Goal: Task Accomplishment & Management: Use online tool/utility

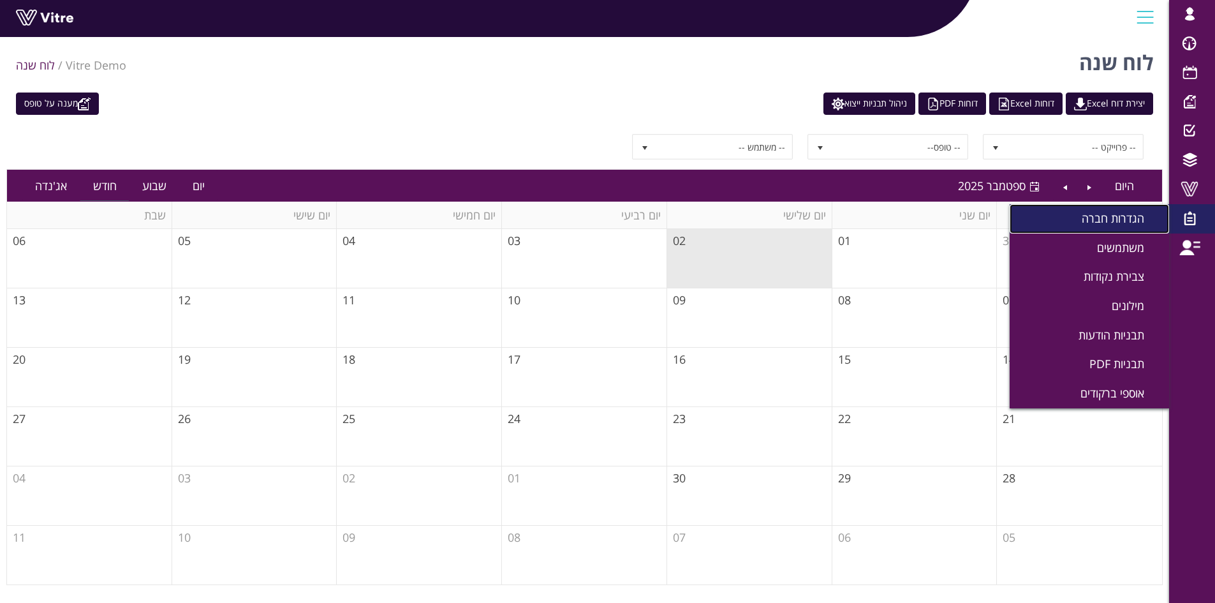
click at [1114, 215] on span "הגדרות חברה" at bounding box center [1121, 218] width 78 height 15
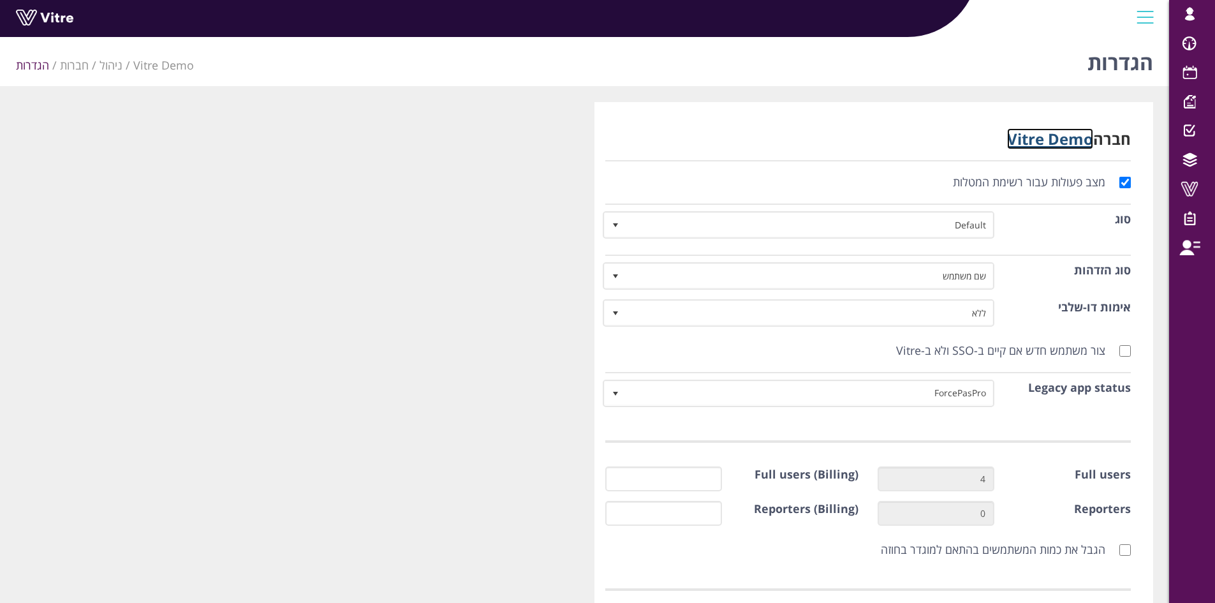
click at [1065, 135] on link "Vitre Demo" at bounding box center [1050, 138] width 86 height 21
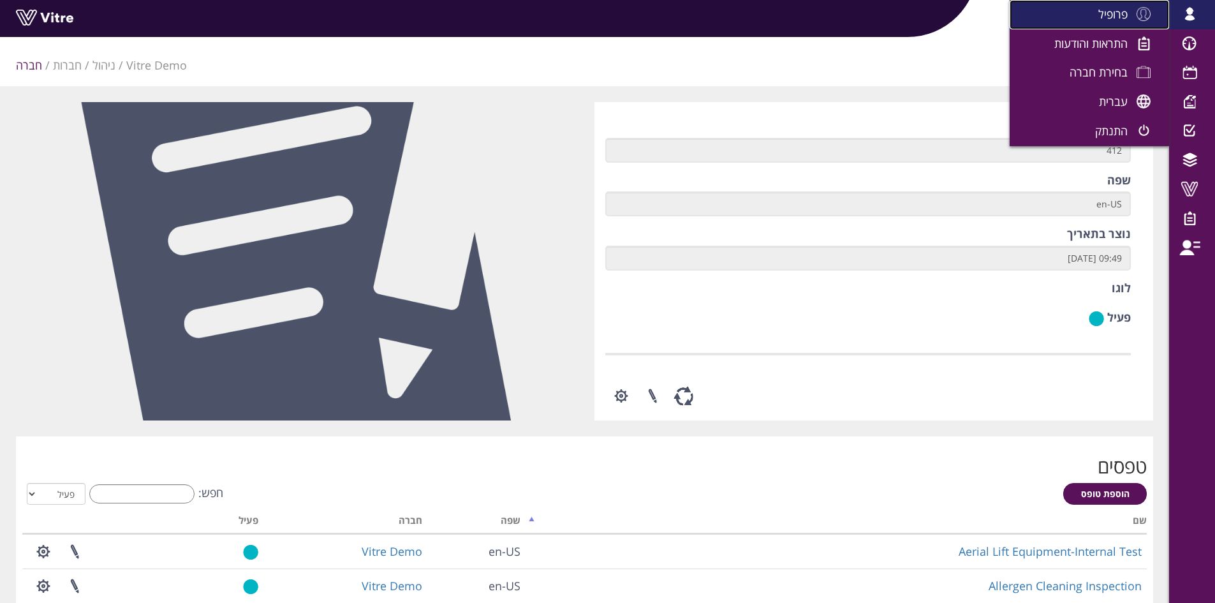
click at [1122, 15] on span "פרופיל" at bounding box center [1113, 13] width 29 height 15
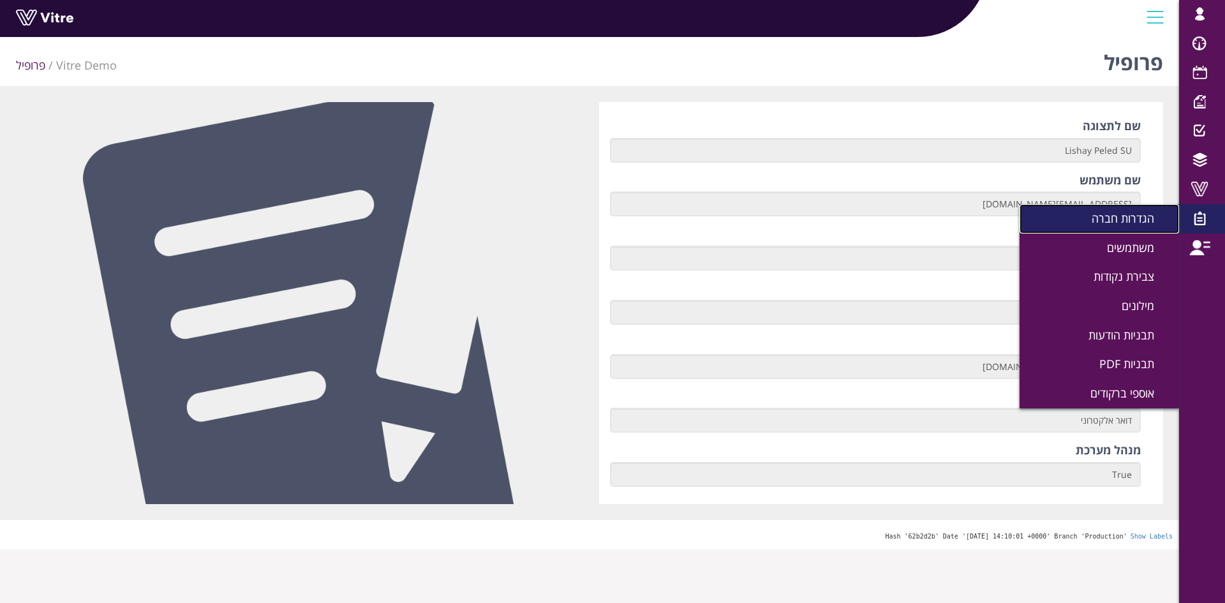
click at [1128, 211] on span "הגדרות חברה" at bounding box center [1130, 218] width 78 height 15
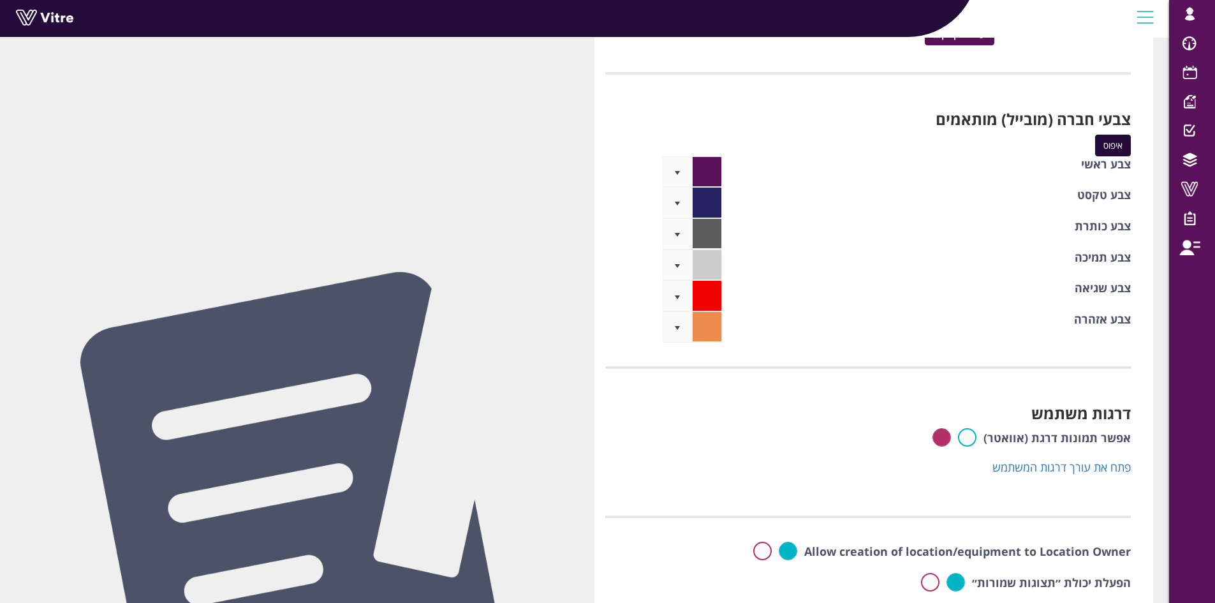
scroll to position [4198, 0]
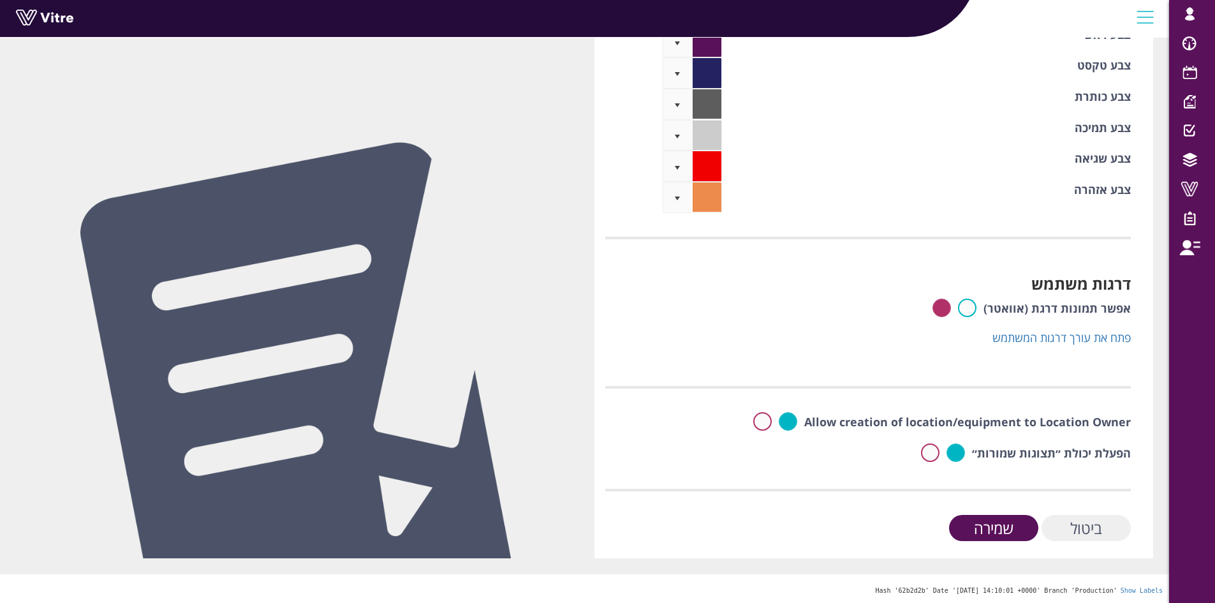
click at [1093, 530] on input "ביטול" at bounding box center [1086, 528] width 89 height 26
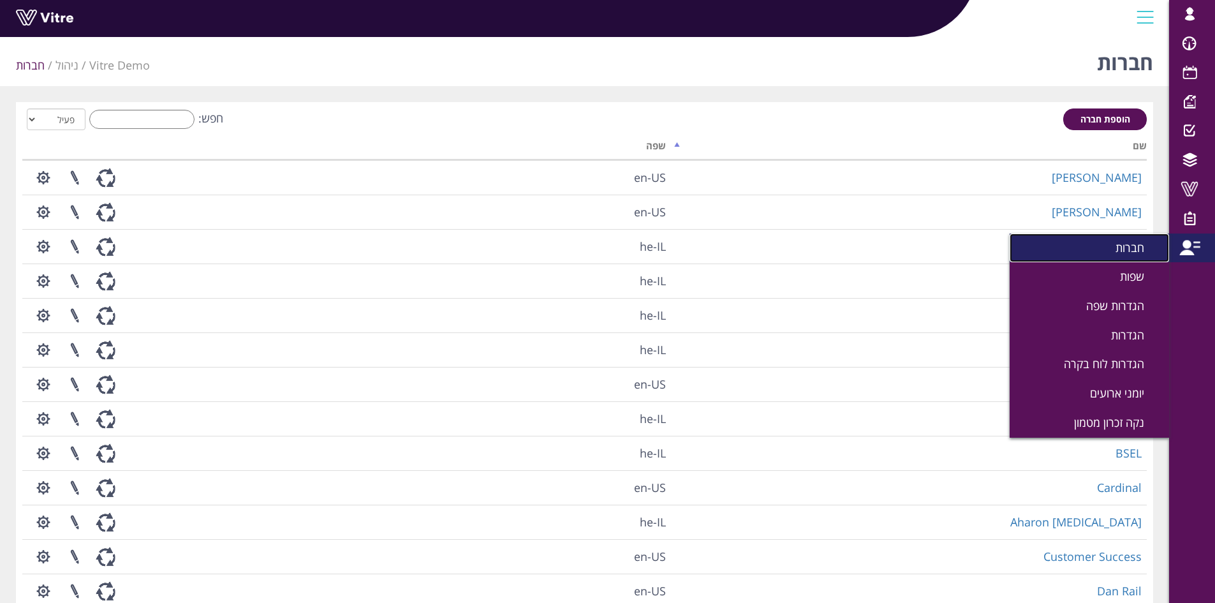
click at [1138, 249] on span "חברות" at bounding box center [1138, 247] width 44 height 15
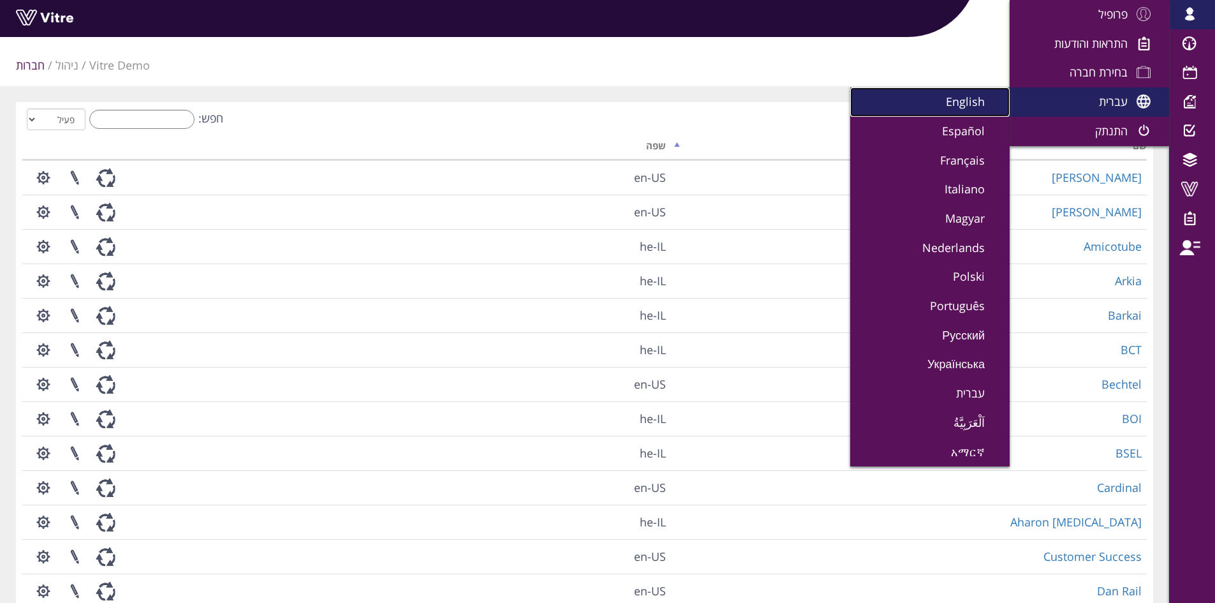
click at [961, 107] on span "English" at bounding box center [973, 101] width 54 height 15
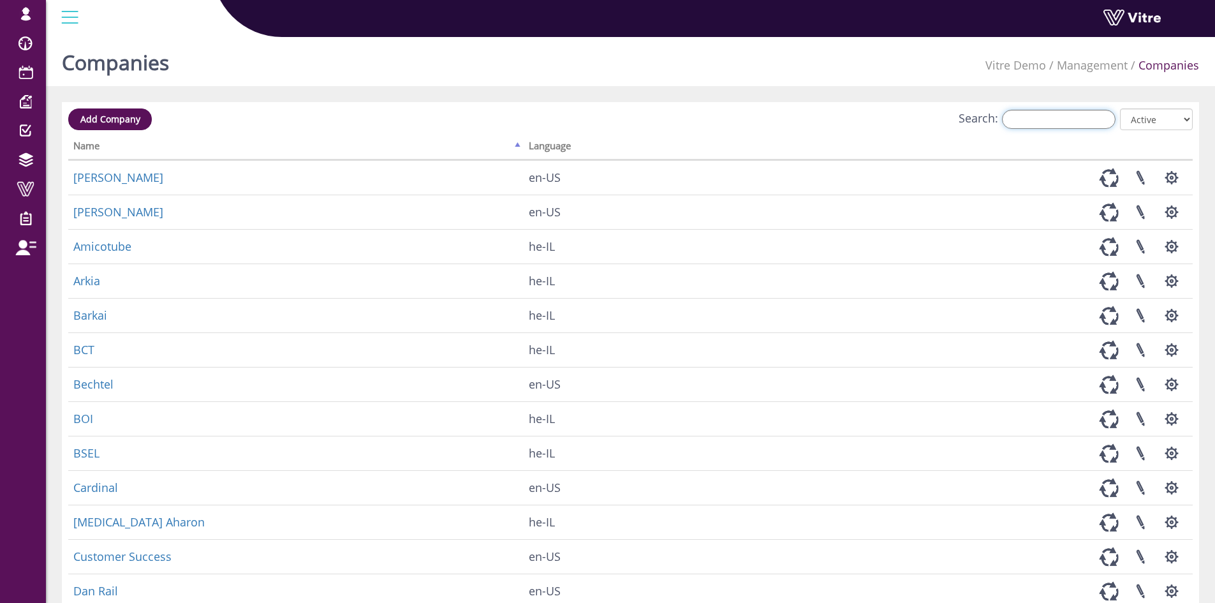
click at [1072, 119] on input "Search:" at bounding box center [1059, 119] width 114 height 19
type input "מ"
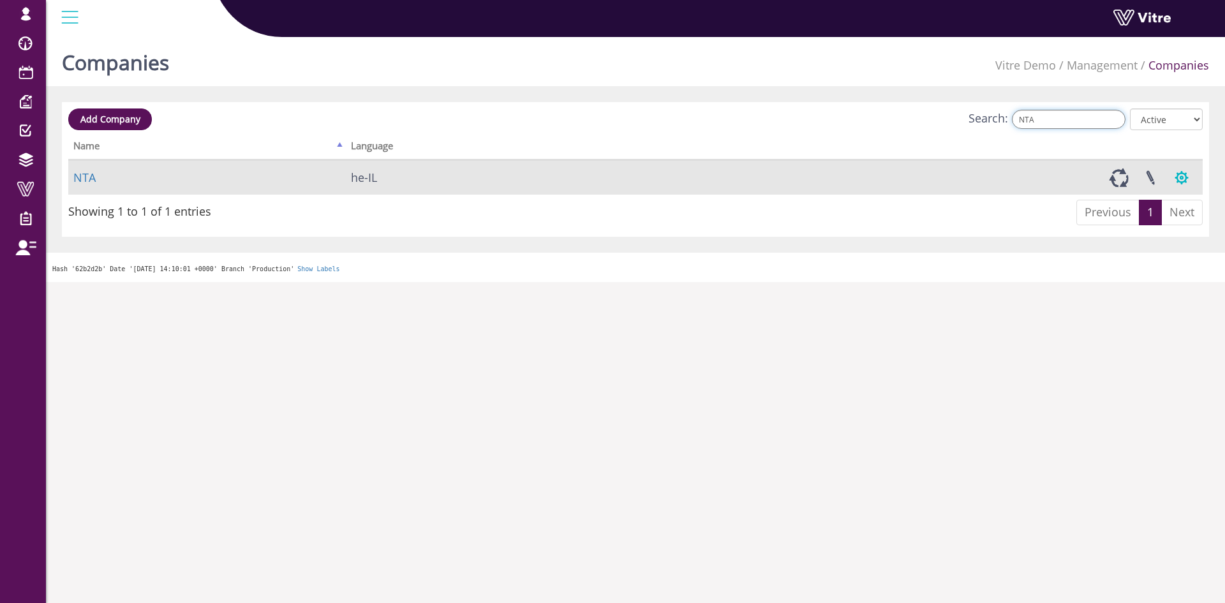
type input "NTA"
click at [1181, 179] on button "button" at bounding box center [1181, 178] width 32 height 34
click at [1181, 177] on button "button" at bounding box center [1181, 178] width 32 height 34
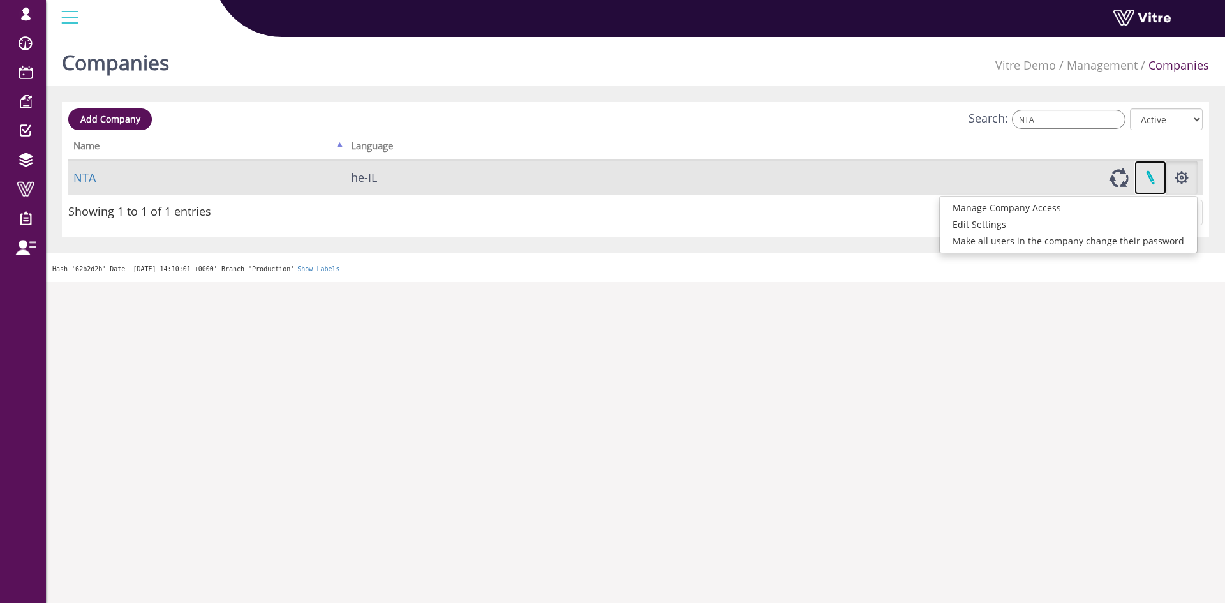
click at [1155, 179] on link at bounding box center [1150, 178] width 32 height 34
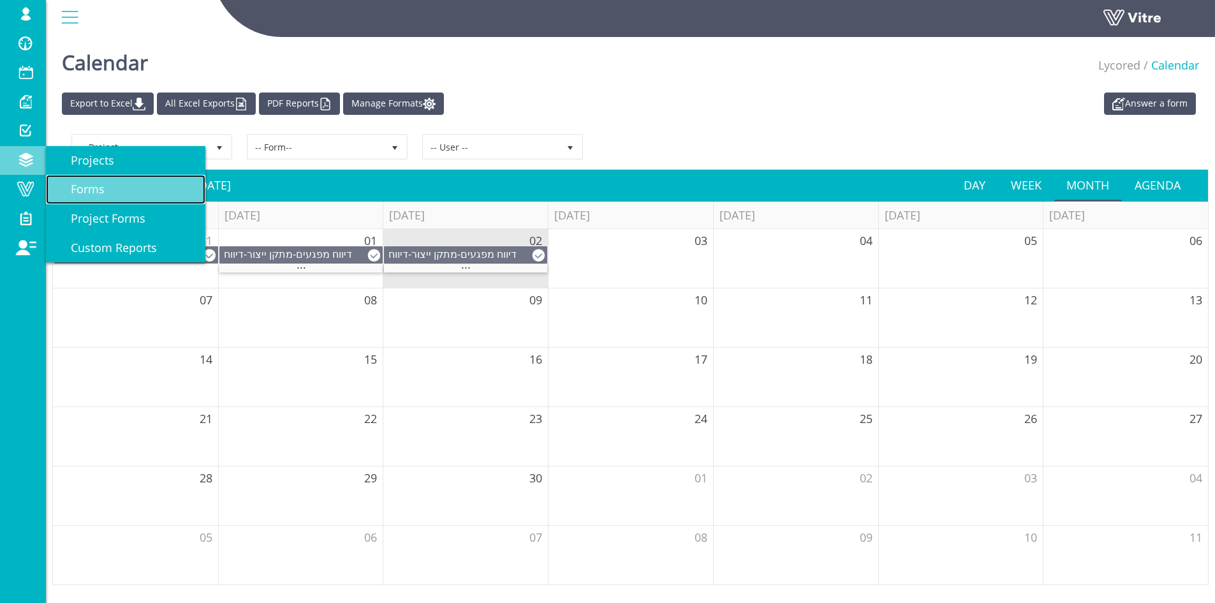
click at [101, 184] on span "Forms" at bounding box center [79, 188] width 49 height 15
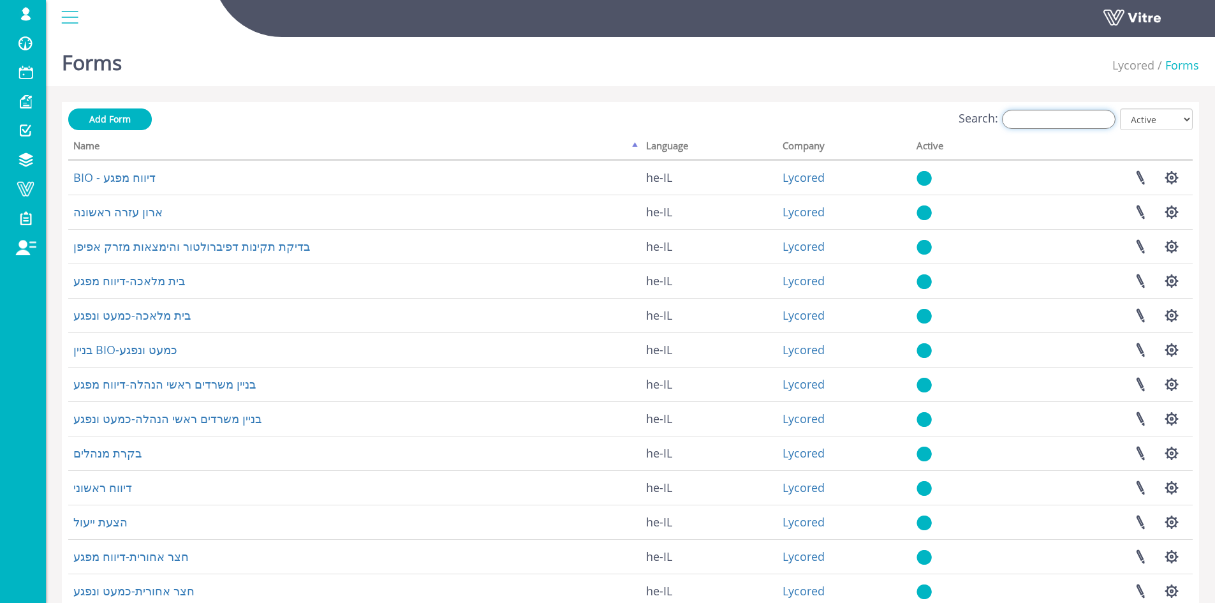
click at [1076, 121] on input "Search:" at bounding box center [1059, 119] width 114 height 19
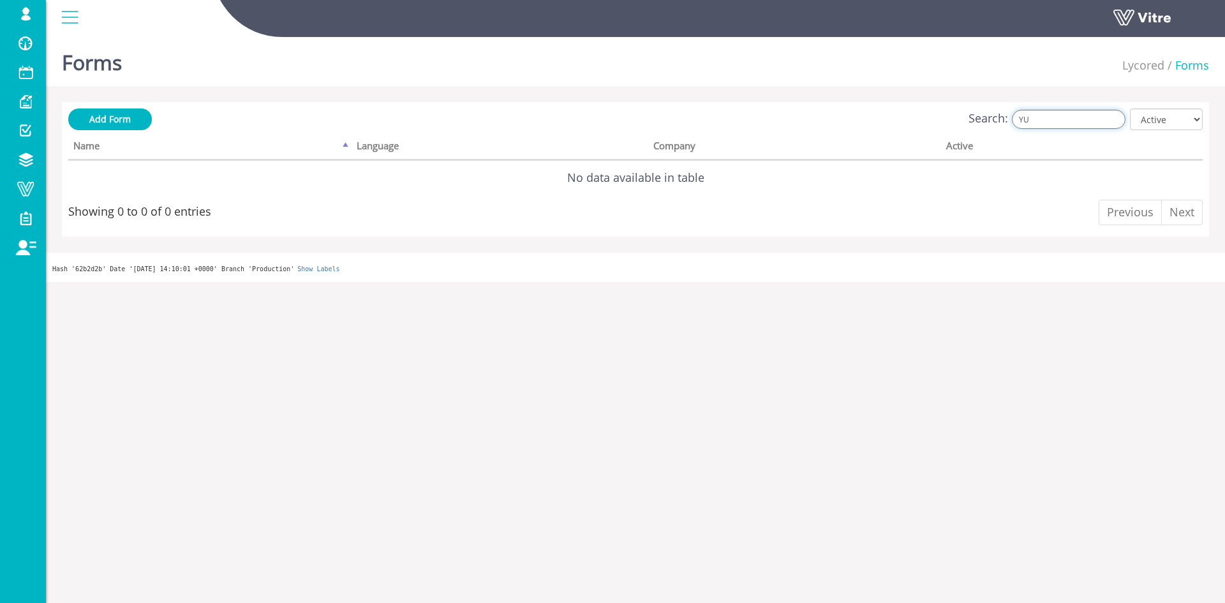
type input "Y"
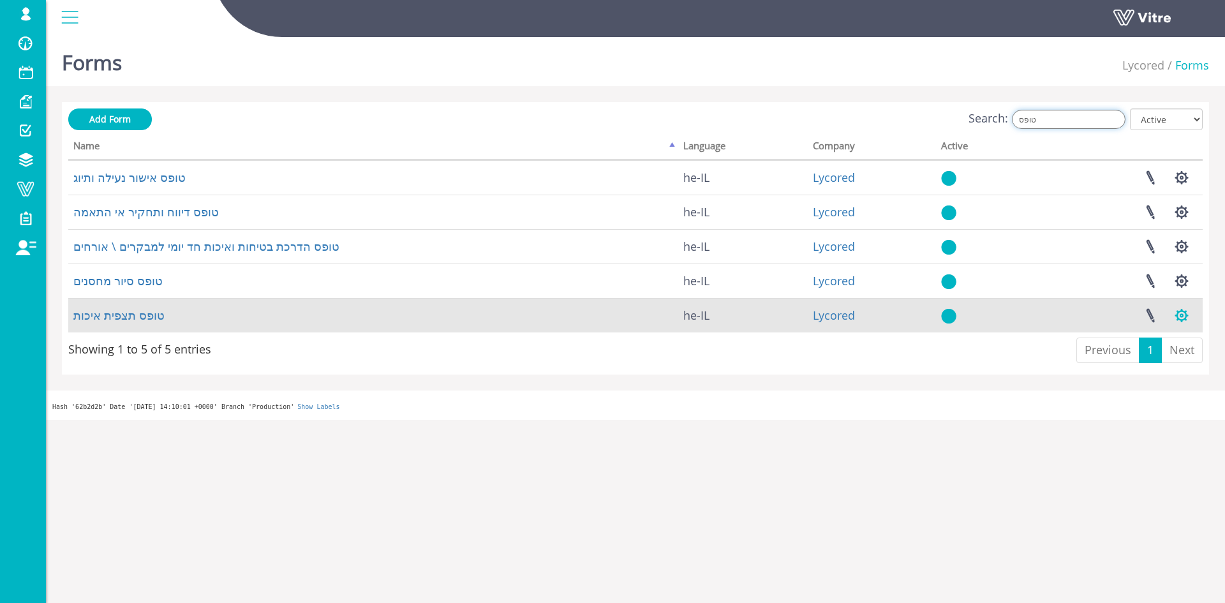
type input "טופס"
click at [1181, 315] on button "button" at bounding box center [1181, 316] width 32 height 34
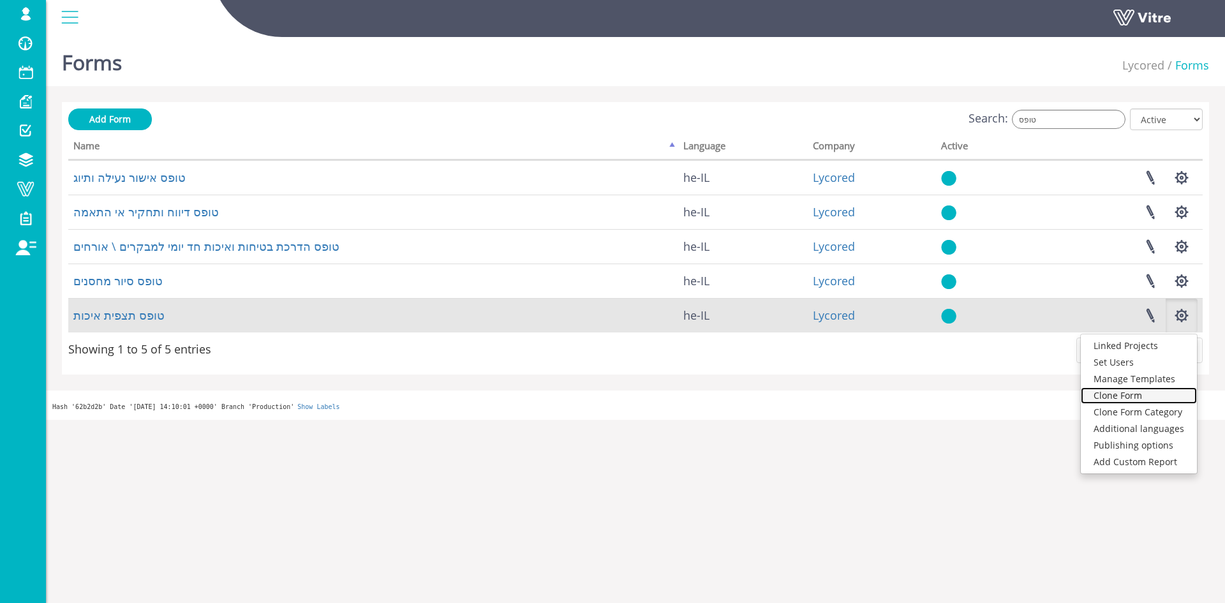
click at [1160, 397] on link "Clone Form" at bounding box center [1139, 395] width 116 height 17
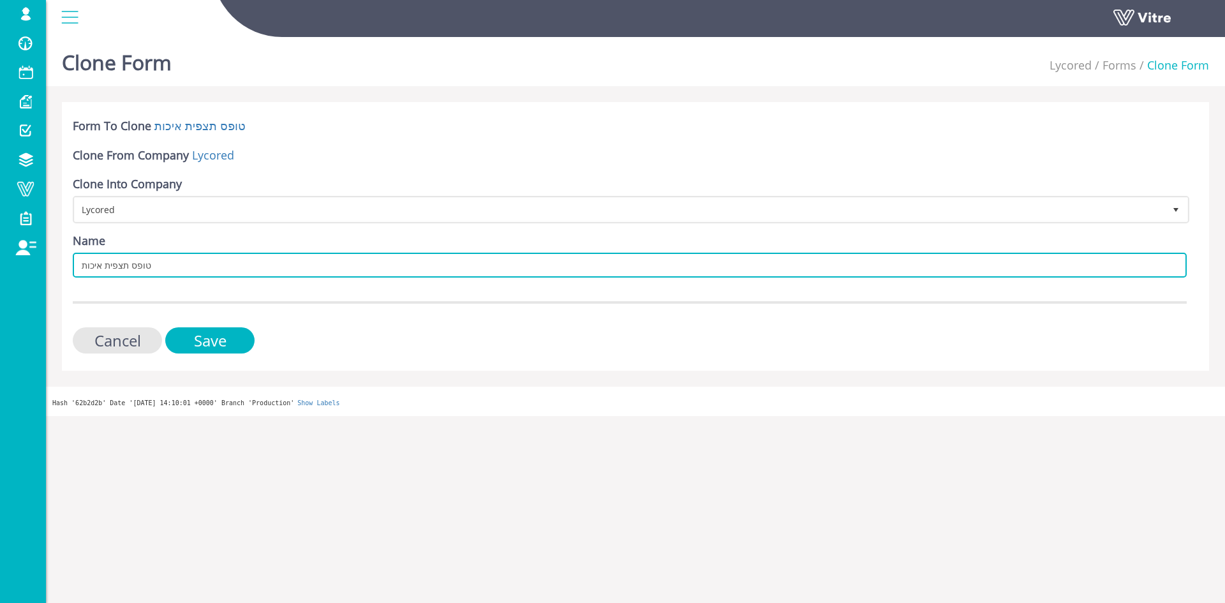
click at [81, 267] on input "טופס תצפית איכות" at bounding box center [630, 265] width 1114 height 25
type input "NEW- טופס תצפית איכות"
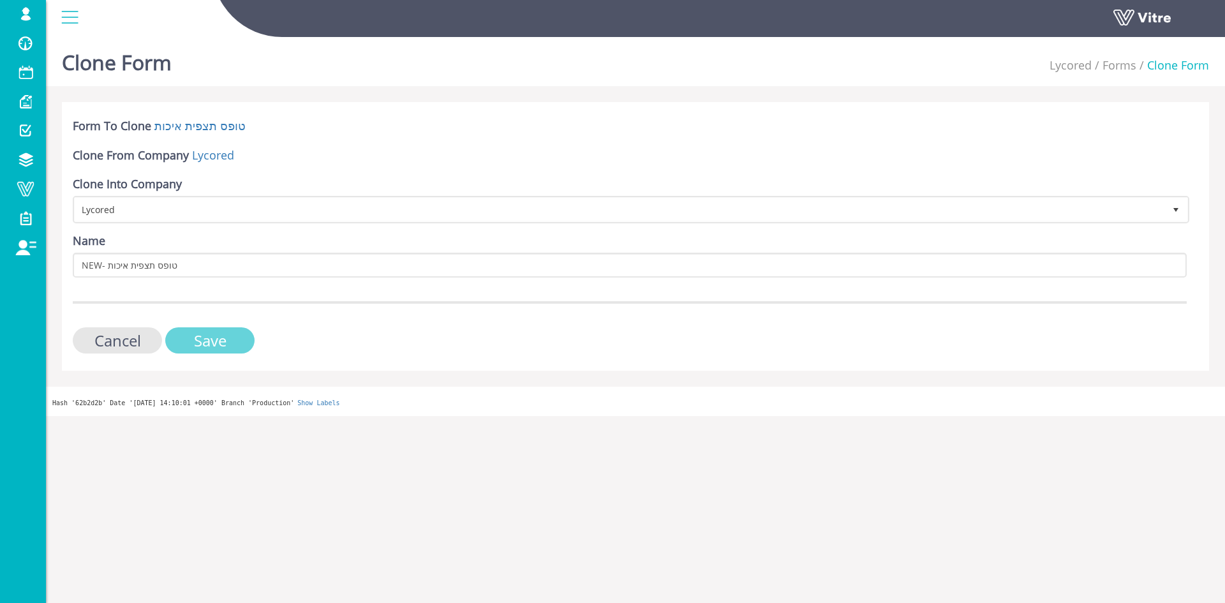
click at [238, 342] on input "Save" at bounding box center [209, 340] width 89 height 26
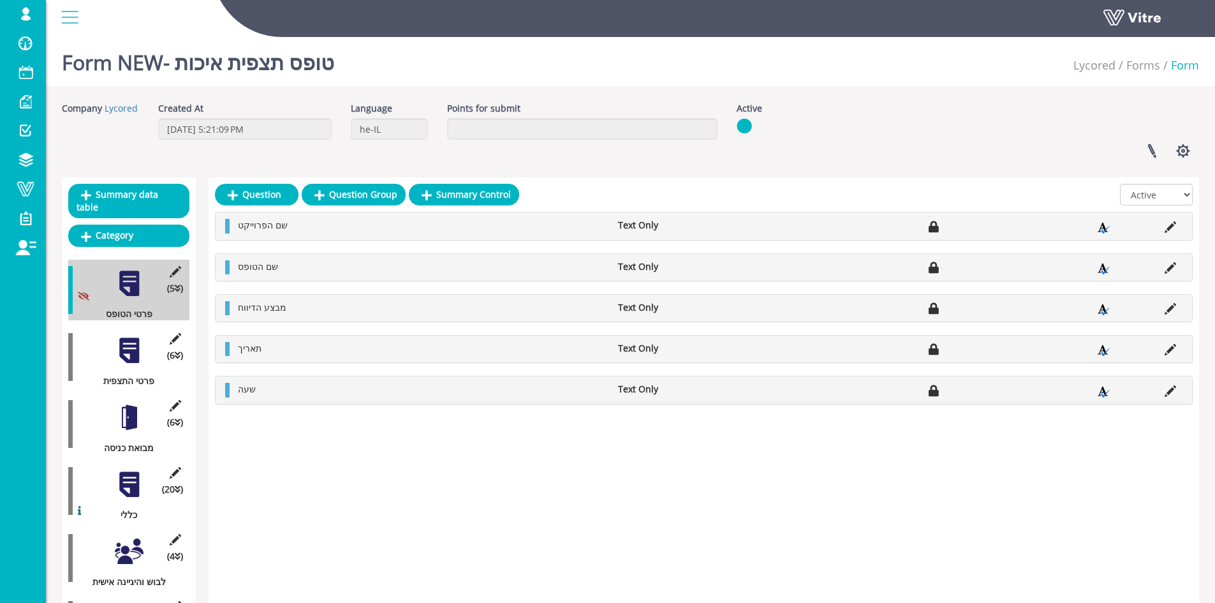
click at [131, 339] on div at bounding box center [129, 350] width 29 height 29
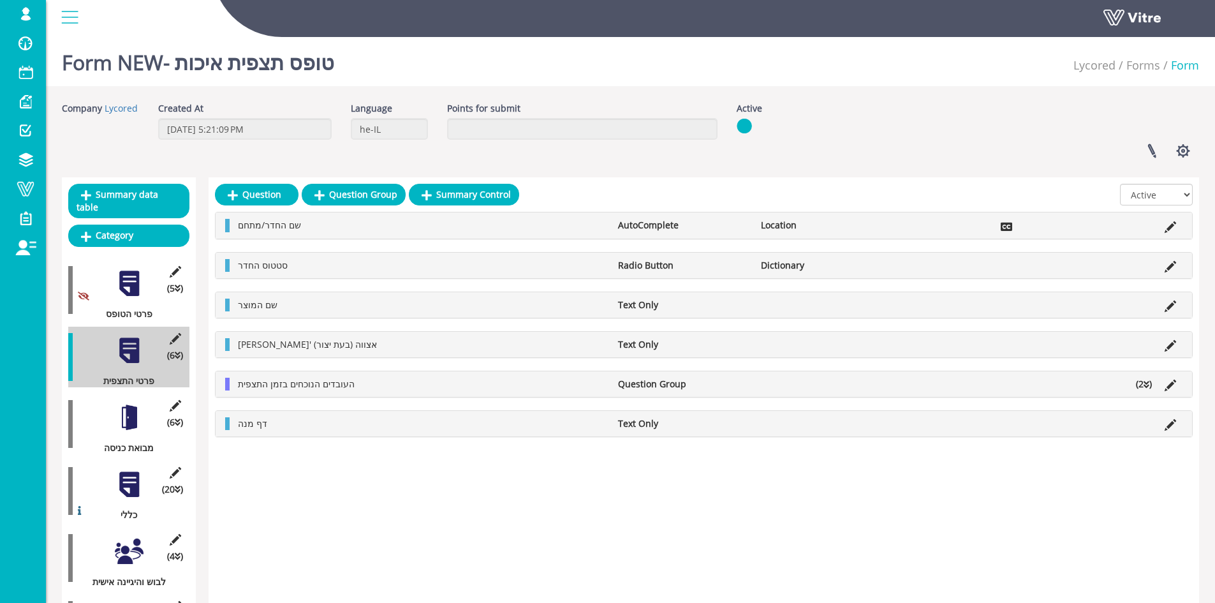
click at [1146, 383] on icon at bounding box center [1147, 384] width 6 height 9
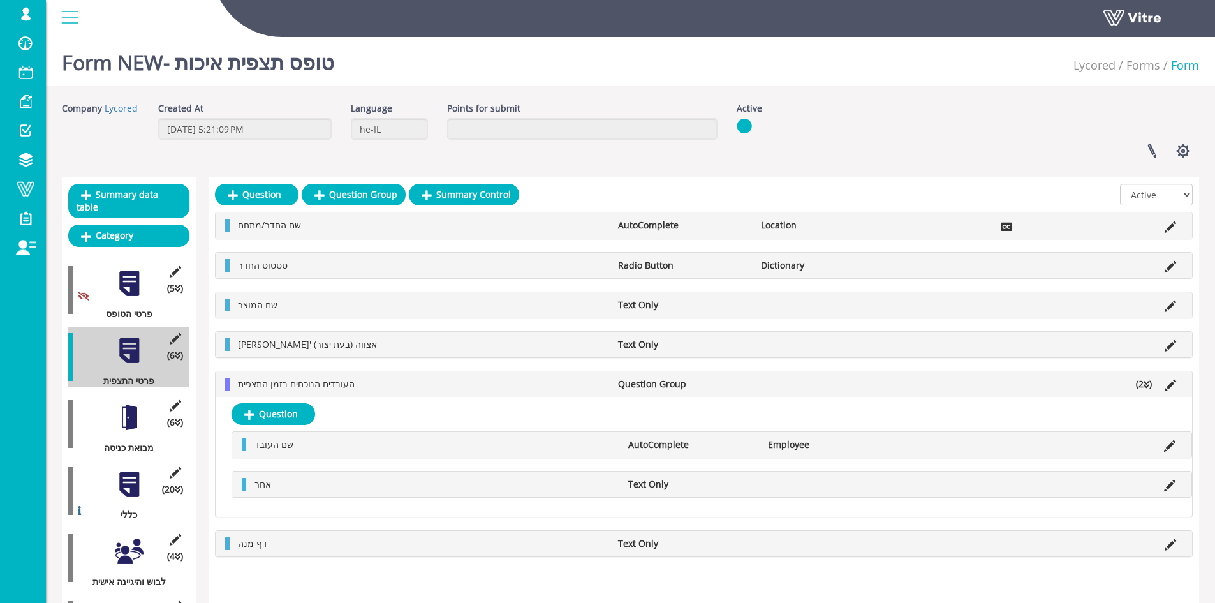
click at [686, 387] on li "Question Group" at bounding box center [683, 384] width 143 height 13
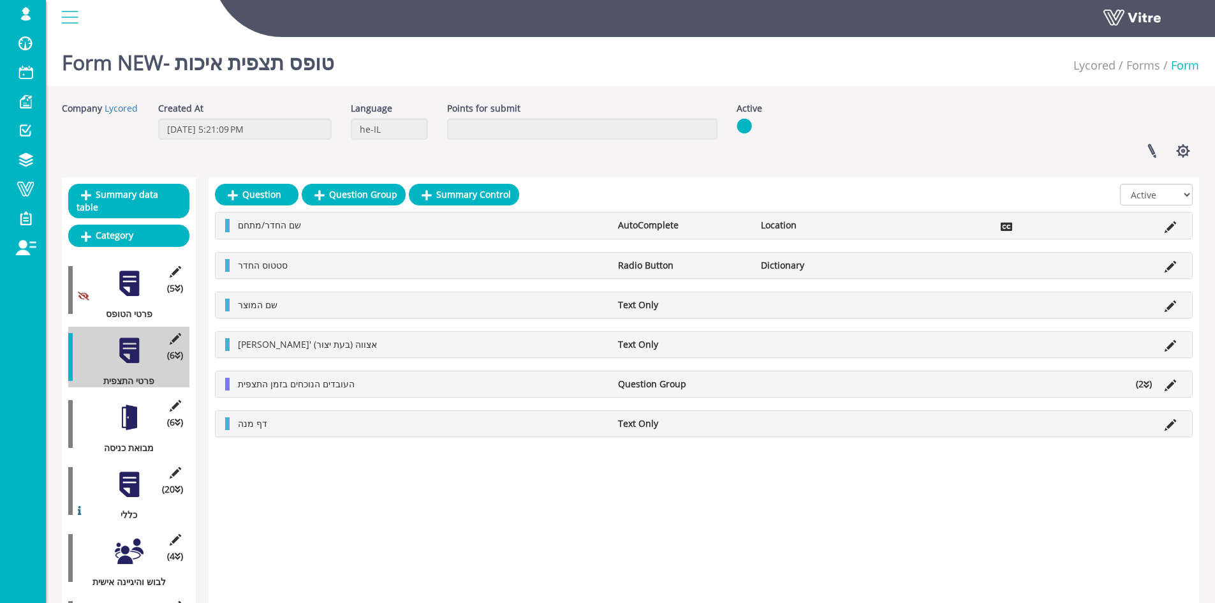
click at [686, 387] on li "Question Group" at bounding box center [683, 384] width 143 height 13
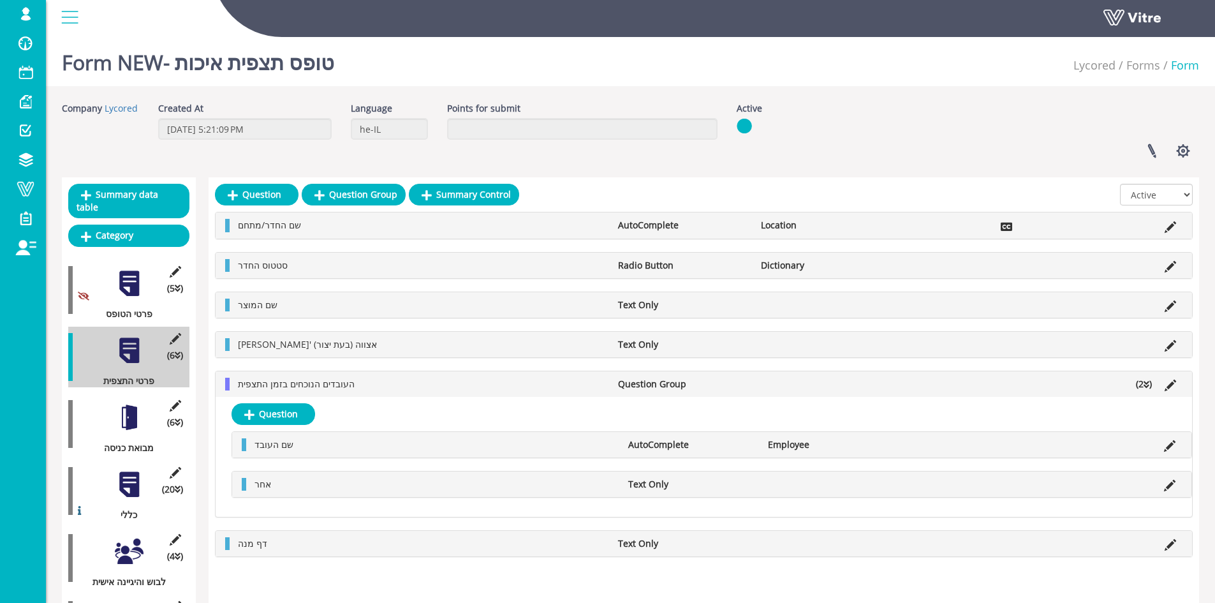
click at [137, 403] on div at bounding box center [129, 417] width 29 height 29
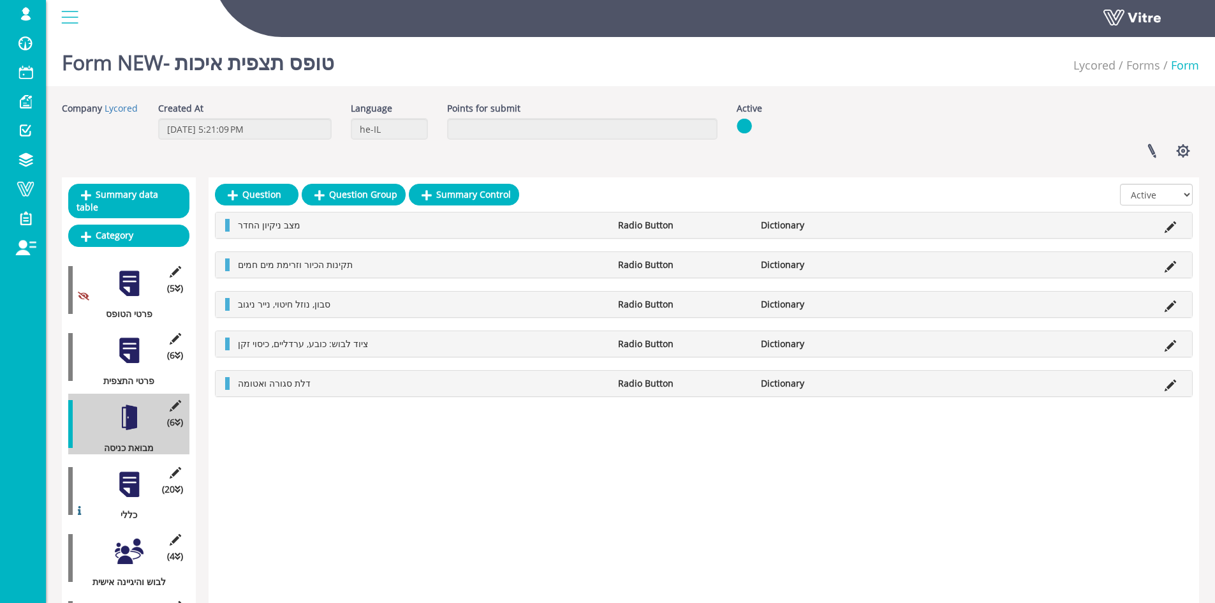
scroll to position [64, 0]
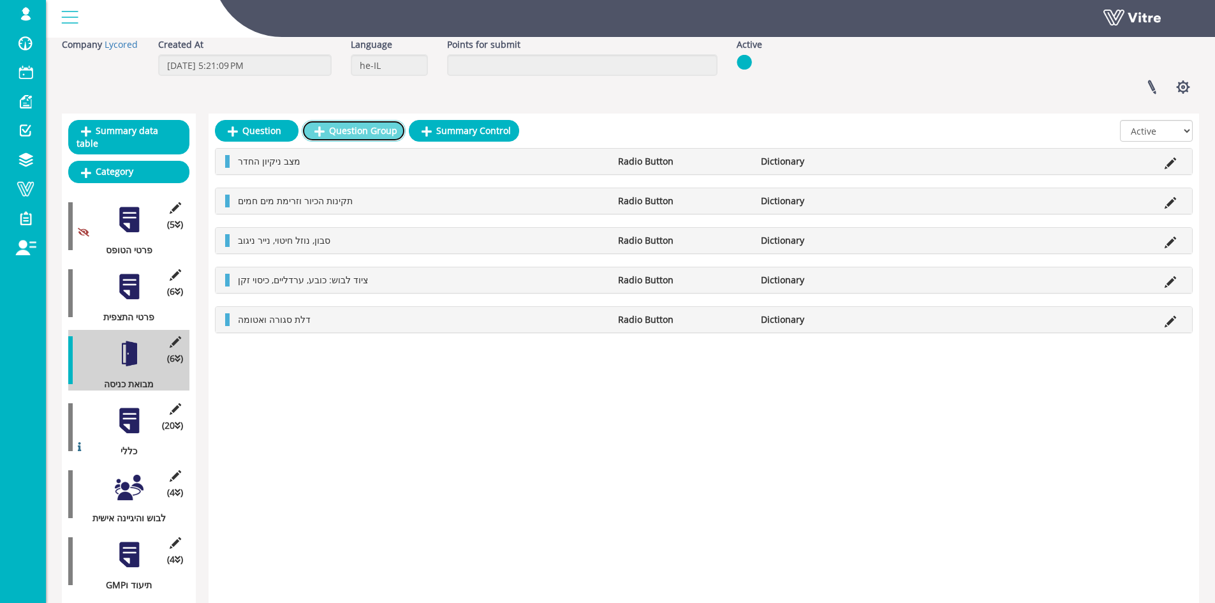
click at [355, 128] on link "Question Group" at bounding box center [354, 131] width 104 height 22
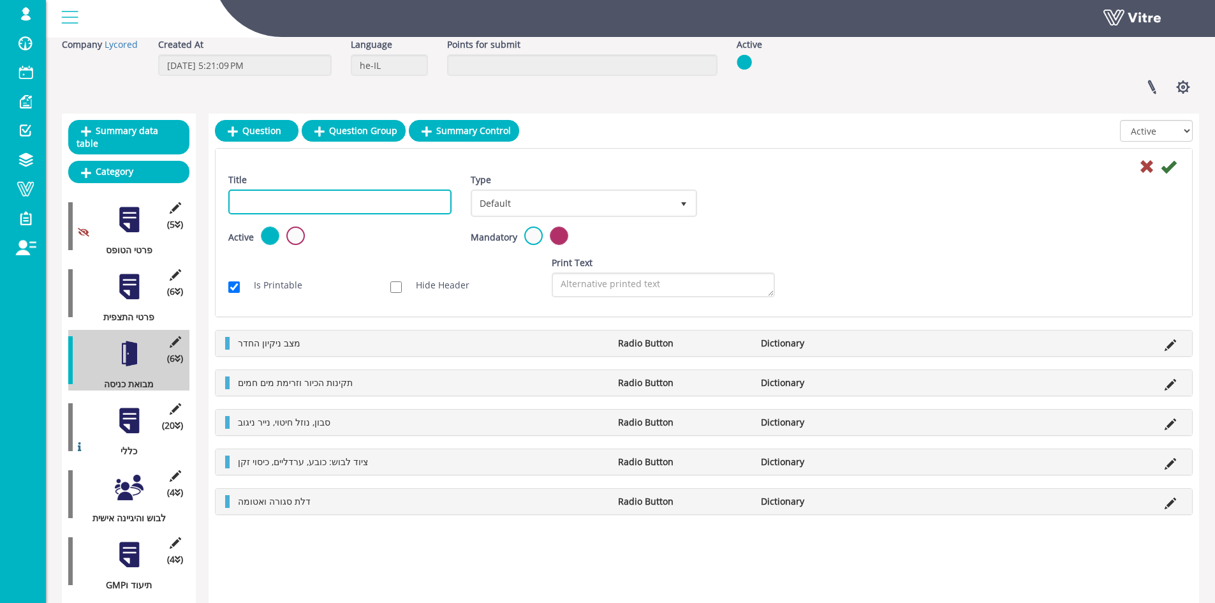
click at [388, 201] on input "Title" at bounding box center [339, 201] width 223 height 25
type input "P"
type input "פרטי תצפית"
click at [1174, 166] on icon at bounding box center [1168, 166] width 15 height 15
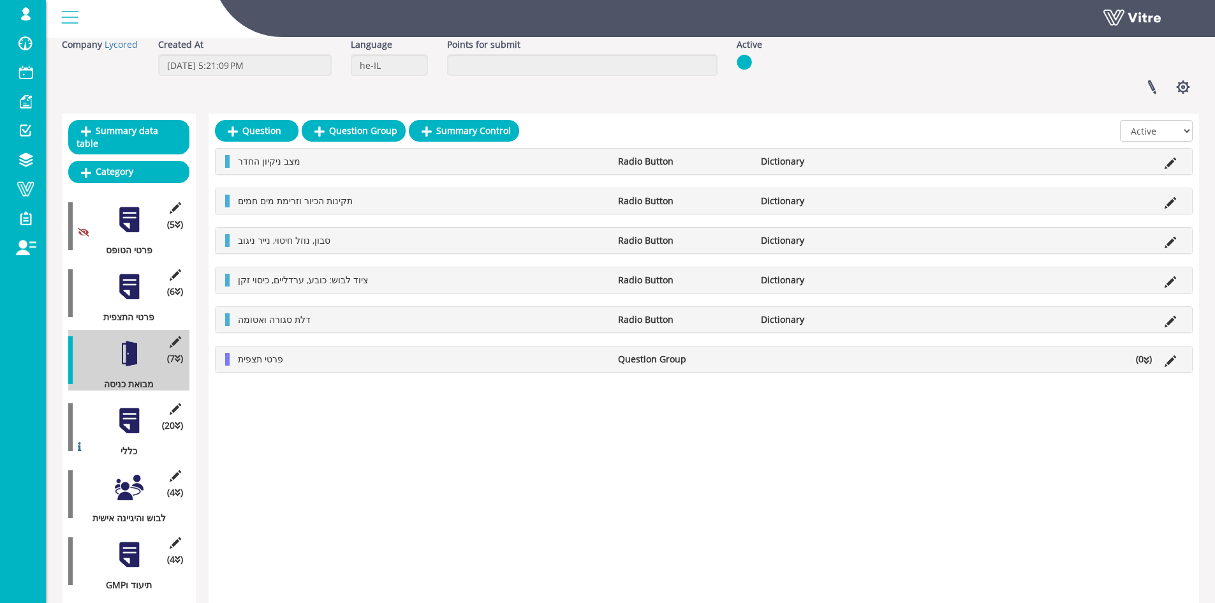
click at [1141, 360] on li "(0 )" at bounding box center [1144, 359] width 29 height 13
click at [281, 394] on link "Question" at bounding box center [274, 389] width 84 height 22
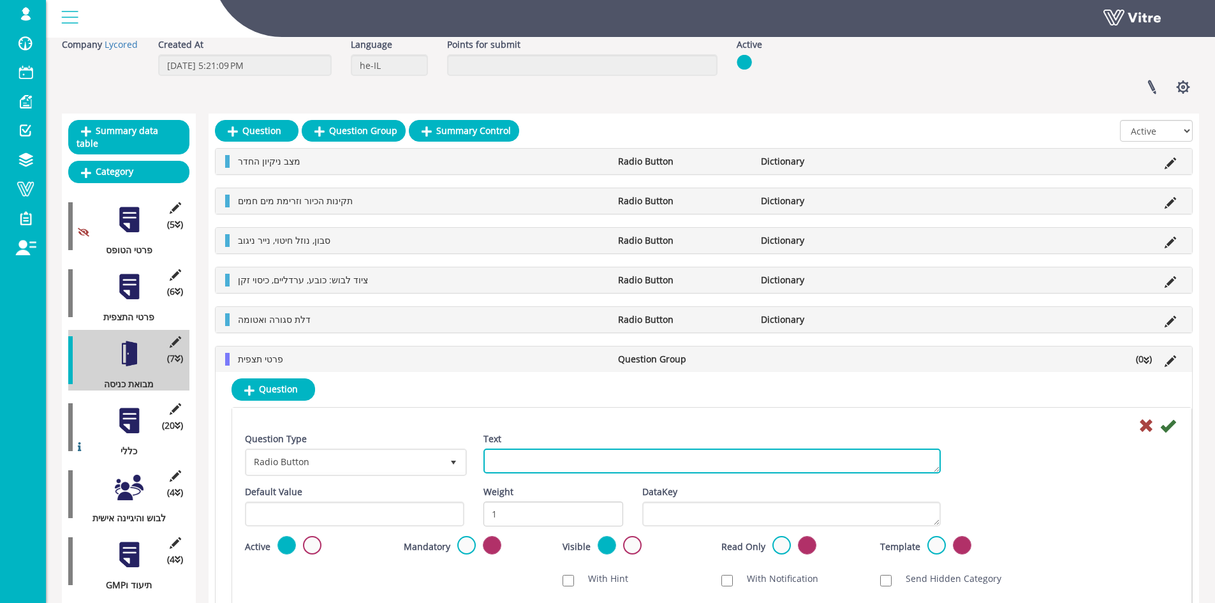
click at [576, 460] on textarea "Text" at bounding box center [712, 460] width 457 height 25
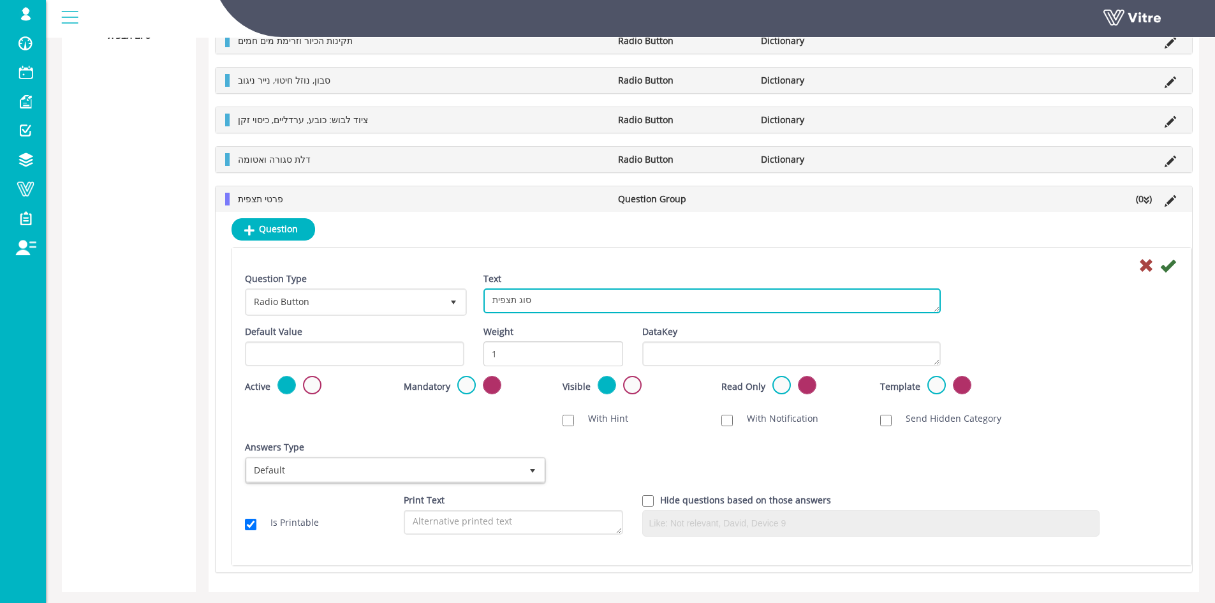
scroll to position [752, 0]
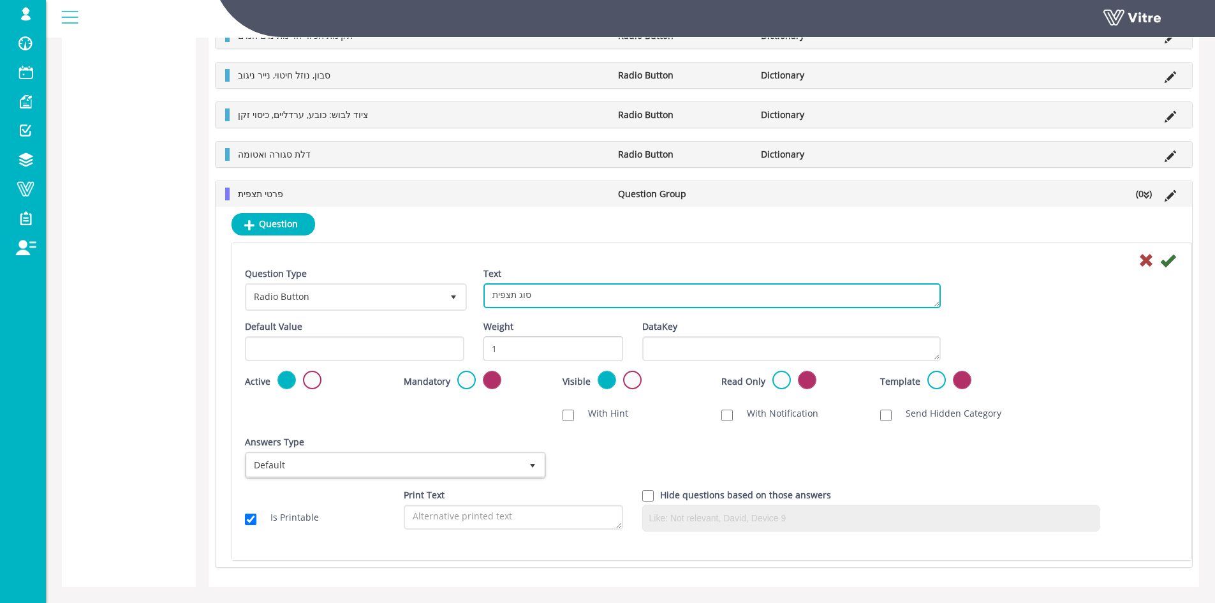
type textarea "סוג תצפית"
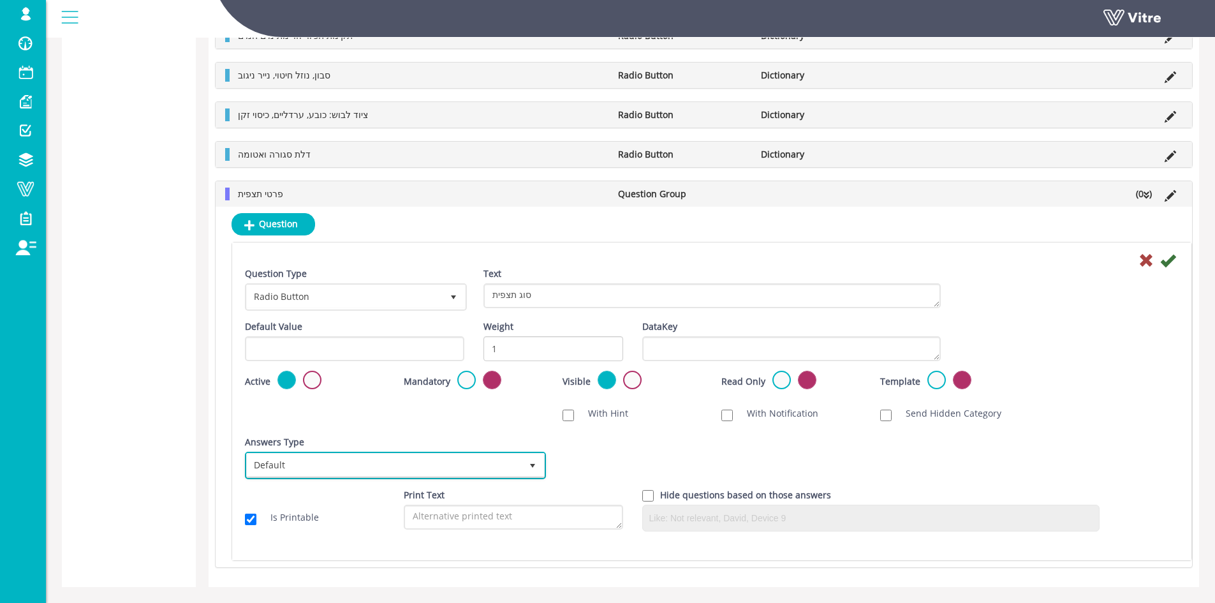
click at [507, 465] on span "Default" at bounding box center [384, 465] width 274 height 23
click at [378, 413] on div "Scan NFC Must scan With Hint With Notification Send Hidden Category No Image Op…" at bounding box center [711, 414] width 953 height 26
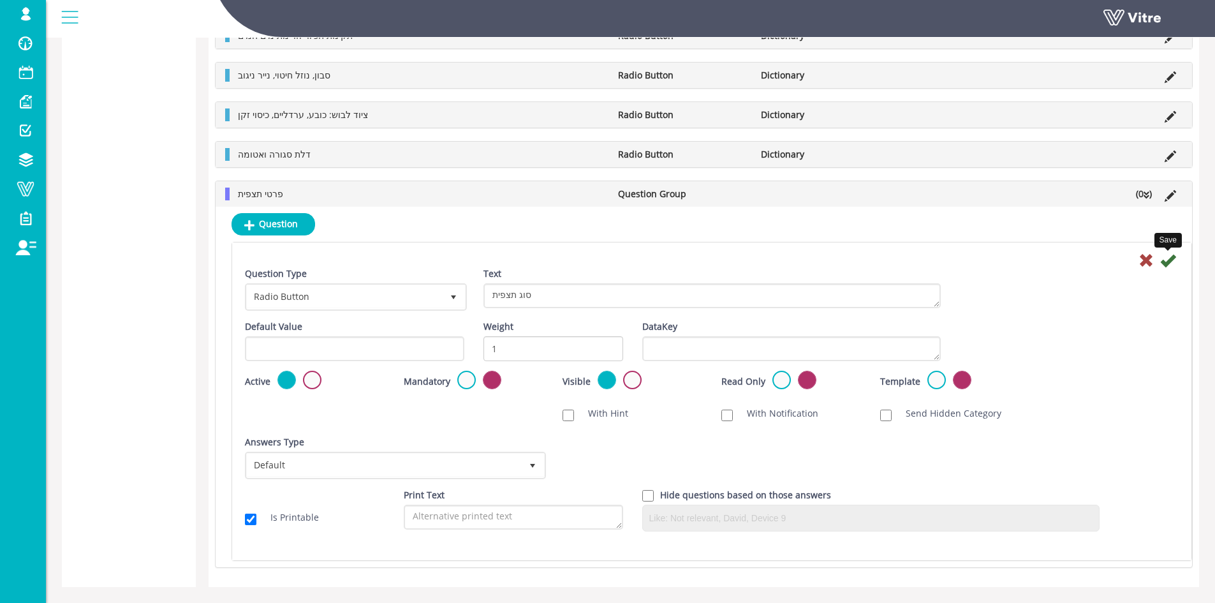
click at [1164, 265] on icon at bounding box center [1167, 260] width 15 height 15
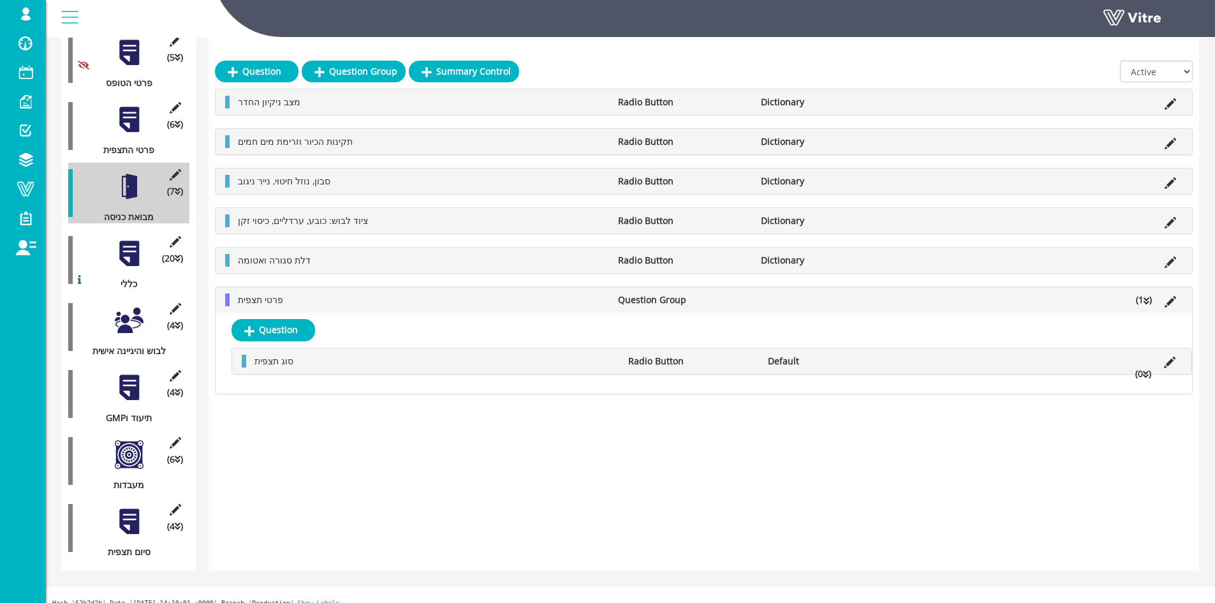
click at [1144, 377] on icon at bounding box center [1146, 374] width 6 height 9
click at [304, 395] on link "Answer" at bounding box center [290, 391] width 84 height 22
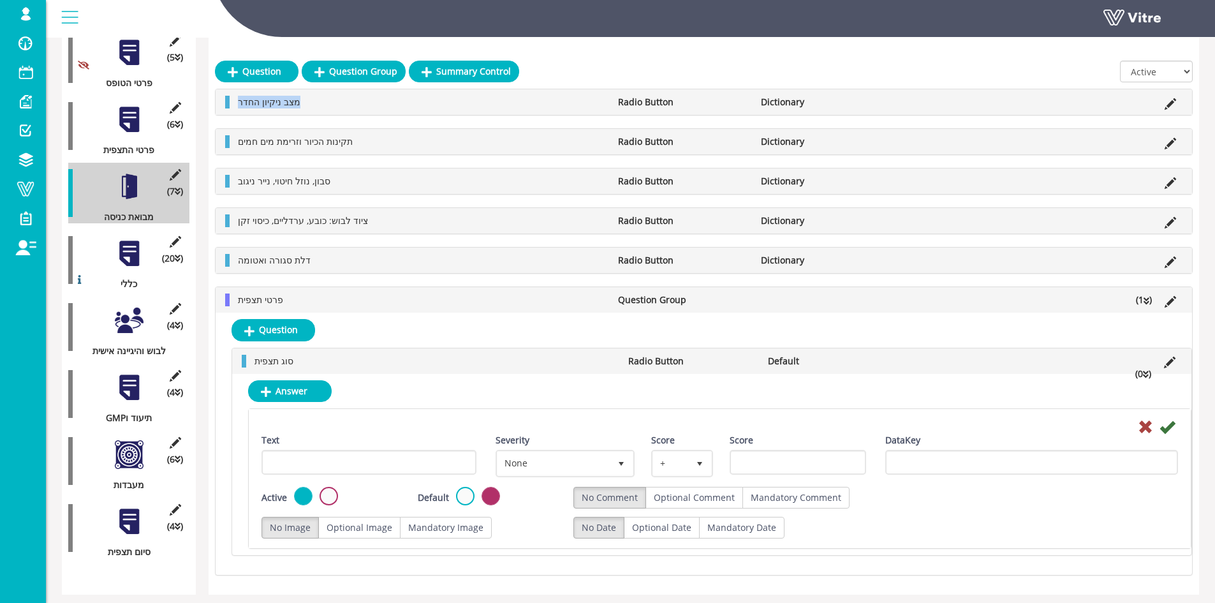
copy span "מצב ניקיון החדר"
drag, startPoint x: 331, startPoint y: 96, endPoint x: 318, endPoint y: 104, distance: 14.9
click at [318, 104] on li "מצב ניקיון החדר" at bounding box center [422, 102] width 380 height 13
click at [402, 458] on input "Text" at bounding box center [369, 462] width 215 height 25
paste input "מצב ניקיון החדר"
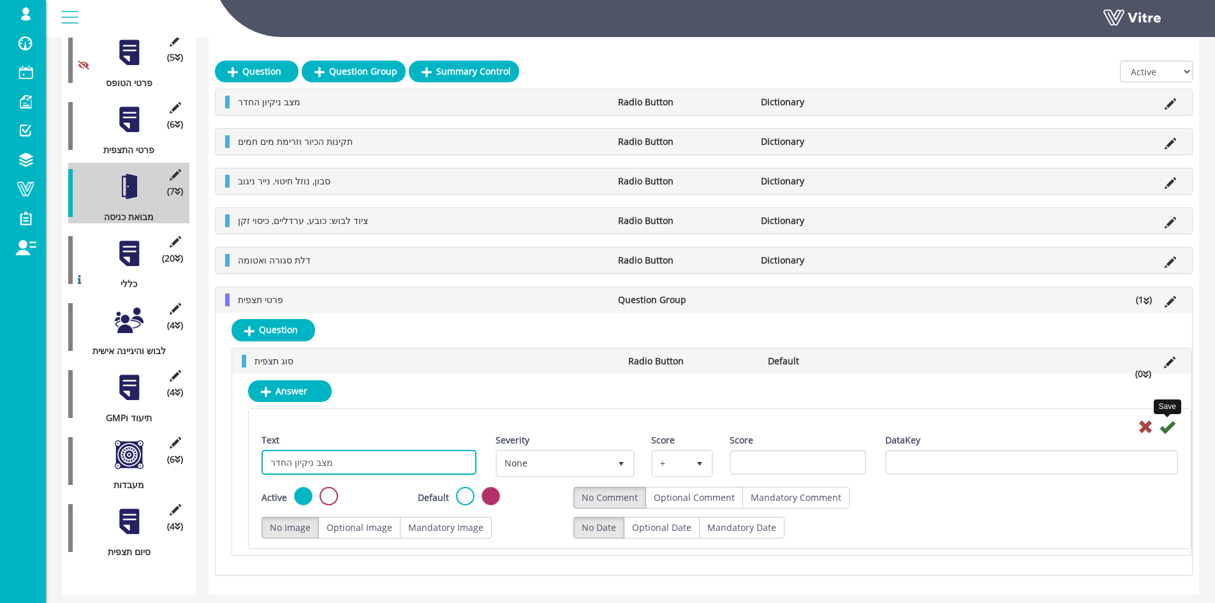
type input "מצב ניקיון החדר"
click at [1172, 428] on icon at bounding box center [1167, 426] width 15 height 15
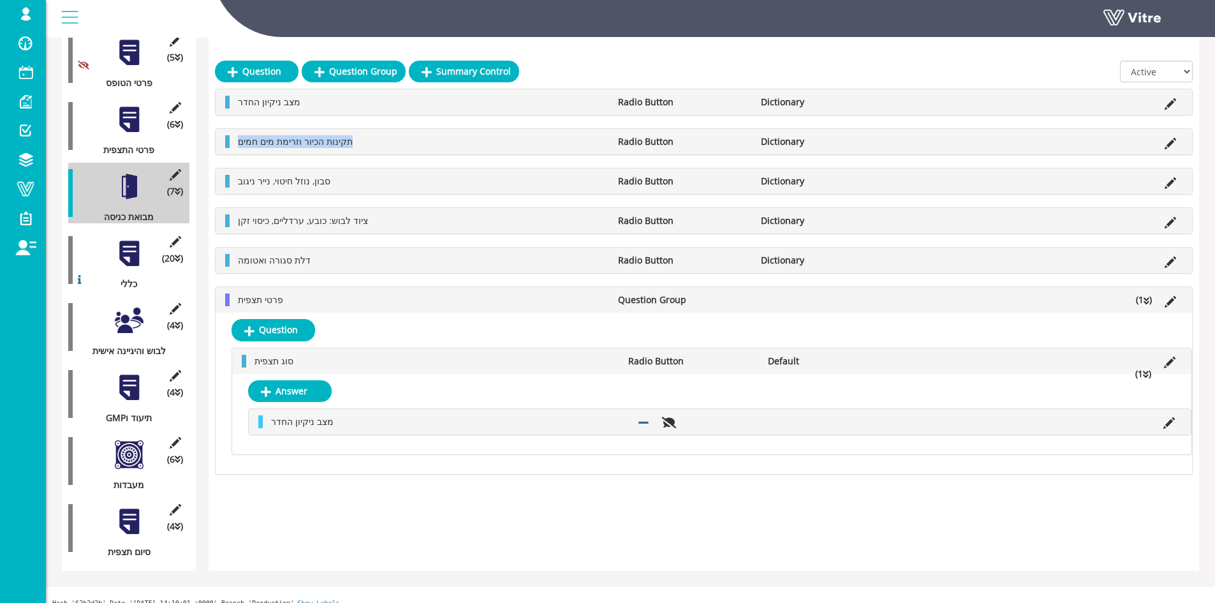
drag, startPoint x: 364, startPoint y: 142, endPoint x: 235, endPoint y: 142, distance: 129.5
click at [235, 142] on li "תקינות הכיור וזרימת מים חמים" at bounding box center [422, 141] width 380 height 13
copy span "תקינות הכיור וזרימת מים חמים"
click at [289, 397] on link "Answer" at bounding box center [290, 391] width 84 height 22
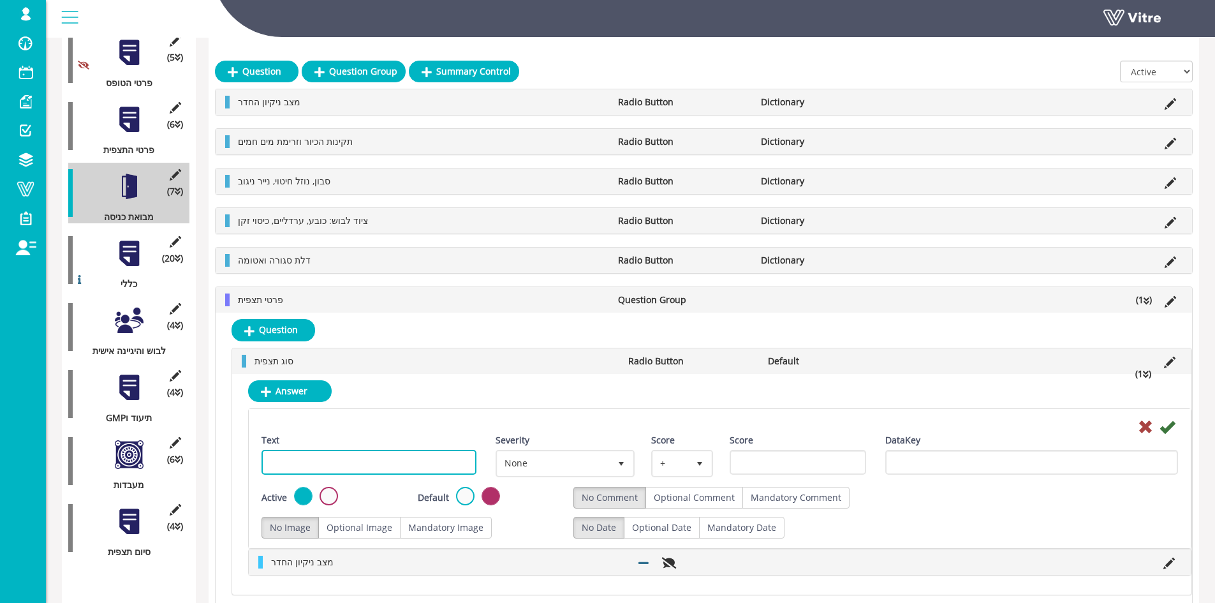
click at [413, 466] on input "Text" at bounding box center [369, 462] width 215 height 25
paste input "תקינות הכיור וזרימת מים חמים"
type input "תקינות הכיור וזרימת מים חמים"
click at [1173, 424] on icon at bounding box center [1167, 426] width 15 height 15
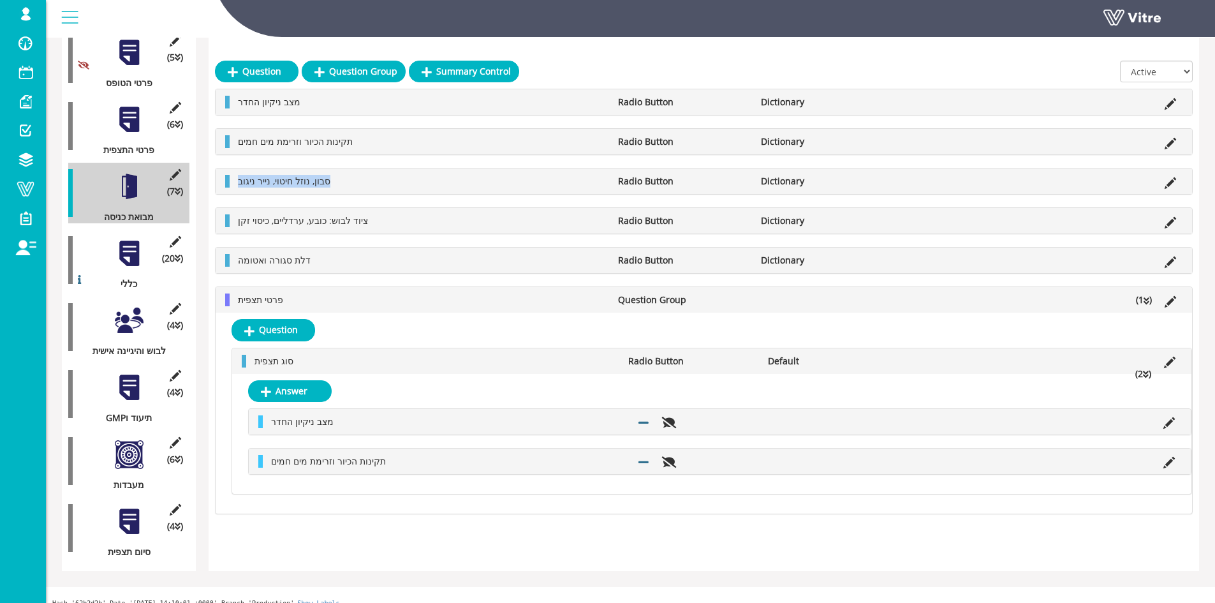
drag, startPoint x: 344, startPoint y: 180, endPoint x: 233, endPoint y: 182, distance: 111.0
click at [233, 182] on li "סבון, נוזל חיטוי, נייר ניגוב" at bounding box center [422, 181] width 380 height 13
copy span "סבון, נוזל חיטוי, נייר ניגוב"
click at [279, 388] on link "Answer" at bounding box center [290, 391] width 84 height 22
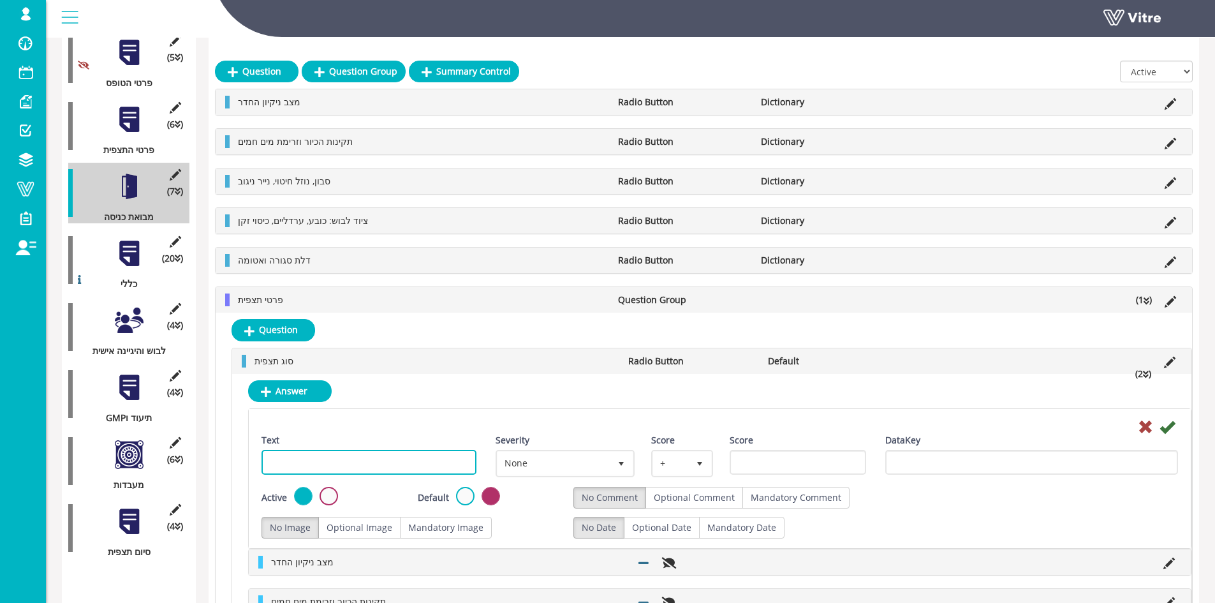
click at [413, 465] on input "Text" at bounding box center [369, 462] width 215 height 25
paste input "סבון, נוזל חיטוי, נייר ניגוב"
type input "סבון, נוזל חיטוי, נייר ניגוב"
click at [1167, 427] on icon at bounding box center [1167, 426] width 15 height 15
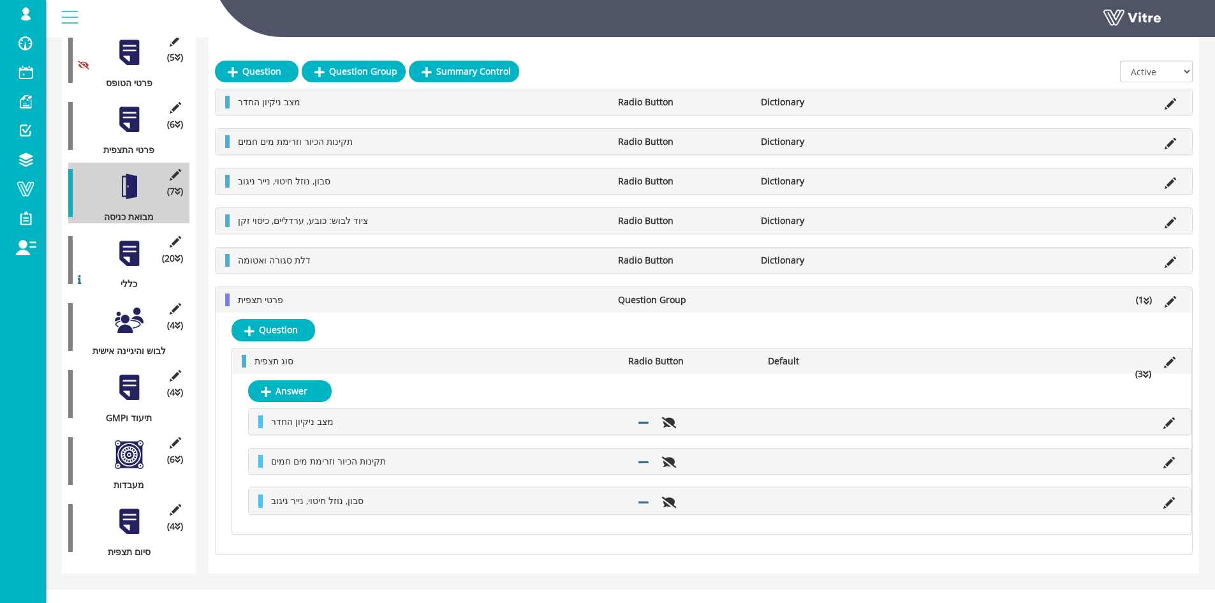
click at [374, 217] on div "Question Question Group Summary Control All Active Not Active מצב ניקיון החדר R…" at bounding box center [704, 259] width 991 height 627
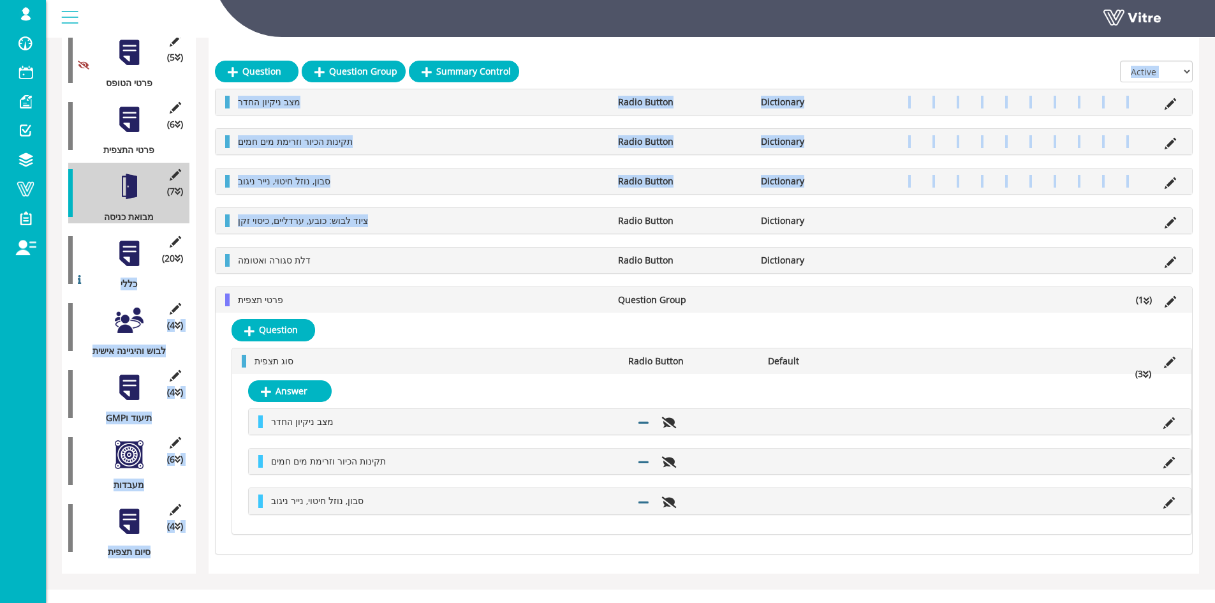
drag, startPoint x: 374, startPoint y: 222, endPoint x: 188, endPoint y: 224, distance: 186.9
click at [188, 224] on div "Summary data table Category (5 ) פרטי הטופס (6 ) פרטי התצפית (7 ) מבואת כניסה (…" at bounding box center [630, 259] width 1137 height 627
click at [378, 220] on li "ציוד לבוש: כובע, ערדליים, כיסוי זקן" at bounding box center [422, 220] width 380 height 13
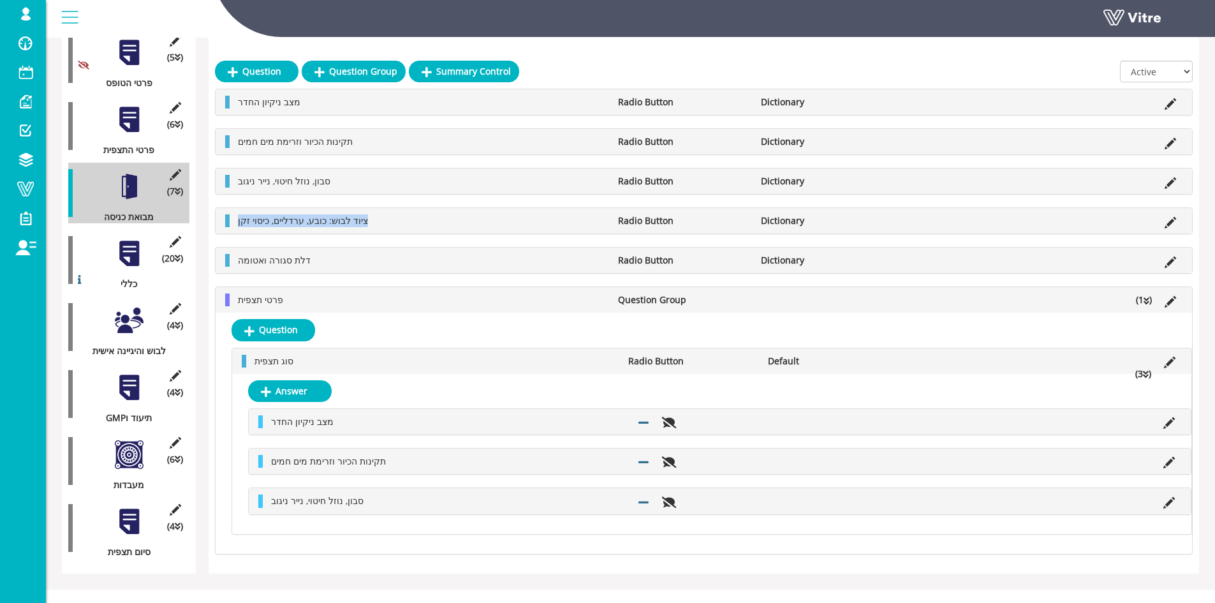
drag, startPoint x: 388, startPoint y: 225, endPoint x: 235, endPoint y: 225, distance: 152.5
click at [235, 225] on li "ציוד לבוש: כובע, ערדליים, כיסוי זקן" at bounding box center [422, 220] width 380 height 13
copy span "ציוד לבוש: כובע, ערדליים, כיסוי זקן"
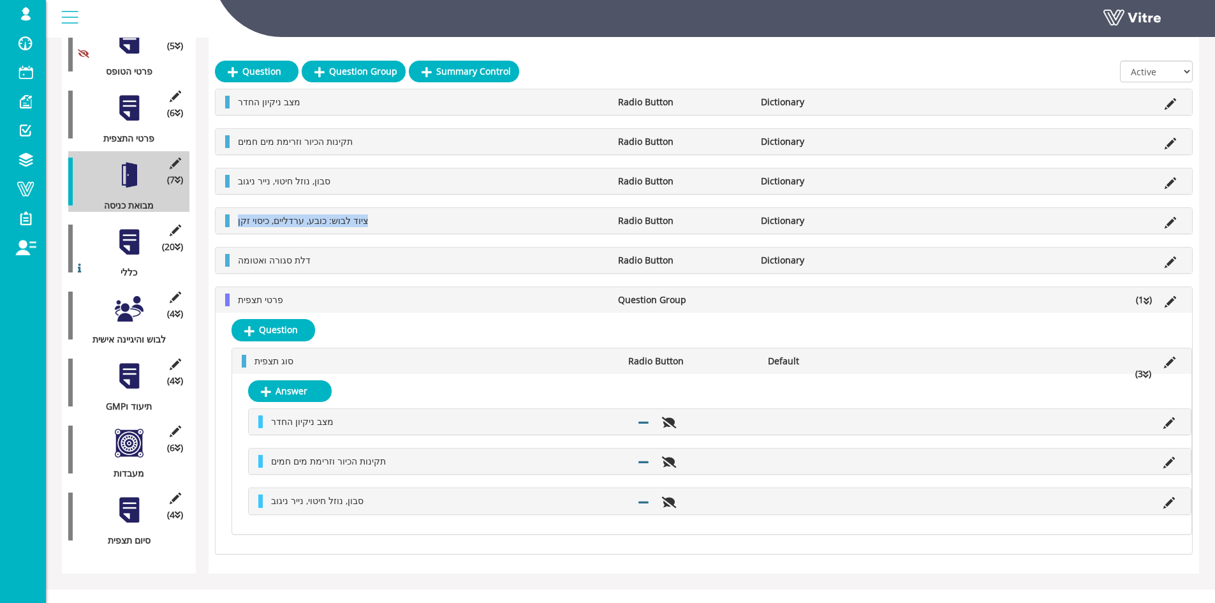
scroll to position [246, 0]
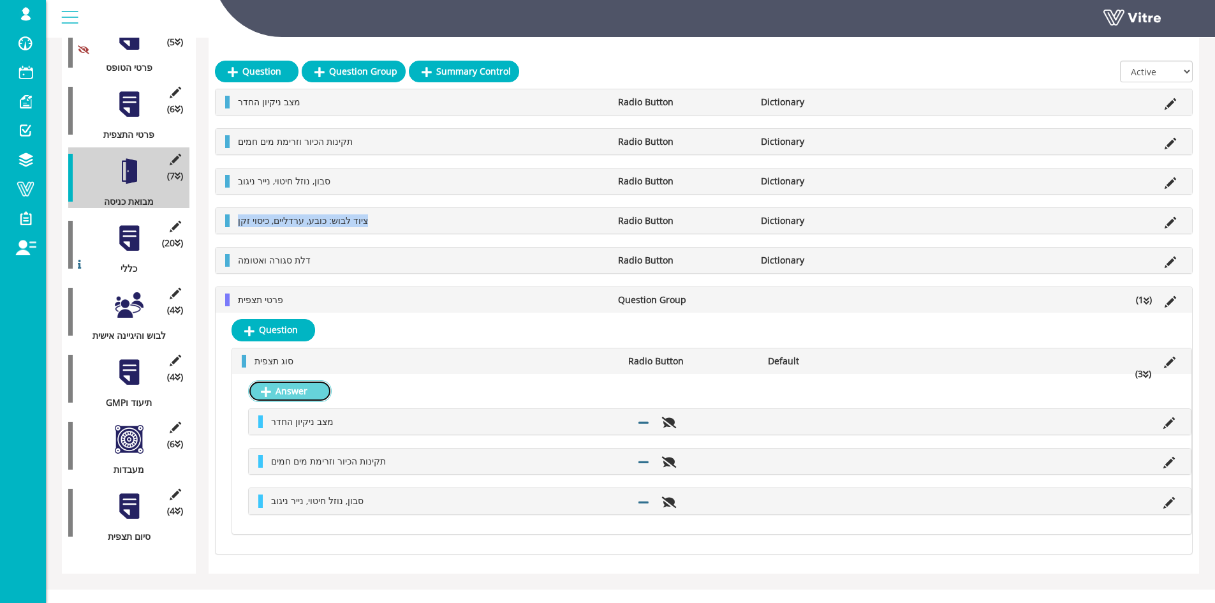
click at [323, 395] on link "Answer" at bounding box center [290, 391] width 84 height 22
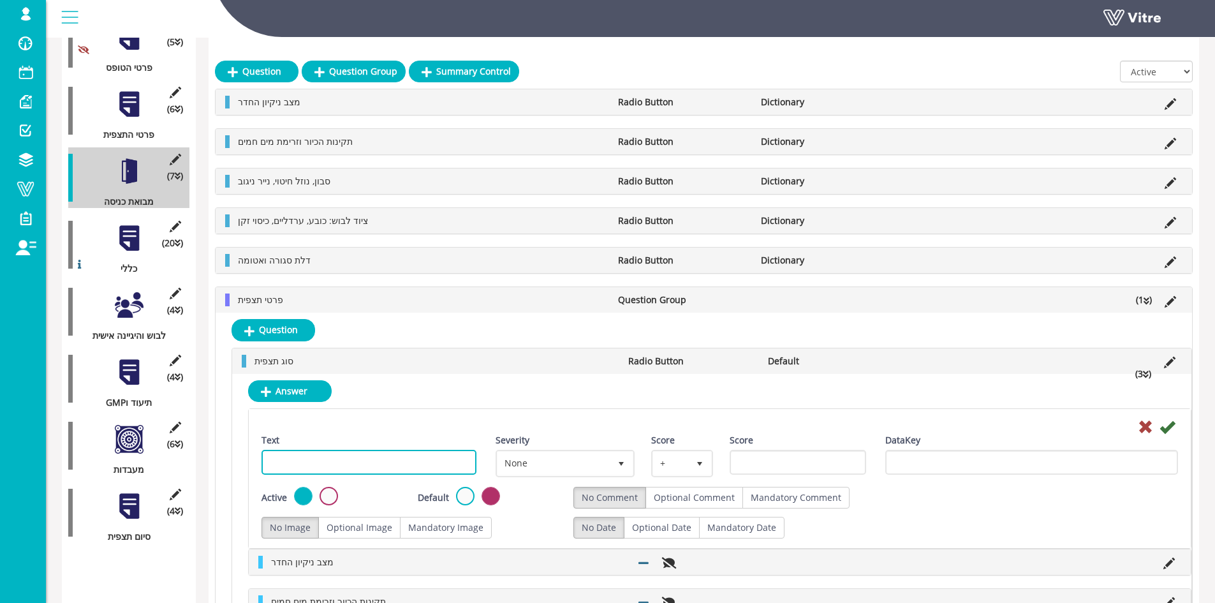
click at [430, 457] on input "Text" at bounding box center [369, 462] width 215 height 25
paste input "ציוד לבוש: כובע, ערדליים, כיסוי זקן"
type input "ציוד לבוש: כובע, ערדליים, כיסוי זקן"
click at [1171, 424] on icon at bounding box center [1167, 426] width 15 height 15
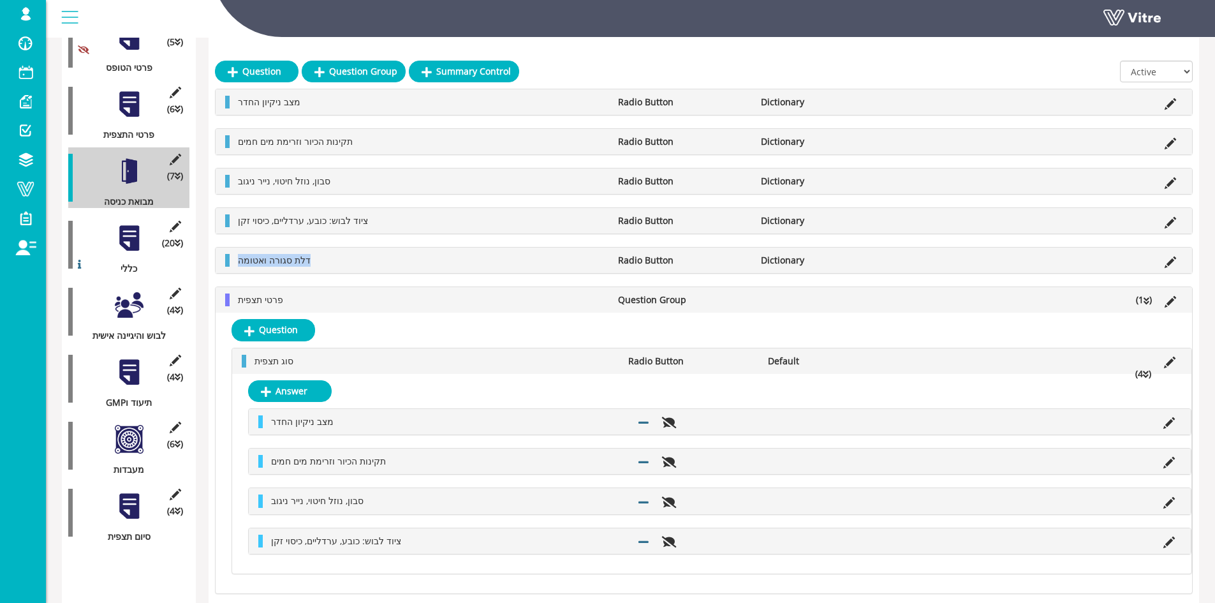
drag, startPoint x: 334, startPoint y: 255, endPoint x: 219, endPoint y: 252, distance: 114.9
click at [219, 252] on div "דלת סגורה ואטומה Radio Button Dictionary" at bounding box center [704, 261] width 977 height 26
copy span "דלת סגורה ואטומה"
click at [303, 395] on link "Answer" at bounding box center [290, 391] width 84 height 22
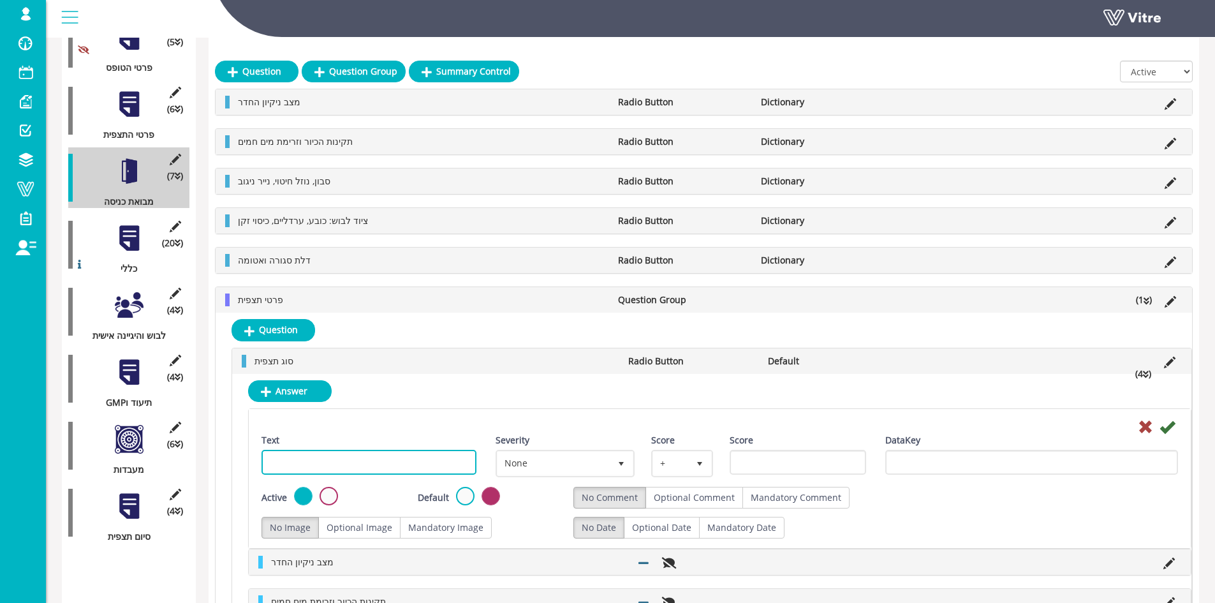
click at [409, 464] on input "Text" at bounding box center [369, 462] width 215 height 25
paste input "דלת סגורה ואטומה"
type input "דלת סגורה ואטומה"
click at [1172, 429] on icon at bounding box center [1167, 426] width 15 height 15
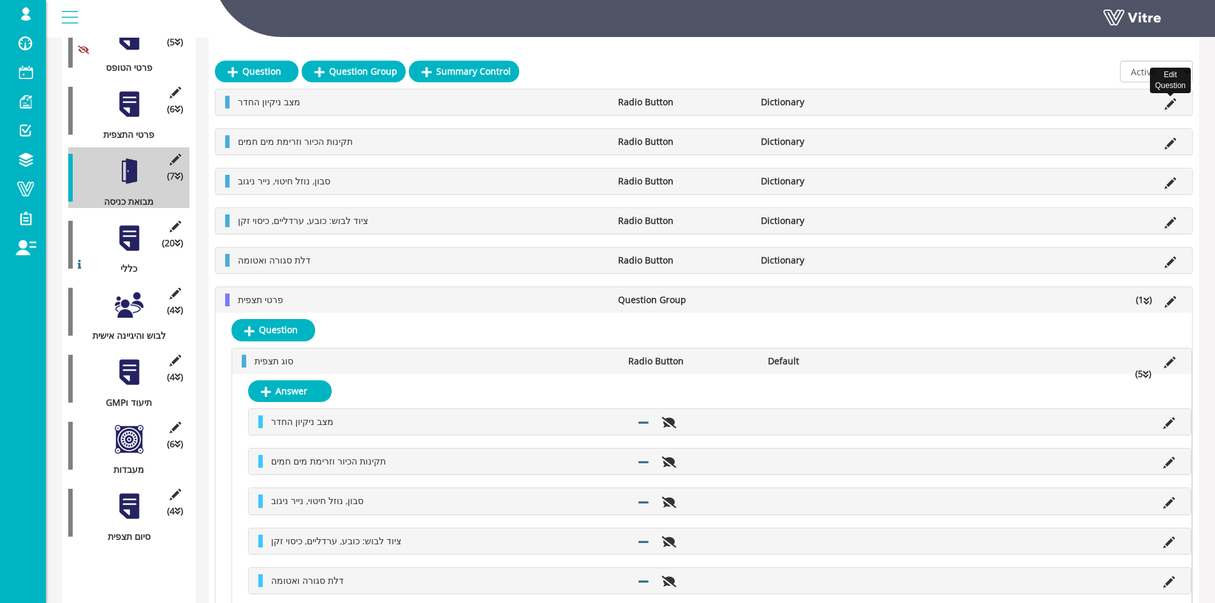
click at [1174, 104] on icon at bounding box center [1170, 103] width 11 height 11
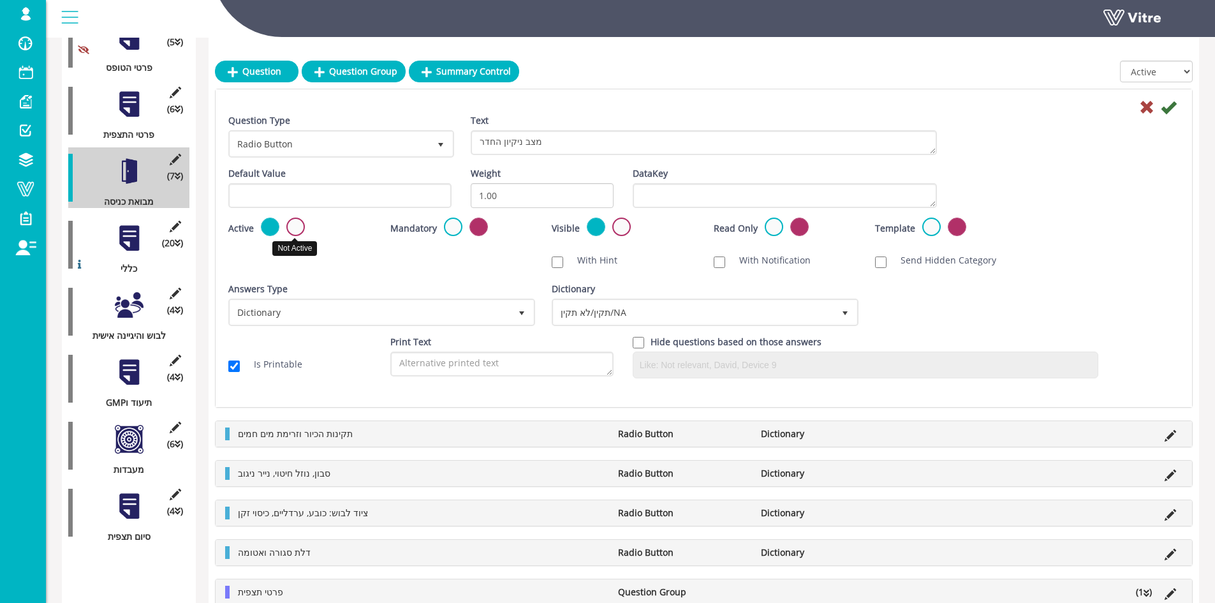
click at [294, 230] on label at bounding box center [295, 227] width 18 height 18
click at [0, 0] on input "radio" at bounding box center [0, 0] width 0 height 0
click at [1167, 112] on icon at bounding box center [1168, 107] width 15 height 15
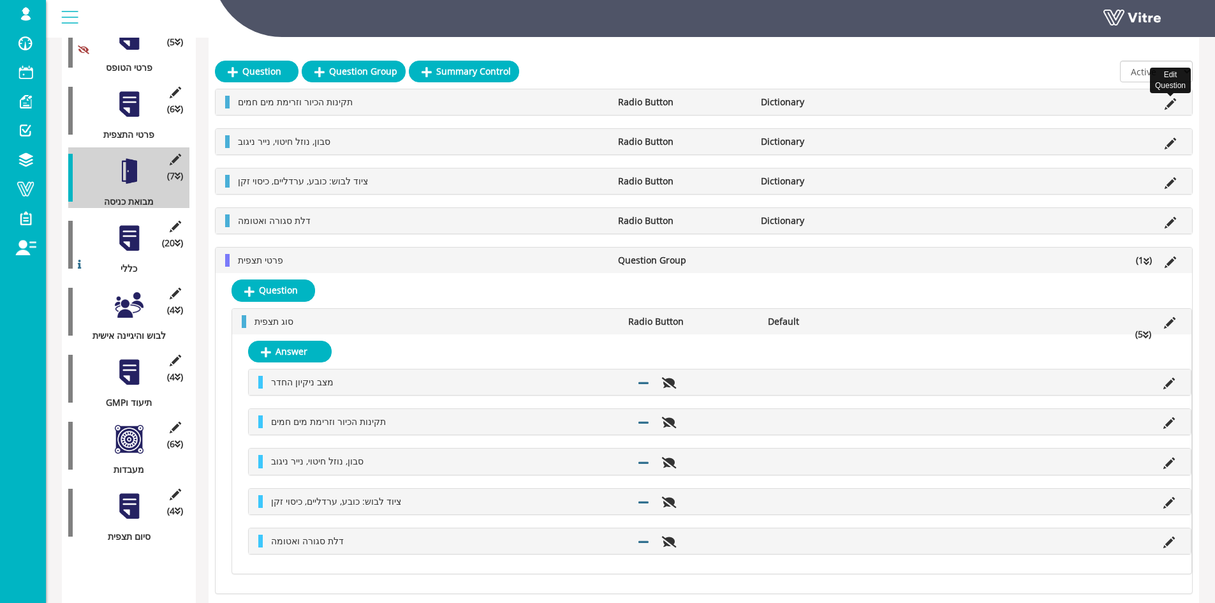
click at [1167, 105] on icon at bounding box center [1170, 103] width 11 height 11
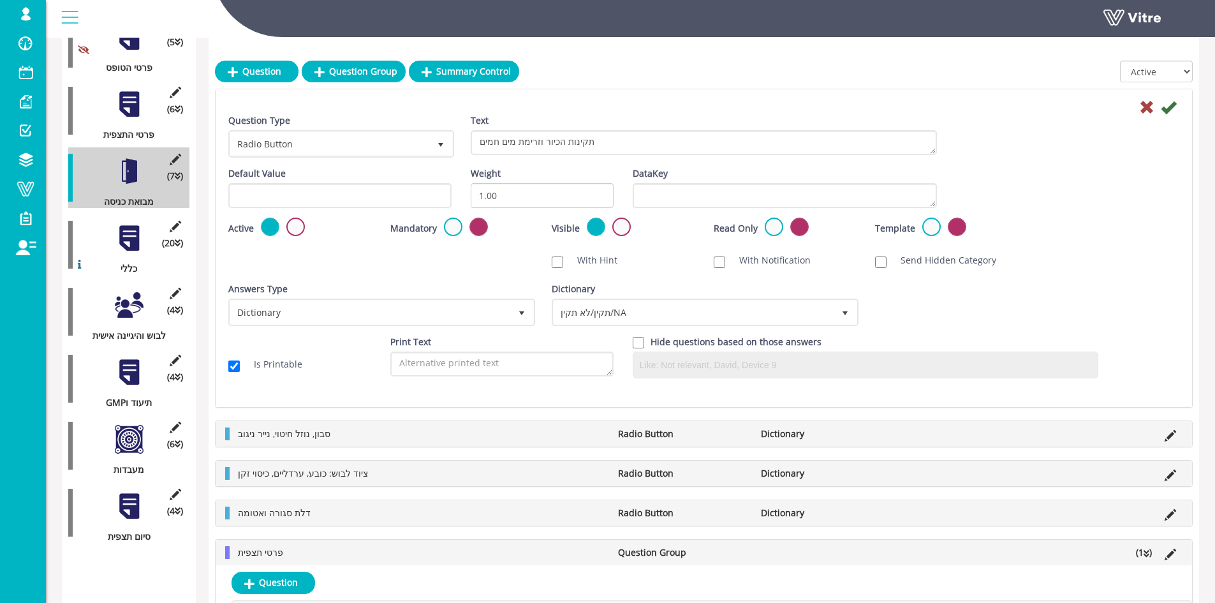
click at [284, 230] on div "Active" at bounding box center [299, 228] width 143 height 20
click at [293, 227] on label at bounding box center [295, 227] width 18 height 18
click at [0, 0] on input "radio" at bounding box center [0, 0] width 0 height 0
click at [1171, 108] on icon at bounding box center [1168, 107] width 15 height 15
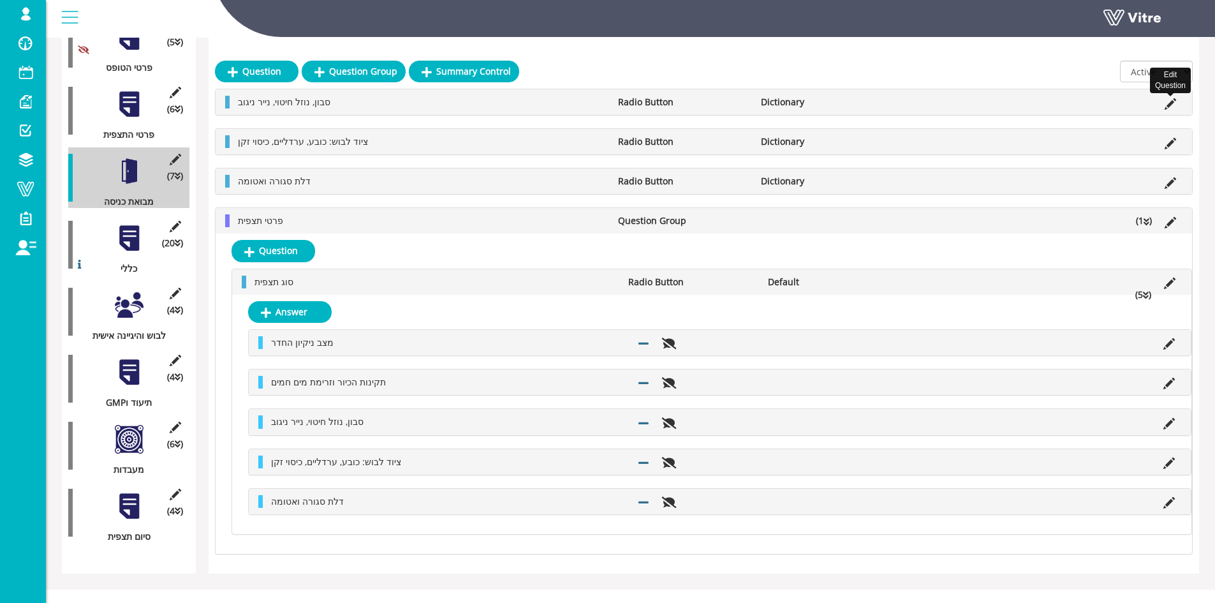
click at [1169, 101] on icon at bounding box center [1170, 103] width 11 height 11
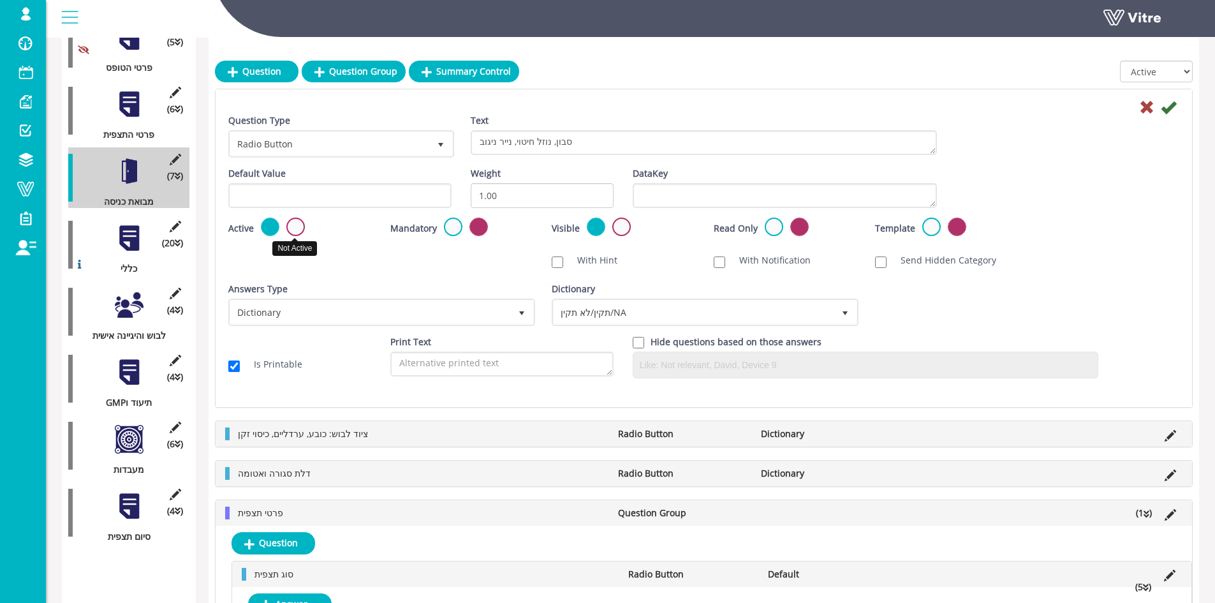
click at [290, 232] on label at bounding box center [295, 227] width 18 height 18
click at [0, 0] on input "radio" at bounding box center [0, 0] width 0 height 0
click at [1174, 102] on icon at bounding box center [1168, 107] width 15 height 15
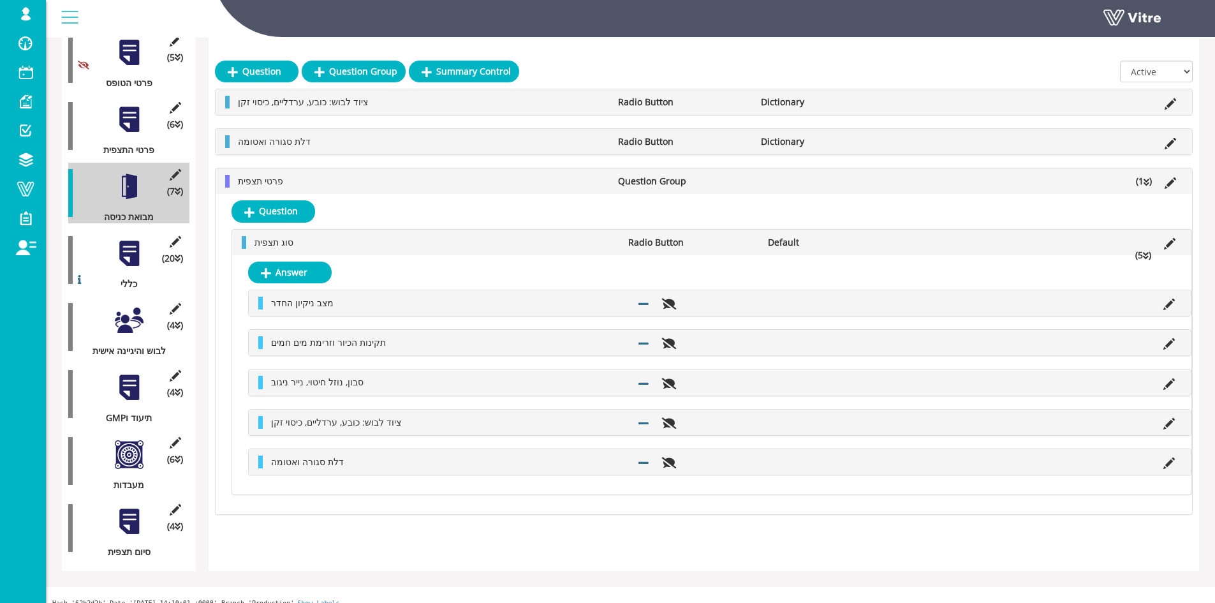
drag, startPoint x: 800, startPoint y: 207, endPoint x: 825, endPoint y: 66, distance: 142.6
click at [825, 66] on div at bounding box center [704, 75] width 978 height 28
click at [1169, 102] on icon at bounding box center [1170, 103] width 11 height 11
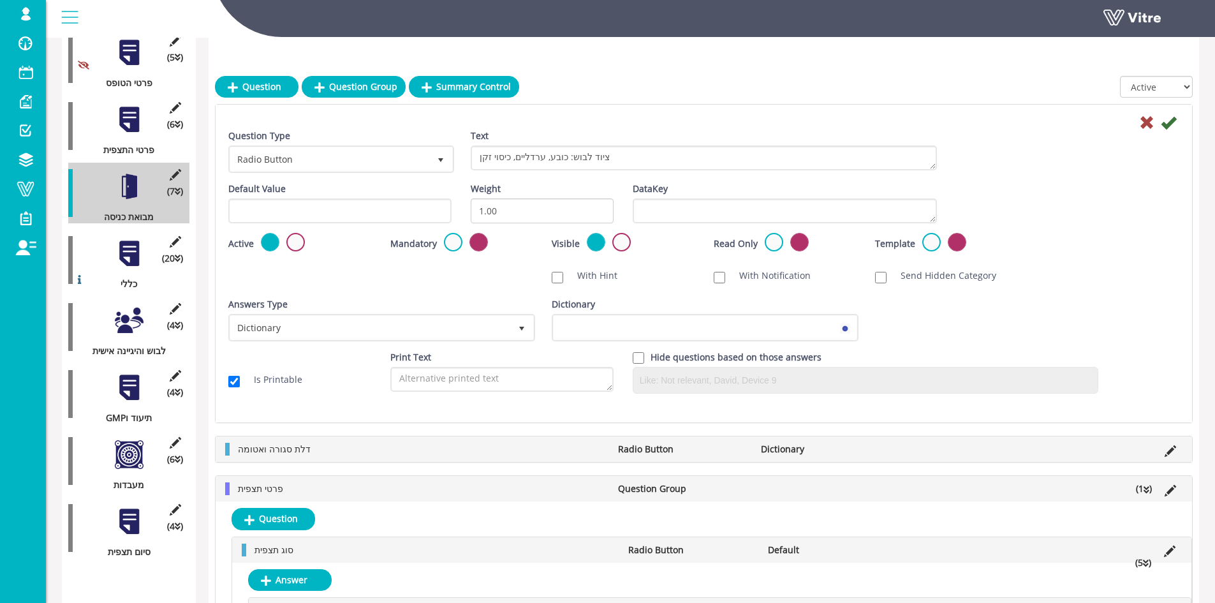
scroll to position [246, 0]
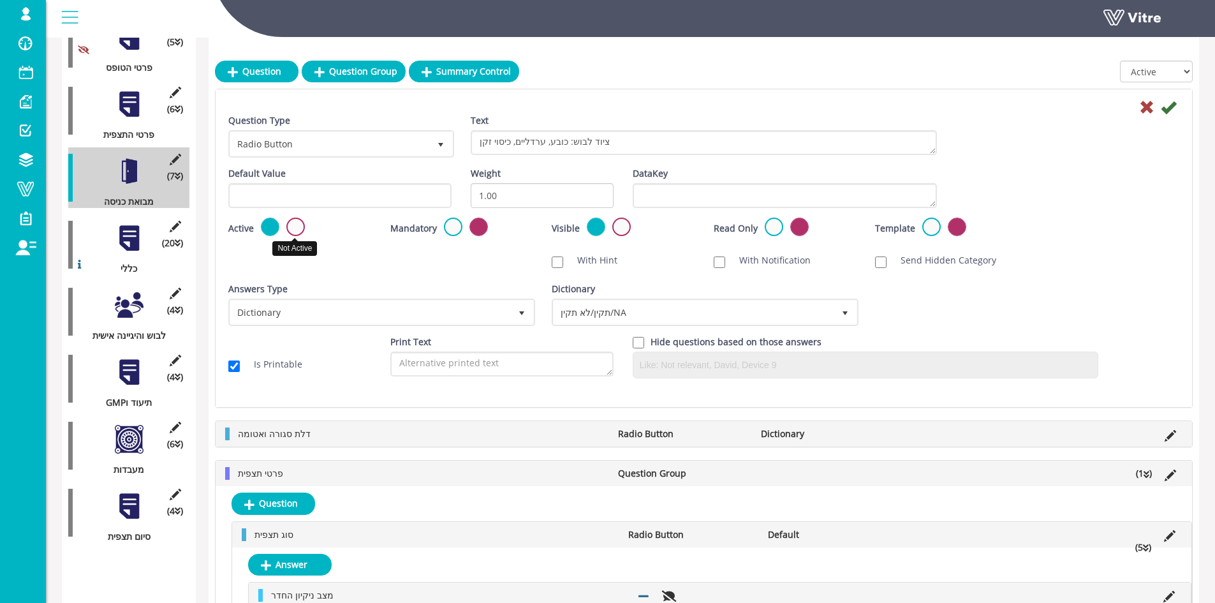
click at [301, 225] on label at bounding box center [295, 227] width 18 height 18
click at [0, 0] on input "radio" at bounding box center [0, 0] width 0 height 0
click at [1174, 104] on icon at bounding box center [1168, 107] width 15 height 15
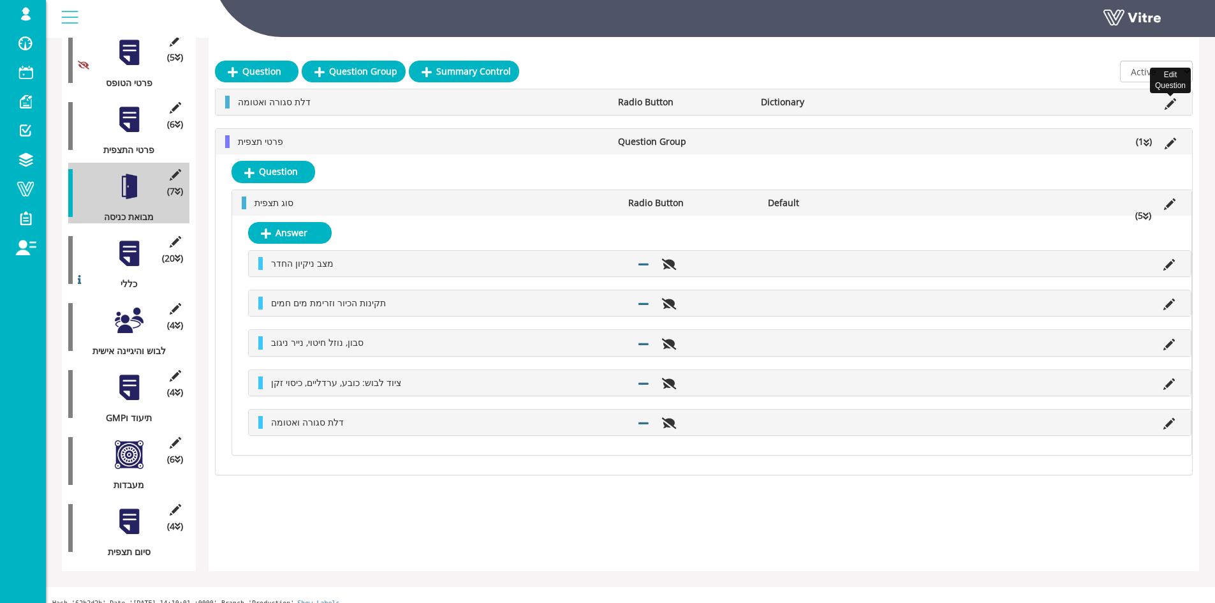
click at [1172, 105] on icon at bounding box center [1170, 103] width 11 height 11
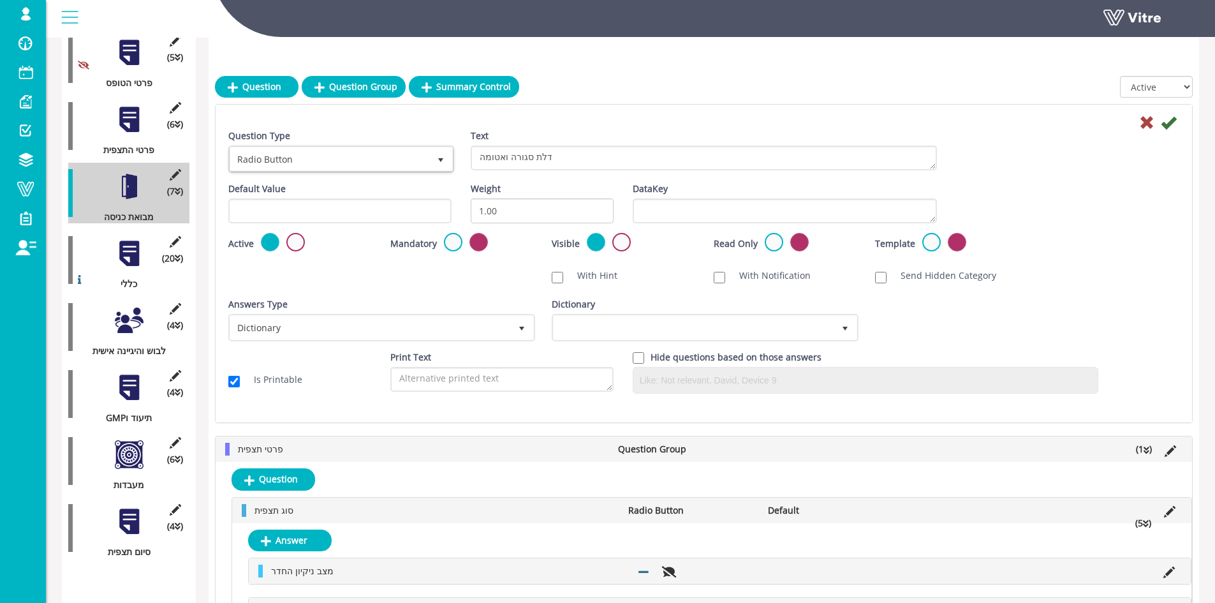
scroll to position [246, 0]
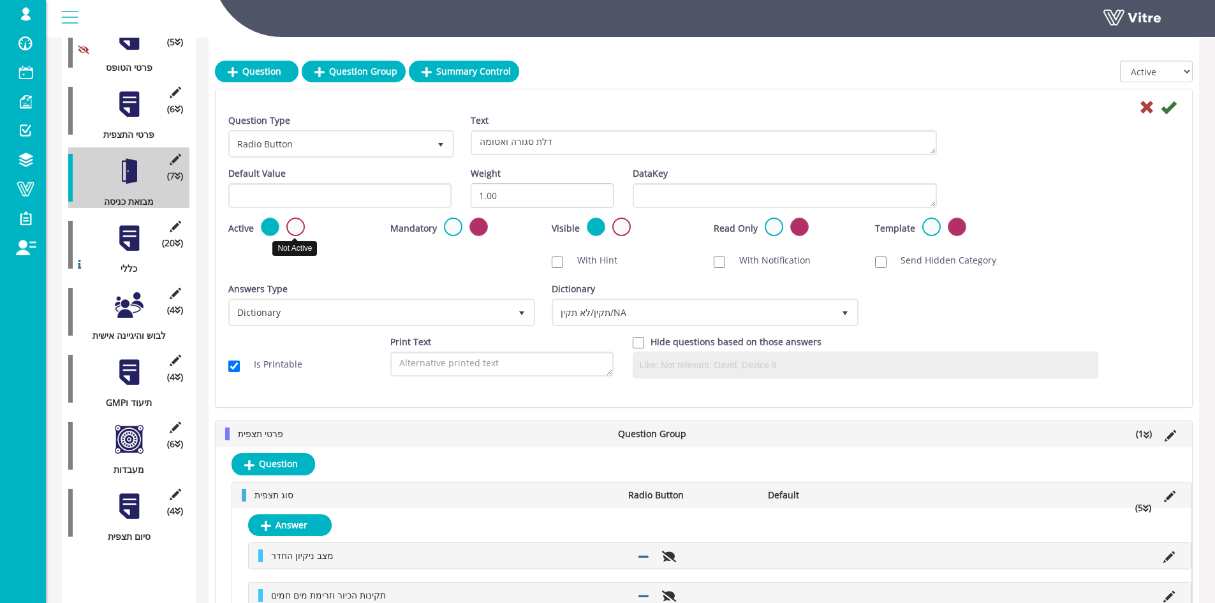
click at [291, 225] on label at bounding box center [295, 227] width 18 height 18
click at [0, 0] on input "radio" at bounding box center [0, 0] width 0 height 0
click at [1172, 105] on icon at bounding box center [1168, 107] width 15 height 15
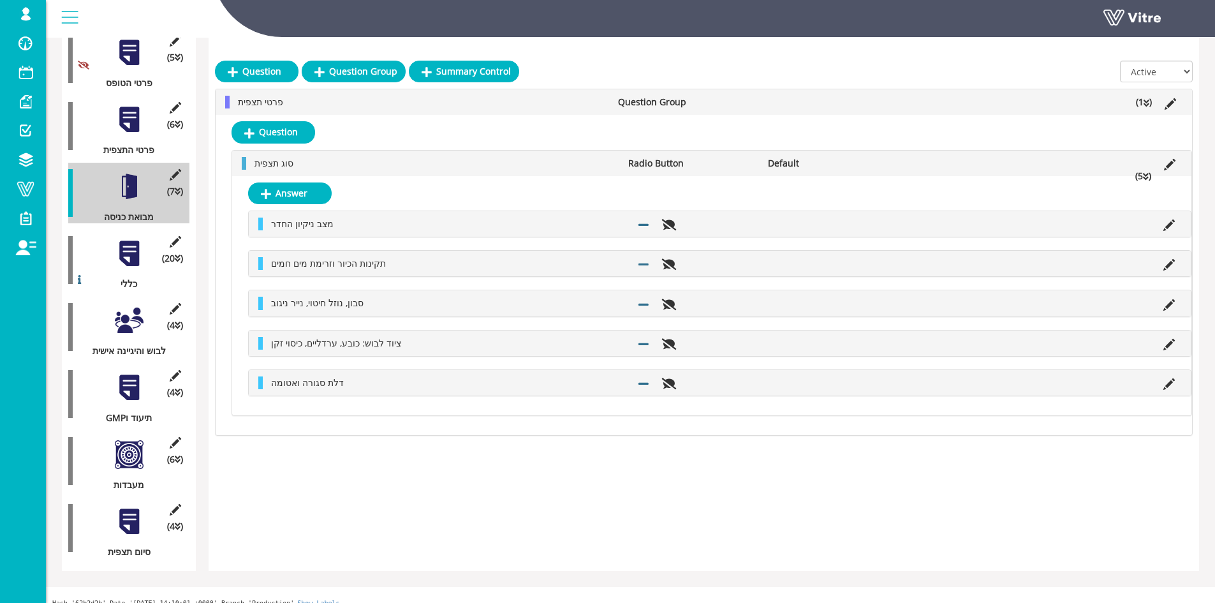
click at [1150, 175] on li "(5 )" at bounding box center [1143, 176] width 29 height 13
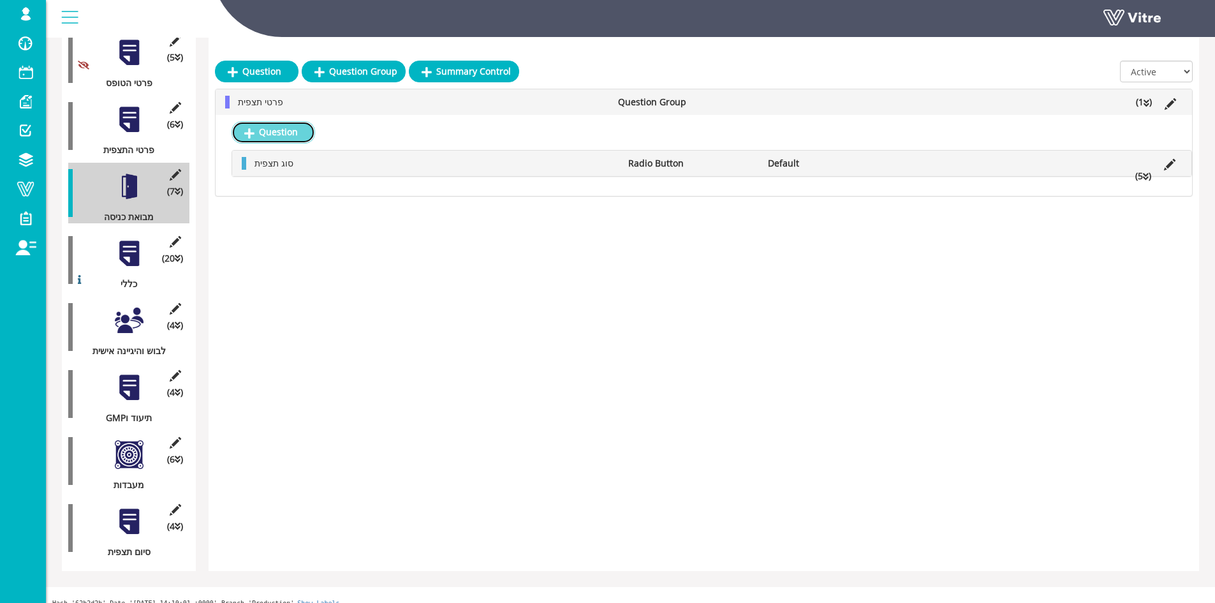
click at [270, 130] on link "Question" at bounding box center [274, 132] width 84 height 22
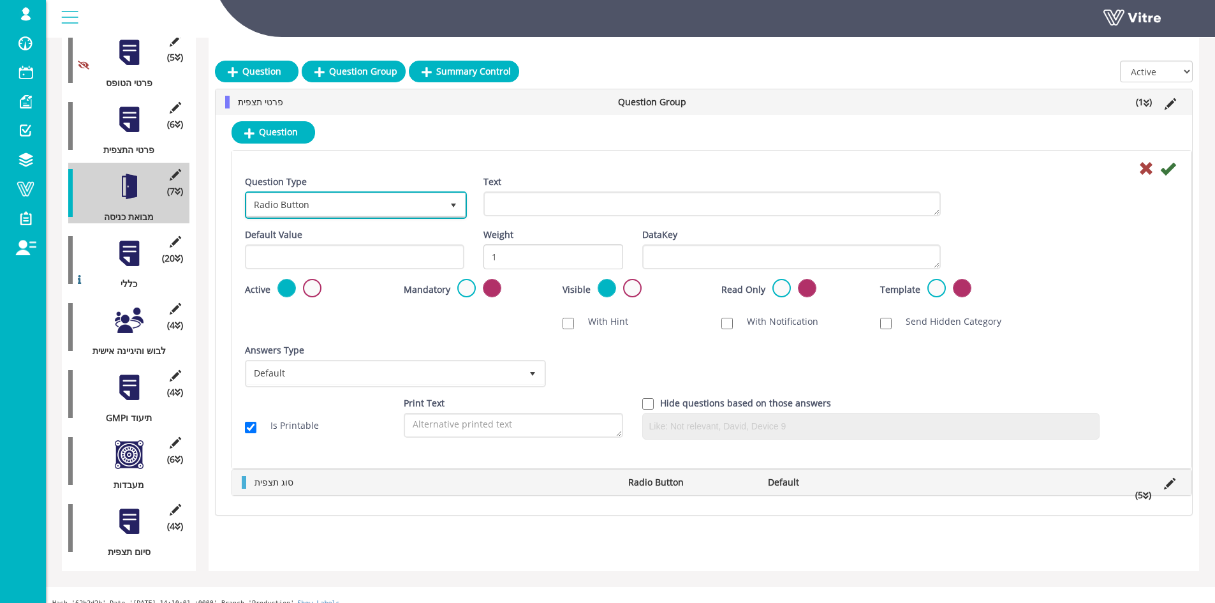
click at [317, 212] on span "Radio Button" at bounding box center [344, 204] width 195 height 23
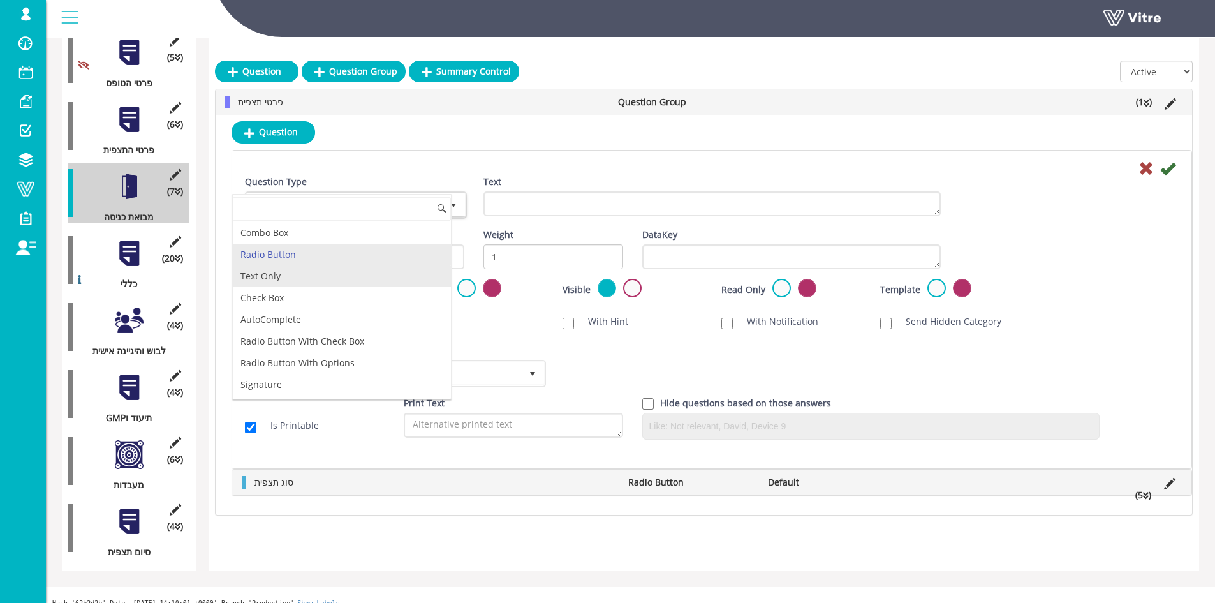
click at [323, 276] on li "Text Only" at bounding box center [342, 276] width 218 height 22
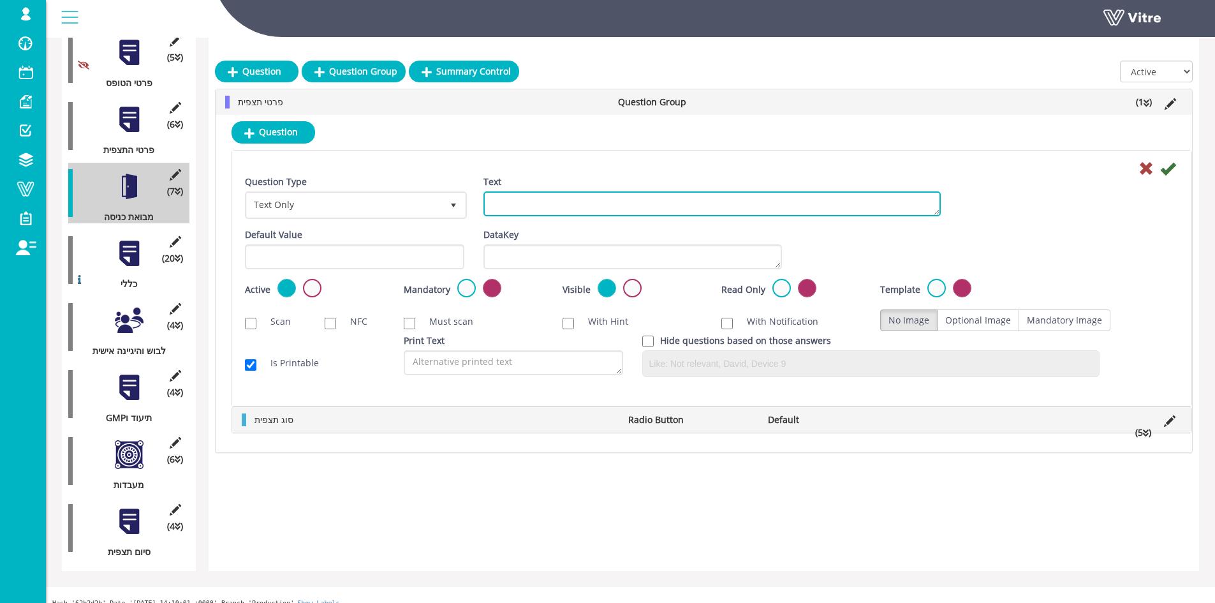
click at [558, 209] on textarea "Text" at bounding box center [712, 203] width 457 height 25
type textarea "ממצא (הערה)"
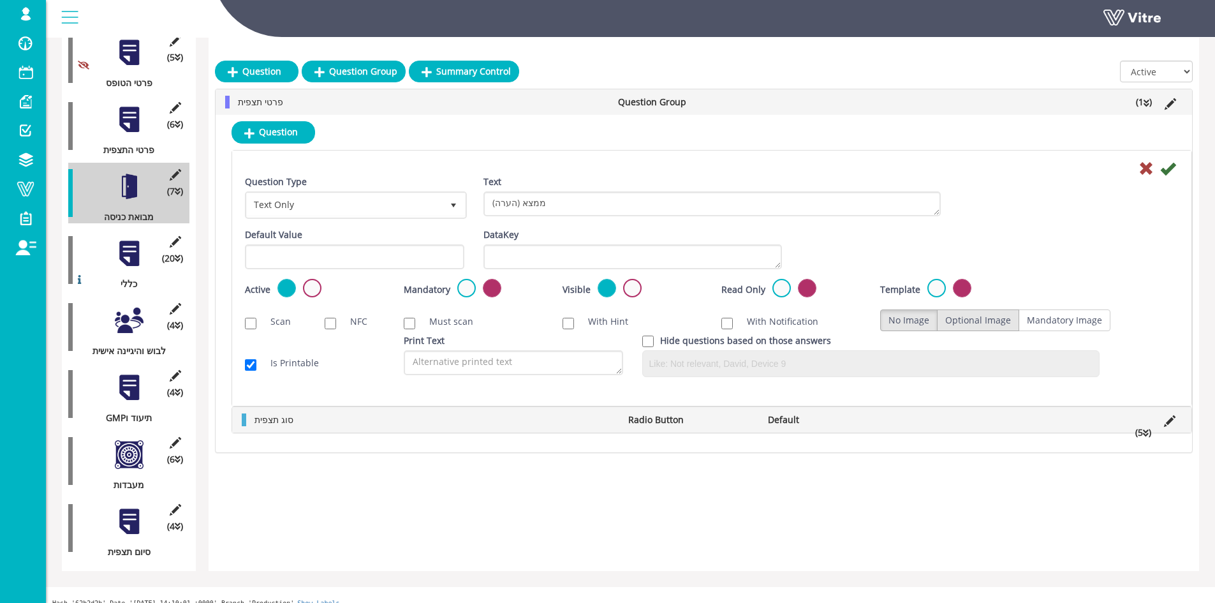
click at [984, 329] on label "Optional Image" at bounding box center [978, 320] width 82 height 22
radio input "true"
click at [1169, 166] on icon at bounding box center [1167, 168] width 15 height 15
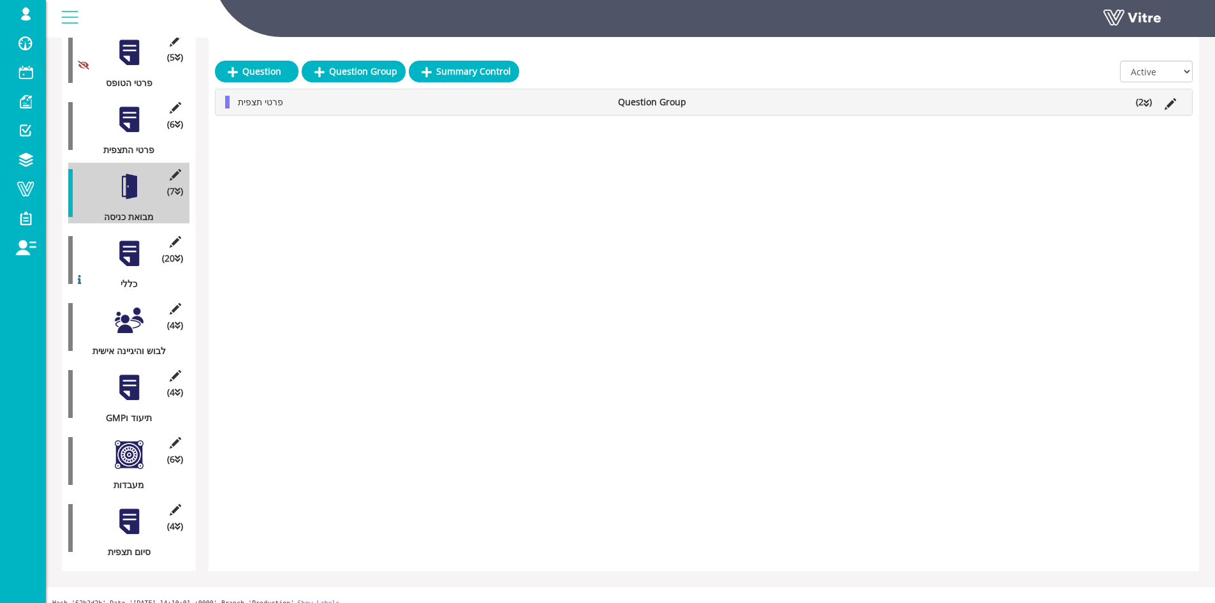
click at [1149, 100] on icon at bounding box center [1147, 103] width 6 height 9
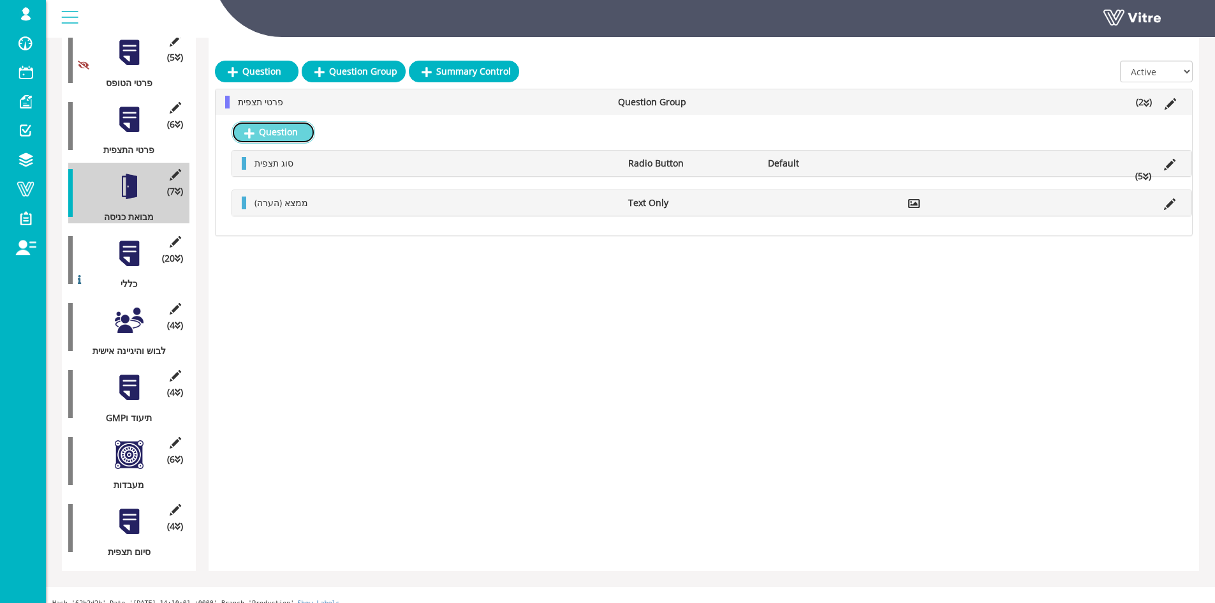
click at [279, 138] on link "Question" at bounding box center [274, 132] width 84 height 22
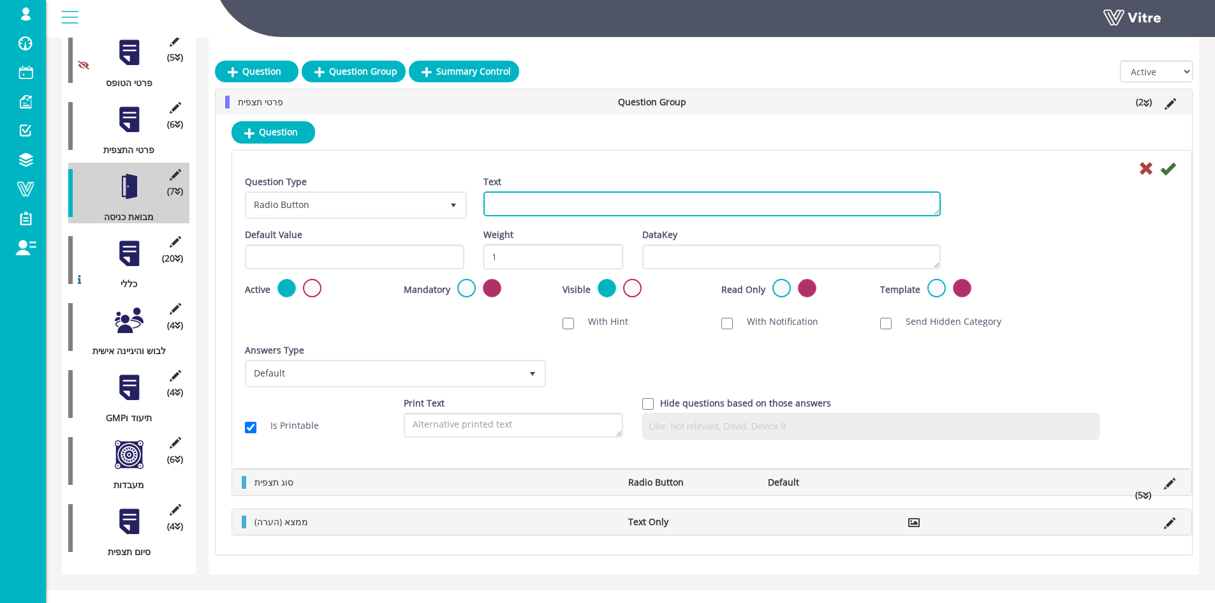
click at [547, 195] on textarea "Text" at bounding box center [712, 203] width 457 height 25
type textarea "אחראי"
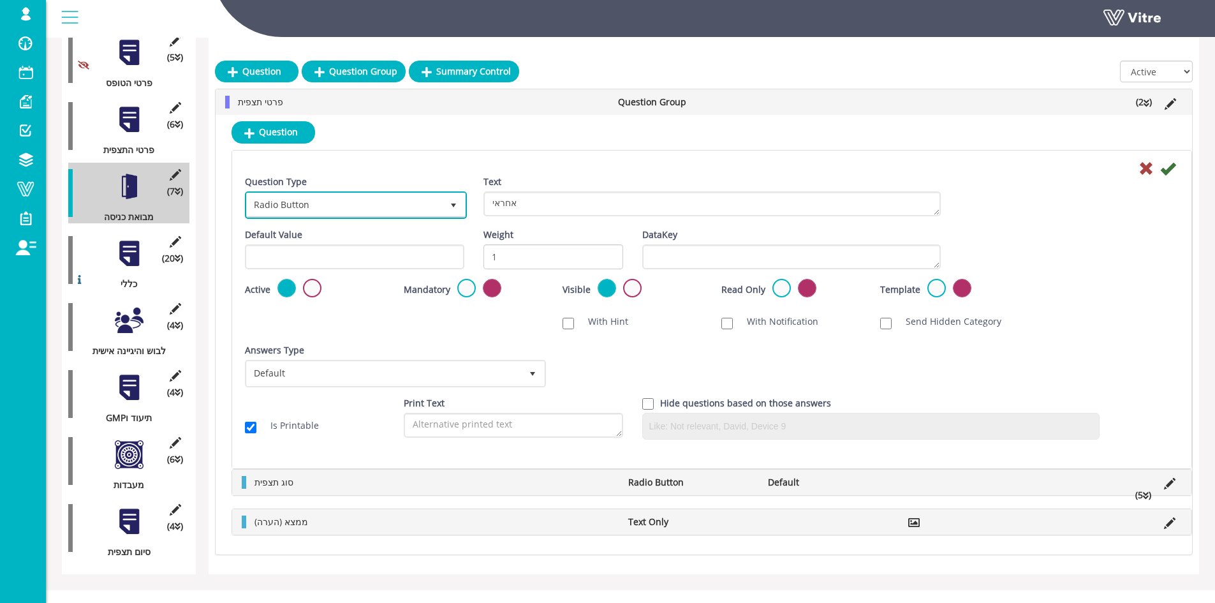
click at [412, 216] on span "Radio Button" at bounding box center [344, 204] width 195 height 23
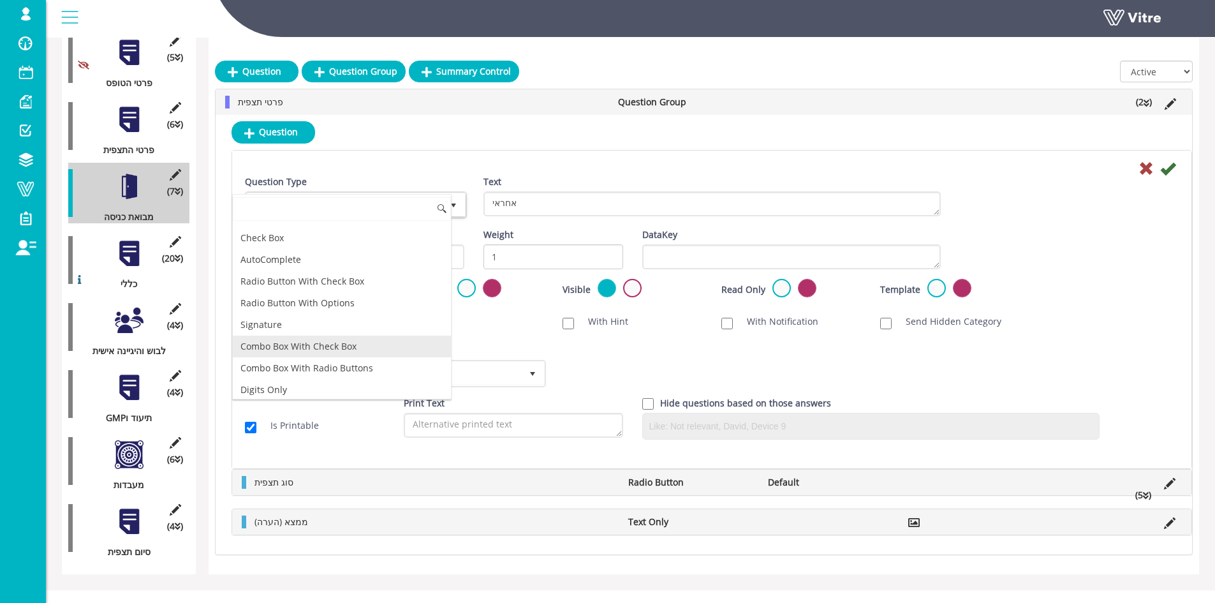
scroll to position [0, 0]
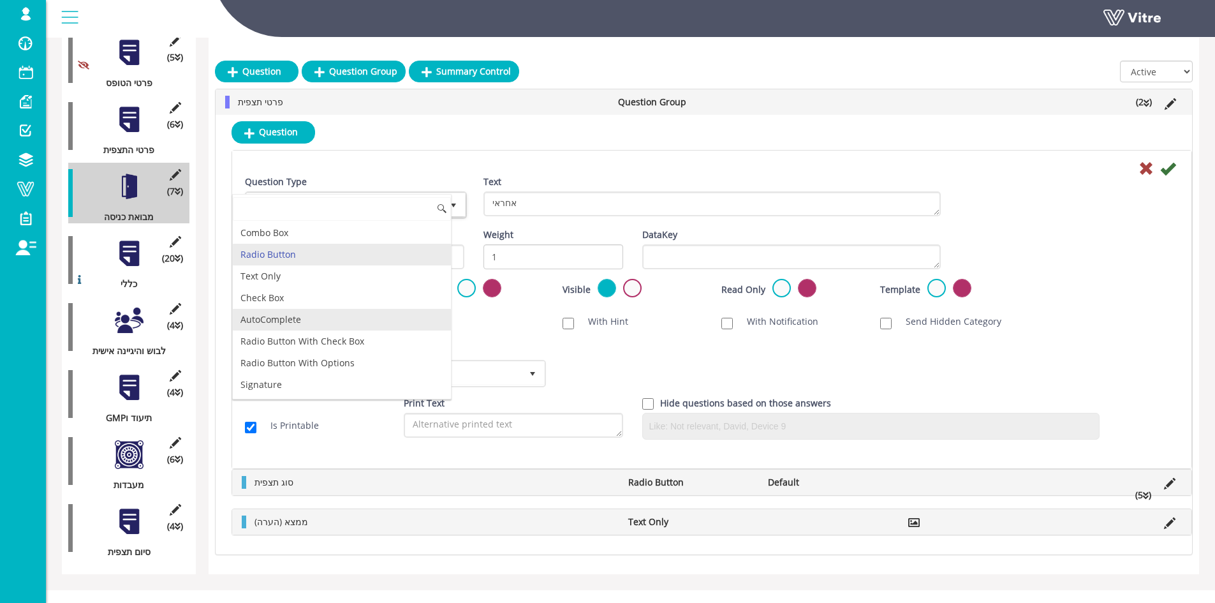
click at [290, 314] on li "AutoComplete" at bounding box center [342, 320] width 218 height 22
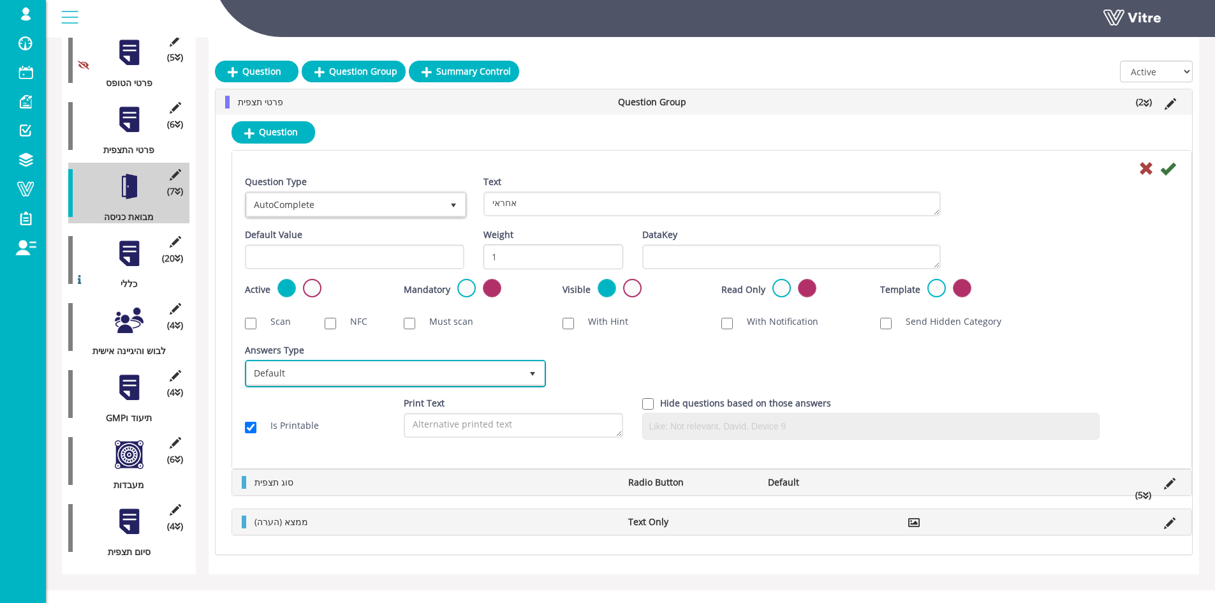
click at [377, 362] on span "Default" at bounding box center [384, 373] width 274 height 23
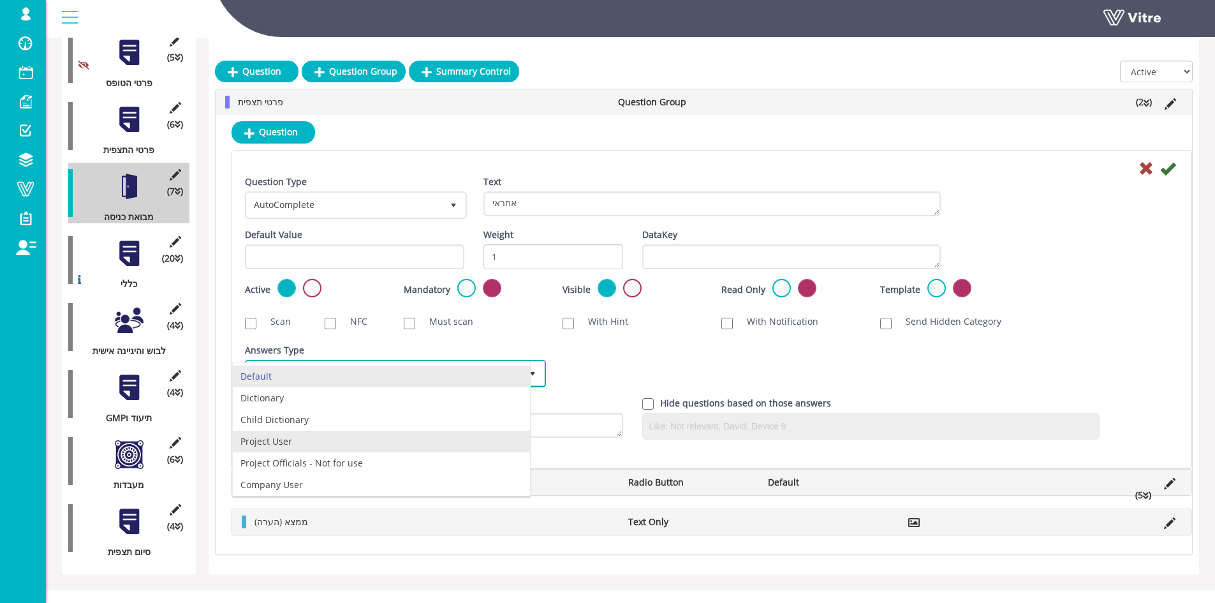
scroll to position [24, 0]
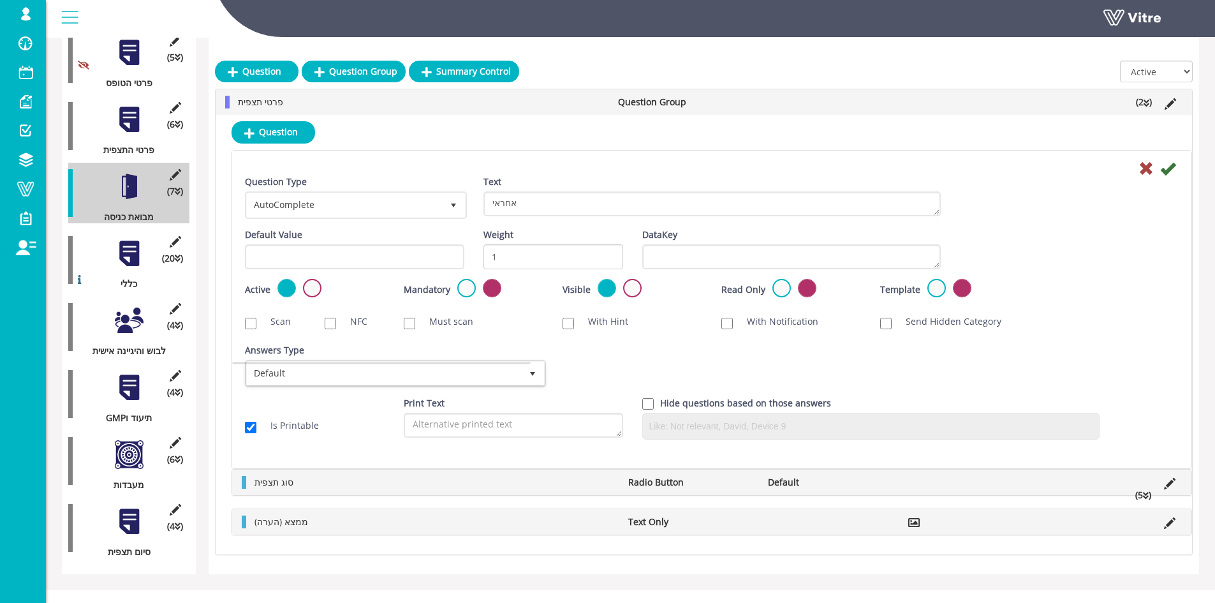
click at [668, 118] on div "Question Question Type AutoComplete 11 Text אחראי Default Value Weight 1 DataKe…" at bounding box center [704, 335] width 977 height 440
click at [1171, 103] on icon at bounding box center [1170, 103] width 11 height 11
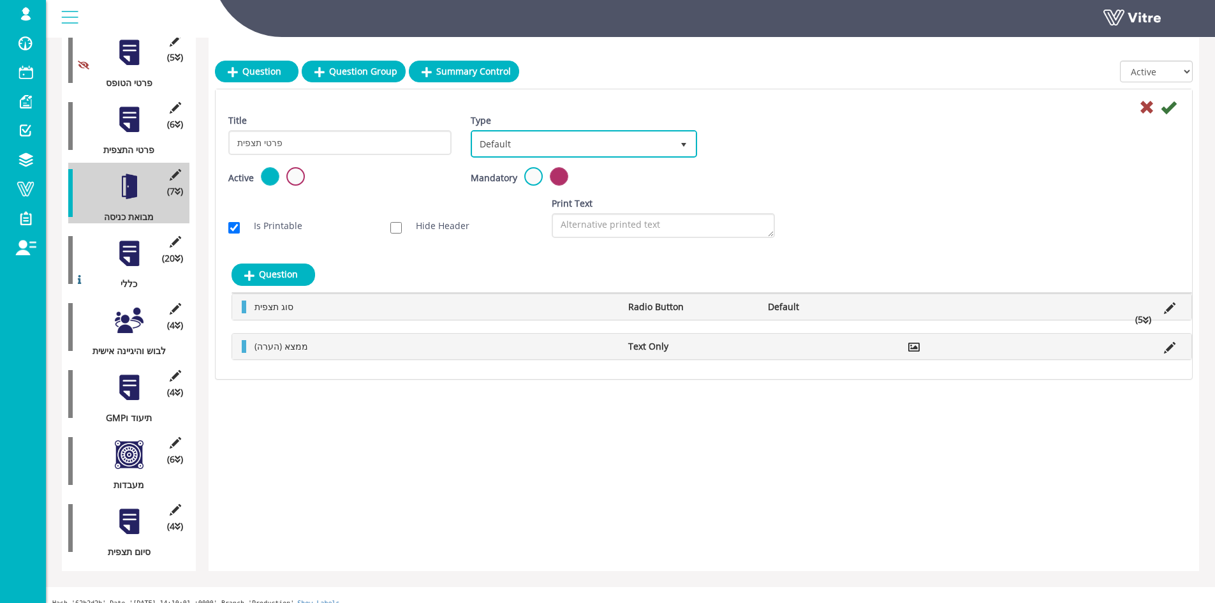
click at [545, 133] on span "Default" at bounding box center [572, 143] width 199 height 23
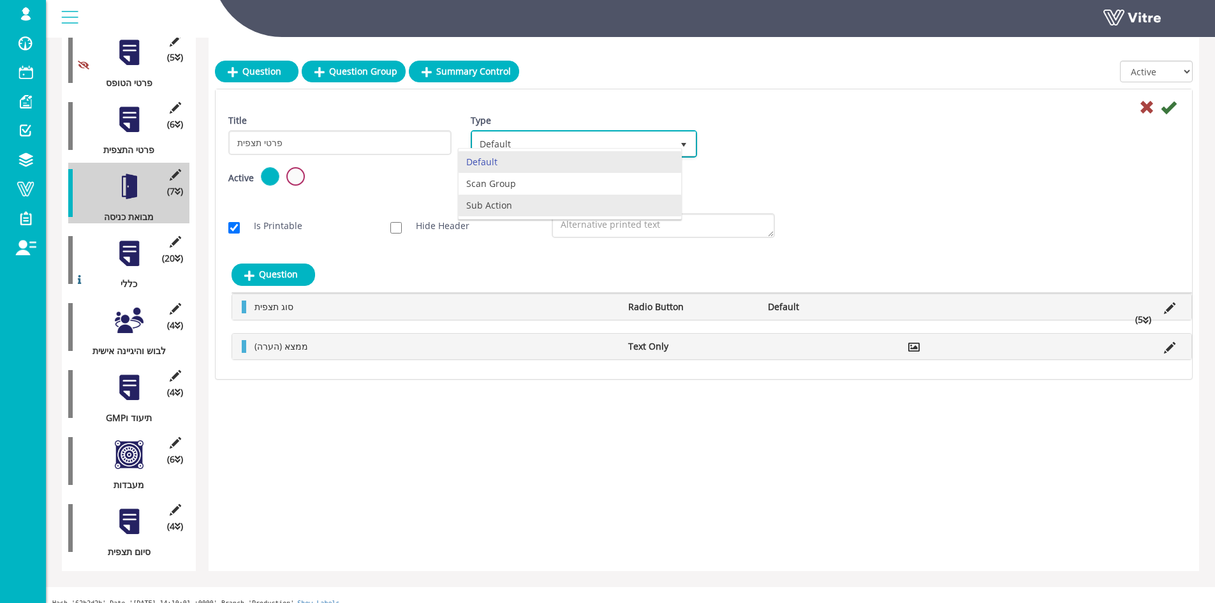
click at [533, 204] on li "Sub Action" at bounding box center [570, 206] width 222 height 22
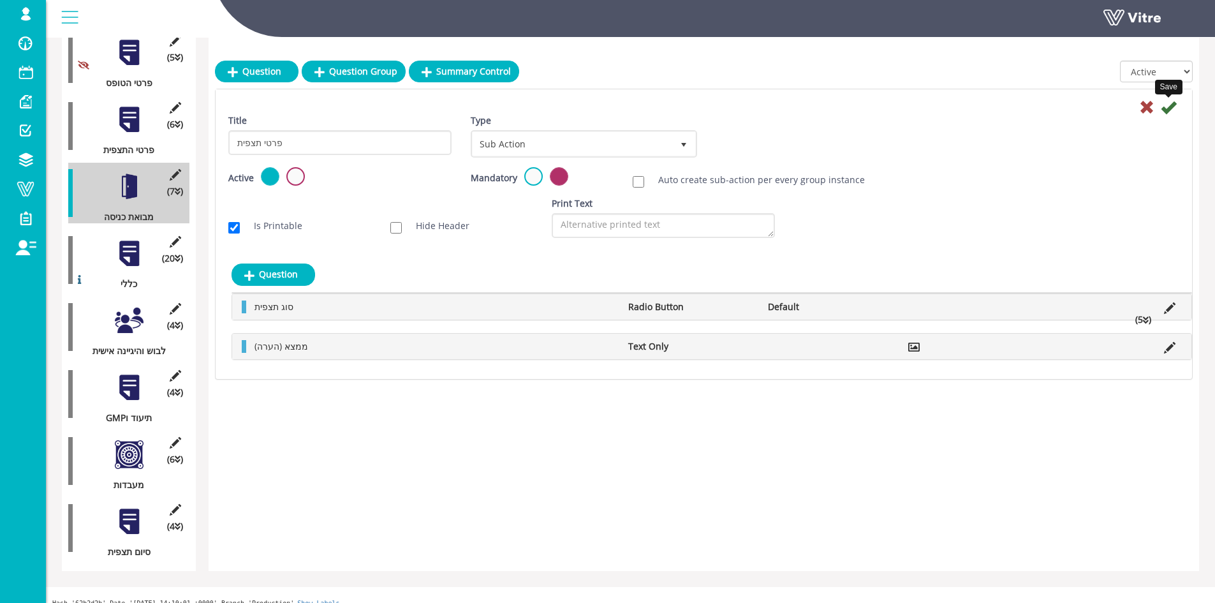
click at [1167, 110] on icon at bounding box center [1168, 107] width 15 height 15
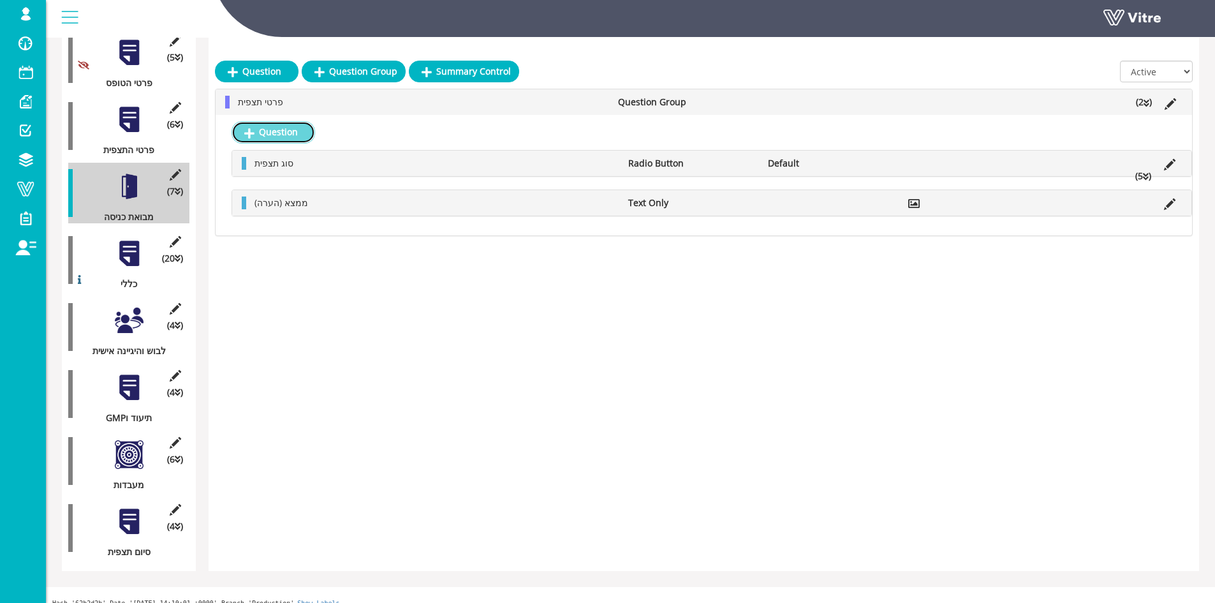
click at [263, 125] on link "Question" at bounding box center [274, 132] width 84 height 22
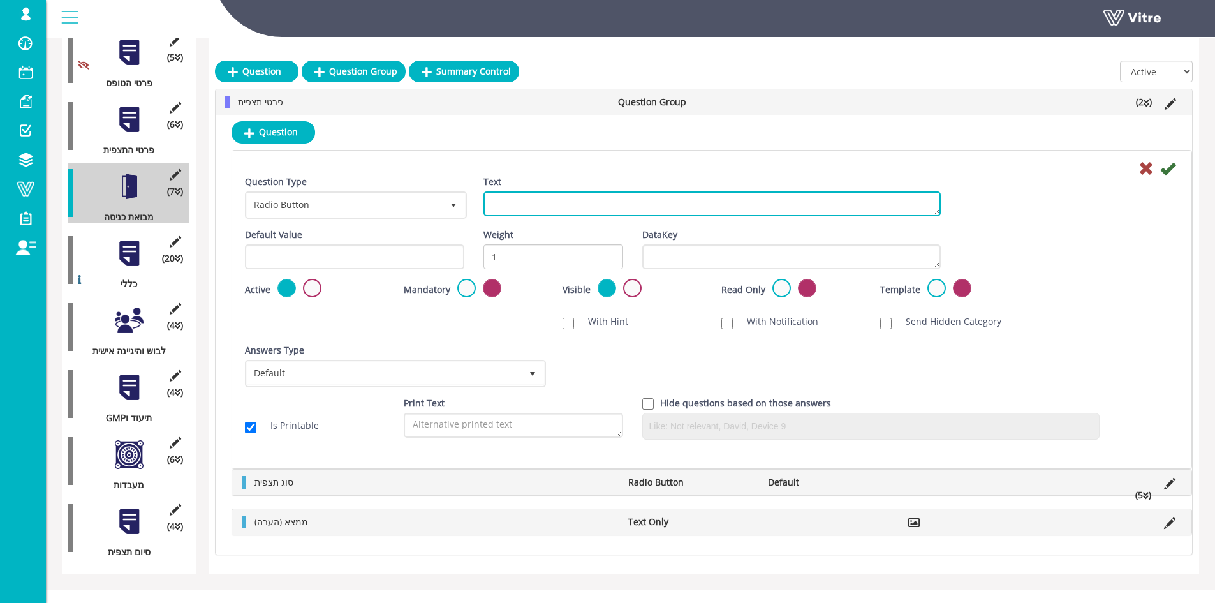
click at [588, 212] on textarea "Text" at bounding box center [712, 203] width 457 height 25
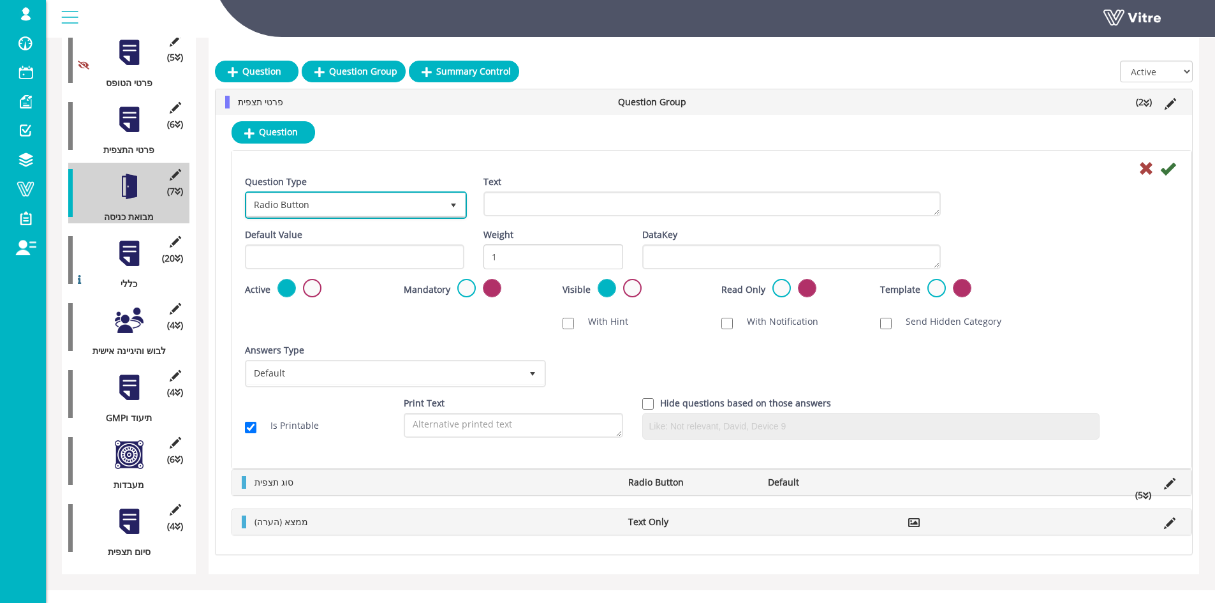
click at [396, 203] on span "Radio Button" at bounding box center [344, 204] width 195 height 23
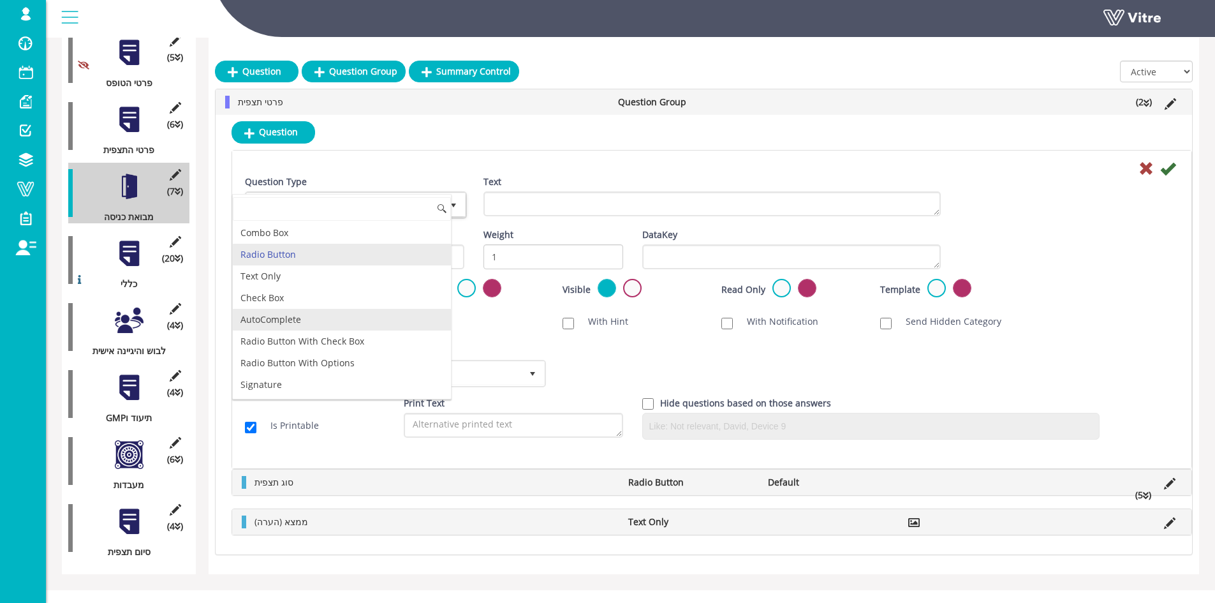
click at [297, 318] on li "AutoComplete" at bounding box center [342, 320] width 218 height 22
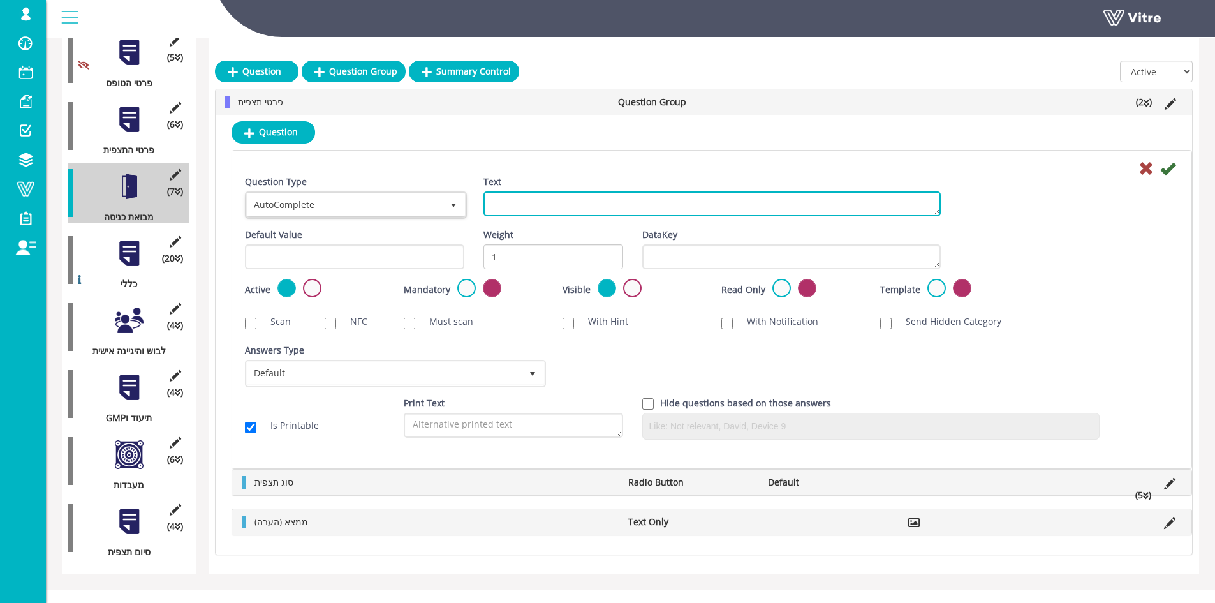
click at [577, 211] on textarea "Text" at bounding box center [712, 203] width 457 height 25
type textarea "אחראי"
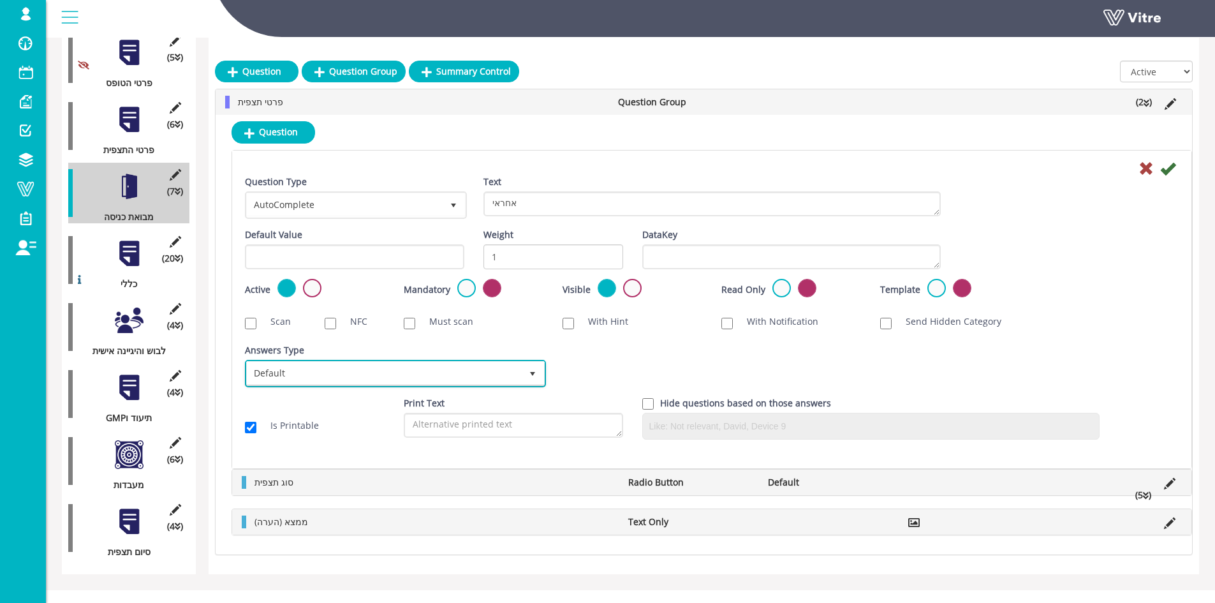
click at [509, 369] on span "Default" at bounding box center [384, 373] width 274 height 23
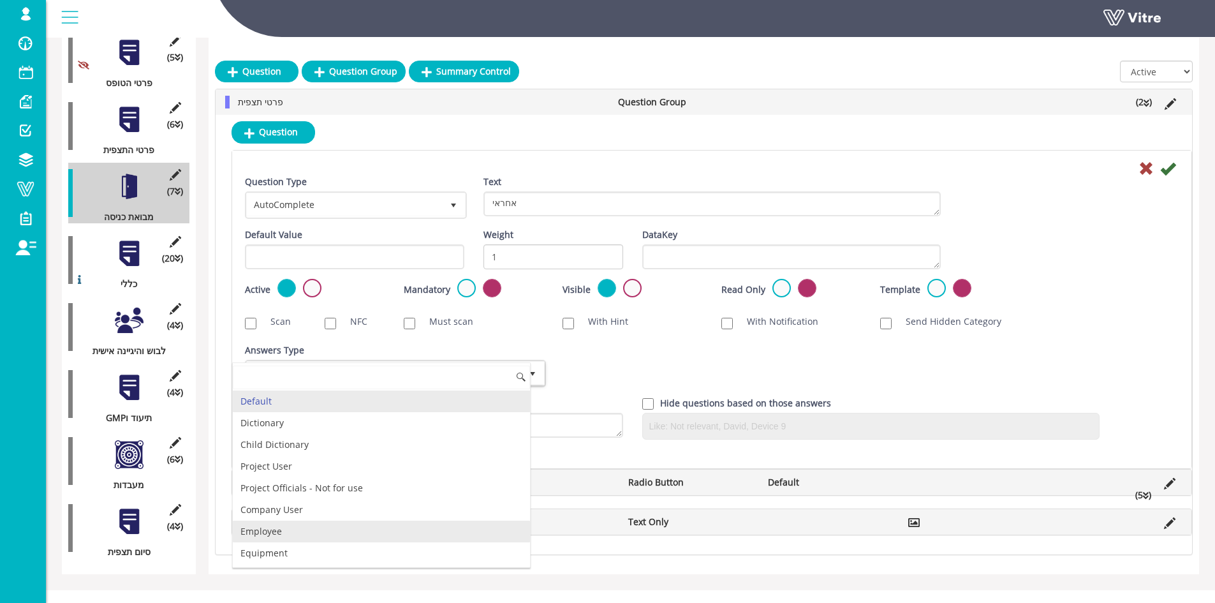
click at [299, 531] on li "Employee" at bounding box center [381, 532] width 297 height 22
checkbox input "true"
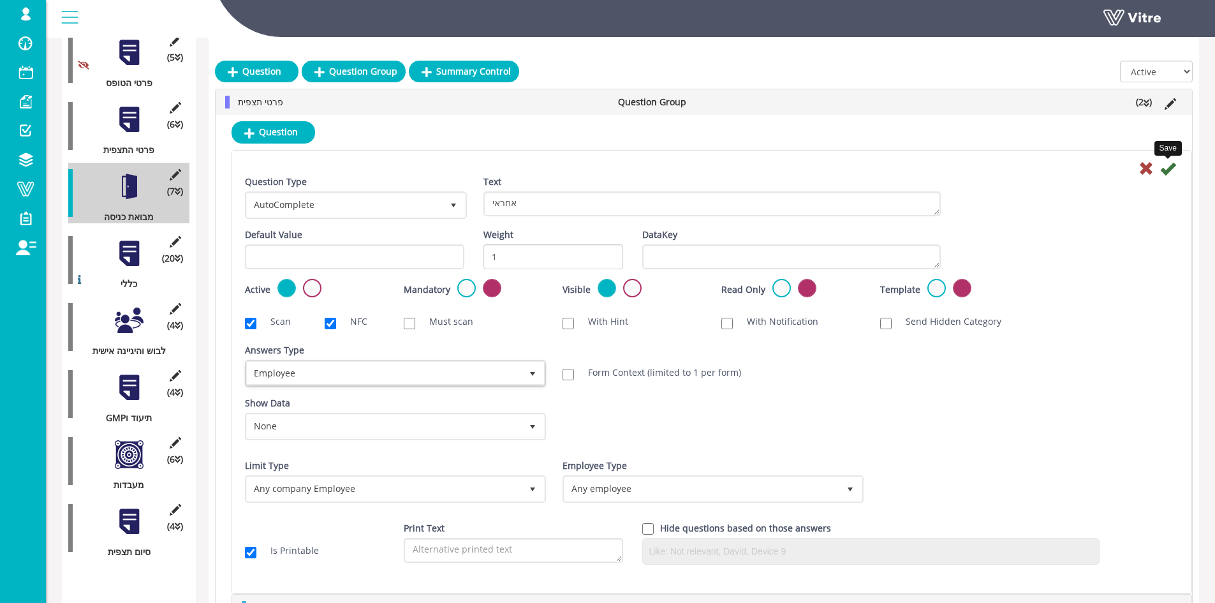
click at [1166, 169] on icon at bounding box center [1167, 168] width 15 height 15
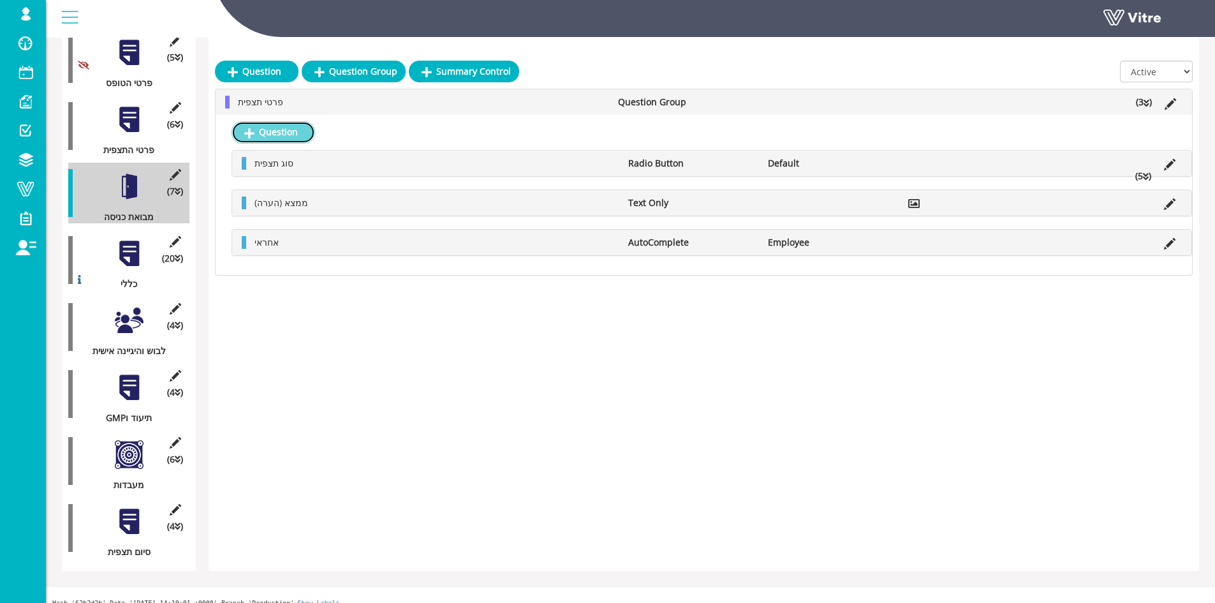
click at [277, 137] on link "Question" at bounding box center [274, 132] width 84 height 22
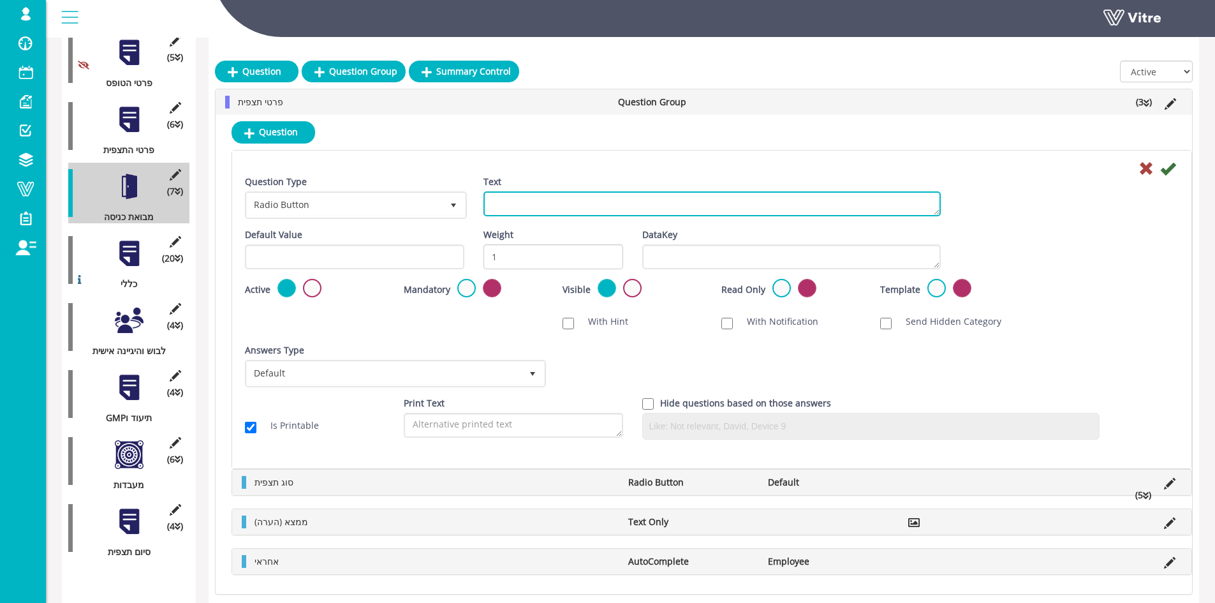
click at [547, 205] on textarea "Text" at bounding box center [712, 203] width 457 height 25
type textarea "הוספת תמונה"
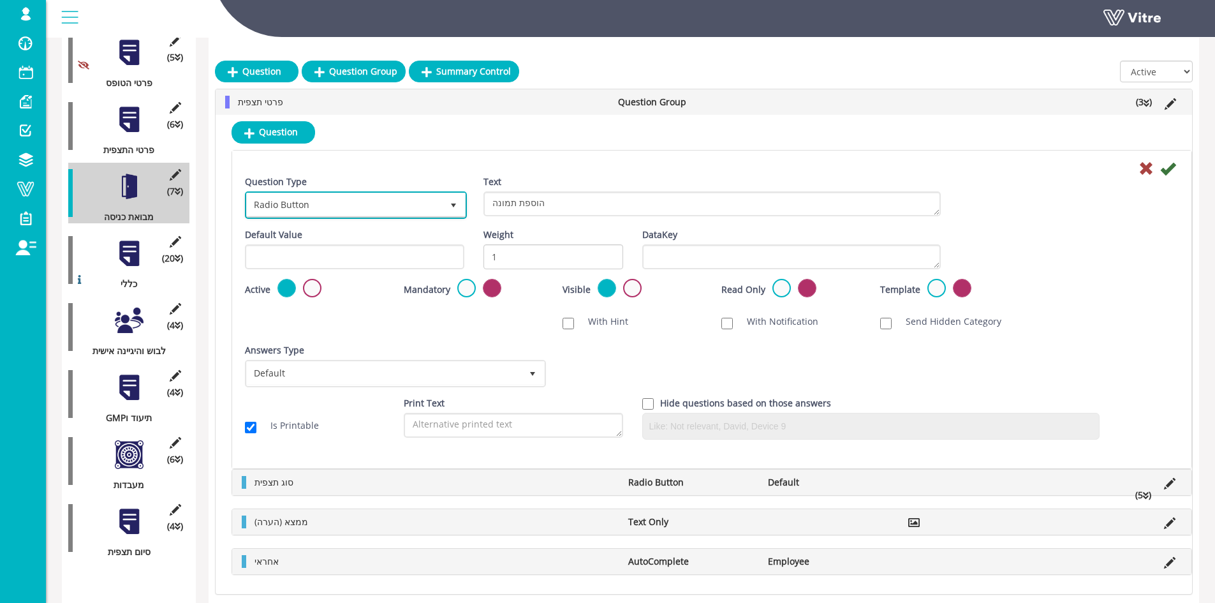
click at [457, 205] on span "select" at bounding box center [453, 205] width 10 height 10
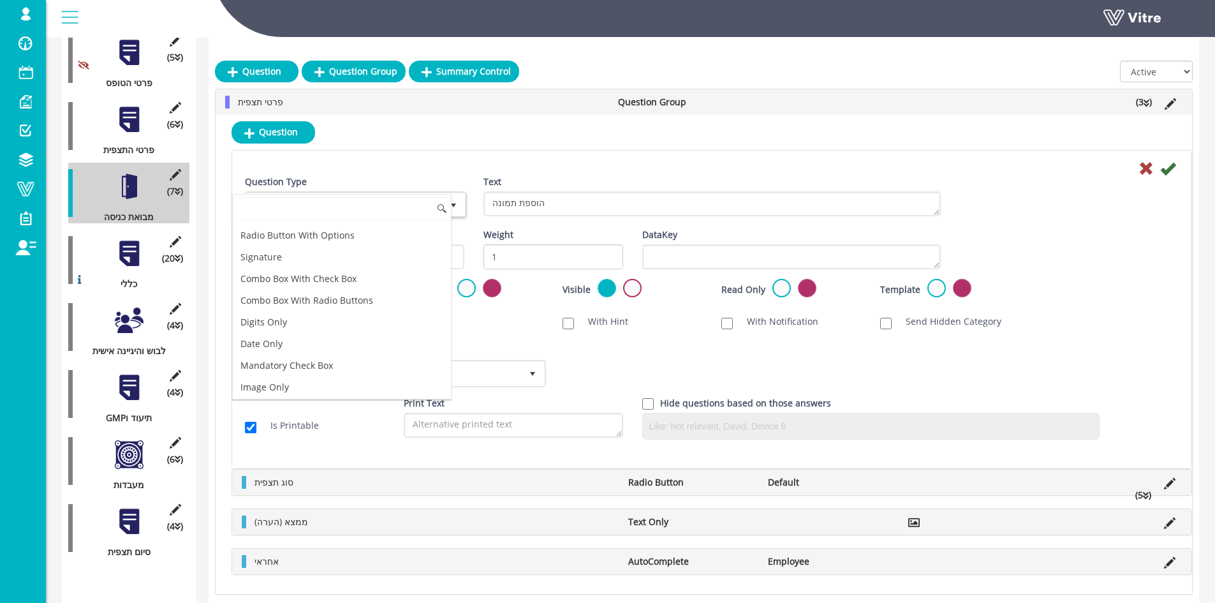
scroll to position [191, 0]
click at [300, 317] on li "Image Only" at bounding box center [342, 324] width 218 height 22
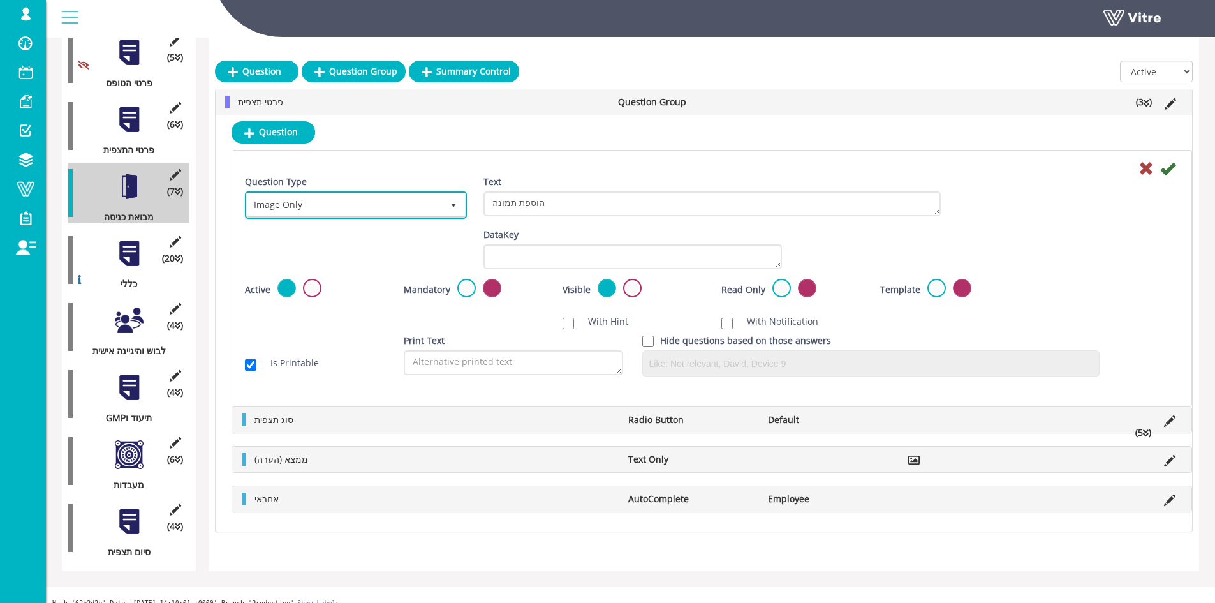
click at [366, 203] on span "Image Only" at bounding box center [344, 204] width 195 height 23
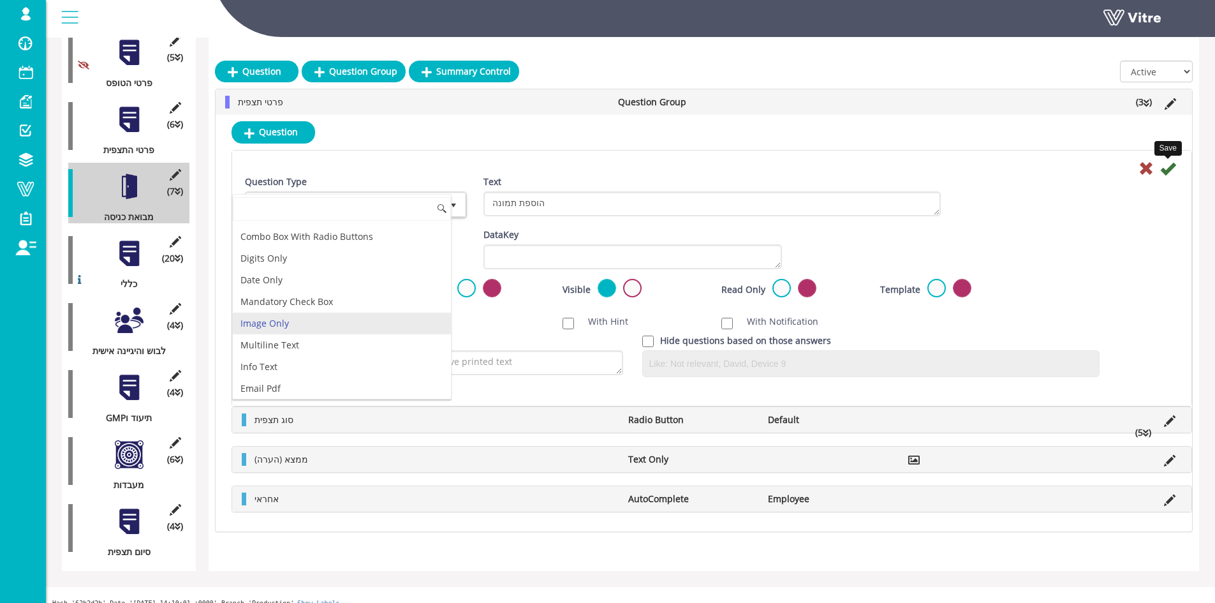
click at [1174, 166] on icon at bounding box center [1167, 168] width 15 height 15
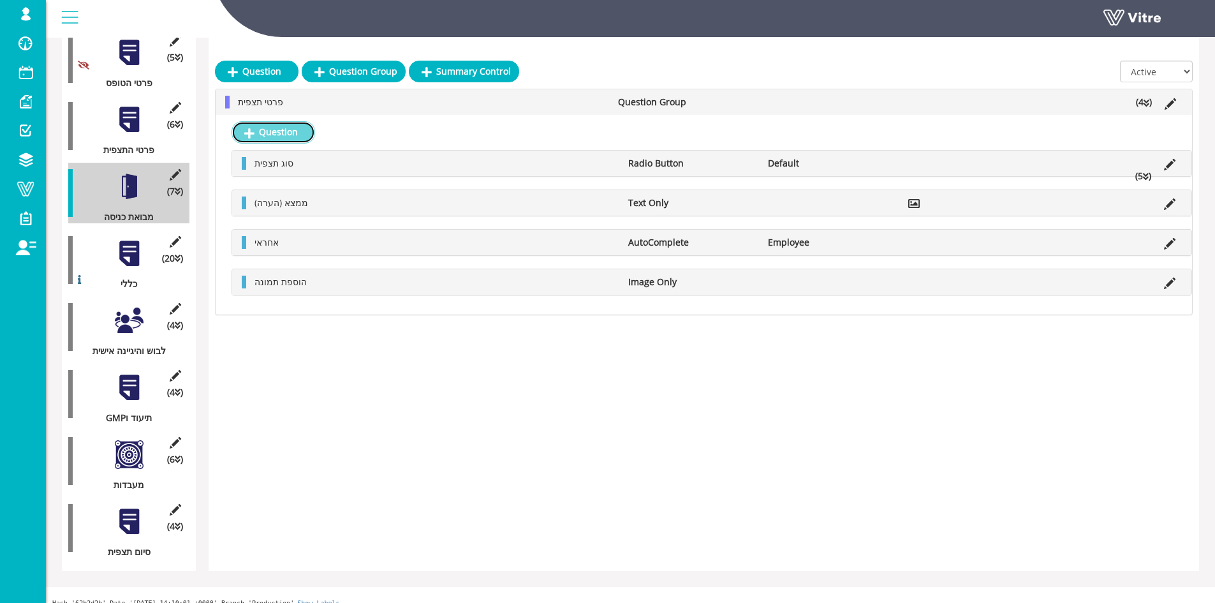
click at [283, 136] on link "Question" at bounding box center [274, 132] width 84 height 22
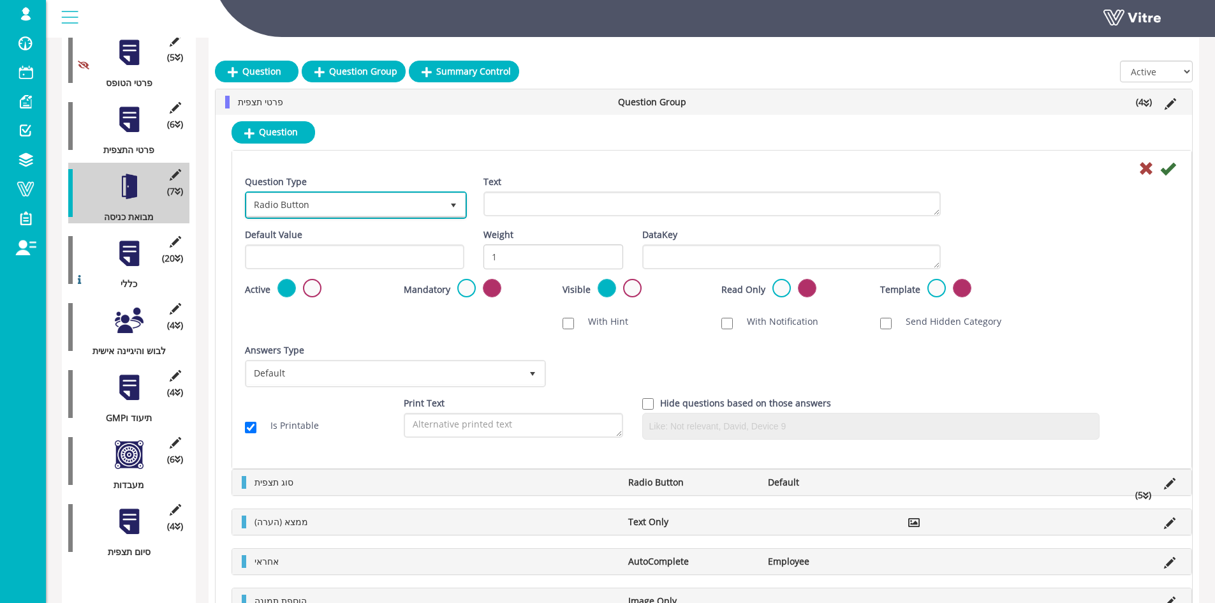
click at [367, 202] on span "Radio Button" at bounding box center [344, 204] width 195 height 23
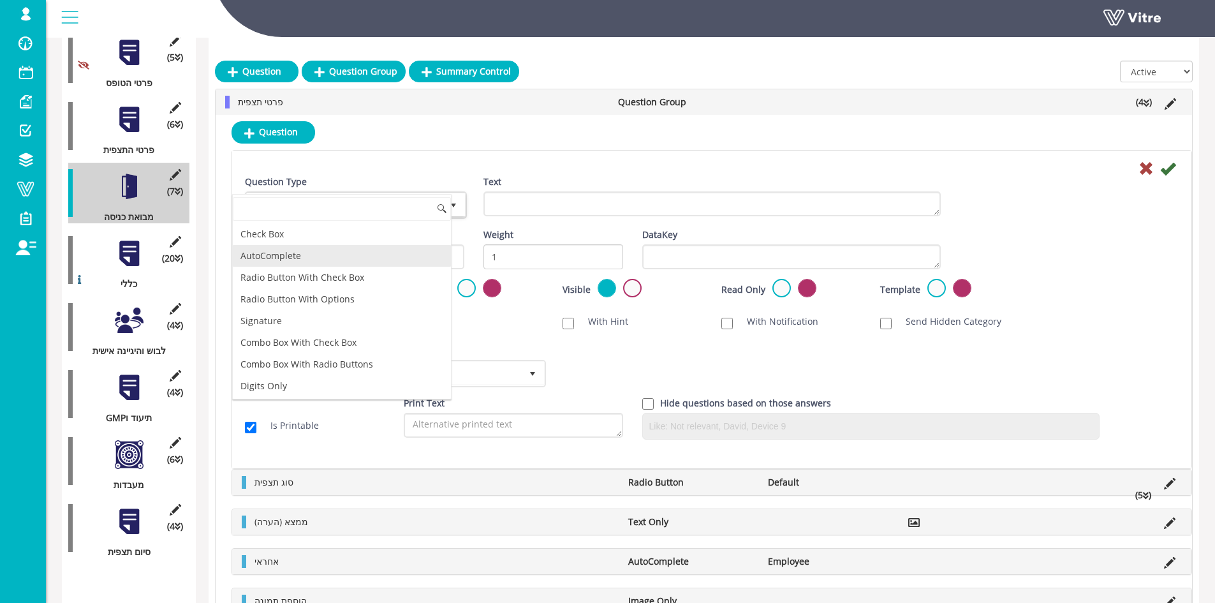
scroll to position [128, 0]
click at [291, 348] on li "Date Only" at bounding box center [342, 344] width 218 height 22
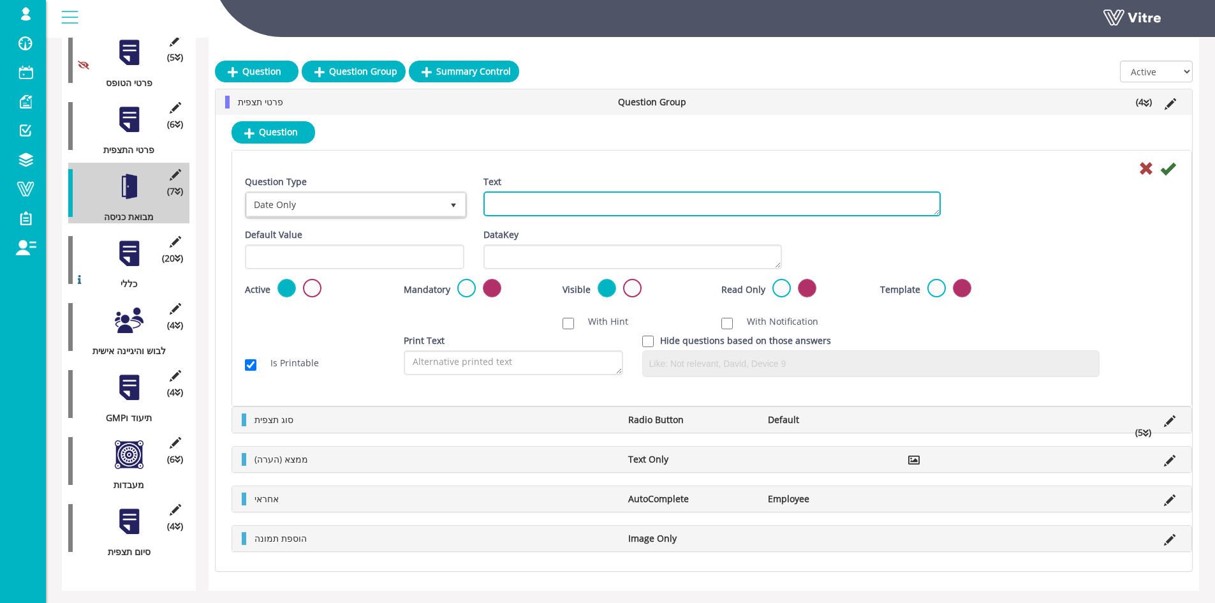
click at [605, 209] on textarea "Text" at bounding box center [712, 203] width 457 height 25
type textarea "תאריך לביצוע"
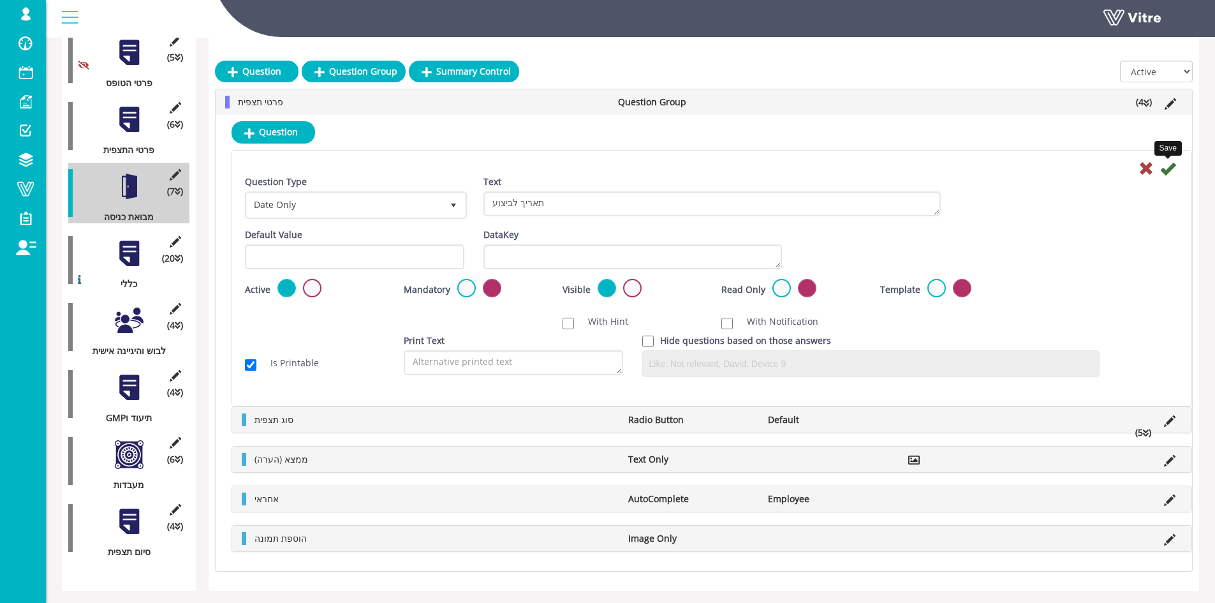
click at [1173, 170] on icon at bounding box center [1167, 168] width 15 height 15
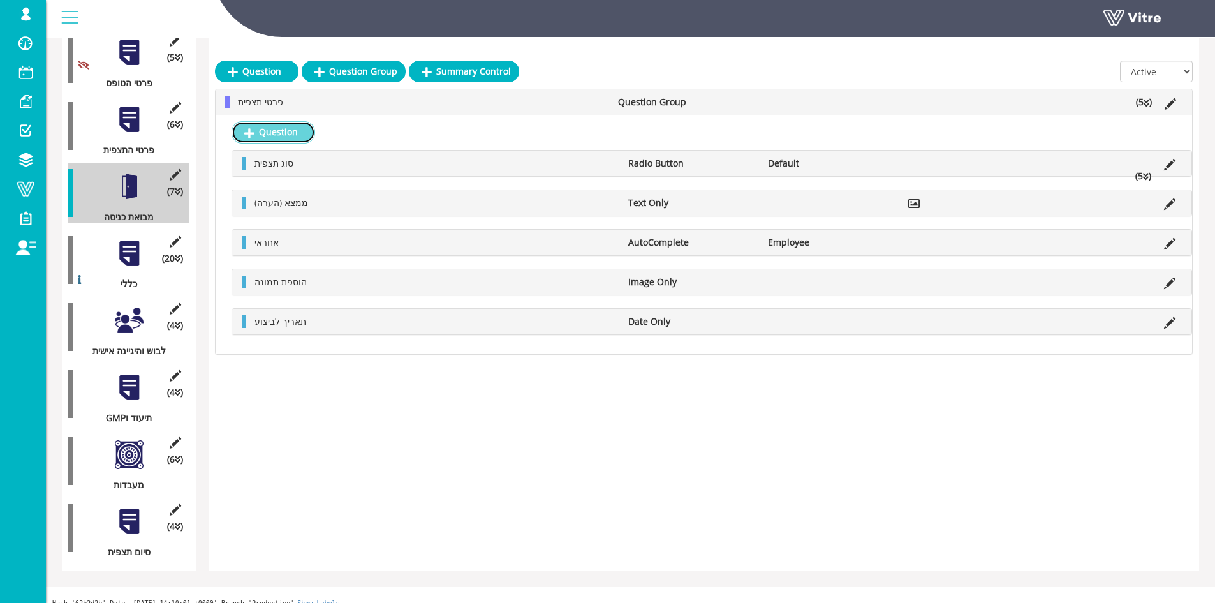
click at [283, 137] on link "Question" at bounding box center [274, 132] width 84 height 22
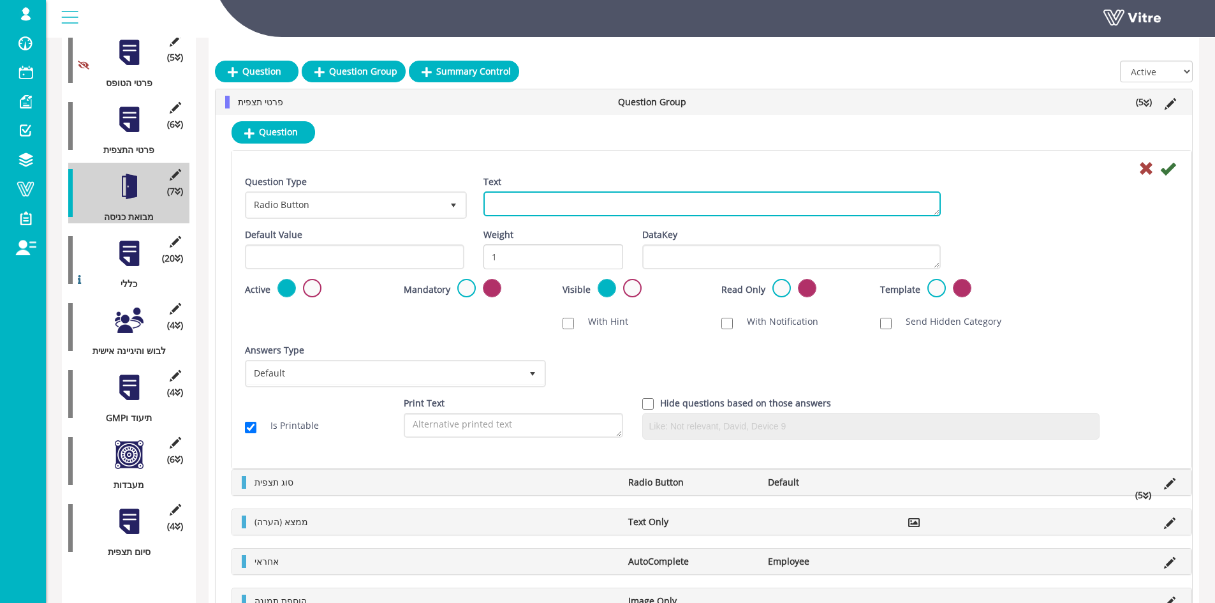
click at [537, 197] on textarea "Text" at bounding box center [712, 203] width 457 height 25
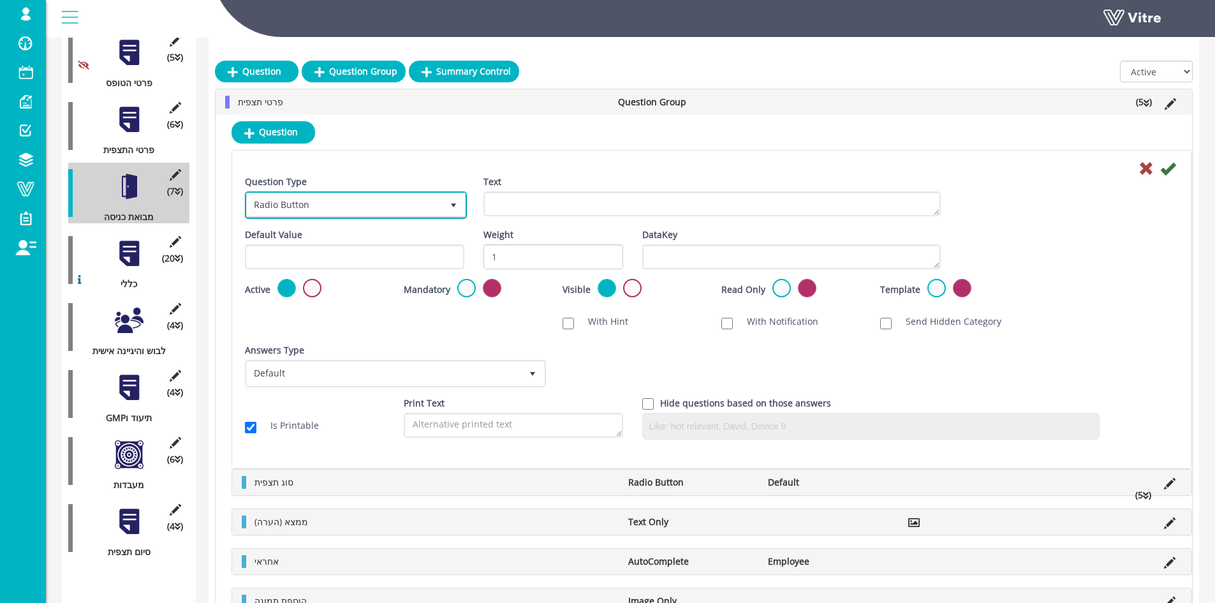
click at [420, 200] on span "Radio Button" at bounding box center [344, 204] width 195 height 23
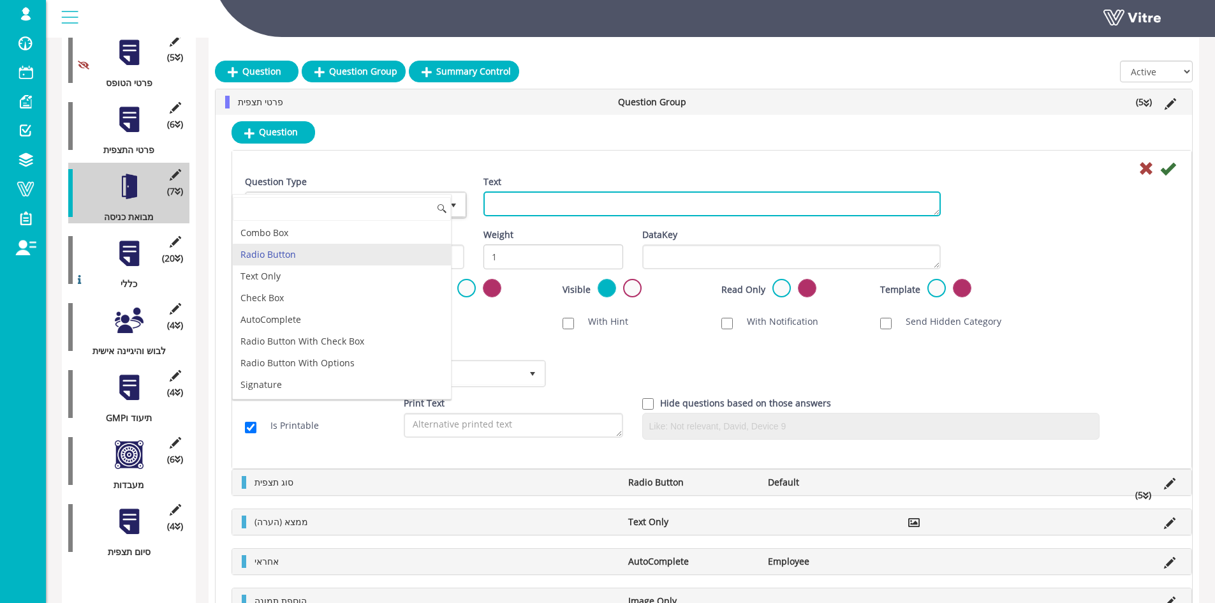
click at [546, 201] on textarea "Text" at bounding box center [712, 203] width 457 height 25
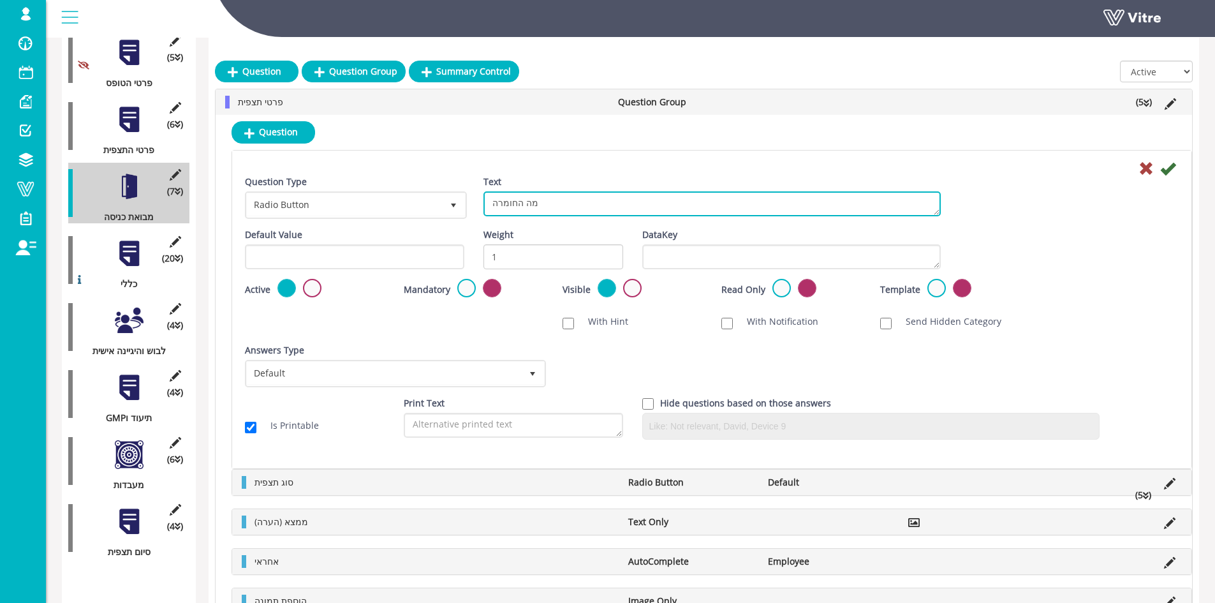
click at [552, 205] on textarea "מה החומרה" at bounding box center [712, 203] width 457 height 25
type textarea "מידת החומרה"
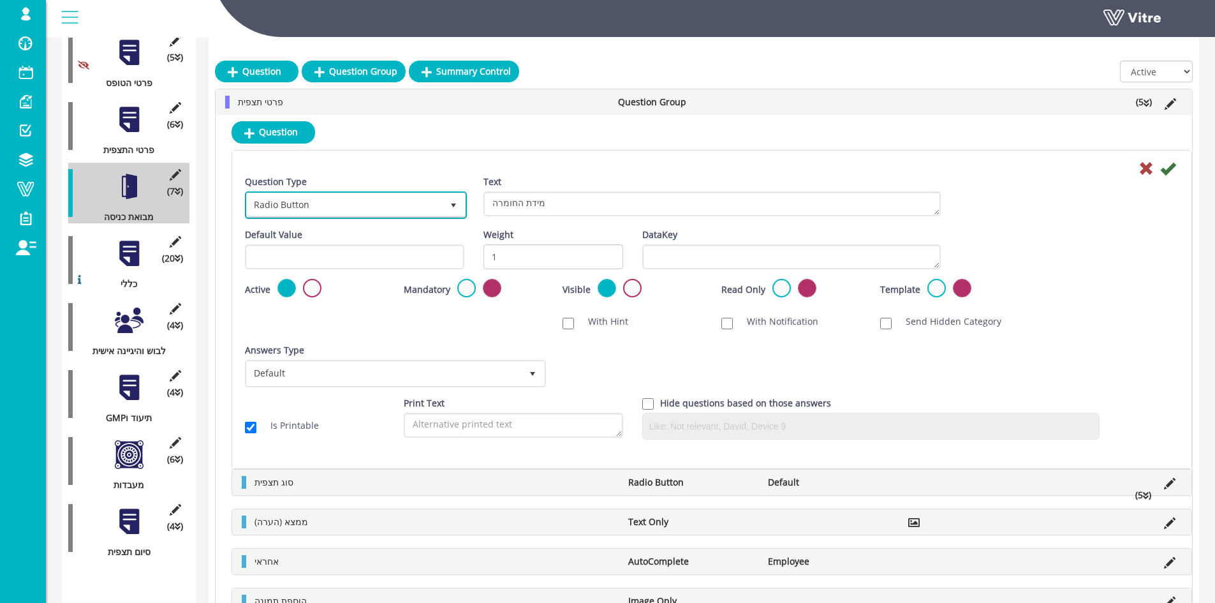
click at [439, 215] on span "Radio Button" at bounding box center [344, 204] width 195 height 23
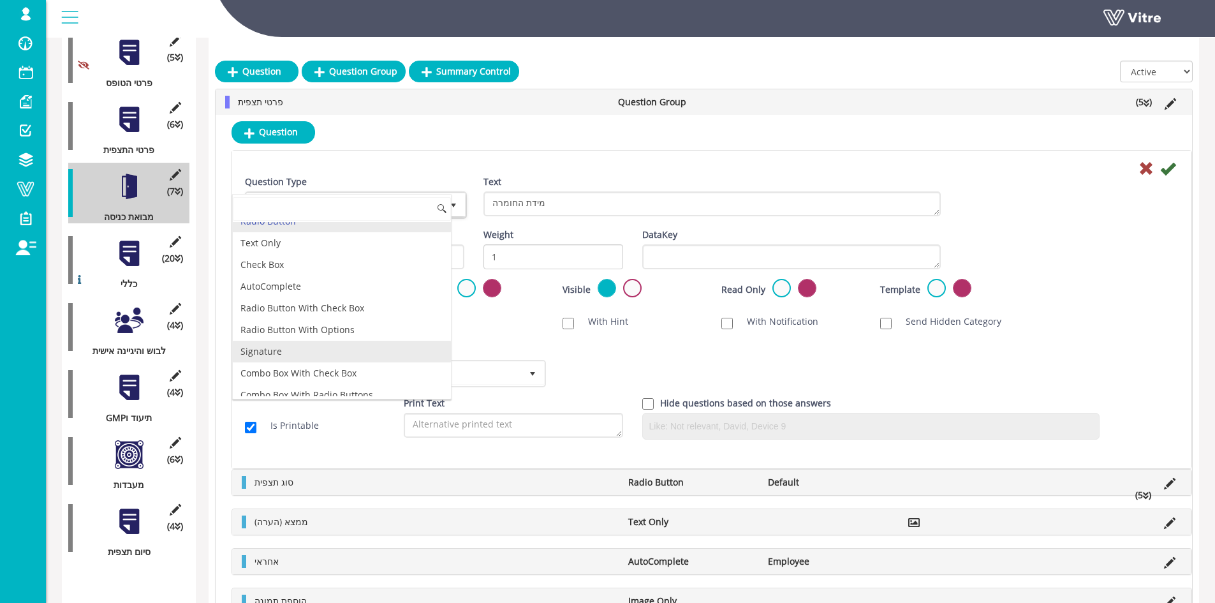
scroll to position [0, 0]
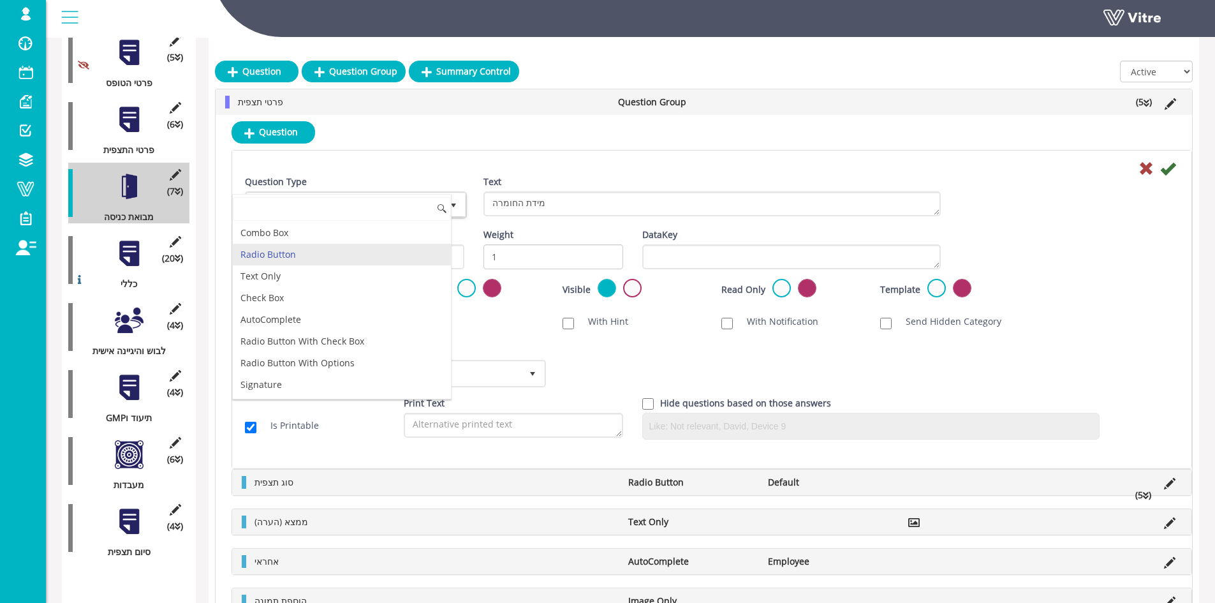
click at [293, 256] on li "Radio Button" at bounding box center [342, 255] width 218 height 22
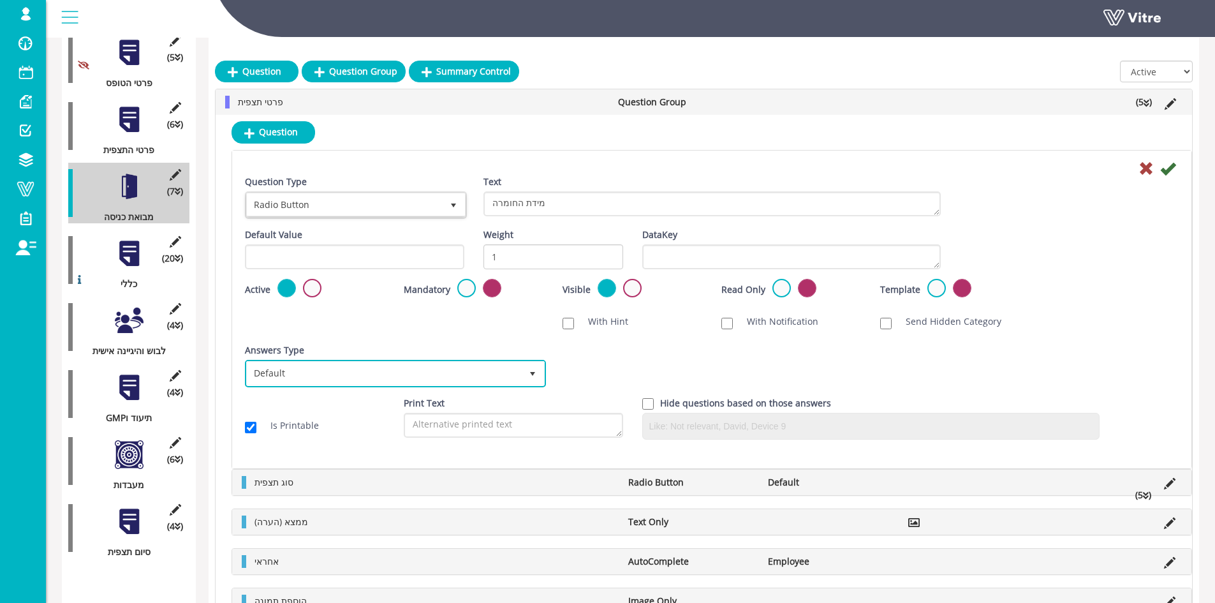
click at [332, 366] on span "Default" at bounding box center [384, 373] width 274 height 23
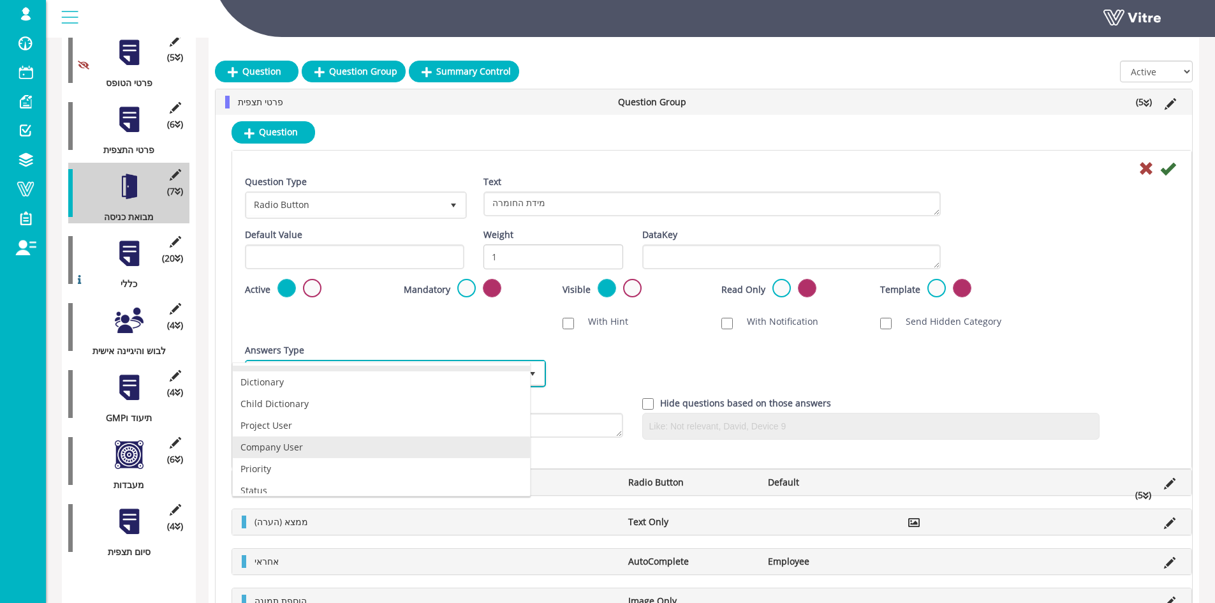
scroll to position [24, 0]
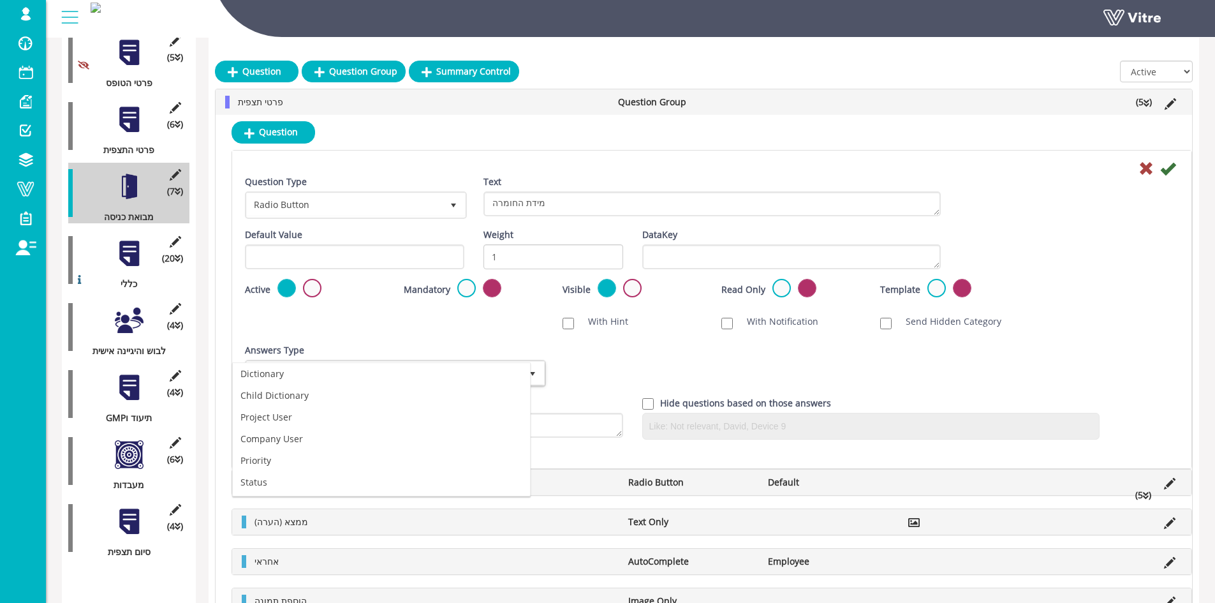
click at [629, 364] on div "Answers Type Default 0 Answers Type Default 0 Module Select Form Context (limit…" at bounding box center [711, 370] width 953 height 53
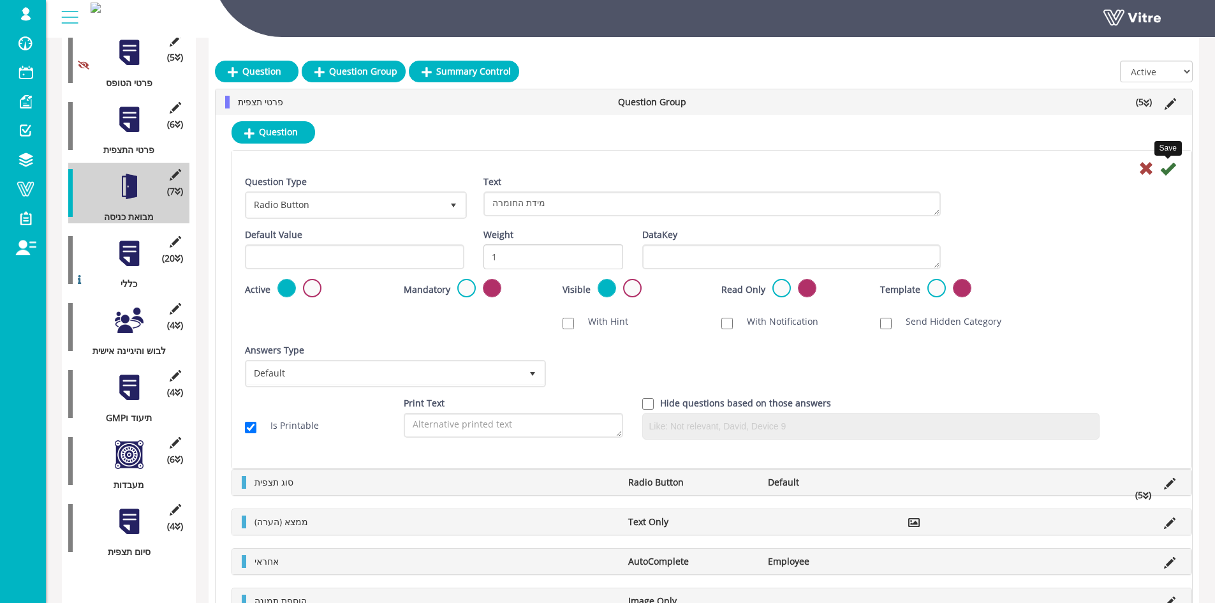
click at [1167, 173] on icon at bounding box center [1167, 168] width 15 height 15
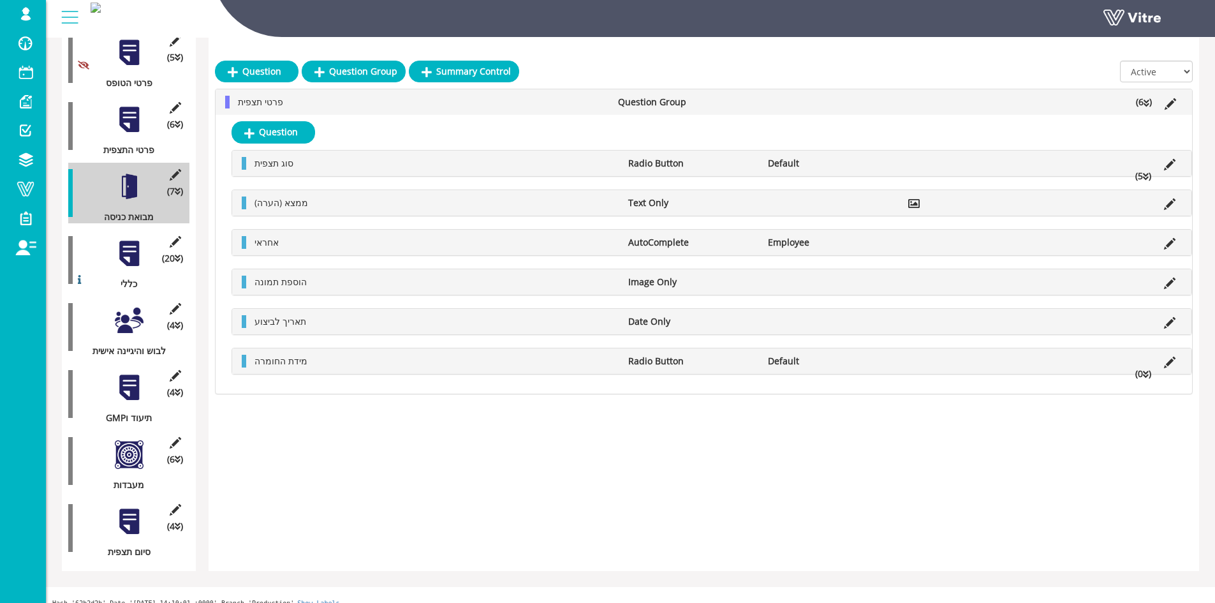
click at [1143, 373] on li "(0 )" at bounding box center [1143, 373] width 29 height 13
click at [316, 381] on link "Answer" at bounding box center [290, 391] width 84 height 22
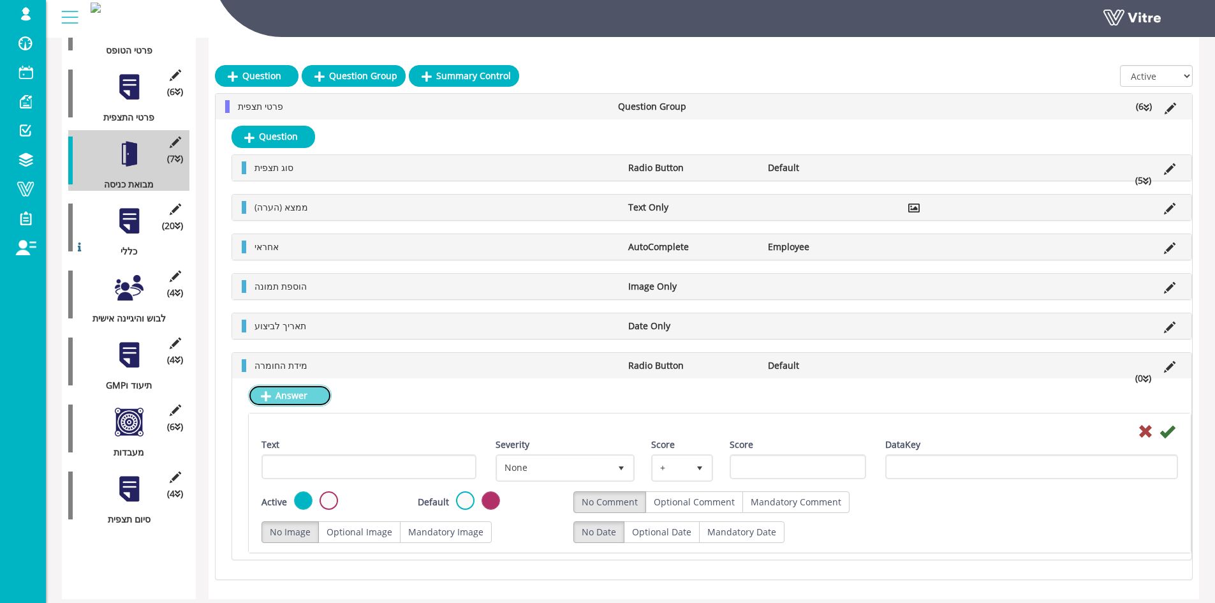
scroll to position [268, 0]
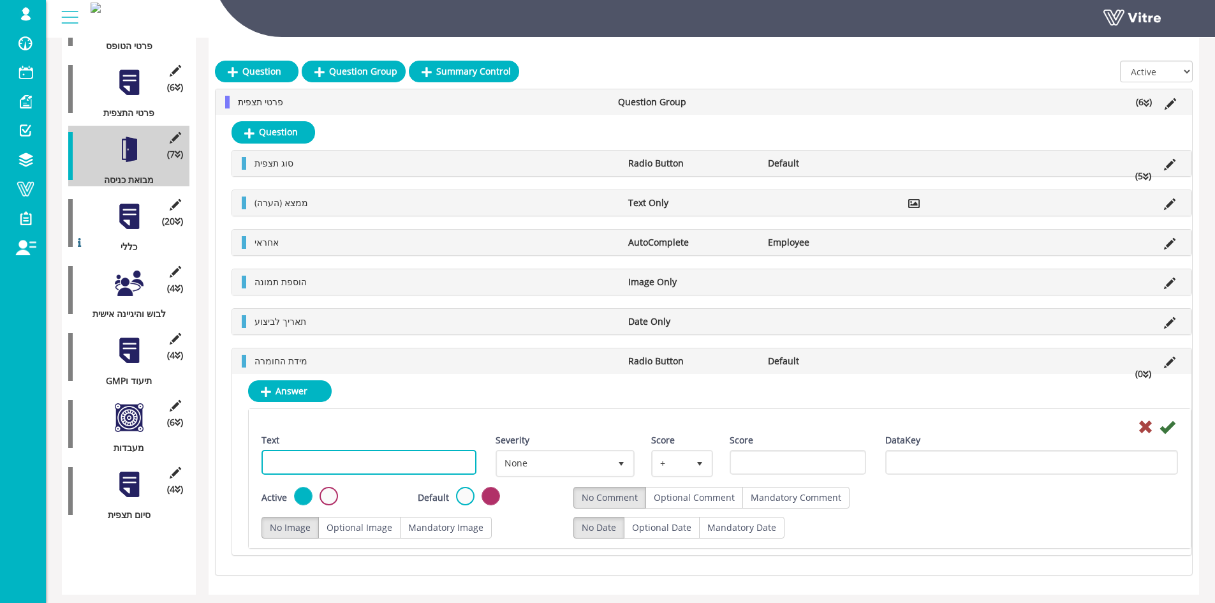
click at [369, 466] on input "Text" at bounding box center [369, 462] width 215 height 25
type input "קל"
click at [1167, 426] on icon at bounding box center [1167, 426] width 15 height 15
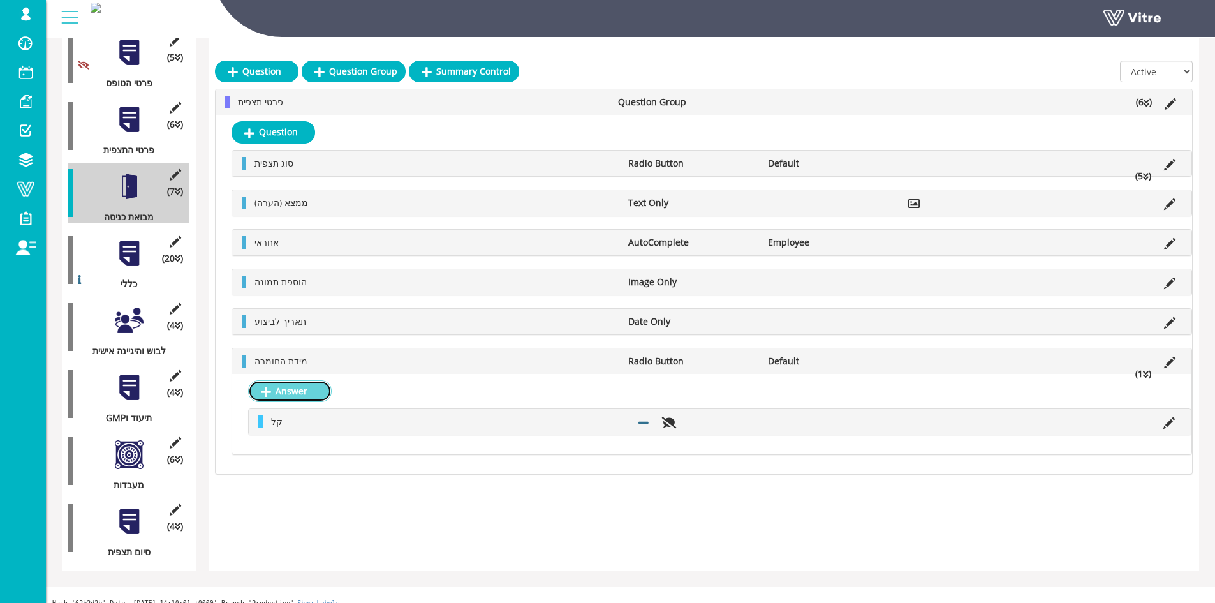
click at [298, 388] on link "Answer" at bounding box center [290, 391] width 84 height 22
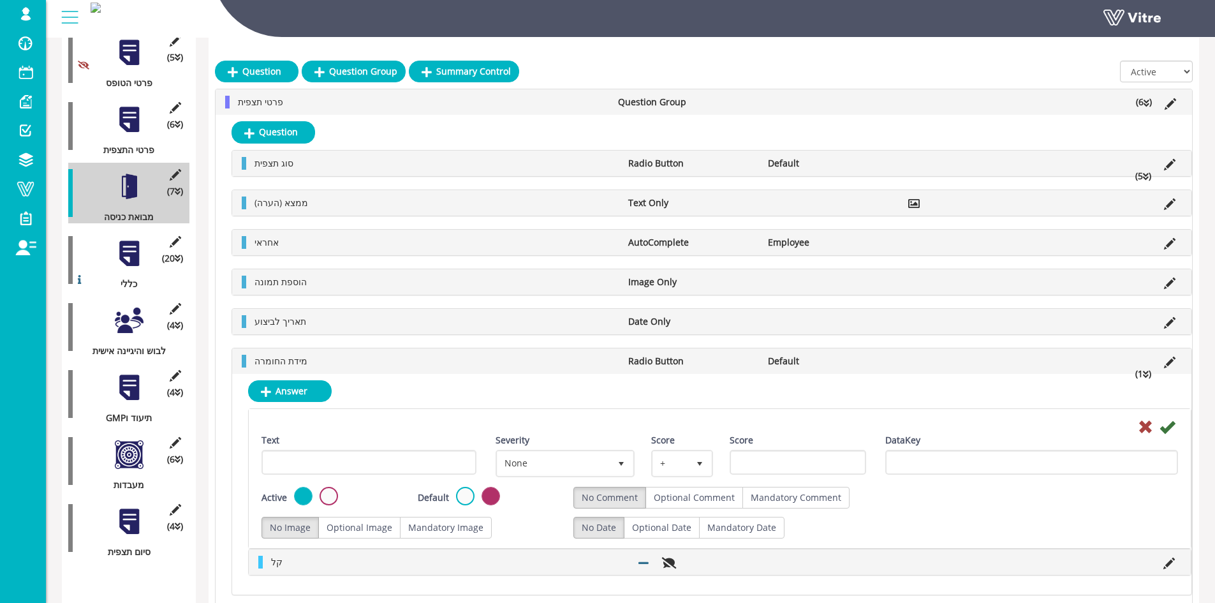
click at [389, 476] on div "Text" at bounding box center [369, 459] width 234 height 50
click at [389, 467] on input "Text" at bounding box center [369, 462] width 215 height 25
type input "בינוני"
click at [1172, 420] on icon at bounding box center [1167, 426] width 15 height 15
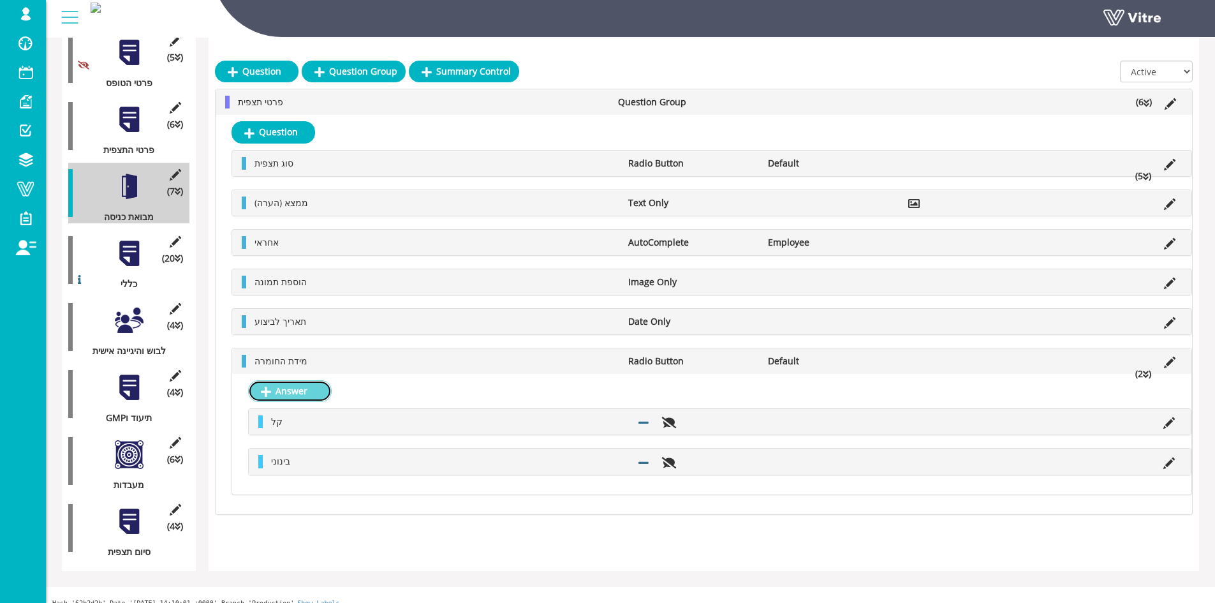
click at [316, 386] on link "Answer" at bounding box center [290, 391] width 84 height 22
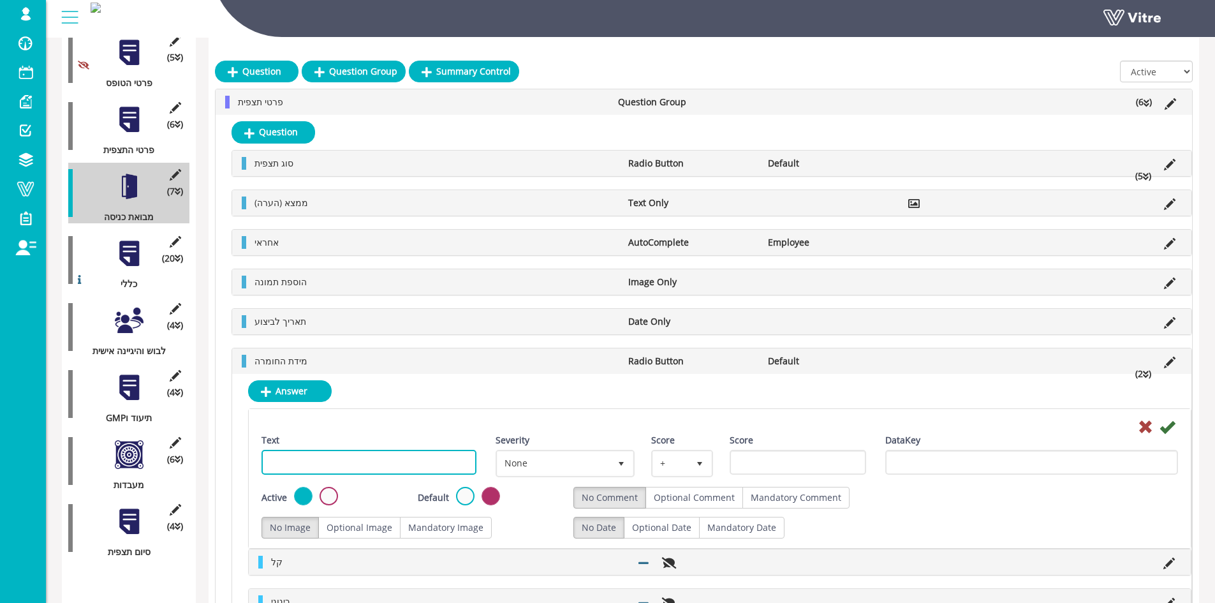
click at [434, 457] on input "Text" at bounding box center [369, 462] width 215 height 25
type input "חמור"
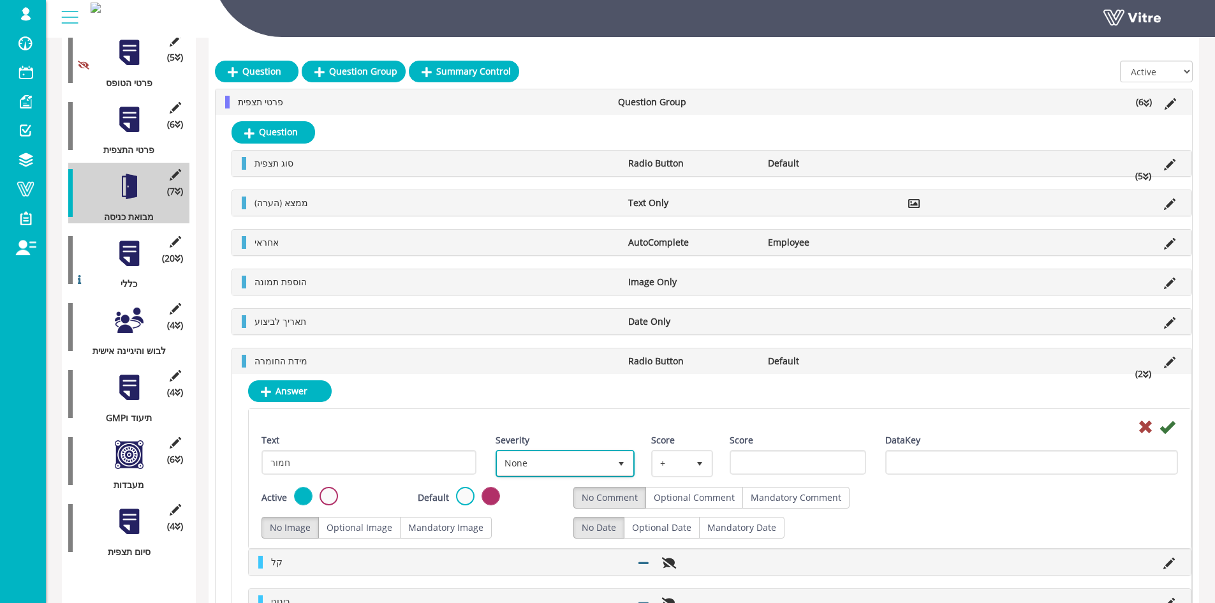
click at [581, 458] on span "None" at bounding box center [554, 463] width 113 height 23
click at [556, 514] on li "Critical" at bounding box center [552, 510] width 136 height 22
type input "3"
radio input "true"
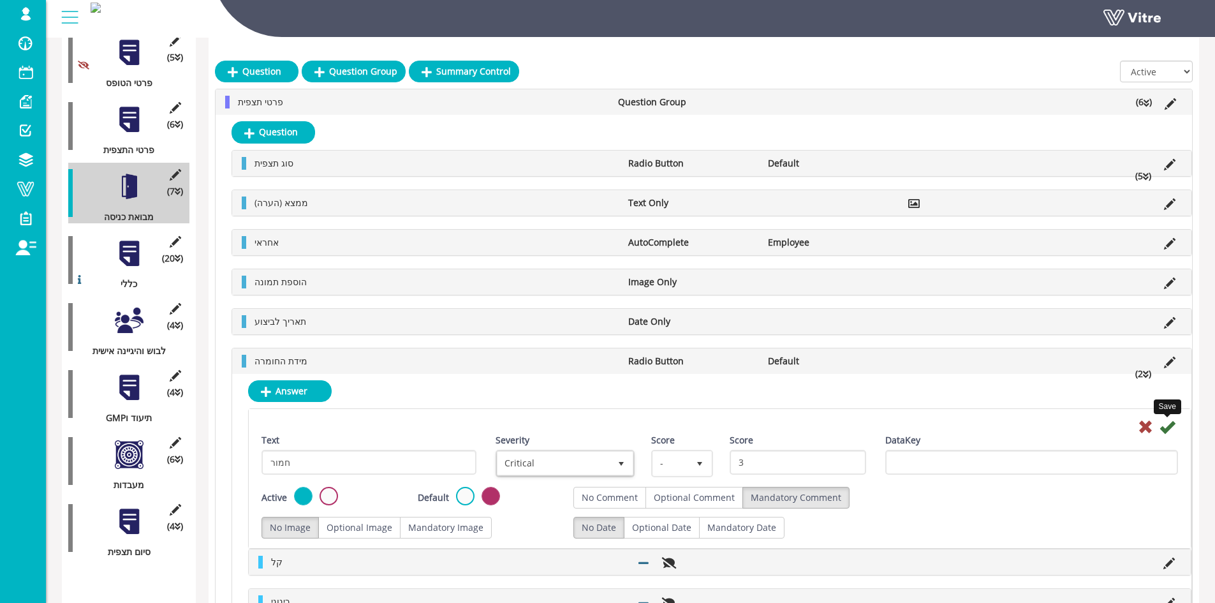
click at [1176, 423] on div "Save" at bounding box center [720, 425] width 936 height 15
click at [1174, 426] on icon at bounding box center [1167, 426] width 15 height 15
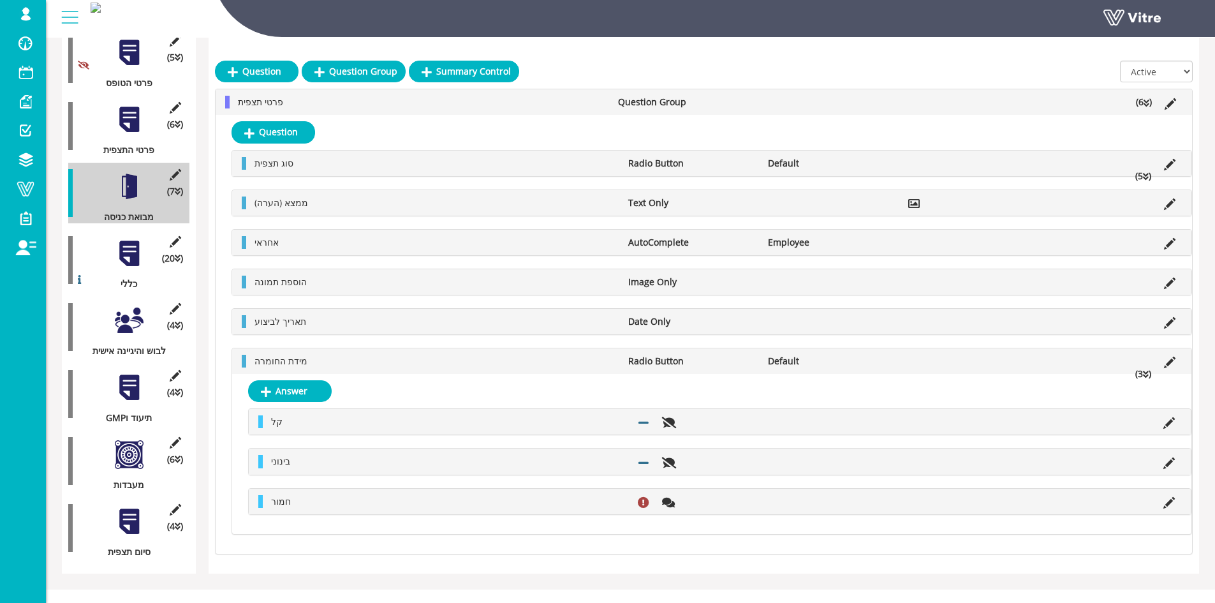
click at [1150, 371] on li "(3 )" at bounding box center [1143, 373] width 29 height 13
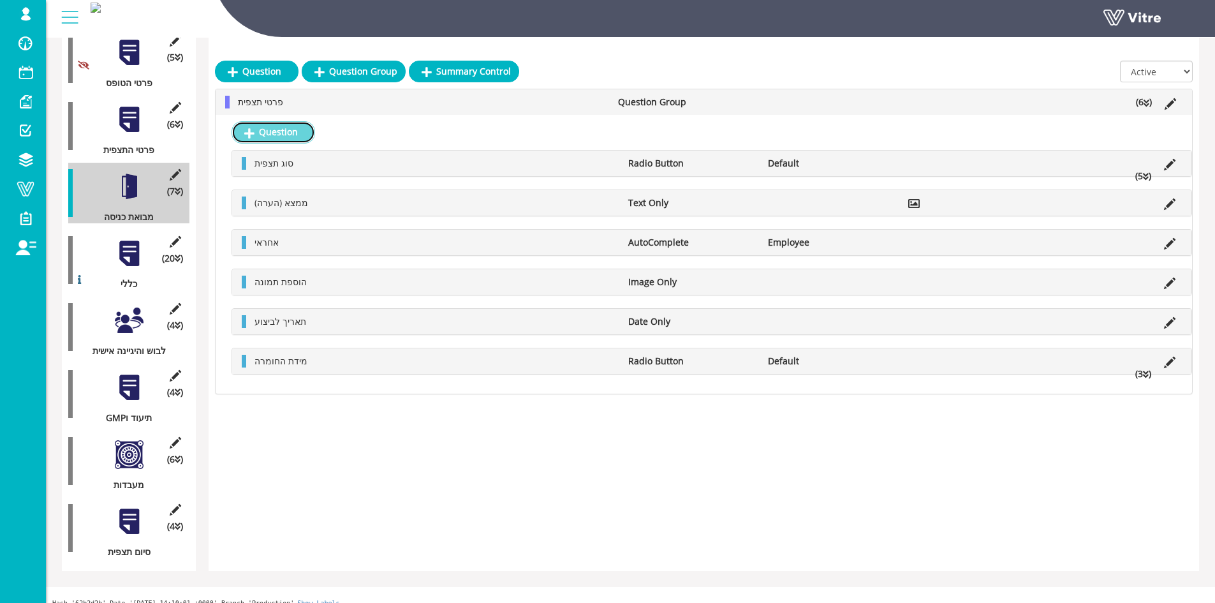
click at [304, 131] on link "Question" at bounding box center [274, 132] width 84 height 22
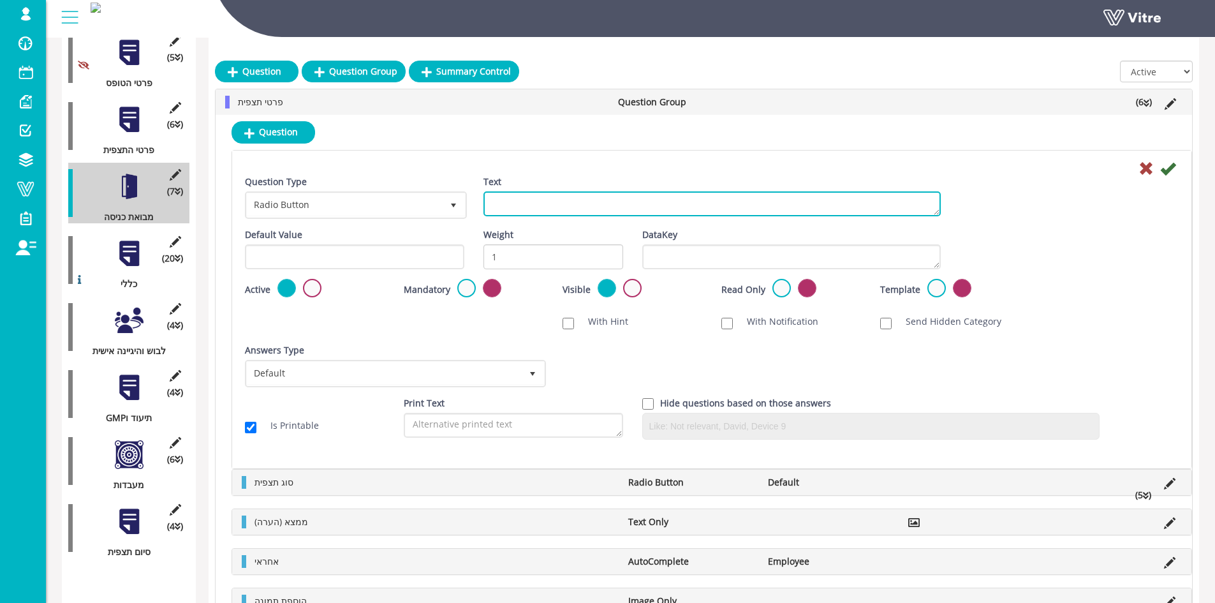
click at [526, 207] on textarea "Text" at bounding box center [712, 203] width 457 height 25
type textarea "סטטוס"
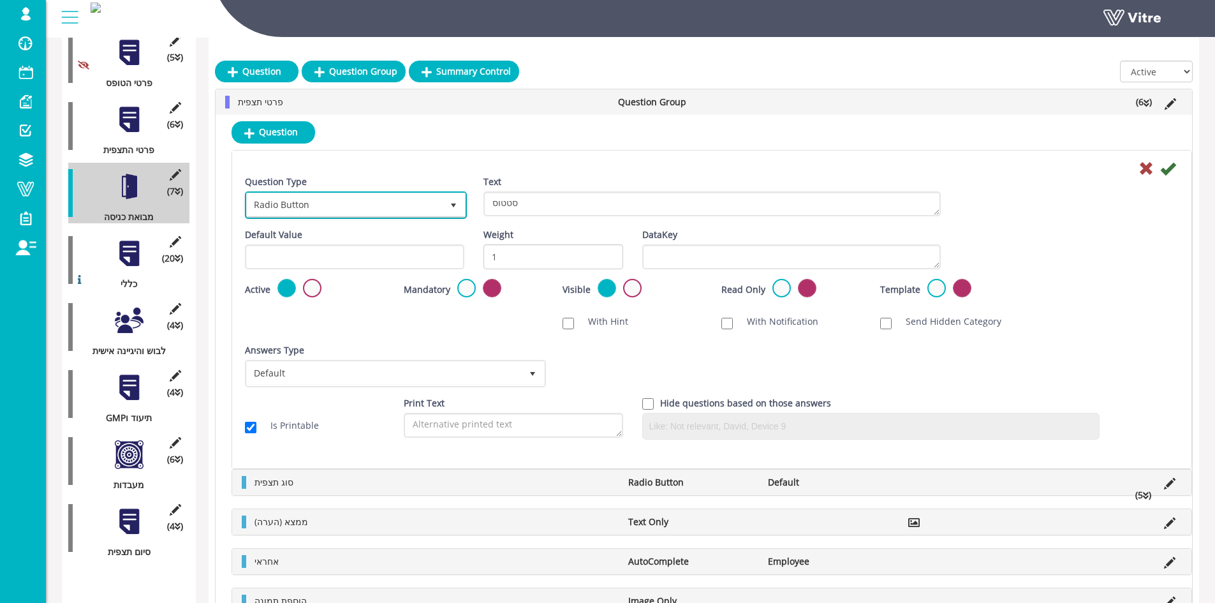
click at [373, 205] on span "Radio Button" at bounding box center [344, 204] width 195 height 23
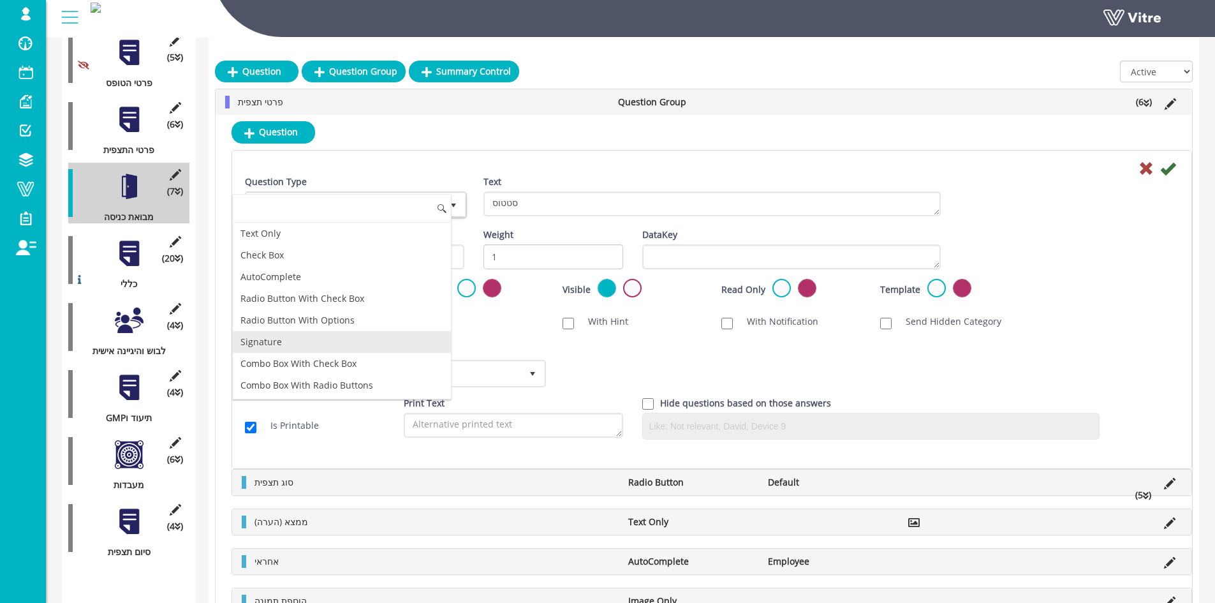
scroll to position [0, 0]
click at [307, 326] on li "AutoComplete" at bounding box center [342, 320] width 218 height 22
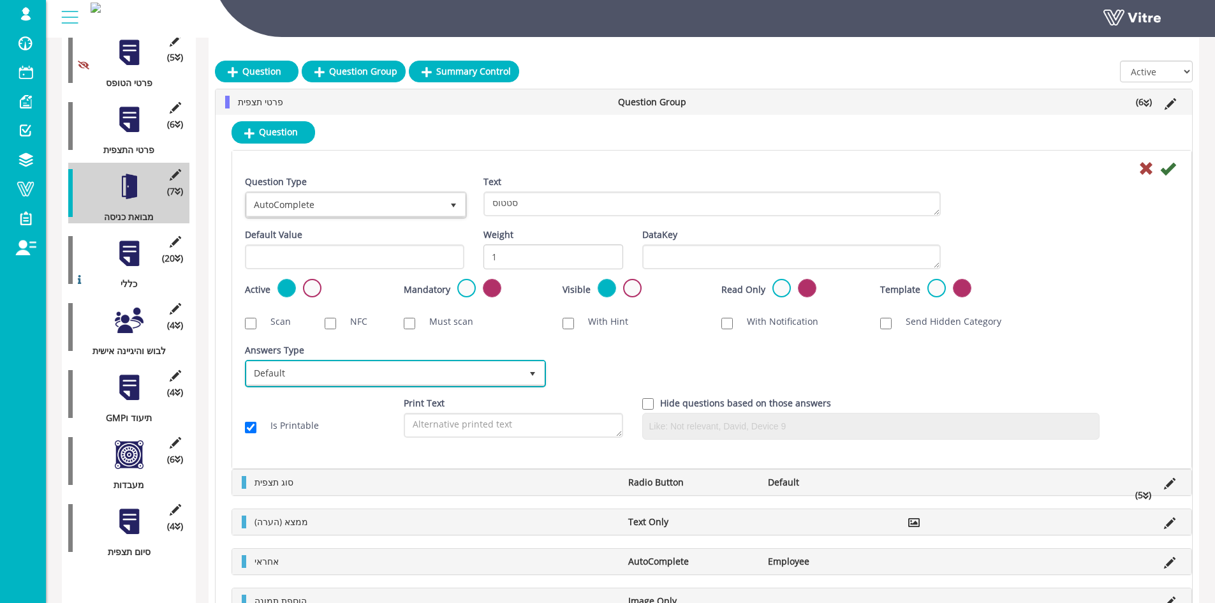
click at [336, 374] on span "Default" at bounding box center [384, 373] width 274 height 23
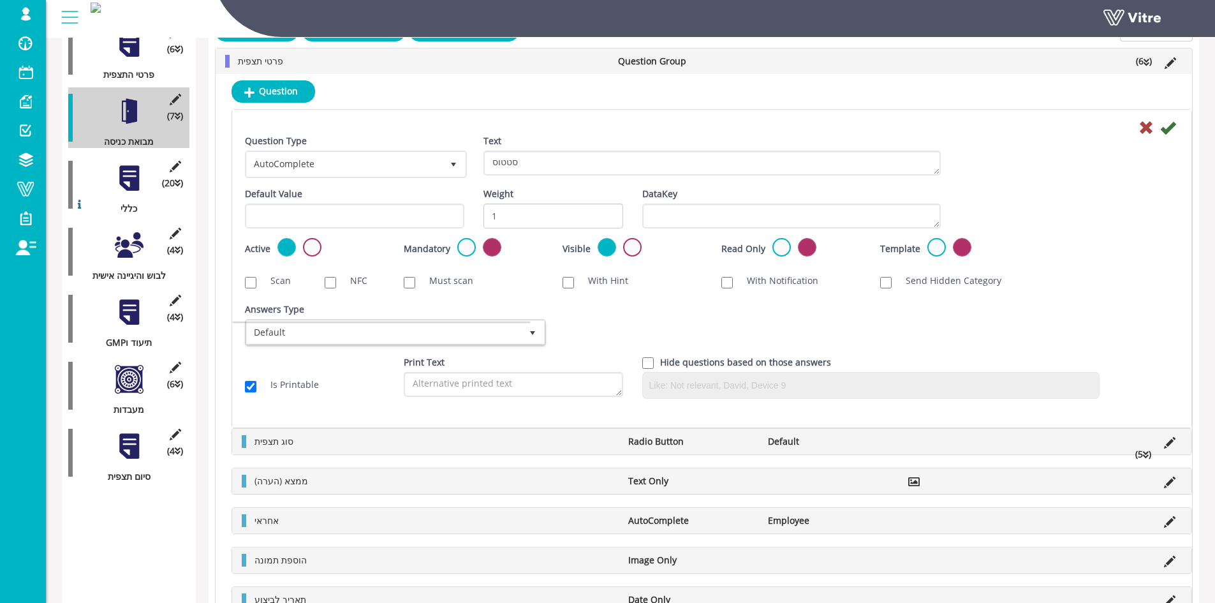
scroll to position [415, 0]
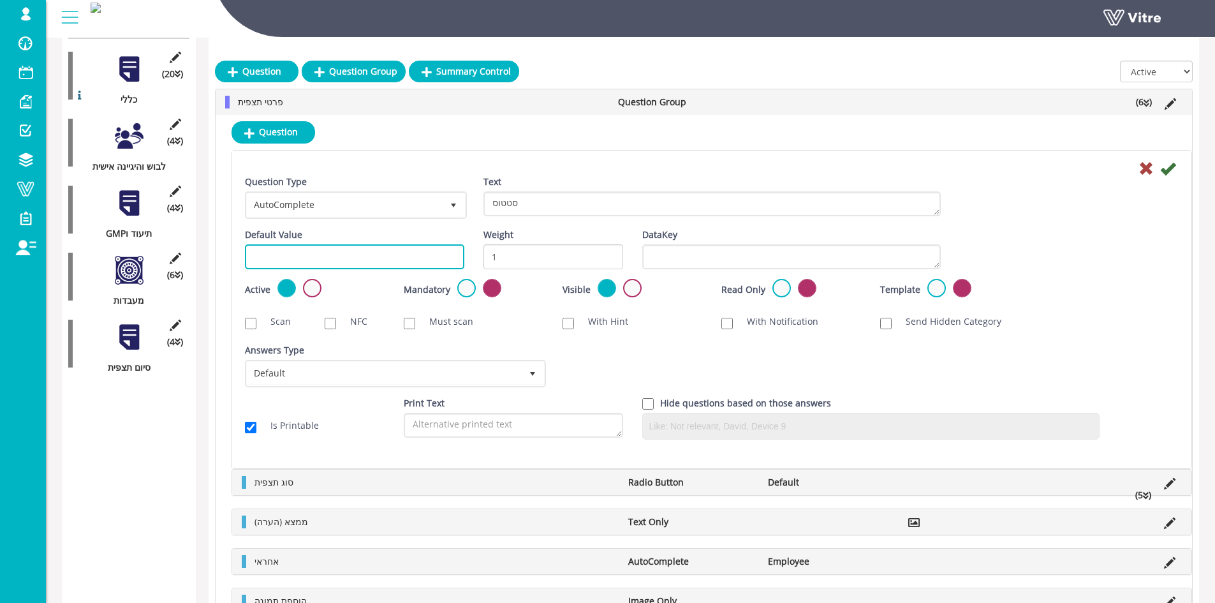
click at [330, 250] on input "text" at bounding box center [354, 256] width 219 height 25
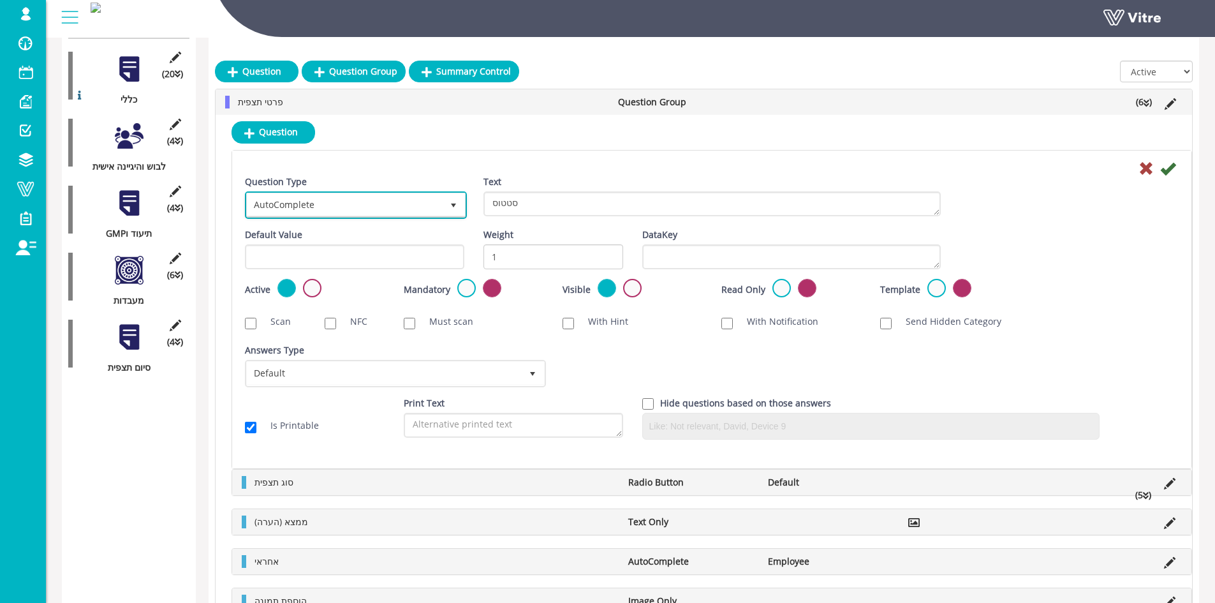
click at [369, 212] on span "AutoComplete" at bounding box center [344, 204] width 195 height 23
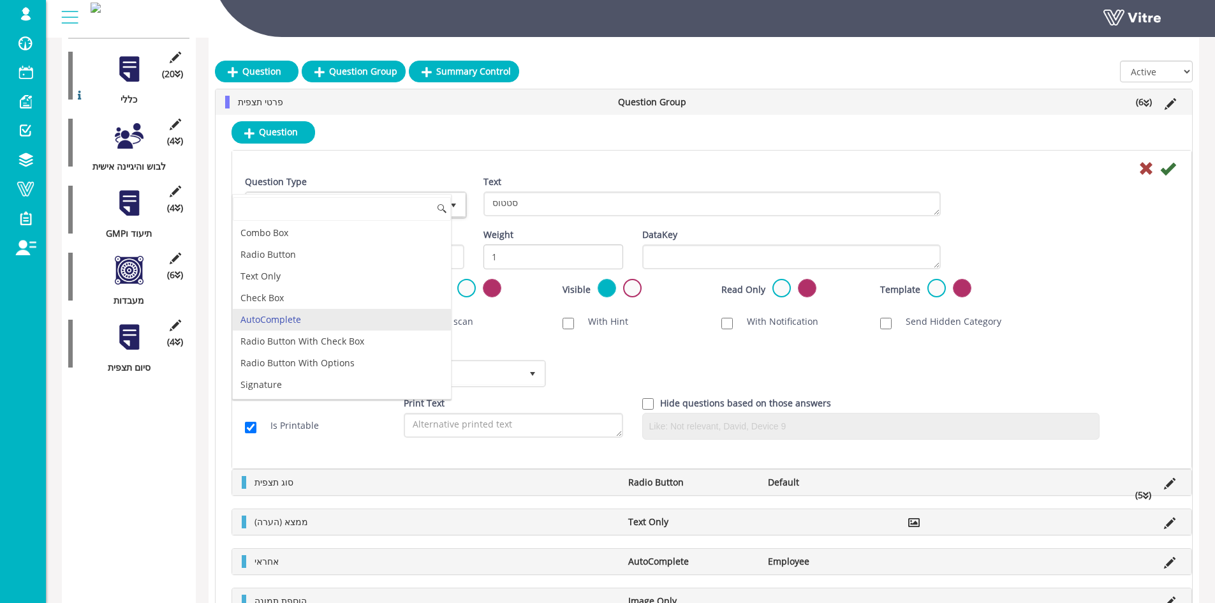
click at [510, 344] on div "Answers Type Default 0" at bounding box center [394, 365] width 299 height 43
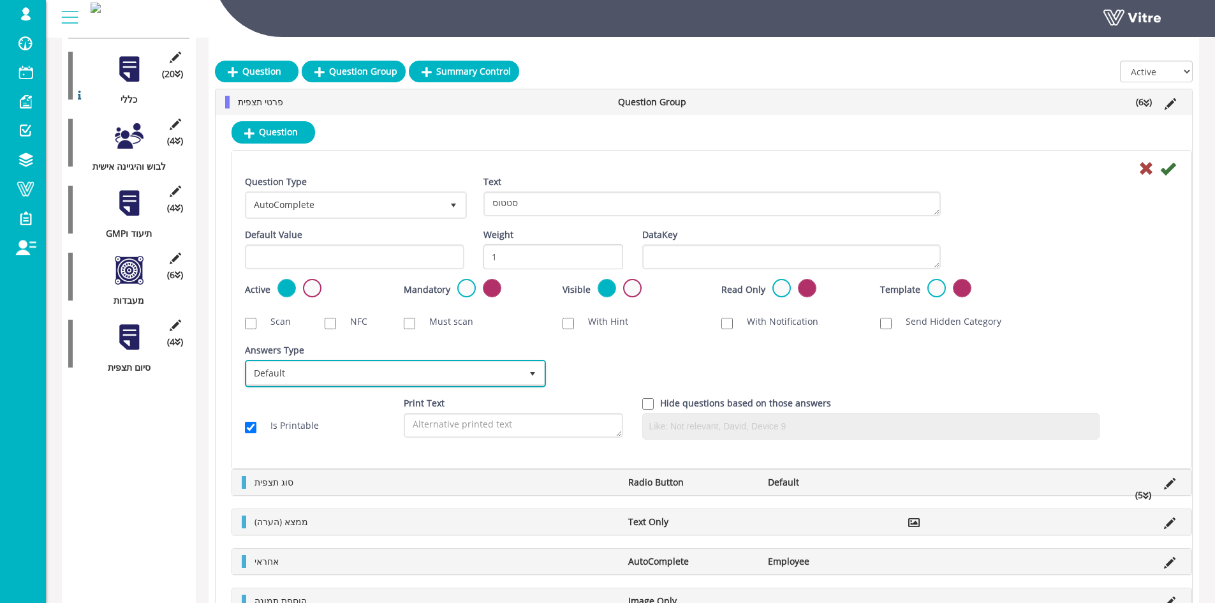
click at [473, 366] on span "Default" at bounding box center [384, 373] width 274 height 23
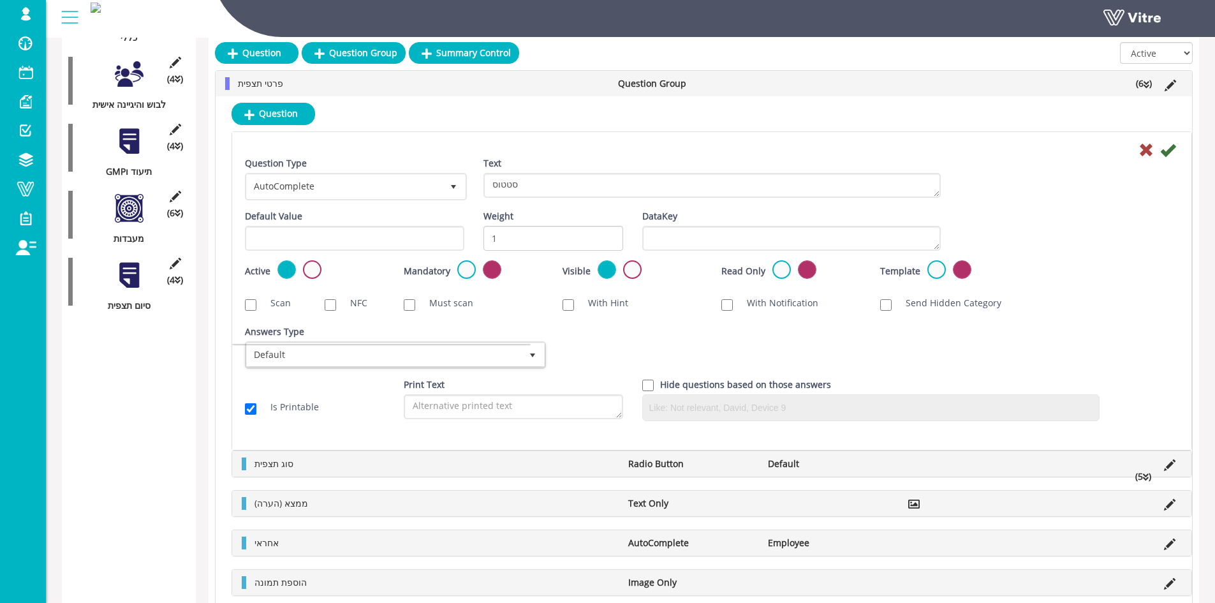
scroll to position [479, 0]
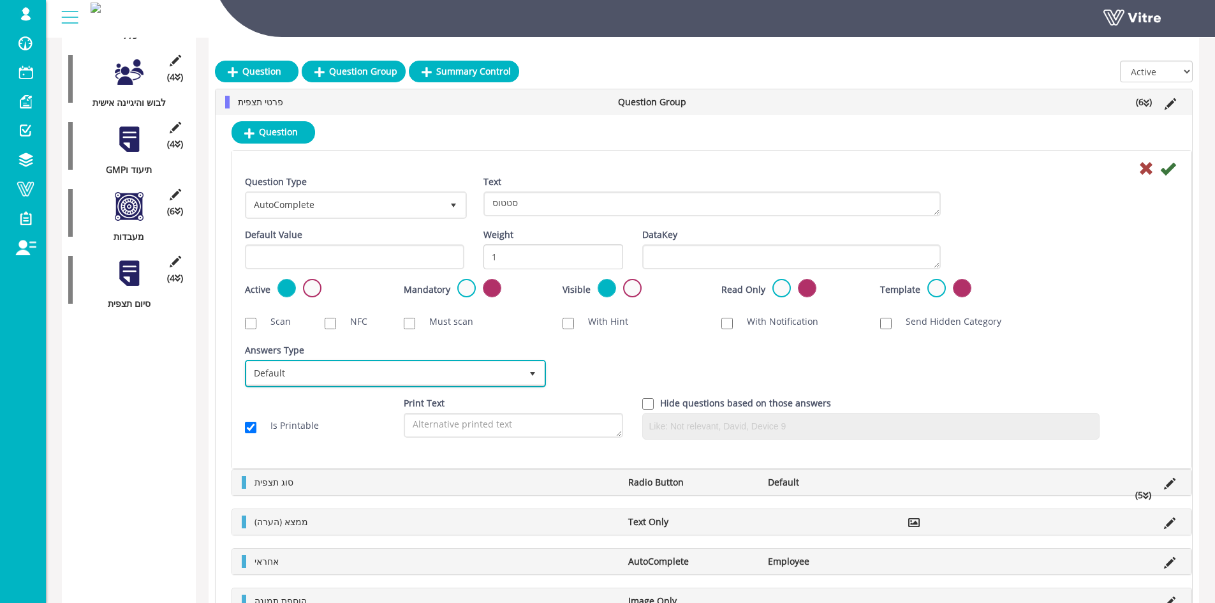
click at [366, 374] on span "Default" at bounding box center [384, 373] width 274 height 23
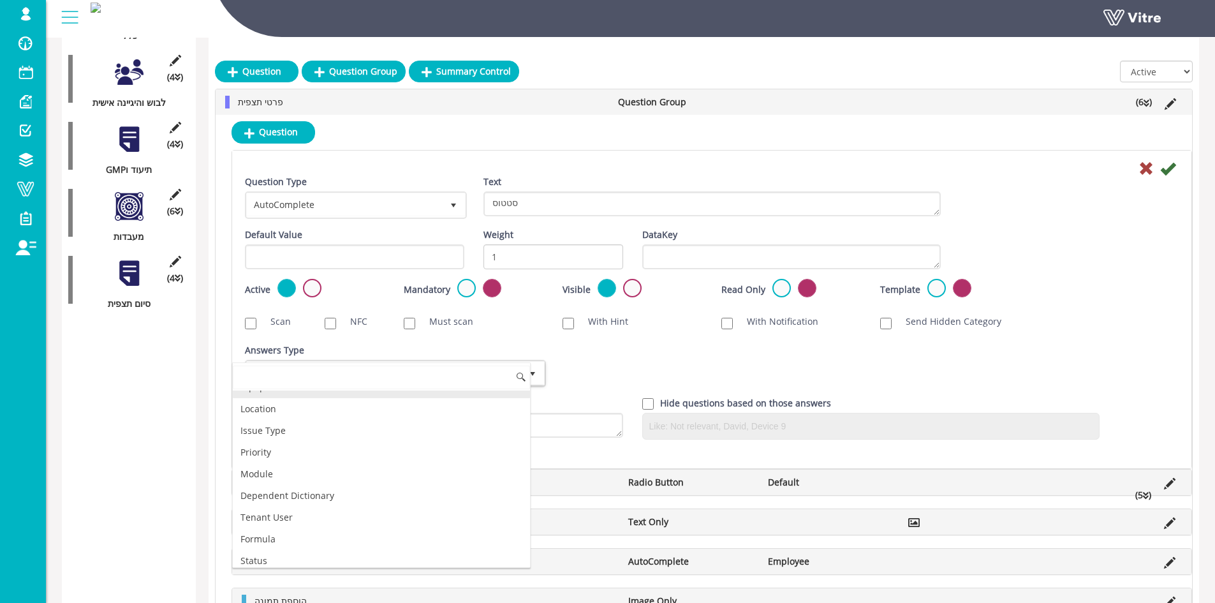
scroll to position [173, 0]
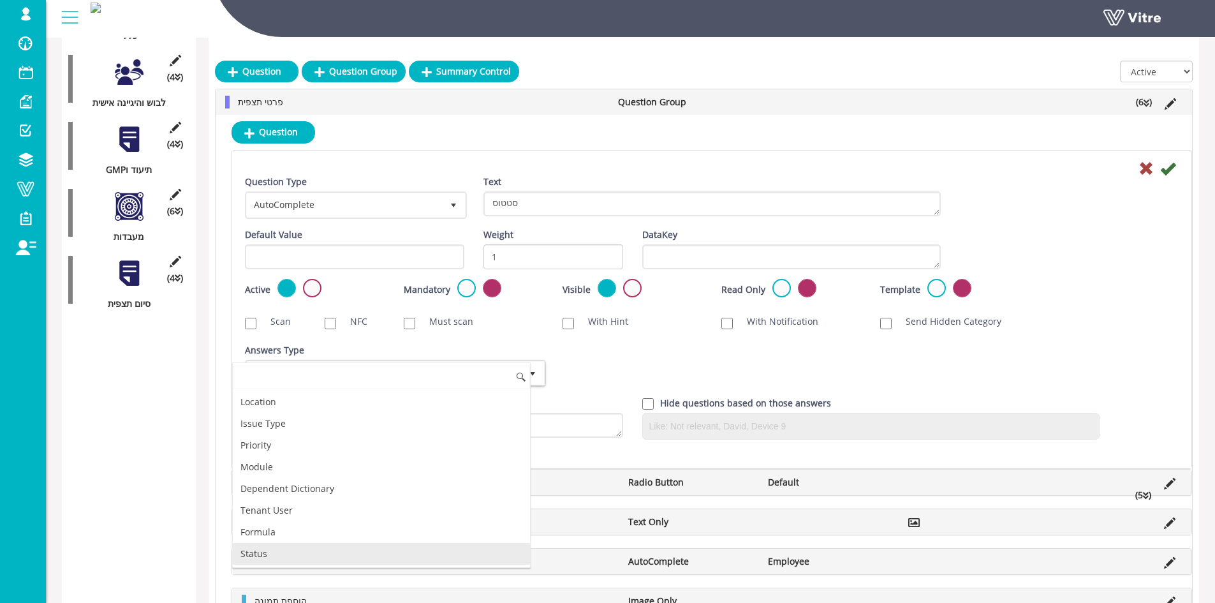
click at [292, 547] on li "Status" at bounding box center [381, 554] width 297 height 22
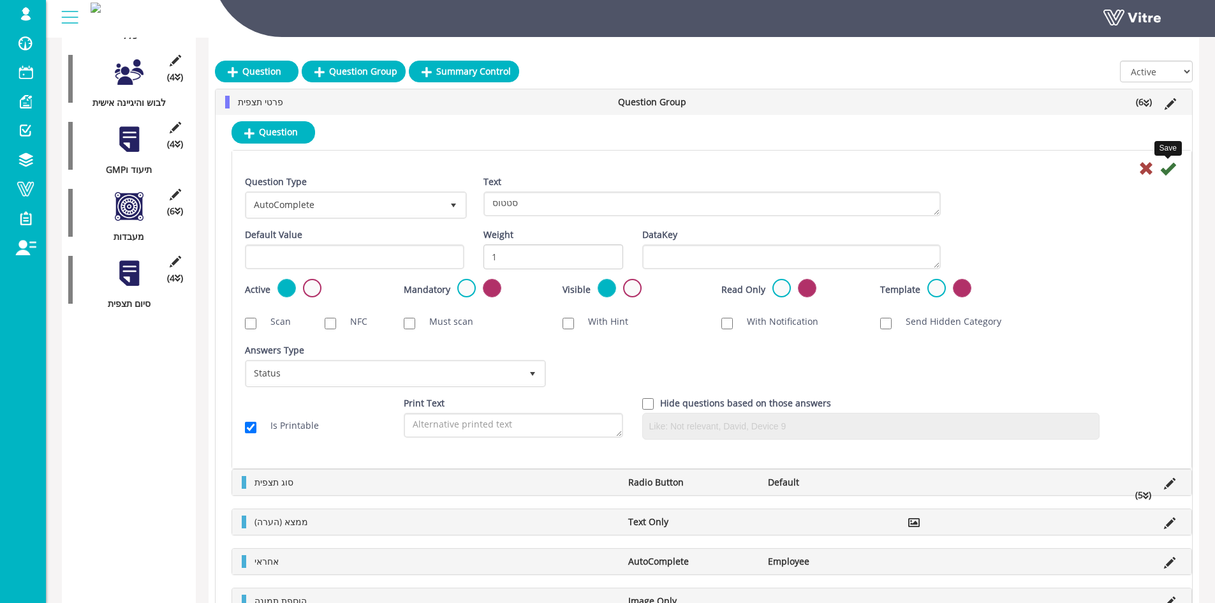
click at [1173, 163] on icon at bounding box center [1167, 168] width 15 height 15
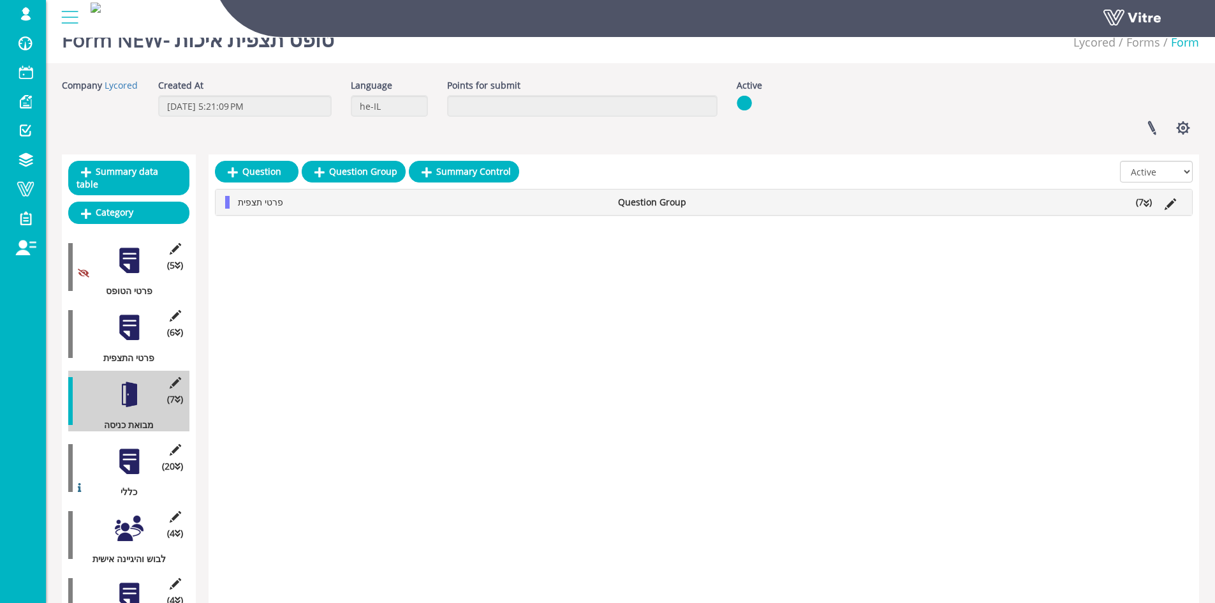
scroll to position [64, 0]
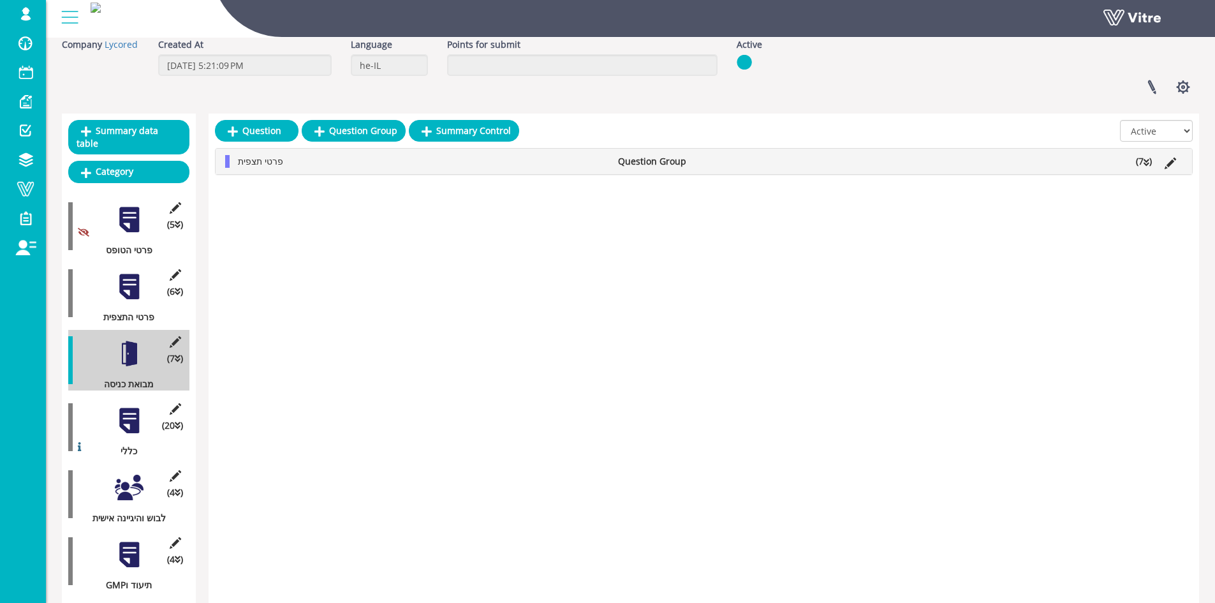
click at [139, 412] on div at bounding box center [129, 420] width 29 height 29
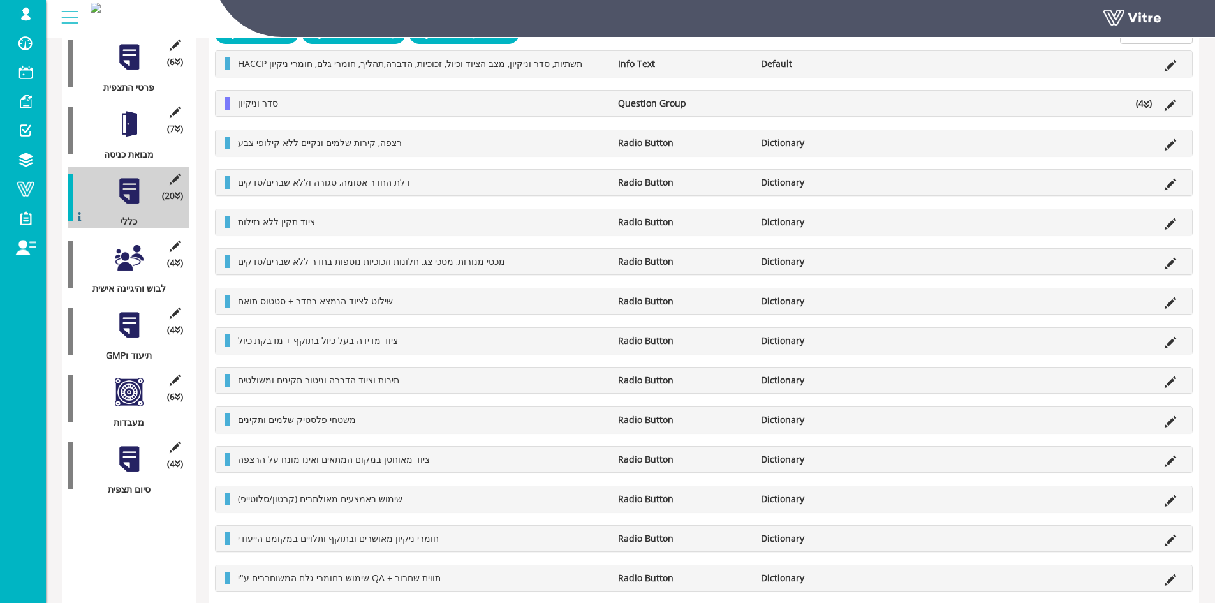
scroll to position [255, 0]
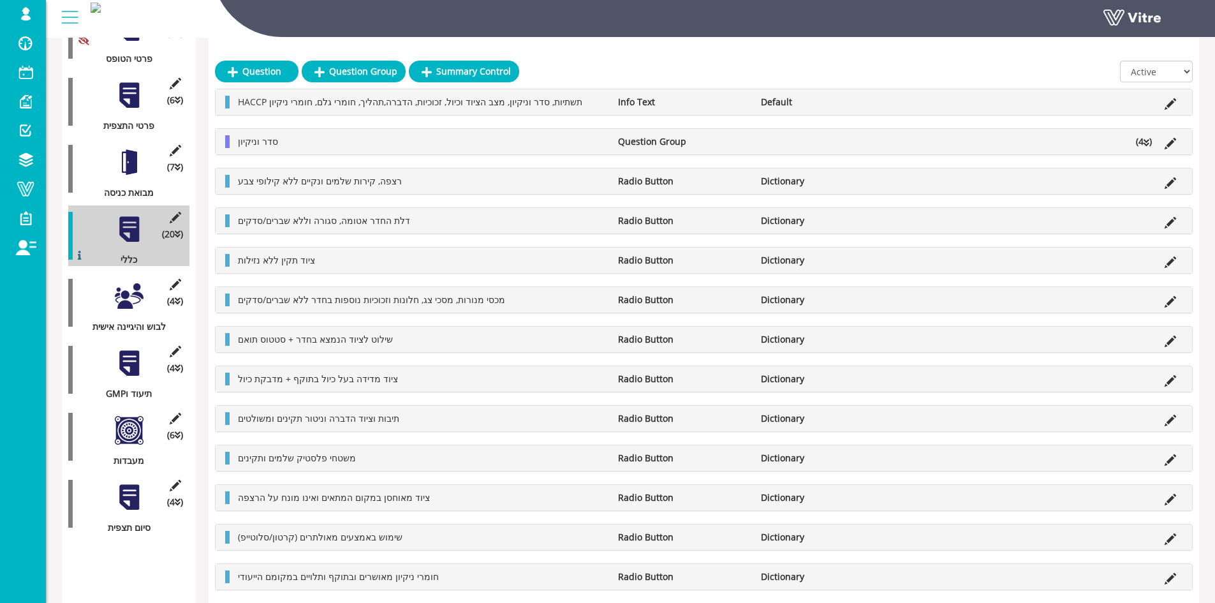
click at [1147, 145] on icon at bounding box center [1147, 142] width 6 height 9
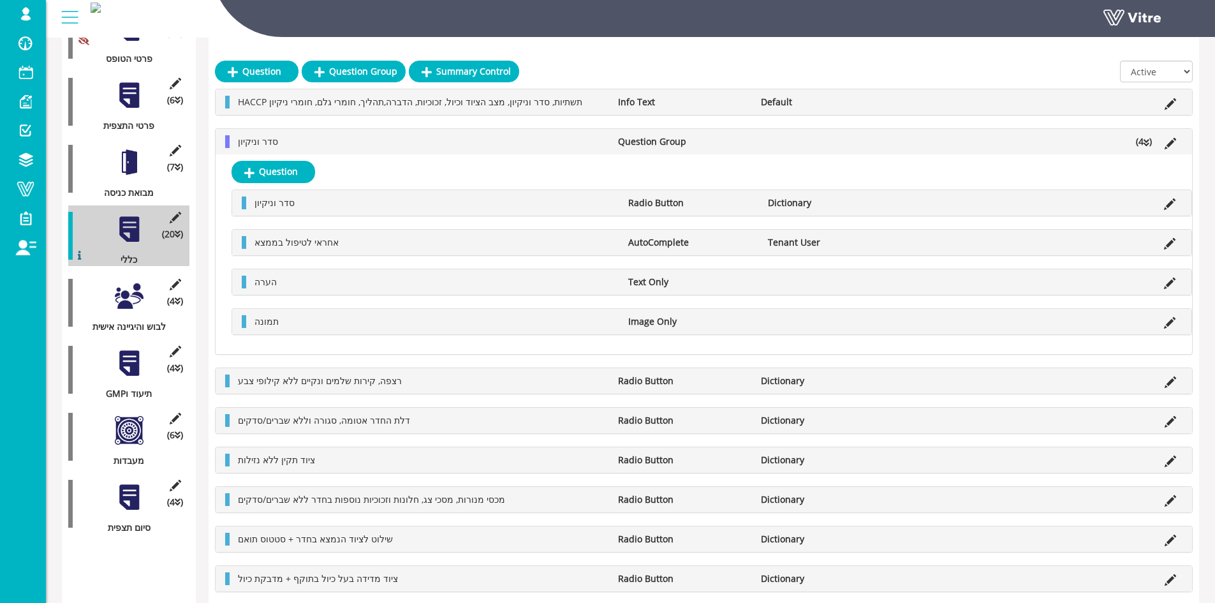
click at [1147, 145] on icon at bounding box center [1147, 142] width 6 height 9
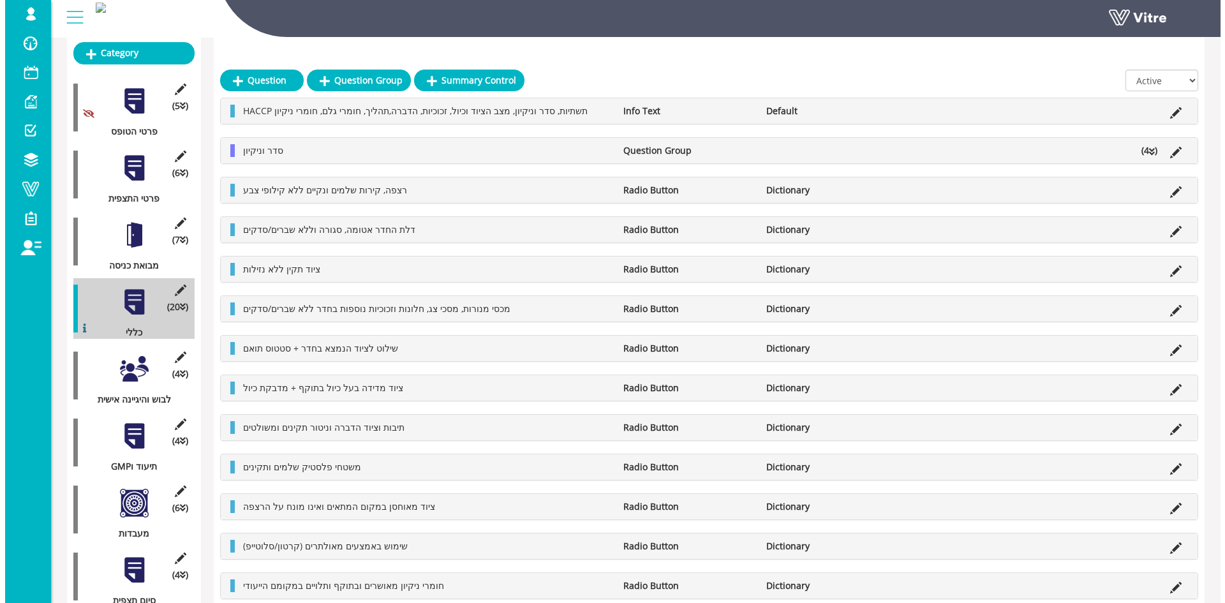
scroll to position [191, 0]
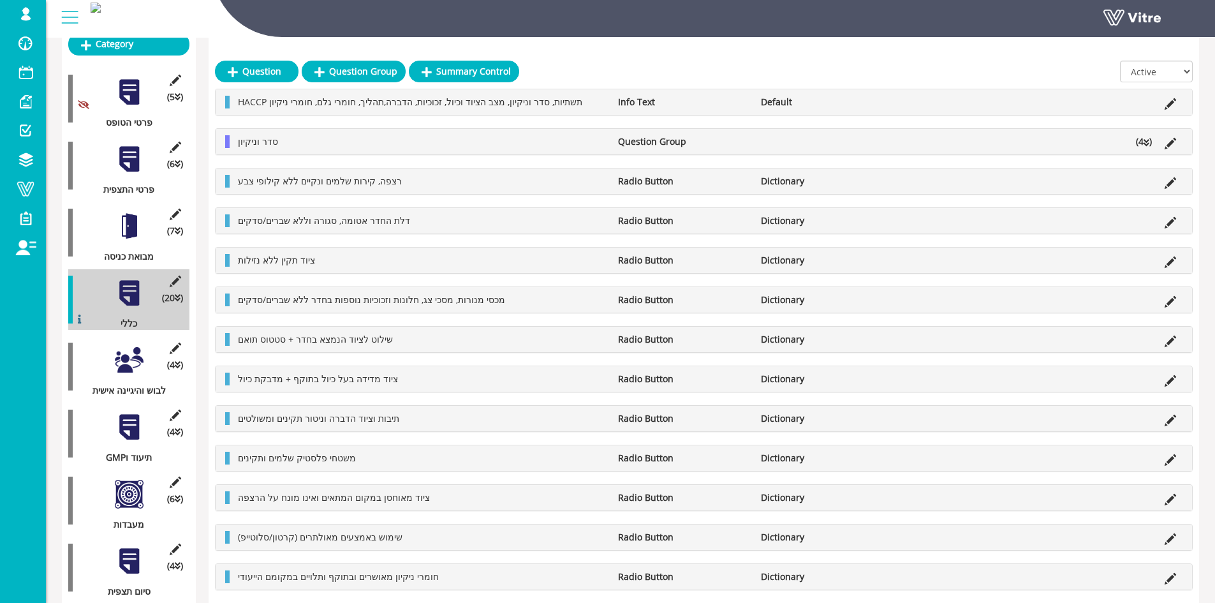
click at [131, 348] on div at bounding box center [129, 360] width 29 height 29
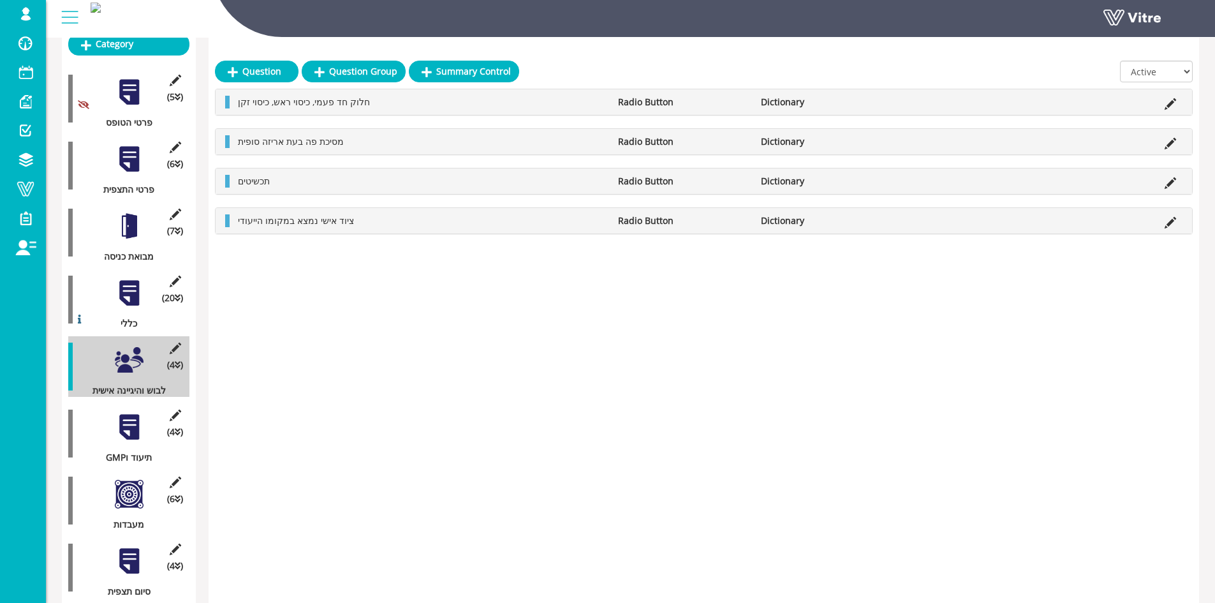
click at [134, 219] on div at bounding box center [129, 226] width 29 height 29
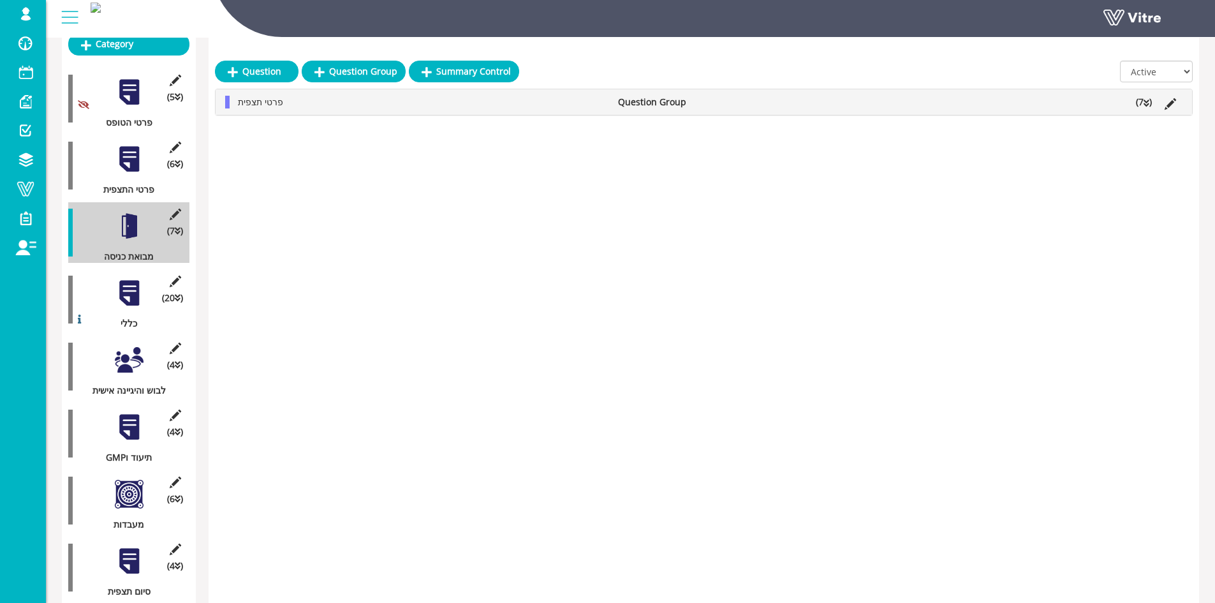
click at [131, 428] on div at bounding box center [129, 427] width 29 height 29
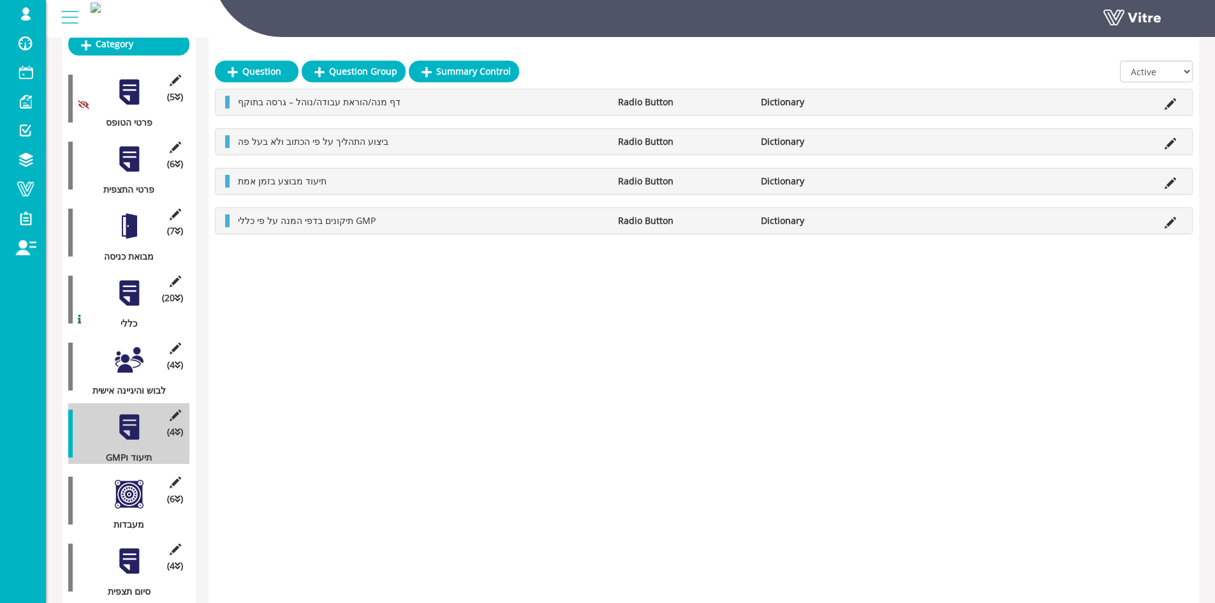
click at [128, 349] on div at bounding box center [129, 360] width 29 height 29
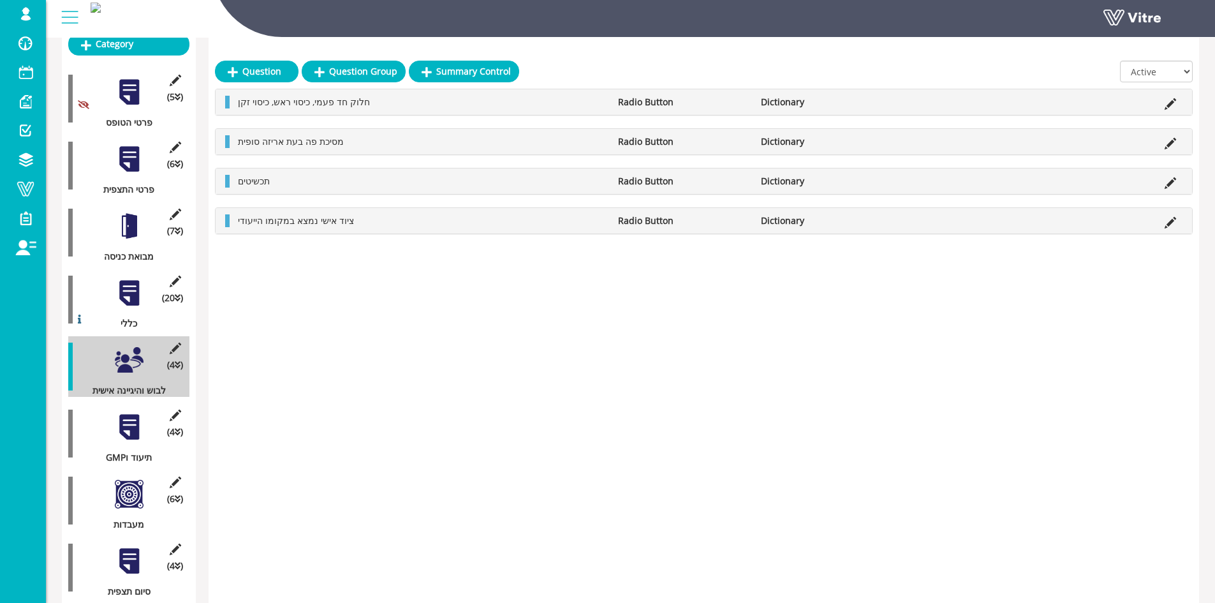
click at [135, 283] on div at bounding box center [129, 293] width 29 height 29
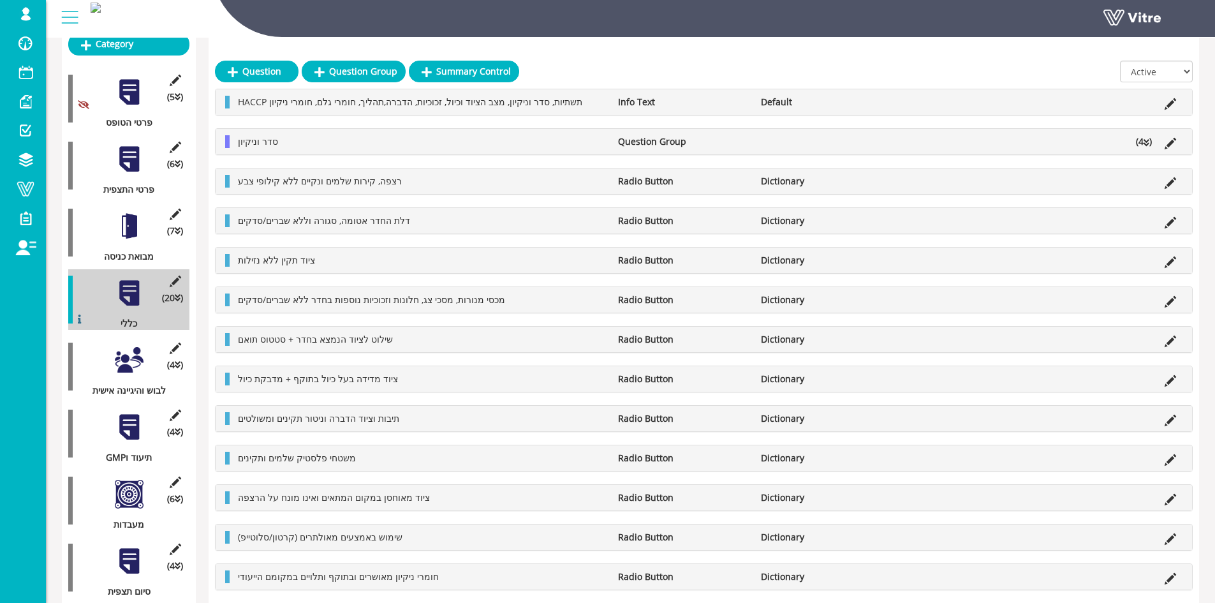
click at [120, 480] on div at bounding box center [129, 494] width 29 height 29
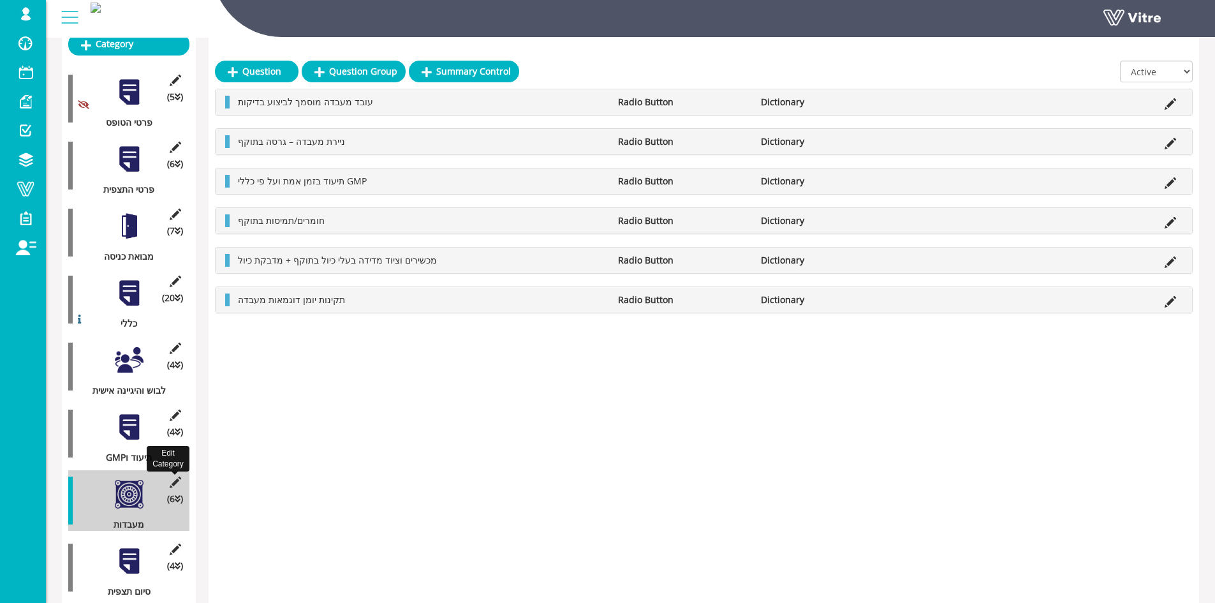
click at [179, 477] on icon at bounding box center [175, 482] width 16 height 11
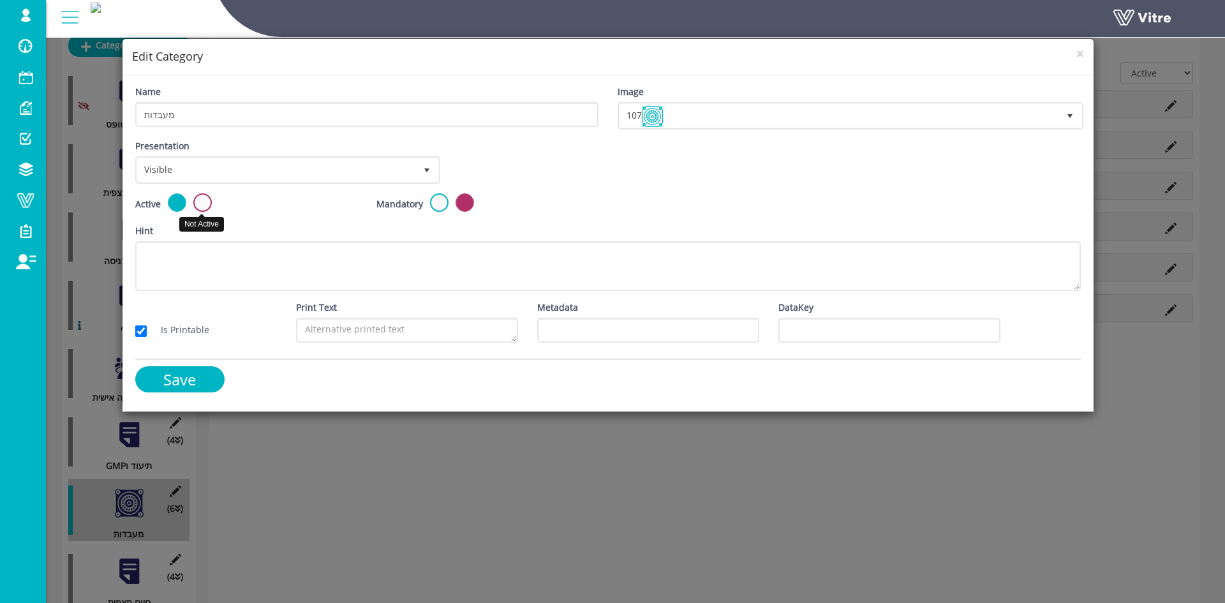
click at [205, 202] on label at bounding box center [202, 202] width 18 height 18
click at [0, 0] on input "radio" at bounding box center [0, 0] width 0 height 0
click at [193, 380] on input "Save" at bounding box center [179, 379] width 89 height 26
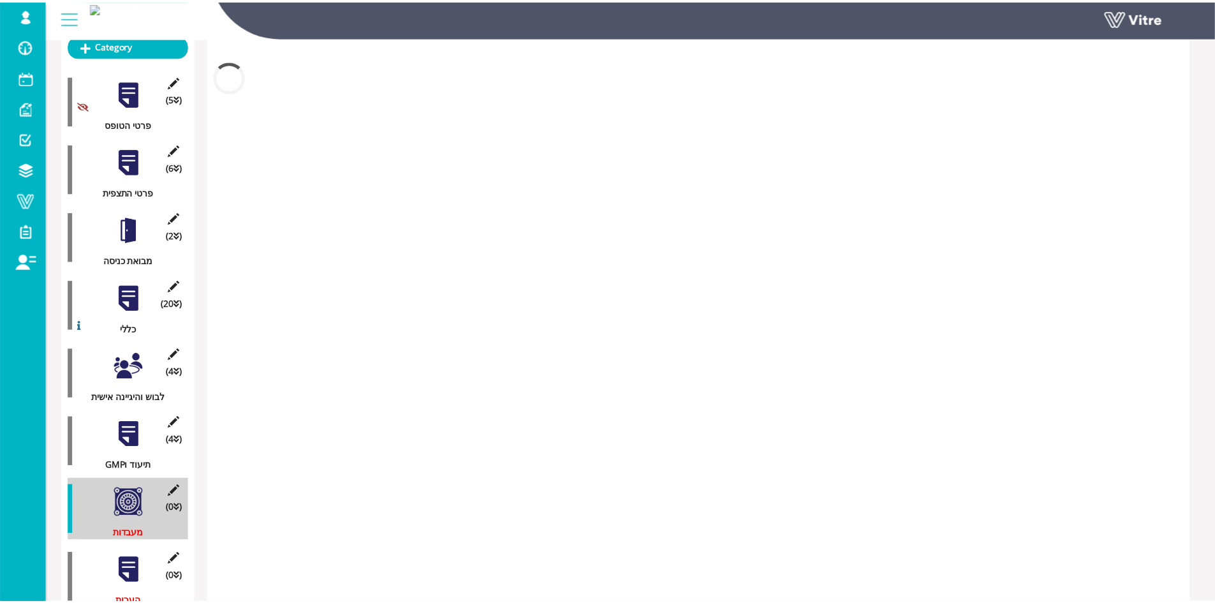
scroll to position [176, 0]
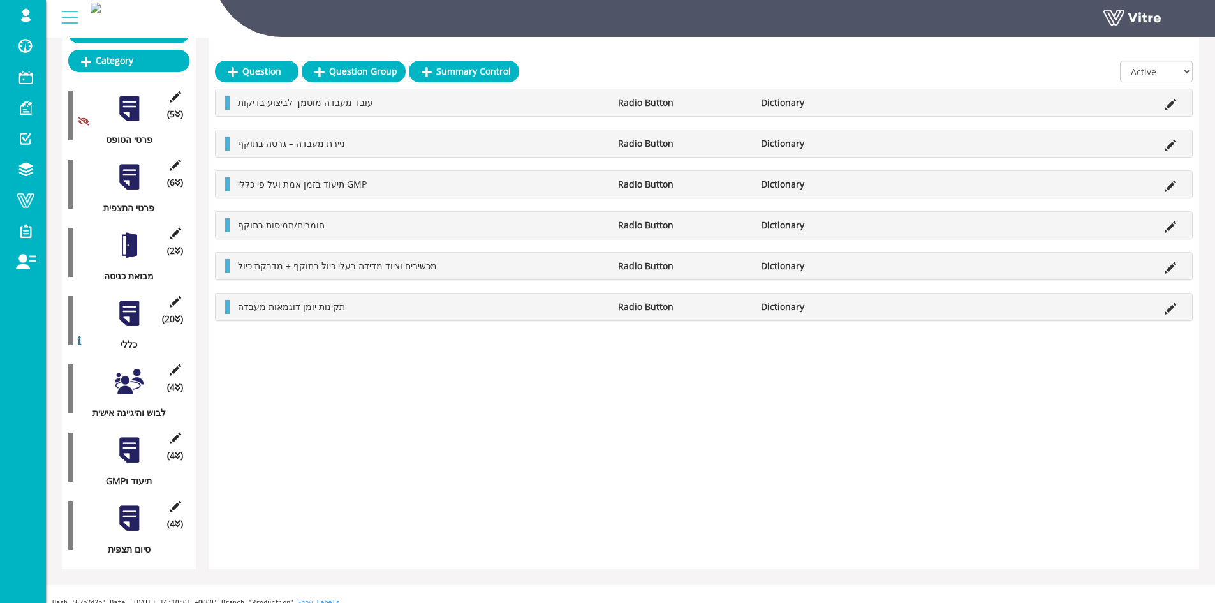
click at [124, 504] on div at bounding box center [129, 518] width 29 height 29
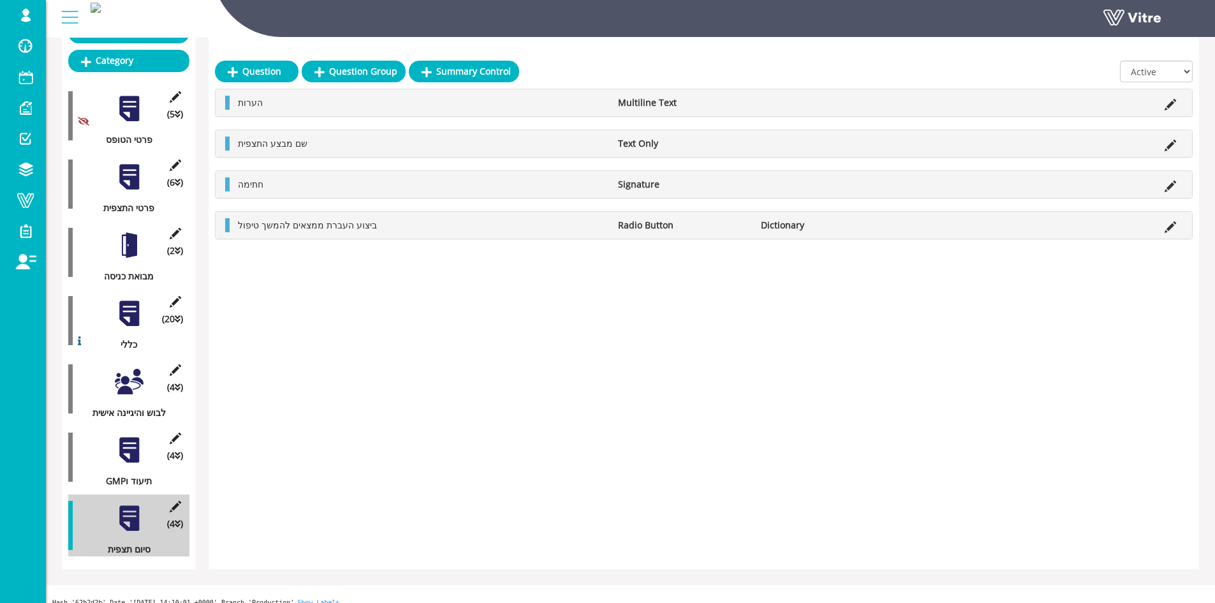
click at [432, 232] on li "ביצוע העברת ממצאים להמשך טיפול" at bounding box center [422, 225] width 380 height 14
click at [1167, 224] on icon at bounding box center [1170, 226] width 11 height 11
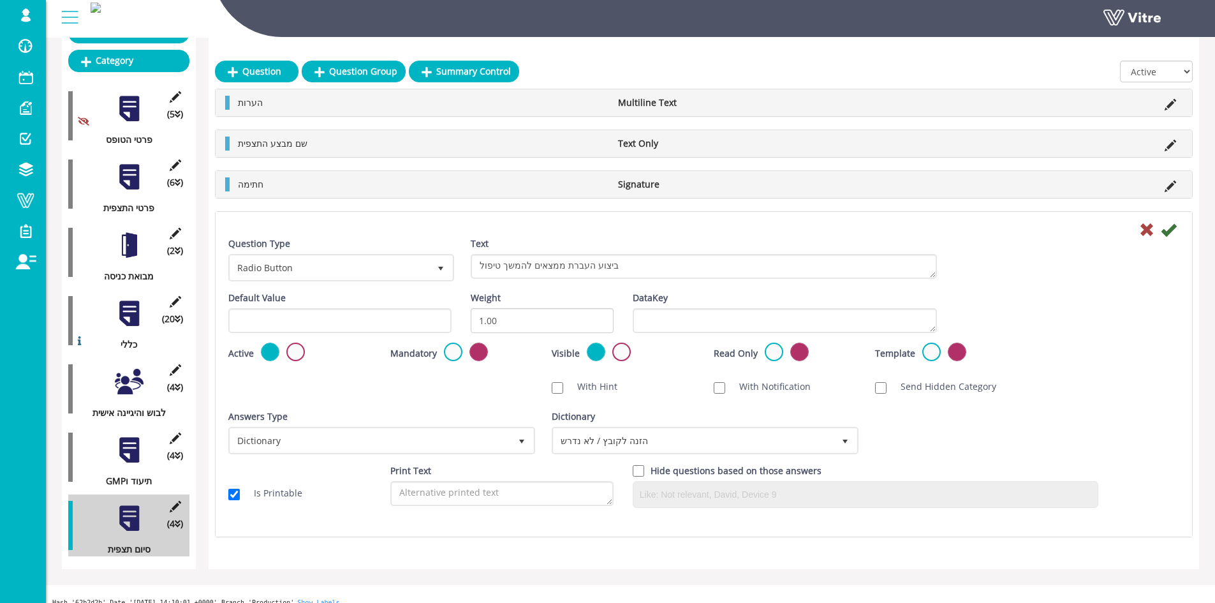
click at [1137, 225] on div at bounding box center [704, 228] width 970 height 15
click at [1141, 228] on icon at bounding box center [1146, 229] width 15 height 15
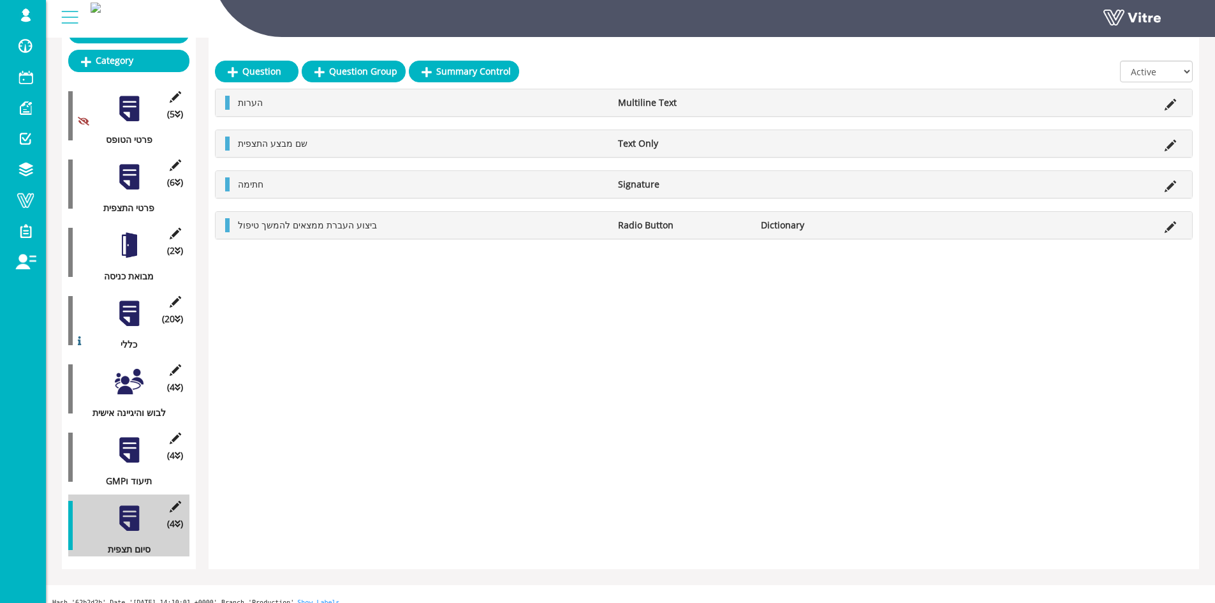
click at [1181, 226] on li at bounding box center [1170, 225] width 24 height 14
click at [1175, 226] on icon at bounding box center [1170, 226] width 11 height 11
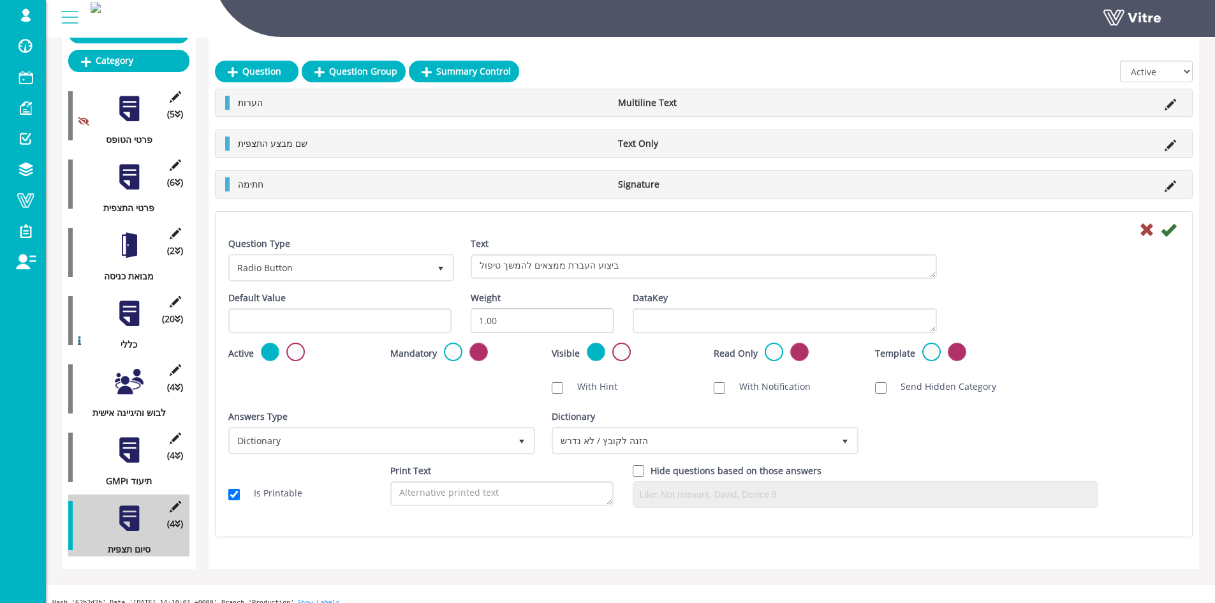
click at [295, 355] on label at bounding box center [295, 352] width 18 height 18
click at [0, 0] on input "radio" at bounding box center [0, 0] width 0 height 0
click at [1174, 226] on icon at bounding box center [1168, 229] width 15 height 15
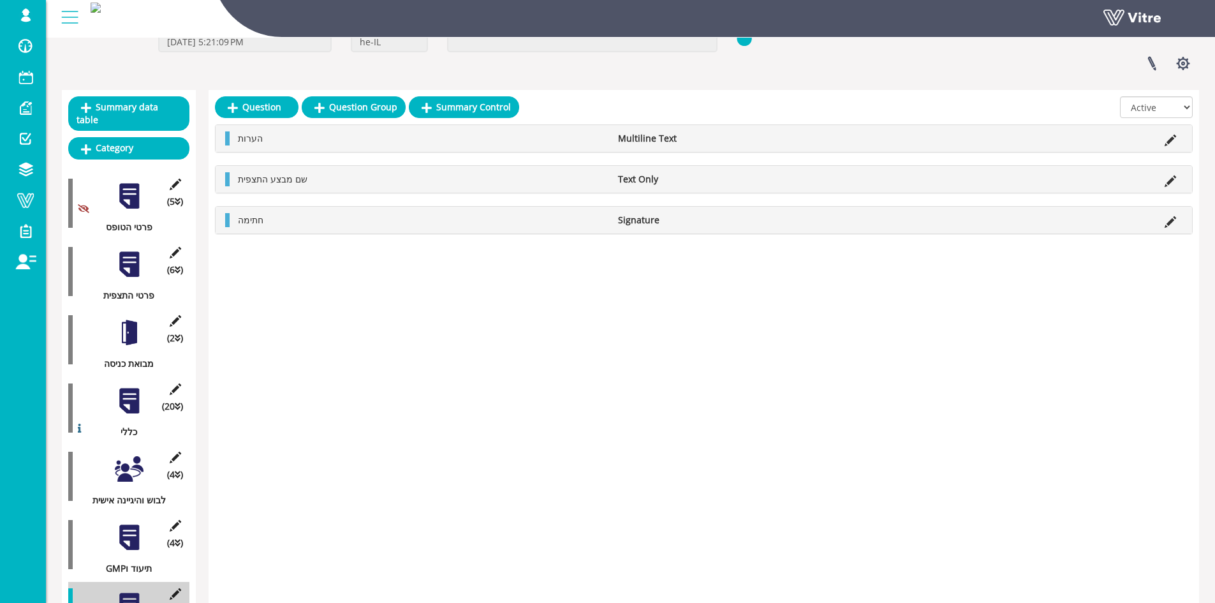
scroll to position [0, 0]
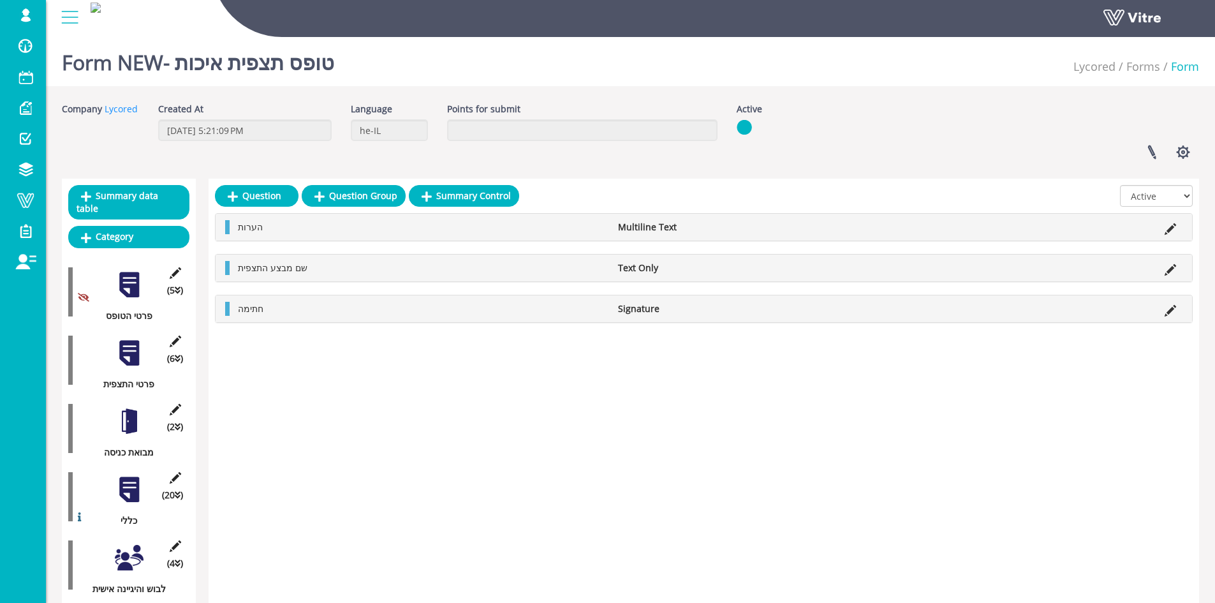
click at [133, 343] on div at bounding box center [129, 353] width 29 height 29
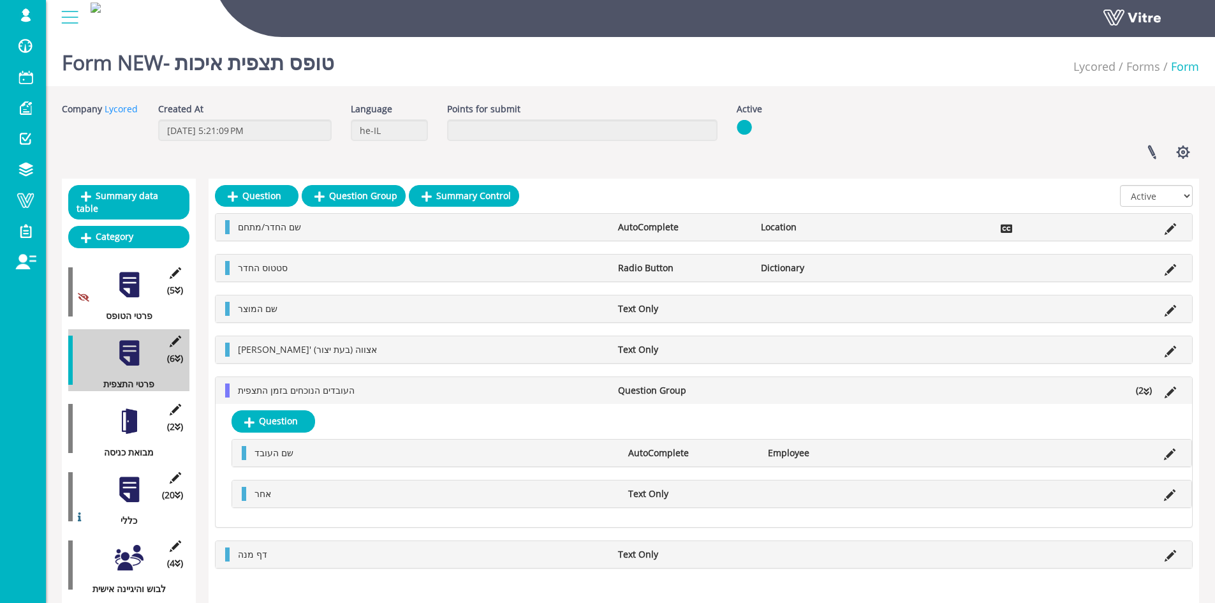
scroll to position [64, 0]
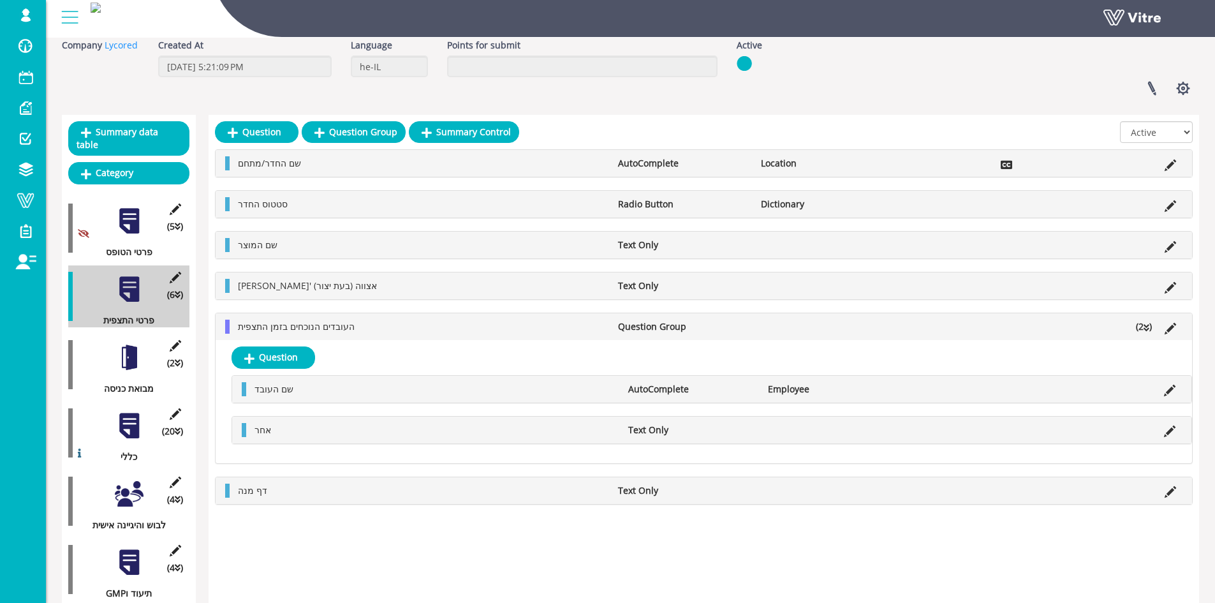
click at [349, 529] on div "Question Question Group Summary Control All Active Not Active שם החדר/מתחם Auto…" at bounding box center [704, 398] width 991 height 566
click at [136, 346] on div at bounding box center [129, 357] width 29 height 29
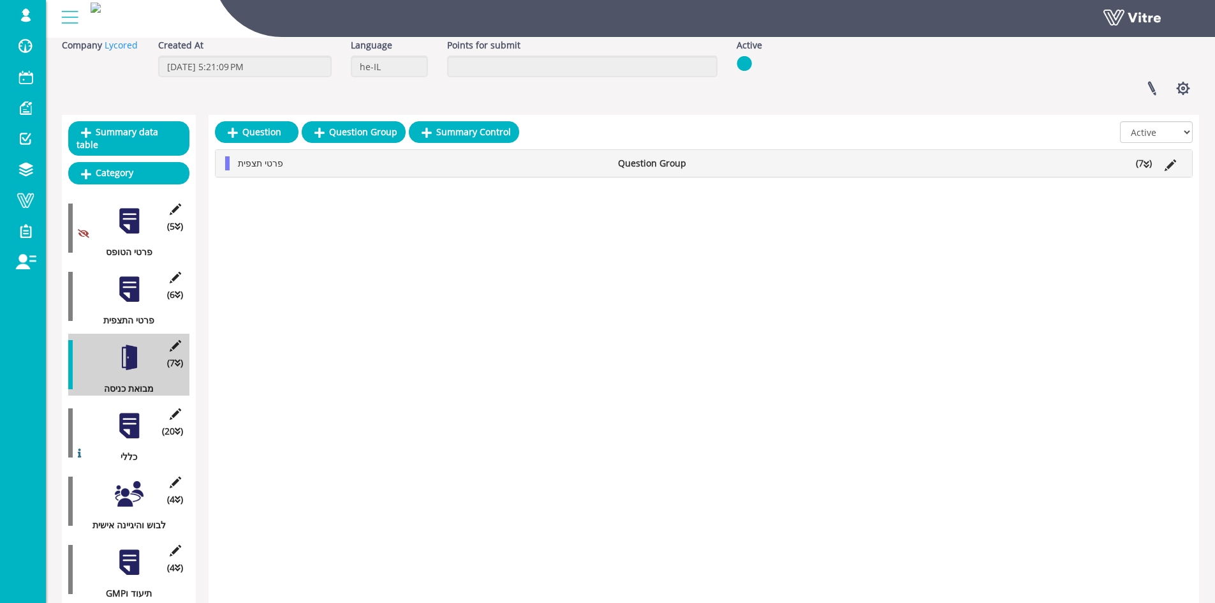
click at [128, 413] on div at bounding box center [129, 425] width 29 height 29
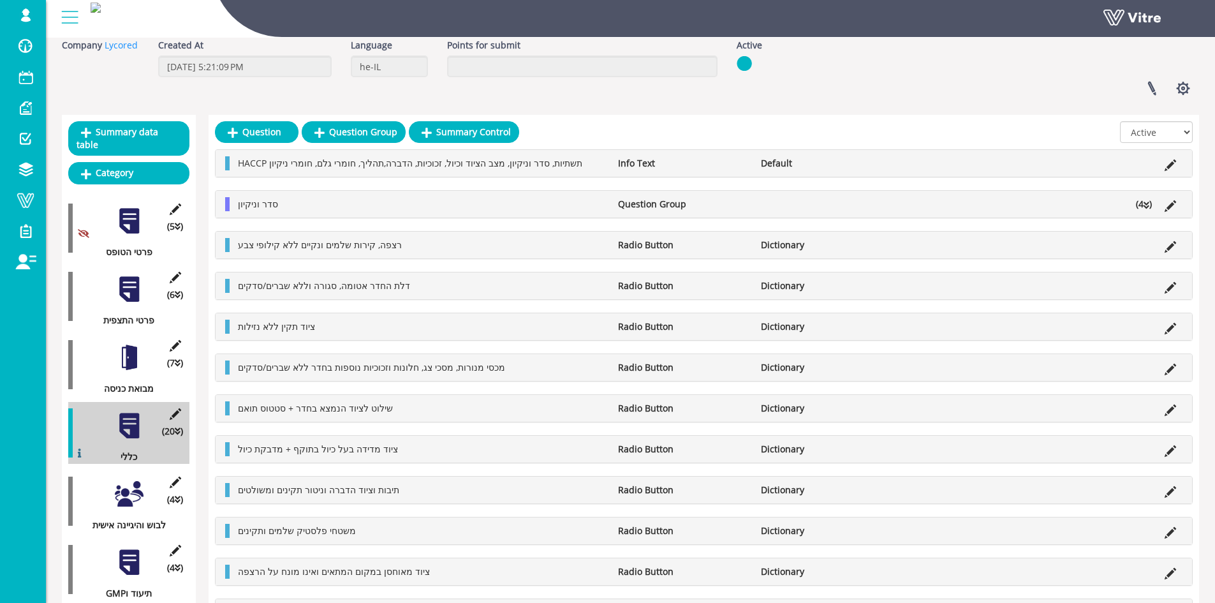
click at [124, 346] on div at bounding box center [129, 357] width 29 height 29
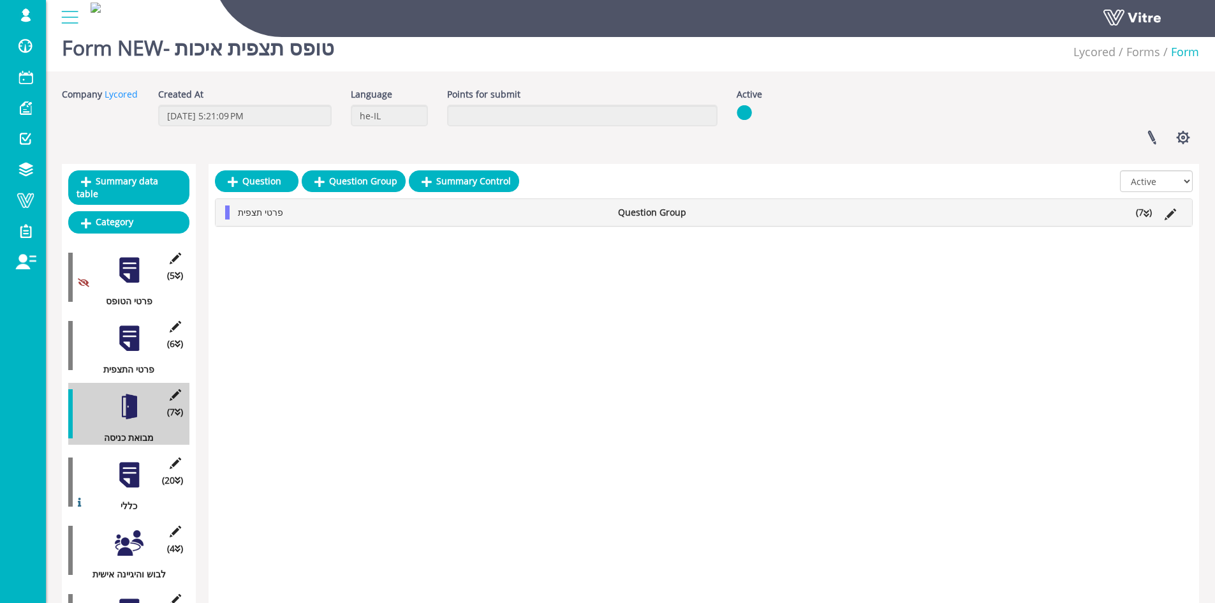
scroll to position [0, 0]
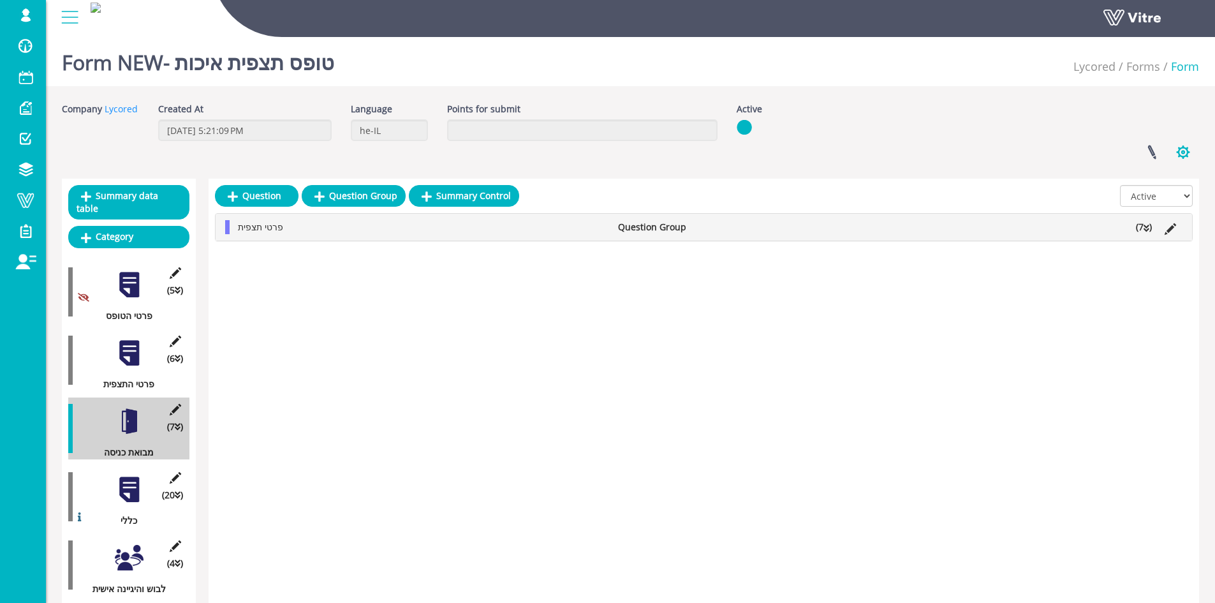
click at [1185, 152] on button "button" at bounding box center [1183, 152] width 32 height 34
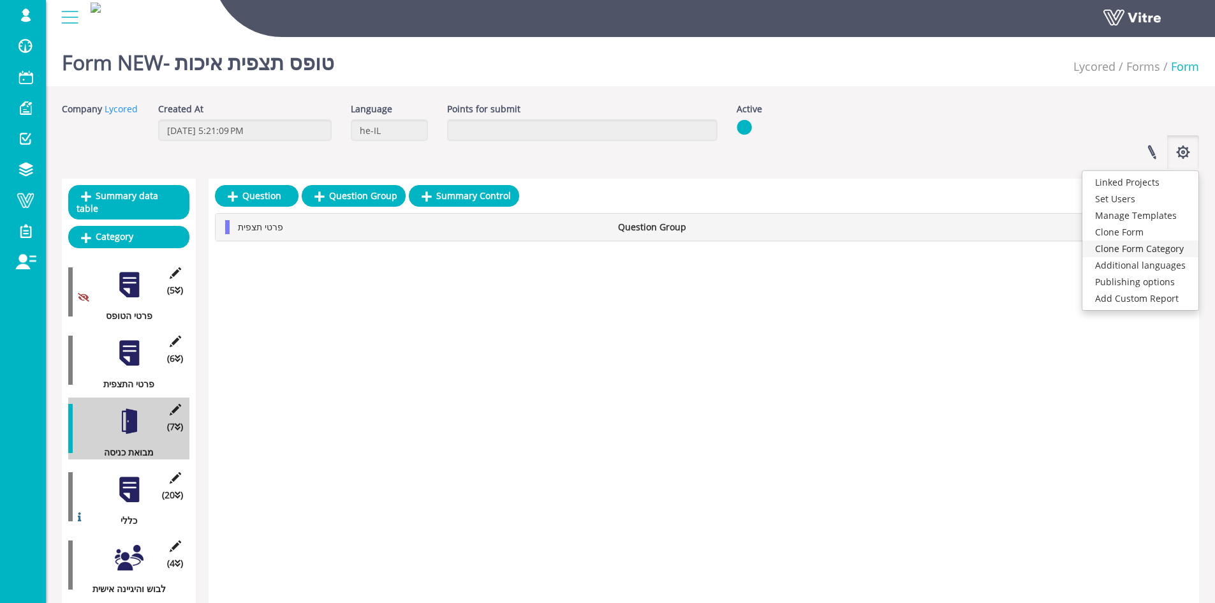
click at [1160, 250] on link "Clone Form Category" at bounding box center [1141, 248] width 116 height 17
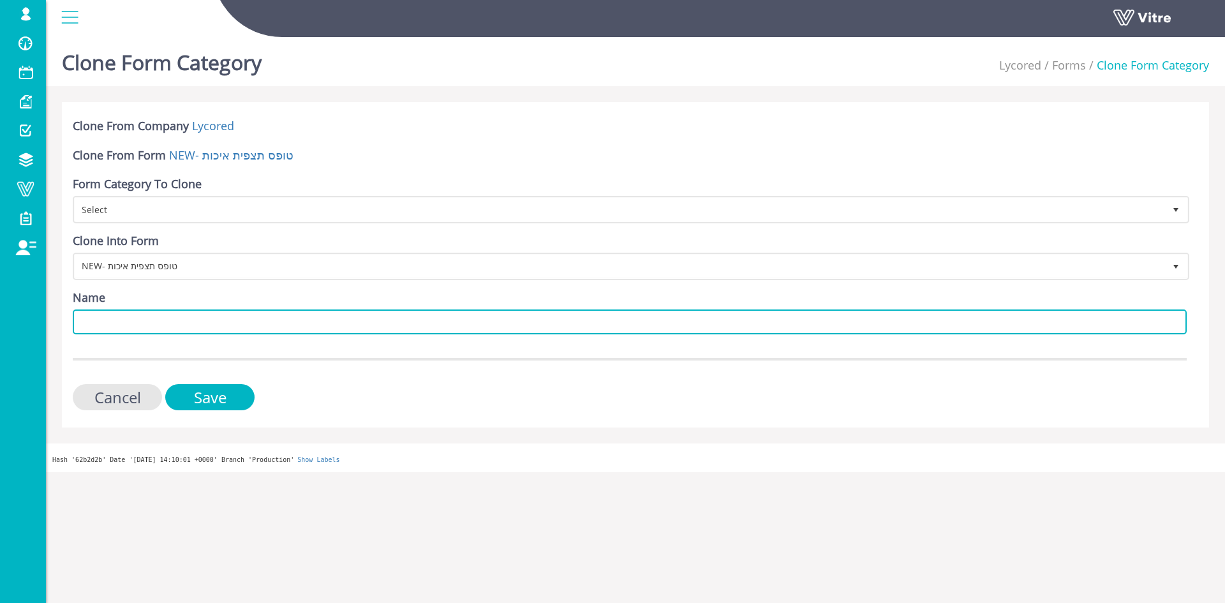
click at [223, 311] on input "Name" at bounding box center [630, 321] width 1114 height 25
type input "כללי"
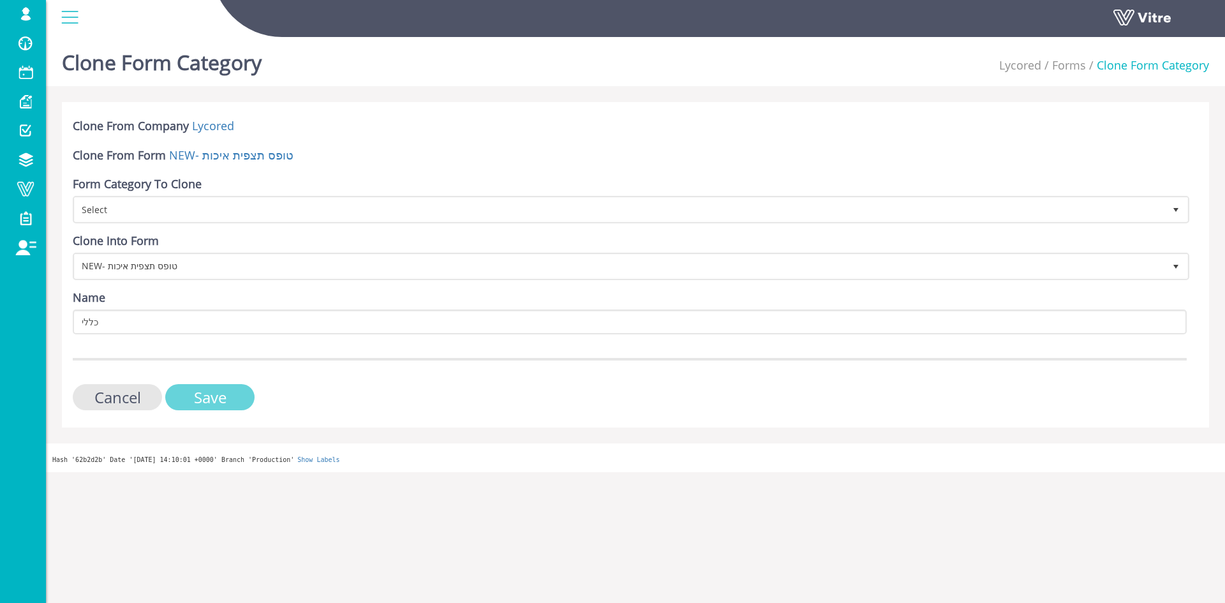
click at [212, 392] on input "Save" at bounding box center [209, 397] width 89 height 26
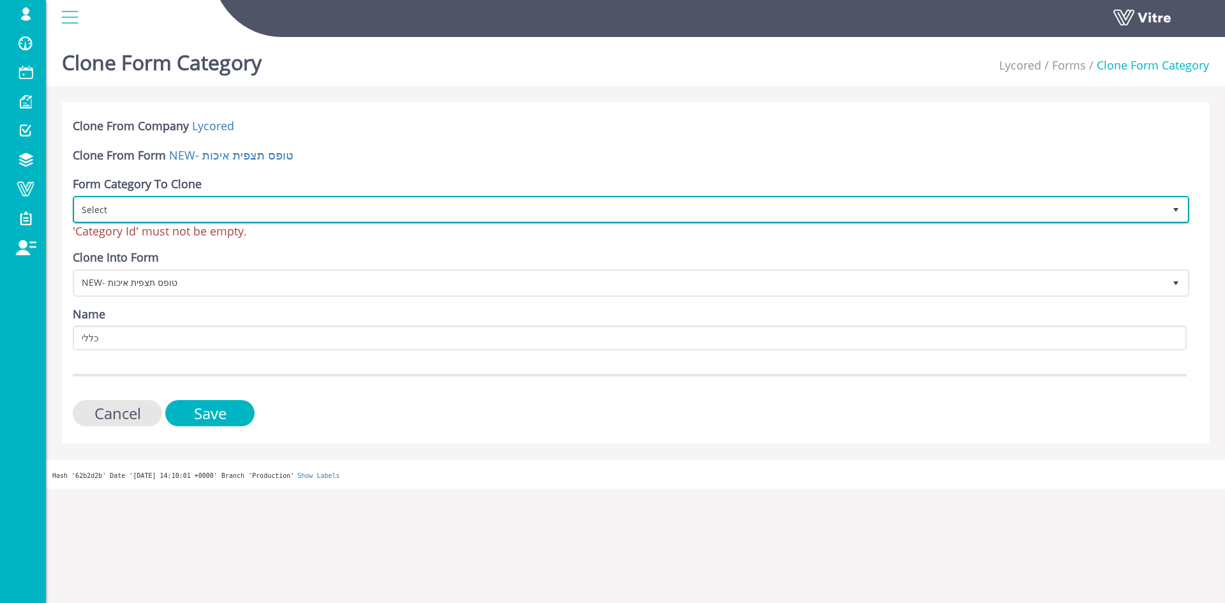
click at [218, 214] on span "Select" at bounding box center [620, 209] width 1090 height 23
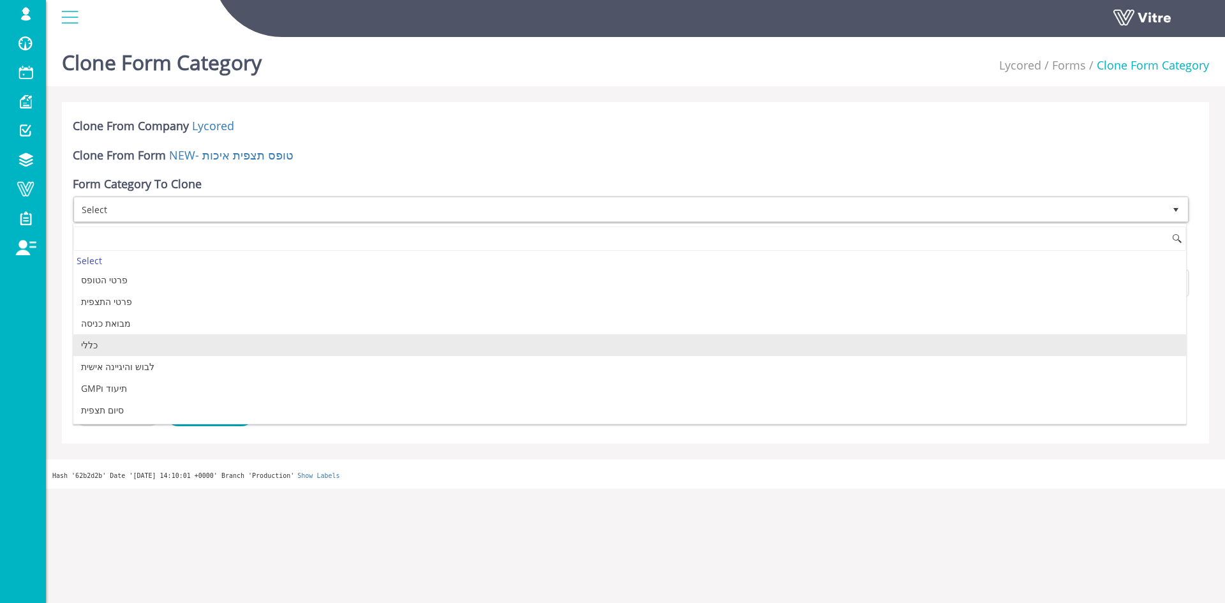
click at [129, 349] on li "כללי" at bounding box center [629, 345] width 1113 height 22
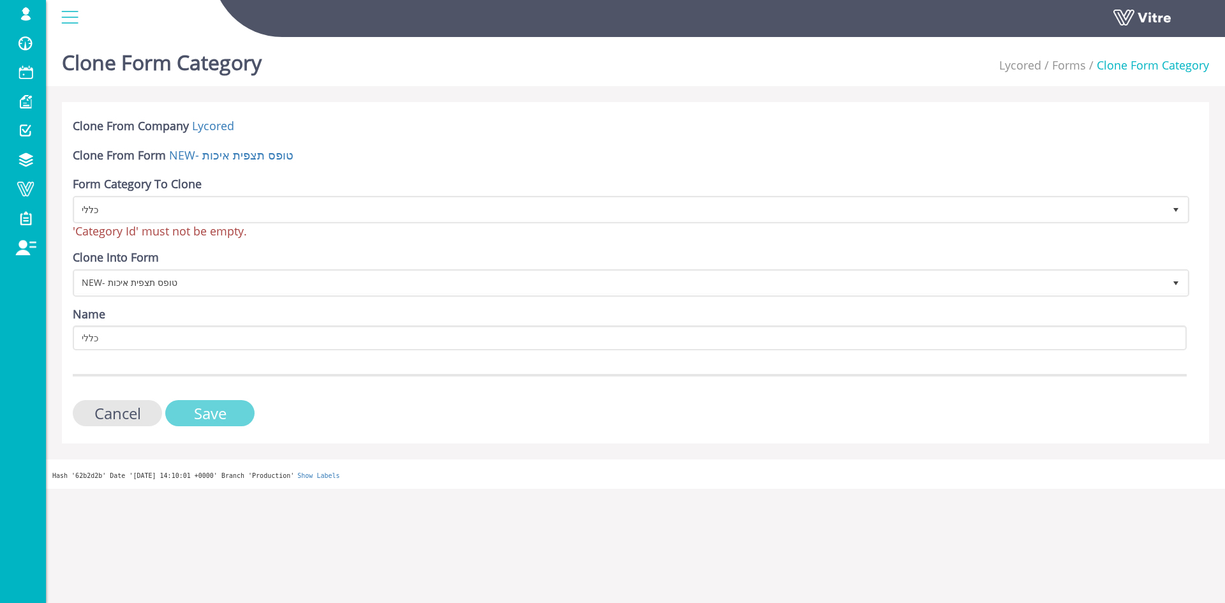
click at [211, 411] on input "Save" at bounding box center [209, 413] width 89 height 26
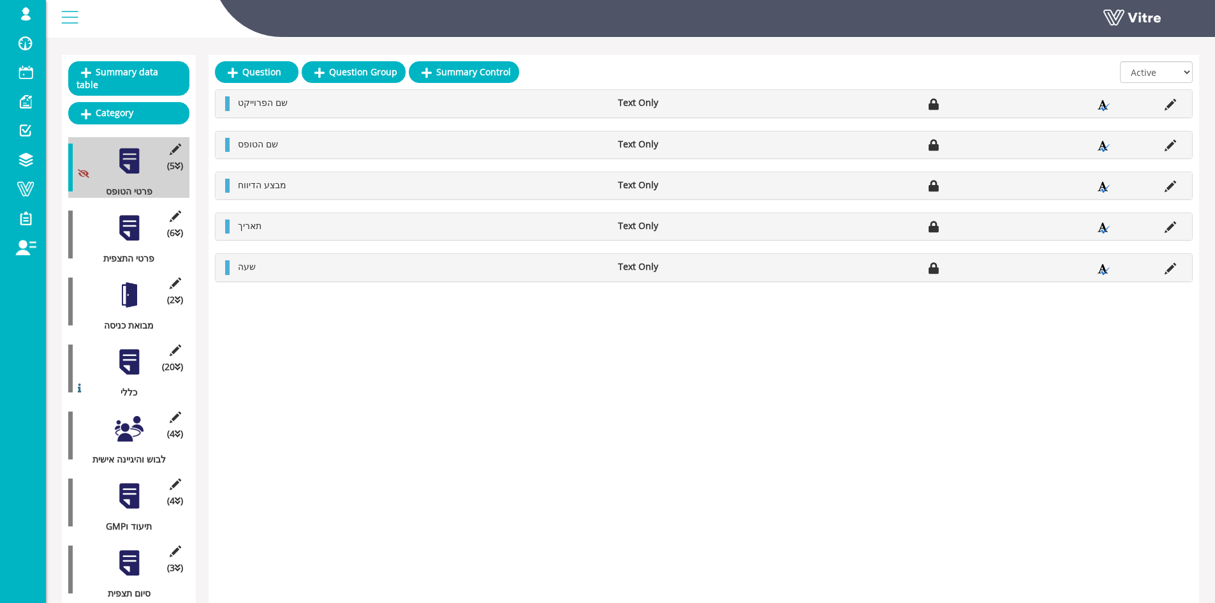
scroll to position [128, 0]
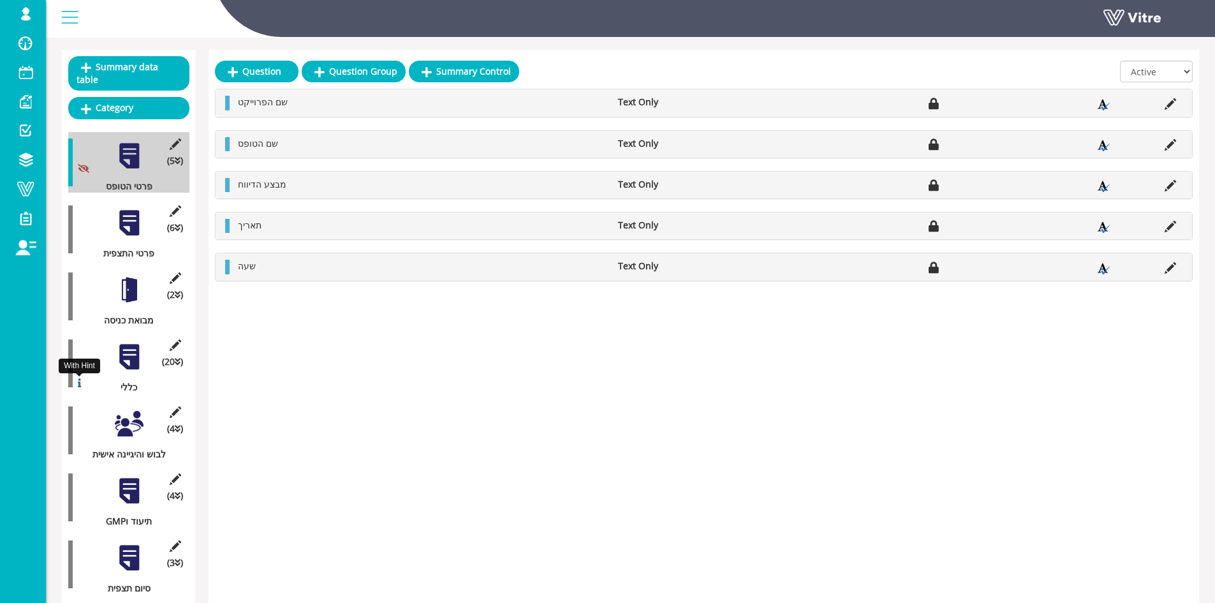
click at [79, 378] on icon at bounding box center [79, 382] width 3 height 9
click at [124, 345] on div at bounding box center [129, 357] width 29 height 29
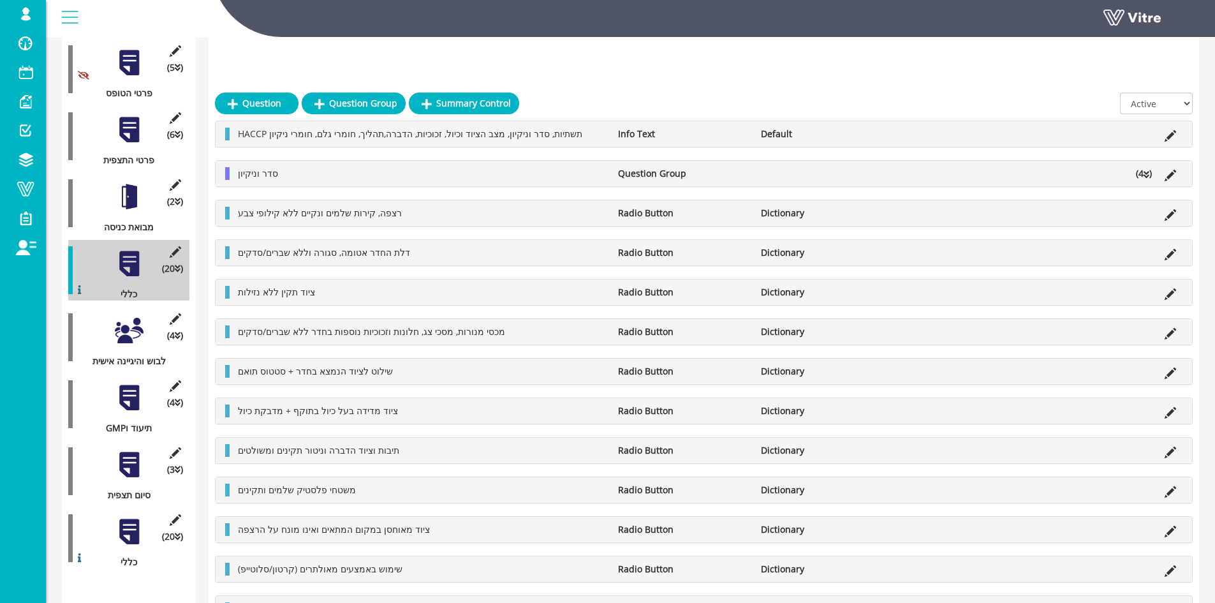
scroll to position [255, 0]
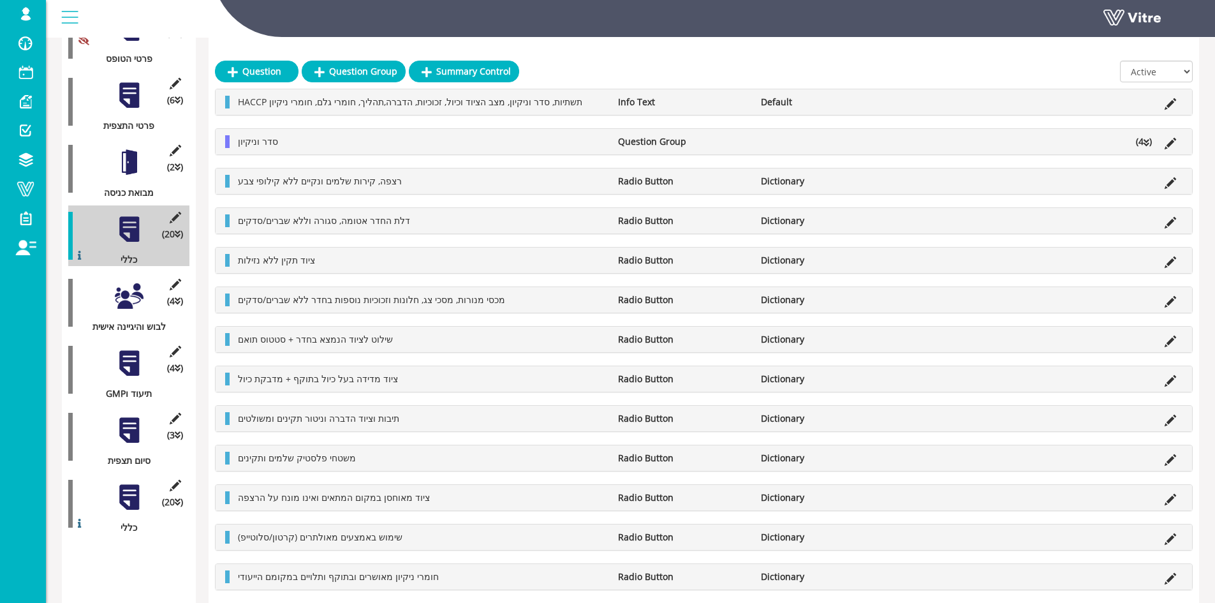
click at [132, 483] on div at bounding box center [129, 497] width 29 height 29
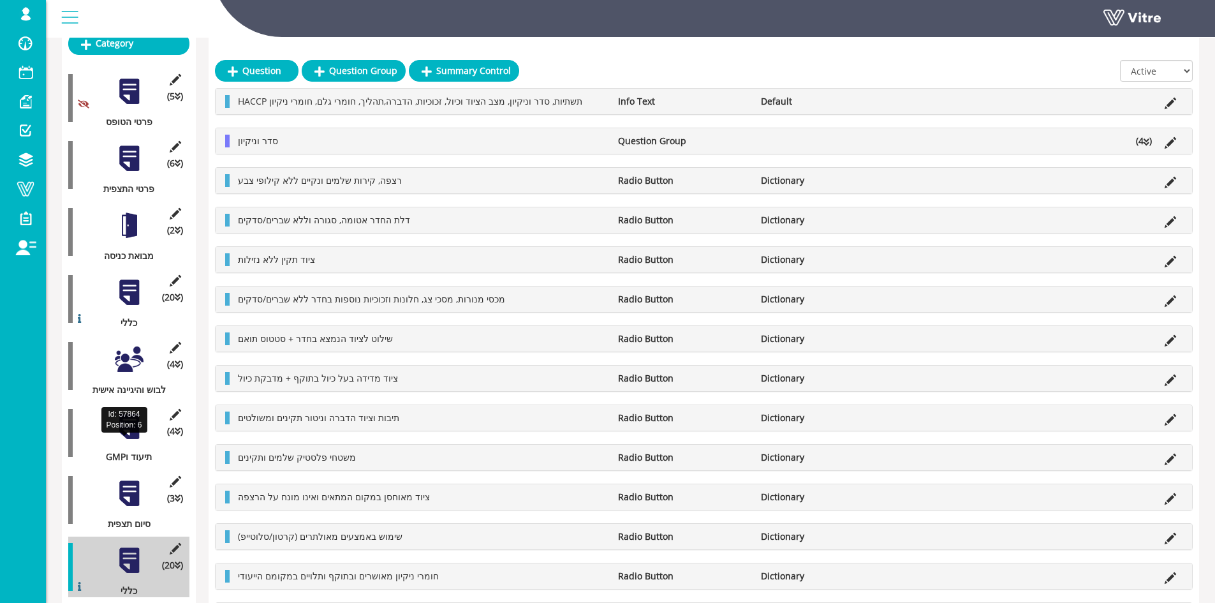
scroll to position [191, 0]
click at [126, 145] on div at bounding box center [129, 159] width 29 height 29
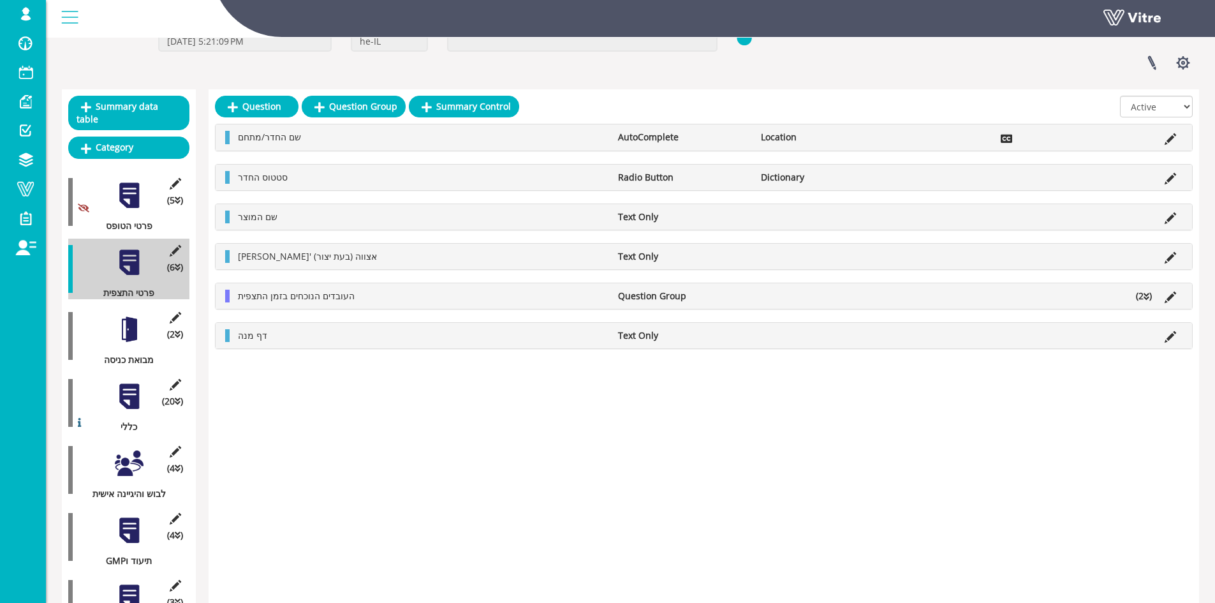
scroll to position [64, 0]
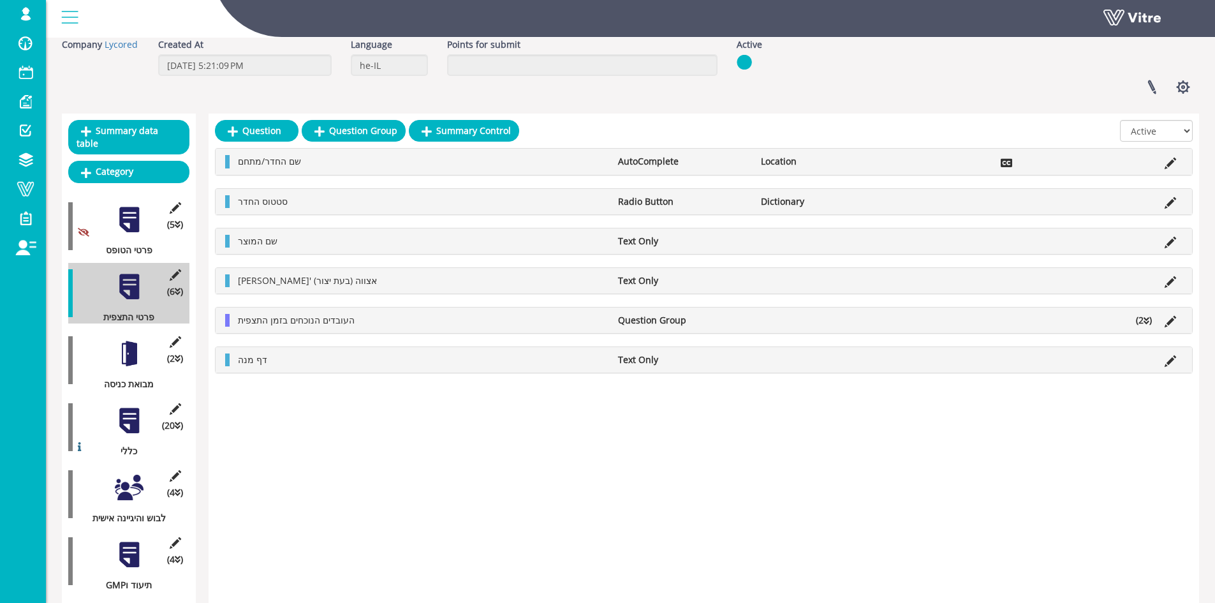
click at [131, 349] on div at bounding box center [129, 353] width 29 height 29
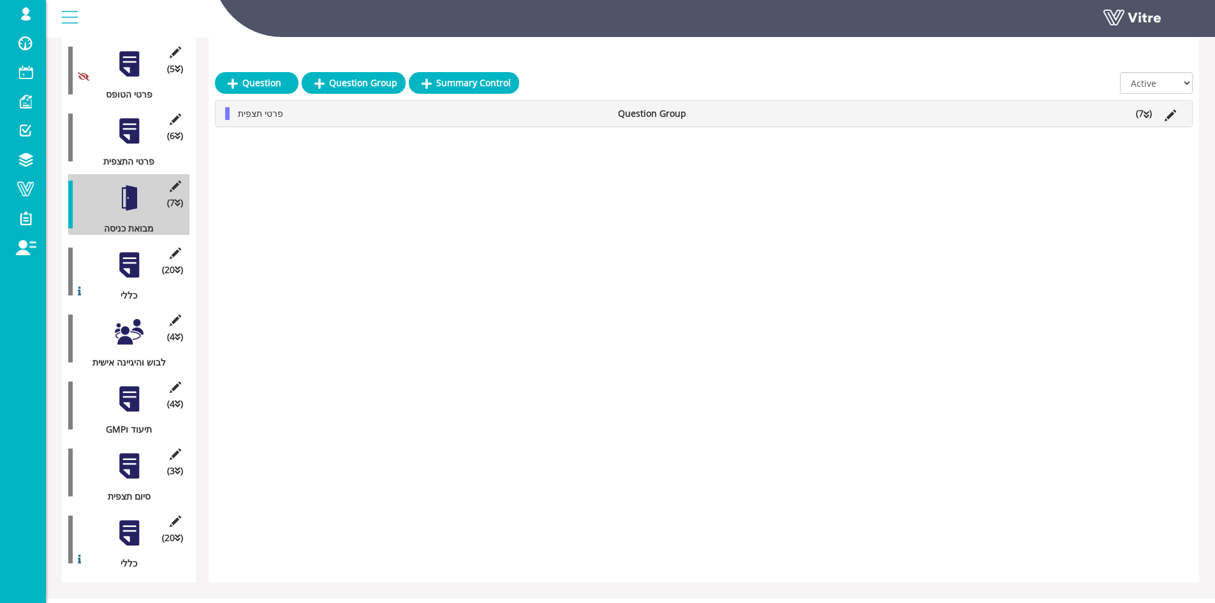
scroll to position [231, 0]
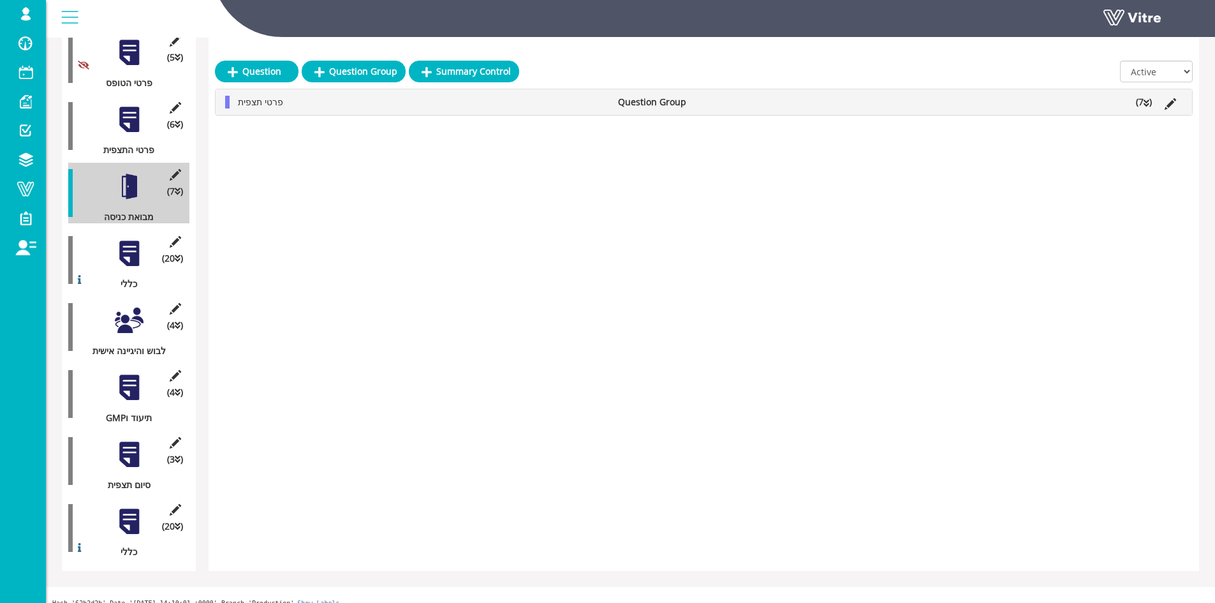
click at [126, 511] on div at bounding box center [129, 521] width 29 height 29
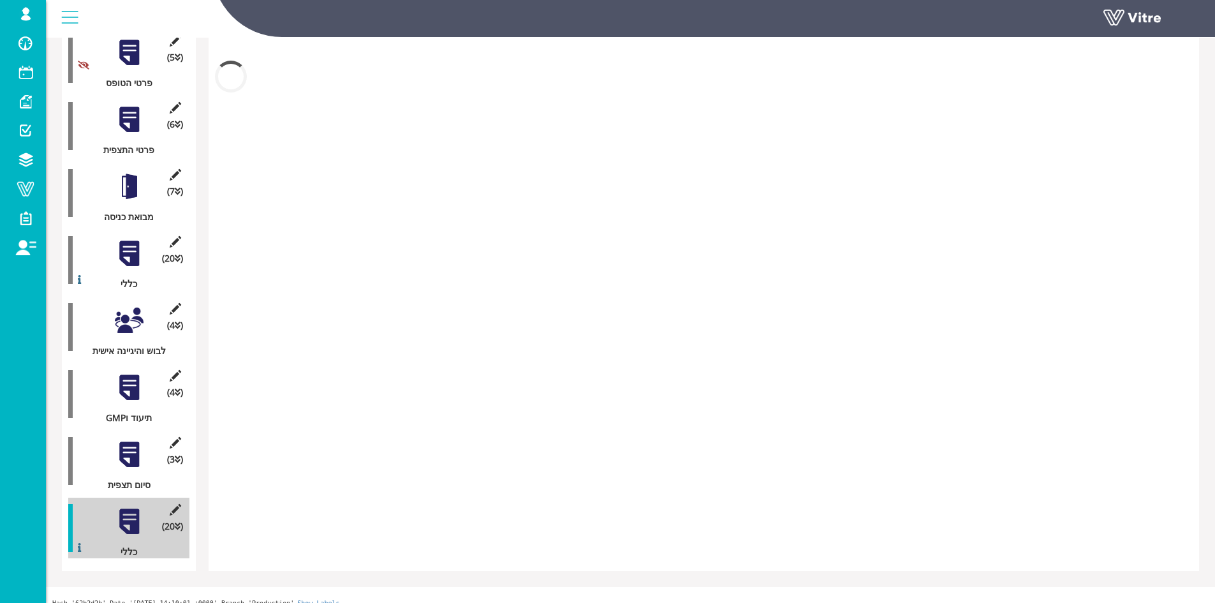
click at [174, 504] on icon at bounding box center [175, 509] width 16 height 11
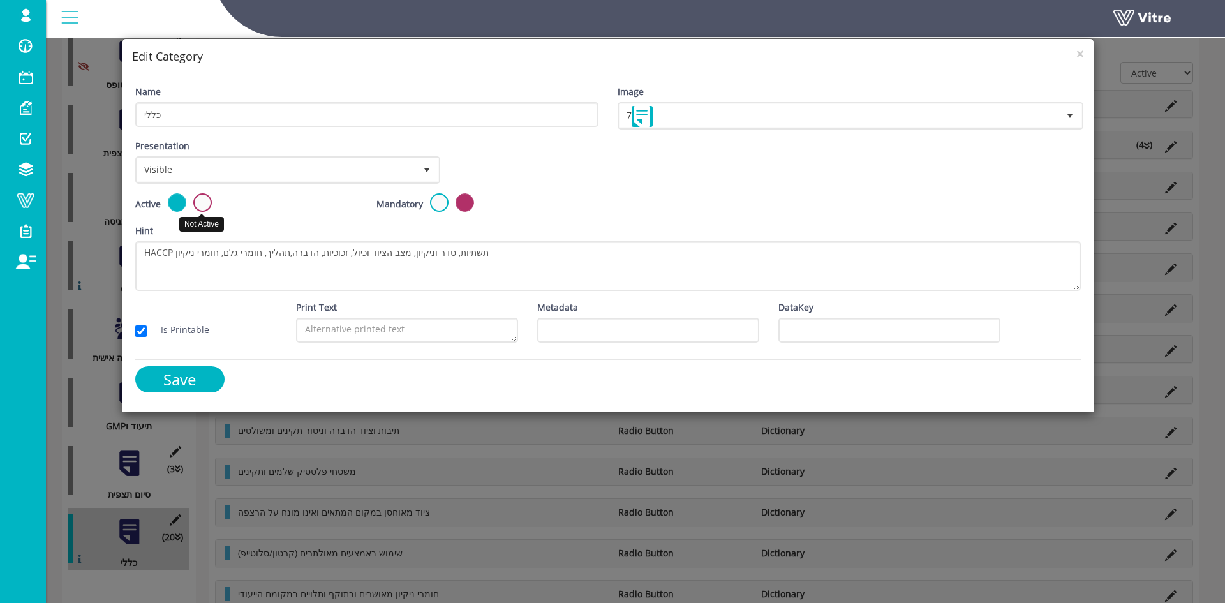
click at [200, 210] on label at bounding box center [202, 202] width 18 height 18
click at [0, 0] on input "radio" at bounding box center [0, 0] width 0 height 0
click at [165, 376] on input "Save" at bounding box center [179, 379] width 89 height 26
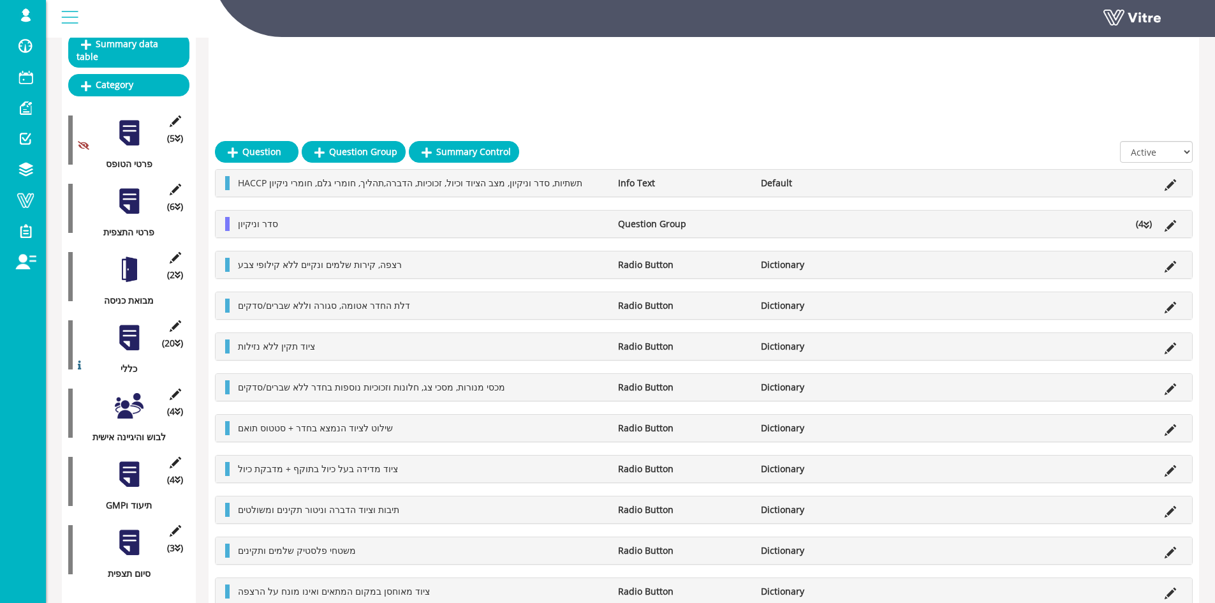
scroll to position [0, 0]
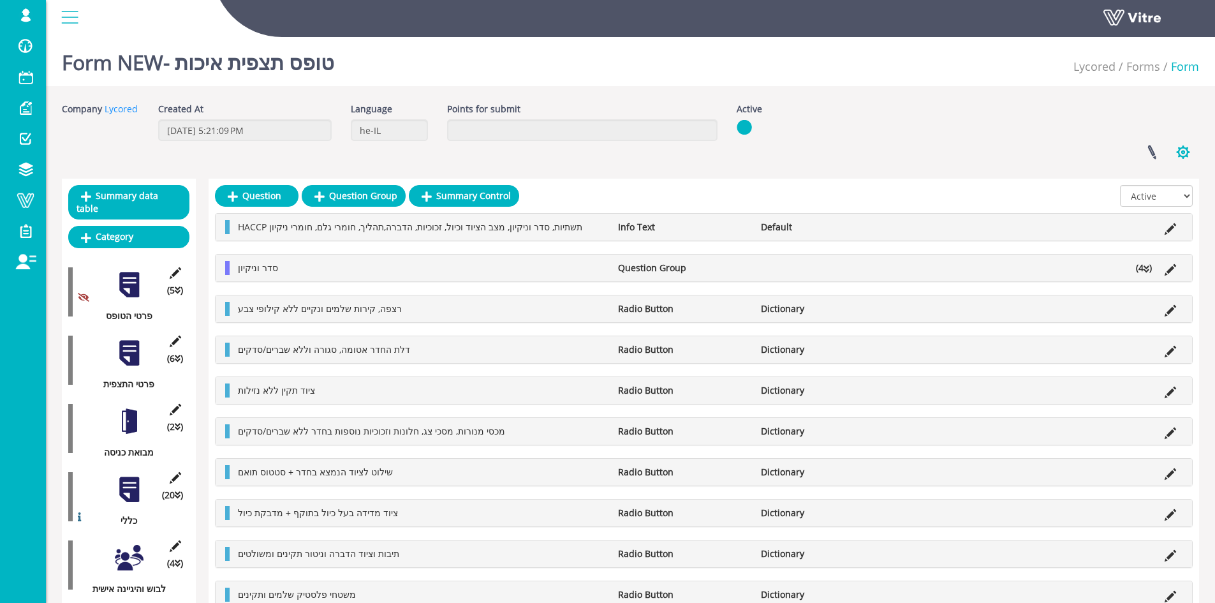
click at [1187, 150] on button "button" at bounding box center [1183, 152] width 32 height 34
click at [1146, 245] on link "Clone Form Category" at bounding box center [1141, 248] width 116 height 17
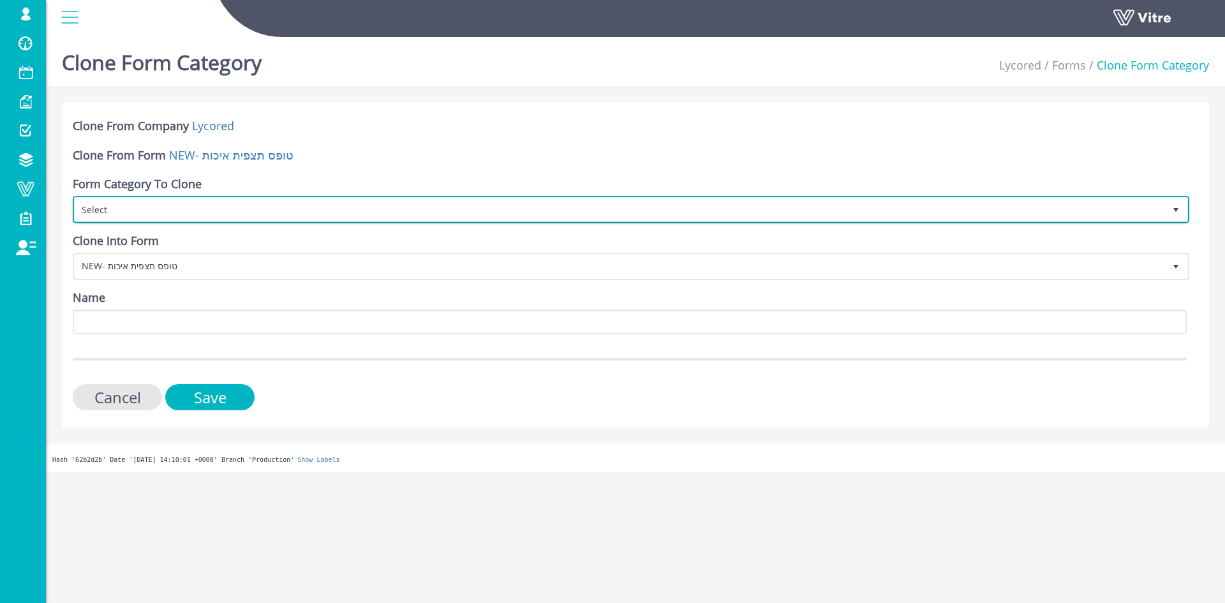
click at [223, 207] on span "Select" at bounding box center [620, 209] width 1090 height 23
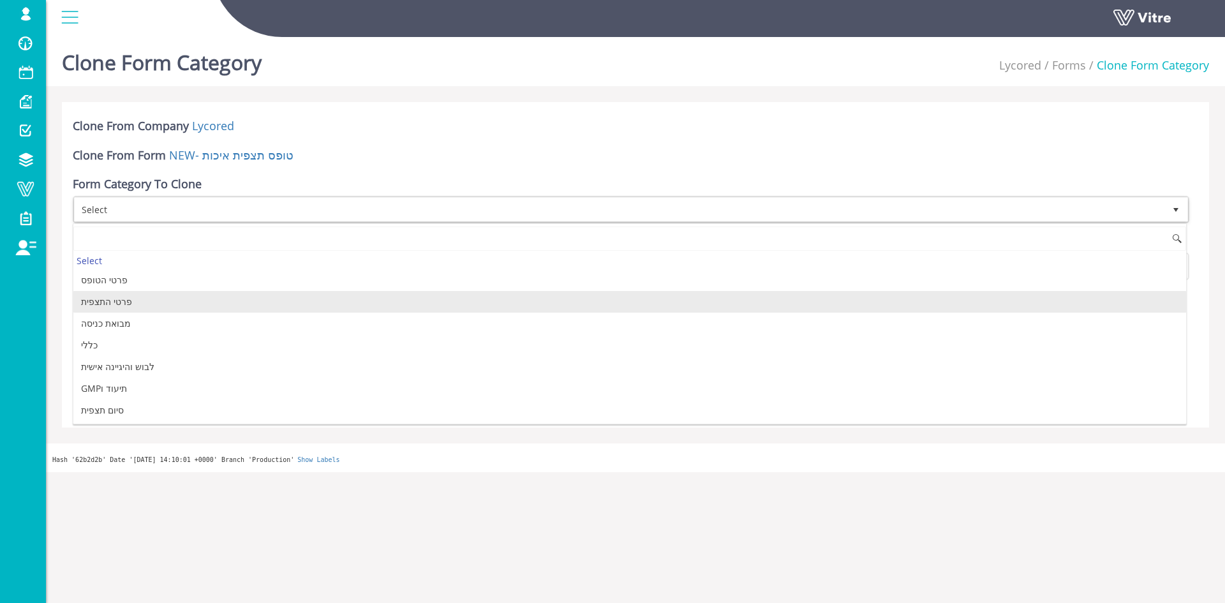
click at [187, 320] on li "מבואת כניסה" at bounding box center [629, 324] width 1113 height 22
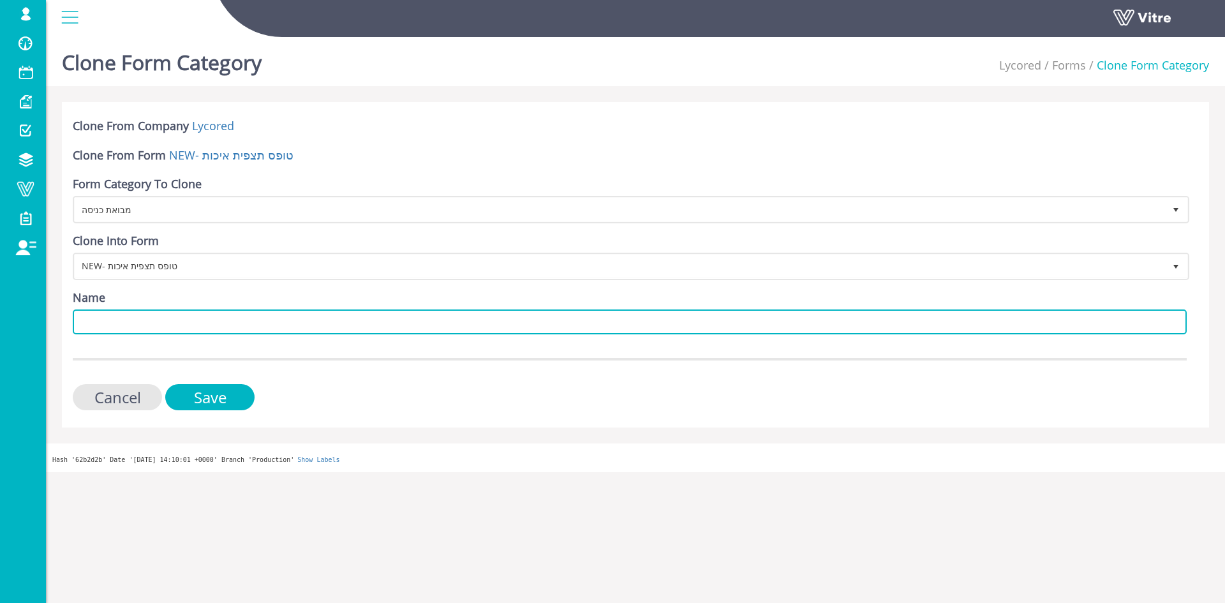
click at [187, 320] on input "Name" at bounding box center [630, 321] width 1114 height 25
type input "כללי"
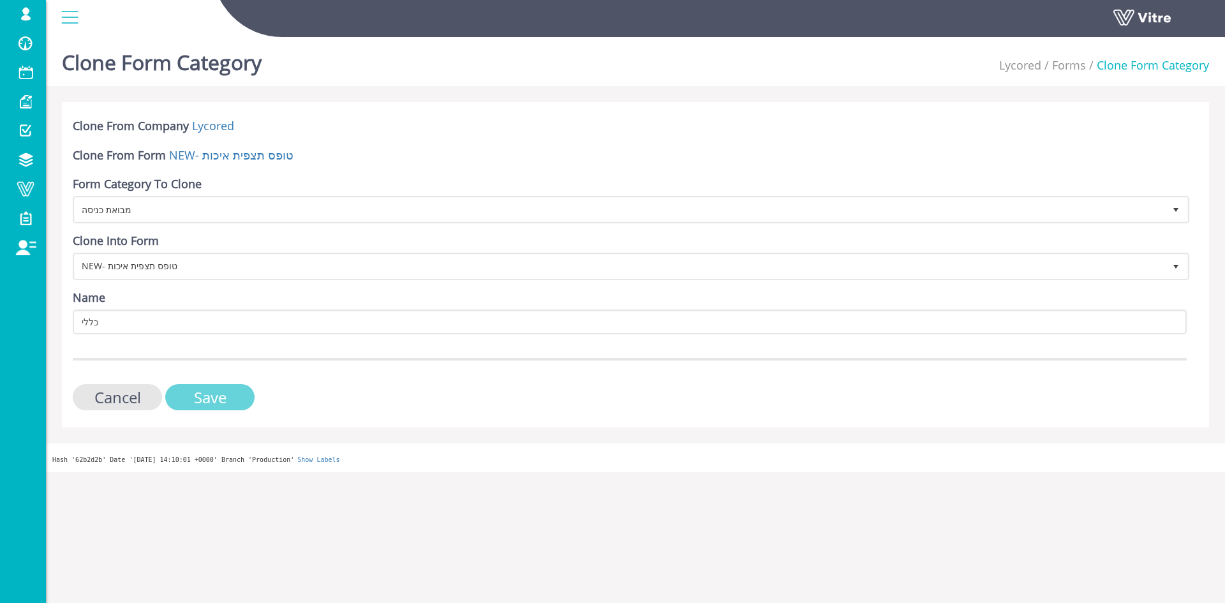
click at [209, 392] on input "Save" at bounding box center [209, 397] width 89 height 26
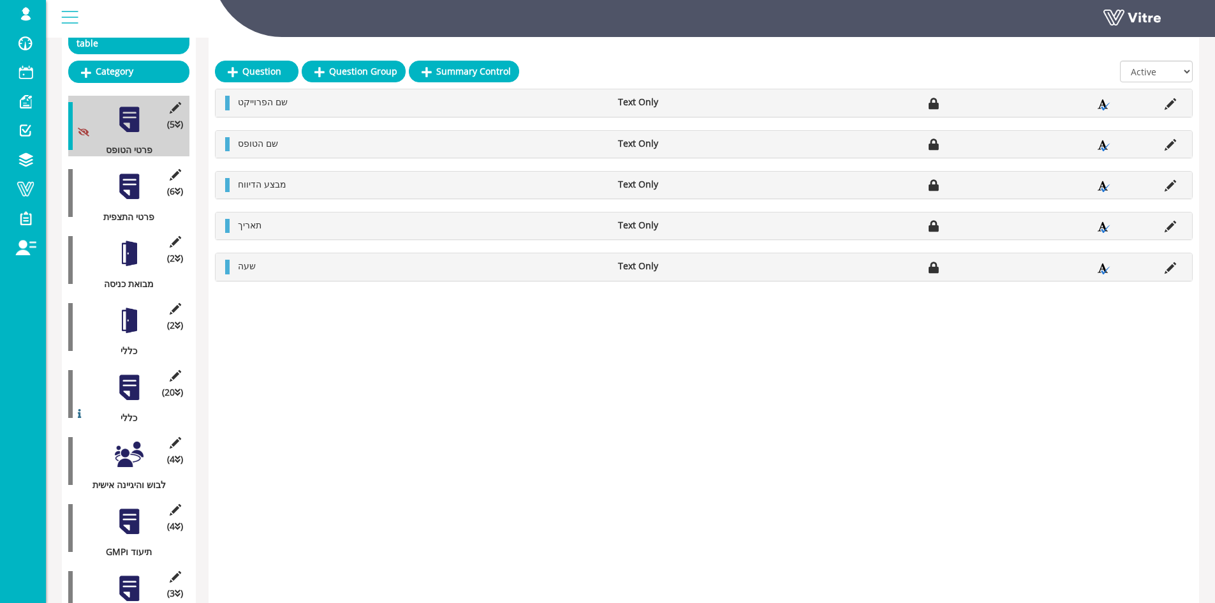
scroll to position [231, 0]
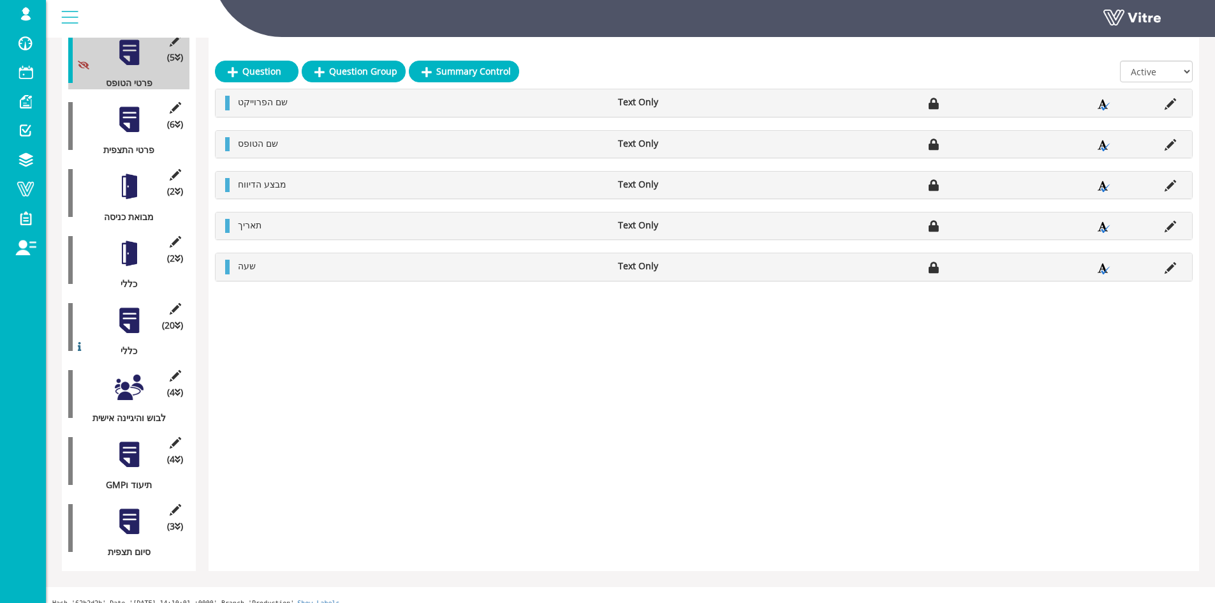
click at [131, 306] on div at bounding box center [129, 320] width 29 height 29
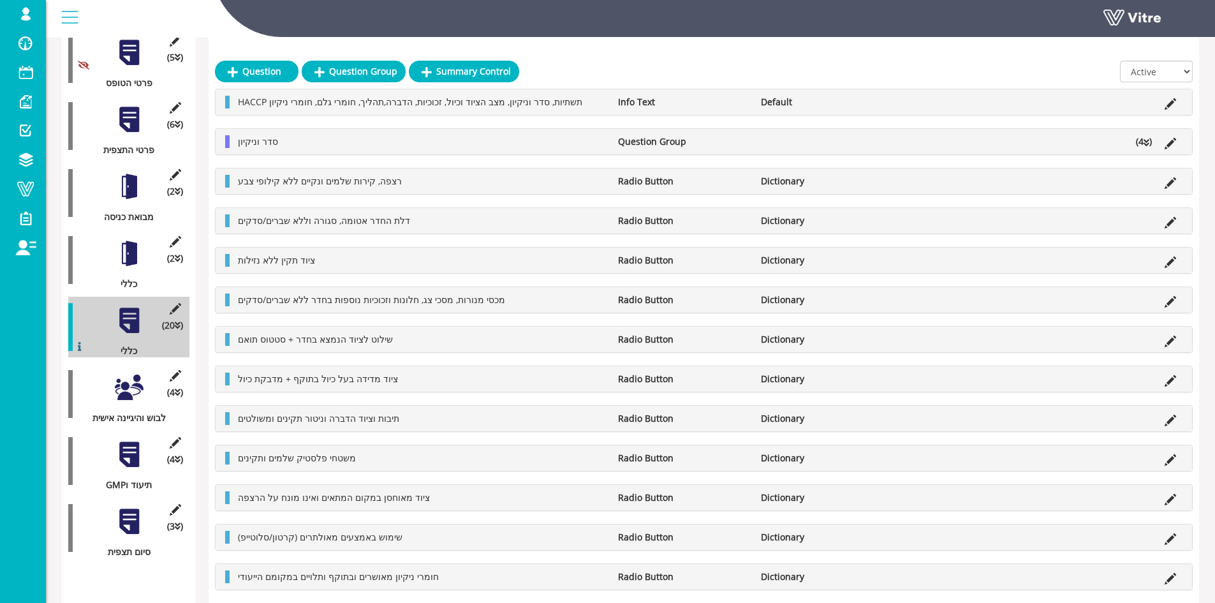
click at [123, 240] on div at bounding box center [129, 253] width 29 height 29
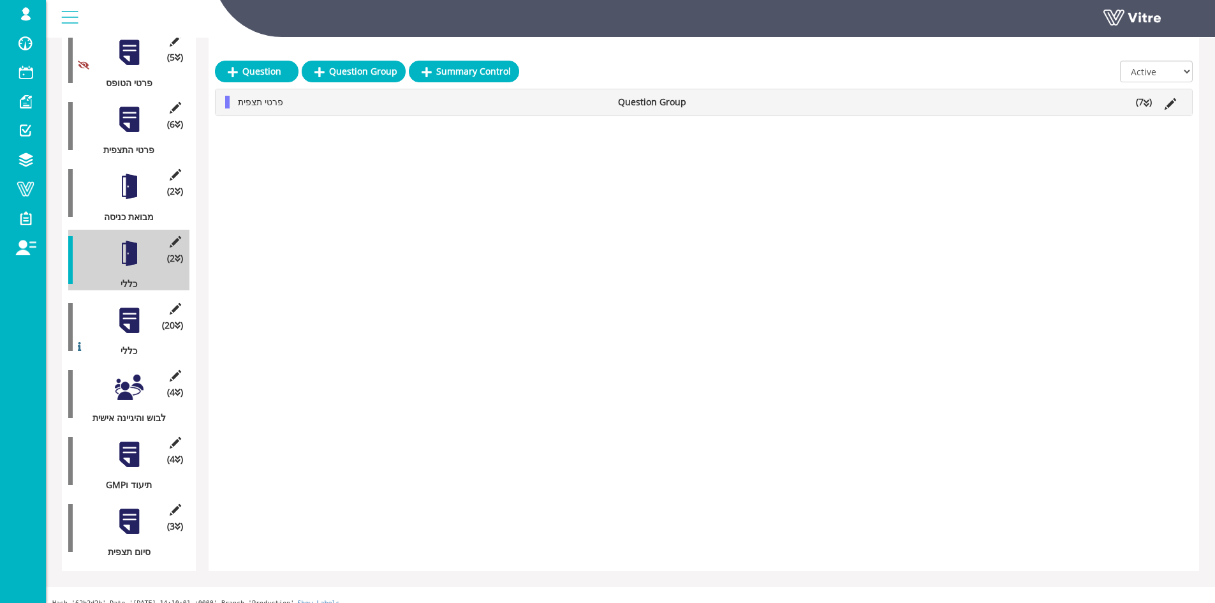
click at [1140, 103] on li "(7 )" at bounding box center [1144, 102] width 29 height 13
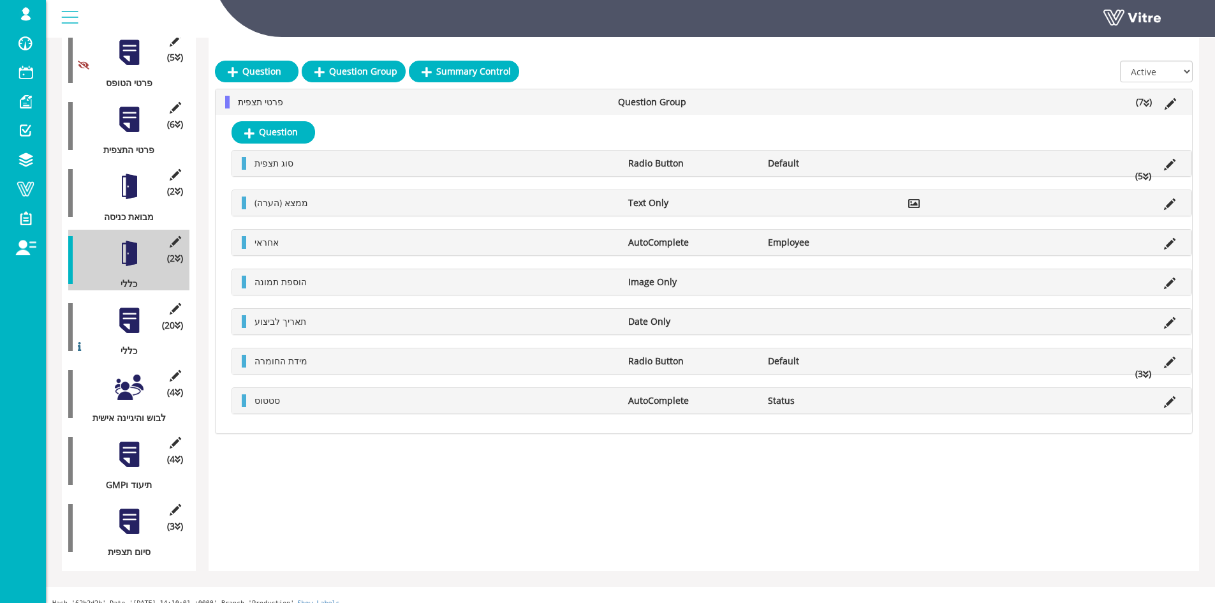
click at [1143, 175] on li "(5 )" at bounding box center [1143, 176] width 29 height 13
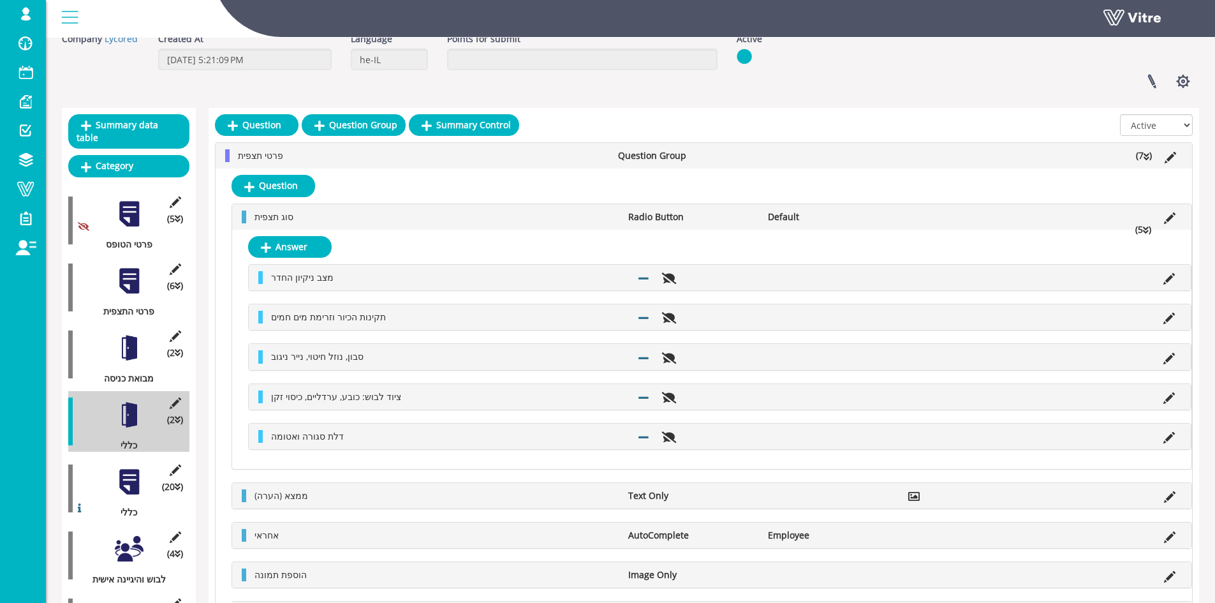
scroll to position [0, 0]
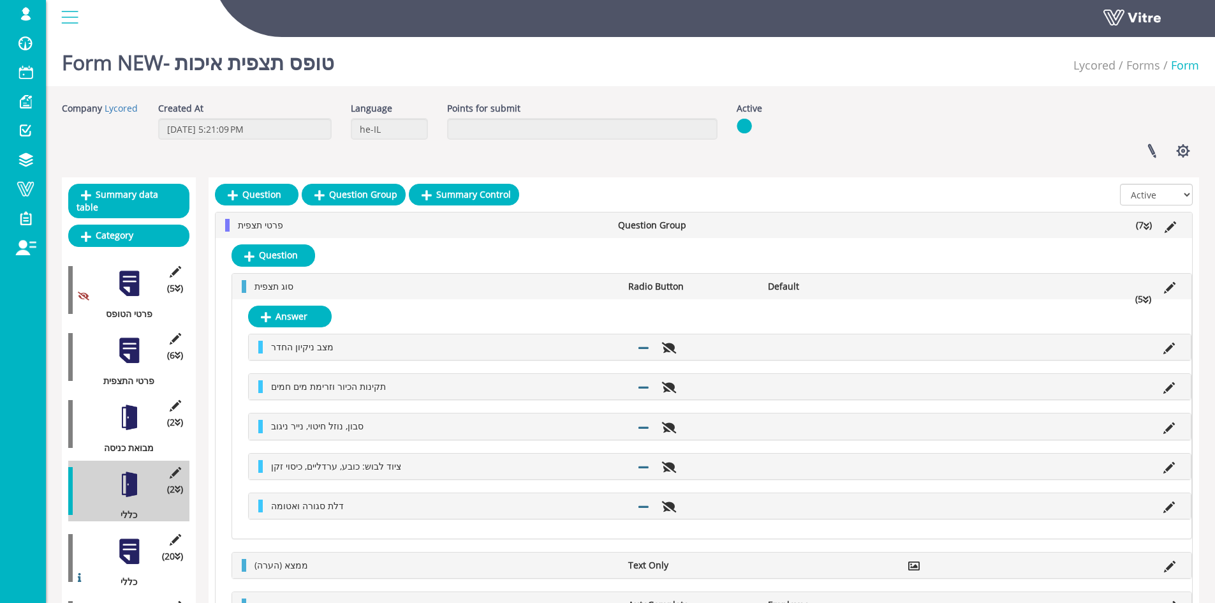
click at [927, 147] on div "Linked Projects Set Users Manage Templates Clone Form Clone Form Category Addit…" at bounding box center [968, 151] width 482 height 34
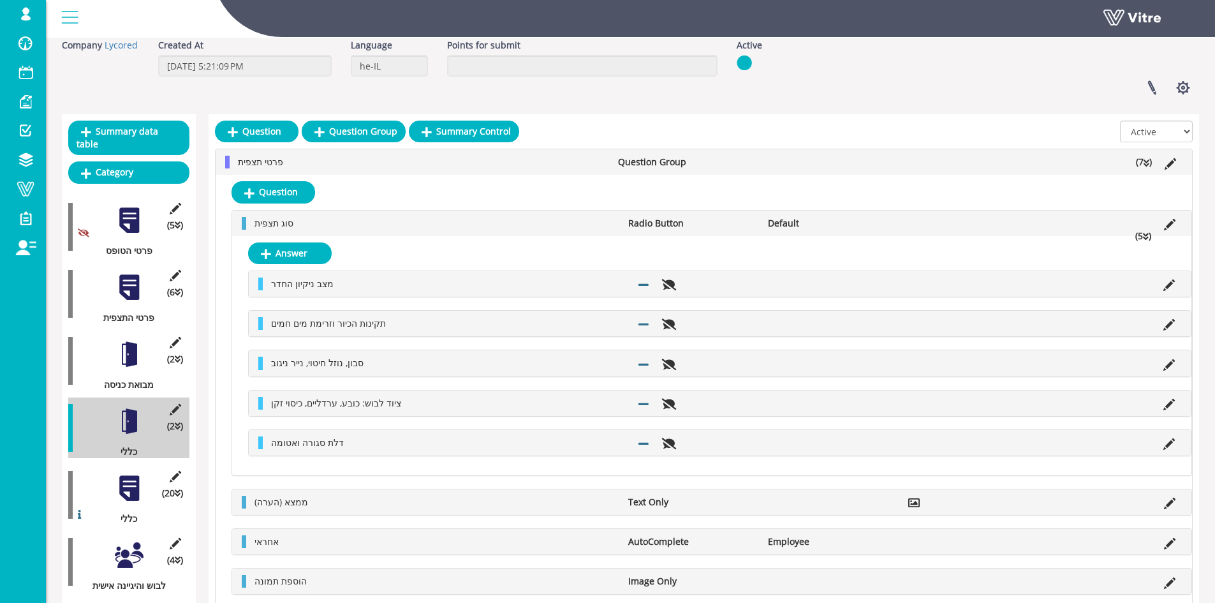
scroll to position [64, 0]
click at [1165, 283] on icon at bounding box center [1169, 284] width 11 height 11
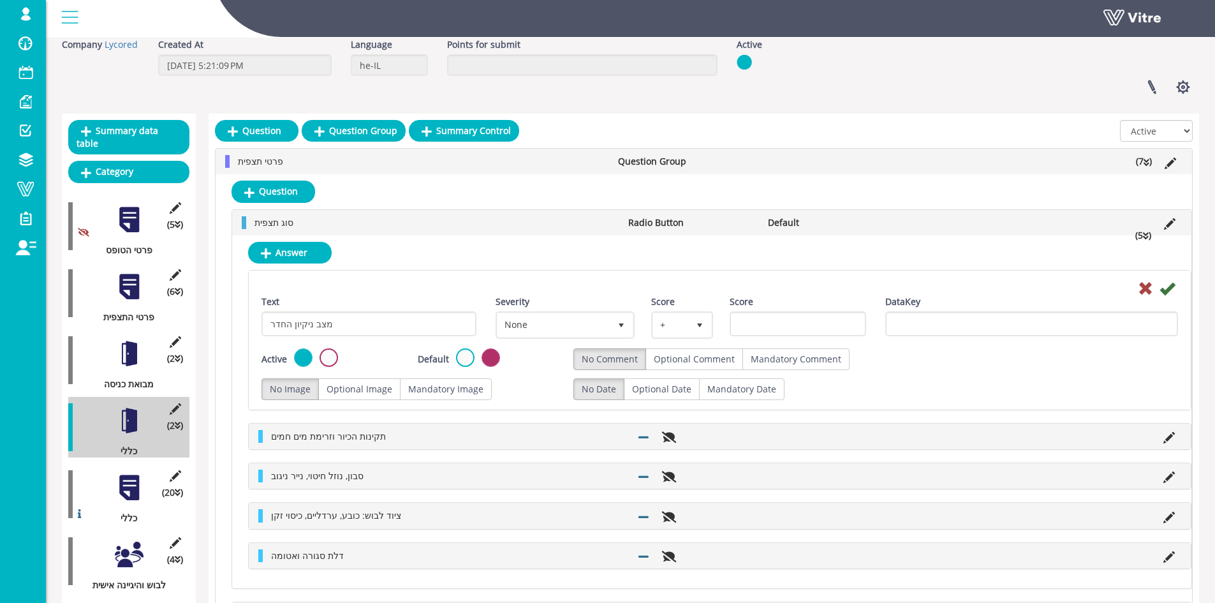
click at [346, 346] on div "Text מצב ניקיון החדר Severity None 0 Score + 1 Score DataKey" at bounding box center [720, 321] width 936 height 53
click at [362, 324] on input "מצב ניקיון החדר" at bounding box center [369, 323] width 215 height 25
paste input "HACCP תשתיות, סדר וניקיון, מצב הציוד וכיול, זכוכיות, הדברה,תהליך, חומרי גלם, חו…"
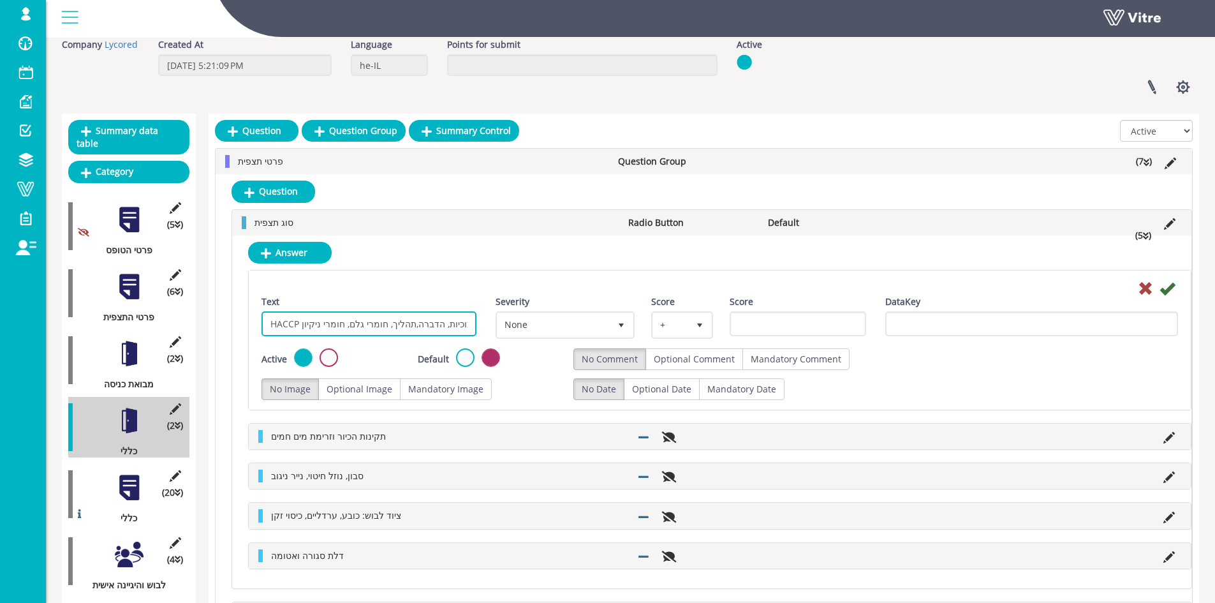
scroll to position [0, 124]
type input "HACCP תשתיות, סדר וניקיון, מצב הציוד וכיול, זכוכיות, הדברה,תהליך, חומרי גלם, חו…"
click at [1162, 293] on icon at bounding box center [1167, 288] width 15 height 15
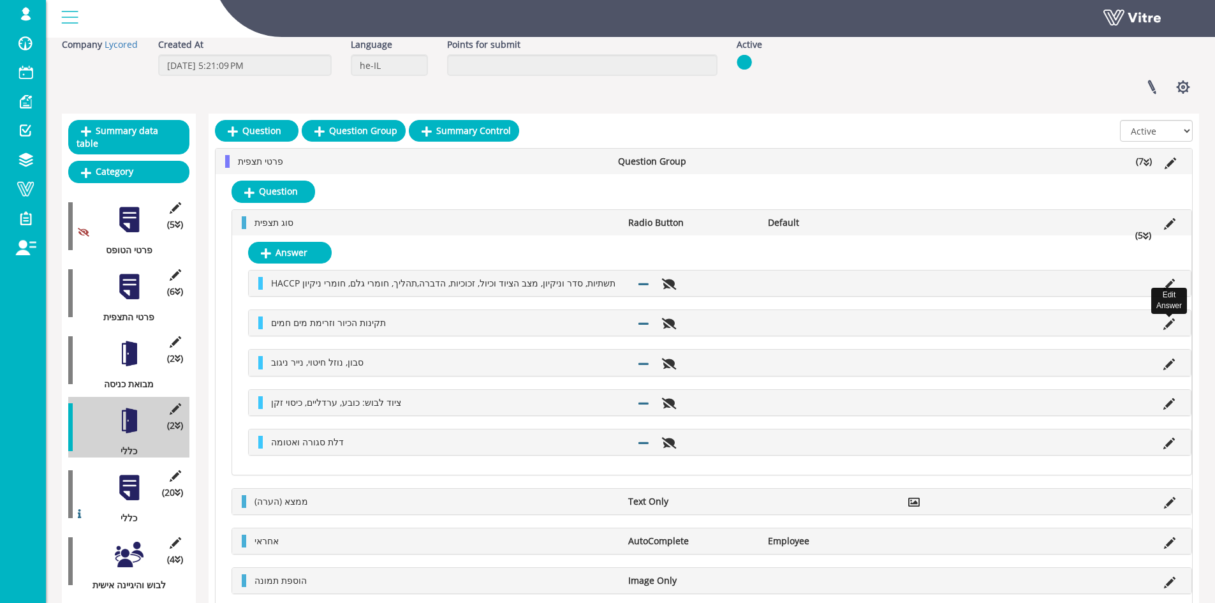
click at [1165, 326] on icon at bounding box center [1169, 323] width 11 height 11
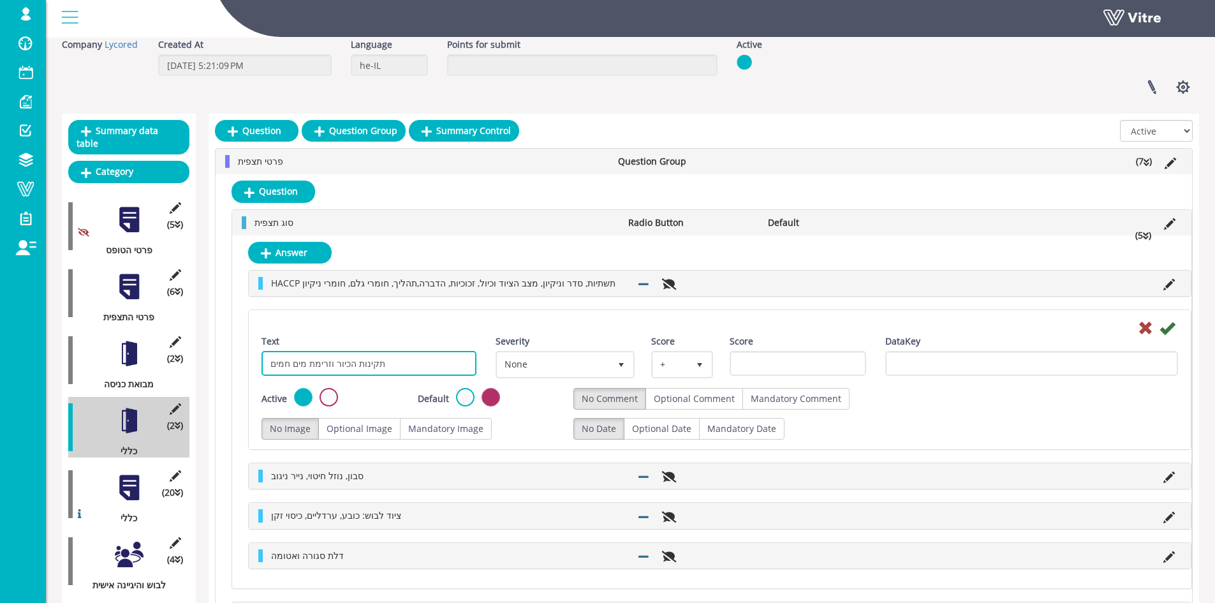
click at [332, 374] on input "תקינות הכיור וזרימת מים חמים" at bounding box center [369, 363] width 215 height 25
click at [332, 373] on input "תקינות הכיור וזרימת מים חמים" at bounding box center [369, 363] width 215 height 25
click at [331, 373] on input "תקינות הכיור וזרימת מים חמים" at bounding box center [369, 363] width 215 height 25
paste input "דר וניקיון"
type input "סדר וניקיון"
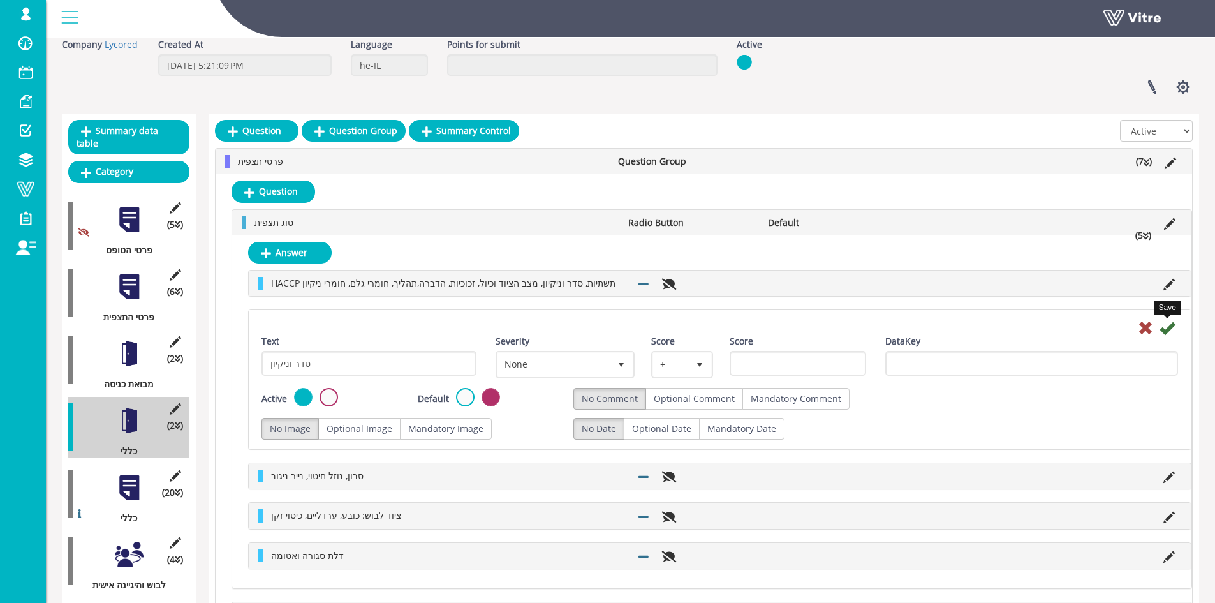
click at [1172, 327] on icon at bounding box center [1167, 327] width 15 height 15
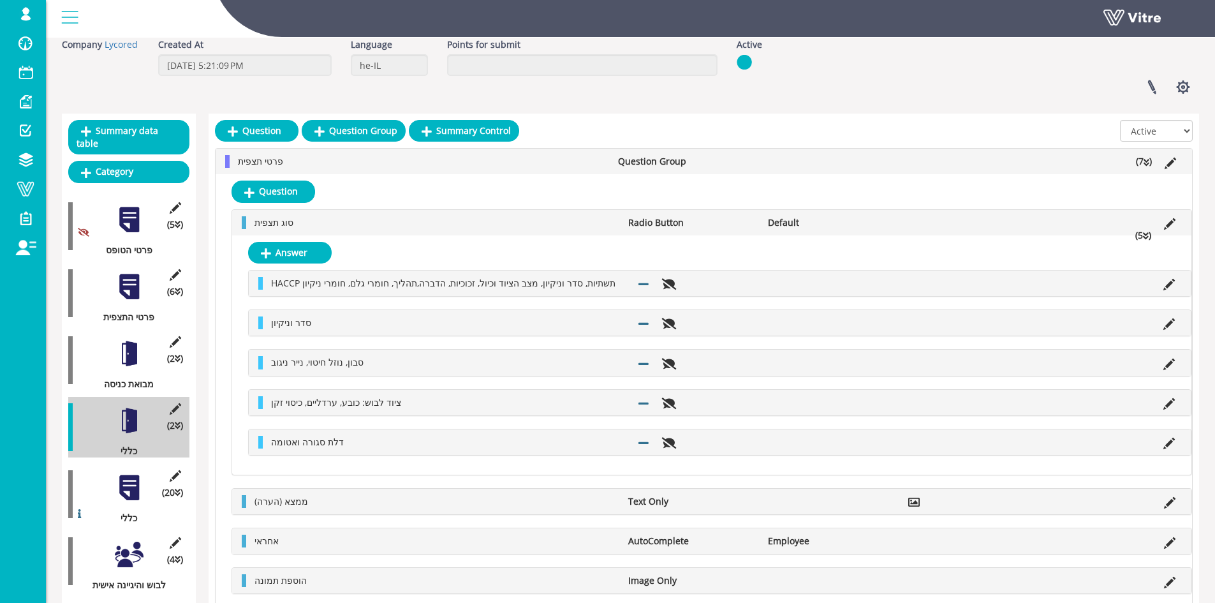
click at [1164, 361] on icon at bounding box center [1169, 364] width 11 height 11
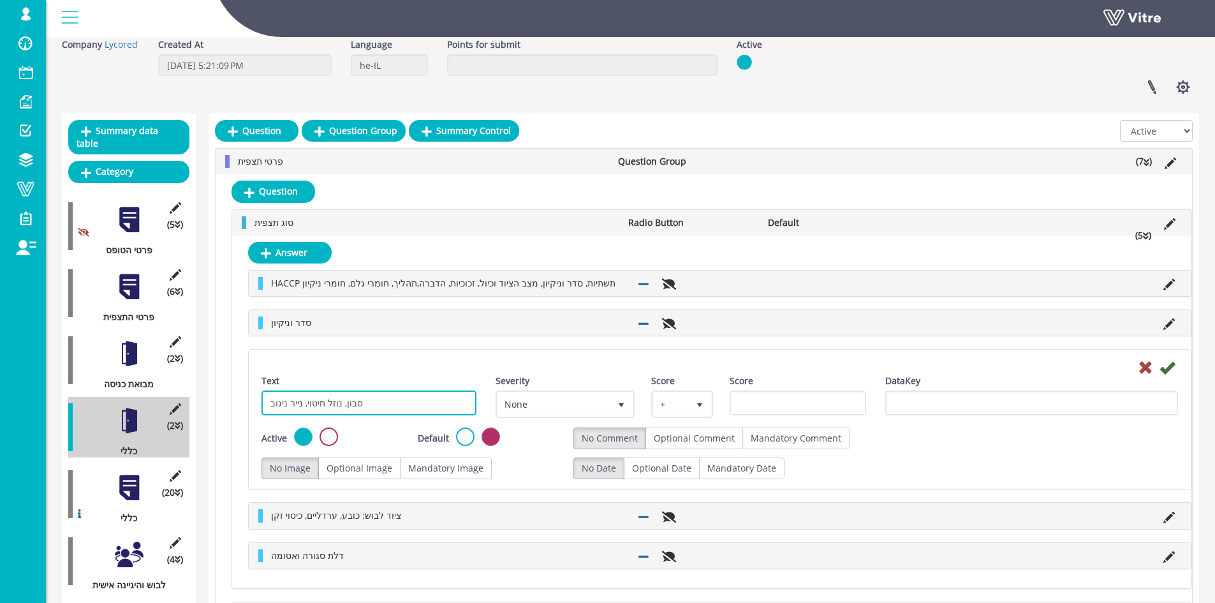
click at [384, 399] on input "סבון, נוזל חיטוי, נייר ניגוב" at bounding box center [369, 402] width 215 height 25
click at [383, 397] on input "סבון, נוזל חיטוי, נייר ניגוב" at bounding box center [369, 402] width 215 height 25
paste input "צפה, קירות שלמים ונקיים ללא קילופי צבע"
type input "רצפה, קירות שלמים ונקיים ללא קילופי צבע"
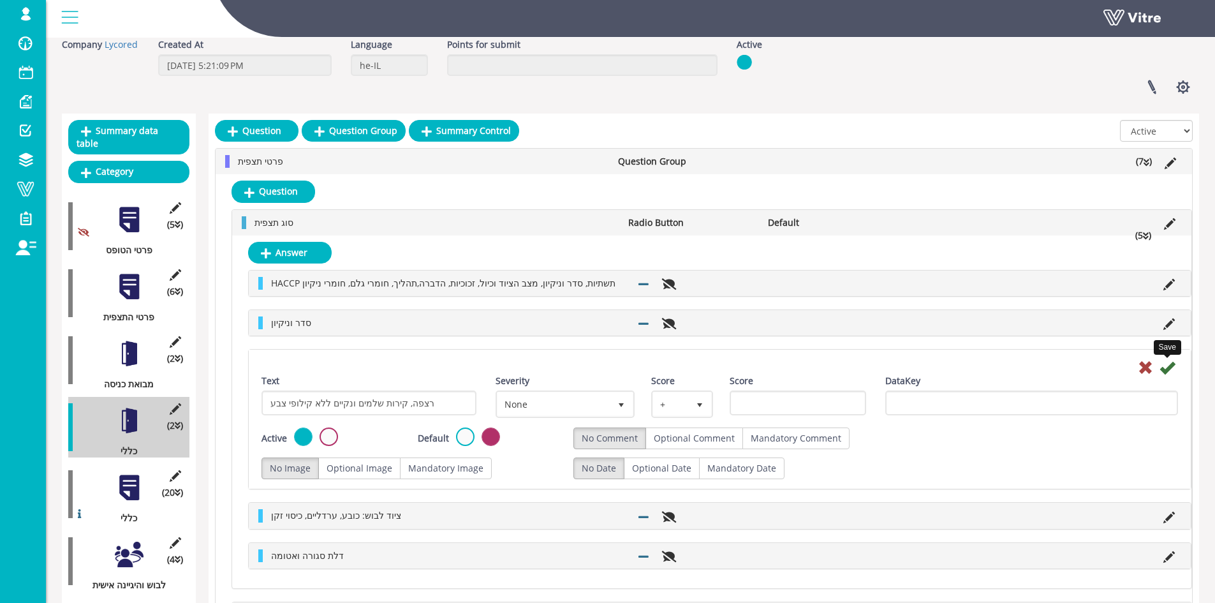
click at [1166, 364] on icon at bounding box center [1167, 367] width 15 height 15
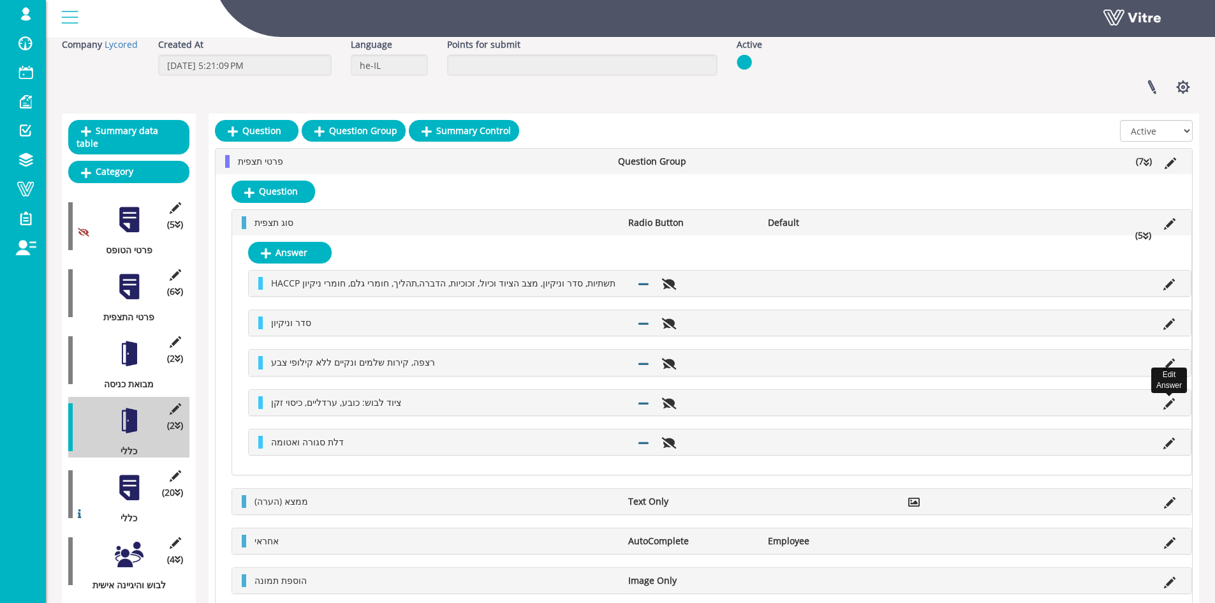
click at [1168, 404] on icon at bounding box center [1169, 403] width 11 height 11
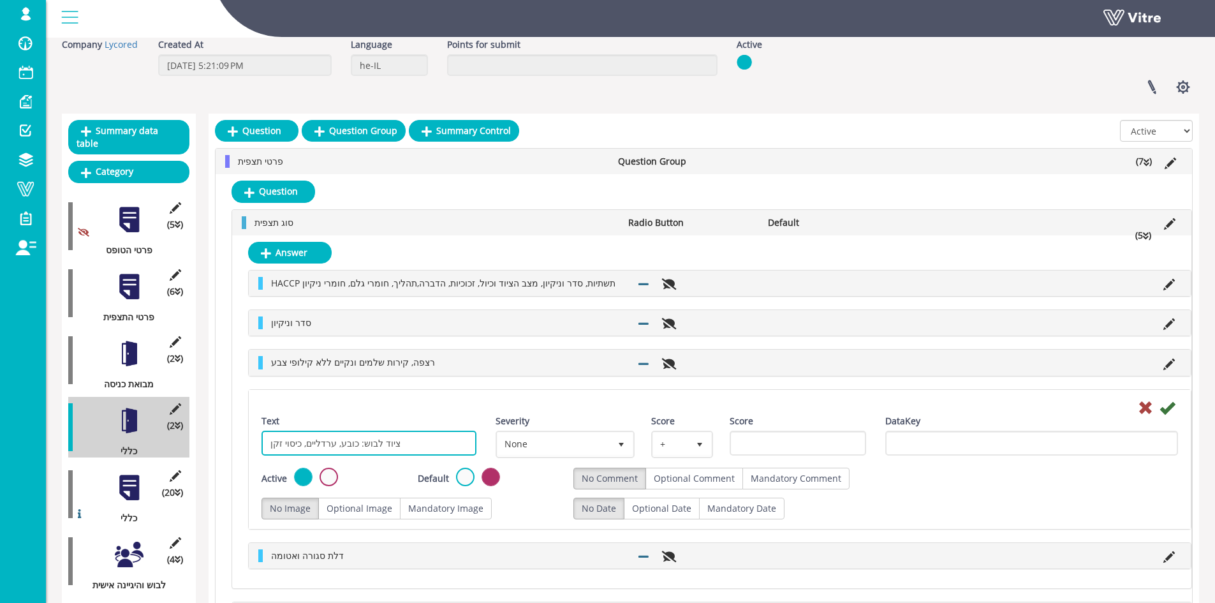
drag, startPoint x: 401, startPoint y: 443, endPoint x: 219, endPoint y: 439, distance: 181.9
click at [219, 439] on div "Question סוג תצפית Radio Button Default (5 ) Answer HACCP תשתיות, סדר וניקיון, …" at bounding box center [704, 509] width 977 height 671
paste input "לת החדר אטומה, סגורה וללא שברים/סדקים"
type input "דלת החדר אטומה, סגורה וללא שברים/סדקים"
click at [1167, 411] on icon at bounding box center [1167, 407] width 15 height 15
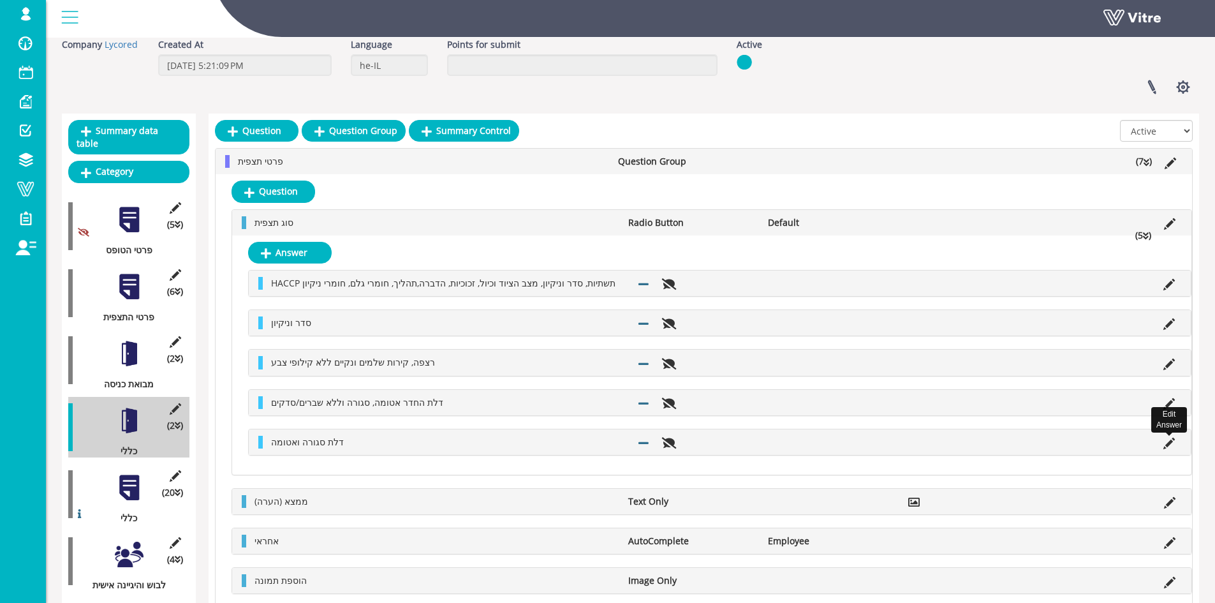
click at [1171, 440] on icon at bounding box center [1169, 443] width 11 height 11
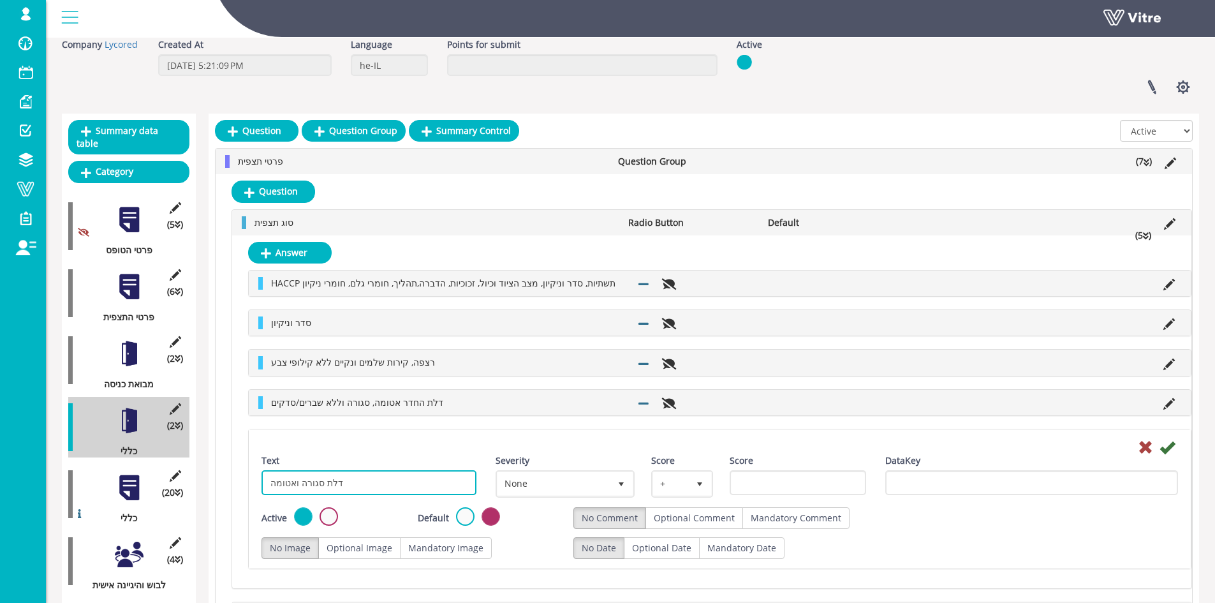
drag, startPoint x: 370, startPoint y: 483, endPoint x: 223, endPoint y: 483, distance: 147.4
click at [223, 483] on div "Question סוג תצפית Radio Button Default (5 ) Answer HACCP תשתיות, סדר וניקיון, …" at bounding box center [704, 509] width 977 height 671
paste input "יוד תקין ללא נזילות"
type input "ציוד תקין ללא נזילות"
click at [1170, 450] on icon at bounding box center [1167, 447] width 15 height 15
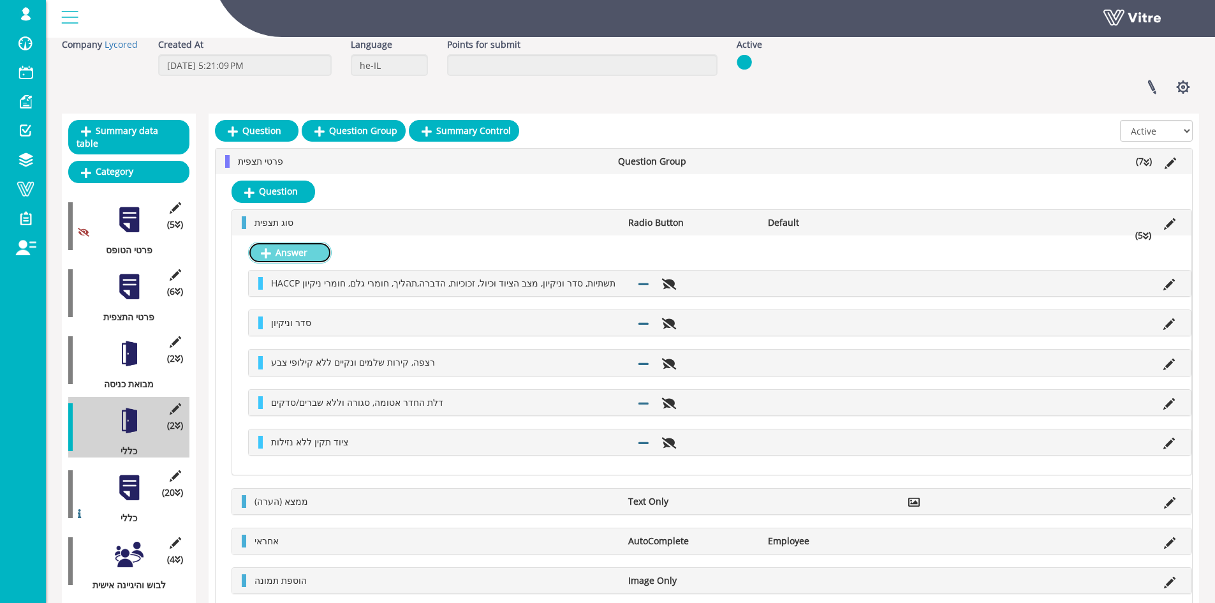
click at [290, 258] on link "Answer" at bounding box center [290, 253] width 84 height 22
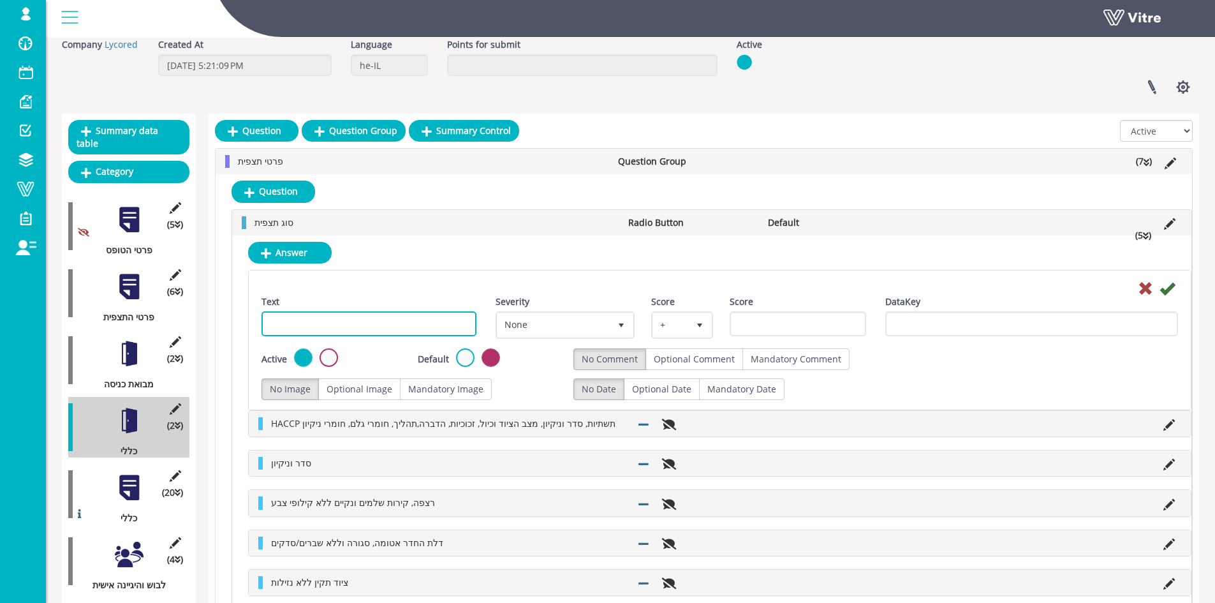
click at [357, 325] on input "Text" at bounding box center [369, 323] width 215 height 25
paste input "מכסי מנורות, מסכי צג, חלונות וזכוכיות נוספות בחדר ללא שברים/סדקים"
type input "מכסי מנורות, מסכי צג, חלונות וזכוכיות נוספות בחדר ללא שברים/סדקים"
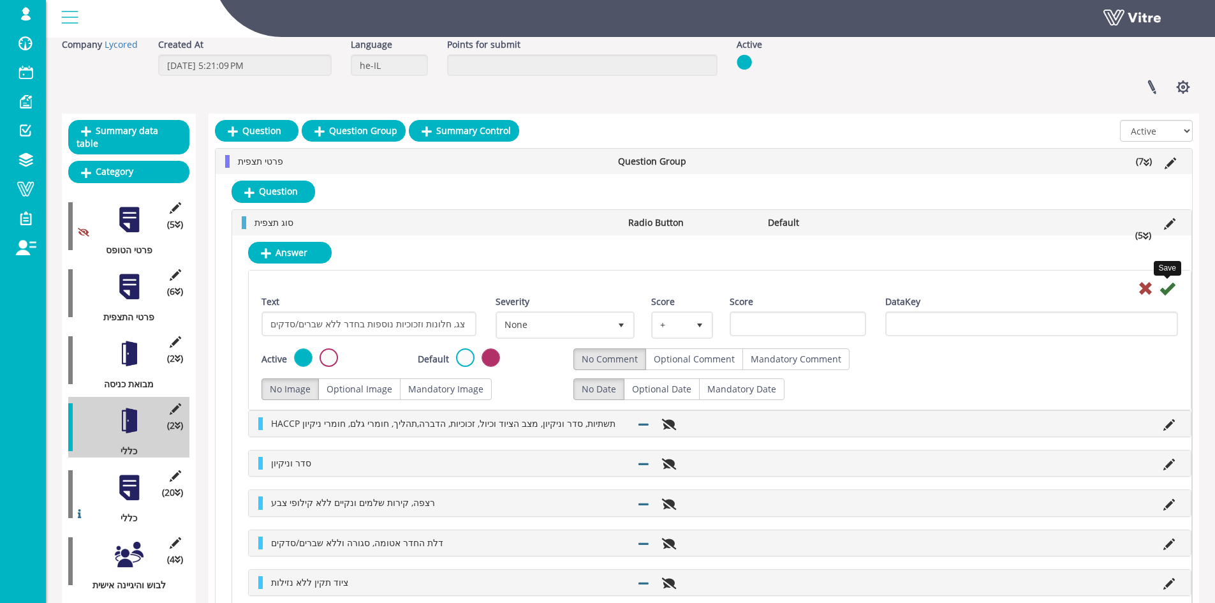
click at [1167, 288] on icon at bounding box center [1167, 288] width 15 height 15
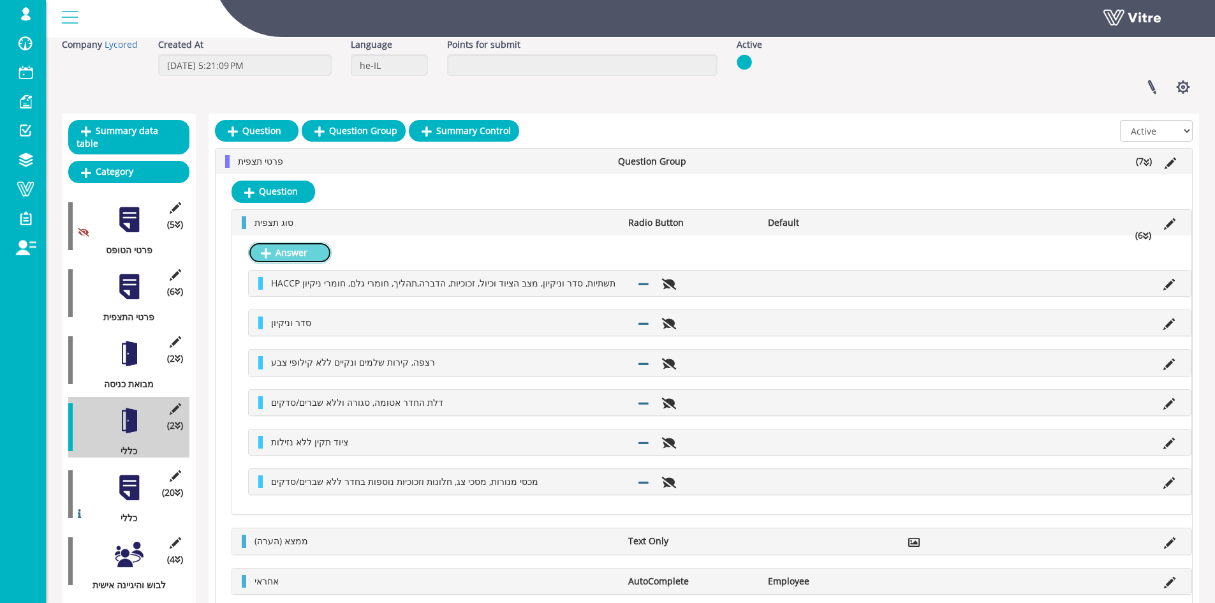
click at [290, 251] on link "Answer" at bounding box center [290, 253] width 84 height 22
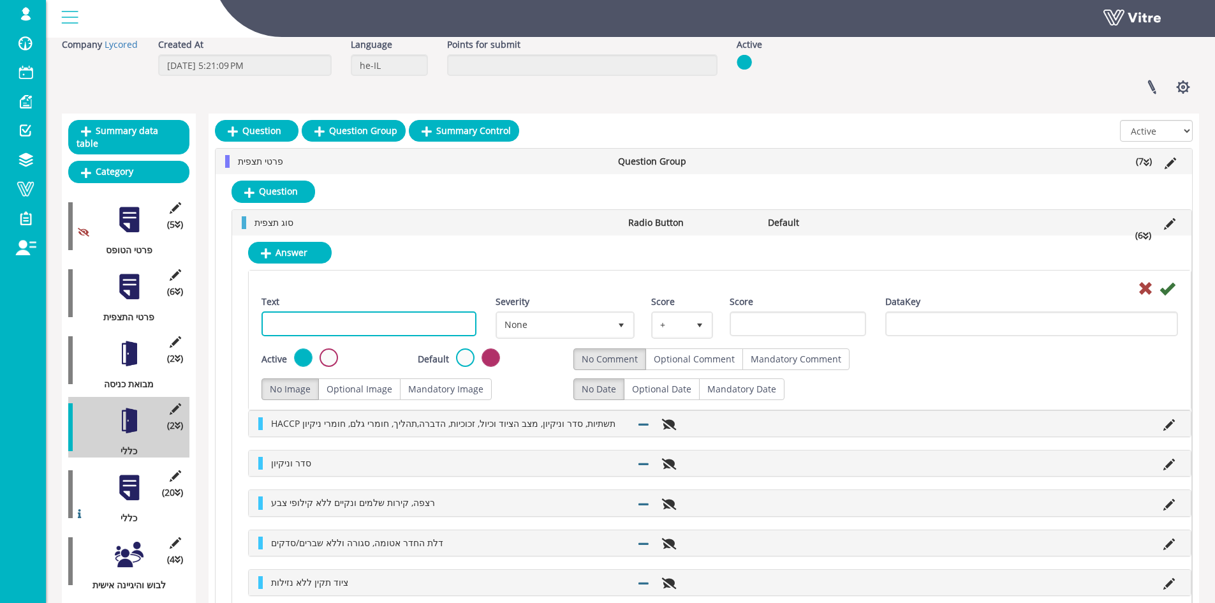
click at [427, 321] on input "Text" at bounding box center [369, 323] width 215 height 25
paste input "שילוט לציוד הנמצא בחדר + סטטוס תואם"
type input "שילוט לציוד הנמצא בחדר + סטטוס תואם"
click at [1165, 287] on icon at bounding box center [1167, 288] width 15 height 15
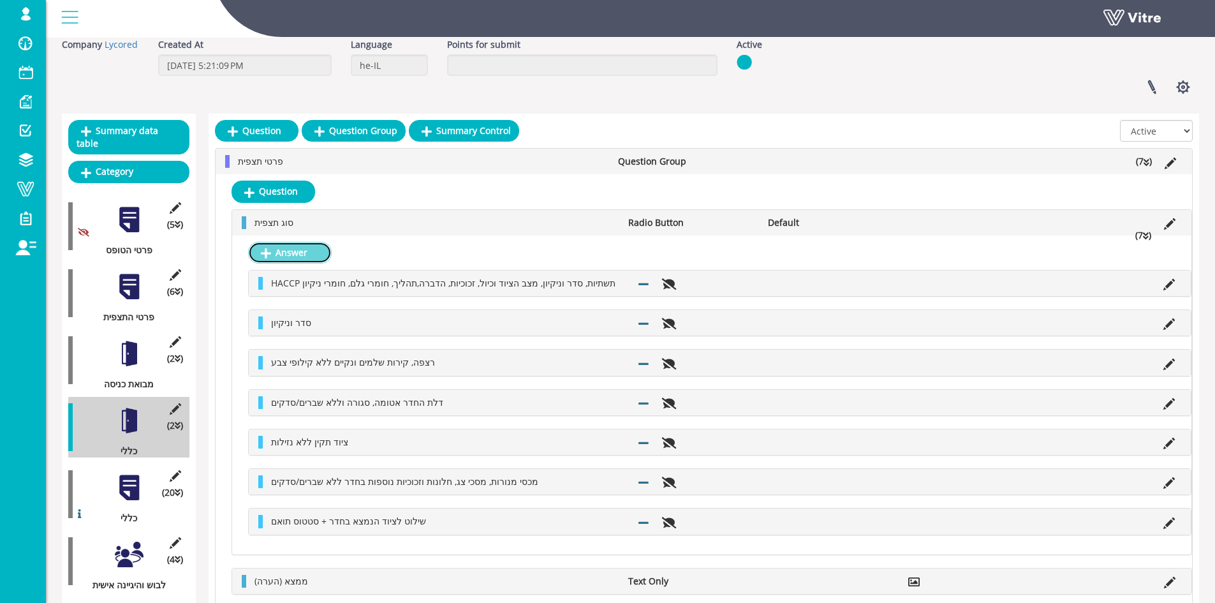
click at [306, 250] on link "Answer" at bounding box center [290, 253] width 84 height 22
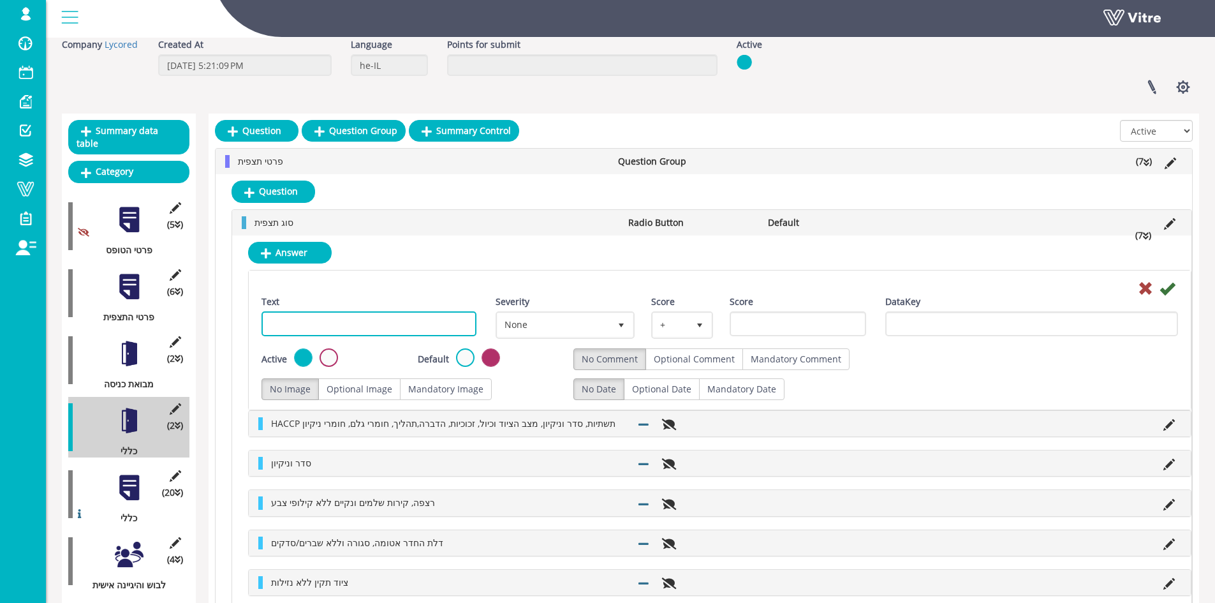
click at [415, 320] on input "Text" at bounding box center [369, 323] width 215 height 25
paste input "ציוד מדידה בעל כיול בתוקף + מדבקת כיול"
type input "ציוד מדידה בעל כיול בתוקף + מדבקת כיול"
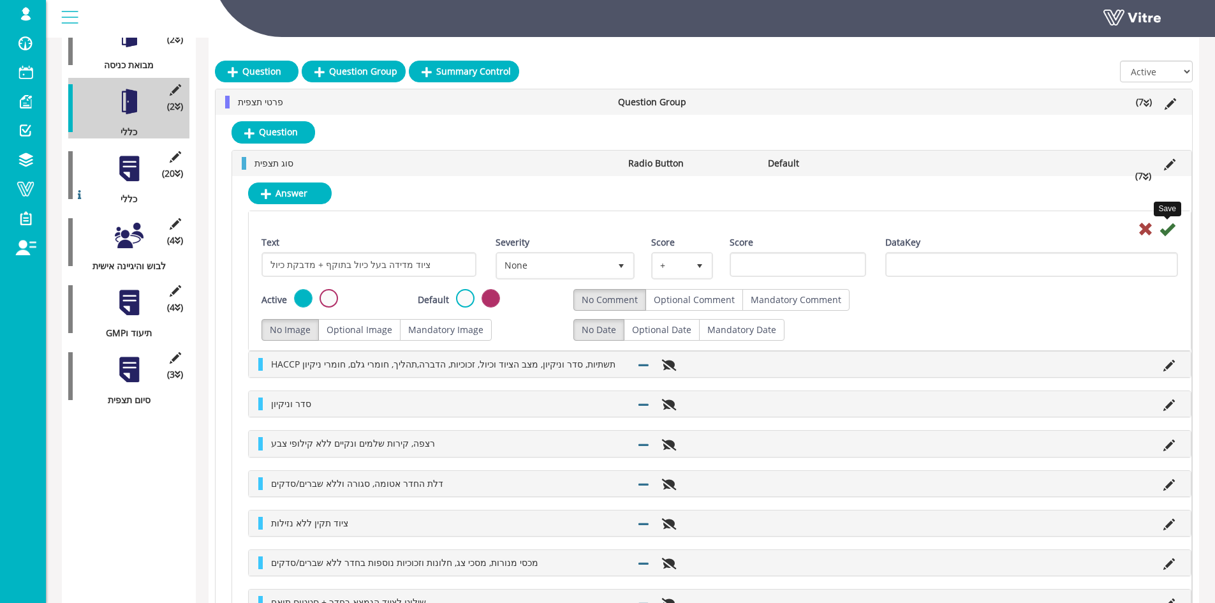
click at [1173, 224] on icon at bounding box center [1167, 228] width 15 height 15
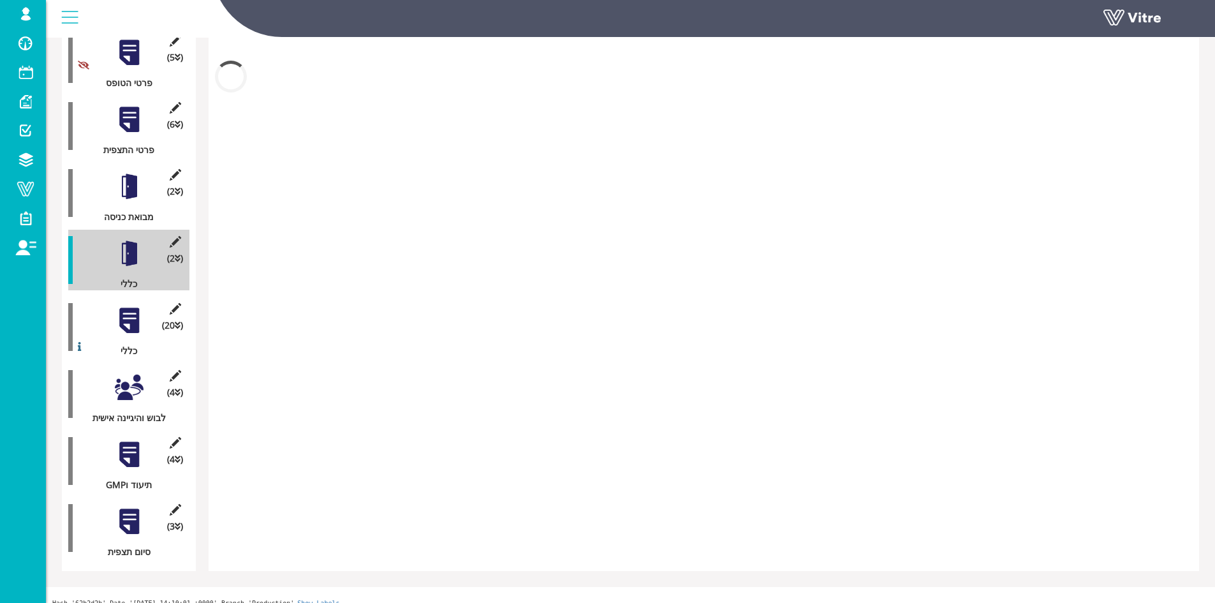
scroll to position [383, 0]
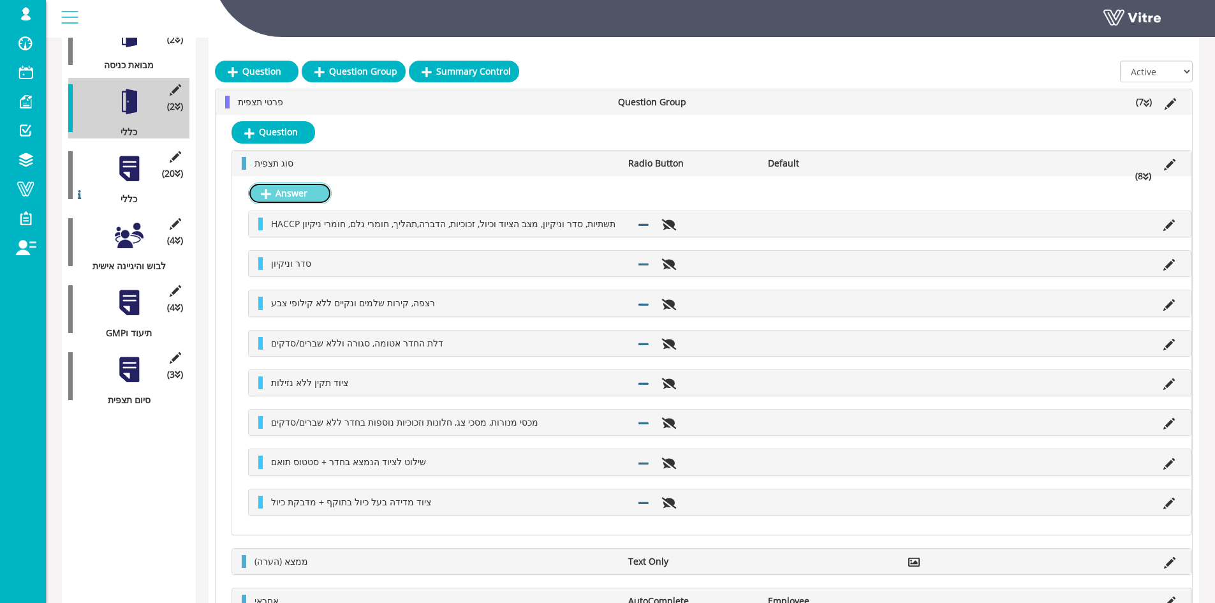
click at [308, 197] on link "Answer" at bounding box center [290, 193] width 84 height 22
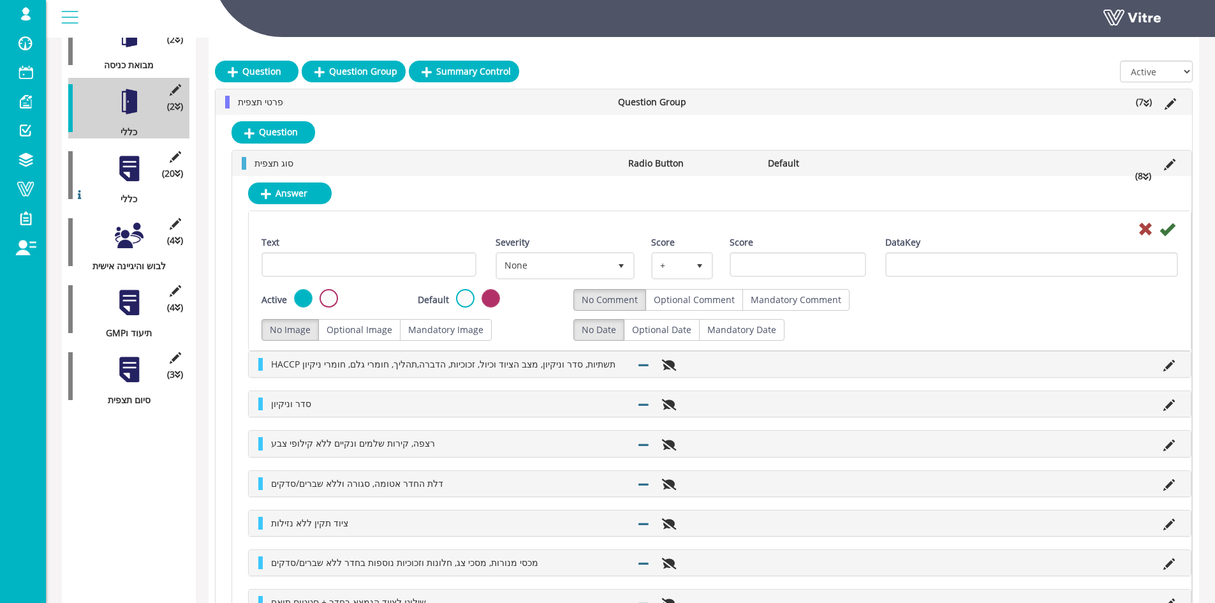
click at [417, 277] on div "Text" at bounding box center [369, 261] width 234 height 50
click at [427, 263] on input "Text" at bounding box center [369, 264] width 215 height 25
paste input "תיבות וציוד הדברה וניטור תקינים ומשולטים"
type input "תיבות וציוד הדברה וניטור תקינים ומשולטים"
click at [1171, 227] on icon at bounding box center [1167, 228] width 15 height 15
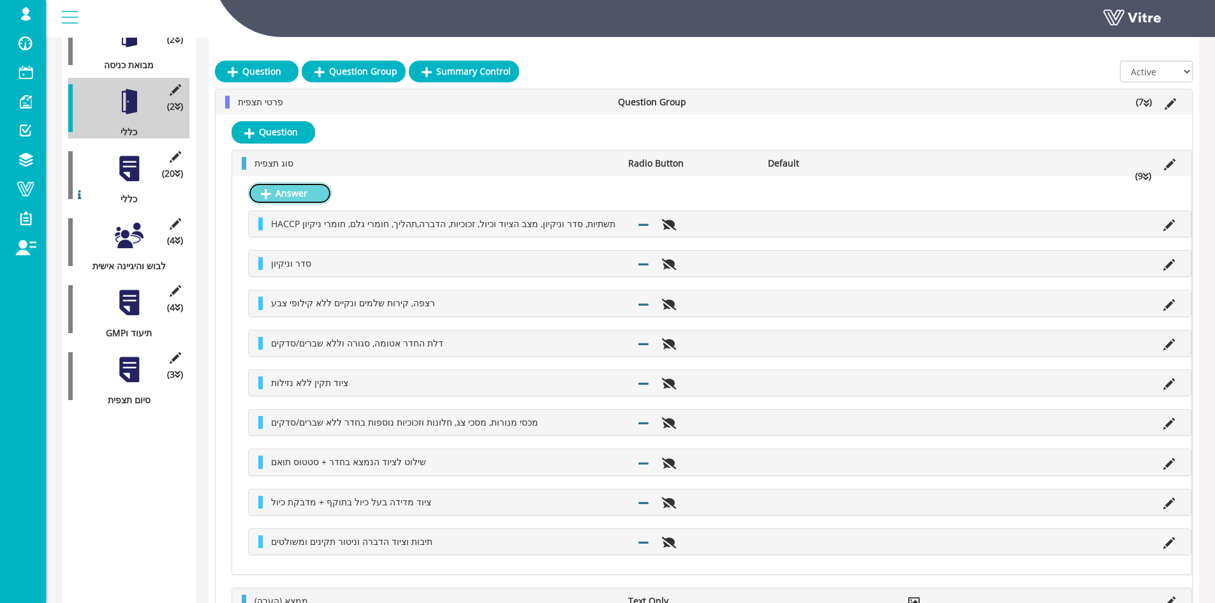
click at [307, 190] on link "Answer" at bounding box center [290, 193] width 84 height 22
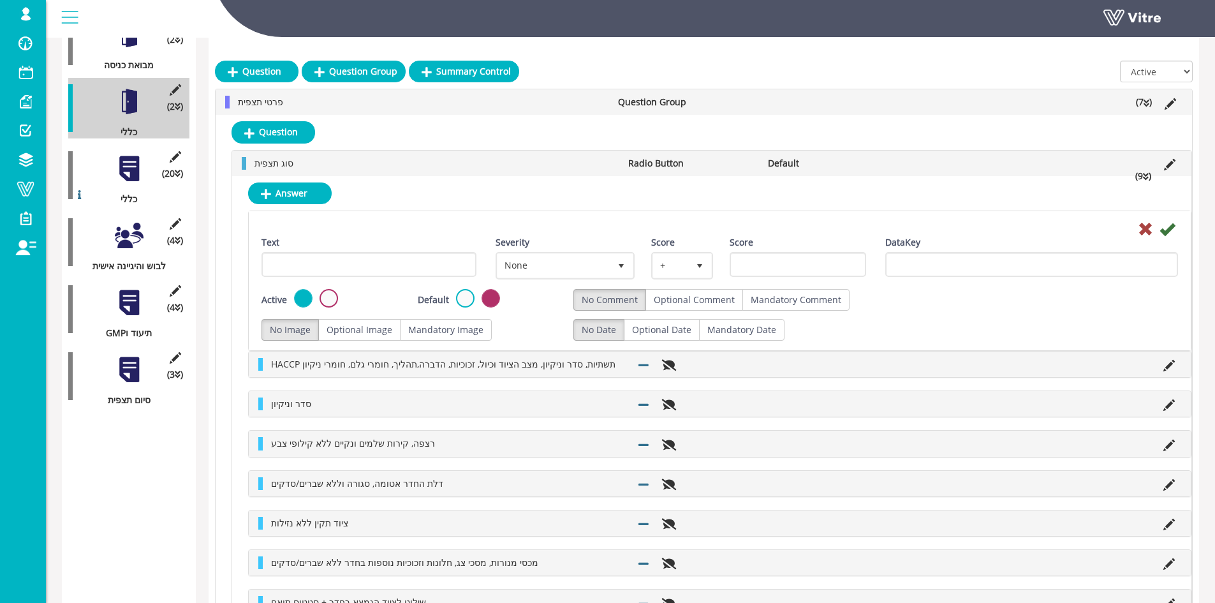
click at [398, 246] on div "Text" at bounding box center [369, 256] width 215 height 41
click at [399, 256] on input "Text" at bounding box center [369, 264] width 215 height 25
paste input "משטחי פלסטיק שלמים ותקינים"
type input "משטחי פלסטיק שלמים ותקינים"
click at [1169, 230] on icon at bounding box center [1167, 228] width 15 height 15
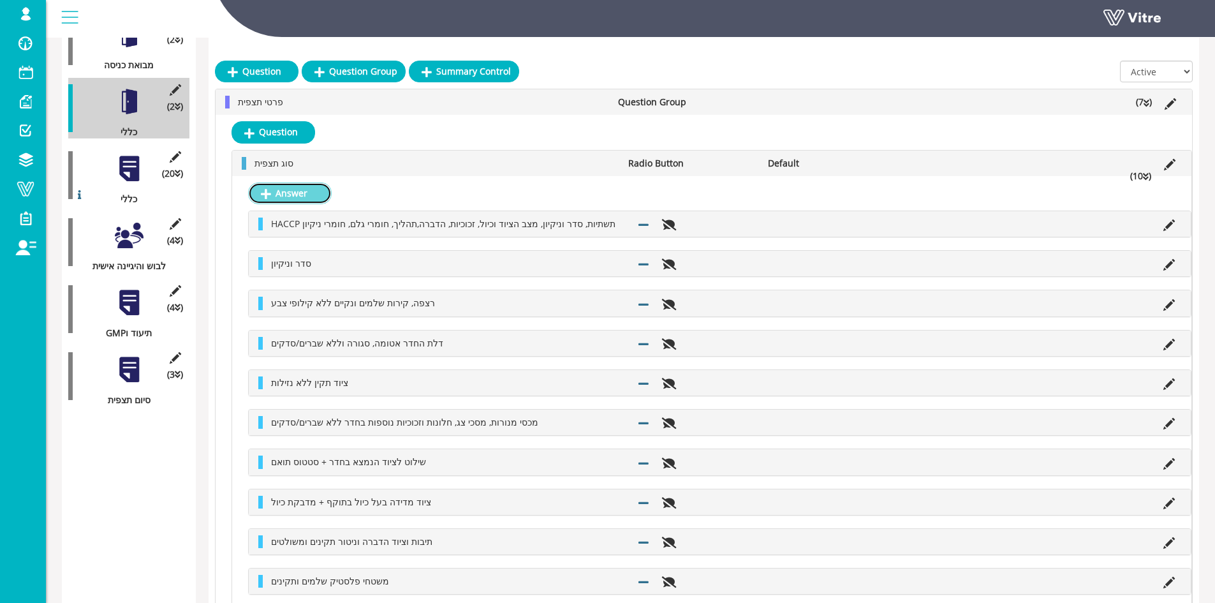
click at [313, 202] on link "Answer" at bounding box center [290, 193] width 84 height 22
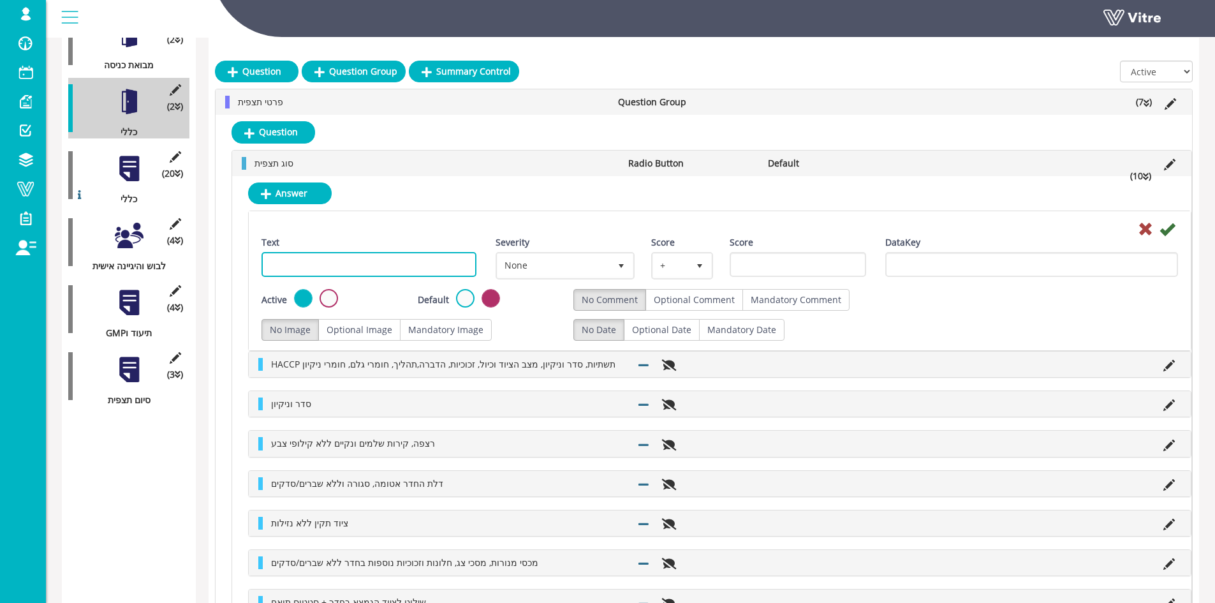
click at [425, 259] on input "Text" at bounding box center [369, 264] width 215 height 25
paste input "ציוד מאוחסן במקום המתאים ואינו מונח על הרצפה"
type input "ציוד מאוחסן במקום המתאים ואינו מונח על הרצפה"
click at [1162, 229] on icon at bounding box center [1167, 228] width 15 height 15
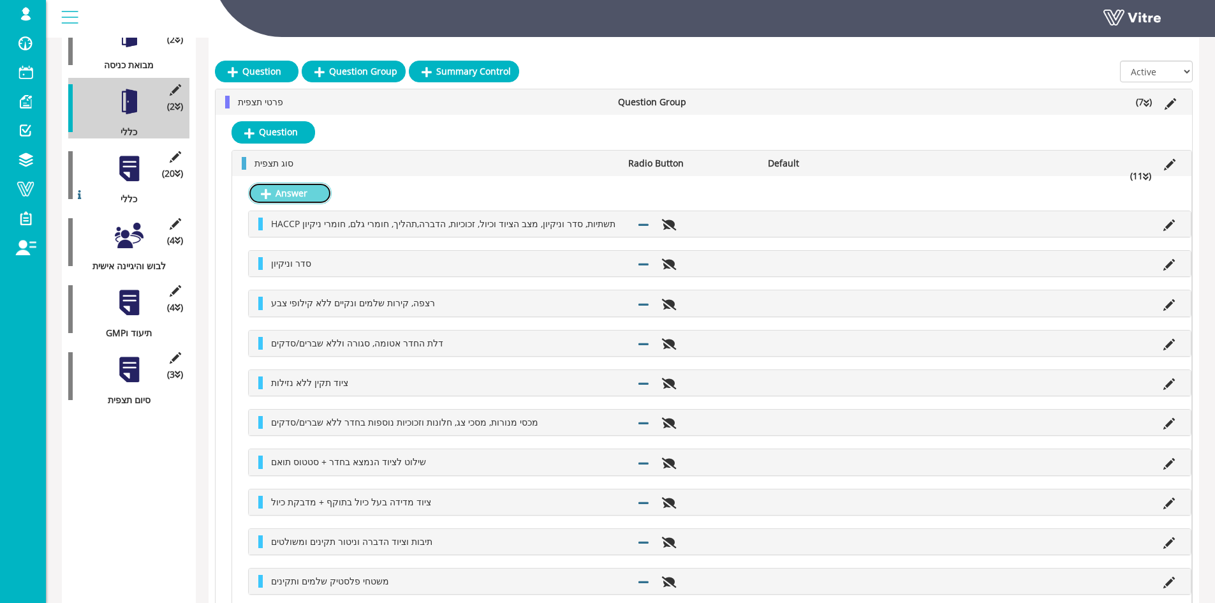
click at [287, 197] on link "Answer" at bounding box center [290, 193] width 84 height 22
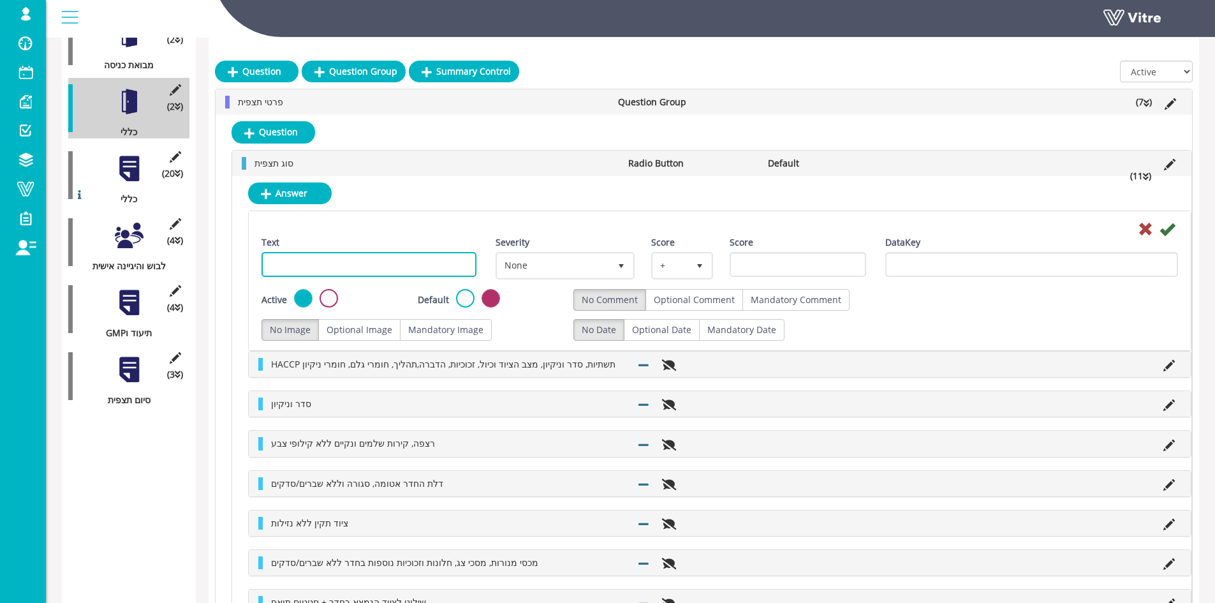
click at [280, 258] on input "Text" at bounding box center [369, 264] width 215 height 25
paste input "שימוש באמצעים מאולתרים (קרטון/סלוטייפ)"
type input "שימוש באמצעים מאולתרים (קרטון/סלוטייפ)"
click at [1171, 228] on icon at bounding box center [1167, 228] width 15 height 15
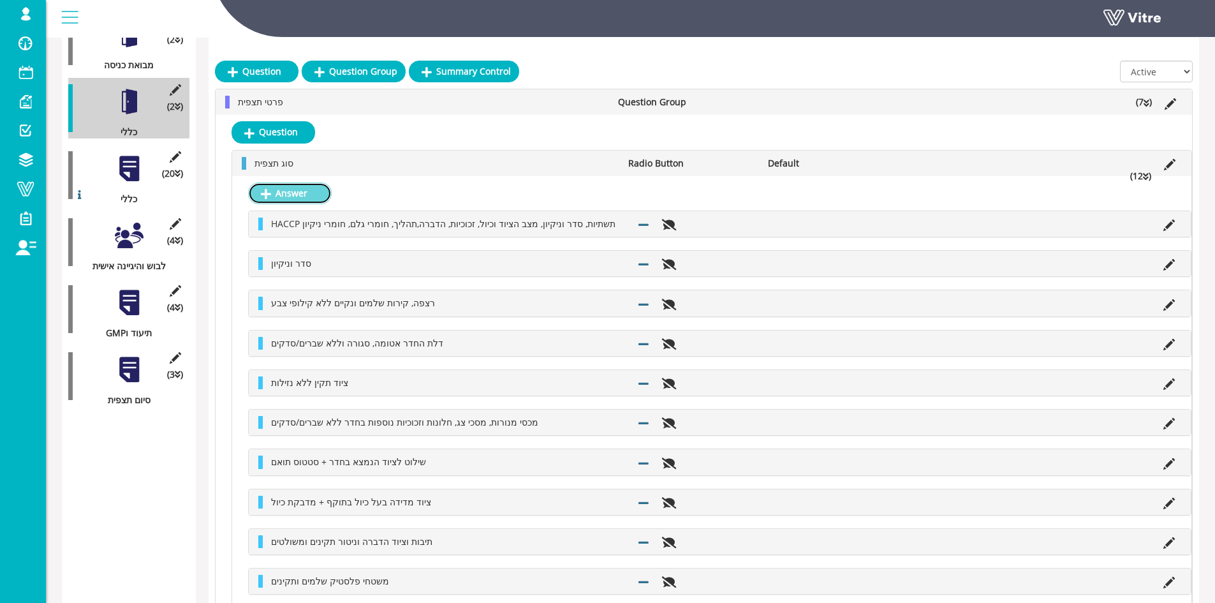
click at [291, 193] on link "Answer" at bounding box center [290, 193] width 84 height 22
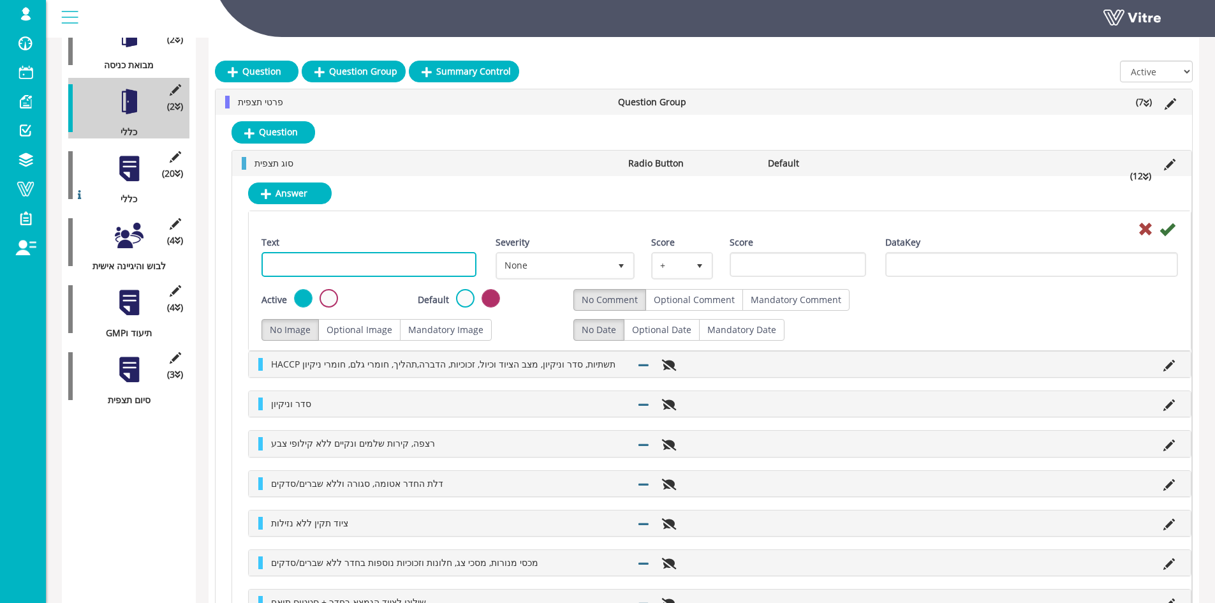
click at [422, 270] on input "Text" at bounding box center [369, 264] width 215 height 25
paste input "חומרי ניקיון מאושרים ובתוקף ותלויים במקומם הייעודי"
type input "חומרי ניקיון מאושרים ובתוקף ותלויים במקומם הייעודי"
click at [1172, 225] on icon at bounding box center [1167, 228] width 15 height 15
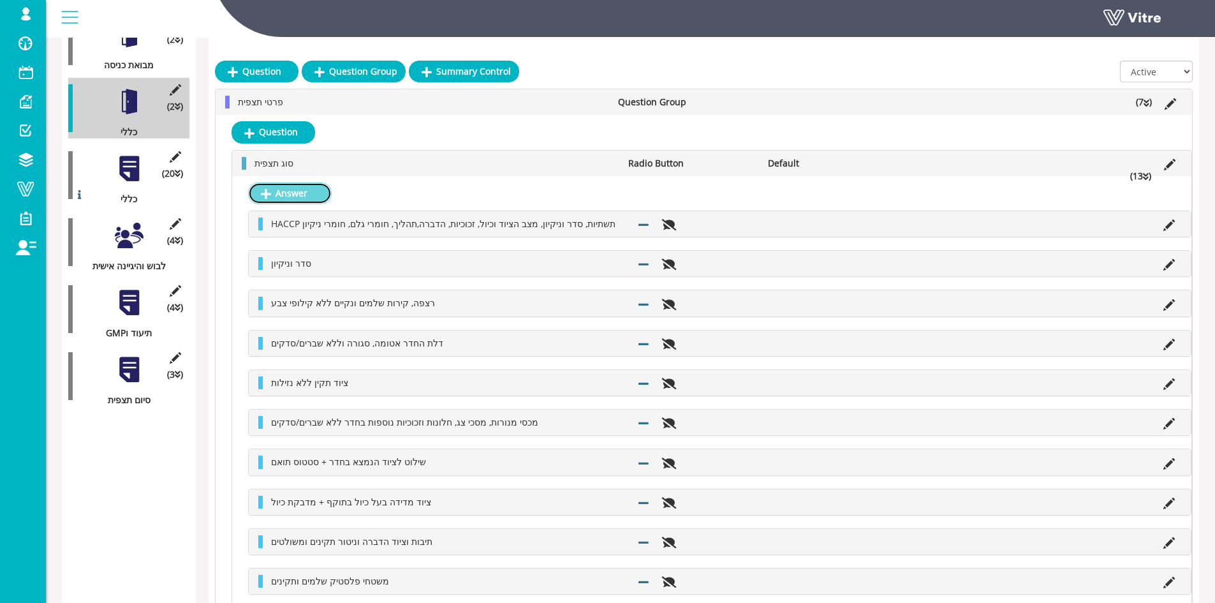
click at [295, 191] on link "Answer" at bounding box center [290, 193] width 84 height 22
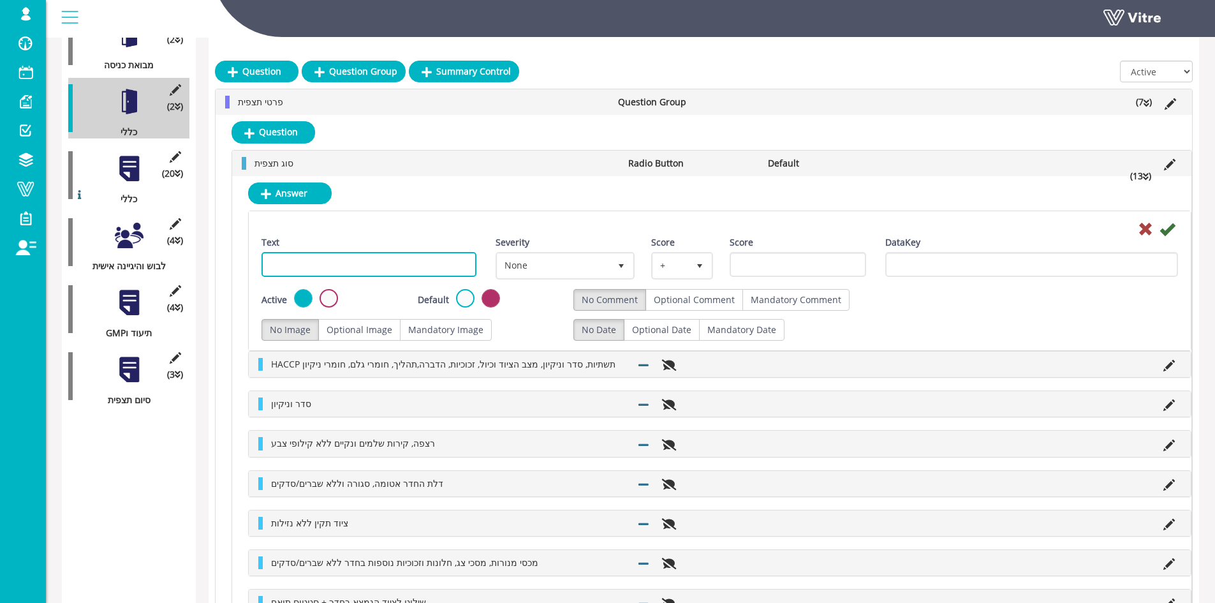
click at [425, 260] on input "Text" at bounding box center [369, 264] width 215 height 25
paste input "שימוש בחומרי גלם המשוחררים ע"י QA + תווית שחרור"
type input "שימוש בחומרי גלם המשוחררים ע"י QA + תווית שחרור"
click at [1170, 225] on icon at bounding box center [1167, 228] width 15 height 15
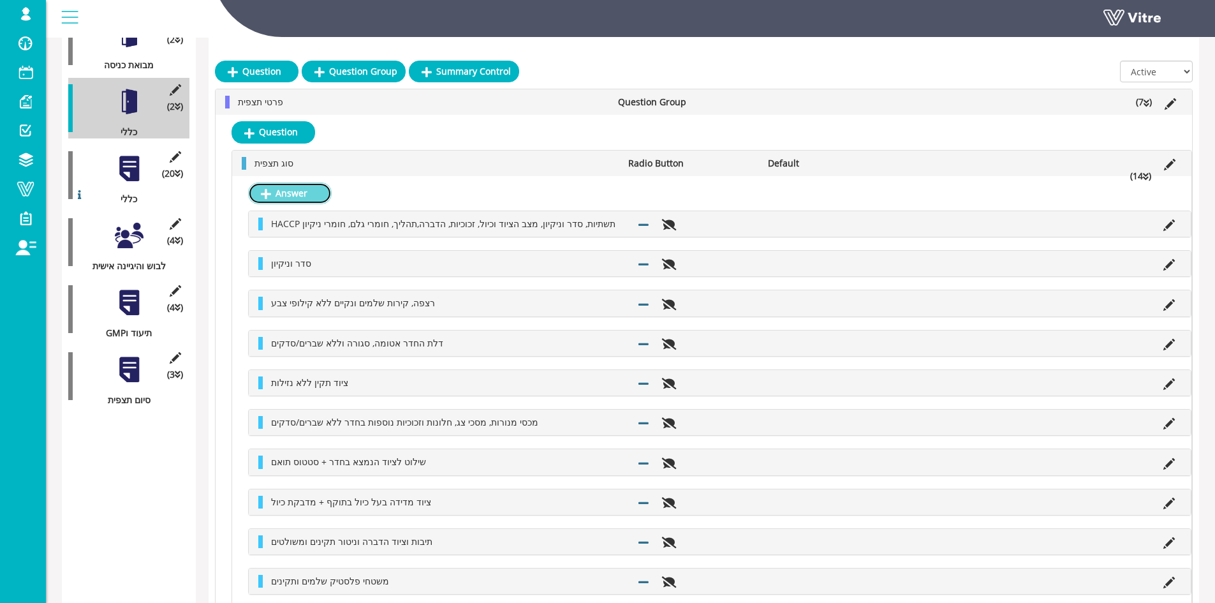
click at [315, 198] on link "Answer" at bounding box center [290, 193] width 84 height 22
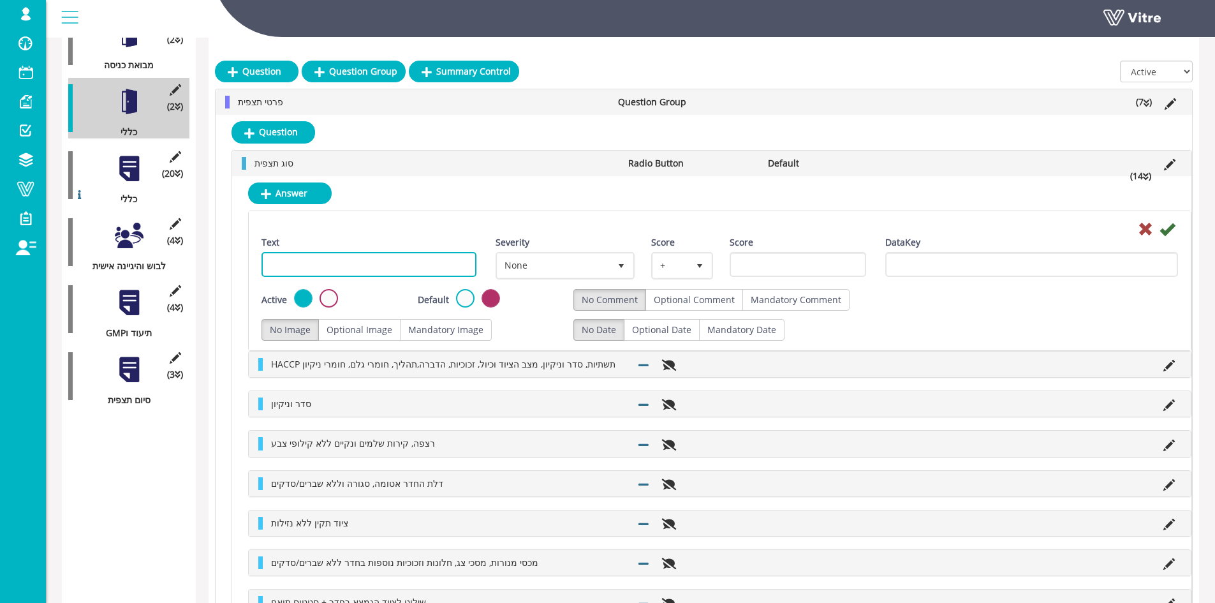
click at [402, 261] on input "Text" at bounding box center [369, 264] width 215 height 25
paste input "חומרי אריזה מסודרים, סגורים ונקיים"
type input "חומרי אריזה מסודרים, סגורים ונקיים"
click at [1160, 226] on icon at bounding box center [1167, 228] width 15 height 15
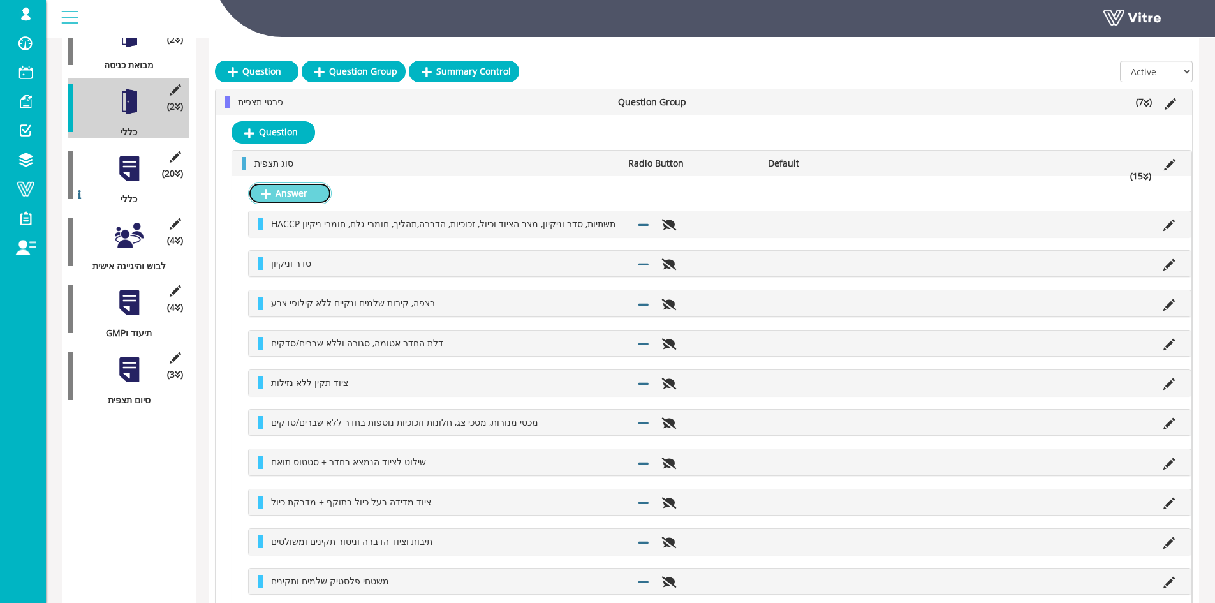
click at [325, 190] on link "Answer" at bounding box center [290, 193] width 84 height 22
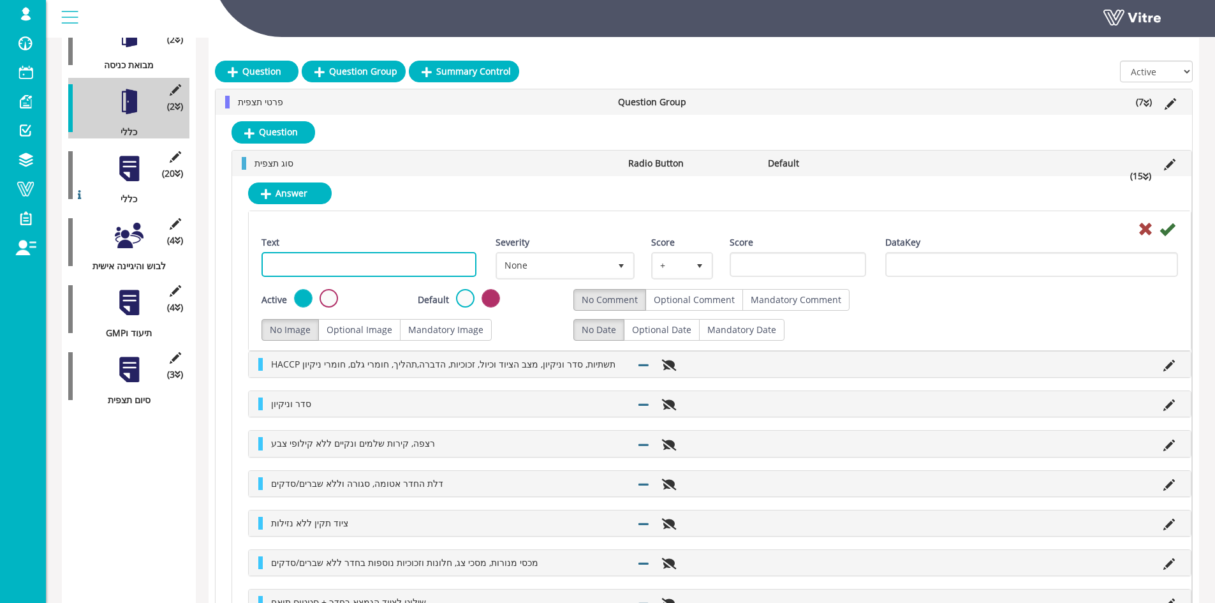
click at [367, 274] on input "Text" at bounding box center [369, 264] width 215 height 25
paste input "פחים מכוסים"
type input "פחים מכוסים"
click at [1167, 231] on icon at bounding box center [1167, 228] width 15 height 15
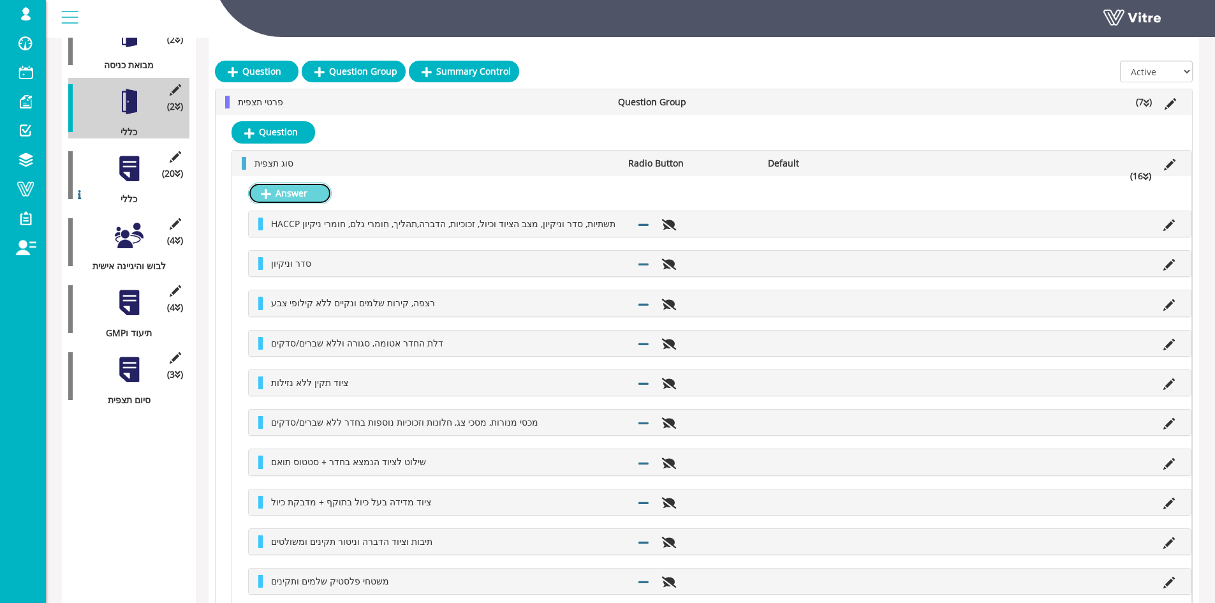
click at [294, 194] on link "Answer" at bounding box center [290, 193] width 84 height 22
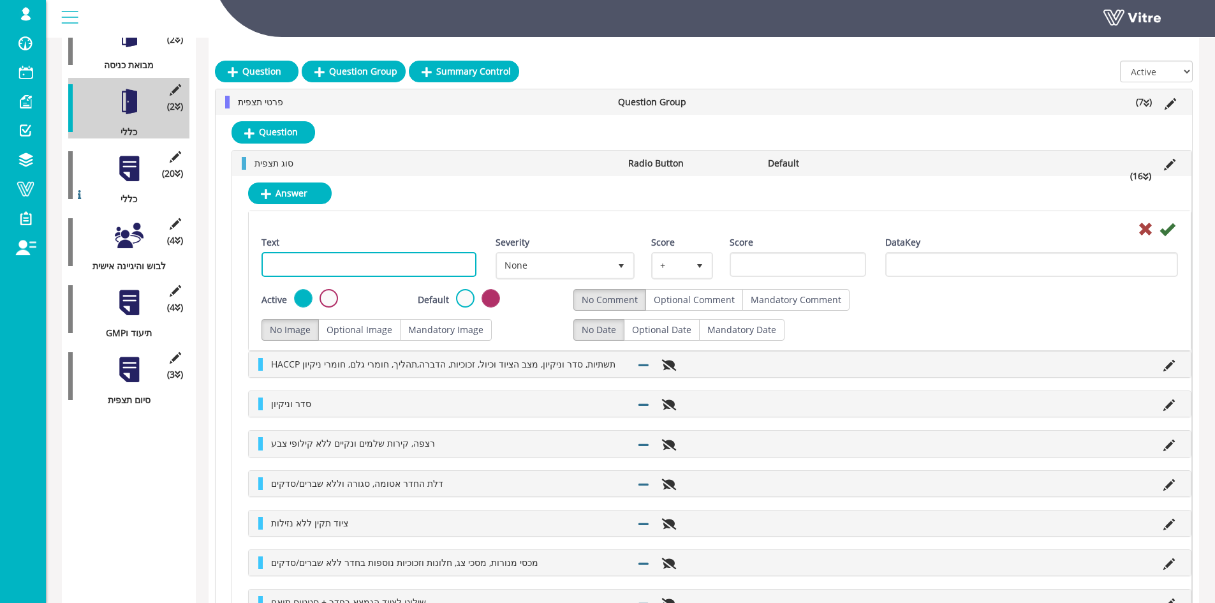
click at [299, 260] on input "Text" at bounding box center [369, 264] width 215 height 25
paste input "חומרי הגלם בתוקף ובעלי זיהוי ברור"
type input "חומרי הגלם בתוקף ובעלי זיהוי ברור"
click at [1172, 227] on icon at bounding box center [1167, 228] width 15 height 15
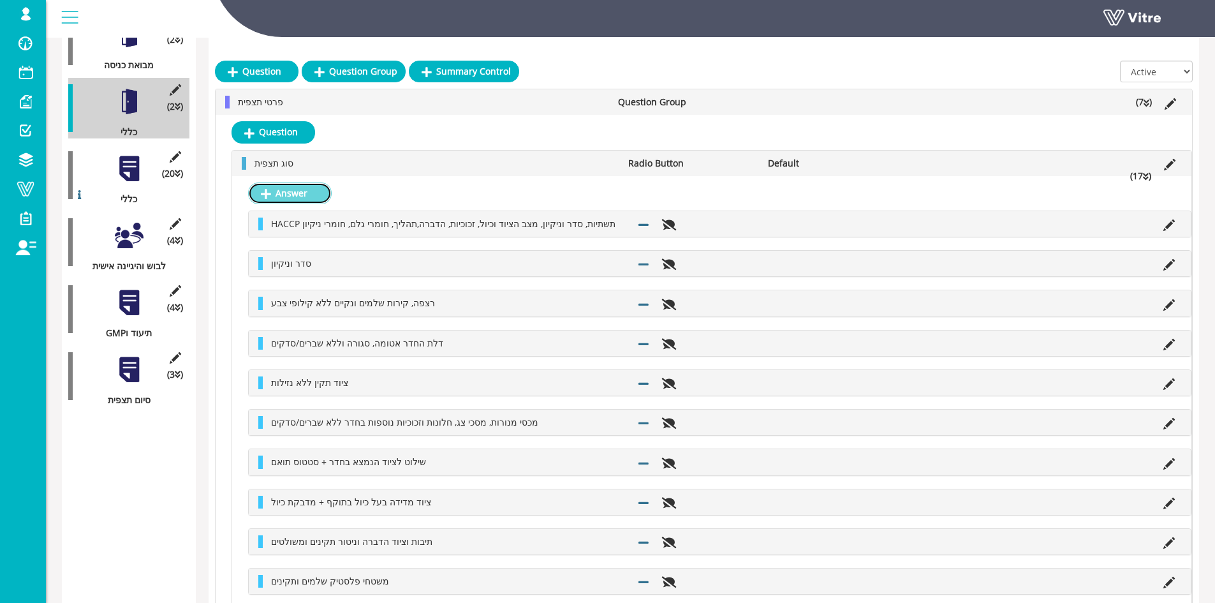
click at [304, 201] on link "Answer" at bounding box center [290, 193] width 84 height 22
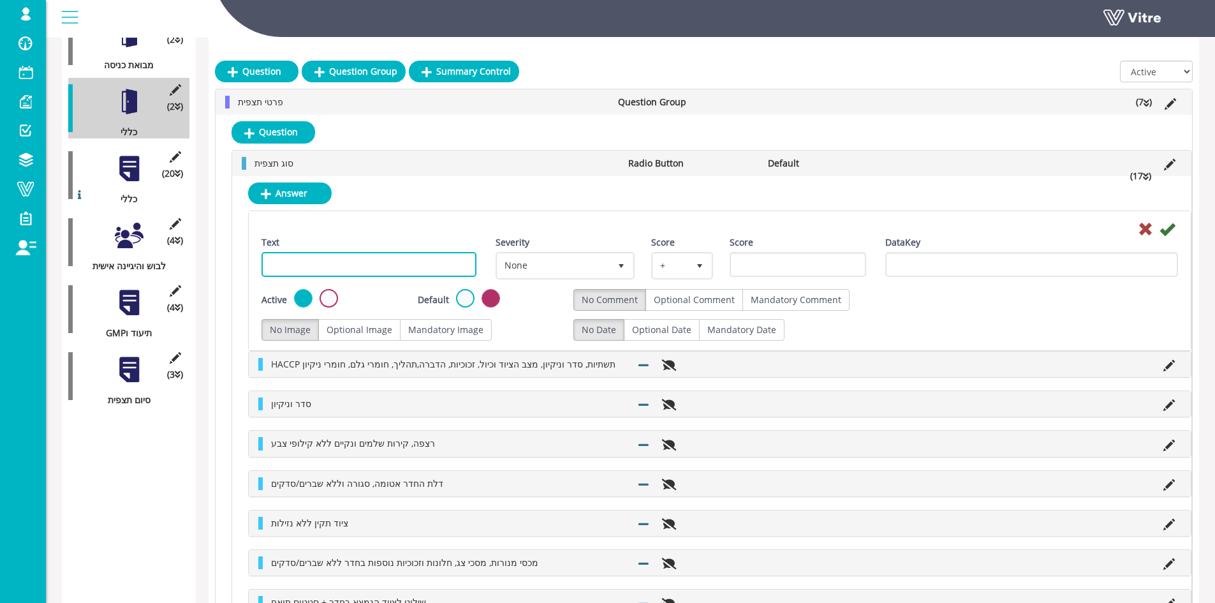
click at [351, 259] on input "Text" at bounding box center [369, 264] width 215 height 25
paste input "נקודות CCP – שילוט תקין וברור למפעיל"
type input "נקודות CCP – שילוט תקין וברור למפעיל"
click at [1173, 229] on icon at bounding box center [1167, 228] width 15 height 15
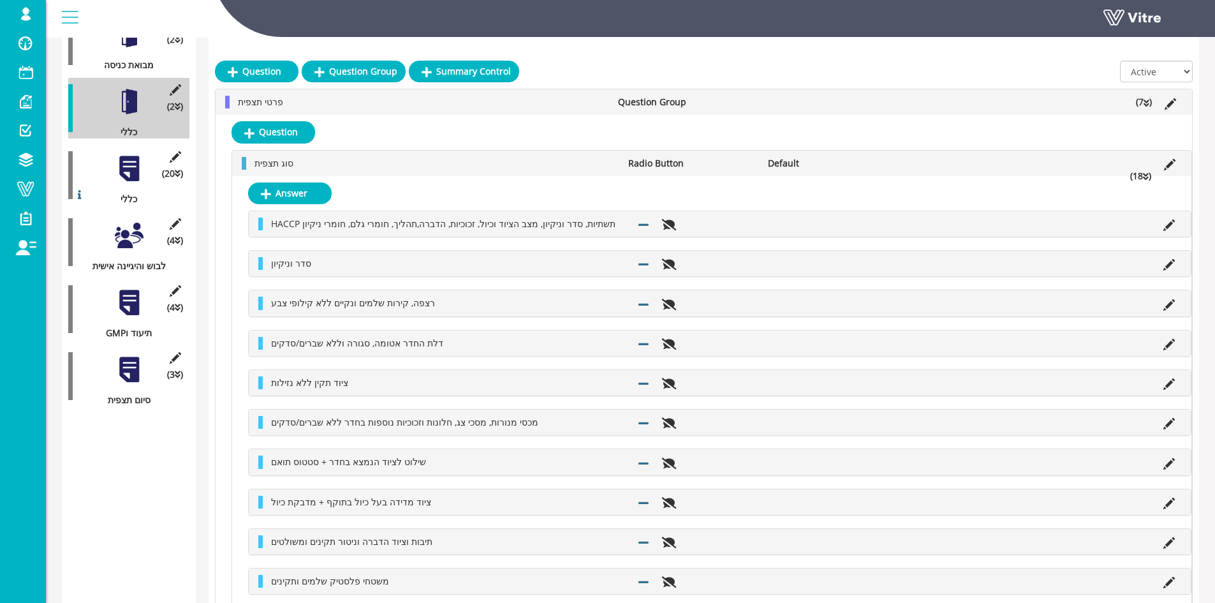
click at [310, 205] on div "Answer HACCP תשתיות, סדר וניקיון, מצב הציוד וכיול, זכוכיות, הדברה,תהליך, חומרי …" at bounding box center [711, 554] width 959 height 756
click at [307, 191] on link "Answer" at bounding box center [290, 193] width 84 height 22
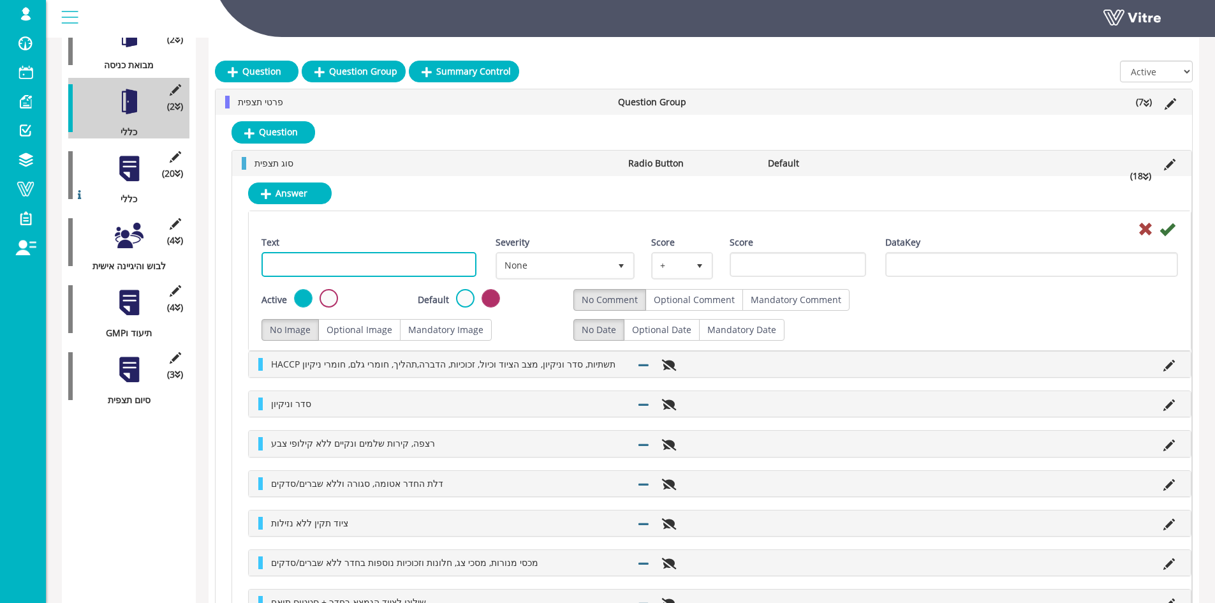
click at [343, 253] on input "Text" at bounding box center [369, 264] width 215 height 25
paste input "תעלות ניקוז נקיות"
type input "תעלות ניקוז נקיות"
click at [1171, 217] on div "Text תעלות ניקוז נקיות Severity None 0 Score + 1 Score DataKey Active Default N…" at bounding box center [720, 280] width 942 height 139
click at [1171, 229] on icon at bounding box center [1167, 228] width 15 height 15
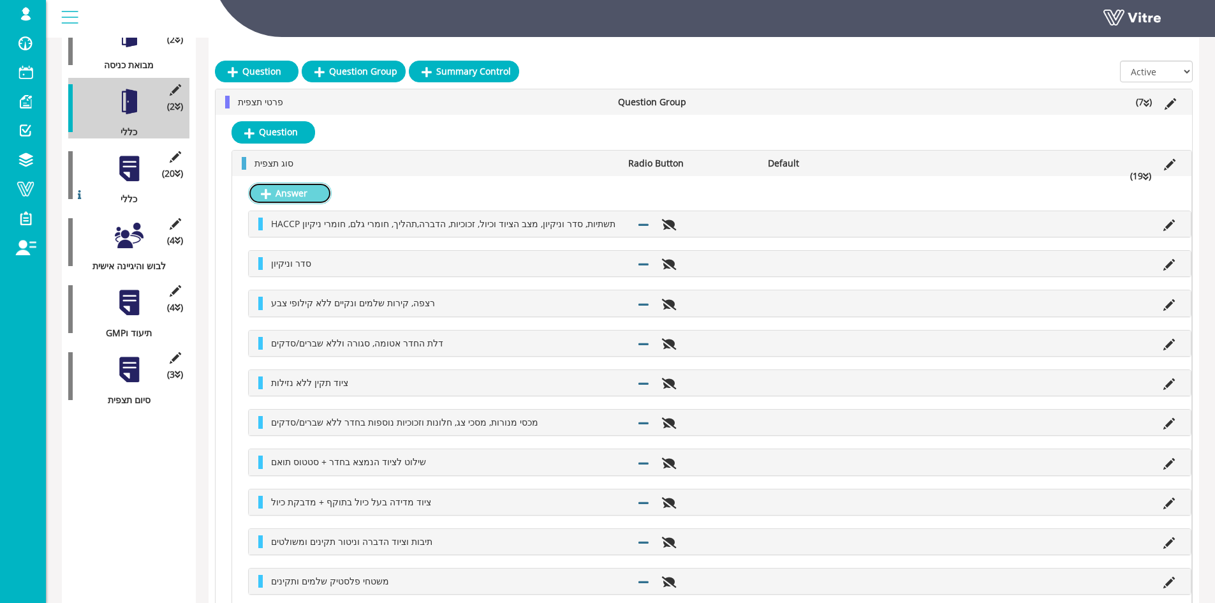
click at [283, 200] on link "Answer" at bounding box center [290, 193] width 84 height 22
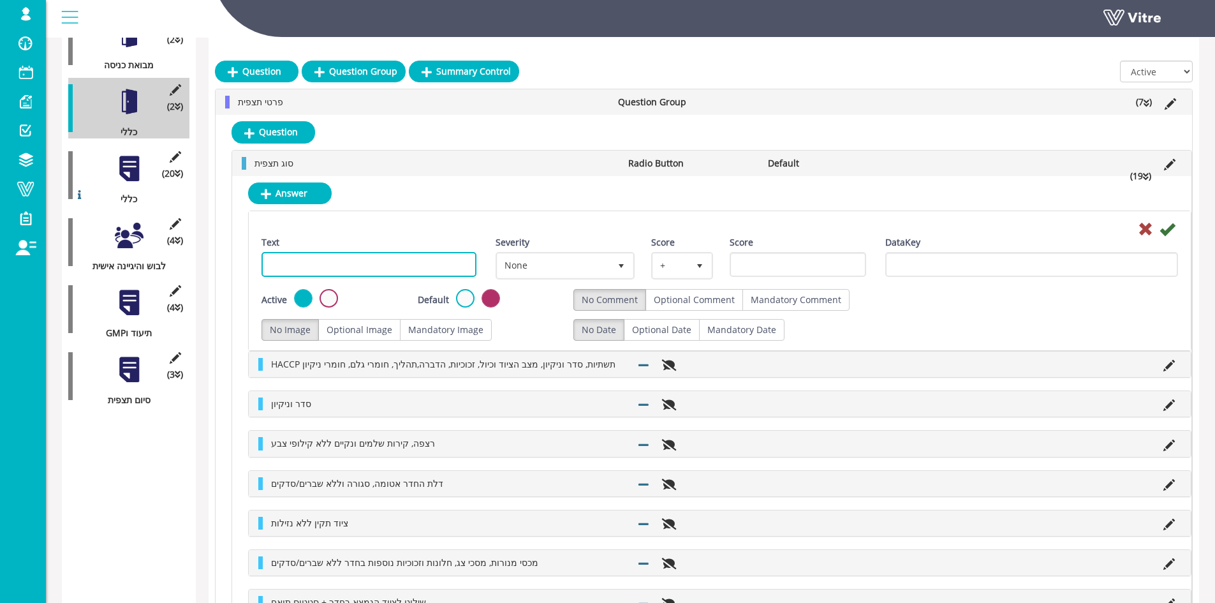
click at [344, 270] on input "Text" at bounding box center [369, 264] width 215 height 25
paste input "שימוש בכלים תקינים השייכים למוצר"
type input "שימוש בכלים תקינים השייכים למוצר"
click at [1172, 228] on icon at bounding box center [1167, 228] width 15 height 15
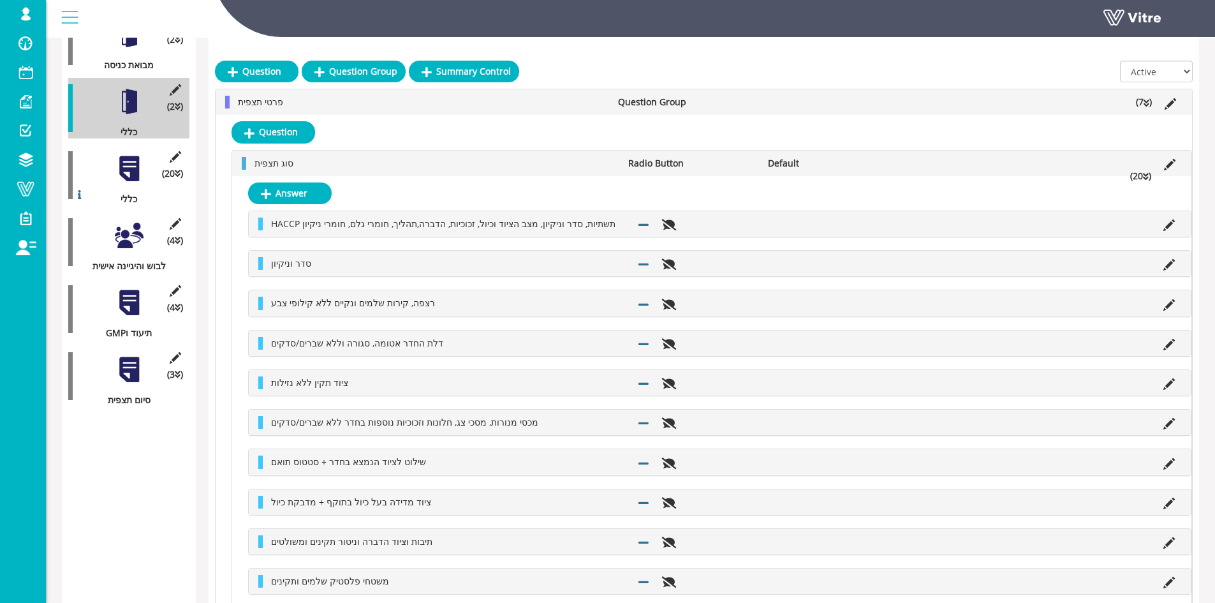
click at [176, 151] on icon at bounding box center [175, 156] width 16 height 11
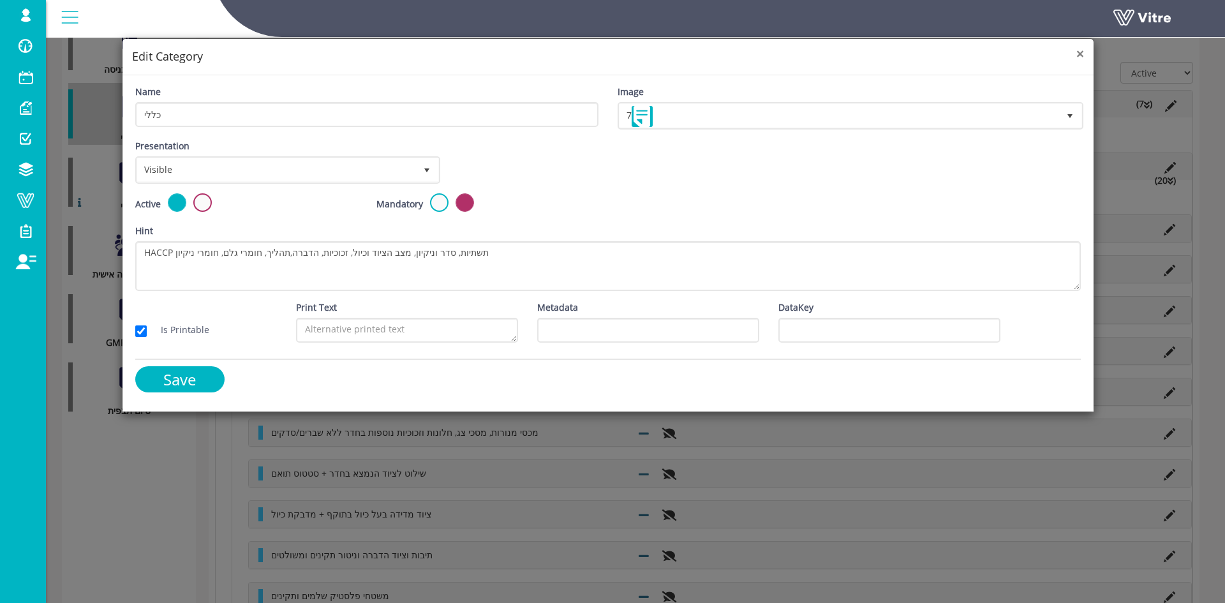
click at [1081, 54] on span "×" at bounding box center [1080, 54] width 8 height 18
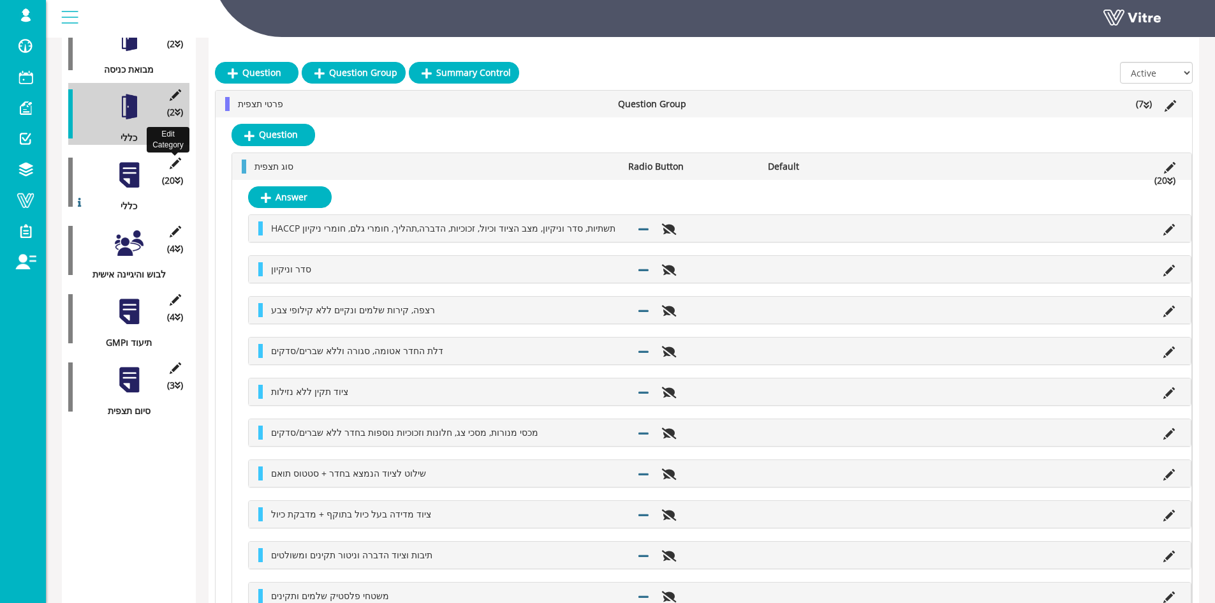
click at [177, 158] on icon at bounding box center [175, 163] width 16 height 11
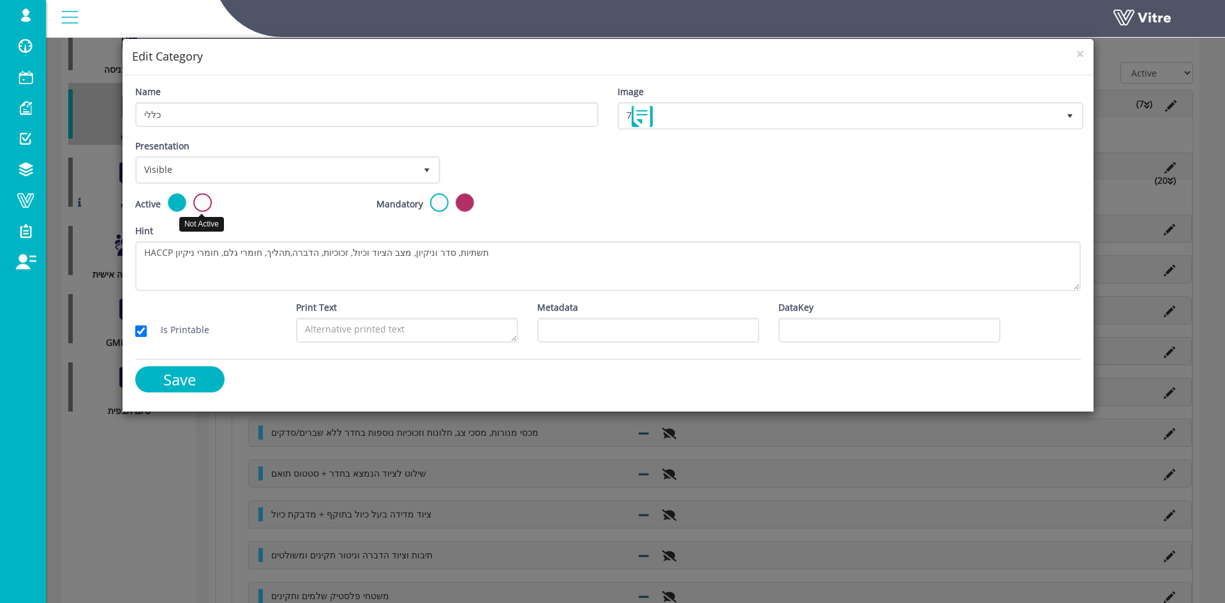
click at [204, 200] on label at bounding box center [202, 202] width 18 height 18
click at [0, 0] on input "radio" at bounding box center [0, 0] width 0 height 0
click at [193, 373] on input "Save" at bounding box center [179, 379] width 89 height 26
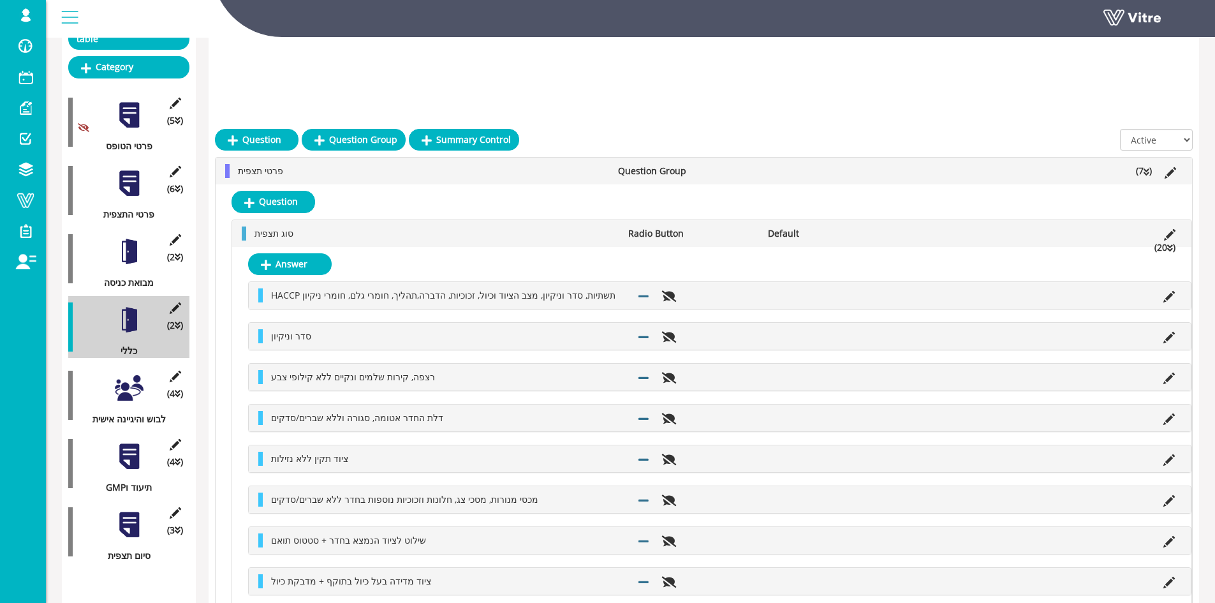
scroll to position [128, 0]
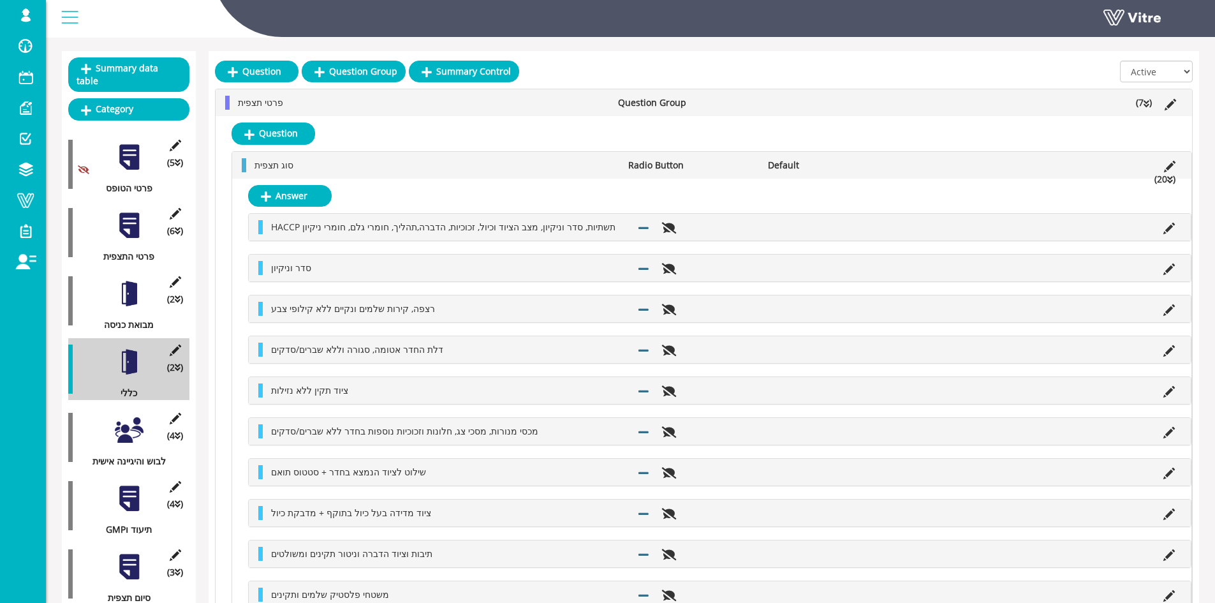
click at [133, 419] on div at bounding box center [129, 430] width 29 height 29
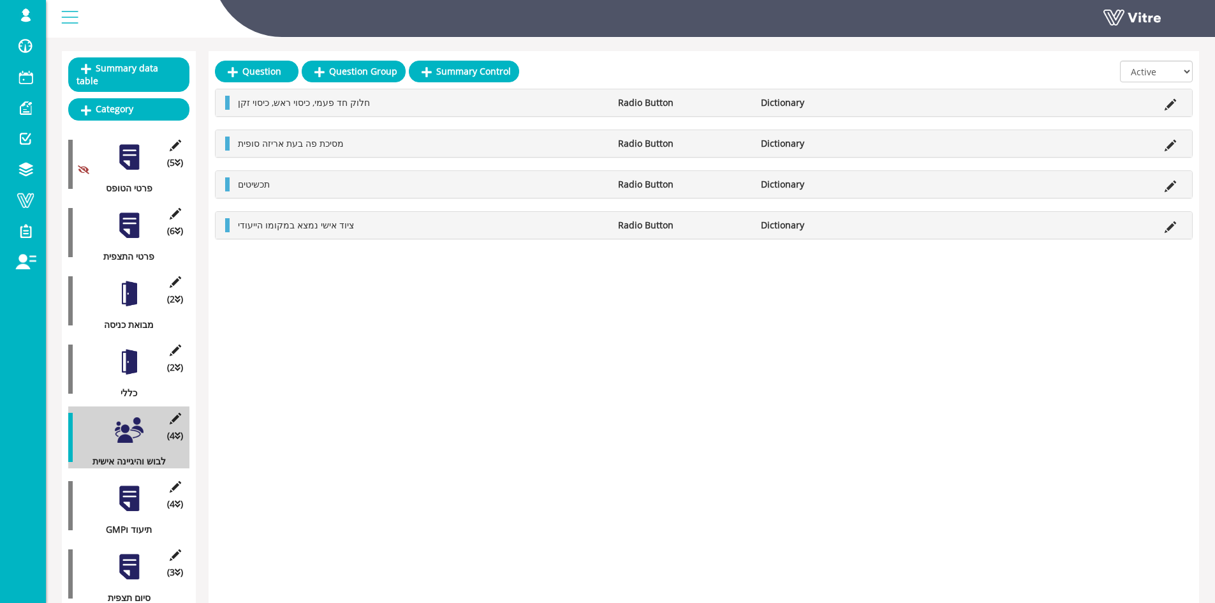
click at [126, 355] on div at bounding box center [129, 362] width 29 height 29
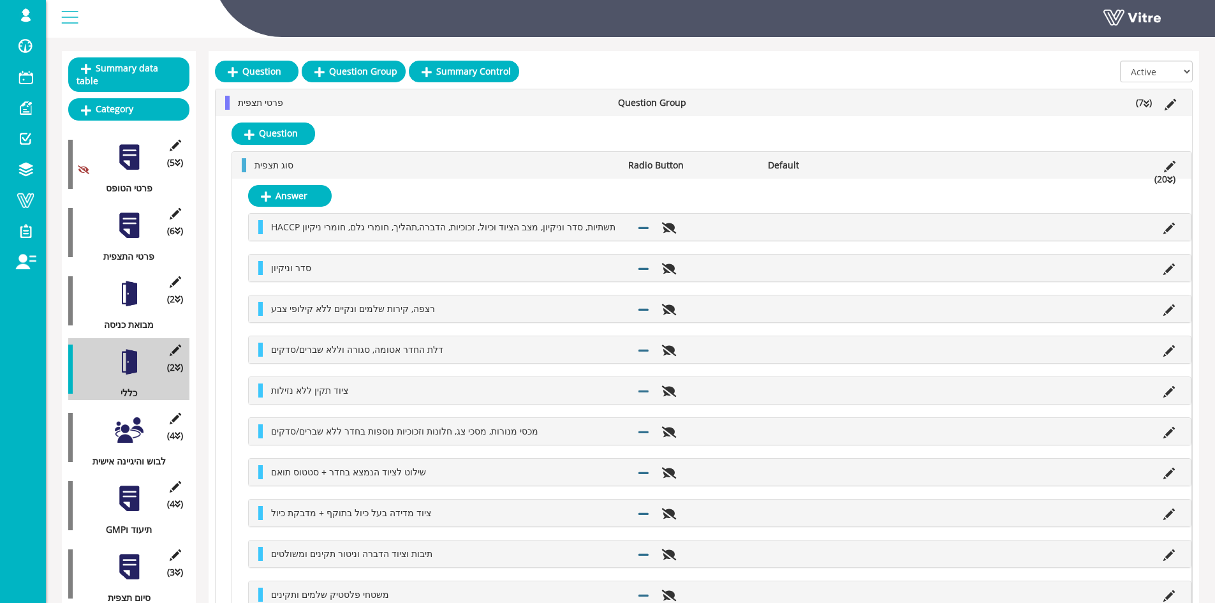
click at [126, 290] on div at bounding box center [129, 293] width 29 height 29
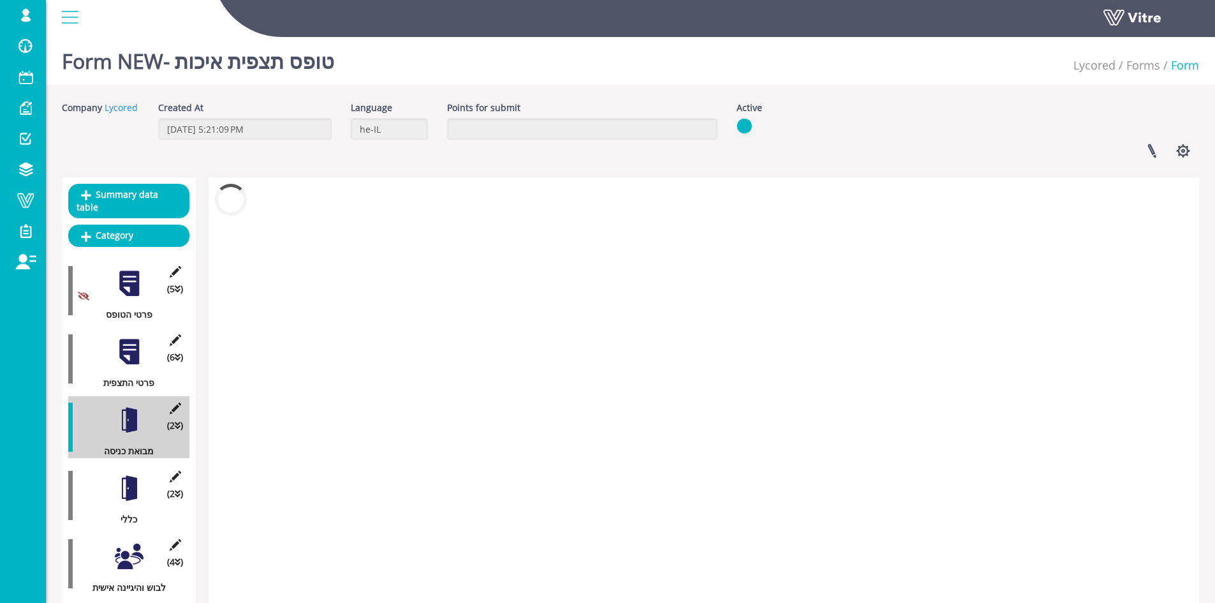
scroll to position [0, 0]
click at [1186, 159] on button "button" at bounding box center [1183, 152] width 32 height 34
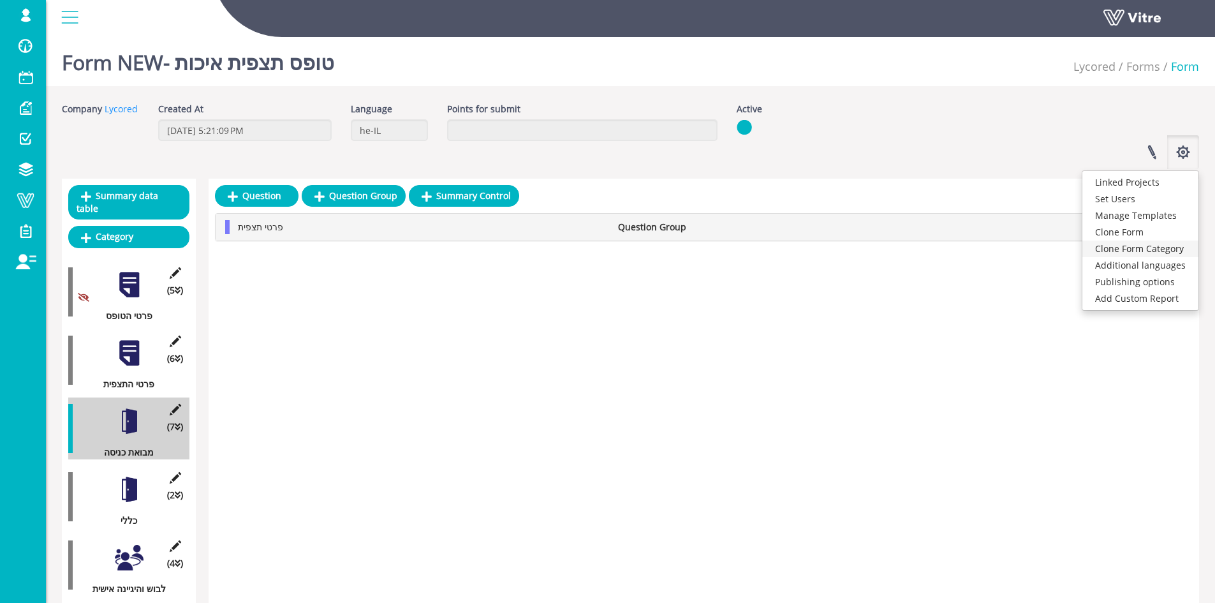
click at [1153, 250] on link "Clone Form Category" at bounding box center [1141, 248] width 116 height 17
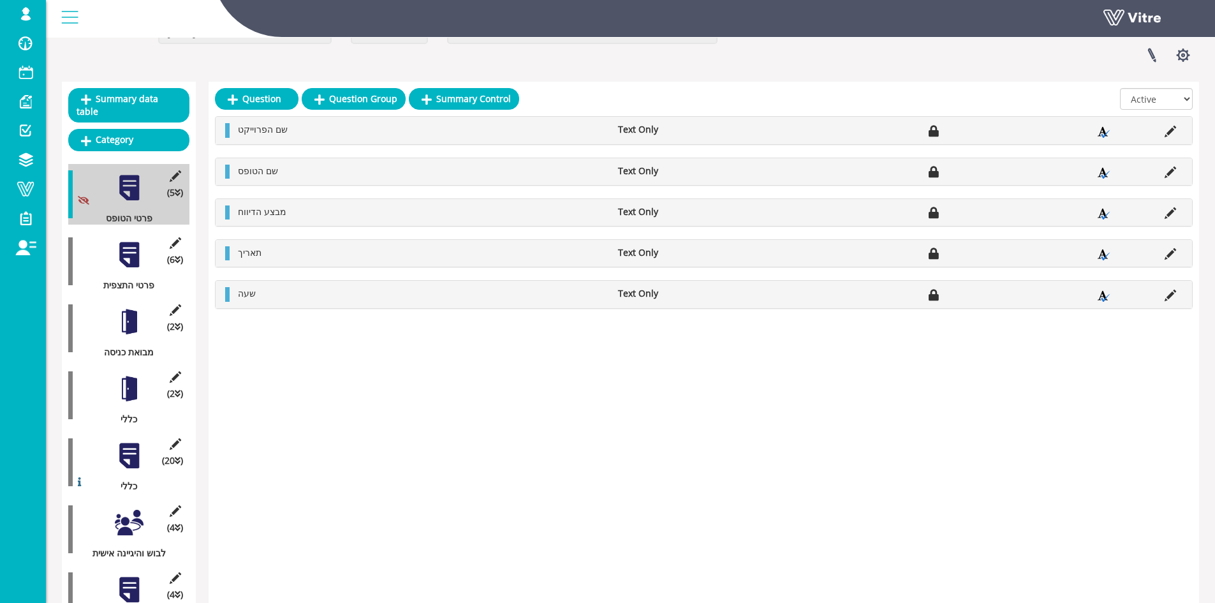
scroll to position [128, 0]
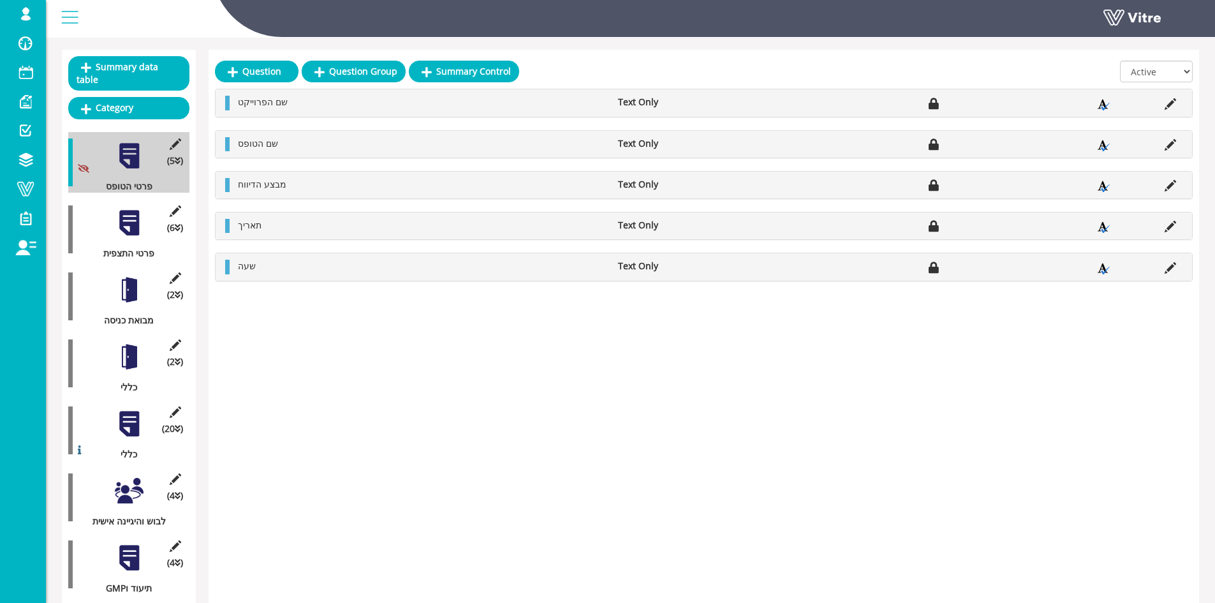
click at [138, 357] on div at bounding box center [129, 357] width 29 height 29
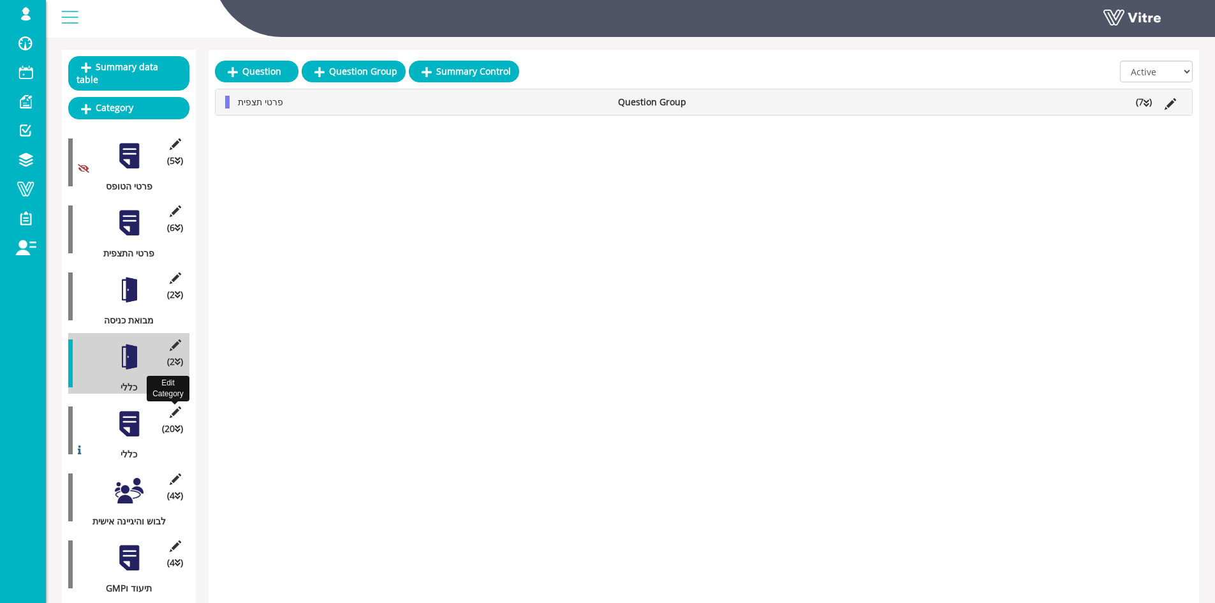
click at [149, 410] on div "Edit Category (20 ) כללי" at bounding box center [128, 430] width 121 height 61
click at [118, 410] on div at bounding box center [129, 424] width 29 height 29
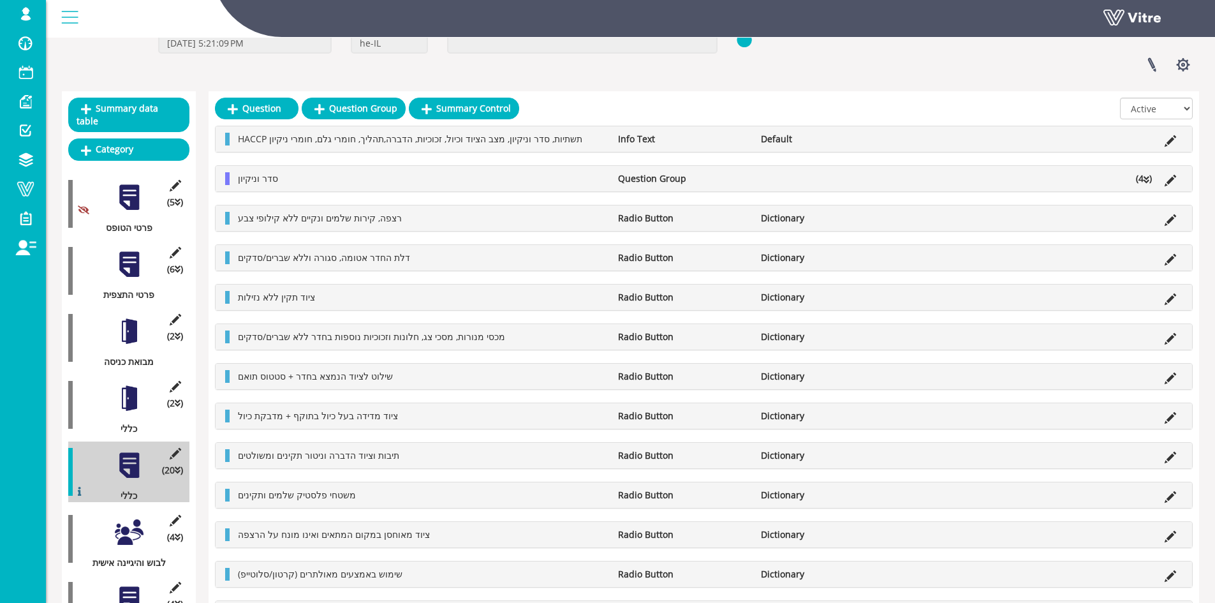
scroll to position [64, 0]
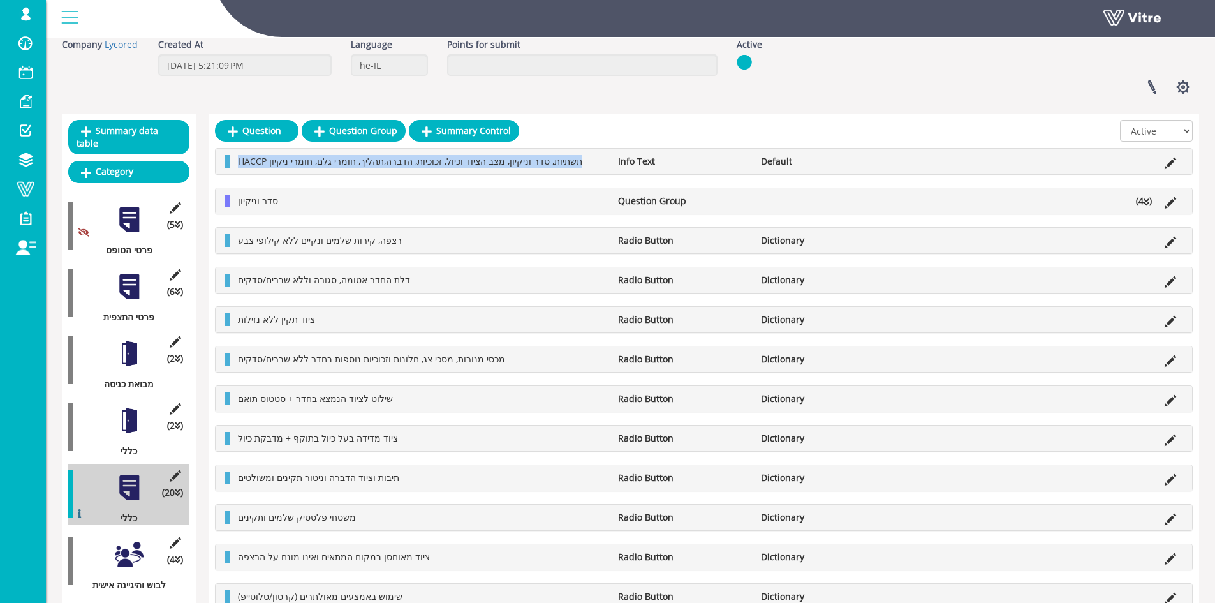
drag, startPoint x: 572, startPoint y: 160, endPoint x: 209, endPoint y: 172, distance: 363.8
click at [209, 172] on div "Question Question Group Summary Control All Active Not Active HACCP תשתיות, סדר…" at bounding box center [704, 530] width 991 height 832
click at [928, 128] on div at bounding box center [704, 134] width 978 height 28
click at [1145, 202] on icon at bounding box center [1147, 202] width 6 height 9
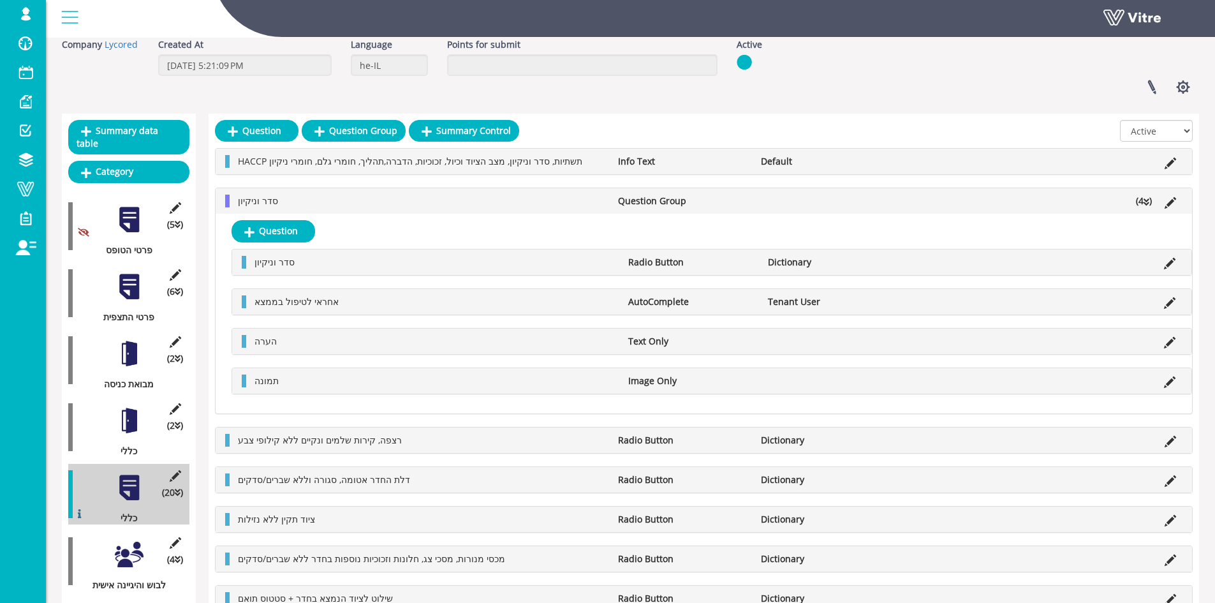
click at [1140, 198] on li "(4 )" at bounding box center [1144, 201] width 29 height 13
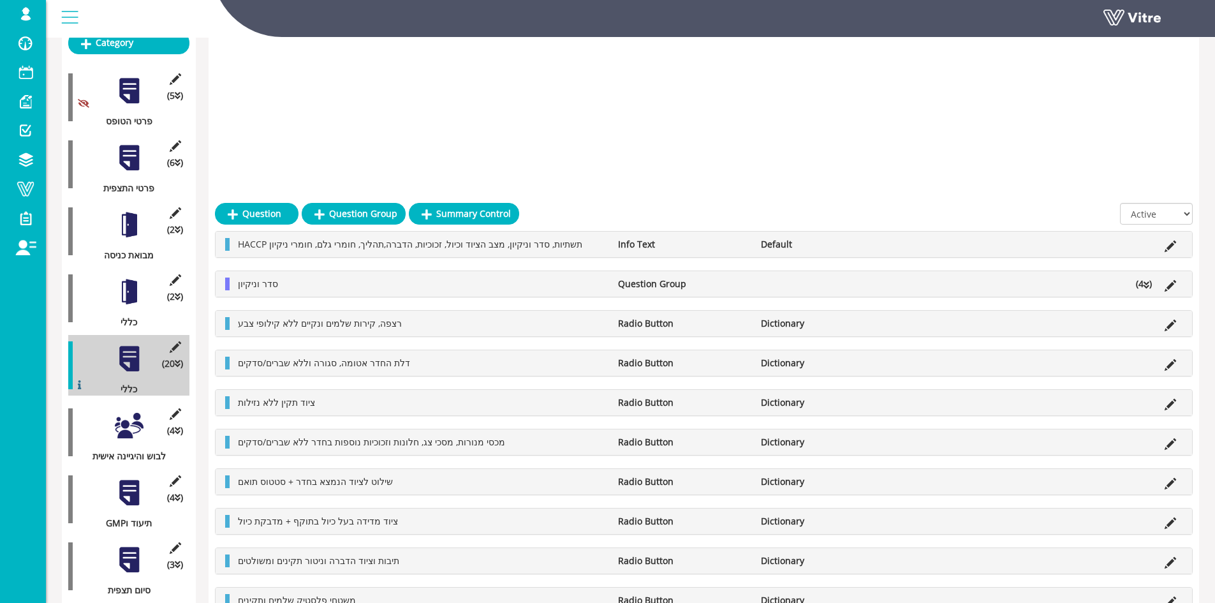
scroll to position [191, 0]
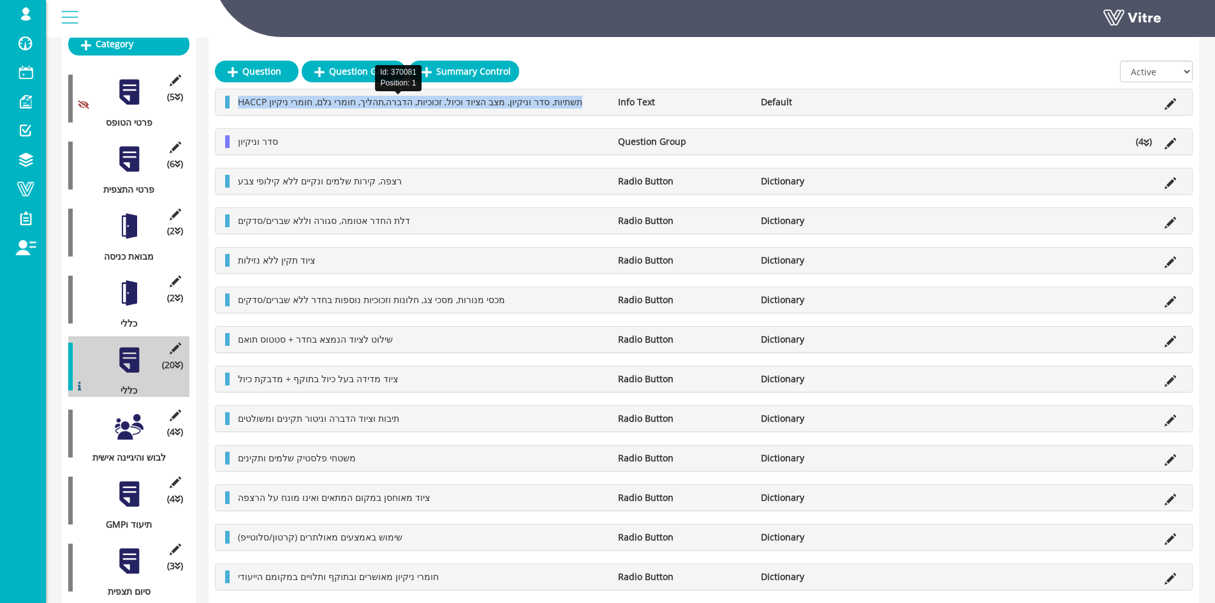
copy span "HACCP תשתיות, סדר וניקיון, מצב הציוד וכיול, זכוכיות, הדברה,תהליך, חומרי גלם, חו…"
drag, startPoint x: 572, startPoint y: 101, endPoint x: 239, endPoint y: 105, distance: 332.4
click at [239, 105] on li "HACCP תשתיות, סדר וניקיון, מצב הציוד וכיול, זכוכיות, הדברה,תהליך, חומרי גלם, חו…" at bounding box center [422, 102] width 380 height 13
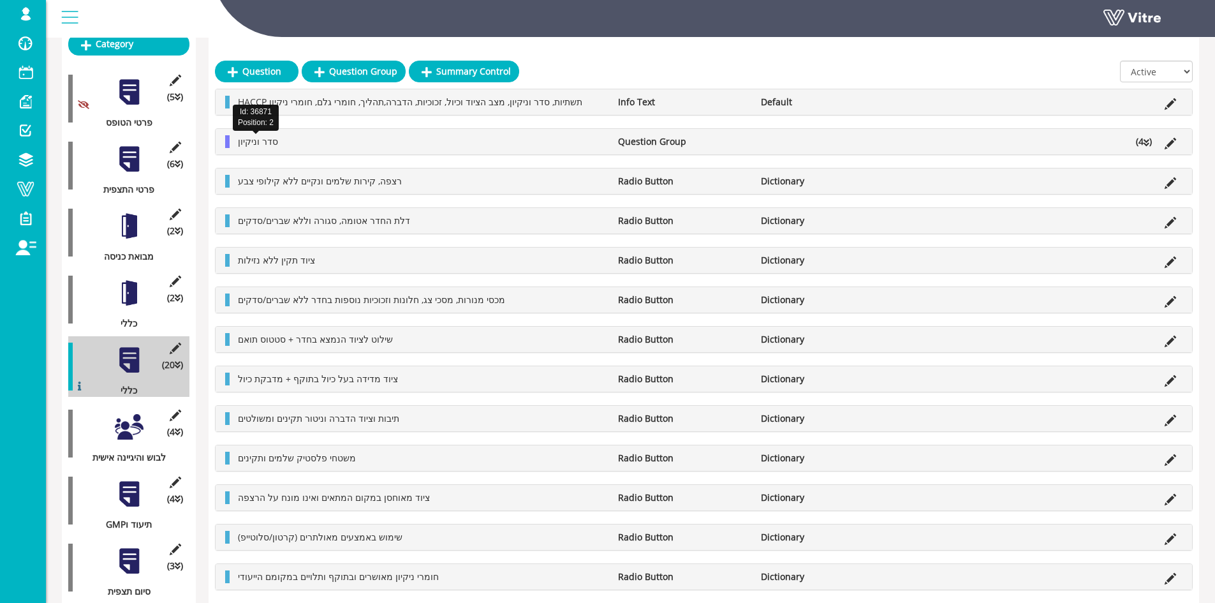
click at [246, 137] on span "סדר וניקיון" at bounding box center [258, 141] width 40 height 12
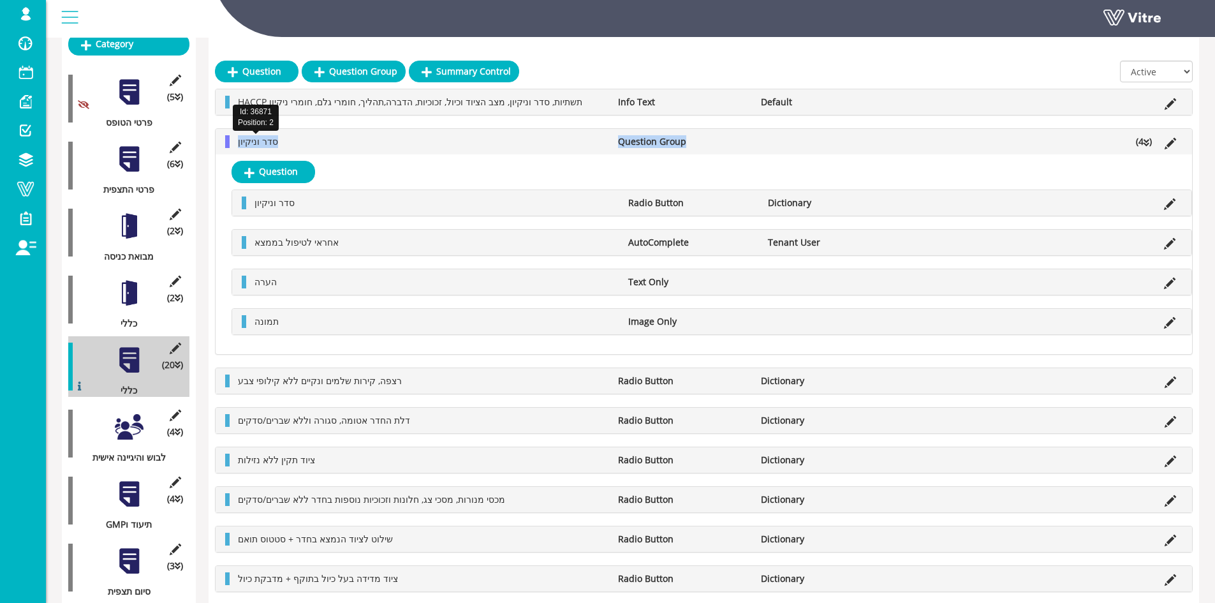
click at [246, 137] on span "סדר וניקיון" at bounding box center [258, 141] width 40 height 12
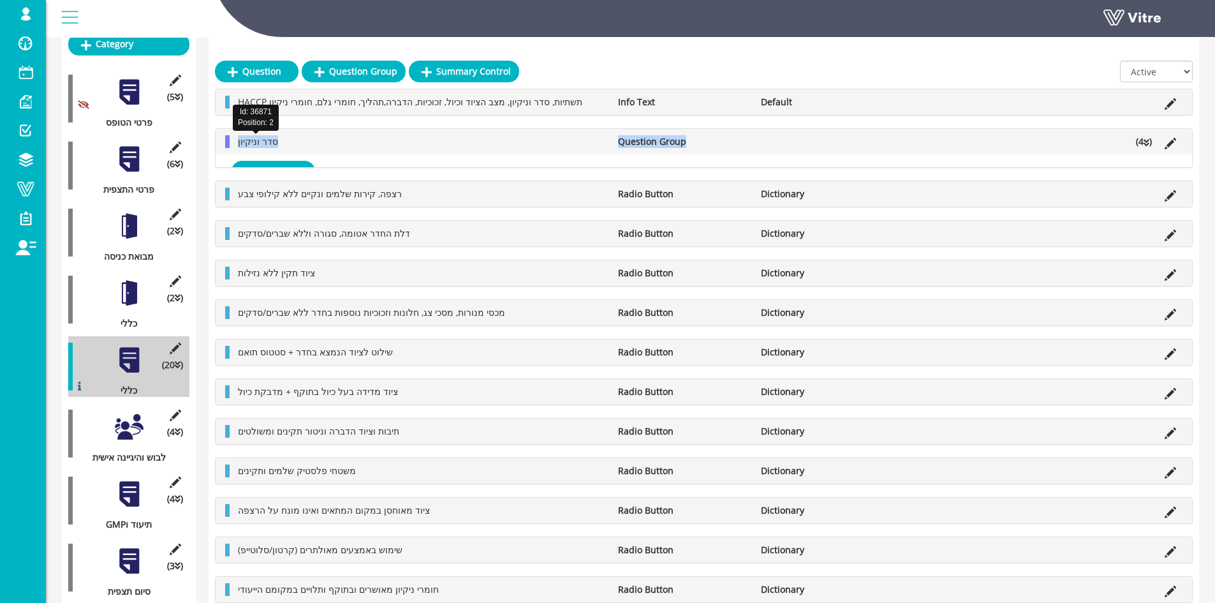
click at [246, 137] on span "סדר וניקיון" at bounding box center [258, 141] width 40 height 12
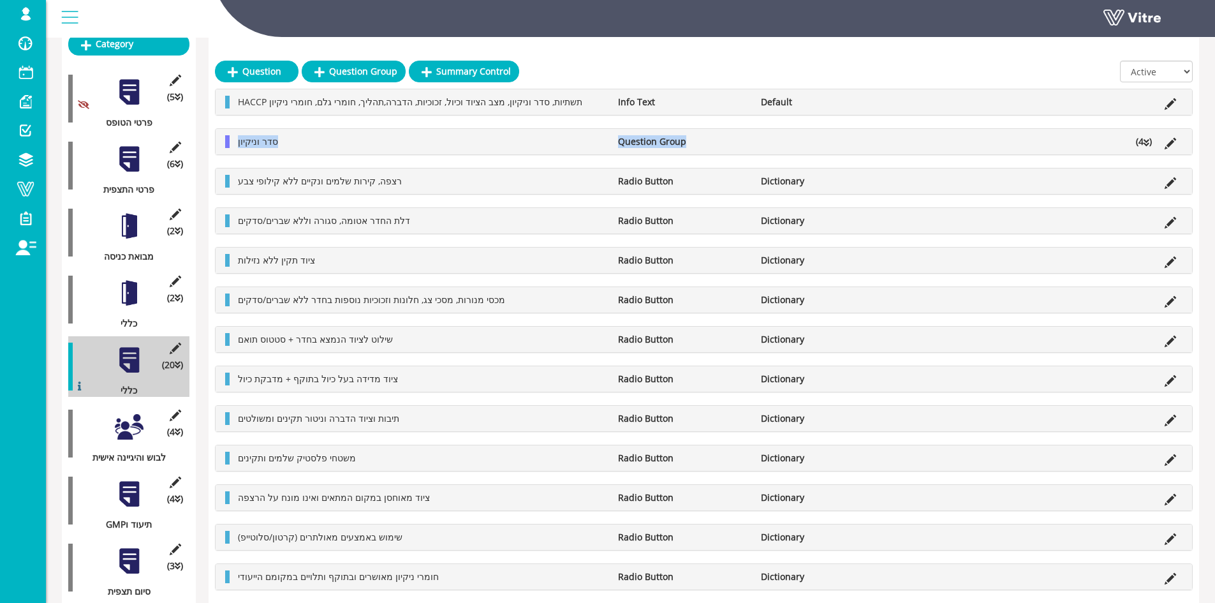
click at [309, 136] on li "סדר וניקיון" at bounding box center [422, 141] width 380 height 13
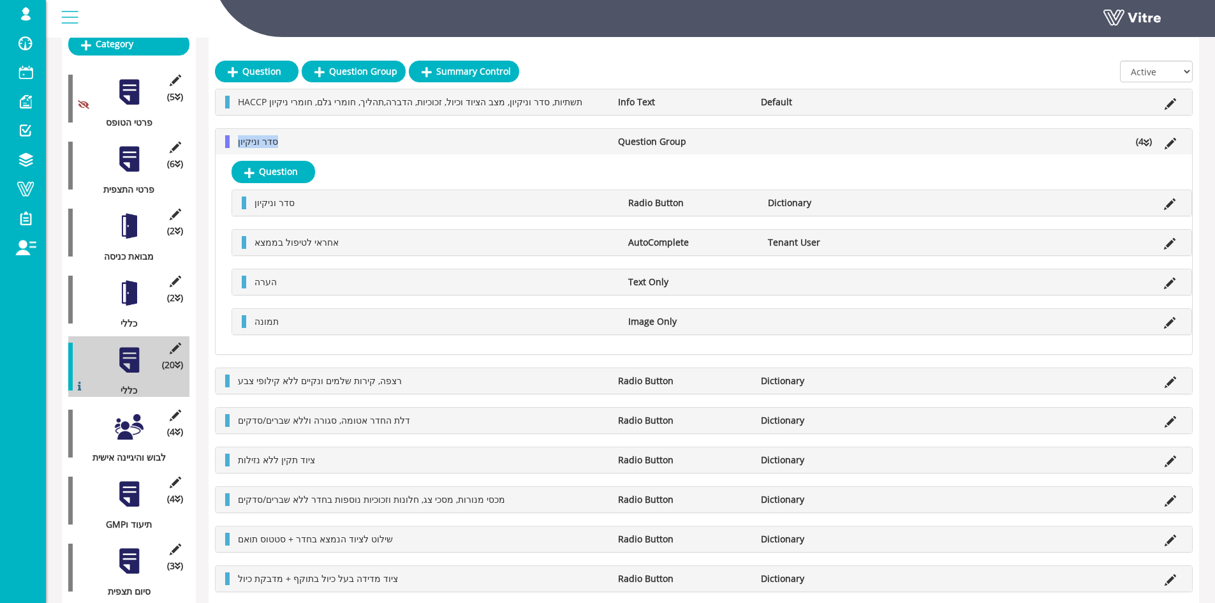
drag, startPoint x: 255, startPoint y: 140, endPoint x: 214, endPoint y: 137, distance: 40.3
click at [214, 137] on div "Question Question Group Summary Control All Active Not Active HACCP תשתיות, סדר…" at bounding box center [704, 536] width 991 height 1100
copy span "סדר וניקיון"
click at [350, 135] on li "סדר וניקיון" at bounding box center [422, 141] width 380 height 13
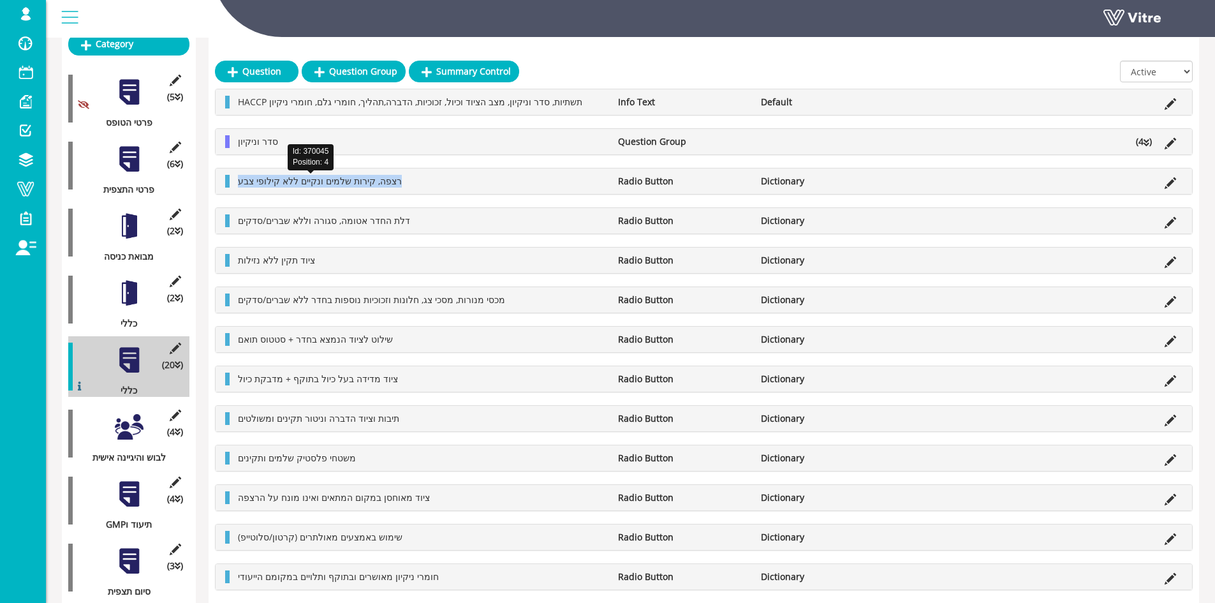
drag, startPoint x: 353, startPoint y: 183, endPoint x: 232, endPoint y: 180, distance: 121.2
click at [232, 180] on li "רצפה, קירות שלמים ונקיים ללא קילופי צבע" at bounding box center [422, 181] width 380 height 13
copy span "רצפה, קירות שלמים ונקיים ללא קילופי צבע"
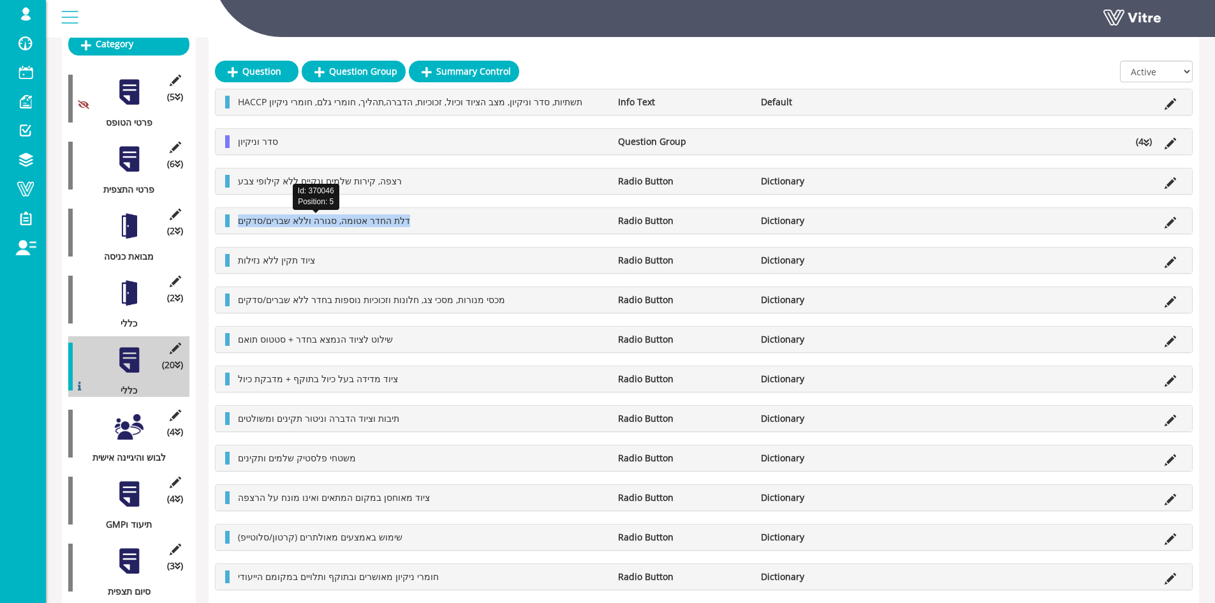
drag, startPoint x: 391, startPoint y: 217, endPoint x: 237, endPoint y: 215, distance: 153.8
click at [237, 215] on li "דלת החדר אטומה, סגורה וללא שברים/סדקים" at bounding box center [422, 220] width 380 height 13
copy span "דלת החדר אטומה, סגורה וללא שברים/סדקים"
drag, startPoint x: 345, startPoint y: 266, endPoint x: 240, endPoint y: 260, distance: 105.4
click at [240, 260] on li "ציוד תקין ללא נזילות" at bounding box center [422, 260] width 380 height 13
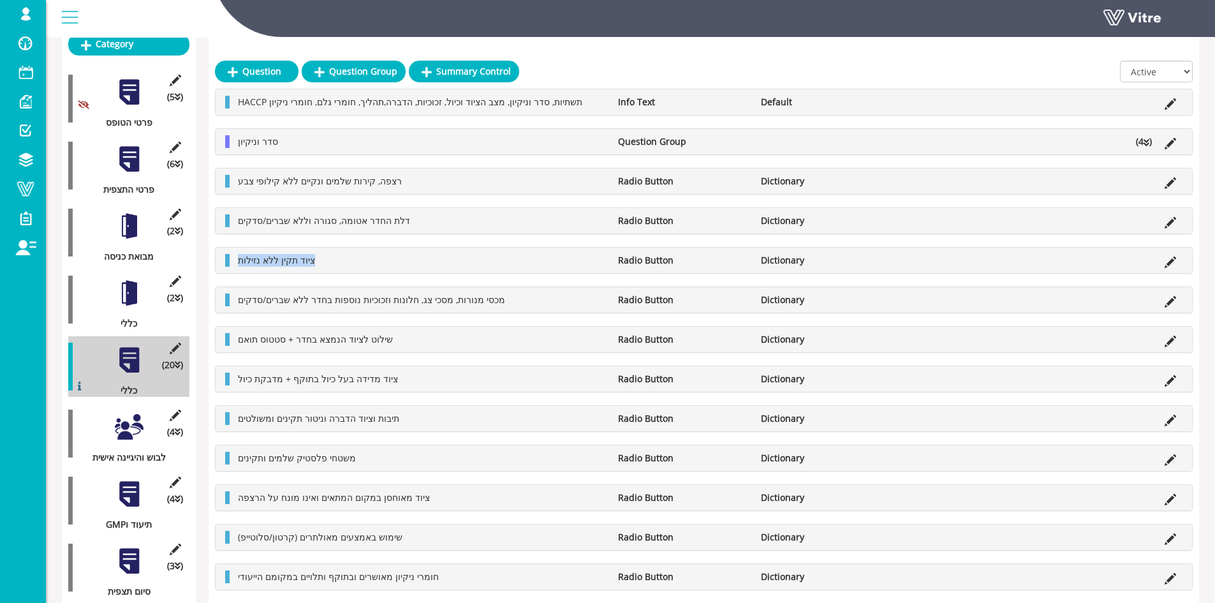
copy span "ציוד תקין ללא נזילות"
copy span "מכסי מנורות, מסכי צג, חלונות וזכוכיות נוספות בחדר ללא שברים/סדקים"
drag, startPoint x: 495, startPoint y: 302, endPoint x: 237, endPoint y: 302, distance: 258.4
click at [237, 302] on li "מכסי מנורות, מסכי צג, חלונות וזכוכיות נוספות בחדר ללא שברים/סדקים" at bounding box center [422, 299] width 380 height 13
drag, startPoint x: 432, startPoint y: 339, endPoint x: 234, endPoint y: 340, distance: 197.8
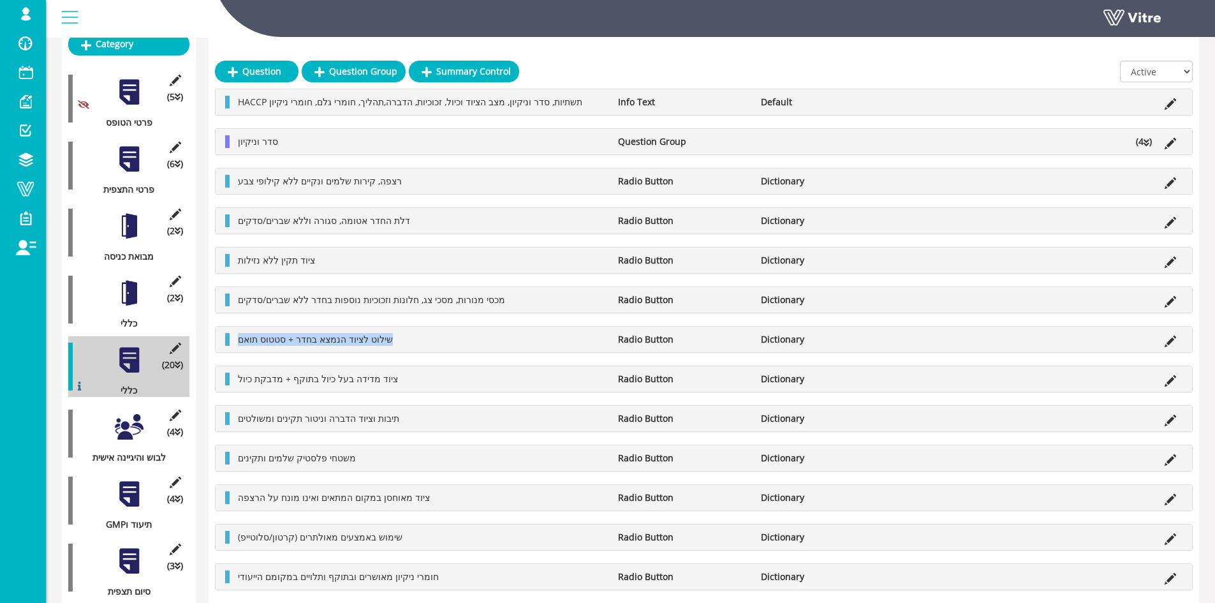
click at [234, 340] on li "שילוט לציוד הנמצא בחדר + סטטוס תואם" at bounding box center [422, 339] width 380 height 13
copy span "שילוט לציוד הנמצא בחדר + סטטוס תואם"
drag, startPoint x: 403, startPoint y: 381, endPoint x: 212, endPoint y: 388, distance: 190.9
click at [212, 388] on div "Question Question Group Summary Control All Active Not Active HACCP תשתיות, סדר…" at bounding box center [704, 436] width 991 height 900
copy span "ציוד מדידה בעל כיול בתוקף + מדבקת כיול"
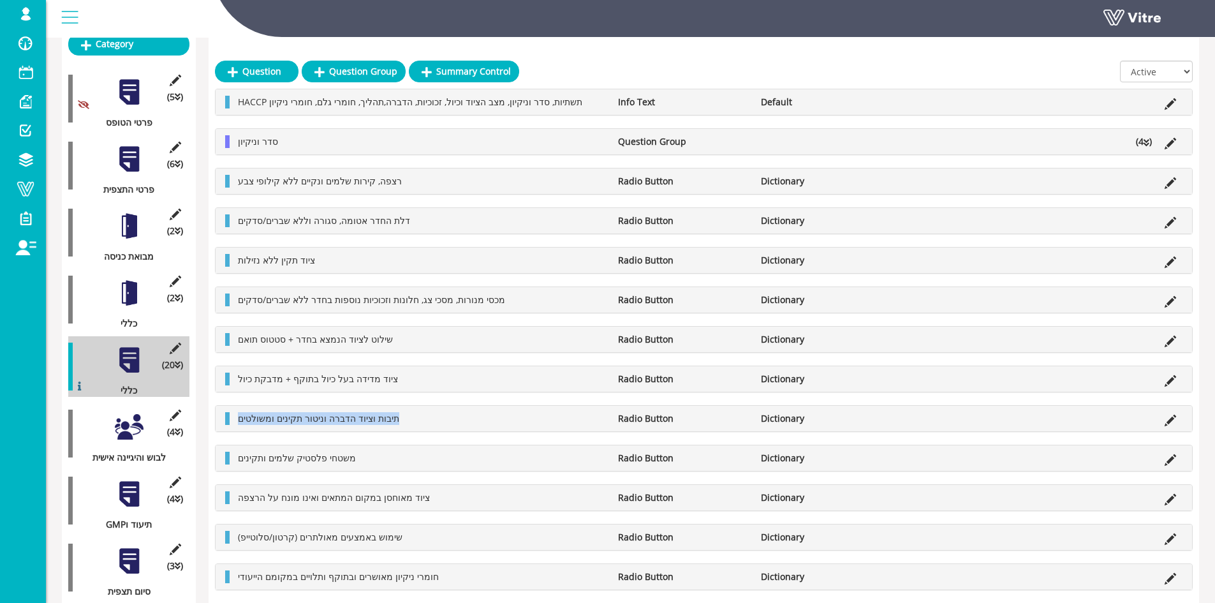
drag, startPoint x: 394, startPoint y: 423, endPoint x: 217, endPoint y: 424, distance: 177.3
click at [217, 424] on div "תיבות וציוד הדברה וניטור תקינים ומשולטים Radio Button Dictionary" at bounding box center [704, 419] width 977 height 26
copy span "תיבות וציוד הדברה וניטור תקינים ומשולטים"
drag, startPoint x: 346, startPoint y: 455, endPoint x: 238, endPoint y: 459, distance: 108.5
click at [238, 459] on li "משטחי פלסטיק שלמים ותקינים" at bounding box center [422, 458] width 380 height 13
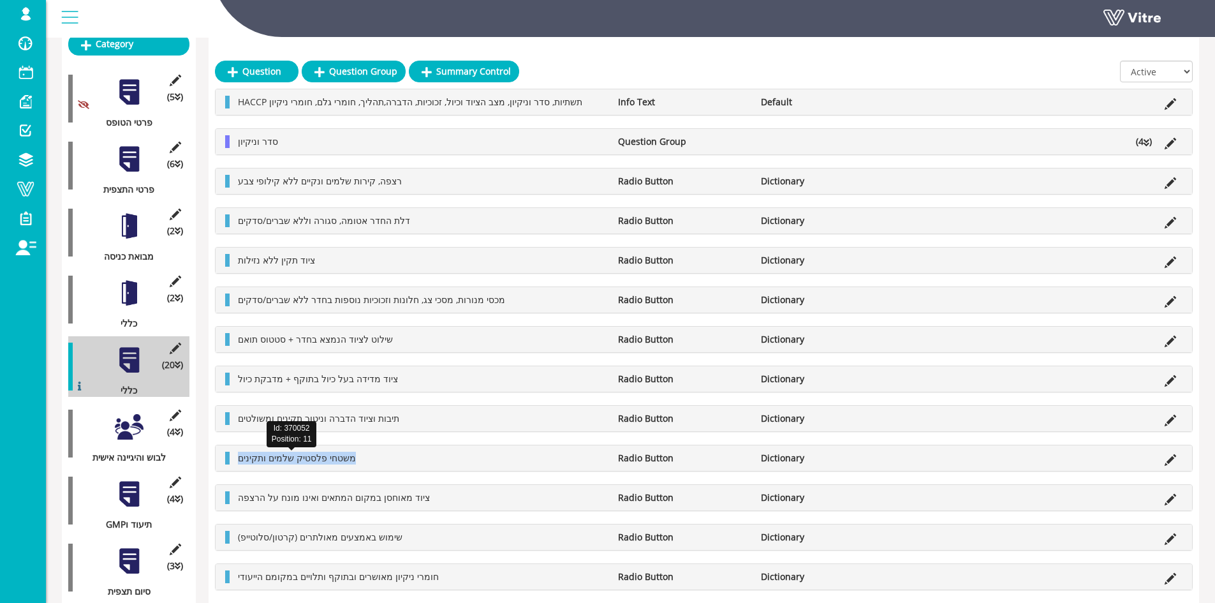
copy span "משטחי פלסטיק שלמים ותקינים"
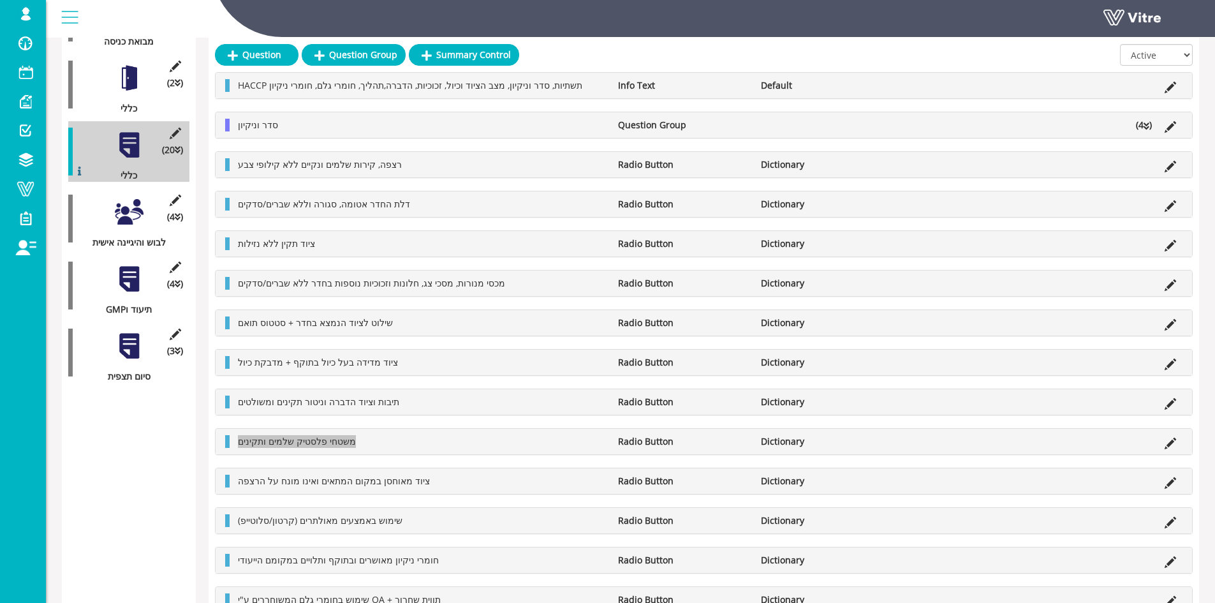
scroll to position [447, 0]
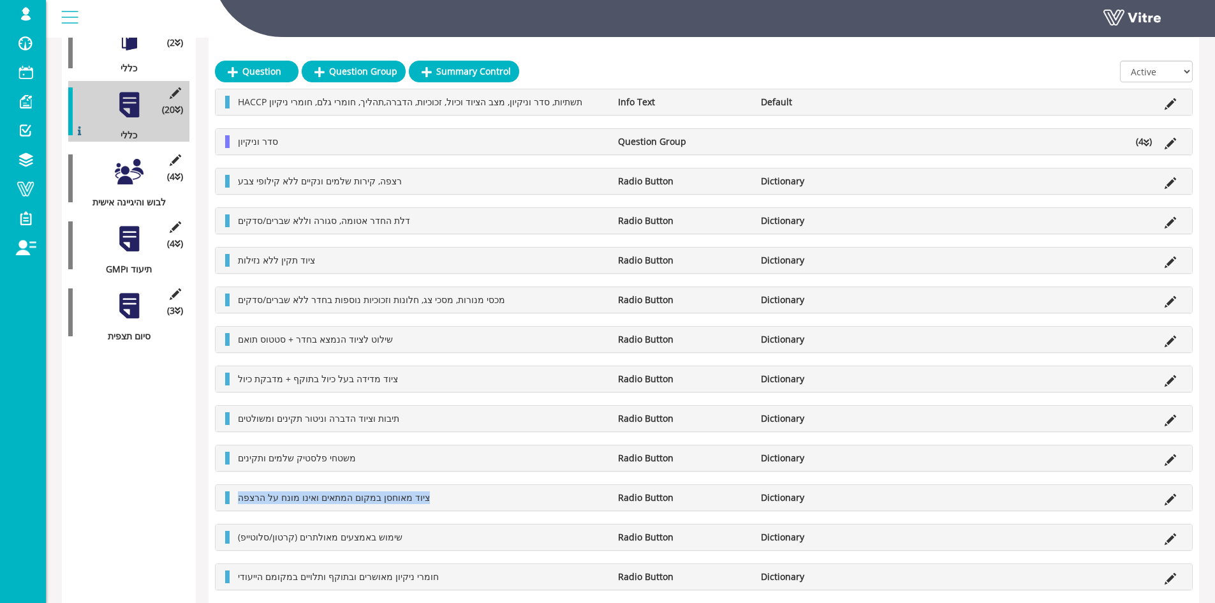
drag, startPoint x: 425, startPoint y: 500, endPoint x: 235, endPoint y: 493, distance: 190.2
click at [235, 493] on li "ציוד מאוחסן במקום המתאים ואינו מונח על הרצפה" at bounding box center [422, 497] width 380 height 13
drag, startPoint x: 341, startPoint y: 534, endPoint x: 237, endPoint y: 535, distance: 104.0
click at [237, 535] on li "שימוש באמצעים מאולתרים (קרטון/סלוטייפ)" at bounding box center [422, 537] width 380 height 13
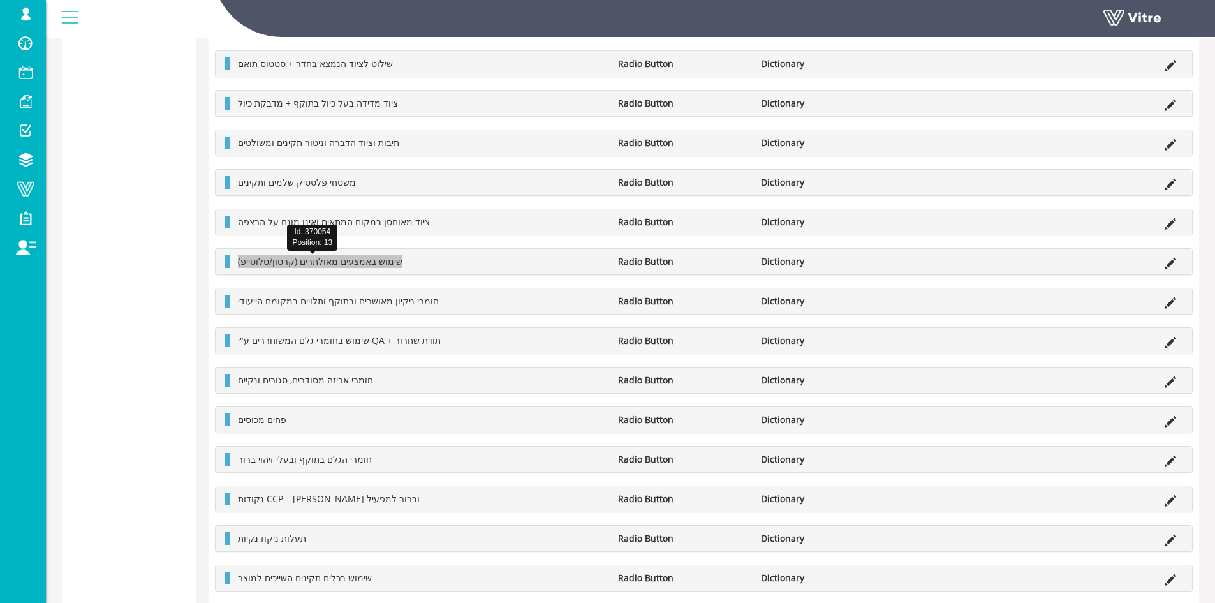
scroll to position [975, 0]
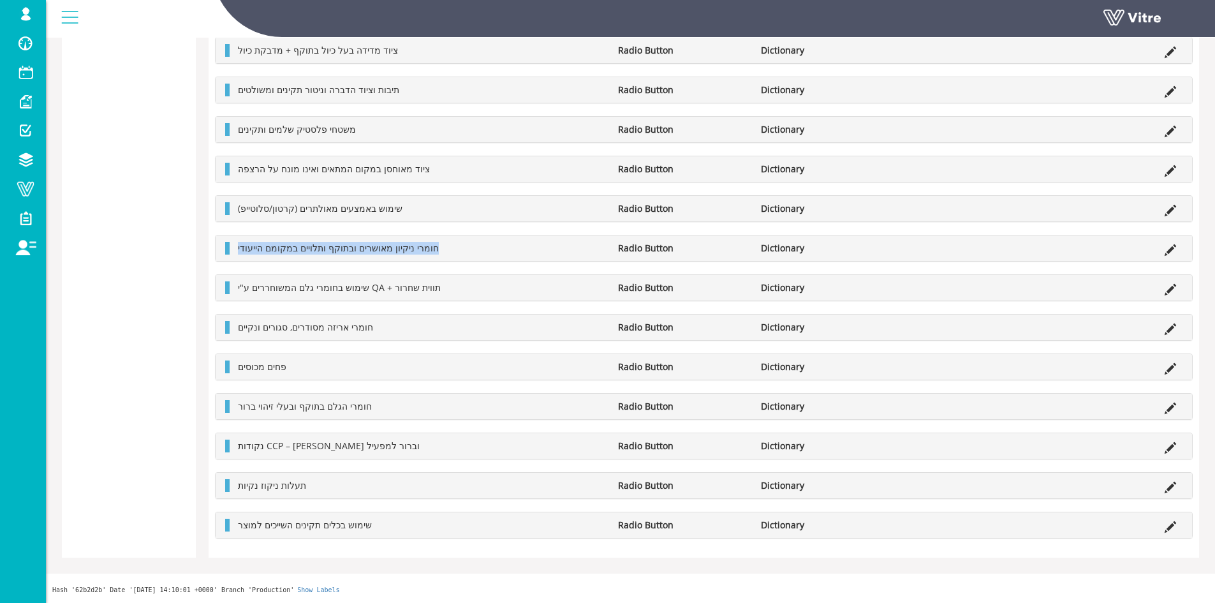
drag, startPoint x: 424, startPoint y: 241, endPoint x: 427, endPoint y: 251, distance: 10.1
click at [427, 251] on div "חומרי ניקיון מאושרים ובתוקף ותלויים במקומם הייעודי Radio Button Dictionary" at bounding box center [704, 248] width 977 height 26
drag, startPoint x: 436, startPoint y: 290, endPoint x: 229, endPoint y: 290, distance: 207.3
click at [229, 290] on div "שימוש בחומרי גלם המשוחררים ע"י QA + תווית שחרור Radio Button Dictionary" at bounding box center [704, 288] width 977 height 26
drag, startPoint x: 396, startPoint y: 325, endPoint x: 211, endPoint y: 323, distance: 184.4
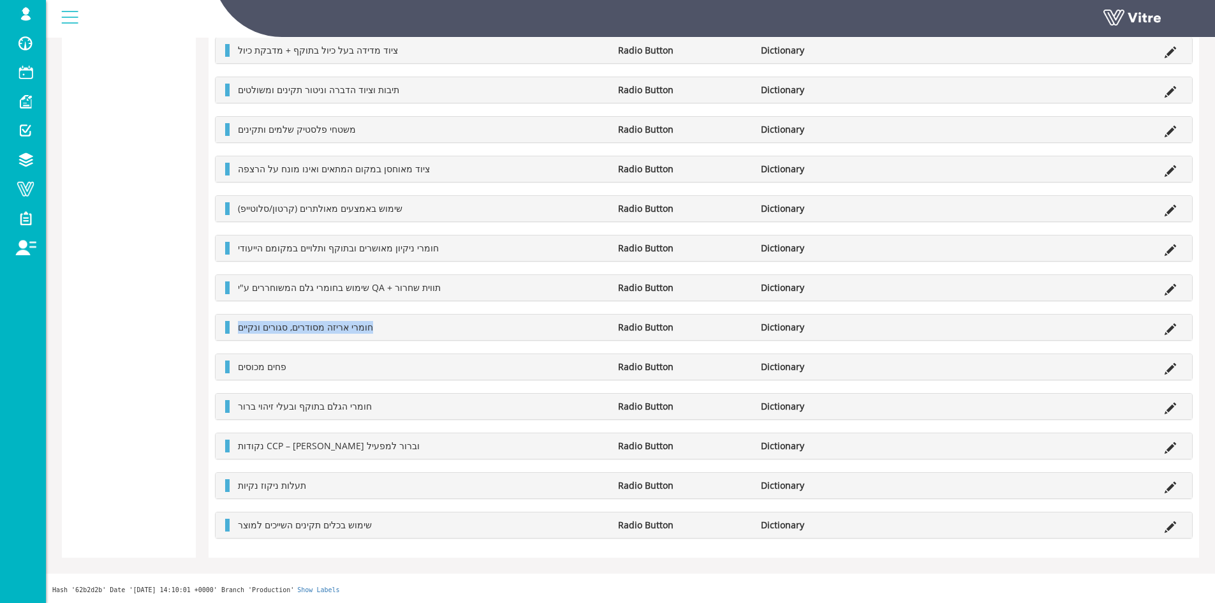
click at [278, 367] on span "פחים מכוסים" at bounding box center [262, 366] width 48 height 12
click at [270, 376] on div "פחים מכוסים Radio Button Dictionary" at bounding box center [704, 367] width 977 height 26
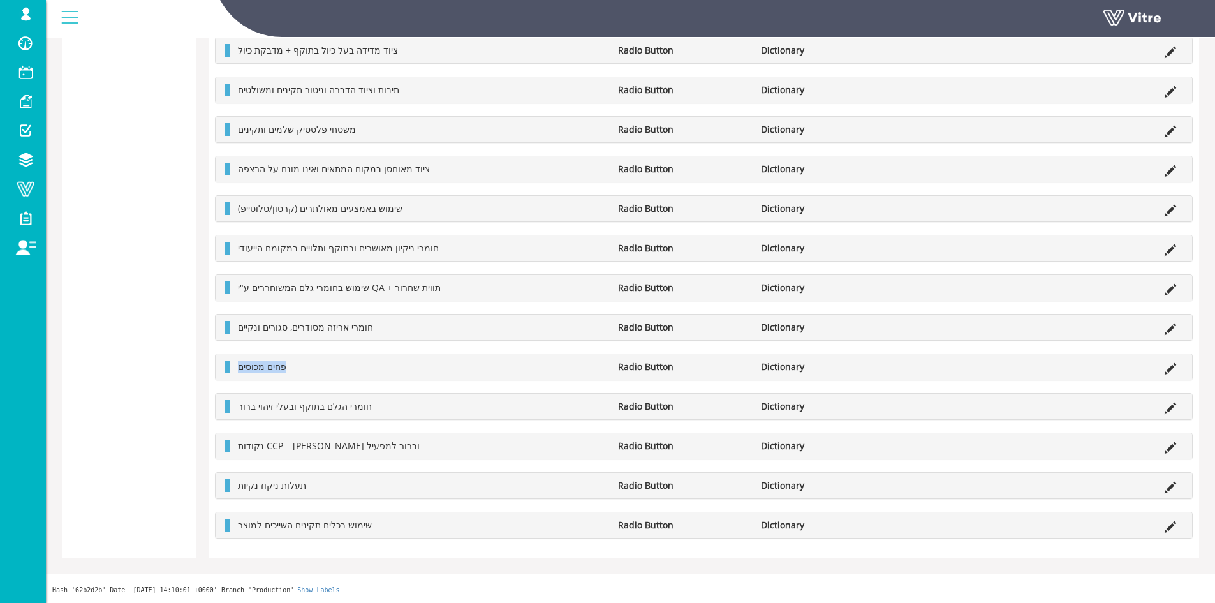
drag, startPoint x: 311, startPoint y: 365, endPoint x: 218, endPoint y: 367, distance: 93.2
click at [218, 367] on div "פחים מכוסים Radio Button Dictionary" at bounding box center [704, 367] width 977 height 26
drag, startPoint x: 368, startPoint y: 406, endPoint x: 232, endPoint y: 397, distance: 136.2
click at [232, 397] on div "חומרי הגלם בתוקף ובעלי זיהוי ברור Radio Button Dictionary" at bounding box center [704, 407] width 977 height 26
drag, startPoint x: 380, startPoint y: 443, endPoint x: 232, endPoint y: 449, distance: 148.1
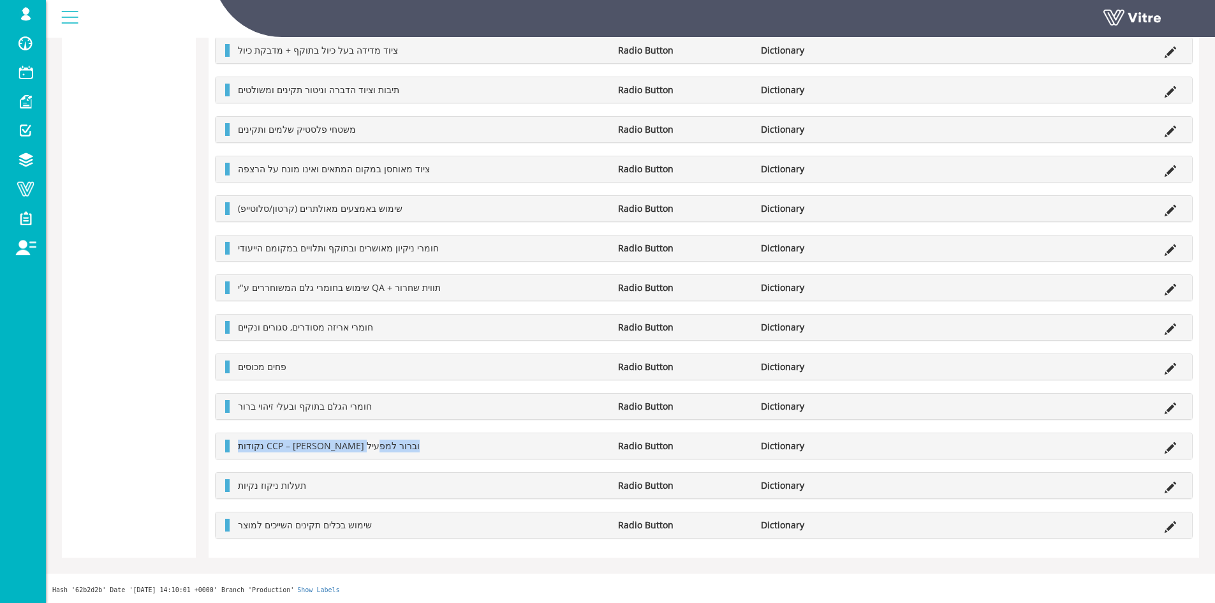
click at [232, 449] on li "נקודות CCP – שילוט תקין וברור למפעיל" at bounding box center [422, 446] width 380 height 13
drag, startPoint x: 311, startPoint y: 480, endPoint x: 234, endPoint y: 489, distance: 77.1
click at [234, 489] on li "תעלות ניקוז נקיות" at bounding box center [422, 485] width 380 height 13
drag, startPoint x: 383, startPoint y: 527, endPoint x: 230, endPoint y: 526, distance: 152.5
click at [230, 526] on div "שימוש בכלים תקינים השייכים למוצר Radio Button Dictionary" at bounding box center [704, 525] width 977 height 26
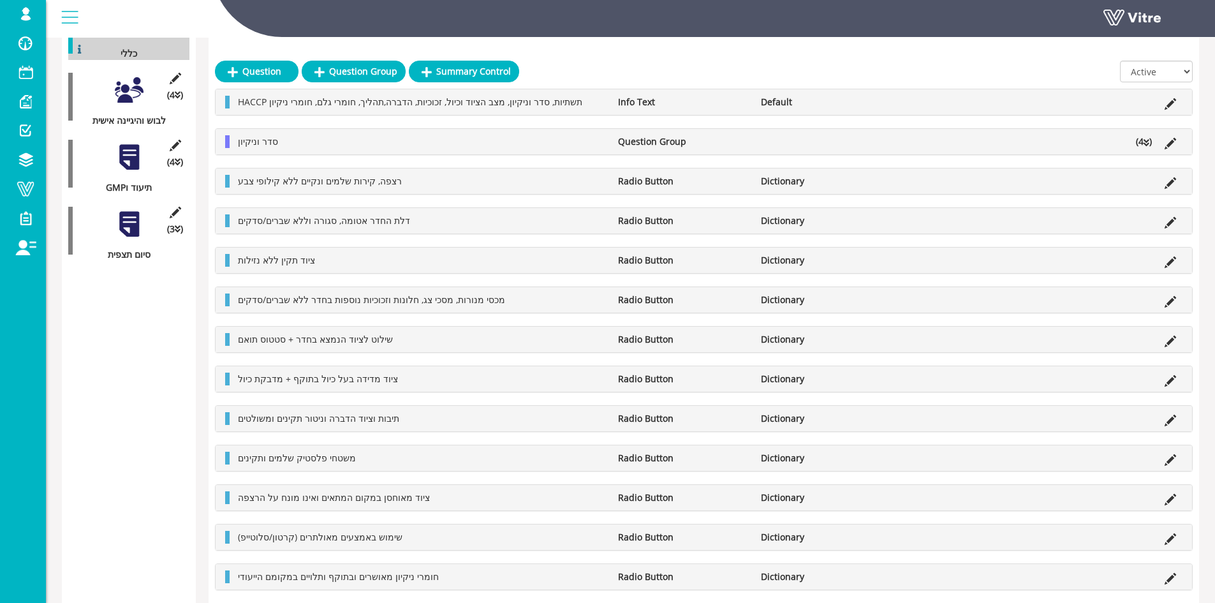
scroll to position [337, 0]
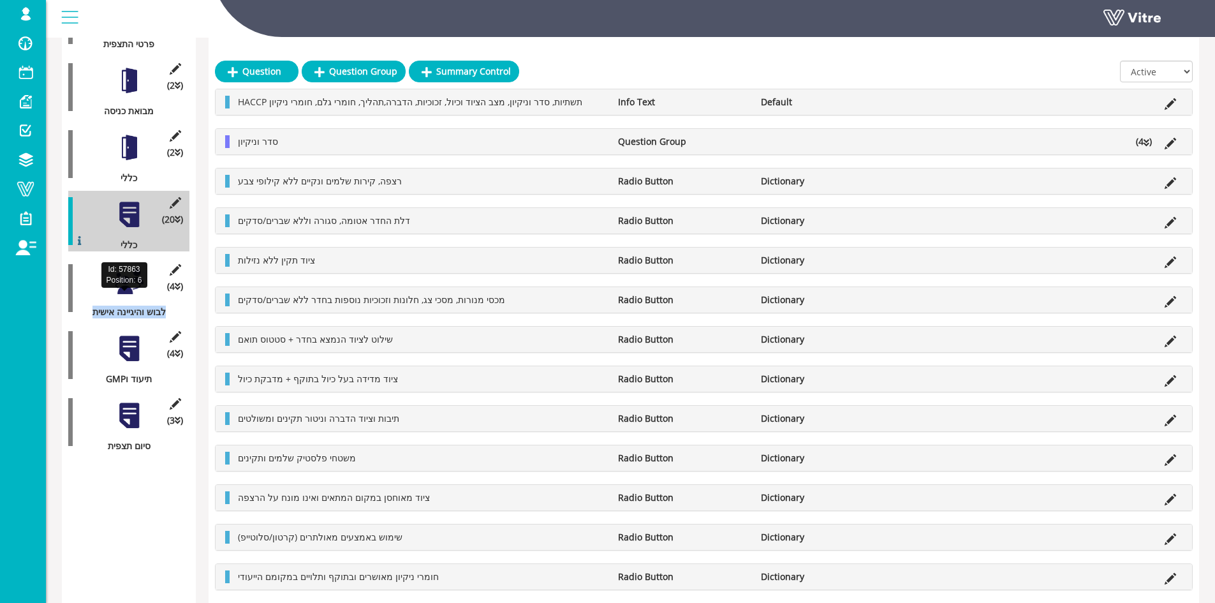
drag, startPoint x: 170, startPoint y: 300, endPoint x: 88, endPoint y: 300, distance: 82.3
click at [88, 306] on div "לבוש והיגיינה אישית" at bounding box center [124, 312] width 112 height 13
click at [132, 272] on div at bounding box center [129, 281] width 29 height 29
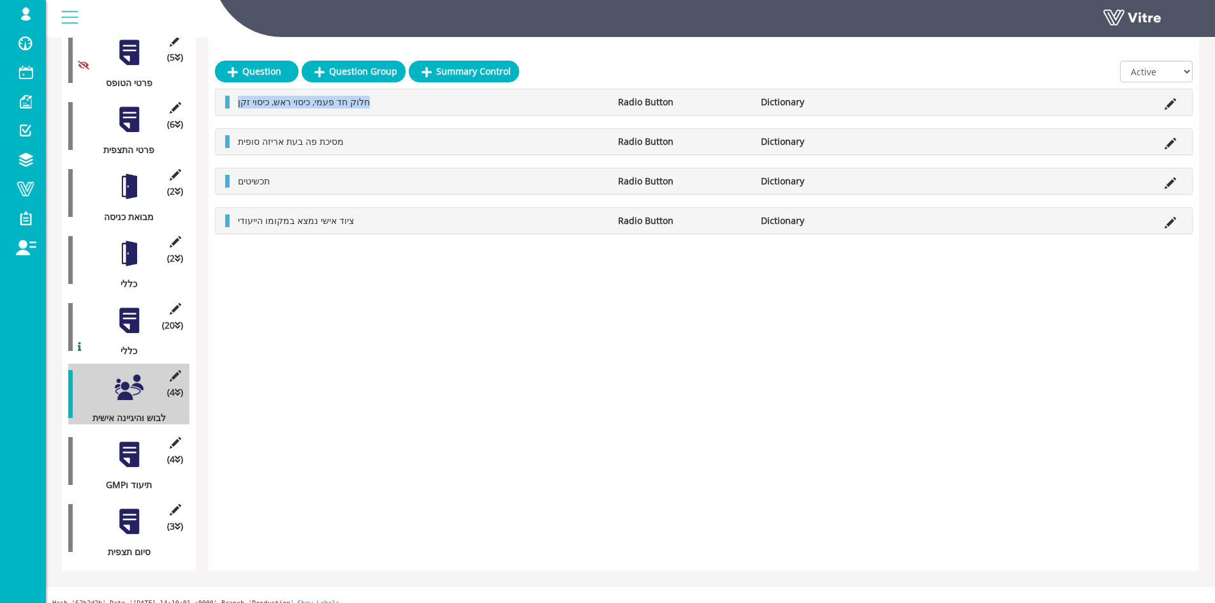
drag, startPoint x: 373, startPoint y: 98, endPoint x: 235, endPoint y: 103, distance: 138.5
click at [235, 103] on li "חלוק חד פעמי, כיסוי ראש, כיסוי זקן" at bounding box center [422, 102] width 380 height 13
drag, startPoint x: 375, startPoint y: 145, endPoint x: 233, endPoint y: 147, distance: 141.6
click at [233, 147] on li "מסיכת פה בעת אריזה סופית" at bounding box center [422, 141] width 380 height 13
drag, startPoint x: 286, startPoint y: 187, endPoint x: 237, endPoint y: 185, distance: 48.5
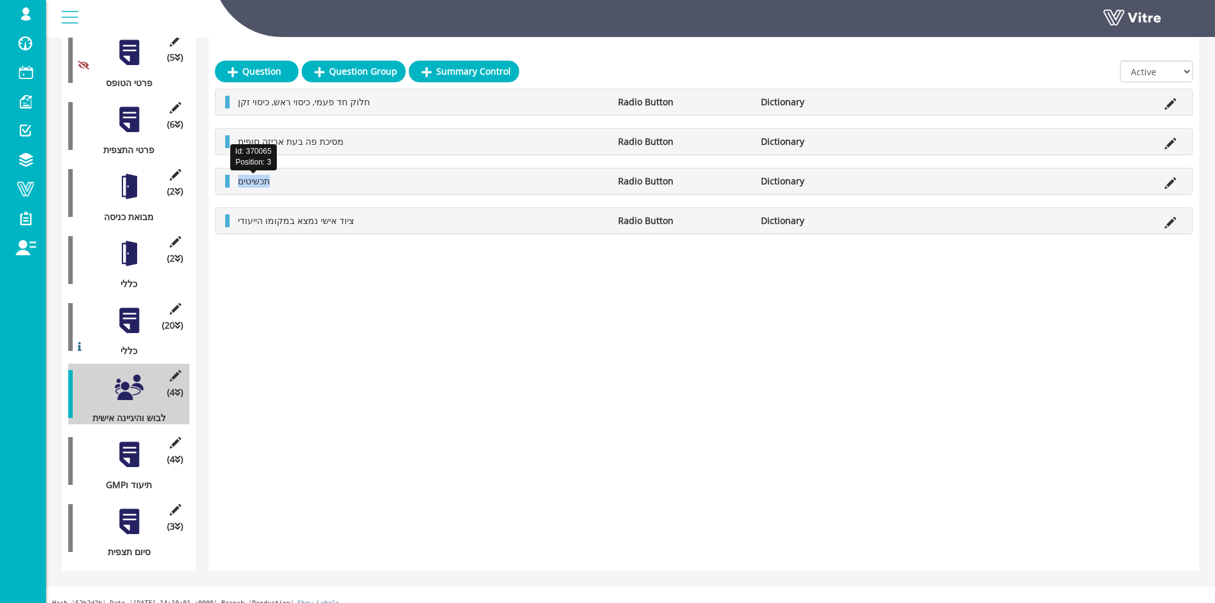
click at [237, 185] on li "תכשיטים" at bounding box center [422, 181] width 380 height 13
drag, startPoint x: 361, startPoint y: 219, endPoint x: 235, endPoint y: 221, distance: 126.3
click at [235, 221] on li "ציוד אישי נמצא במקומו הייעודי" at bounding box center [422, 220] width 380 height 13
click at [132, 444] on div at bounding box center [129, 454] width 29 height 29
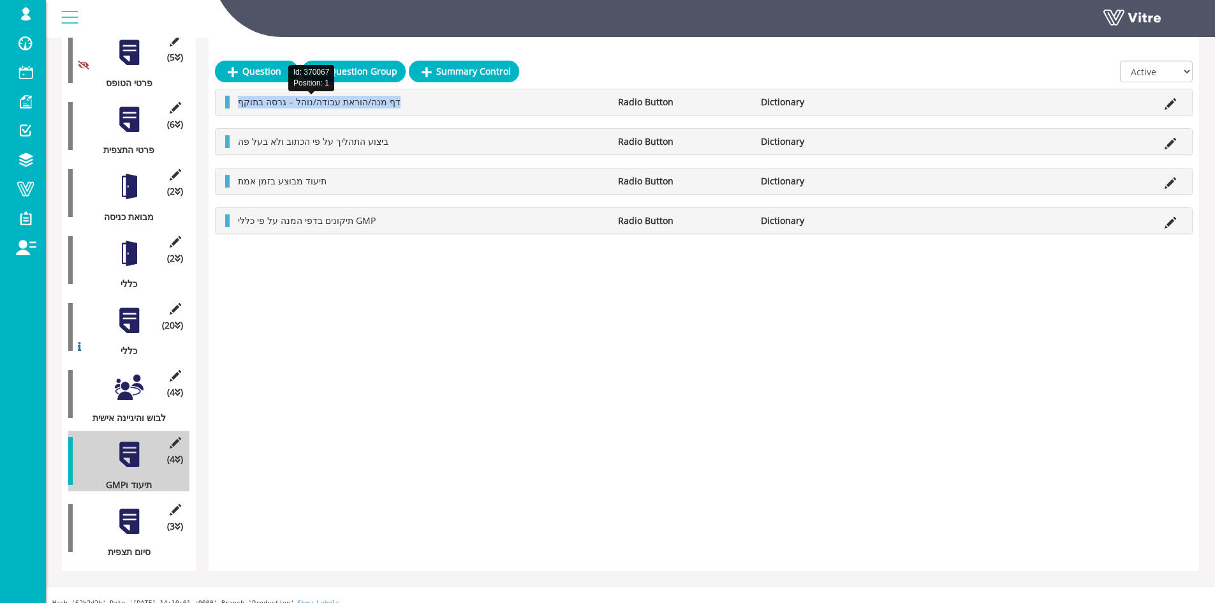
drag, startPoint x: 410, startPoint y: 104, endPoint x: 239, endPoint y: 102, distance: 170.3
click at [239, 102] on li "דף מנה/הוראת עבודה/נוהל – גרסה בתוקף" at bounding box center [422, 102] width 380 height 13
drag, startPoint x: 385, startPoint y: 154, endPoint x: 307, endPoint y: 154, distance: 78.5
click at [307, 154] on div "ביצוע התהליך על פי הכתוב ולא בעל פה Radio Button Dictionary" at bounding box center [704, 142] width 977 height 26
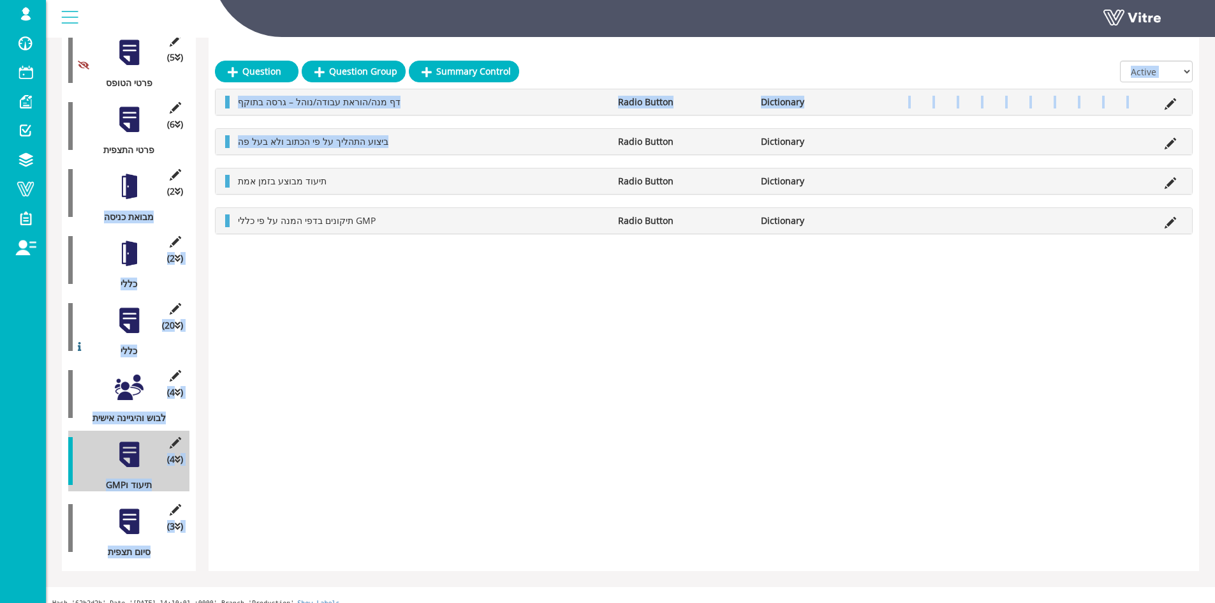
drag, startPoint x: 392, startPoint y: 138, endPoint x: 200, endPoint y: 145, distance: 191.5
click at [200, 145] on div "Summary data table Category (5 ) פרטי הטופס (6 ) פרטי התצפית (2 ) מבואת כניסה (…" at bounding box center [630, 258] width 1137 height 625
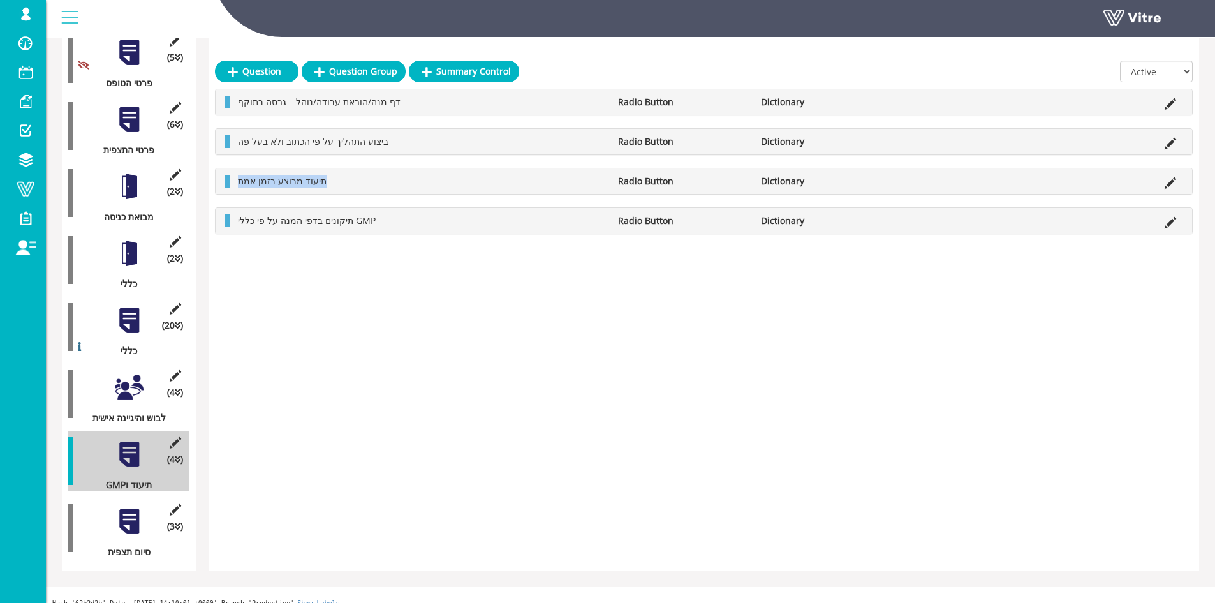
drag, startPoint x: 380, startPoint y: 171, endPoint x: 324, endPoint y: 185, distance: 57.9
click at [324, 185] on div "תיעוד מבוצע בזמן אמת Radio Button Dictionary" at bounding box center [704, 181] width 977 height 26
drag, startPoint x: 399, startPoint y: 216, endPoint x: 224, endPoint y: 223, distance: 175.6
click at [224, 223] on div "תיקונים בדפי המנה על פי כללי GMP Radio Button Dictionary" at bounding box center [704, 221] width 977 height 26
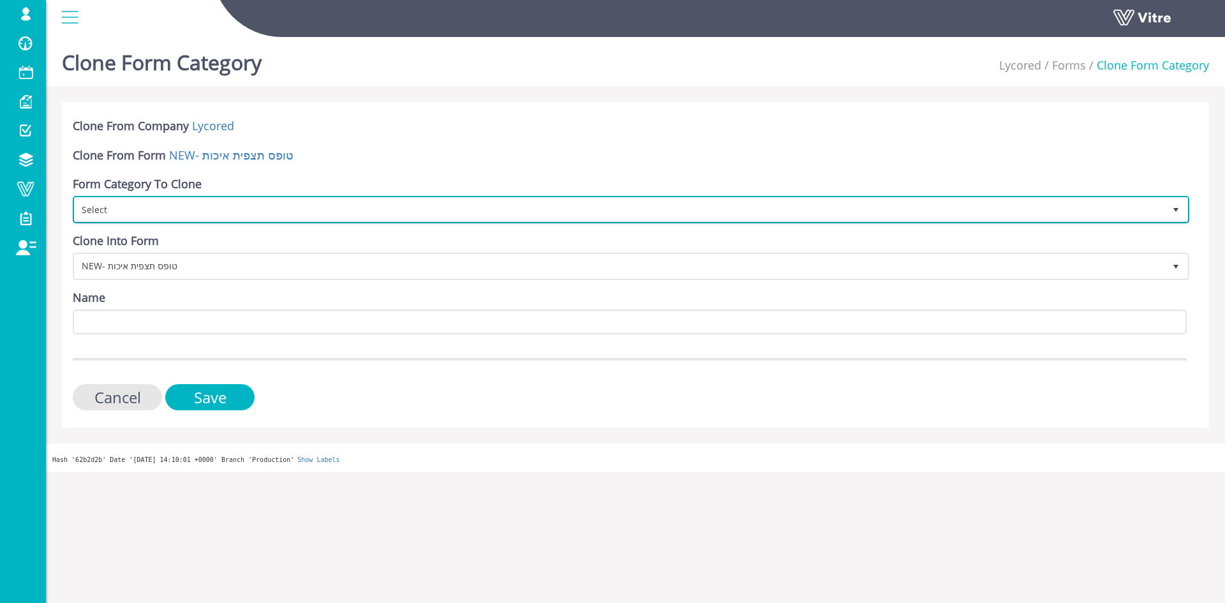
click at [311, 210] on span "Select" at bounding box center [620, 209] width 1090 height 23
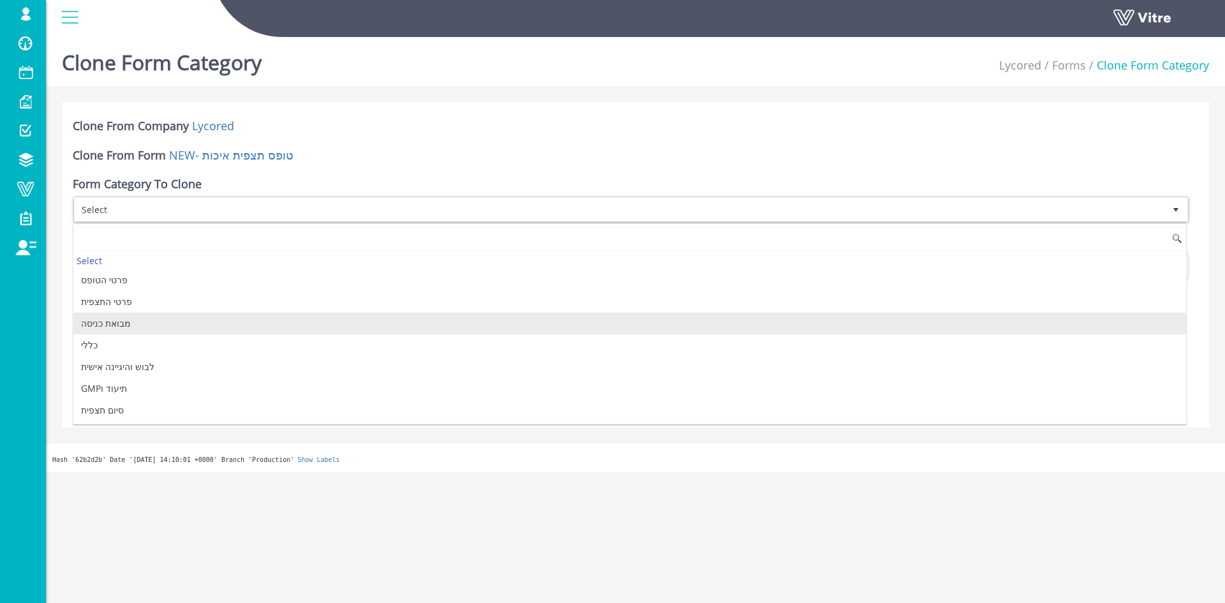
click at [198, 318] on li "מבואת כניסה" at bounding box center [629, 324] width 1113 height 22
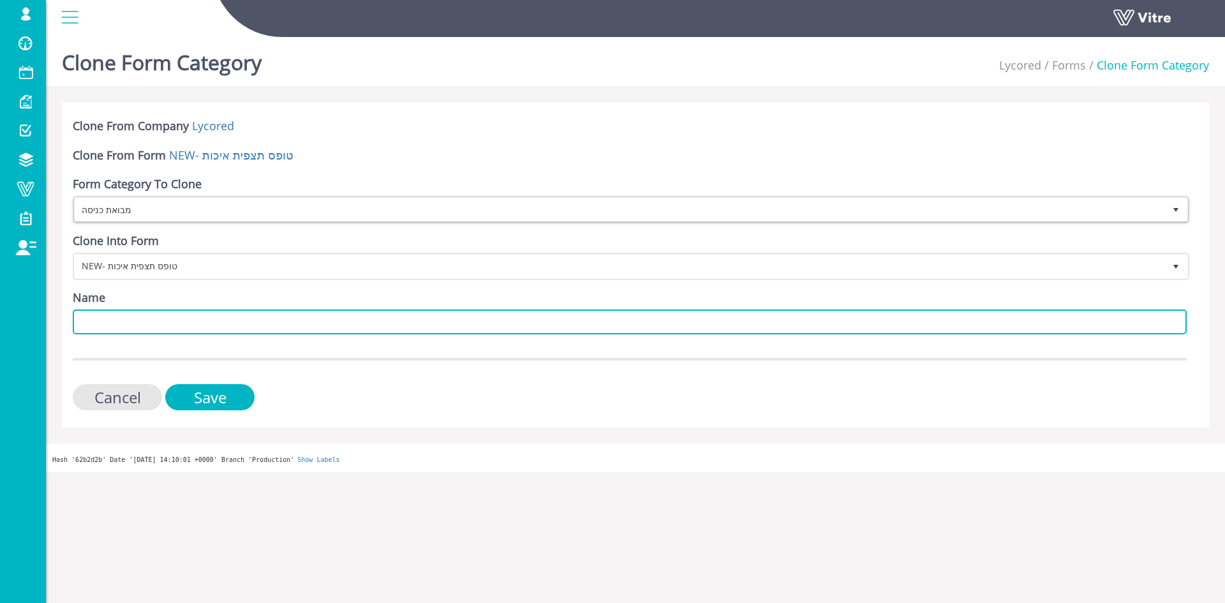
click at [184, 325] on input "Name" at bounding box center [630, 321] width 1114 height 25
click at [211, 311] on input "Name" at bounding box center [630, 321] width 1114 height 25
paste input "לבוש והיגיינה אישית"
type input "לבוש והיגיינה אישית"
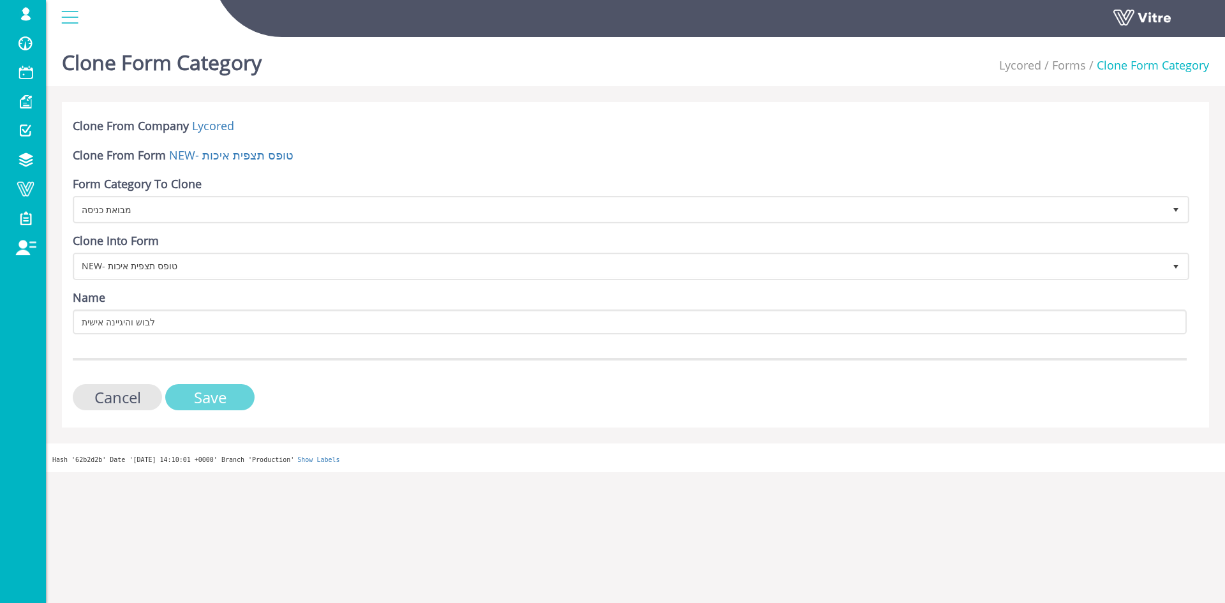
click at [233, 399] on input "Save" at bounding box center [209, 397] width 89 height 26
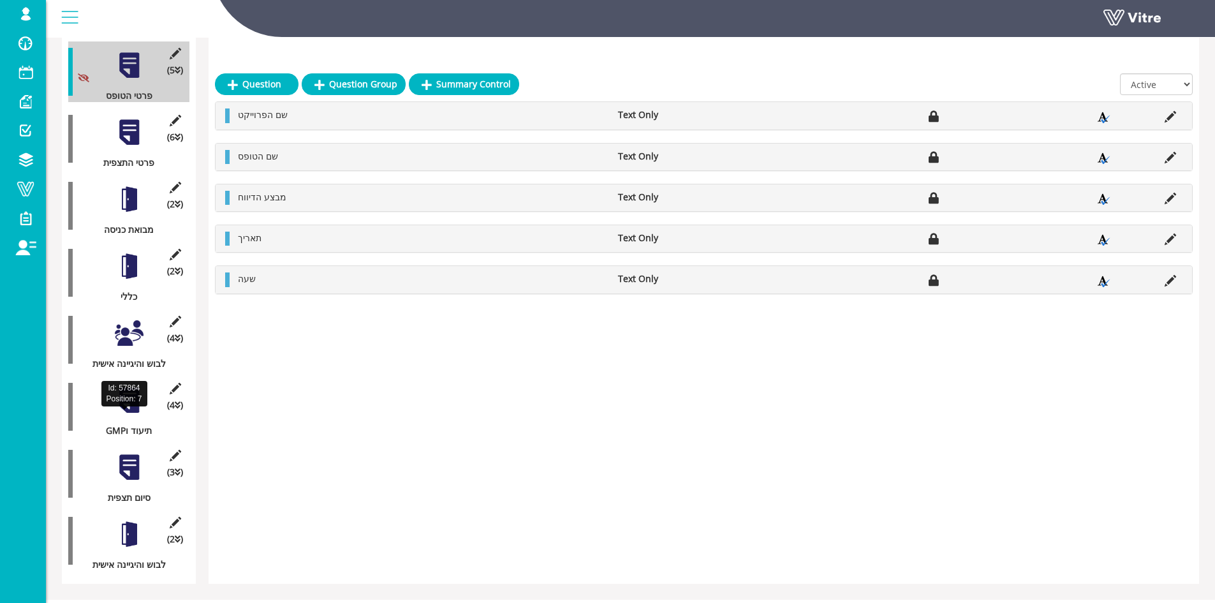
scroll to position [231, 0]
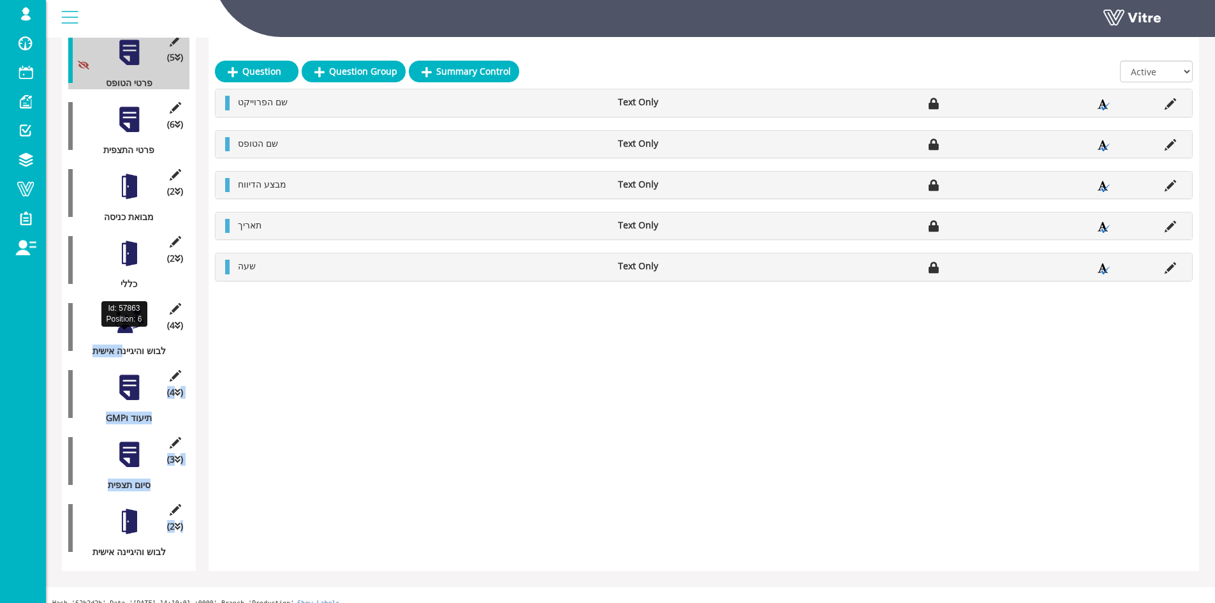
drag, startPoint x: 128, startPoint y: 512, endPoint x: 120, endPoint y: 340, distance: 171.8
click at [120, 340] on div "(5 ) פרטי הטופס (6 ) פרטי התצפית (2 ) מבואת כניסה (2 ) כללי (1 ) כללי (4 ) לבוש…" at bounding box center [128, 293] width 121 height 529
click at [334, 457] on div "Question Question Group Summary Control All Active Not Active שם הפרוייקט Text …" at bounding box center [704, 258] width 991 height 625
click at [66, 522] on div "Summary data table Category (5 ) פרטי הטופס (6 ) פרטי התצפית (2 ) מבואת כניסה (…" at bounding box center [129, 258] width 134 height 625
click at [129, 318] on div at bounding box center [129, 320] width 29 height 29
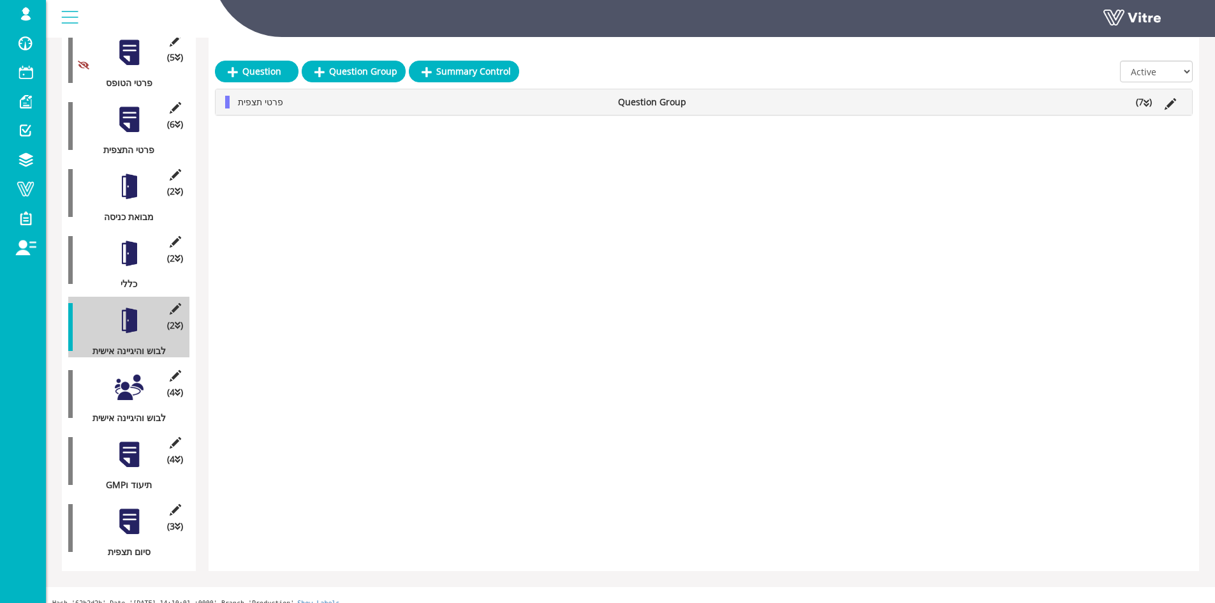
click at [1140, 101] on li "(7 )" at bounding box center [1144, 102] width 29 height 13
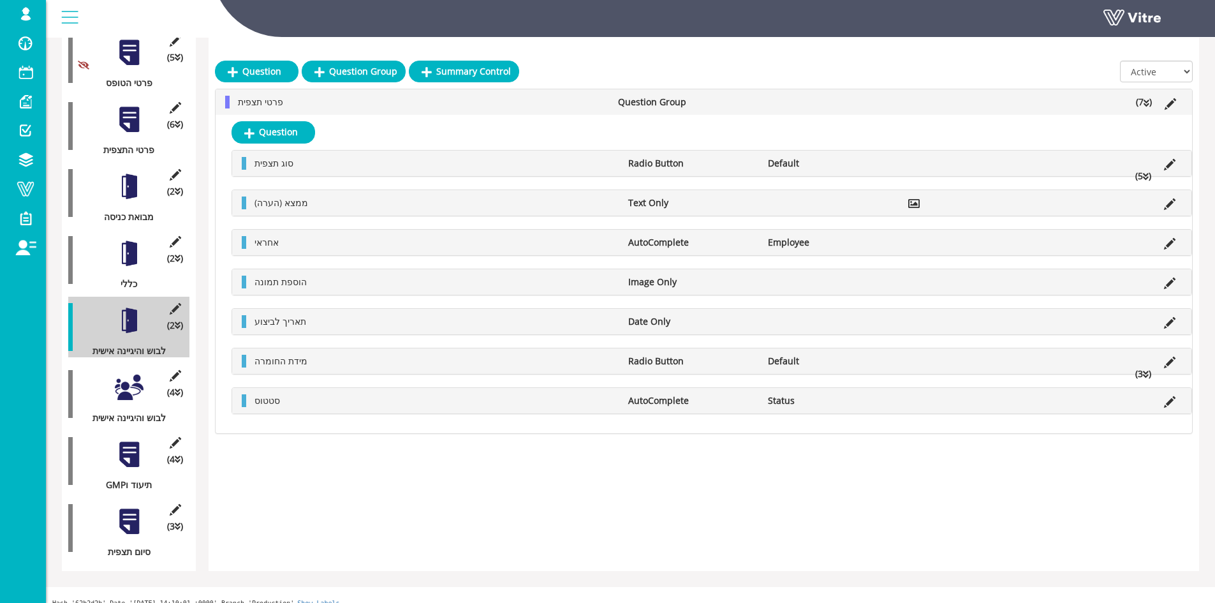
click at [1147, 172] on icon at bounding box center [1146, 176] width 6 height 9
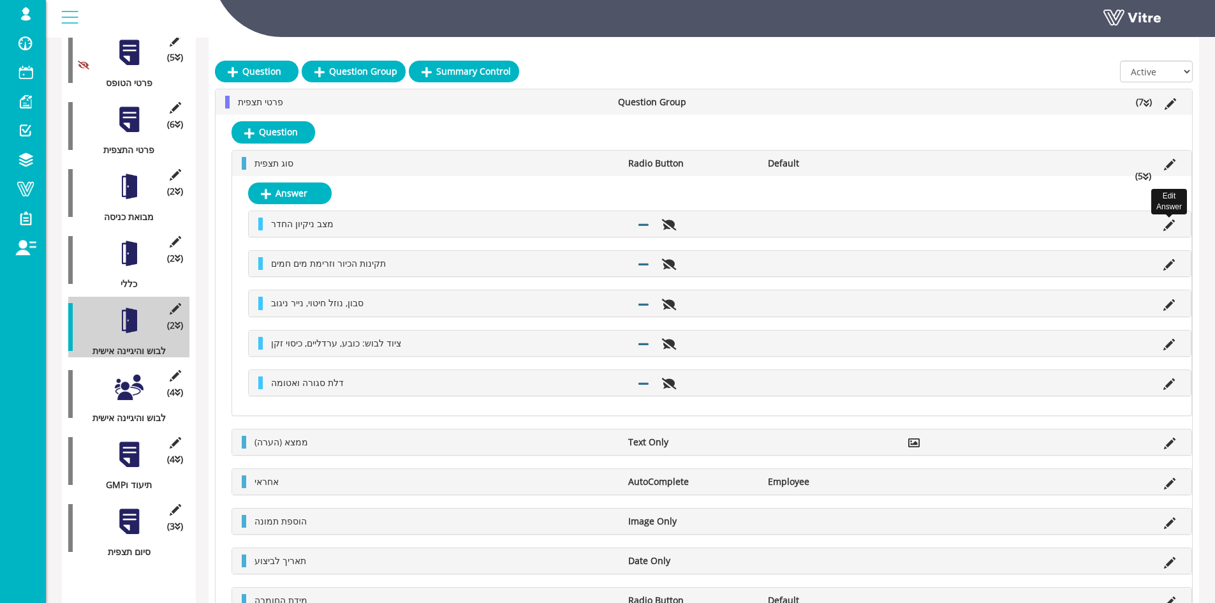
click at [1172, 221] on icon at bounding box center [1169, 224] width 11 height 11
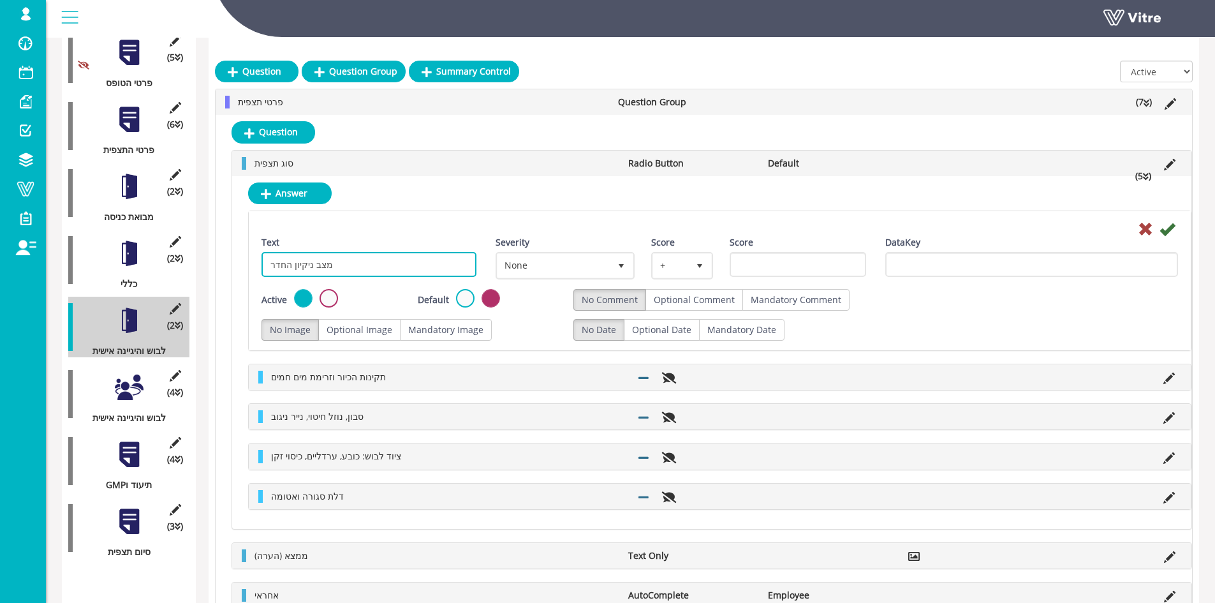
click at [358, 253] on input "מצב ניקיון החדר" at bounding box center [369, 264] width 215 height 25
paste input "[PERSON_NAME] חד פעמי, כיסוי ראש, כיסוי זקן"
type input "חלוק חד פעמי, כיסוי ראש, כיסוי זקן"
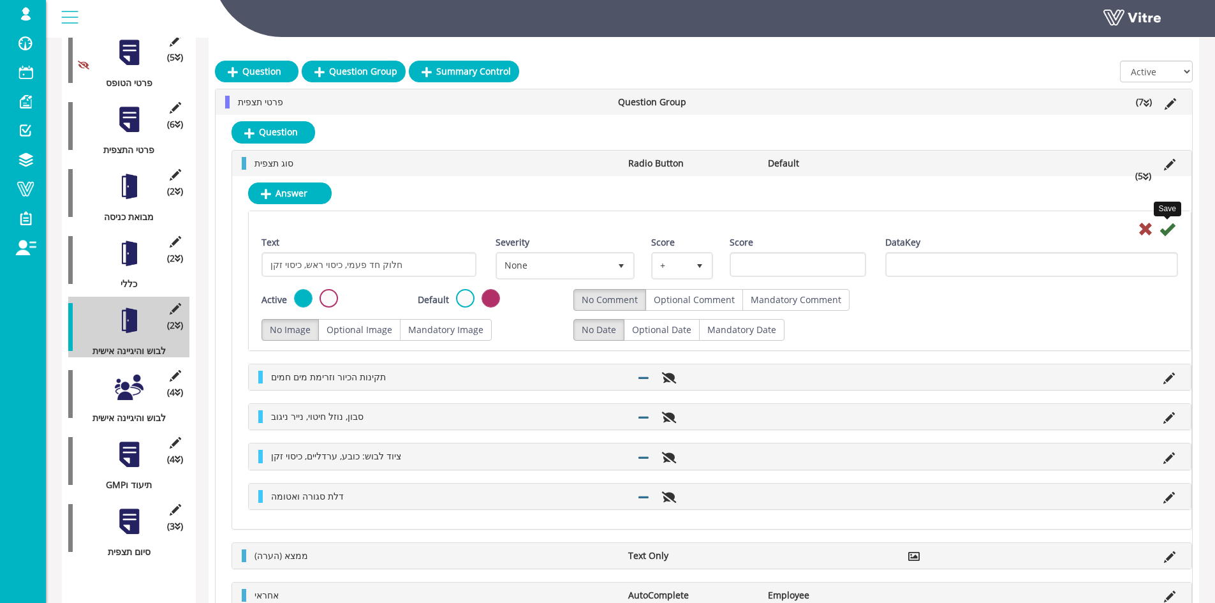
click at [1171, 229] on icon at bounding box center [1167, 228] width 15 height 15
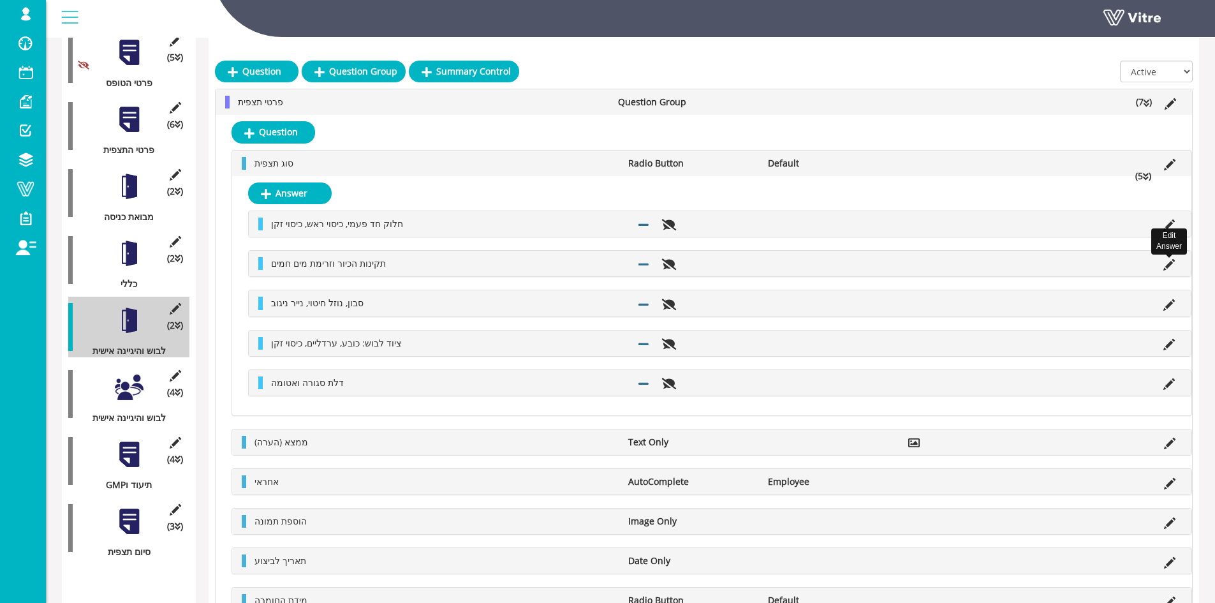
click at [1174, 266] on icon at bounding box center [1169, 264] width 11 height 11
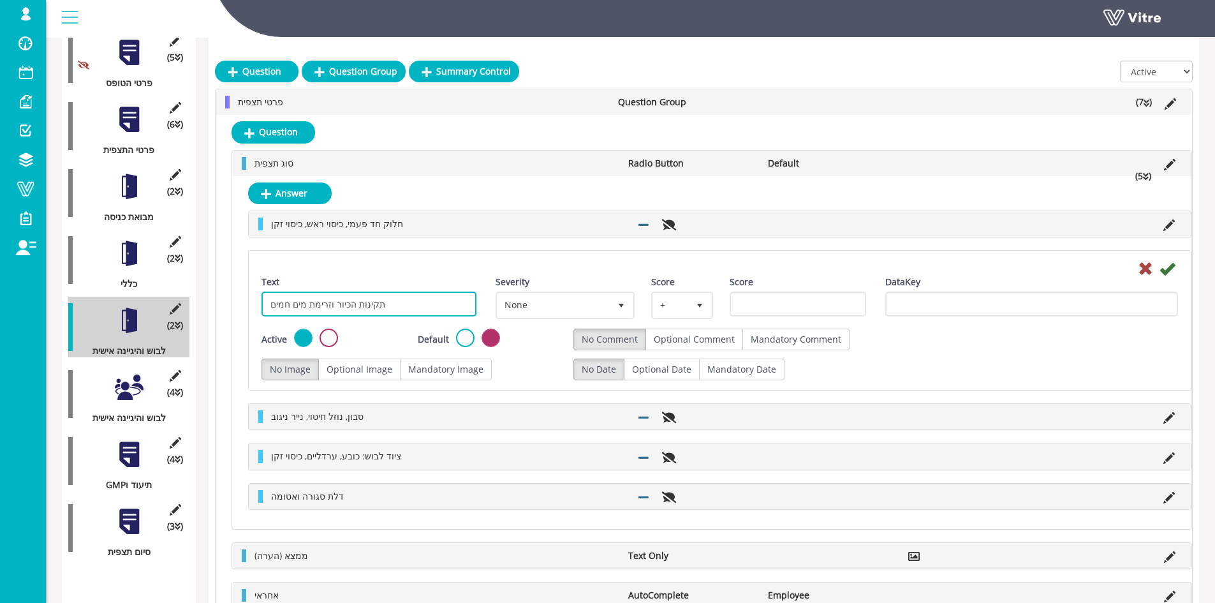
click at [413, 312] on input "תקינות הכיור וזרימת מים חמים" at bounding box center [369, 304] width 215 height 25
click at [412, 312] on input "תקינות הכיור וזרימת מים חמים" at bounding box center [369, 304] width 215 height 25
paste input "סיכת פה בעת אריזה סופית"
type input "מסיכת פה בעת אריזה סופית"
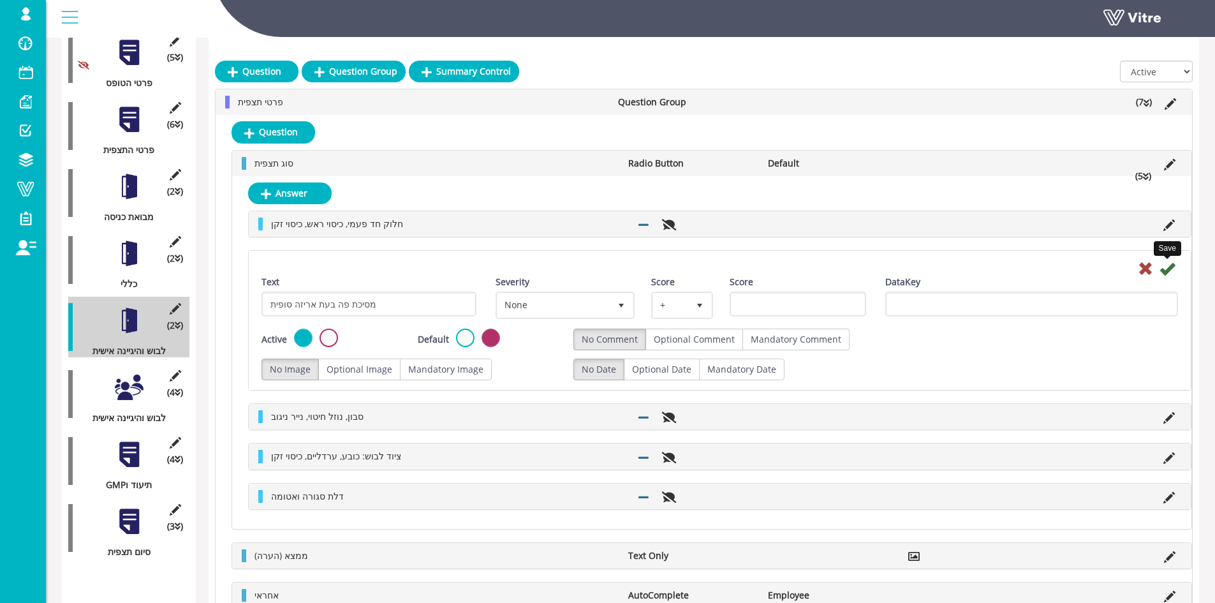
click at [1172, 267] on icon at bounding box center [1167, 268] width 15 height 15
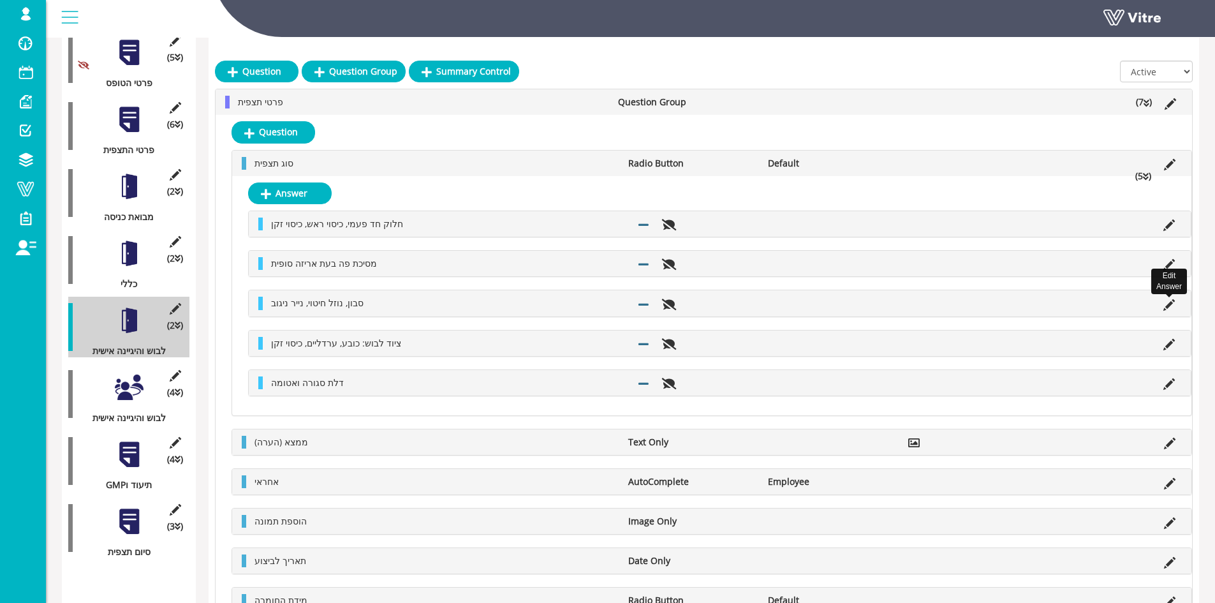
click at [1173, 304] on icon at bounding box center [1169, 304] width 11 height 11
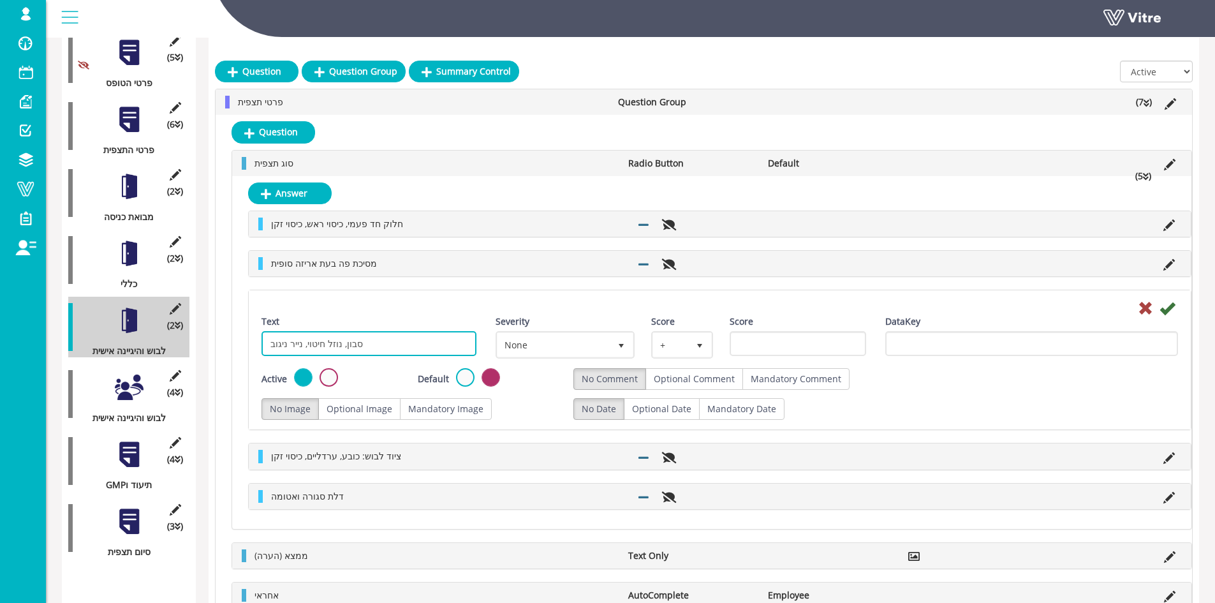
click at [366, 348] on input "סבון, נוזל חיטוי, נייר ניגוב" at bounding box center [369, 343] width 215 height 25
paste input "כשיטים"
type input "תכשיטים"
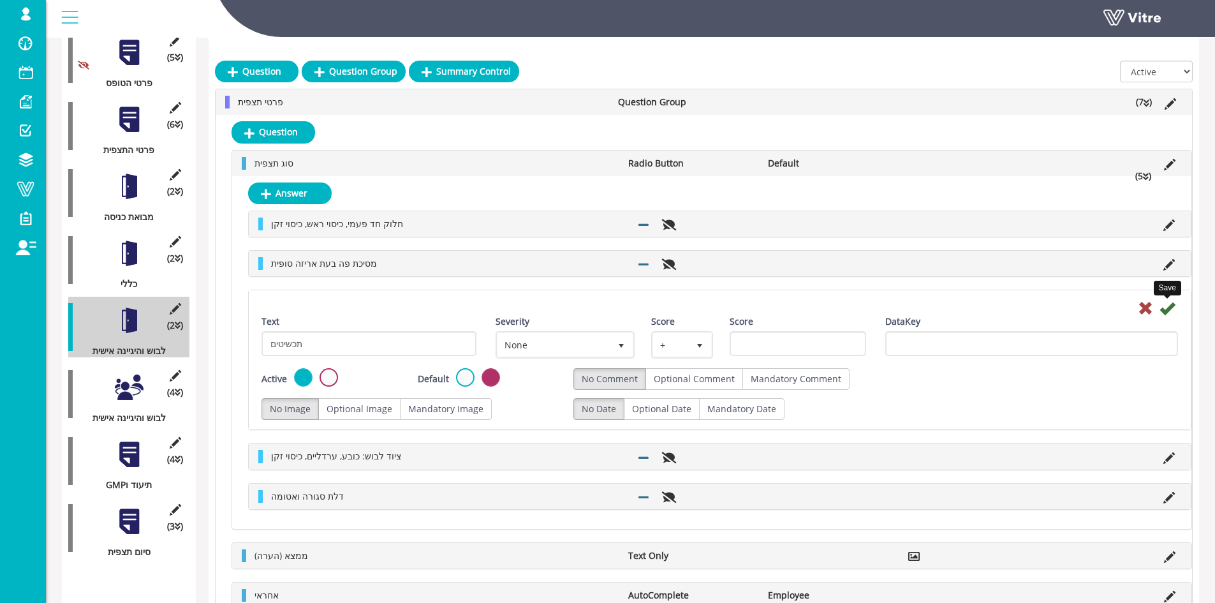
click at [1167, 309] on icon at bounding box center [1167, 307] width 15 height 15
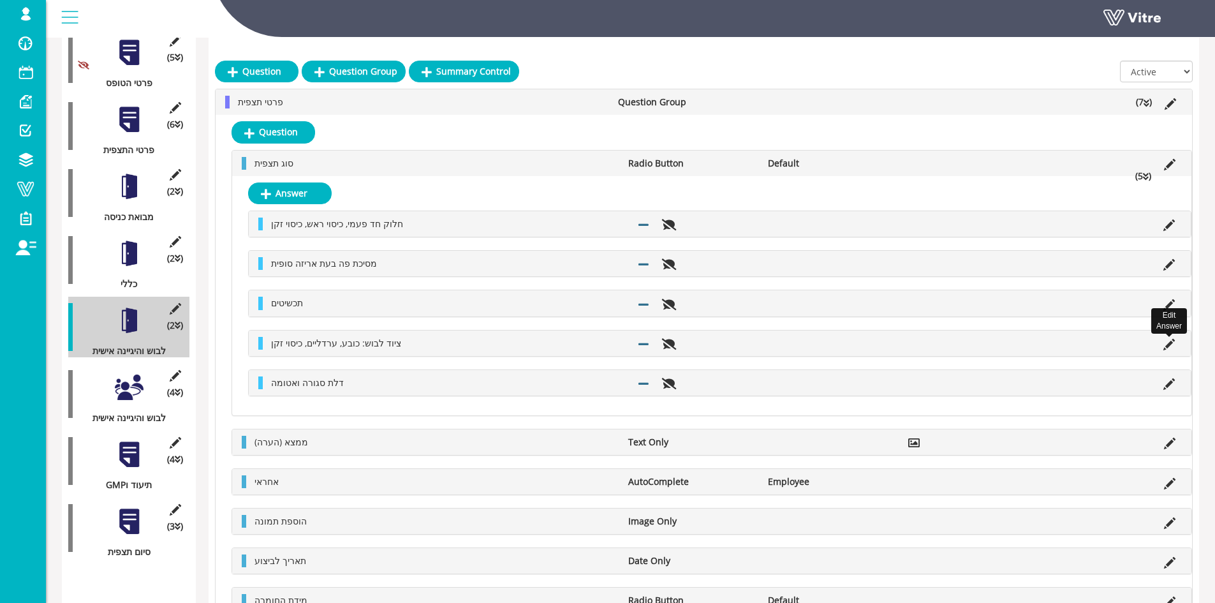
click at [1169, 348] on icon at bounding box center [1169, 344] width 11 height 11
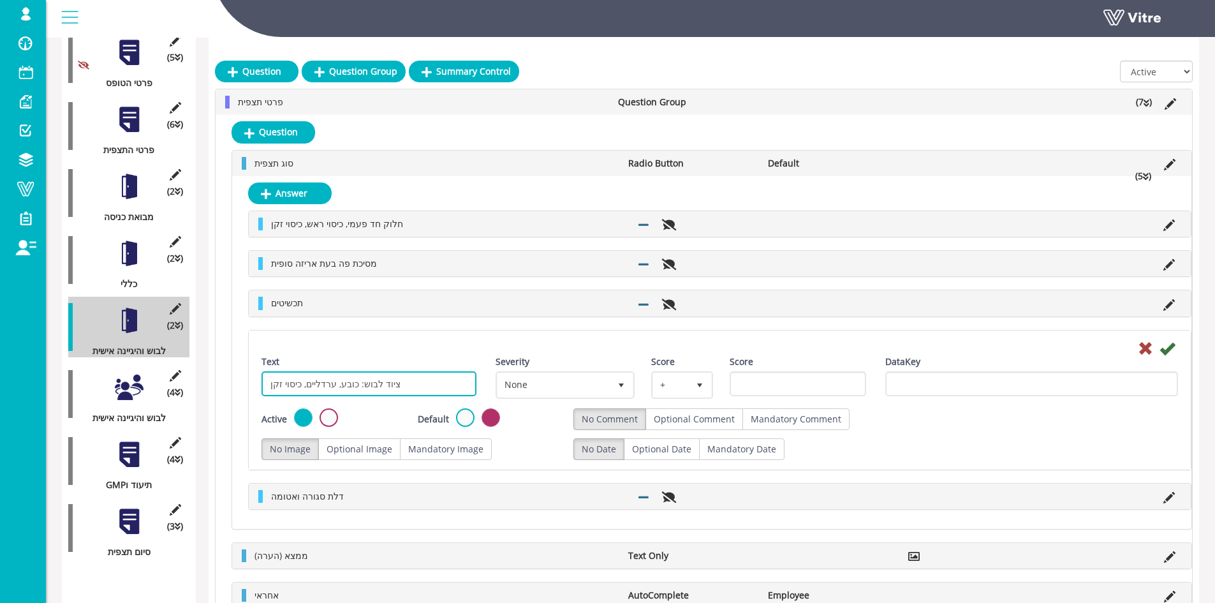
click at [400, 375] on input "ציוד לבוש: כובע, ערדליים, כיסוי זקן" at bounding box center [369, 383] width 215 height 25
paste input "[PERSON_NAME] נמצא במקומו הייעודי"
type input "ציוד אישי נמצא במקומו הייעודי"
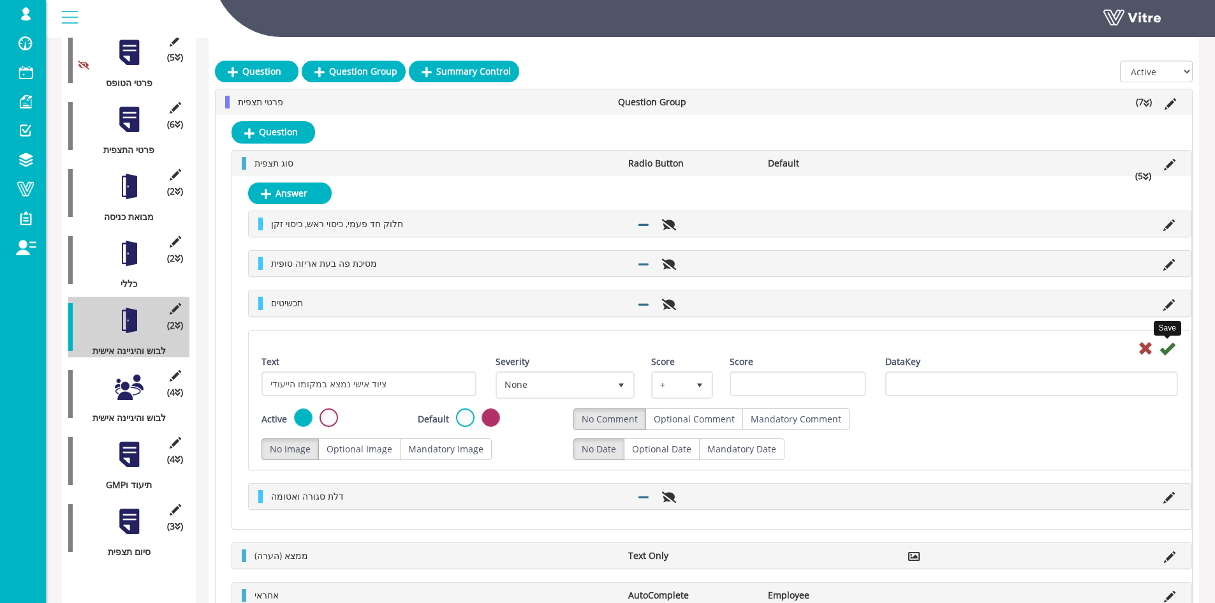
click at [1174, 347] on icon at bounding box center [1167, 348] width 15 height 15
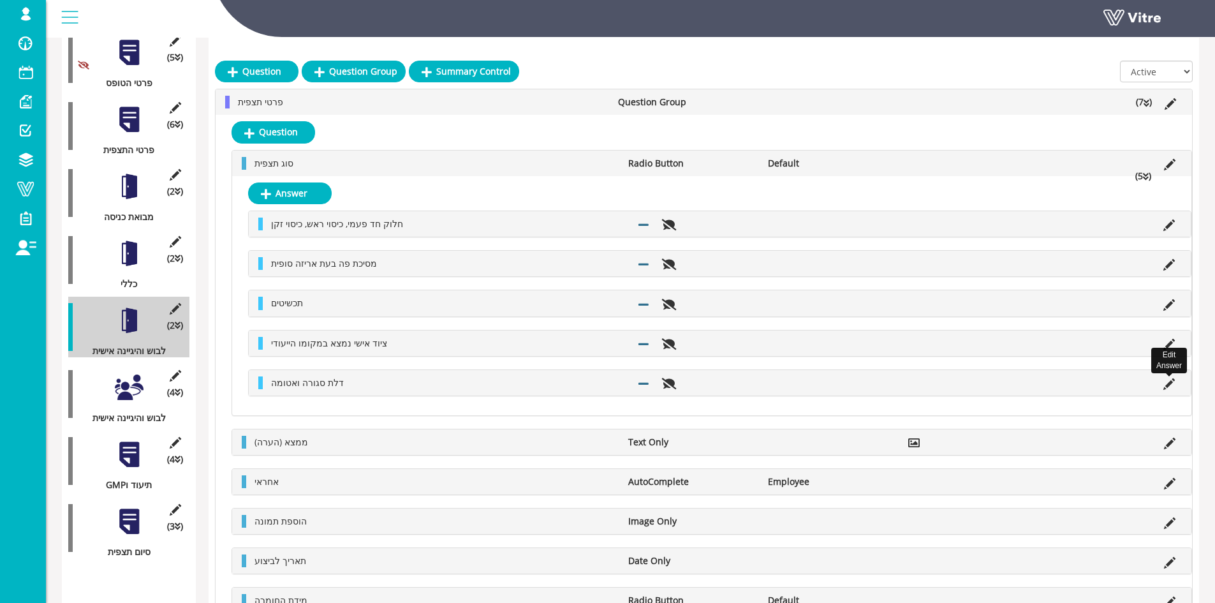
click at [1174, 381] on icon at bounding box center [1169, 383] width 11 height 11
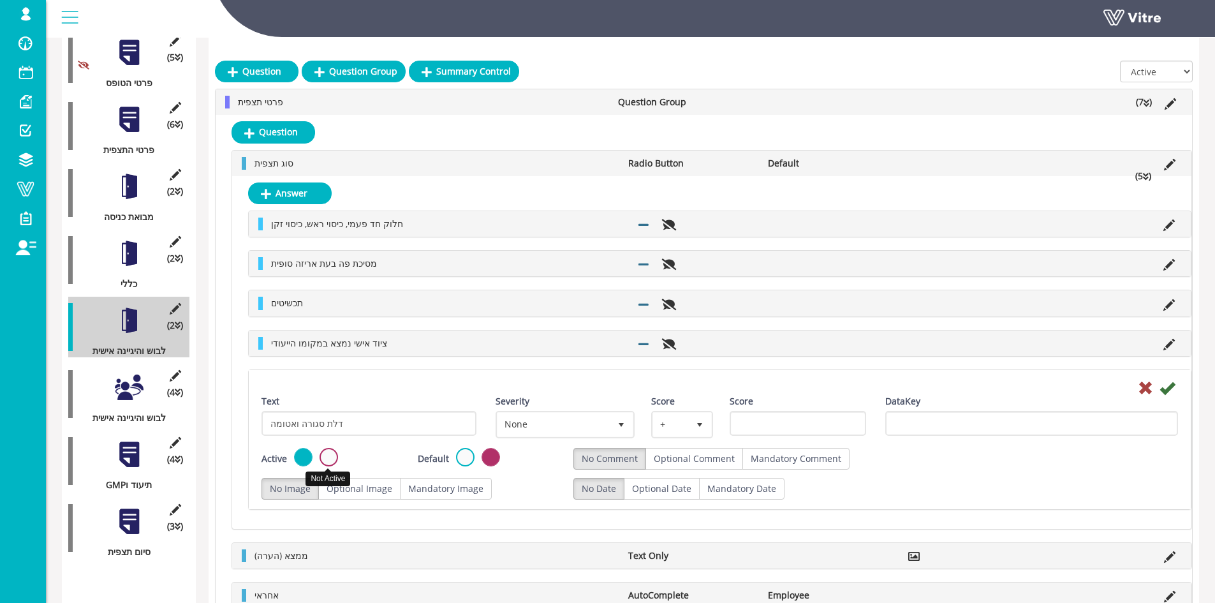
click at [327, 459] on label at bounding box center [329, 457] width 18 height 18
click at [0, 0] on input "radio" at bounding box center [0, 0] width 0 height 0
click at [1172, 385] on icon at bounding box center [1167, 387] width 15 height 15
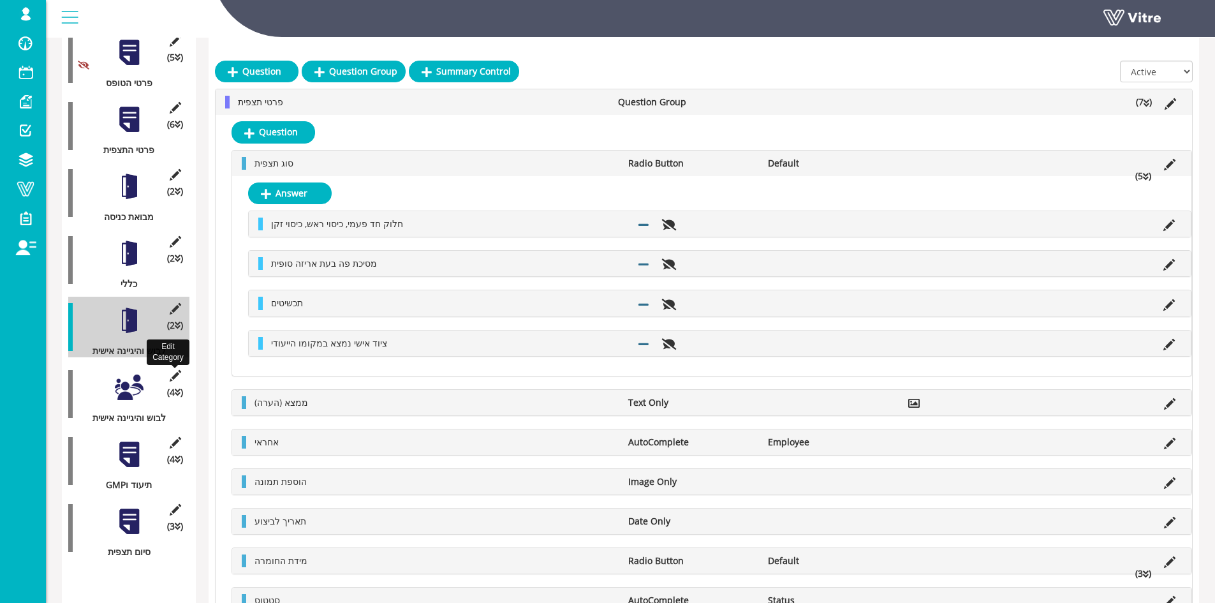
click at [178, 370] on icon at bounding box center [175, 375] width 16 height 11
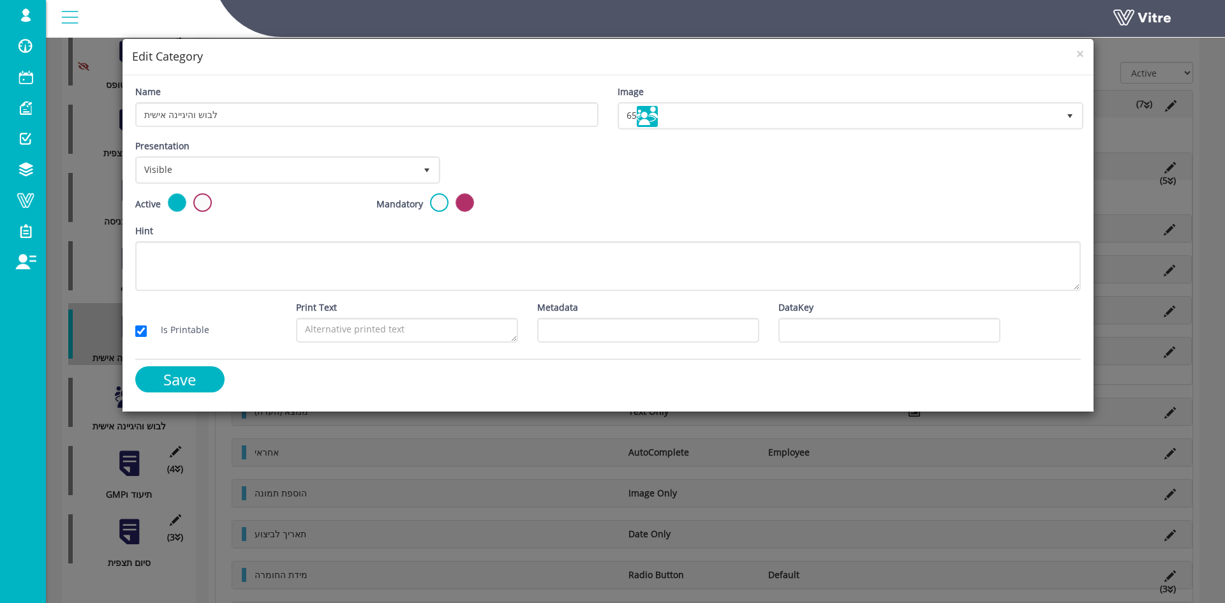
click at [193, 203] on label at bounding box center [202, 202] width 18 height 18
click at [0, 0] on input "radio" at bounding box center [0, 0] width 0 height 0
click at [196, 381] on input "Save" at bounding box center [179, 379] width 89 height 26
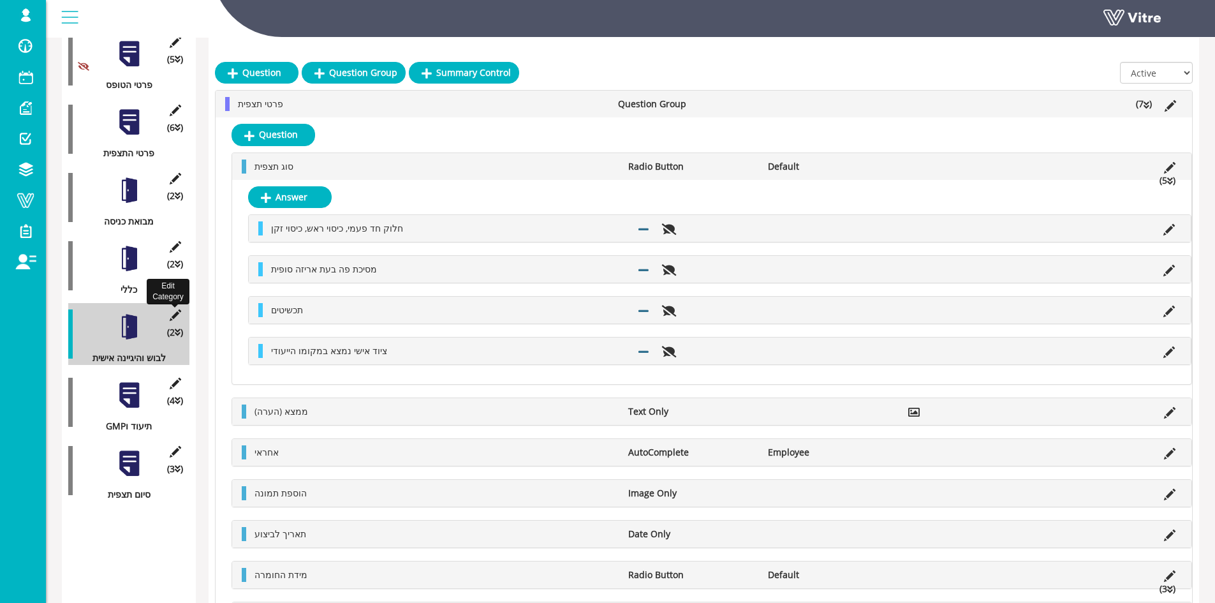
click at [177, 309] on icon at bounding box center [175, 314] width 16 height 11
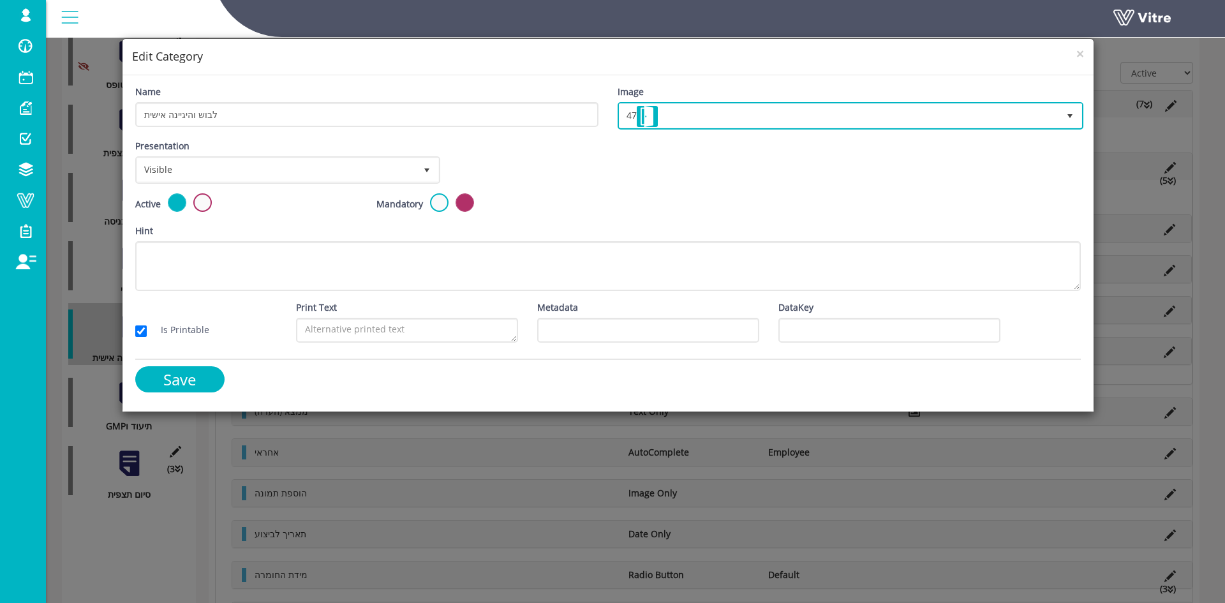
click at [921, 117] on span "47" at bounding box center [838, 115] width 439 height 23
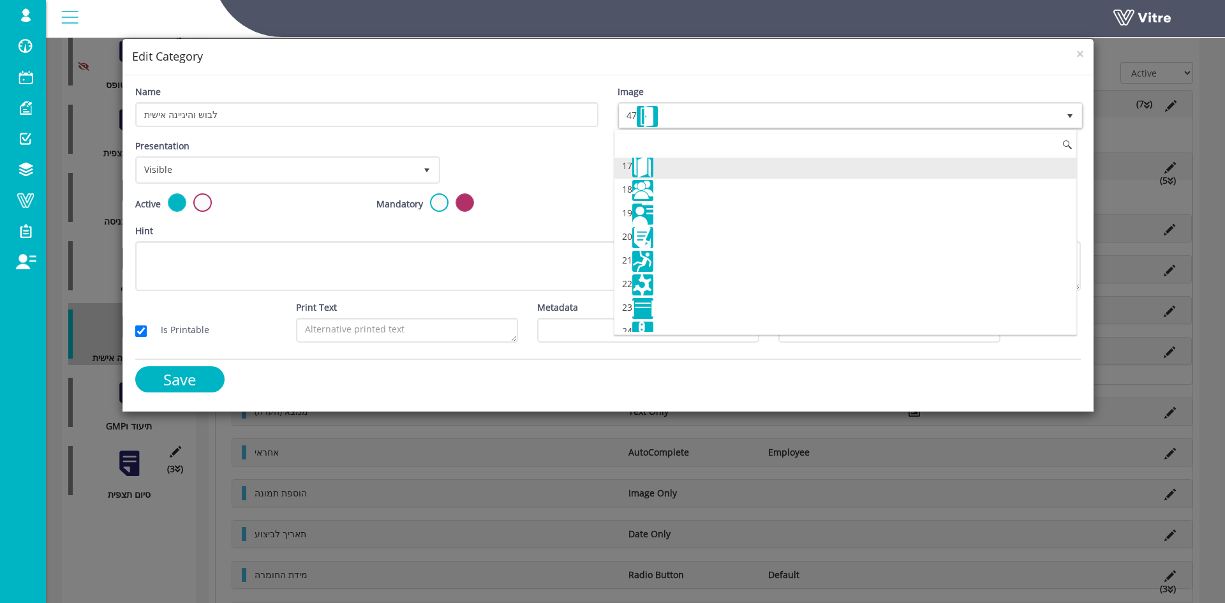
scroll to position [366, 0]
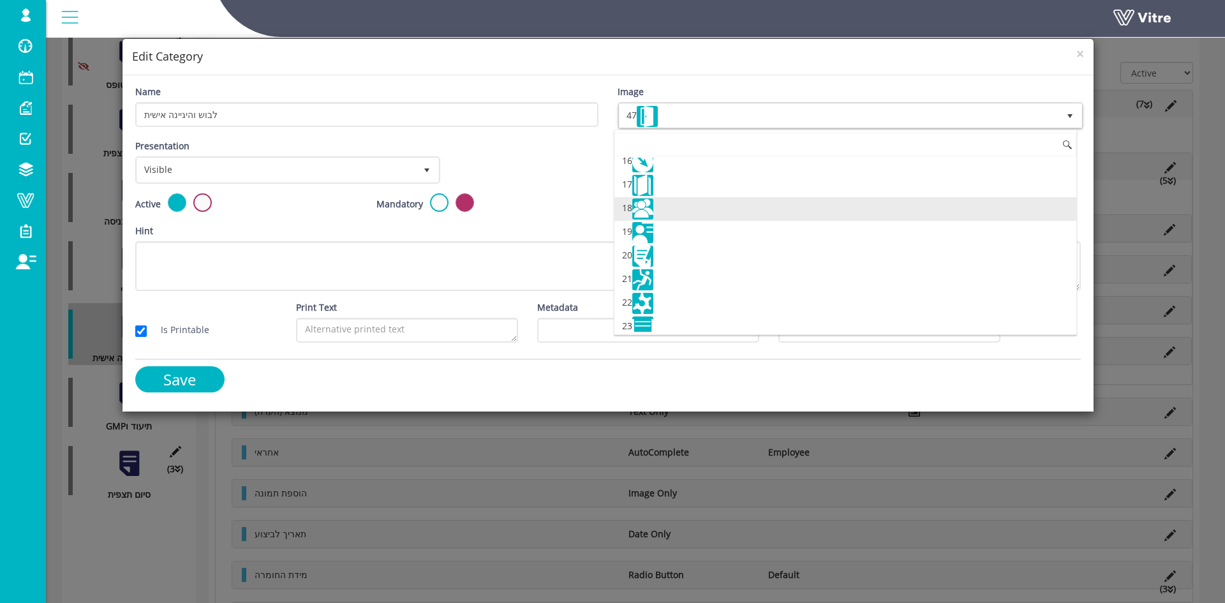
drag, startPoint x: 666, startPoint y: 228, endPoint x: 671, endPoint y: 206, distance: 22.3
click at [671, 206] on li "18" at bounding box center [845, 209] width 462 height 24
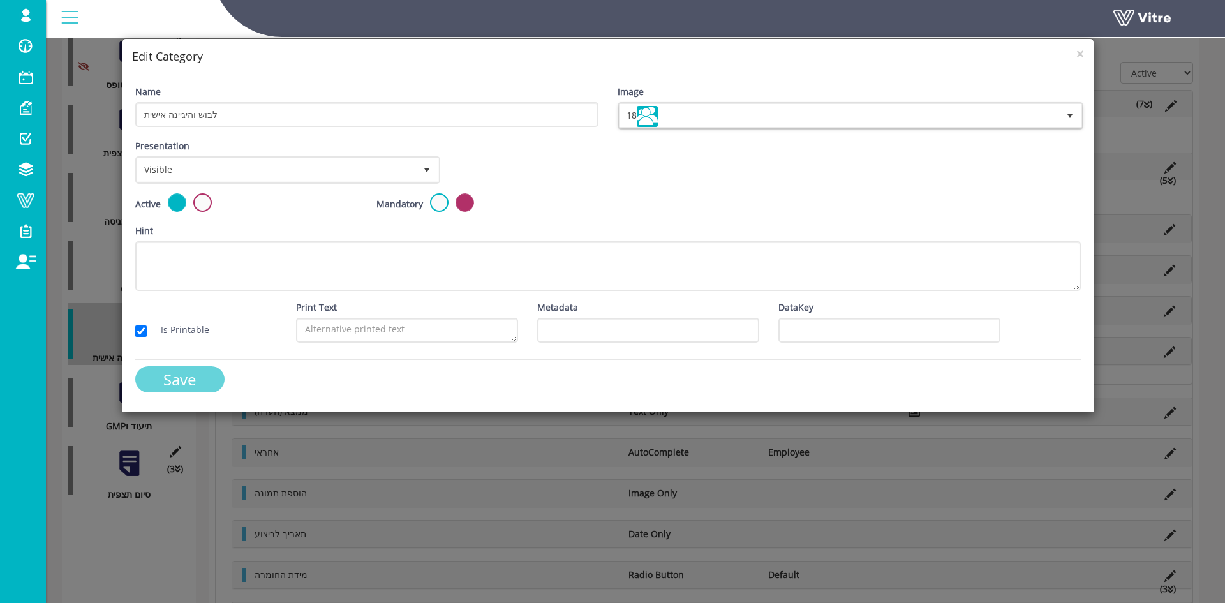
click at [186, 387] on input "Save" at bounding box center [179, 379] width 89 height 26
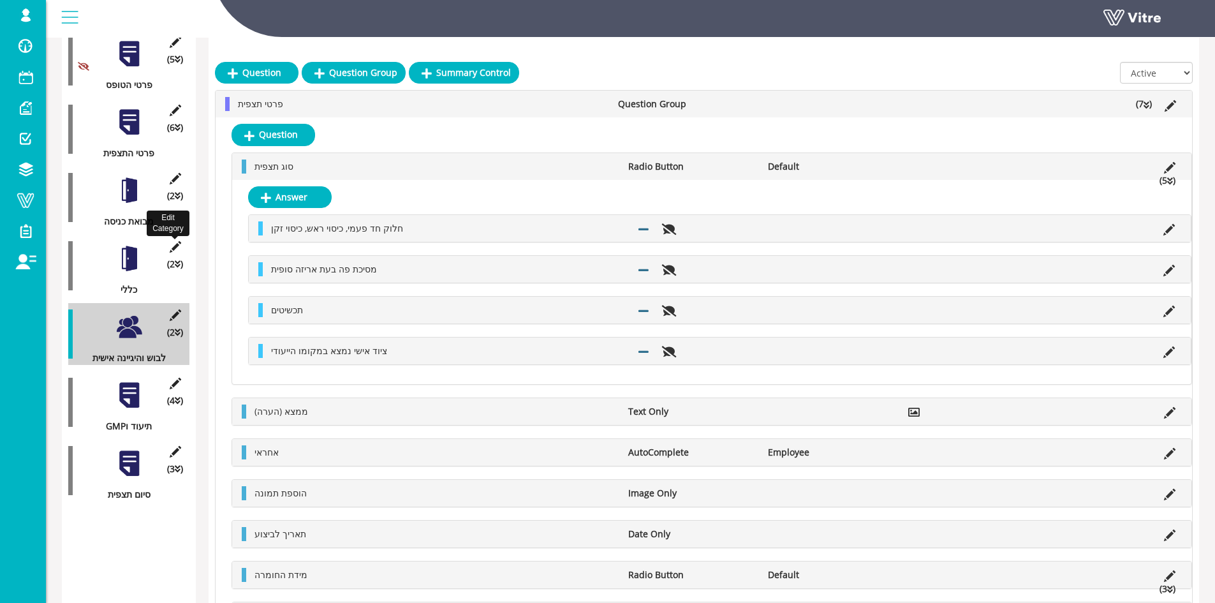
click at [174, 241] on icon at bounding box center [175, 246] width 16 height 11
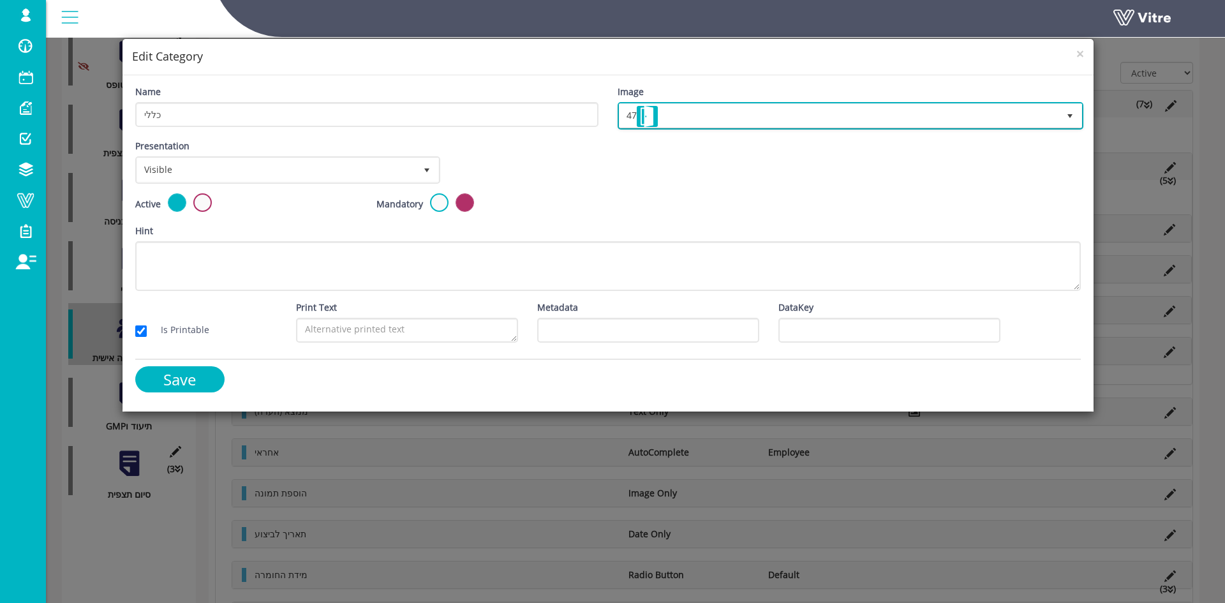
click at [771, 108] on span "47" at bounding box center [838, 115] width 439 height 23
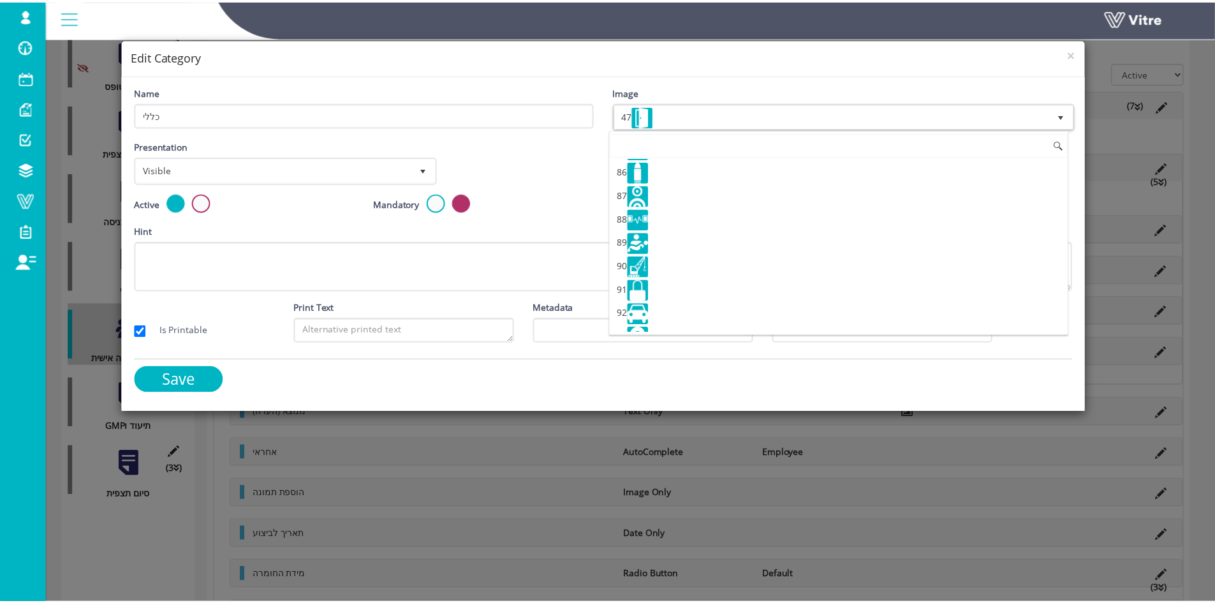
scroll to position [2025, 0]
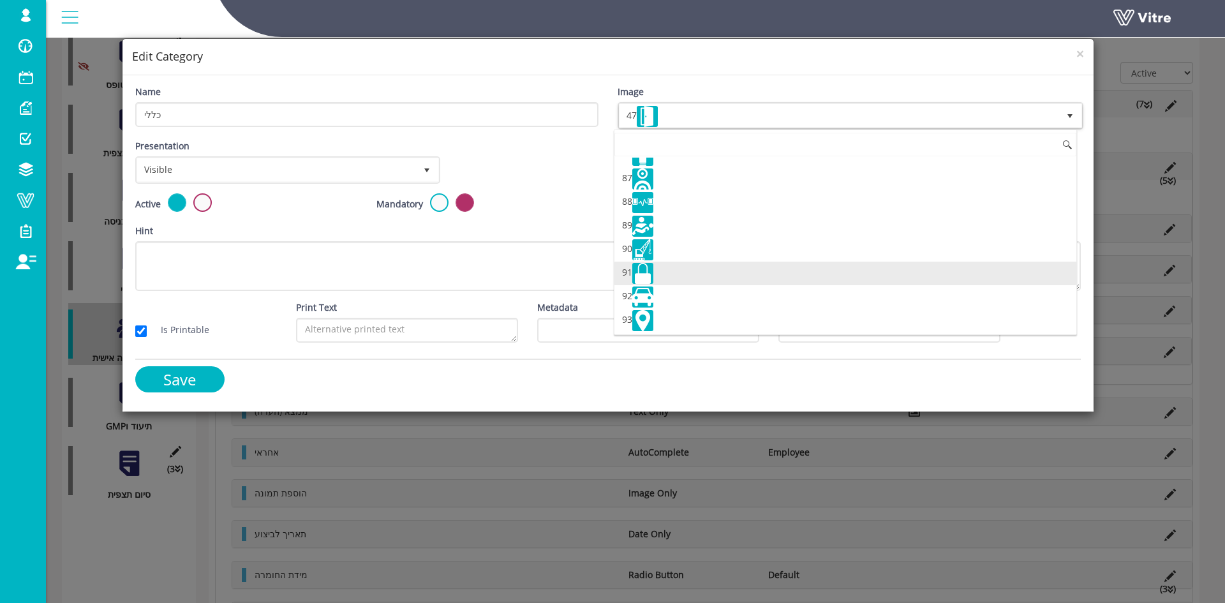
click at [665, 275] on li "91" at bounding box center [845, 274] width 462 height 24
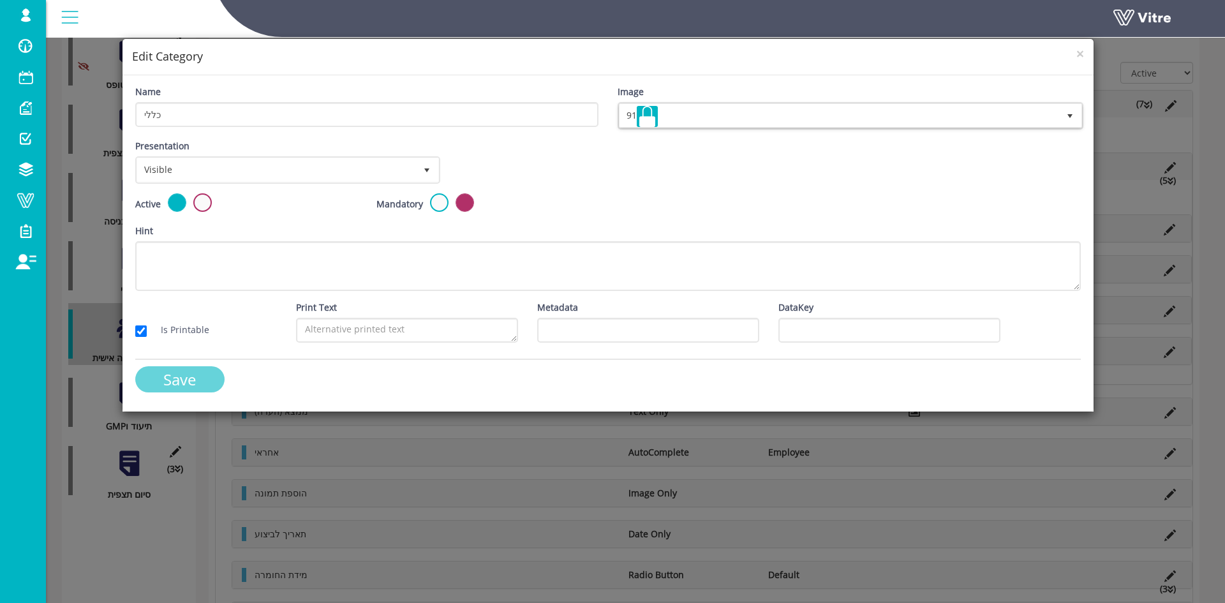
click at [144, 374] on input "Save" at bounding box center [179, 379] width 89 height 26
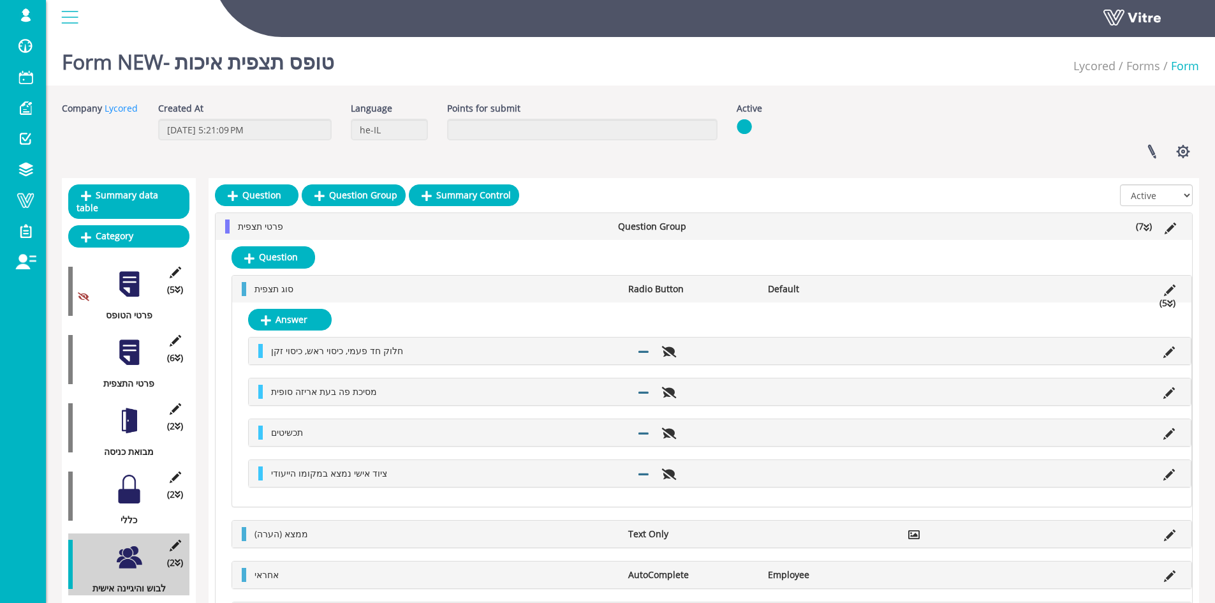
scroll to position [0, 0]
click at [1185, 159] on button "button" at bounding box center [1183, 152] width 32 height 34
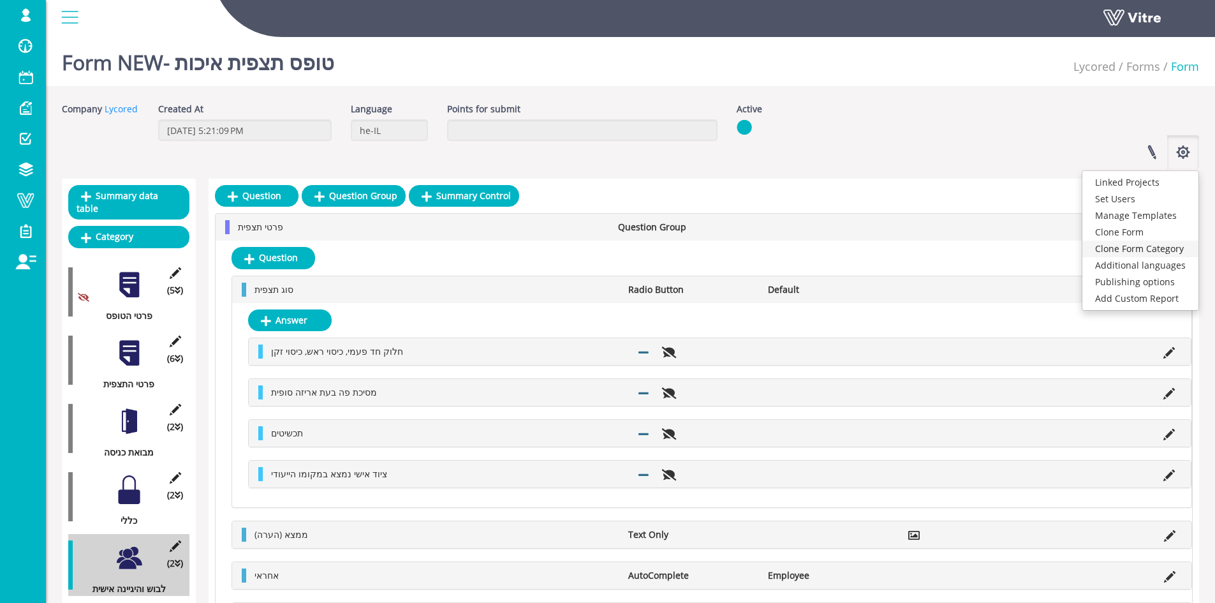
click at [1165, 245] on link "Clone Form Category" at bounding box center [1141, 248] width 116 height 17
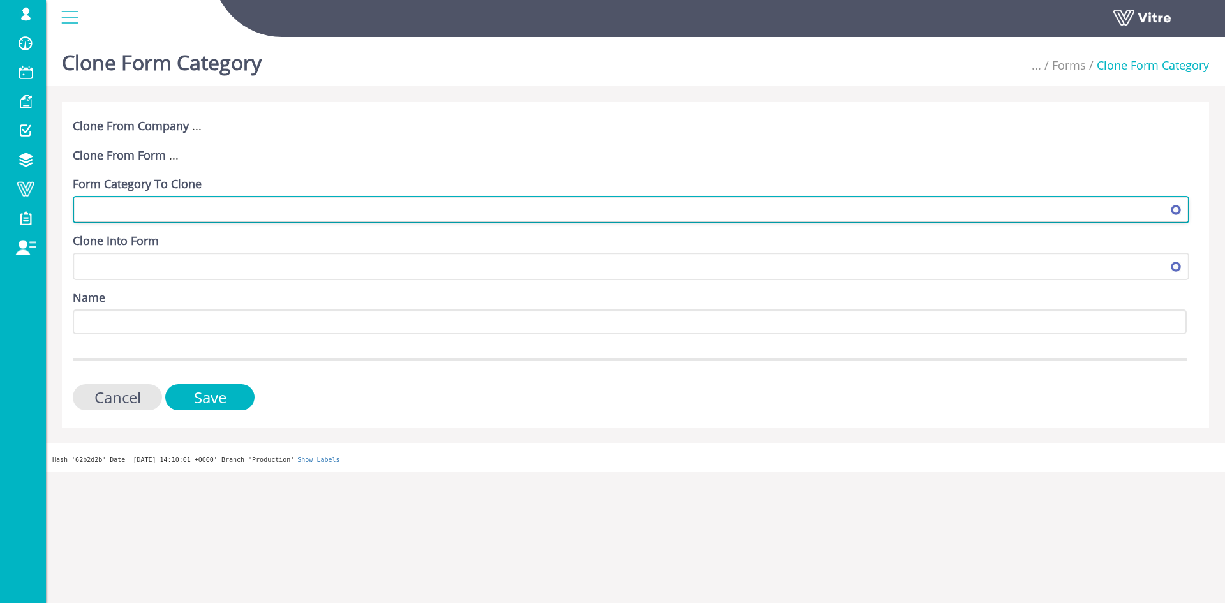
click at [175, 211] on span at bounding box center [620, 209] width 1090 height 23
click at [193, 207] on span at bounding box center [620, 209] width 1090 height 23
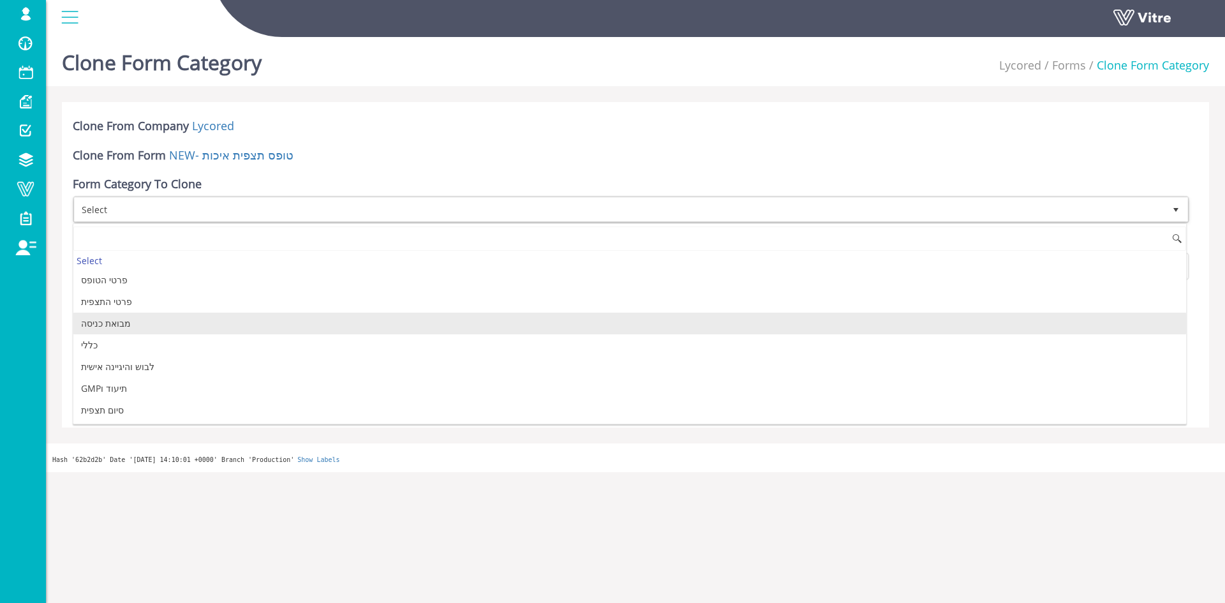
click at [121, 321] on li "מבואת כניסה" at bounding box center [629, 324] width 1113 height 22
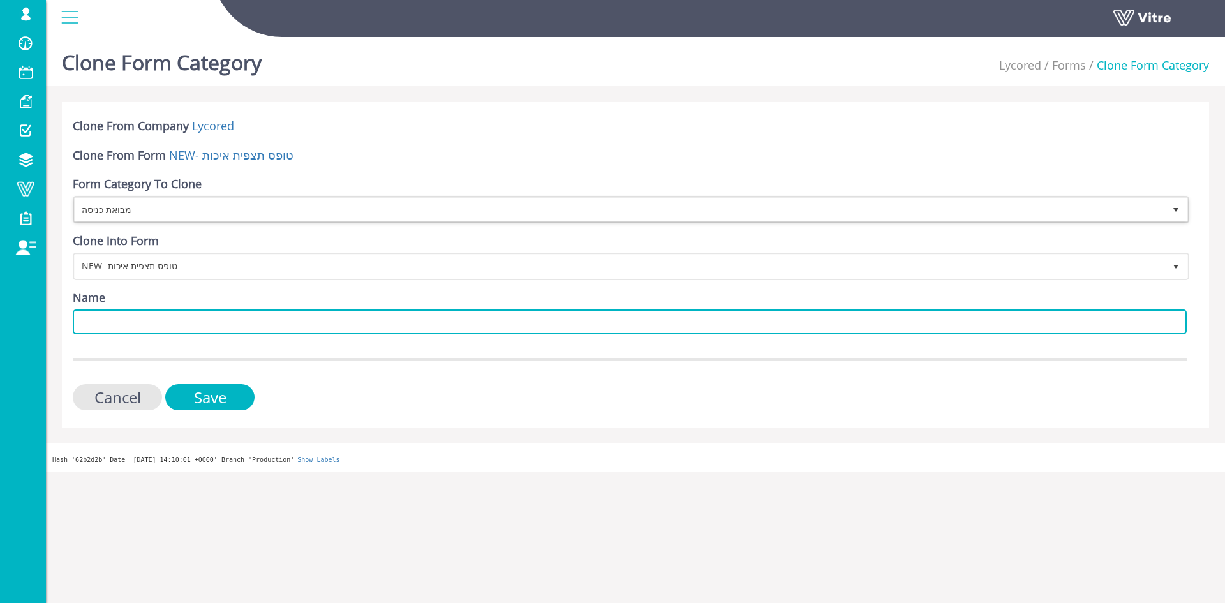
click at [135, 328] on input "Name" at bounding box center [630, 321] width 1114 height 25
type input "תיעוד וGMP"
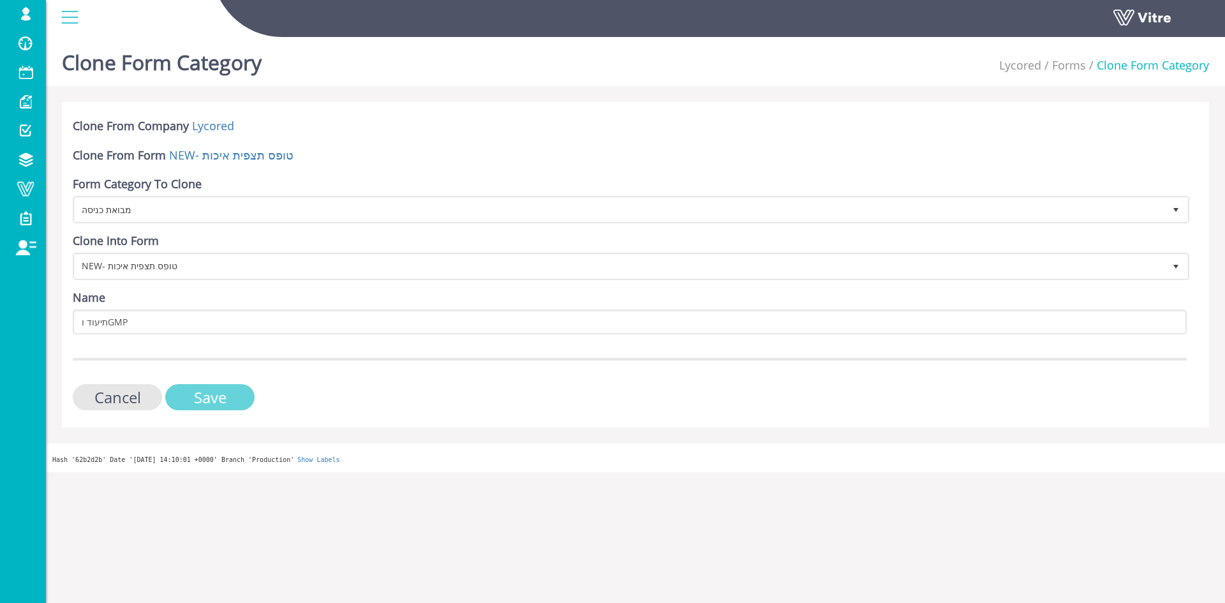
click at [194, 398] on input "Save" at bounding box center [209, 397] width 89 height 26
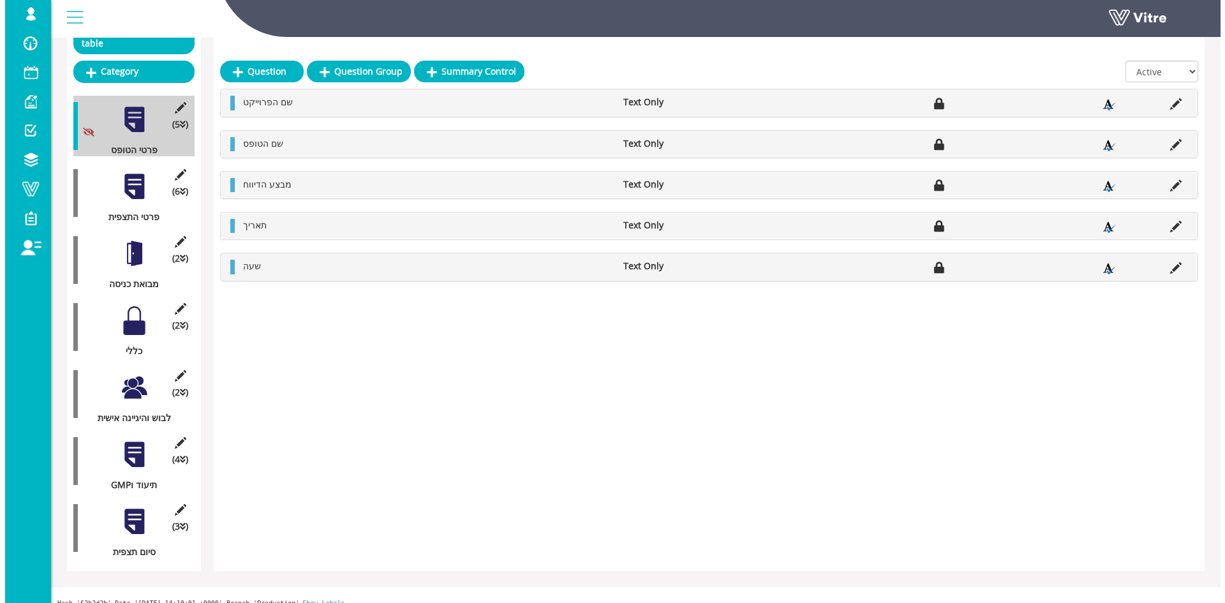
scroll to position [231, 0]
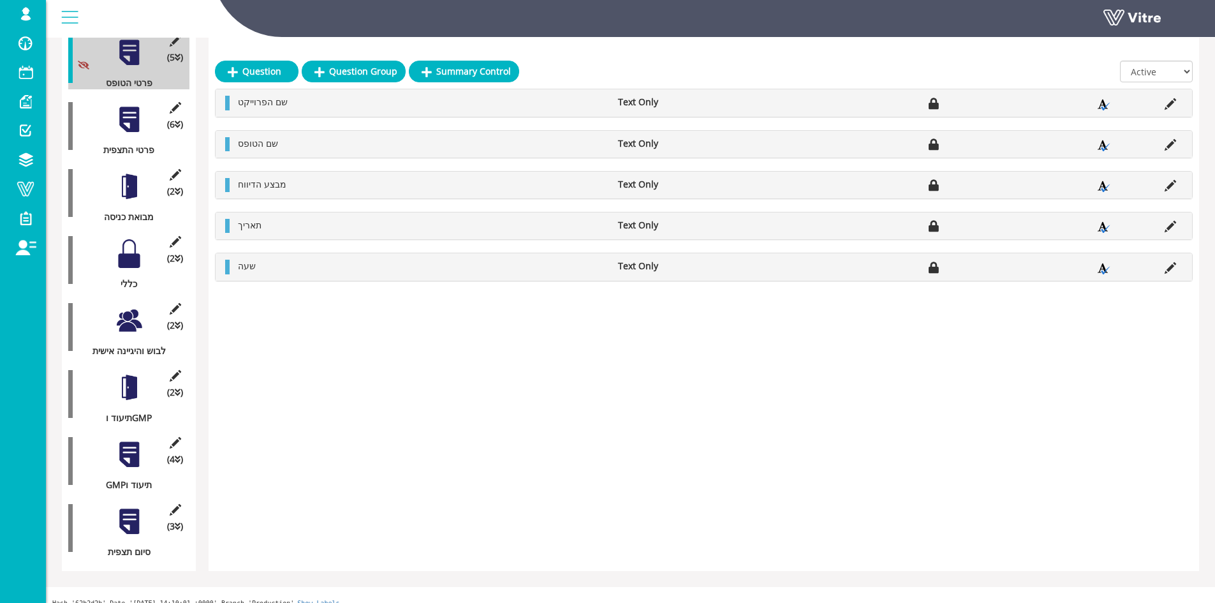
click at [122, 384] on div at bounding box center [129, 387] width 29 height 29
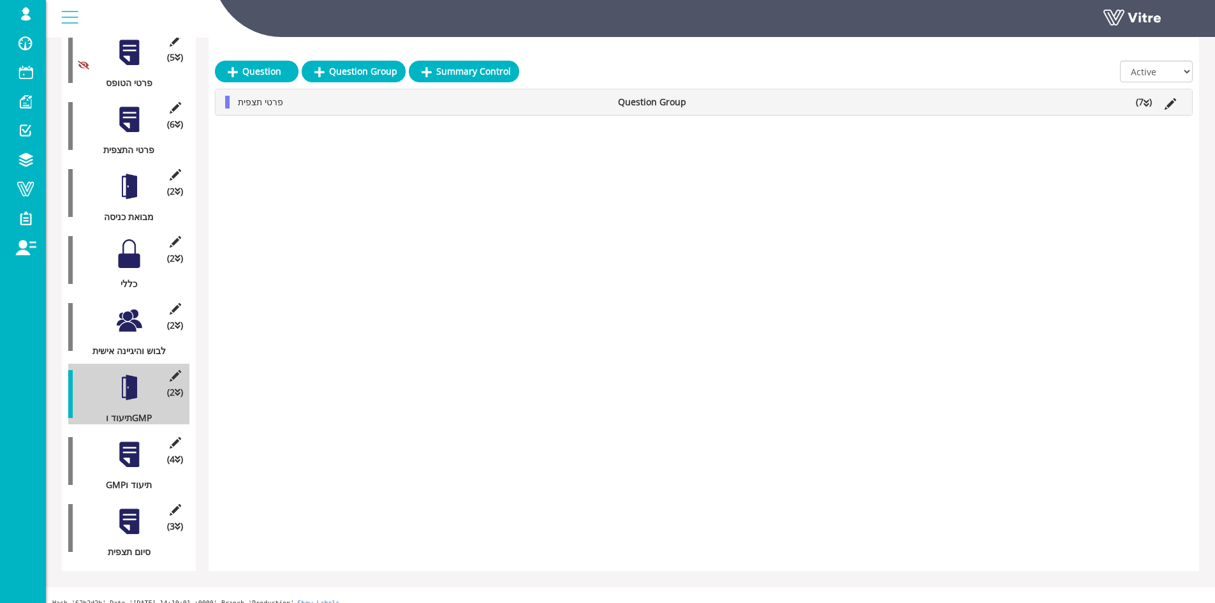
click at [1148, 100] on icon at bounding box center [1147, 103] width 6 height 9
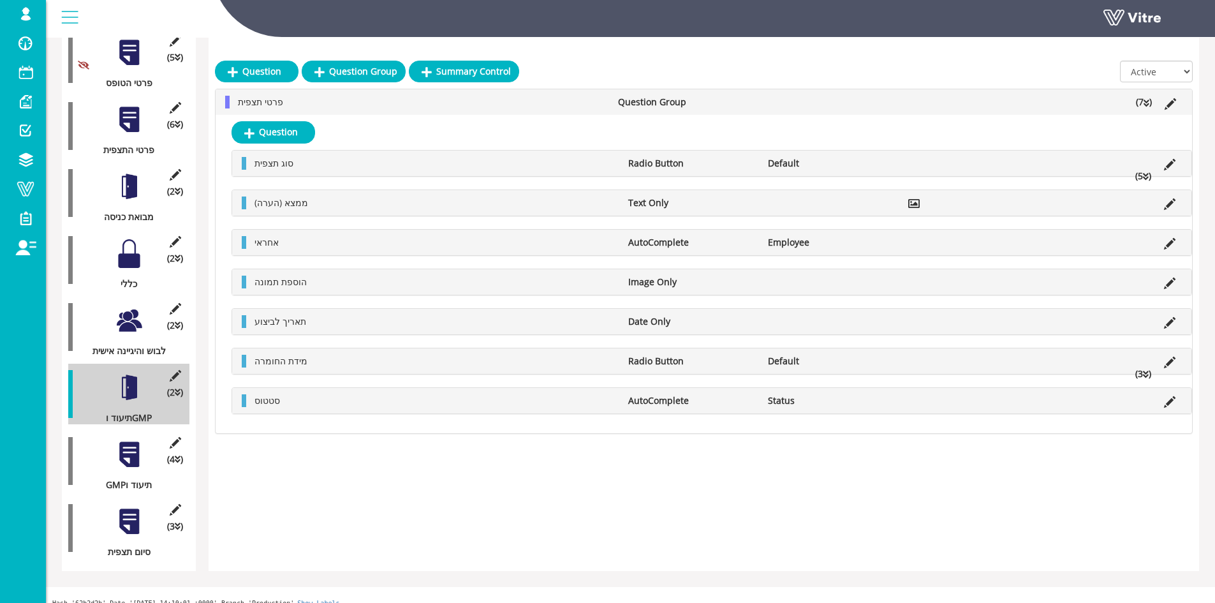
click at [1143, 174] on li "(5 )" at bounding box center [1143, 176] width 29 height 13
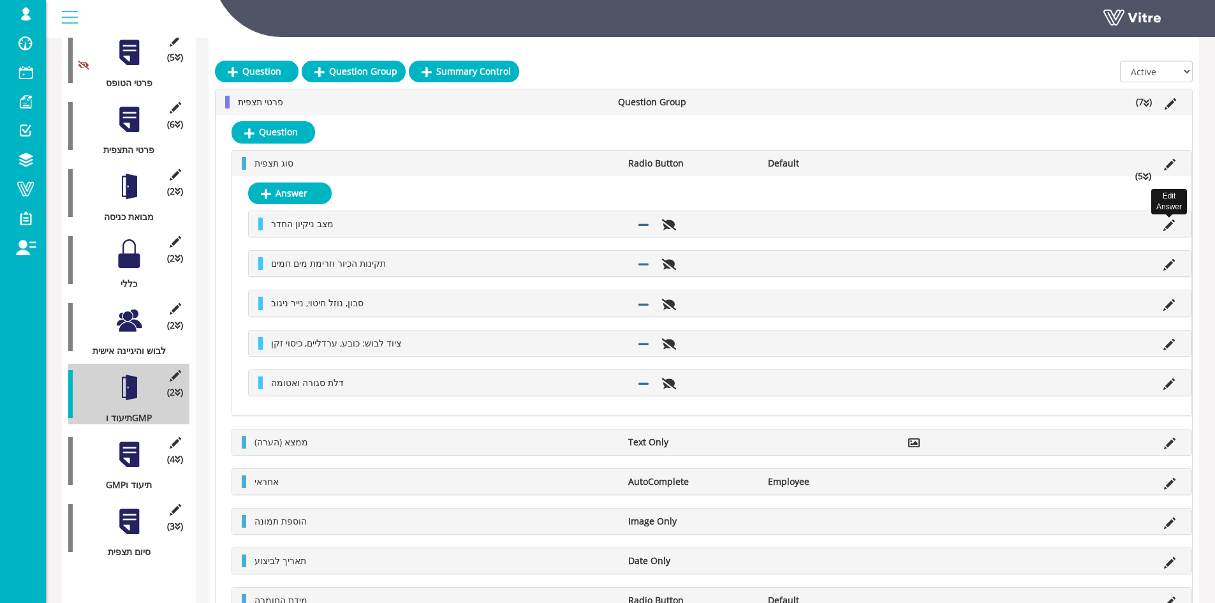
click at [1171, 221] on icon at bounding box center [1169, 224] width 11 height 11
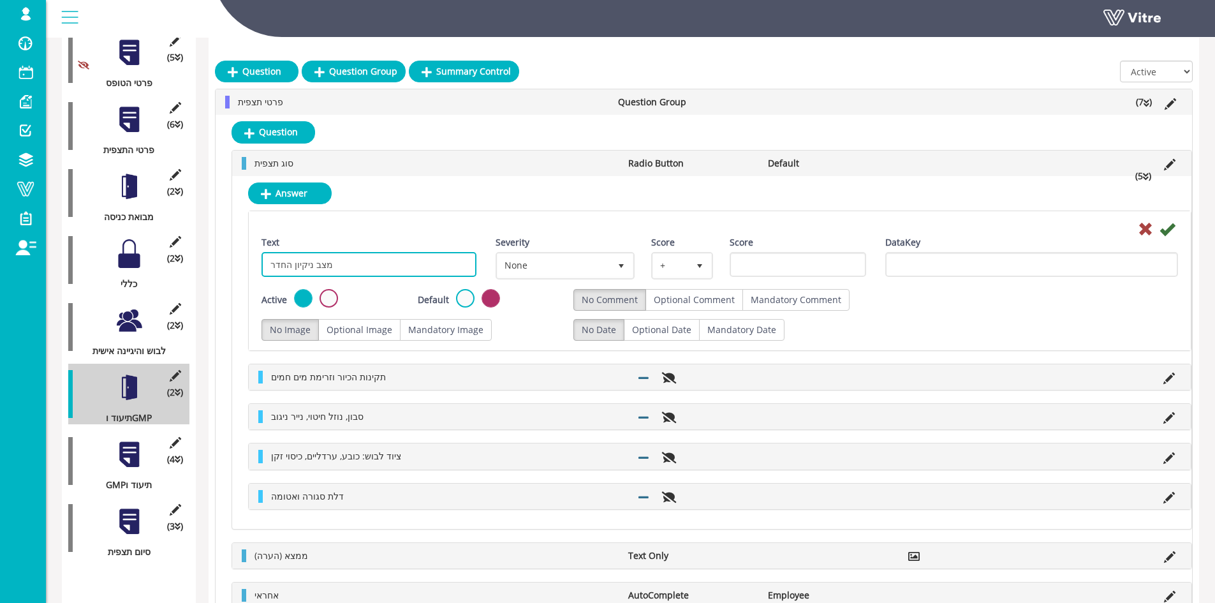
click at [408, 272] on input "מצב ניקיון החדר" at bounding box center [369, 264] width 215 height 25
click at [407, 272] on input "מצב ניקיון החדר" at bounding box center [369, 264] width 215 height 25
paste input "ף מנה/הוראת עבודה/נוהל – גרסה בתוקף"
type input "דף מנה/הוראת עבודה/נוהל – גרסה בתוקף"
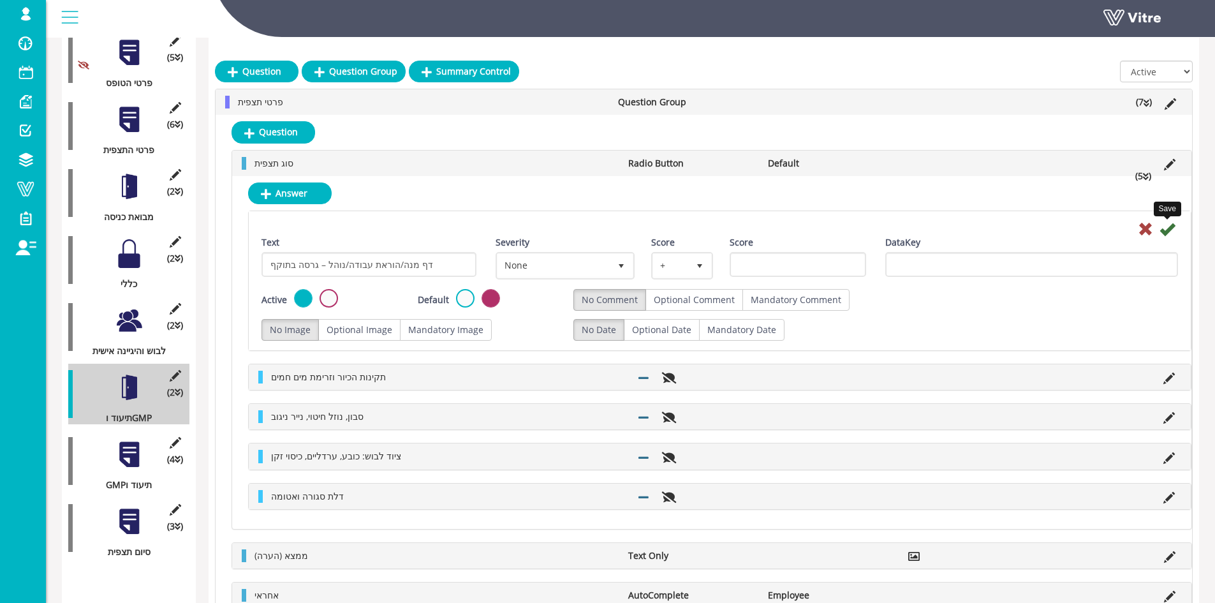
click at [1169, 230] on icon at bounding box center [1167, 228] width 15 height 15
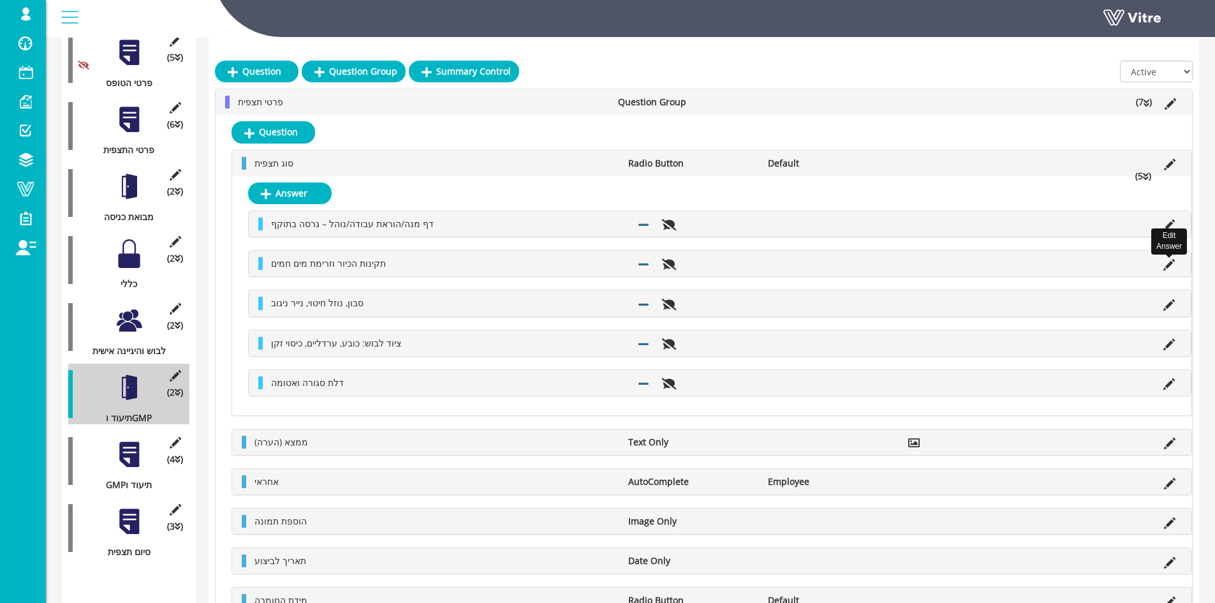
click at [1168, 261] on icon at bounding box center [1169, 264] width 11 height 11
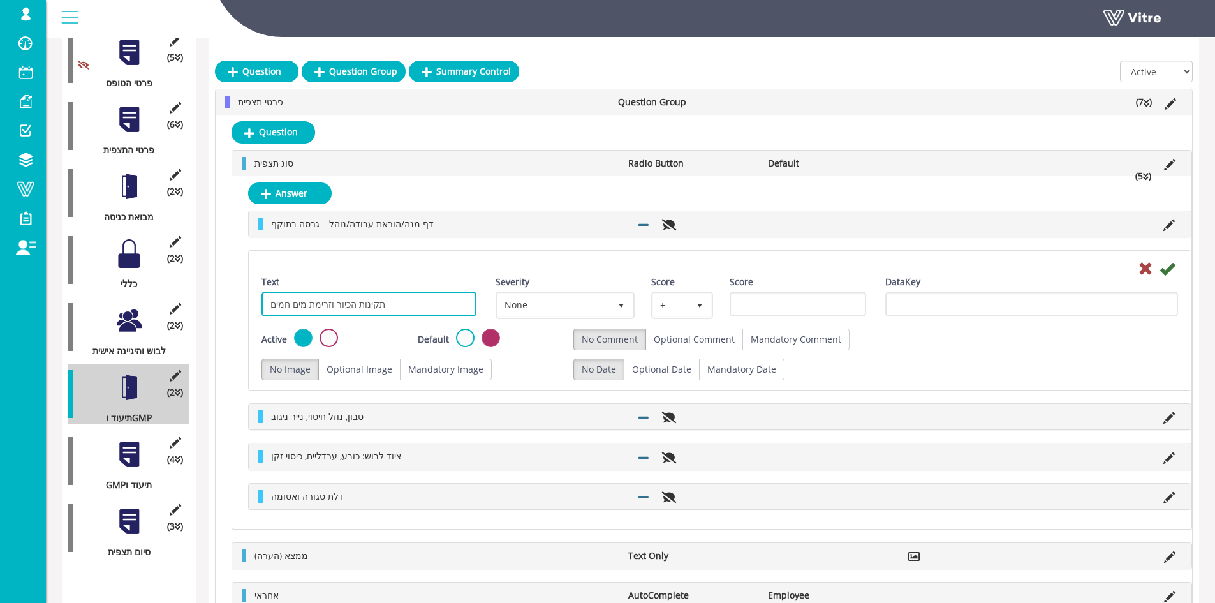
click at [443, 309] on input "תקינות הכיור וזרימת מים חמים" at bounding box center [369, 304] width 215 height 25
paste input "יצוע התהליך על פי הכתוב ולא בעל פה"
type input "ביצוע התהליך על פי הכתוב ולא בעל פה"
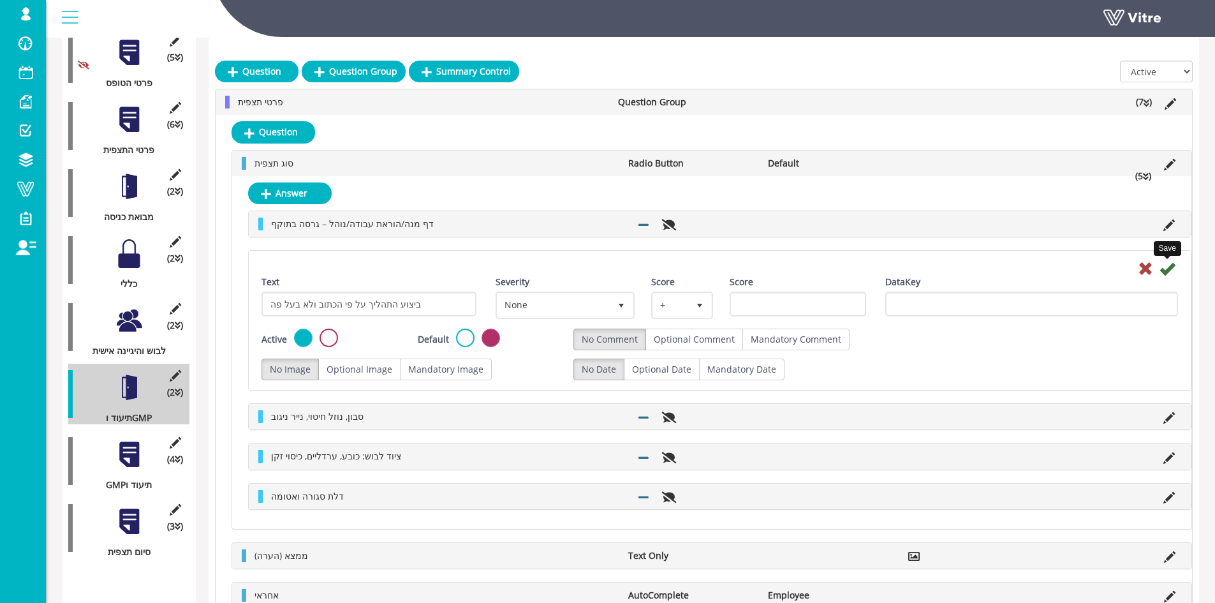
click at [1169, 268] on icon at bounding box center [1167, 268] width 15 height 15
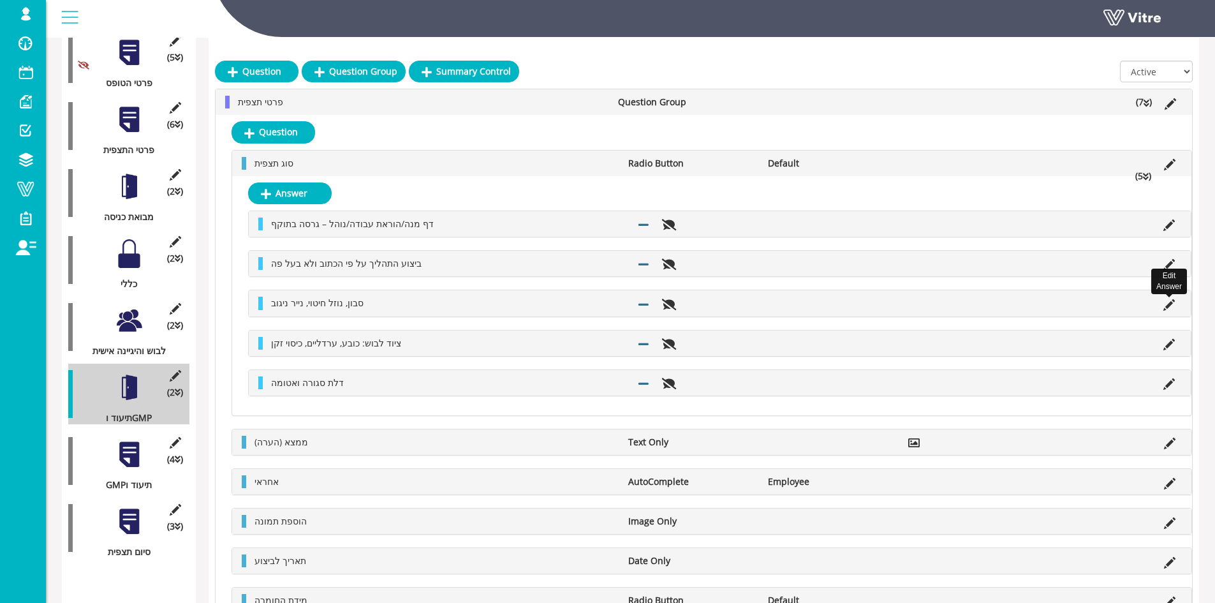
click at [1171, 308] on icon at bounding box center [1169, 304] width 11 height 11
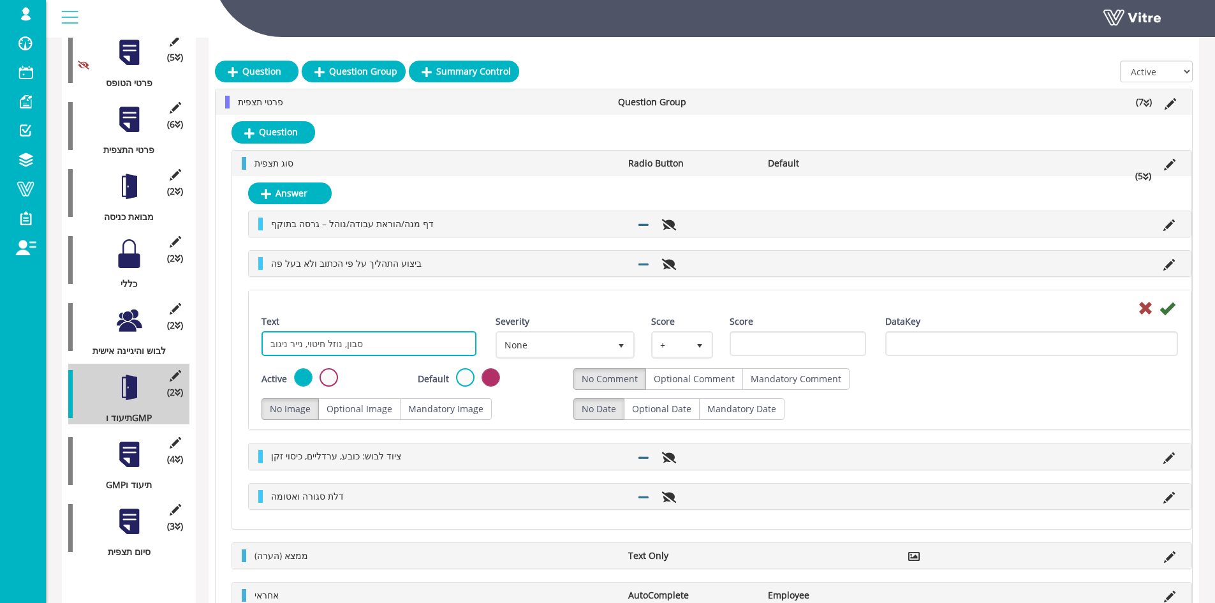
click at [411, 344] on input "סבון, נוזל חיטוי, נייר ניגוב" at bounding box center [369, 343] width 215 height 25
paste input "יעוד מבוצע בזמן אמת"
type input "תיעוד מבוצע בזמן אמת"
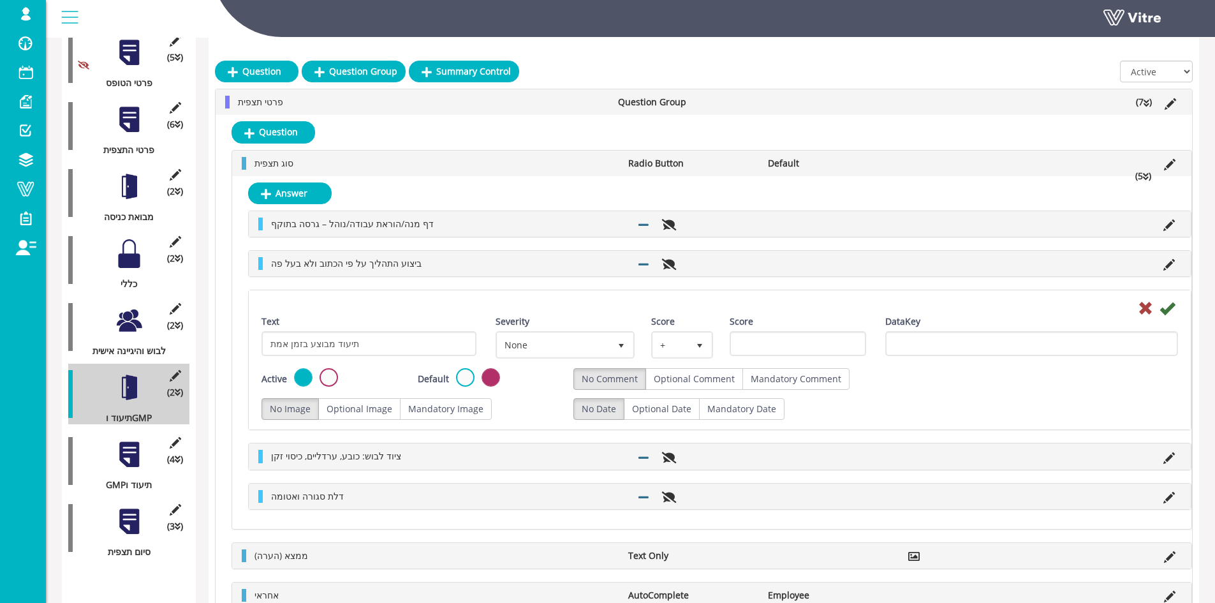
click at [1179, 311] on div at bounding box center [720, 307] width 936 height 15
click at [1168, 310] on icon at bounding box center [1167, 307] width 15 height 15
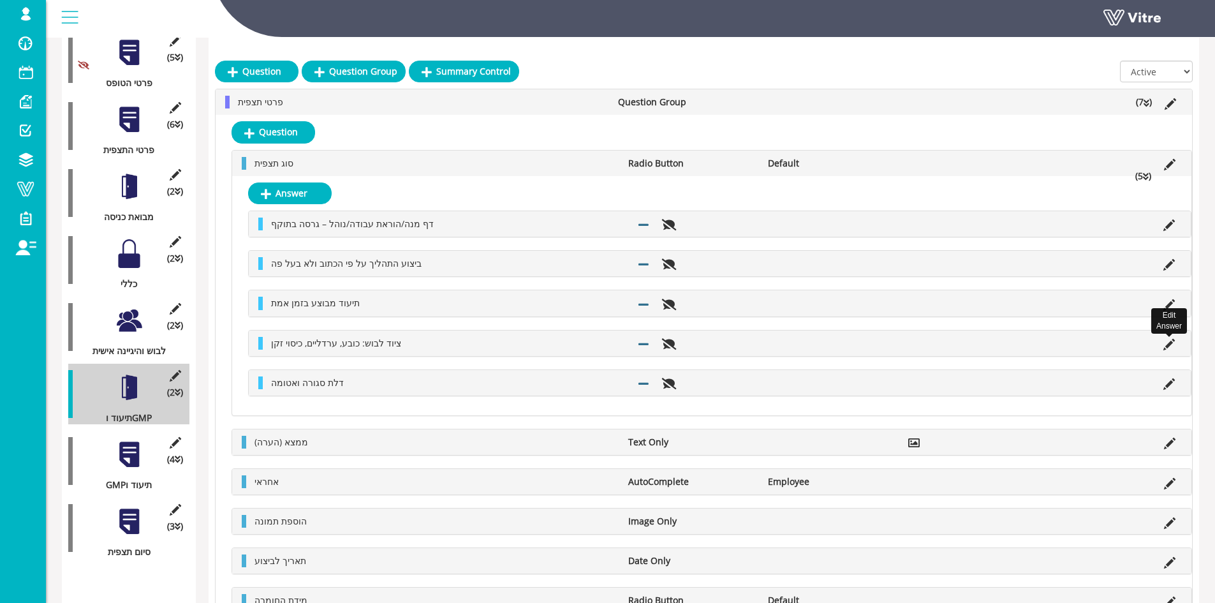
click at [1166, 340] on icon at bounding box center [1169, 344] width 11 height 11
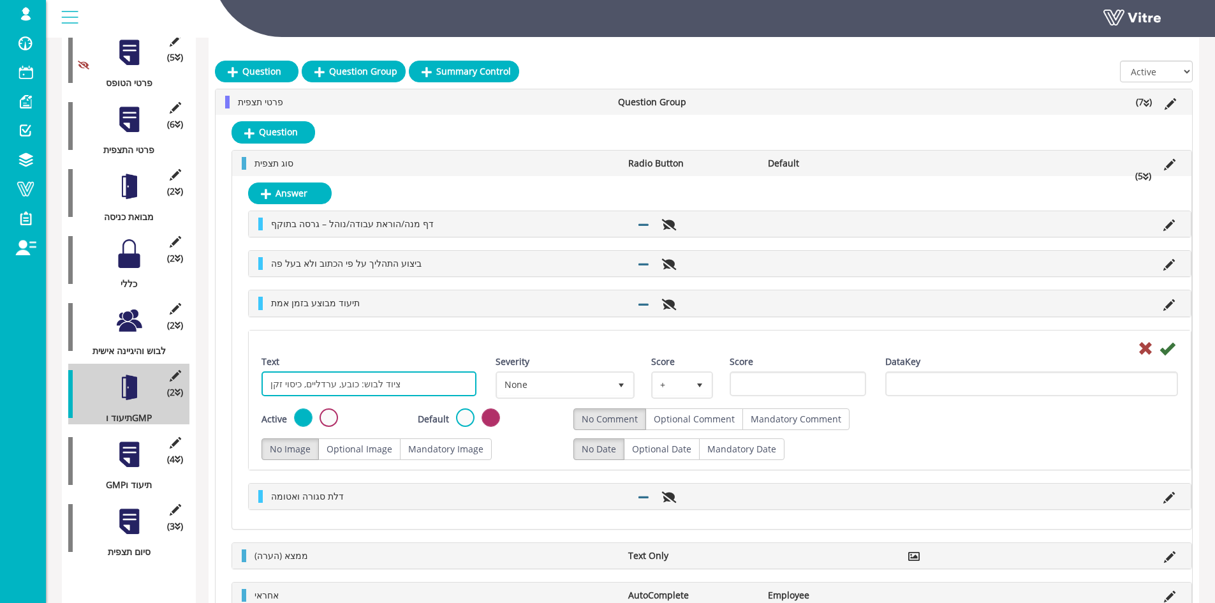
click at [445, 384] on input "ציוד לבוש: כובע, ערדליים, כיסוי זקן" at bounding box center [369, 383] width 215 height 25
click at [444, 384] on input "ציוד לבוש: כובע, ערדליים, כיסוי זקן" at bounding box center [369, 383] width 215 height 25
paste input "יקונים בדפי המנה על פי כללי GMP"
type input "תיקונים בדפי המנה על פי כללי GMP"
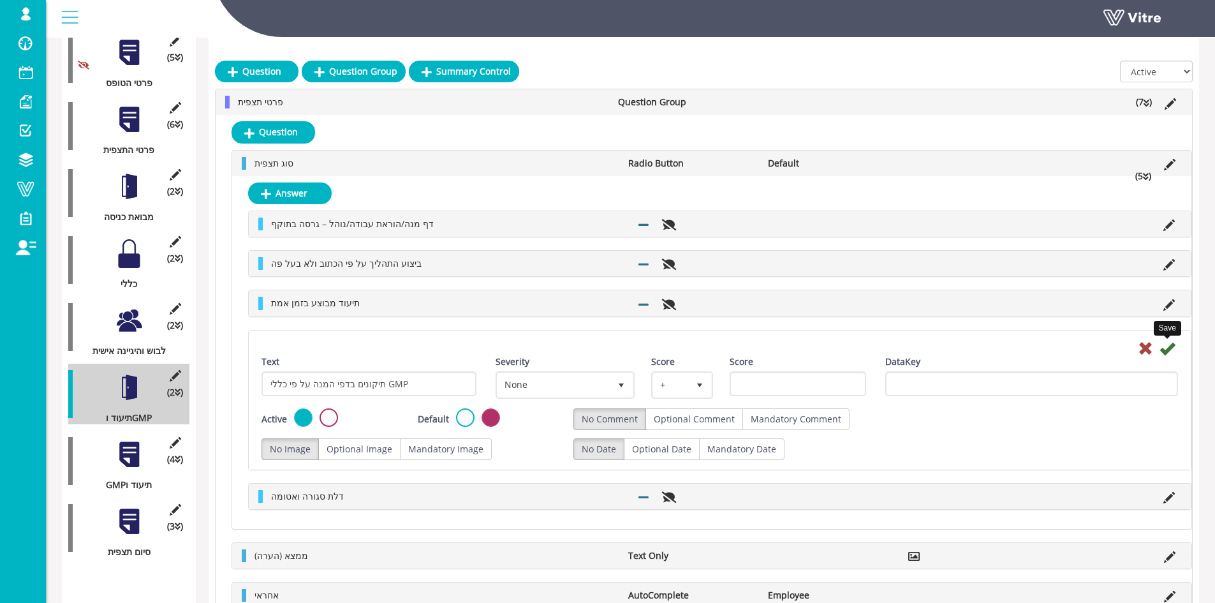
click at [1164, 345] on icon at bounding box center [1167, 348] width 15 height 15
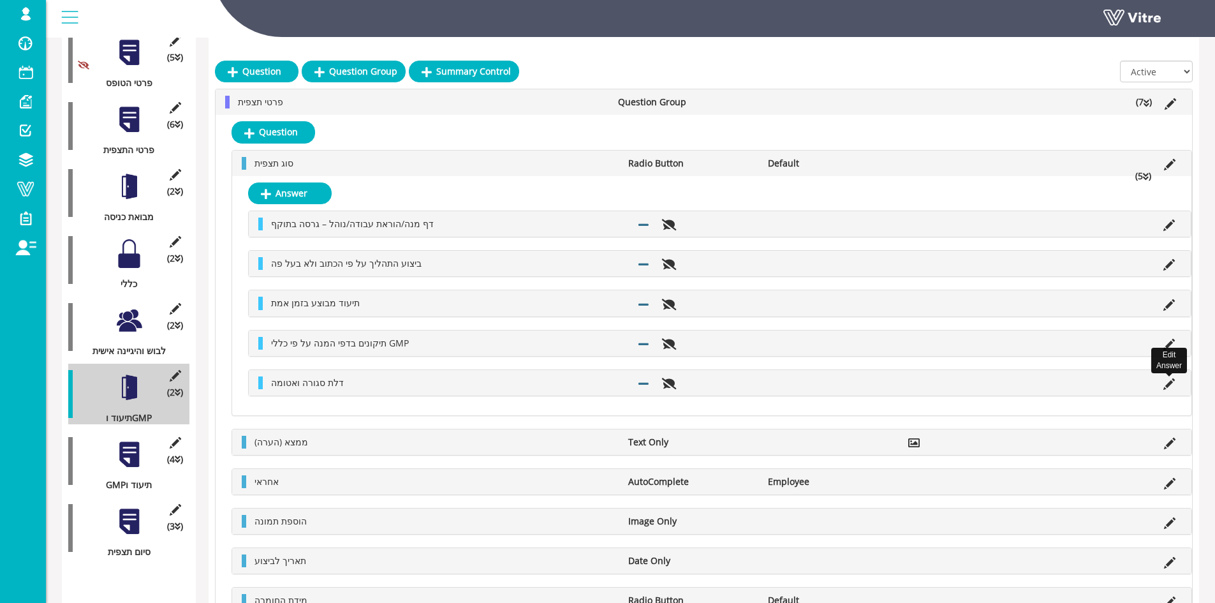
click at [1169, 381] on icon at bounding box center [1169, 383] width 11 height 11
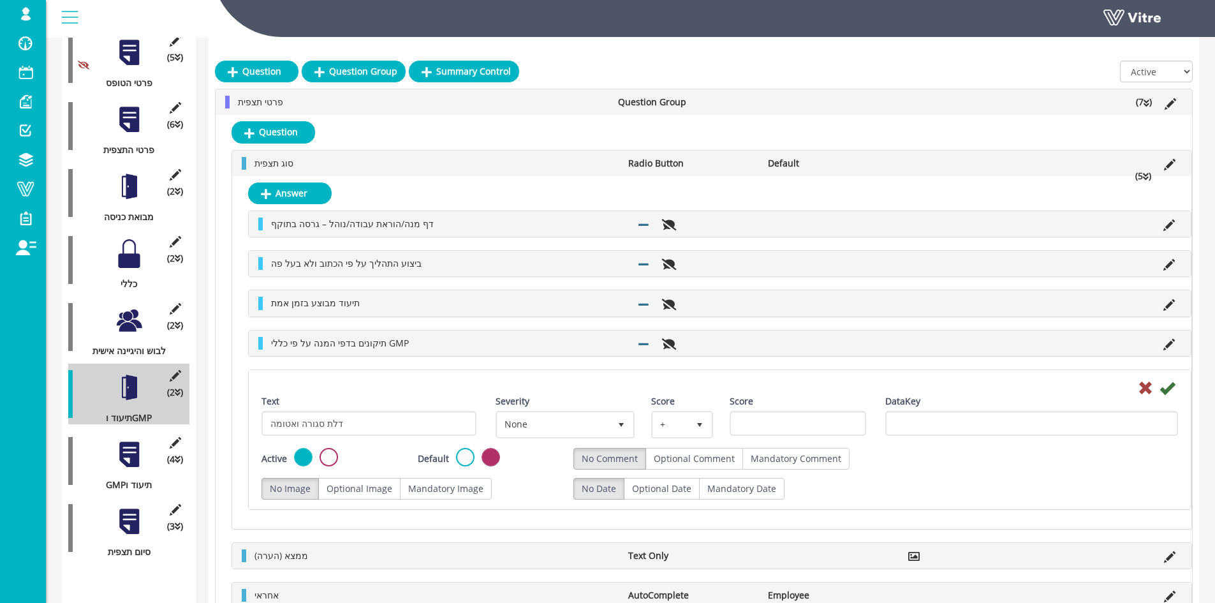
click at [335, 457] on label at bounding box center [329, 457] width 18 height 18
click at [0, 0] on input "radio" at bounding box center [0, 0] width 0 height 0
click at [1166, 393] on icon at bounding box center [1167, 387] width 15 height 15
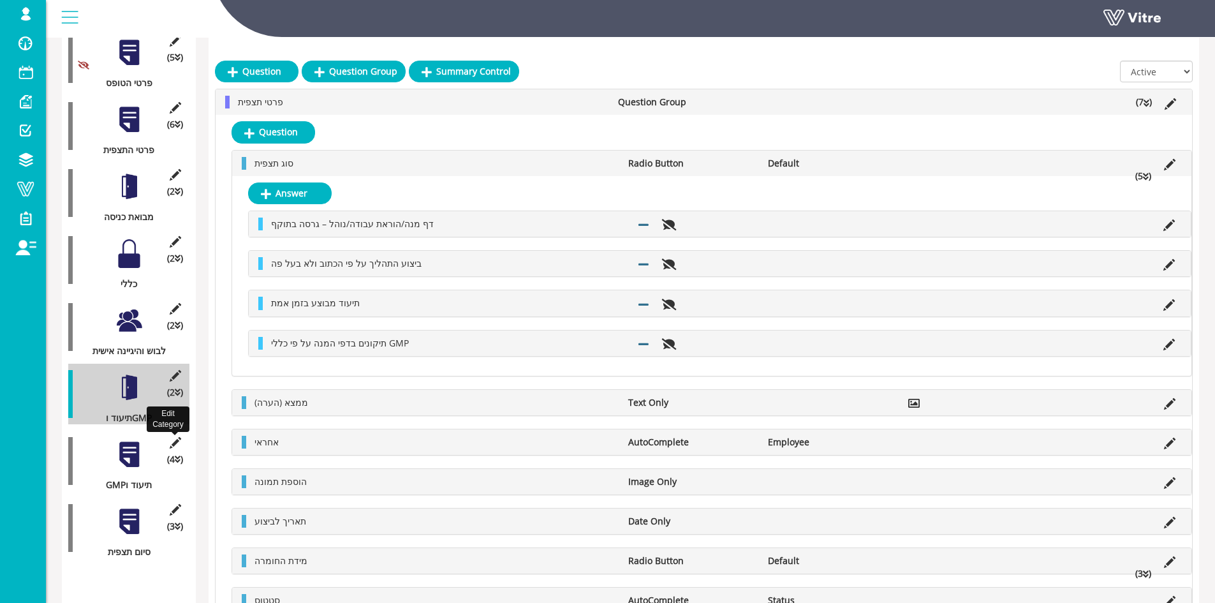
click at [174, 437] on icon at bounding box center [175, 442] width 16 height 11
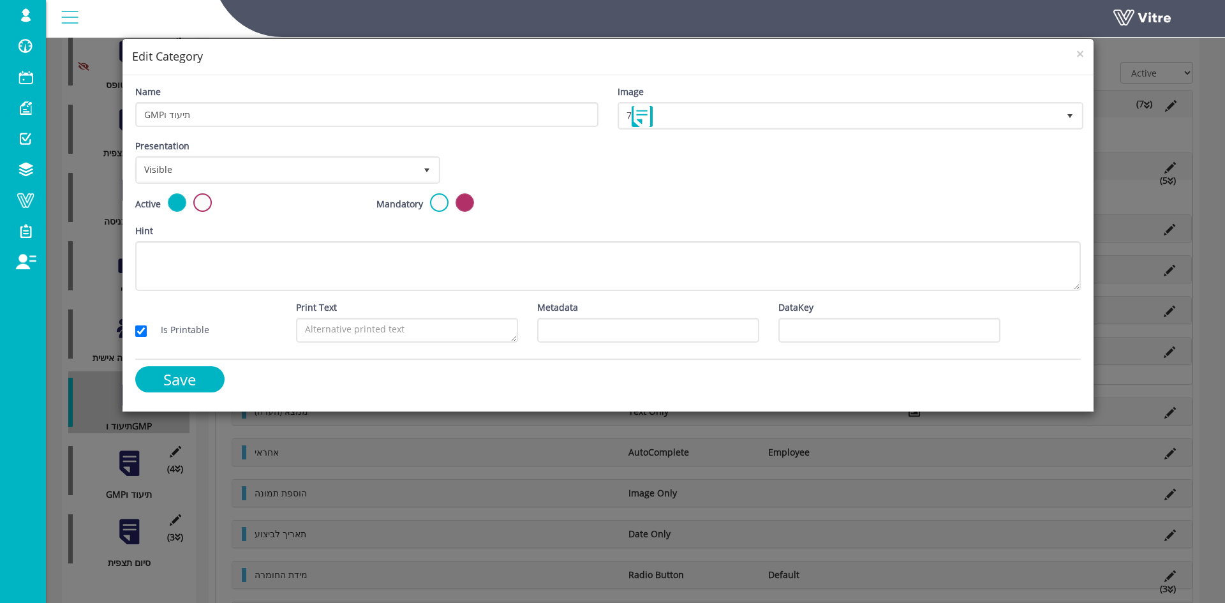
click at [195, 205] on label at bounding box center [202, 202] width 18 height 18
click at [0, 0] on input "radio" at bounding box center [0, 0] width 0 height 0
click at [186, 381] on input "Save" at bounding box center [179, 379] width 89 height 26
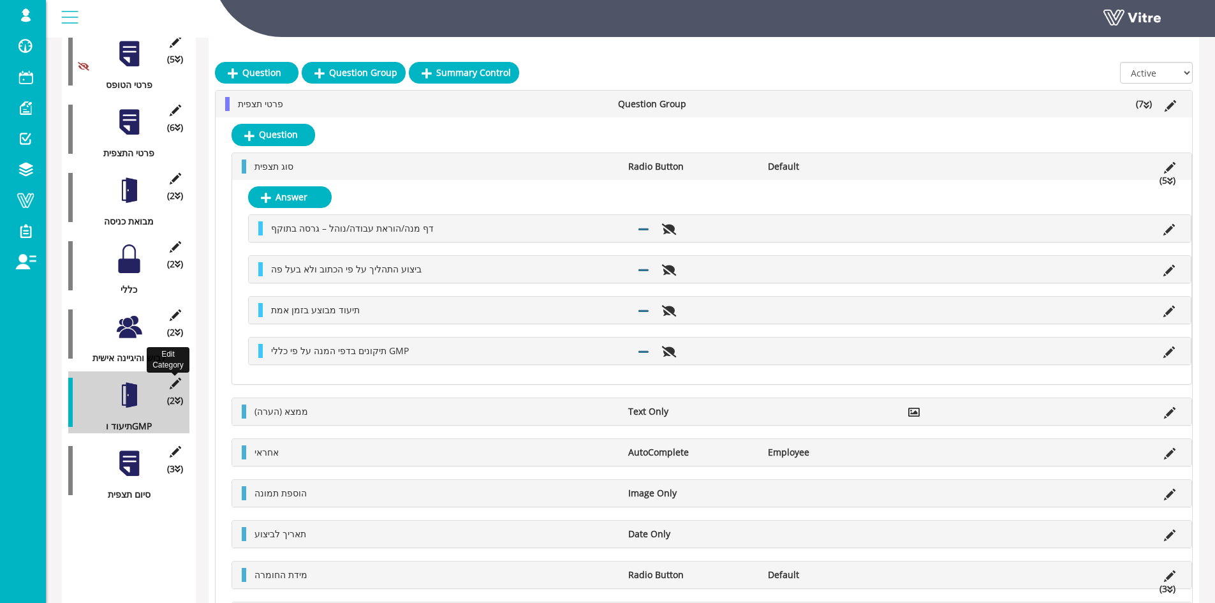
click at [176, 378] on icon at bounding box center [175, 383] width 16 height 11
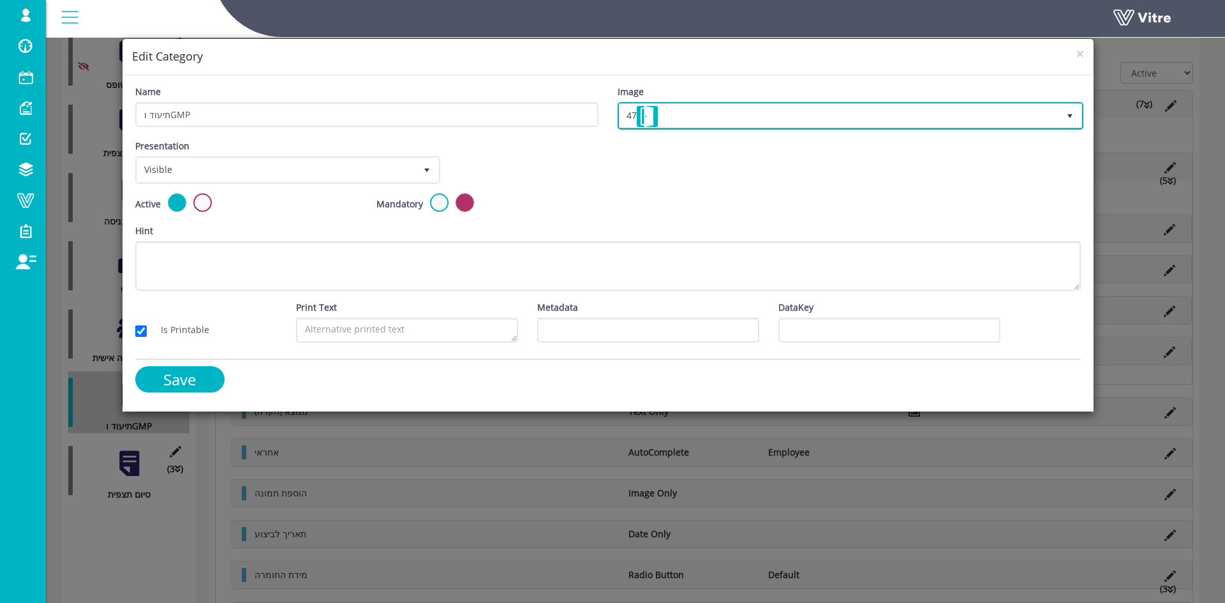
click at [778, 118] on span "47" at bounding box center [838, 115] width 439 height 23
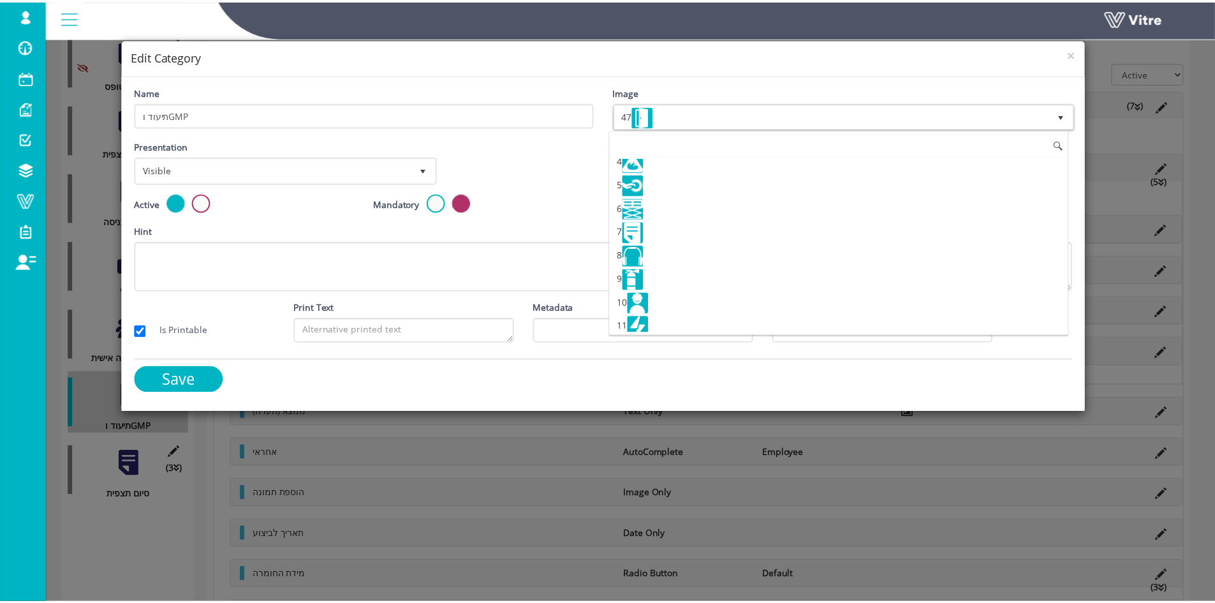
scroll to position [47, 0]
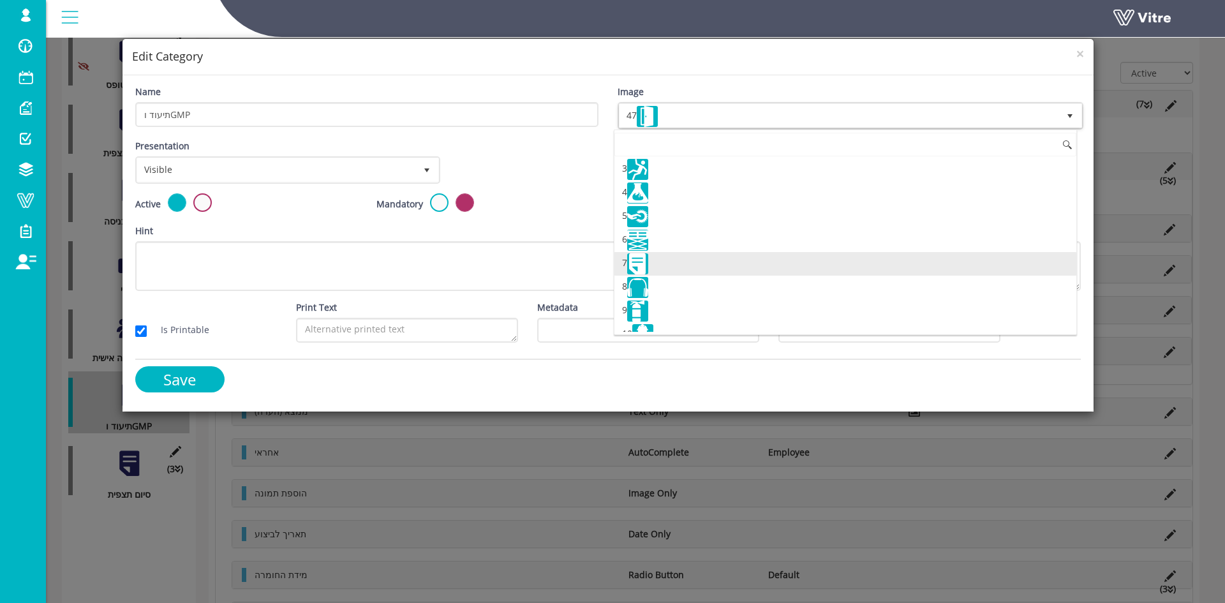
click at [638, 262] on img at bounding box center [637, 263] width 21 height 21
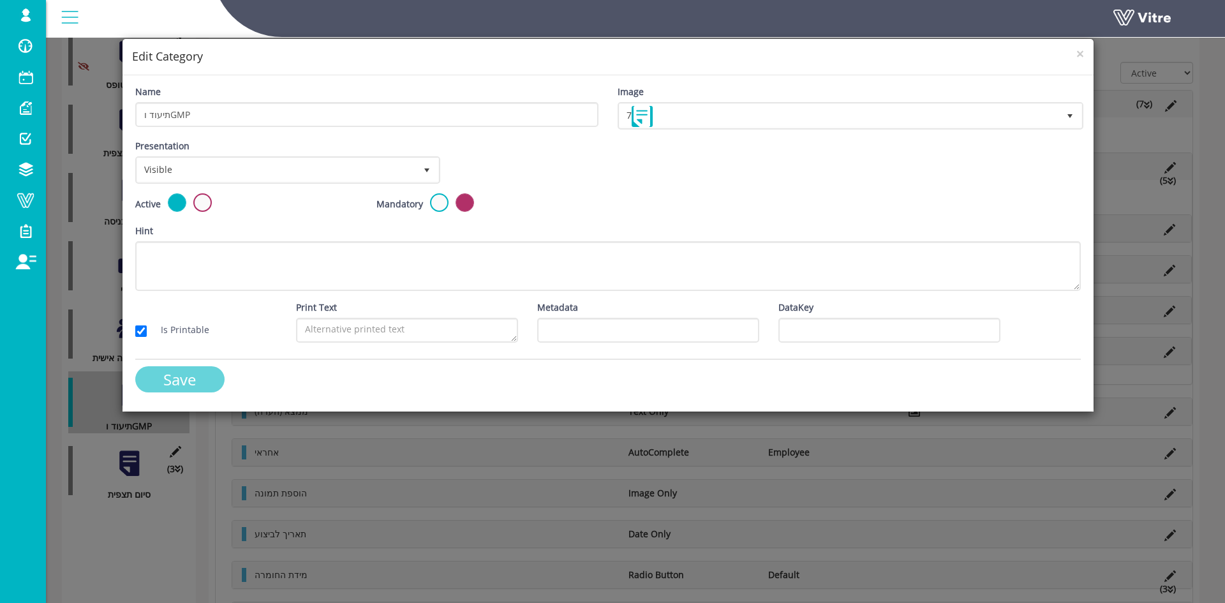
click at [174, 373] on input "Save" at bounding box center [179, 379] width 89 height 26
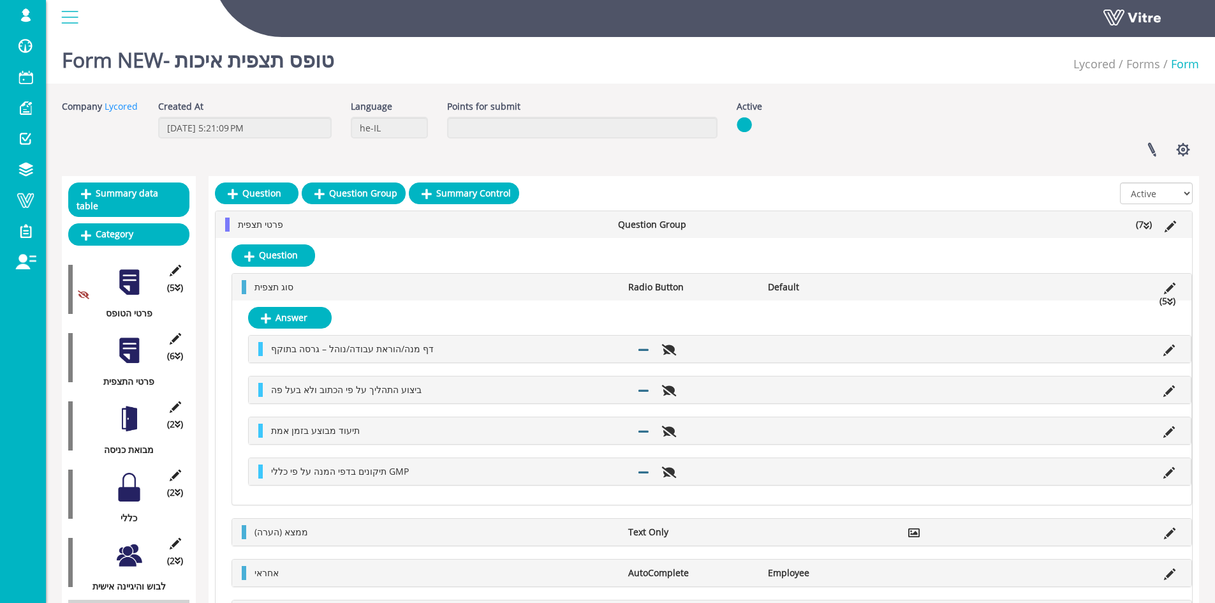
scroll to position [0, 0]
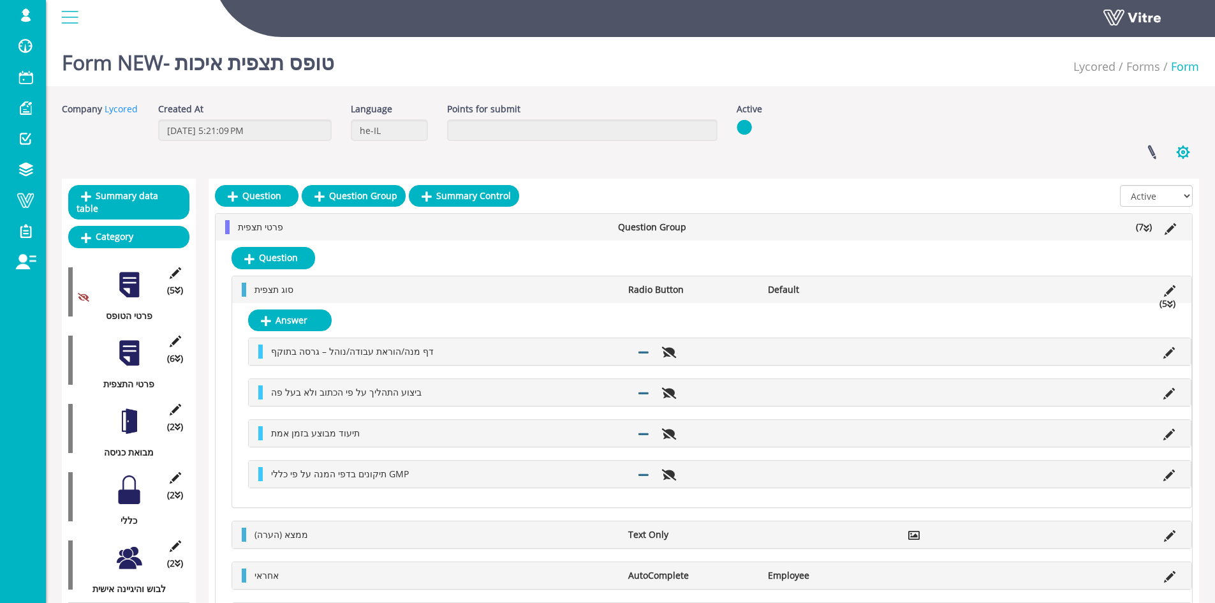
click at [1188, 154] on button "button" at bounding box center [1183, 152] width 32 height 34
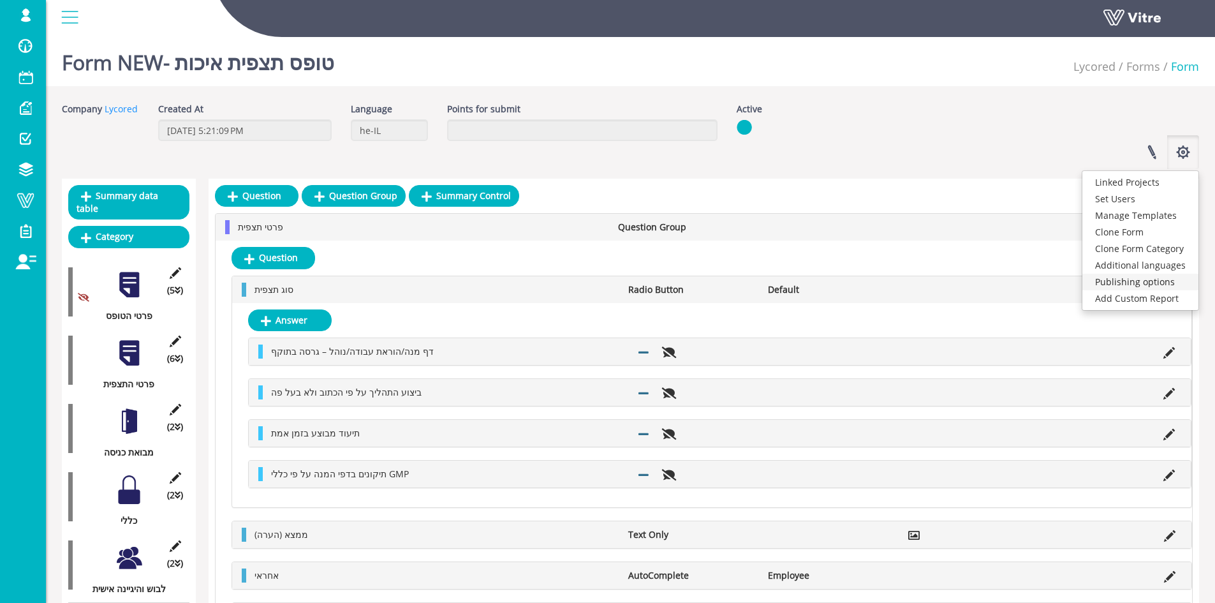
click at [1151, 288] on link "Publishing options" at bounding box center [1141, 282] width 116 height 17
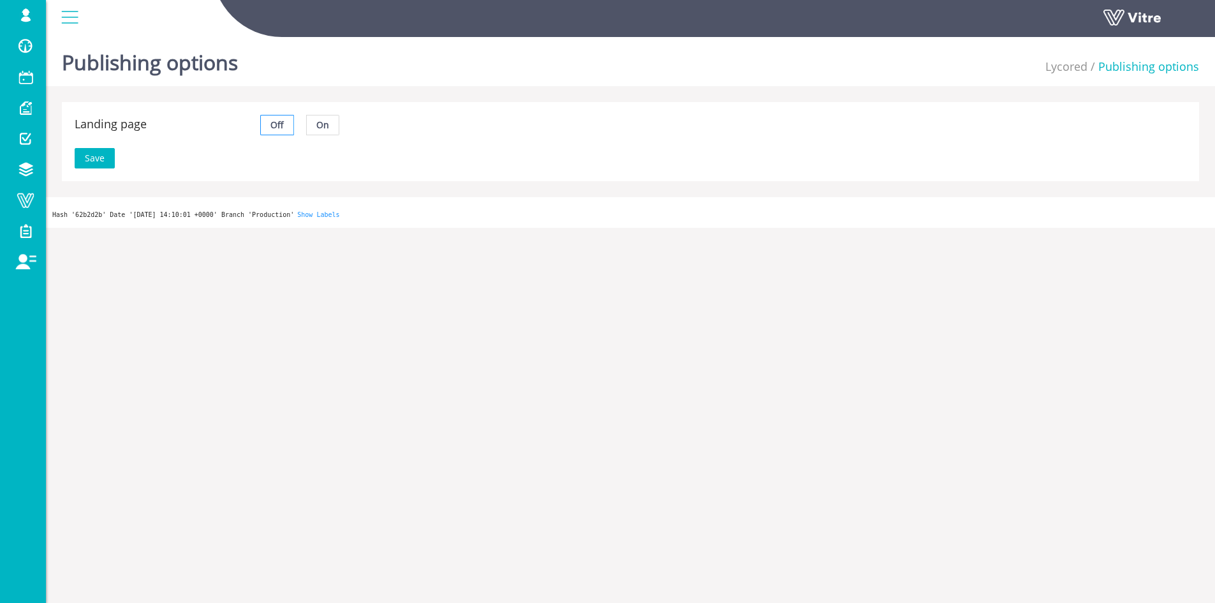
click at [332, 120] on label "On" at bounding box center [323, 125] width 33 height 20
click at [307, 128] on input "On" at bounding box center [307, 128] width 0 height 0
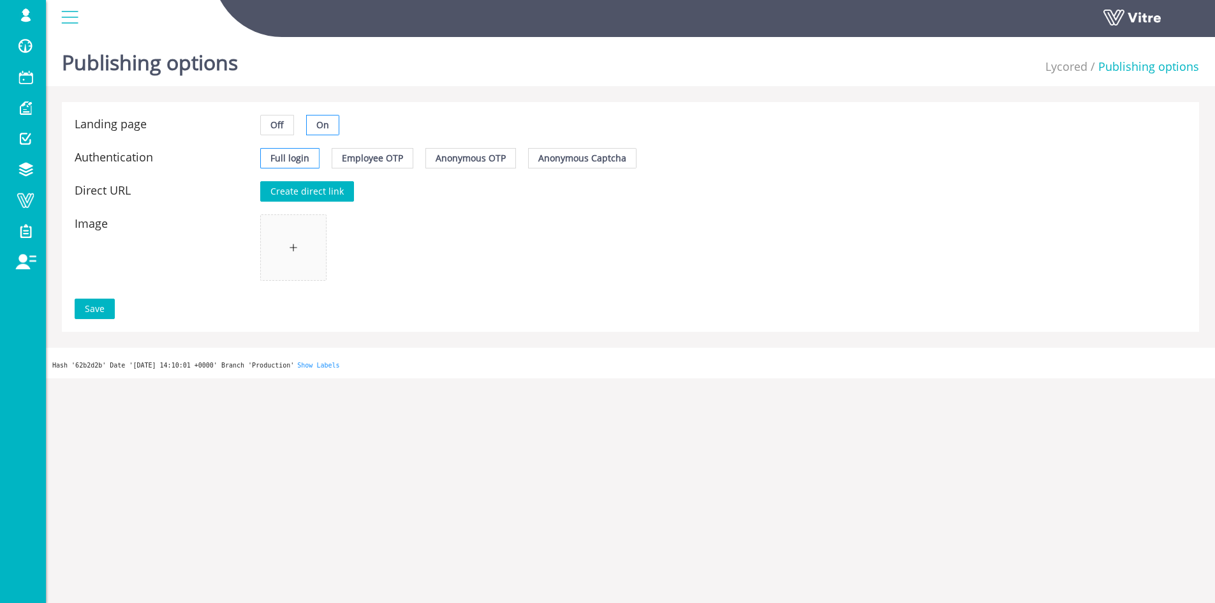
click at [307, 184] on span "Create direct link" at bounding box center [306, 191] width 73 height 14
click at [554, 183] on button "Copy Data" at bounding box center [570, 191] width 64 height 20
click at [286, 127] on label "Off" at bounding box center [277, 125] width 34 height 20
click at [261, 128] on input "Off" at bounding box center [261, 128] width 0 height 0
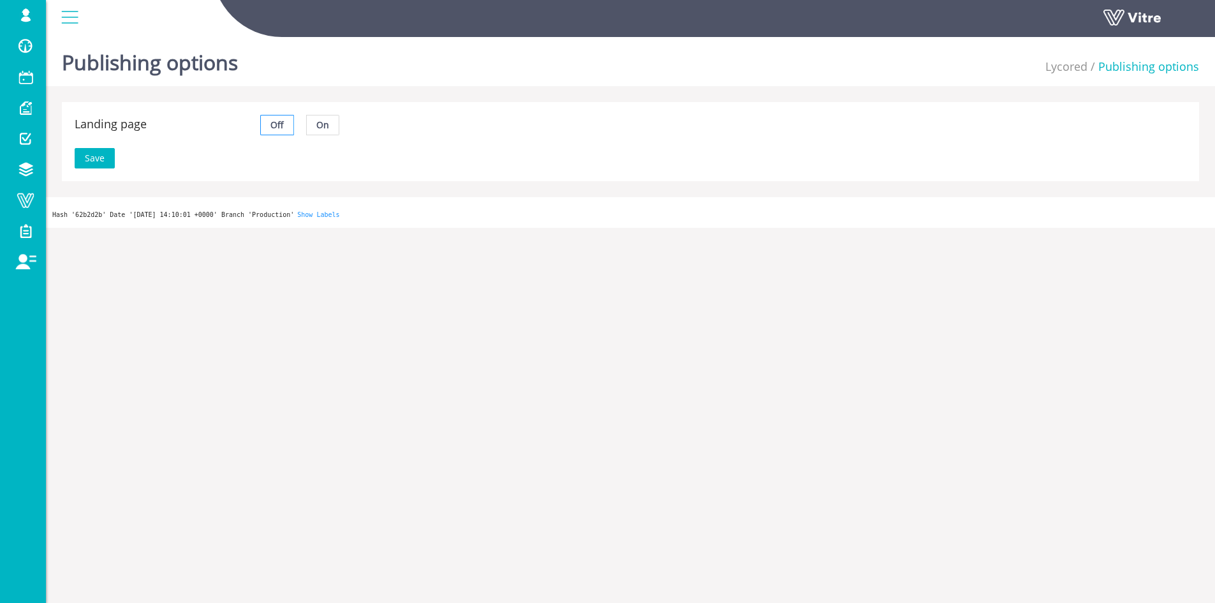
click at [97, 159] on span "Save" at bounding box center [95, 158] width 20 height 14
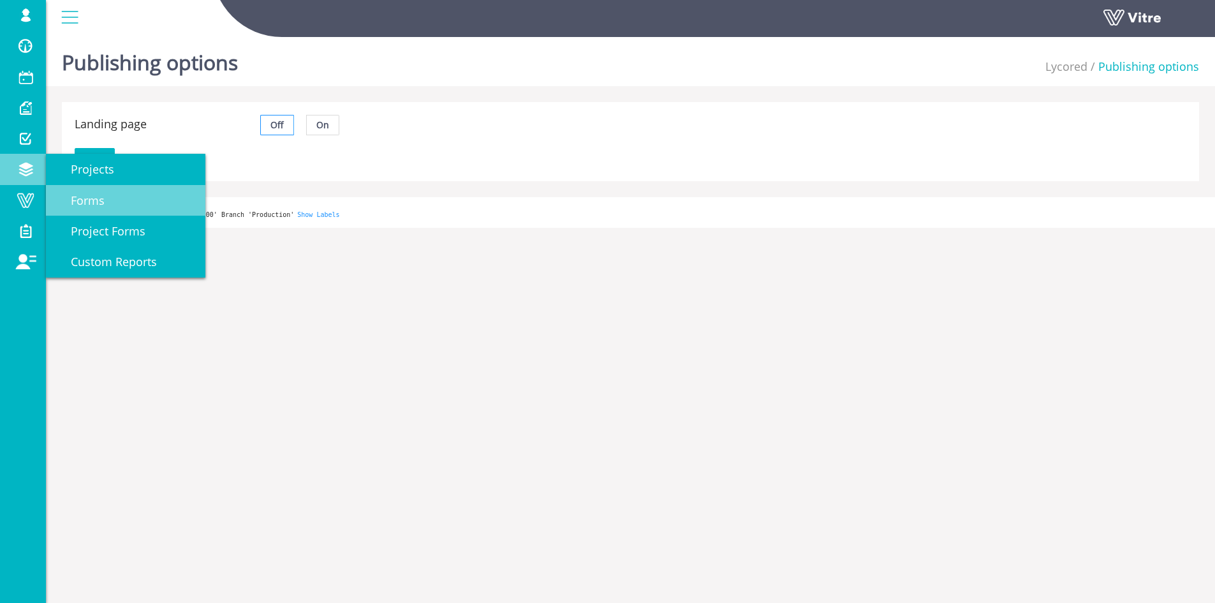
click at [110, 196] on link "Forms" at bounding box center [125, 200] width 159 height 31
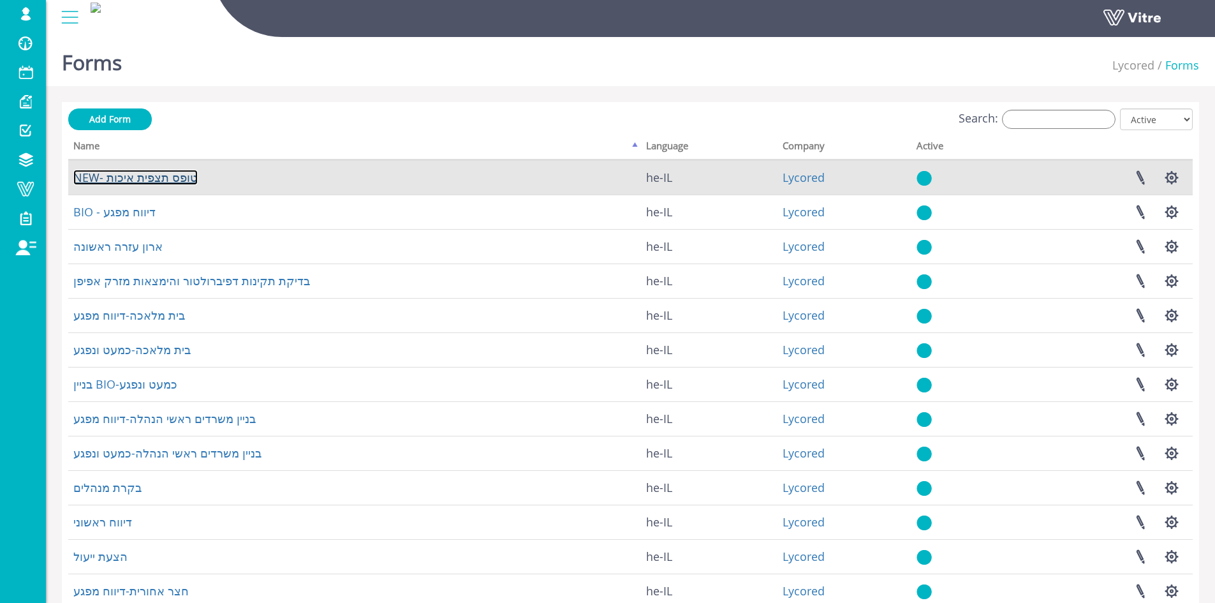
click at [151, 181] on link "NEW- טופס תצפית איכות" at bounding box center [135, 177] width 124 height 15
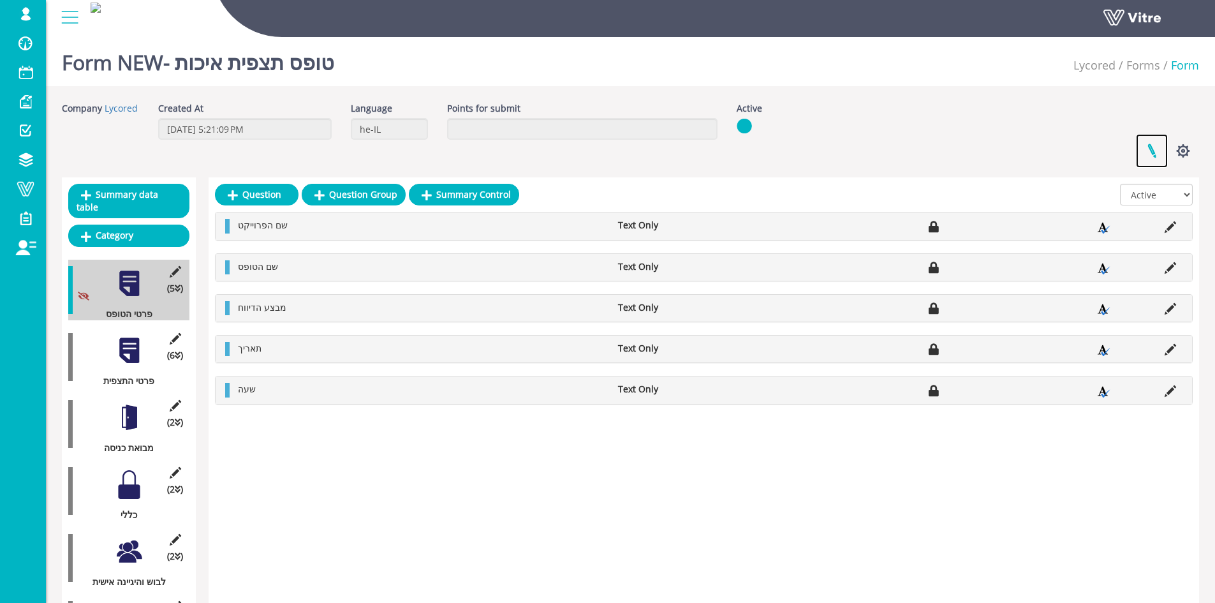
click at [1150, 147] on link at bounding box center [1152, 151] width 32 height 34
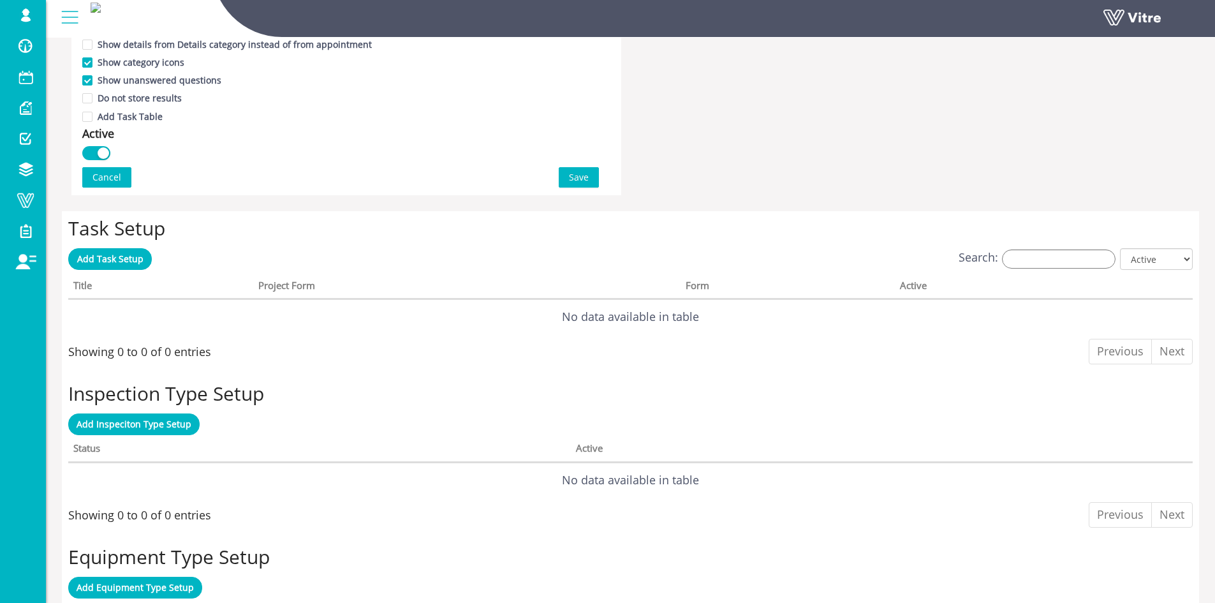
scroll to position [829, 0]
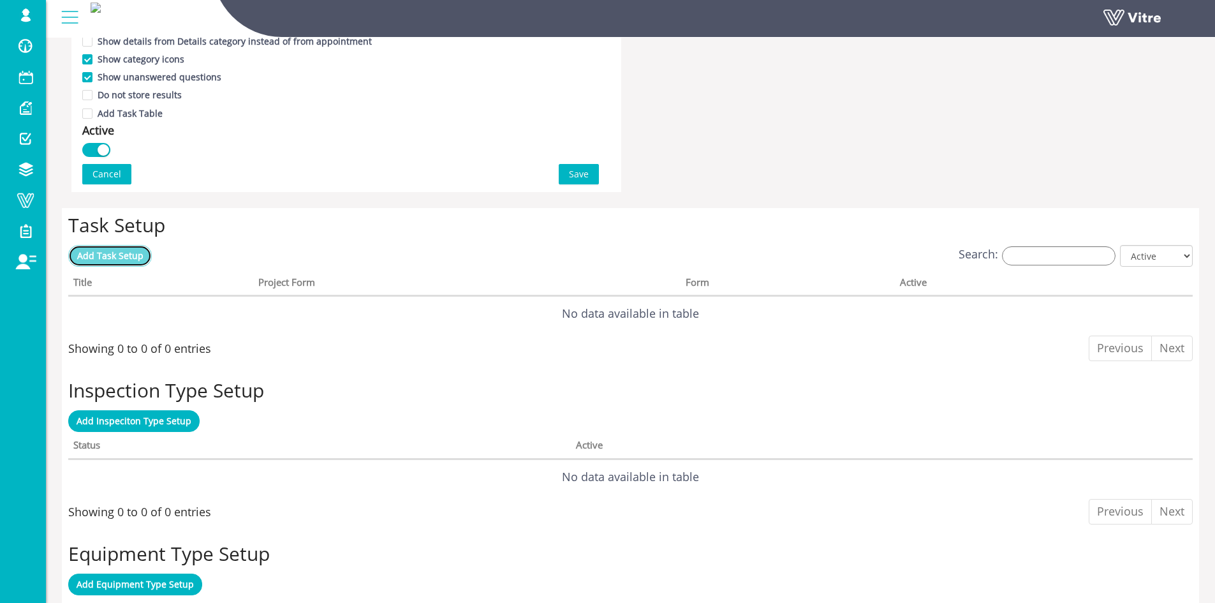
click at [133, 258] on span "Add Task Setup" at bounding box center [110, 255] width 66 height 12
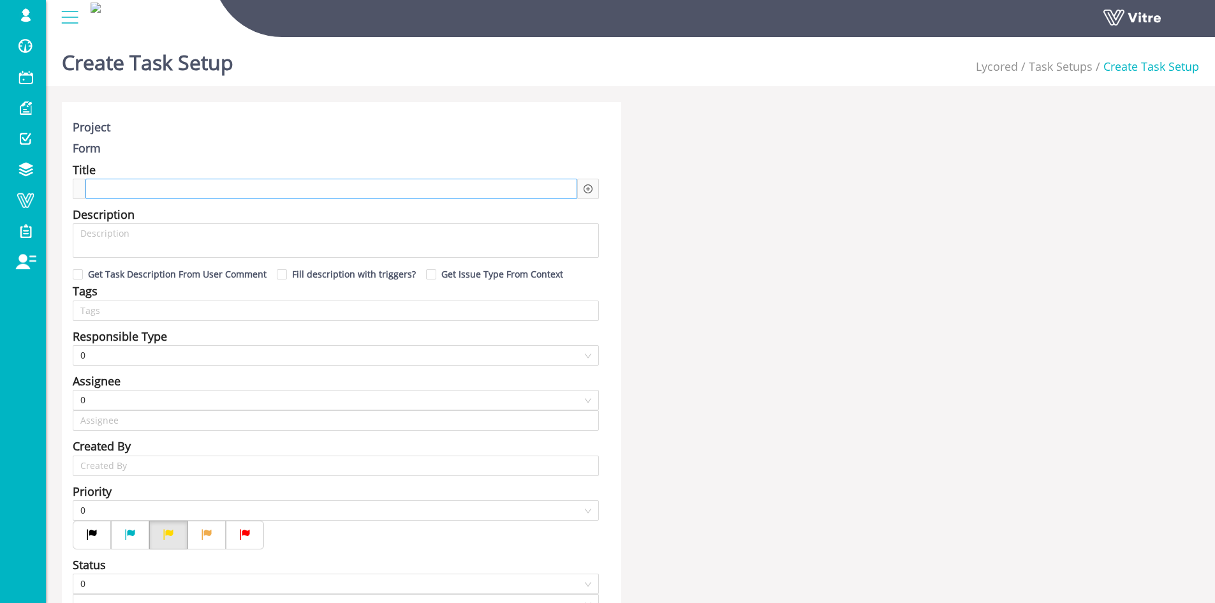
click at [214, 188] on div at bounding box center [331, 189] width 492 height 20
type input "Lishay Peled SU"
type input "24"
click at [585, 186] on icon "plus-circle" at bounding box center [588, 188] width 9 height 9
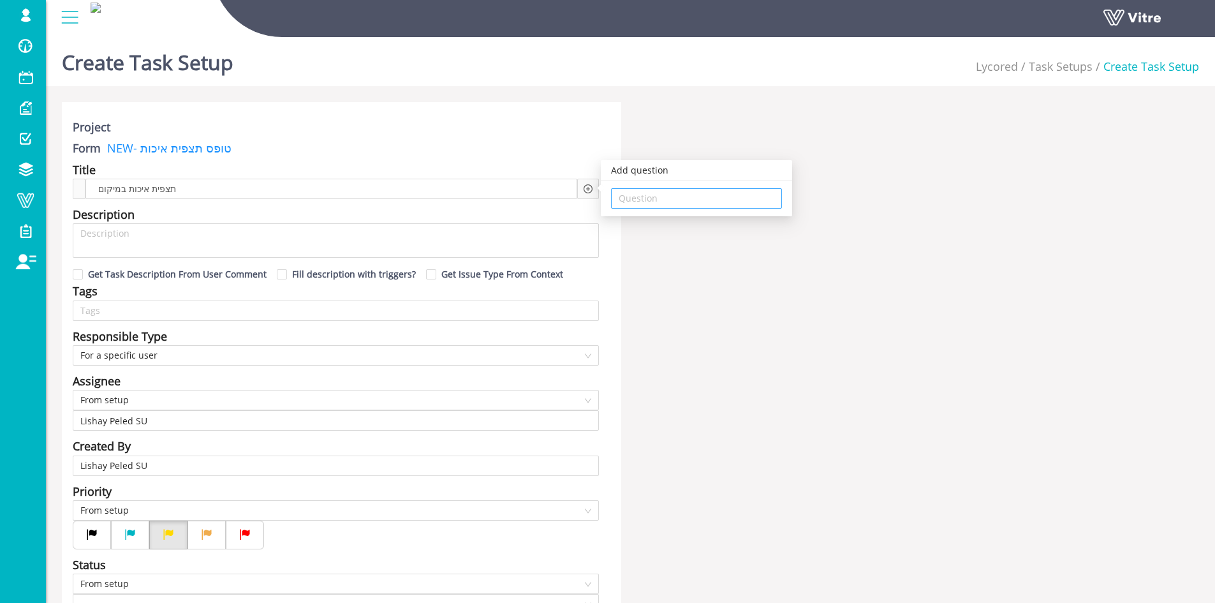
click at [679, 207] on input "search" at bounding box center [697, 198] width 156 height 19
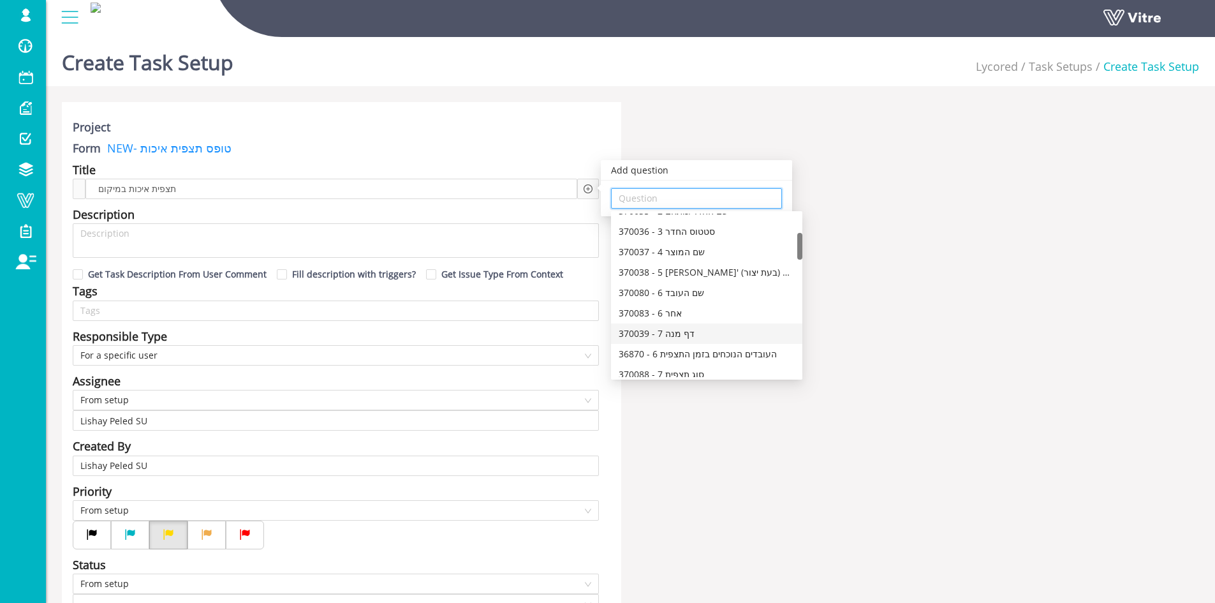
scroll to position [51, 0]
click at [720, 274] on div "370035 - 2 שם החדר/מתחם" at bounding box center [707, 275] width 176 height 14
type input "370035 - 2 שם החדר/מתחם"
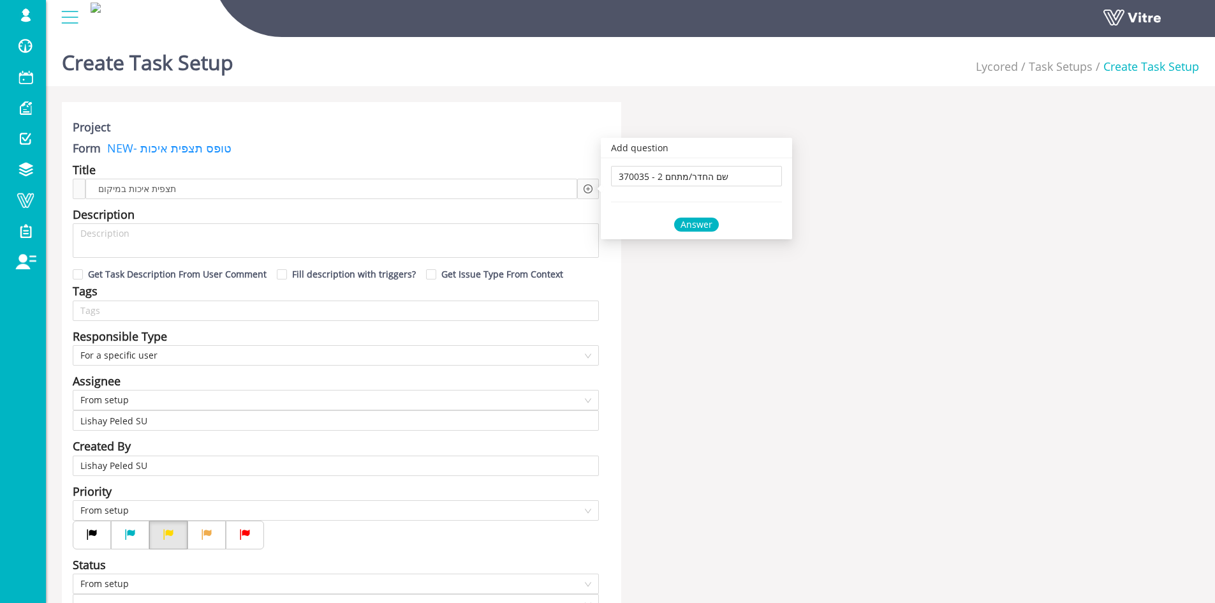
click at [695, 221] on div "Answer" at bounding box center [696, 225] width 45 height 14
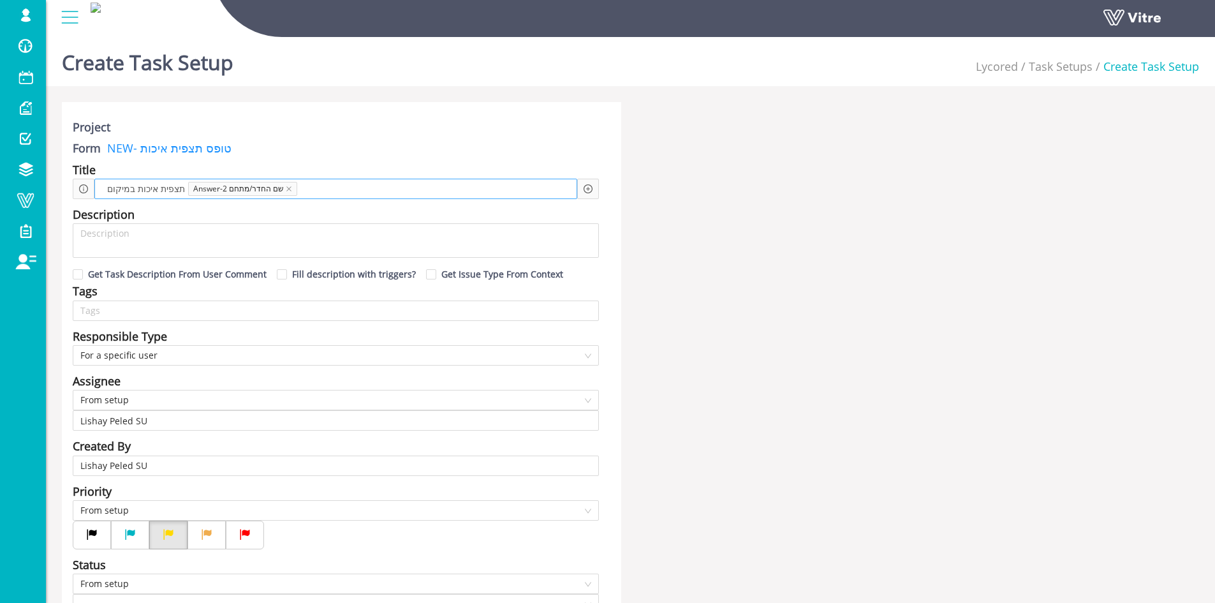
click at [457, 191] on div "תצפית איכות במיקום Answer-2 שם החדר/מתחם" at bounding box center [335, 189] width 483 height 20
click at [589, 186] on icon "plus-circle" at bounding box center [588, 188] width 9 height 9
click at [635, 201] on input "search" at bounding box center [697, 198] width 156 height 19
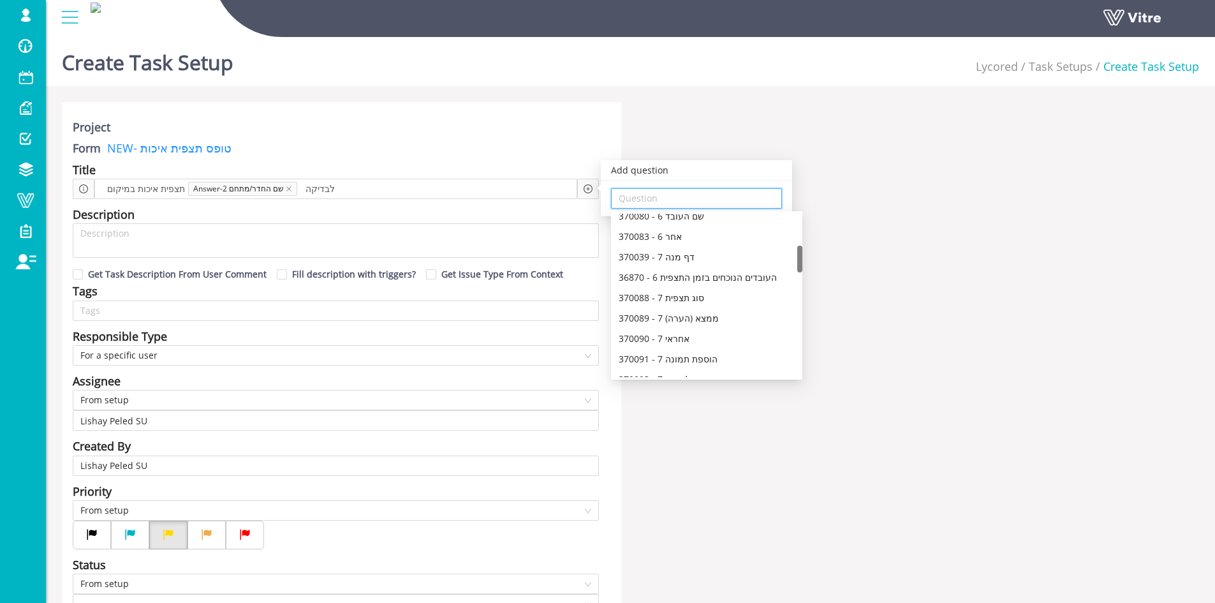
scroll to position [255, 0]
click at [707, 235] on div "370088 - 7 סוג תצפית" at bounding box center [707, 234] width 176 height 14
type input "370088 - 7 סוג תצפית"
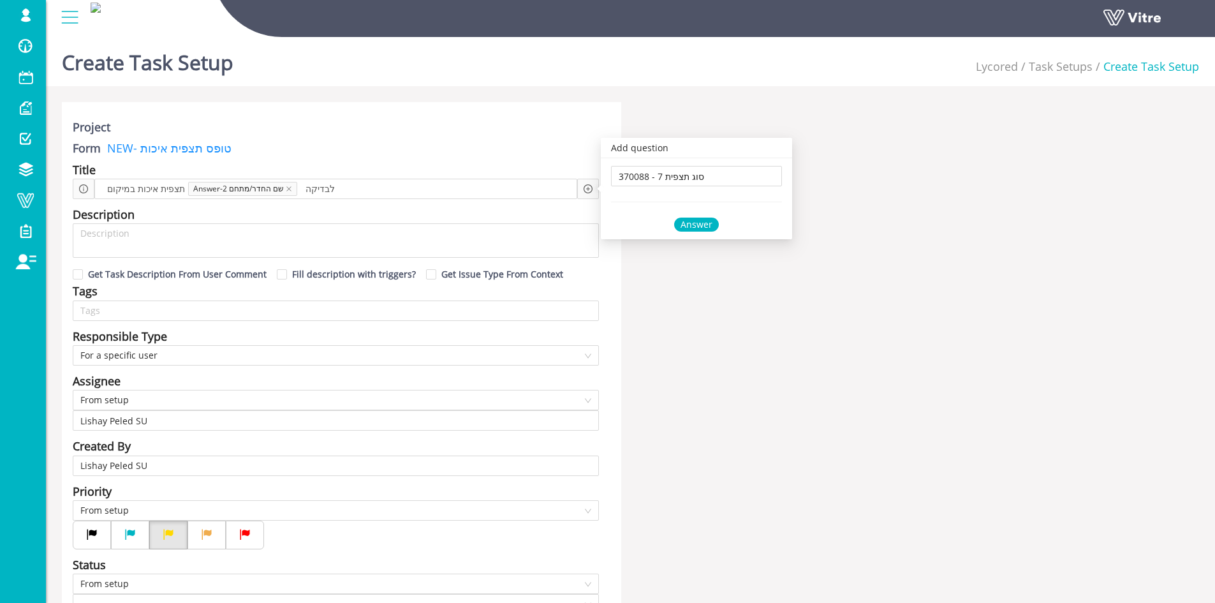
click at [695, 225] on div "Answer" at bounding box center [696, 225] width 45 height 14
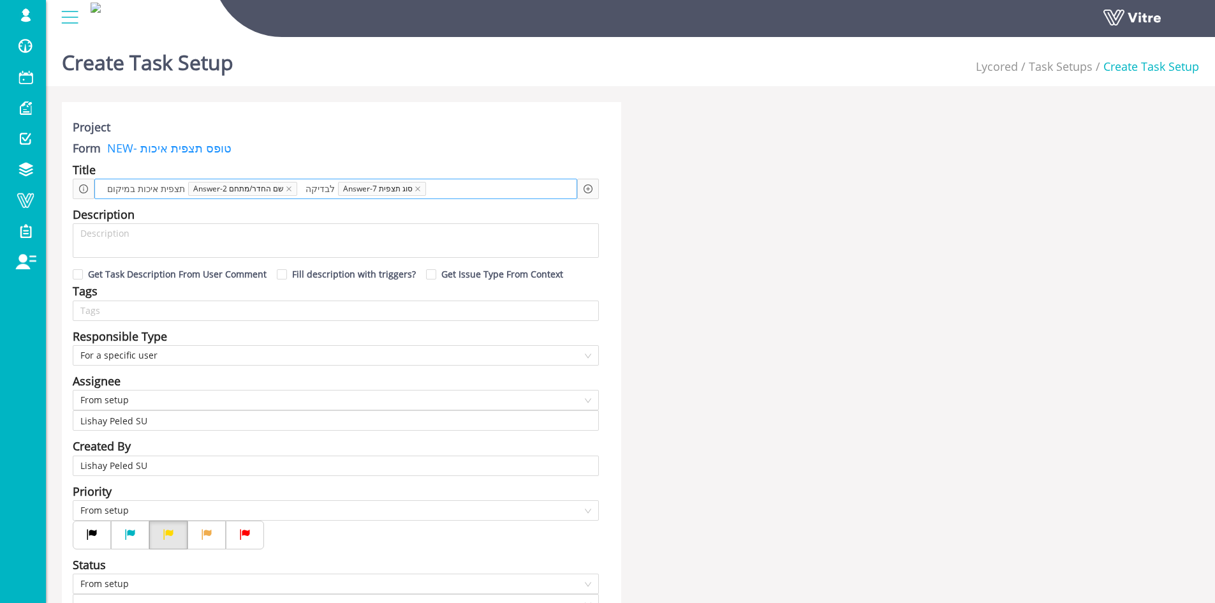
click at [489, 189] on span at bounding box center [478, 189] width 95 height 14
click at [237, 388] on div "Assignee" at bounding box center [336, 381] width 526 height 18
click at [237, 397] on span "From setup" at bounding box center [335, 399] width 511 height 19
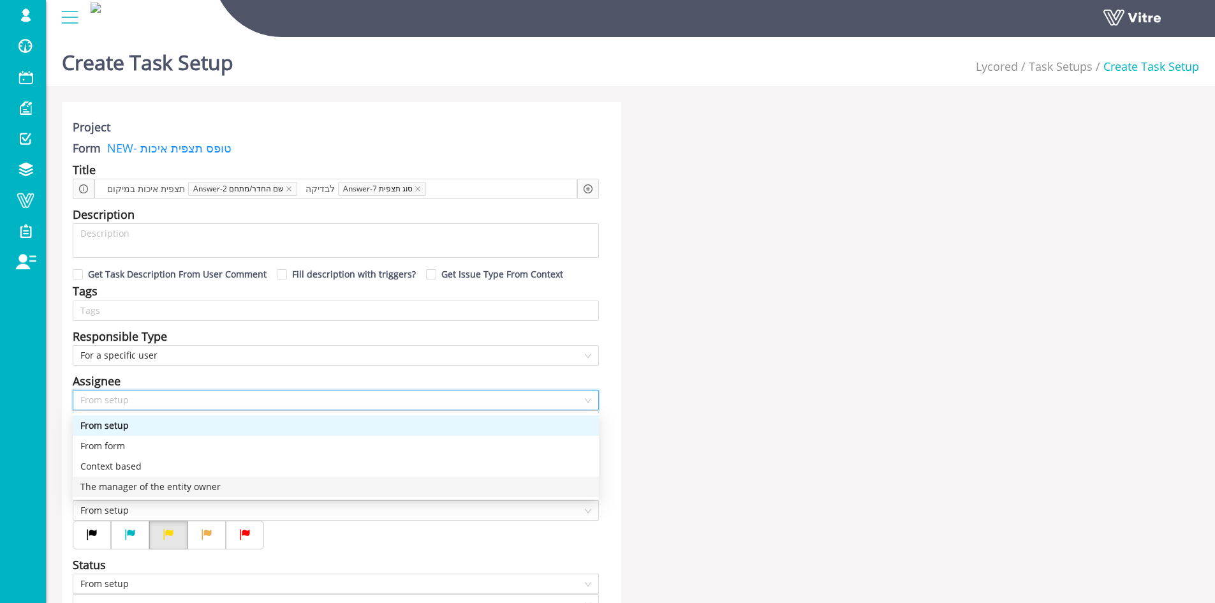
click at [214, 487] on div "The manager of the entity owner" at bounding box center [335, 487] width 511 height 14
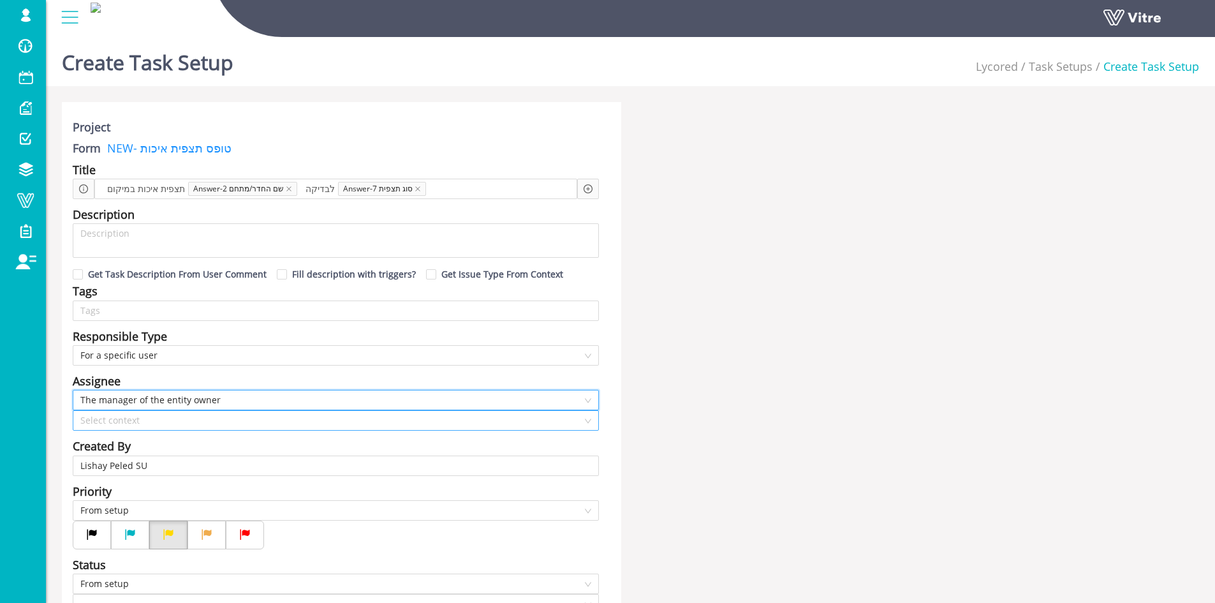
click at [248, 421] on input "search" at bounding box center [331, 420] width 502 height 19
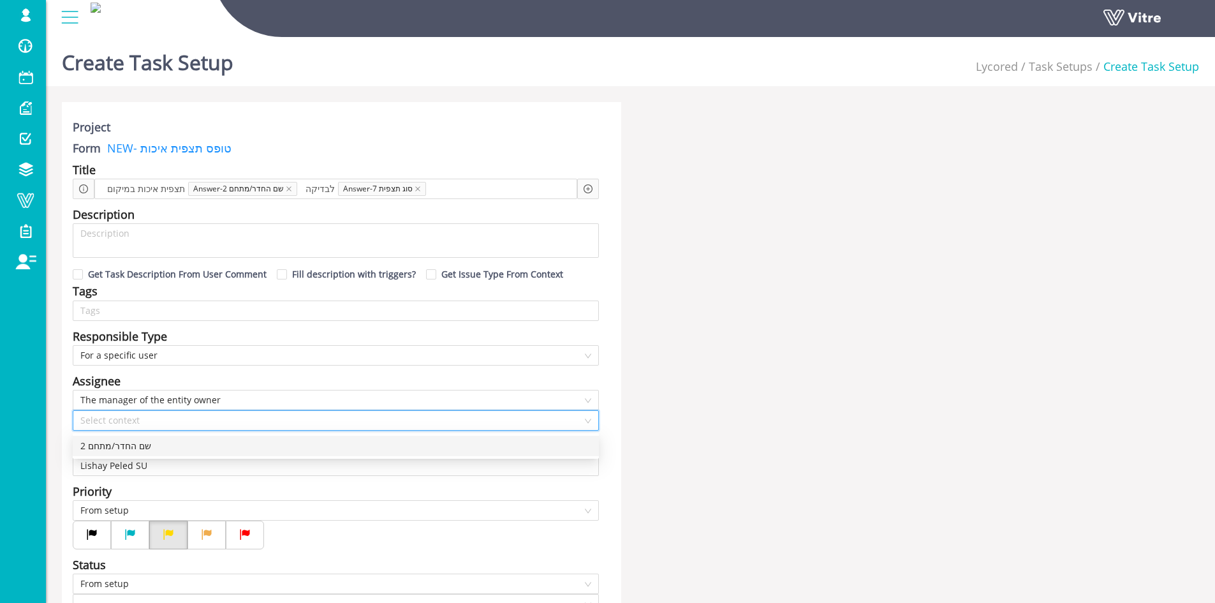
click at [239, 451] on div "2 שם החדר/מתחם" at bounding box center [335, 446] width 511 height 14
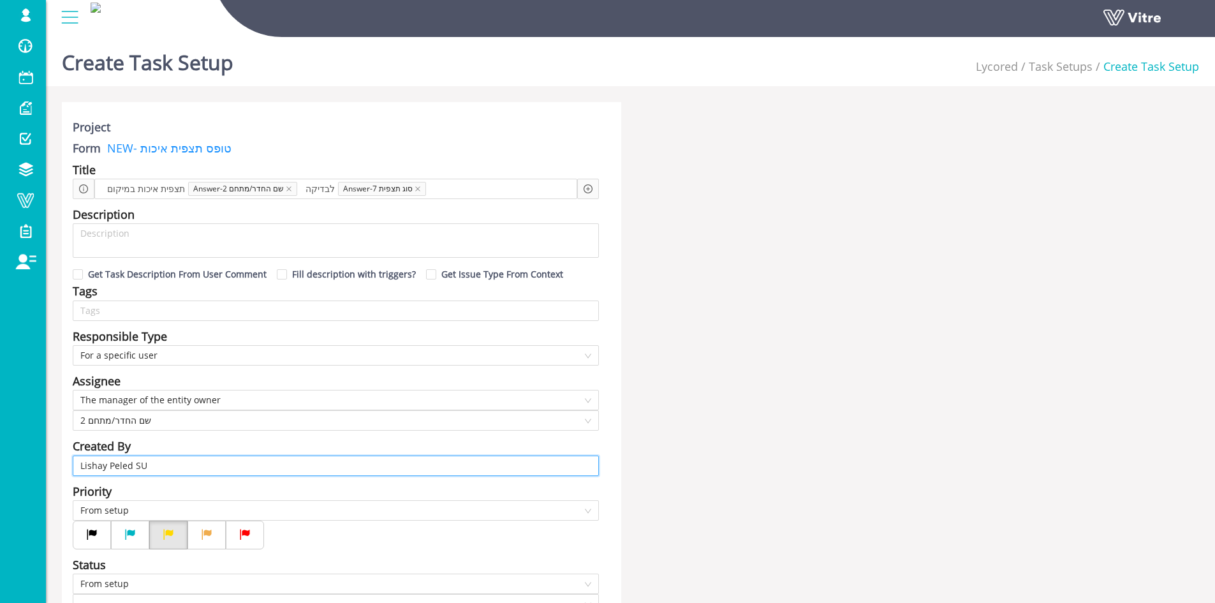
click at [263, 461] on input "Lishay Peled SU" at bounding box center [335, 465] width 511 height 19
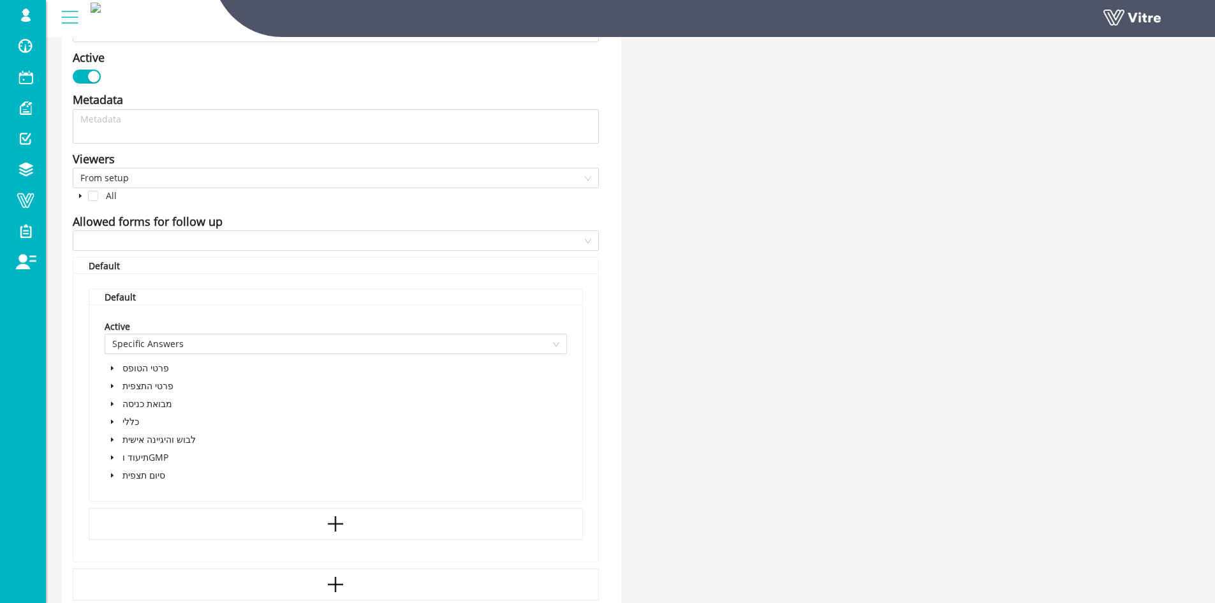
scroll to position [702, 0]
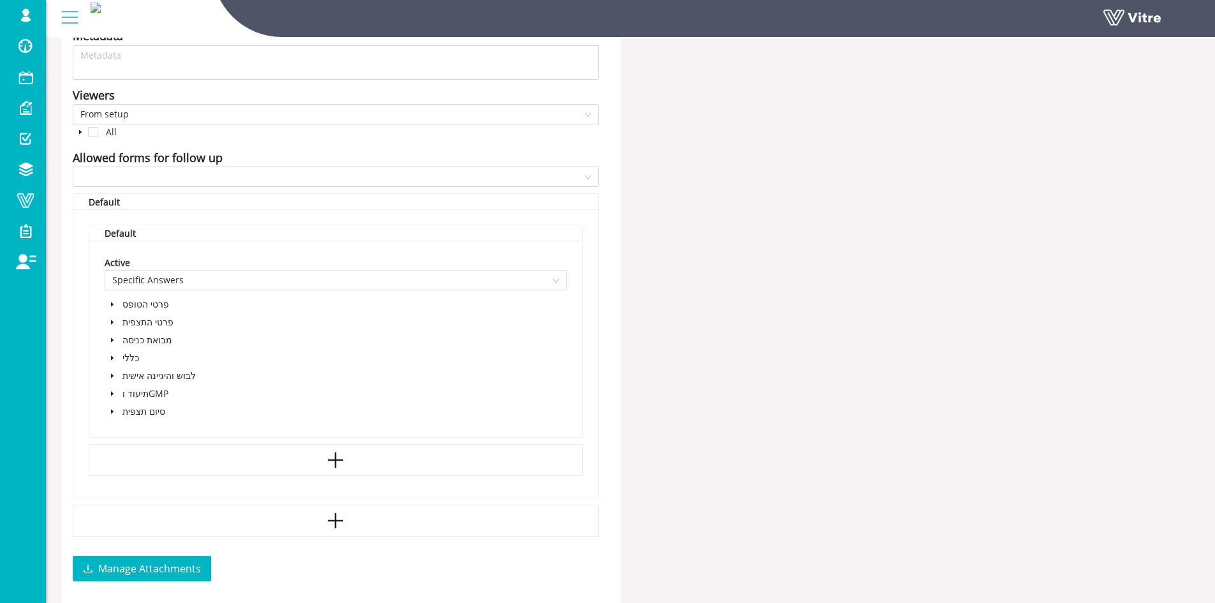
click at [114, 319] on icon "caret-down" at bounding box center [112, 322] width 6 height 6
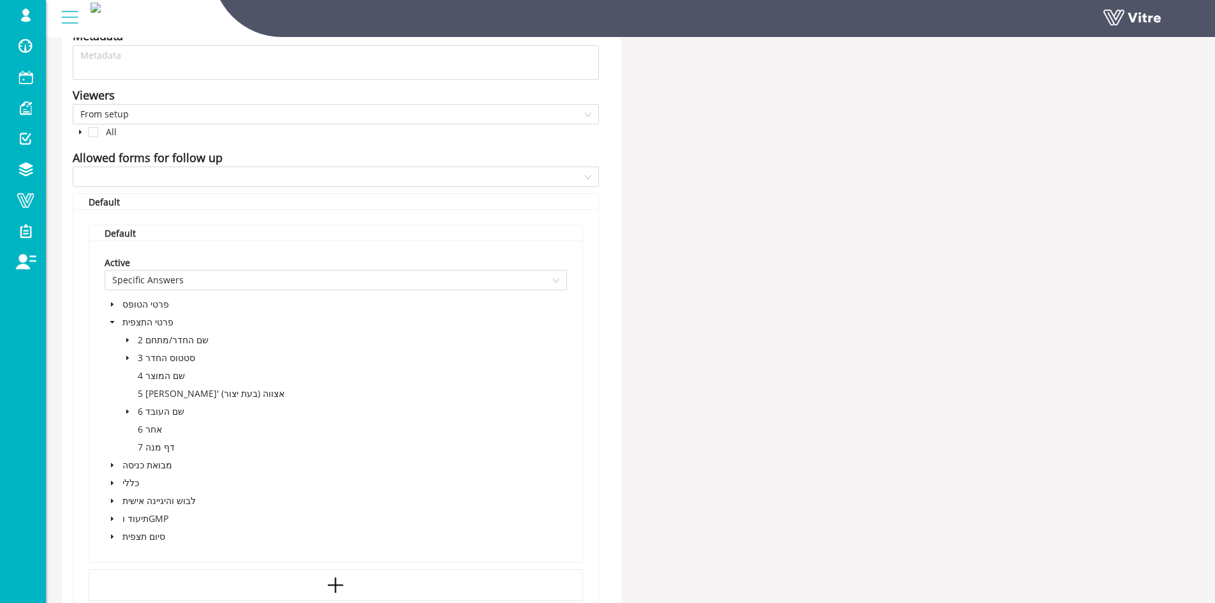
click at [113, 322] on icon "caret-down" at bounding box center [112, 322] width 4 height 3
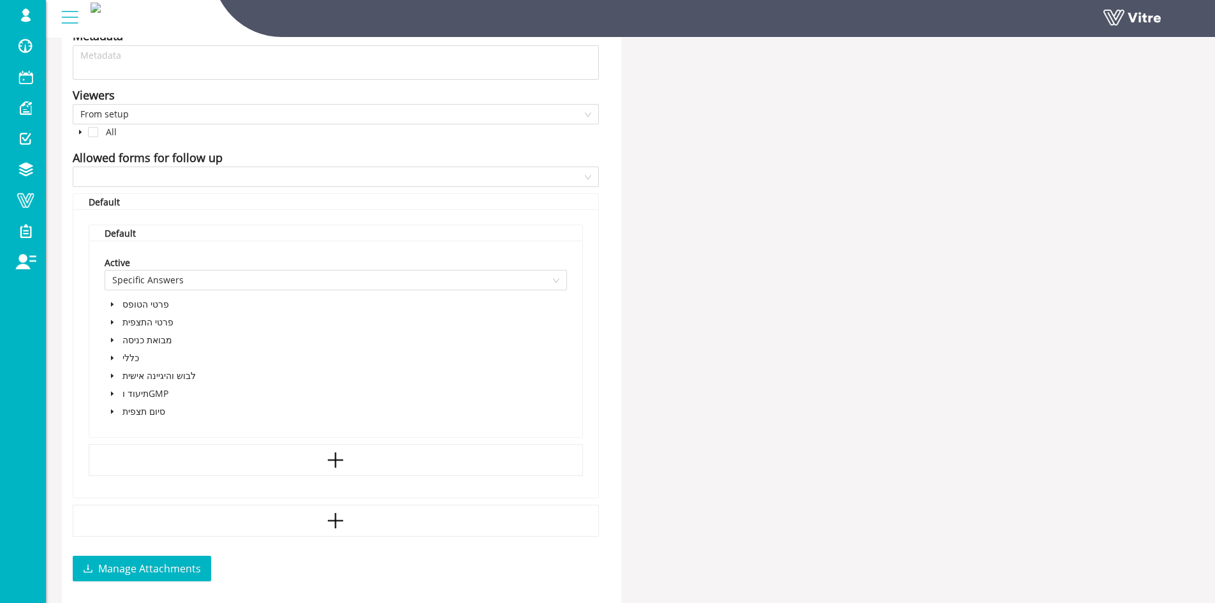
click at [112, 340] on icon "caret-down" at bounding box center [112, 340] width 3 height 4
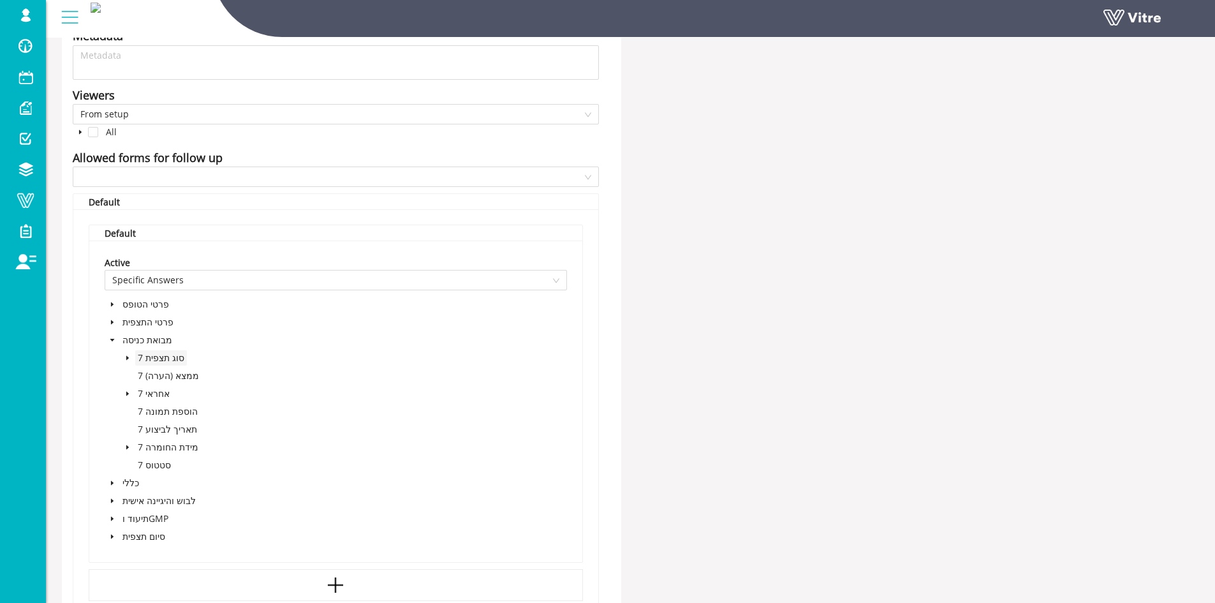
click at [161, 357] on span "7 סוג תצפית" at bounding box center [161, 357] width 47 height 12
click at [127, 356] on icon "caret-down" at bounding box center [127, 358] width 6 height 6
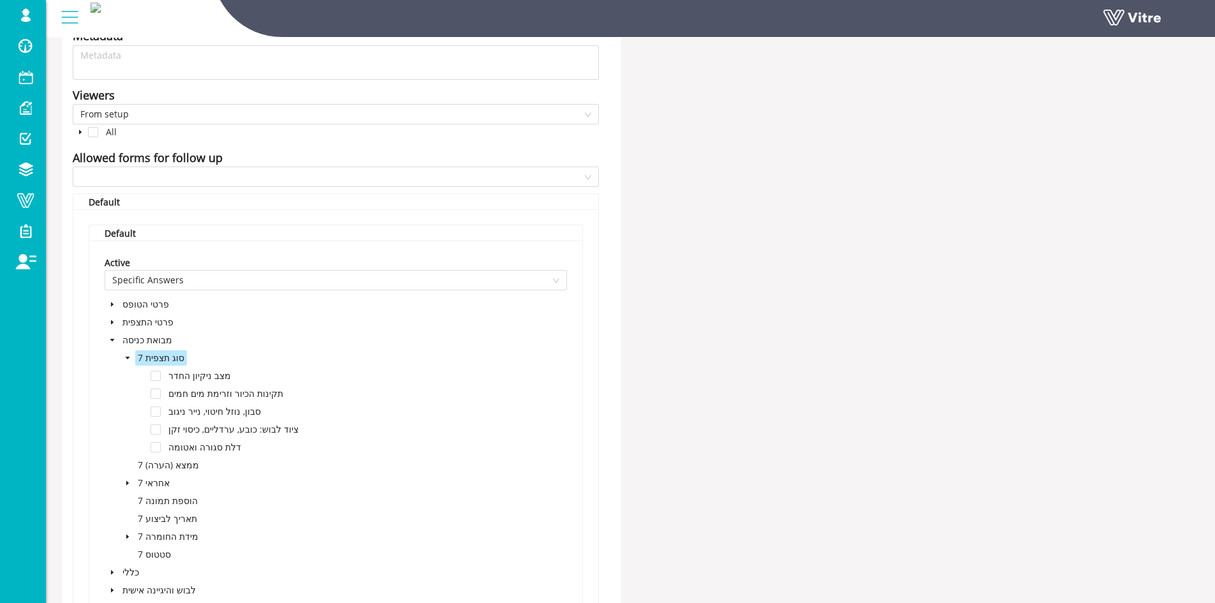
click at [127, 356] on icon "caret-down" at bounding box center [127, 358] width 6 height 6
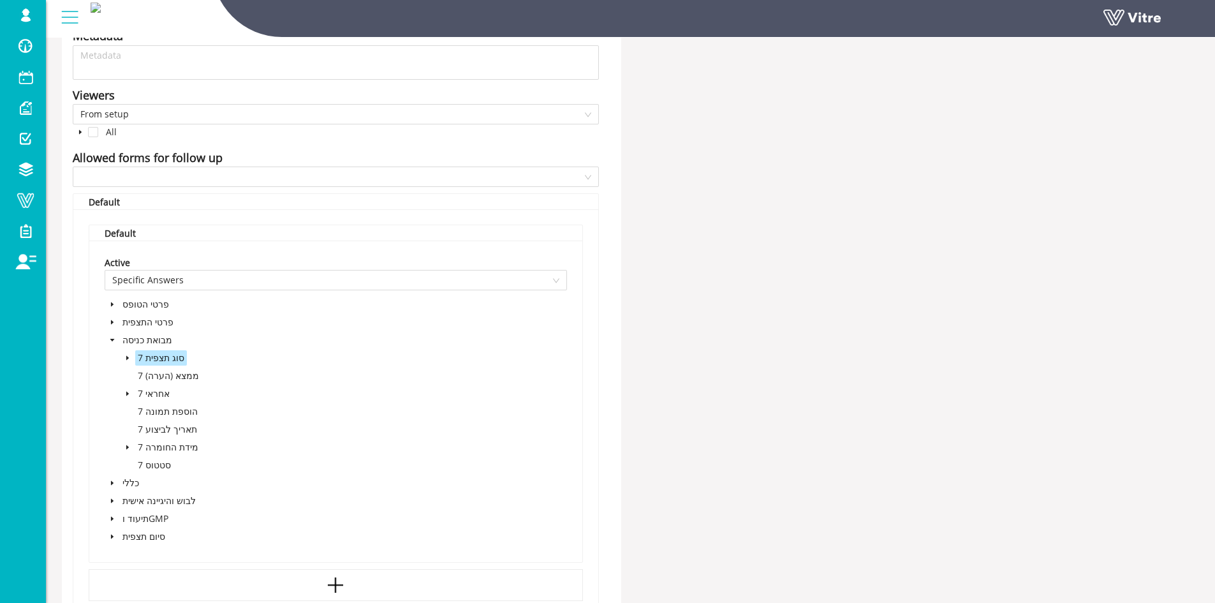
click at [166, 355] on span "7 סוג תצפית" at bounding box center [161, 357] width 47 height 12
click at [697, 357] on div "Project Form NEW- טופס תצפית איכות Title תצפית איכות במיקום Answer-2 שם החדר/מת…" at bounding box center [630, 120] width 1157 height 1440
click at [128, 357] on icon "caret-down" at bounding box center [127, 358] width 6 height 6
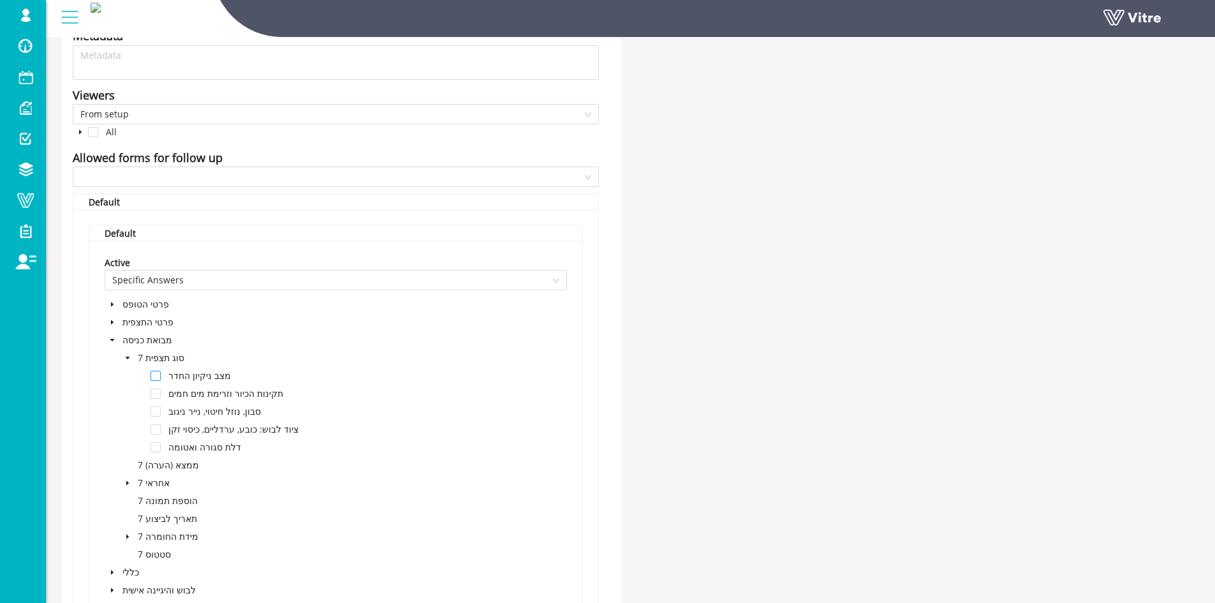
click at [156, 375] on span at bounding box center [156, 376] width 10 height 10
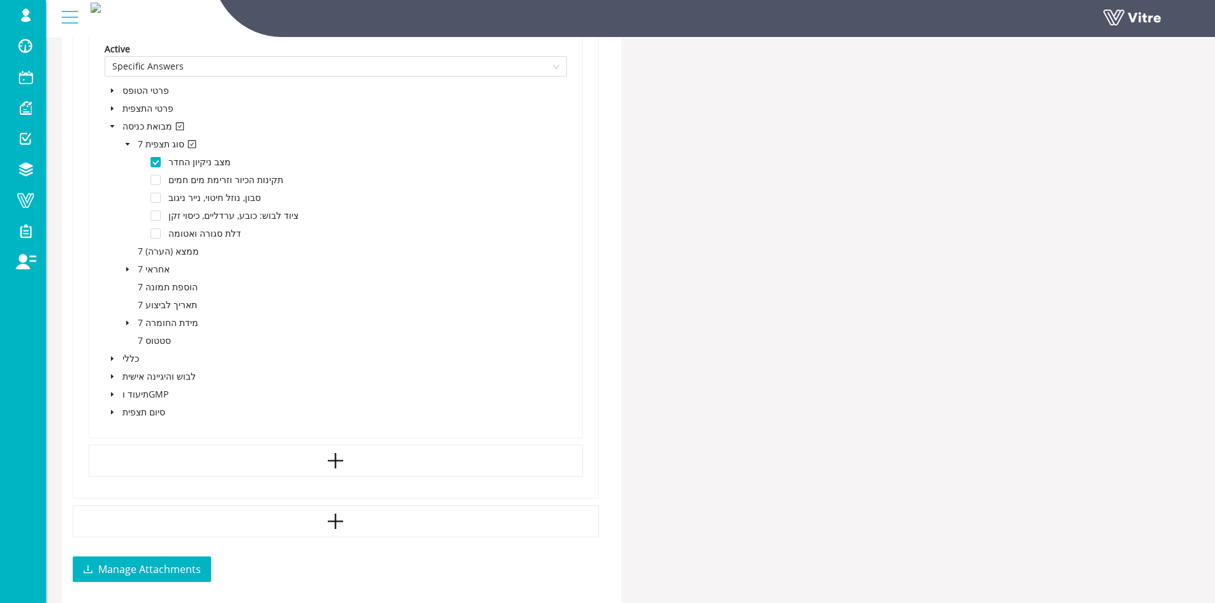
scroll to position [893, 0]
